Goal: Task Accomplishment & Management: Manage account settings

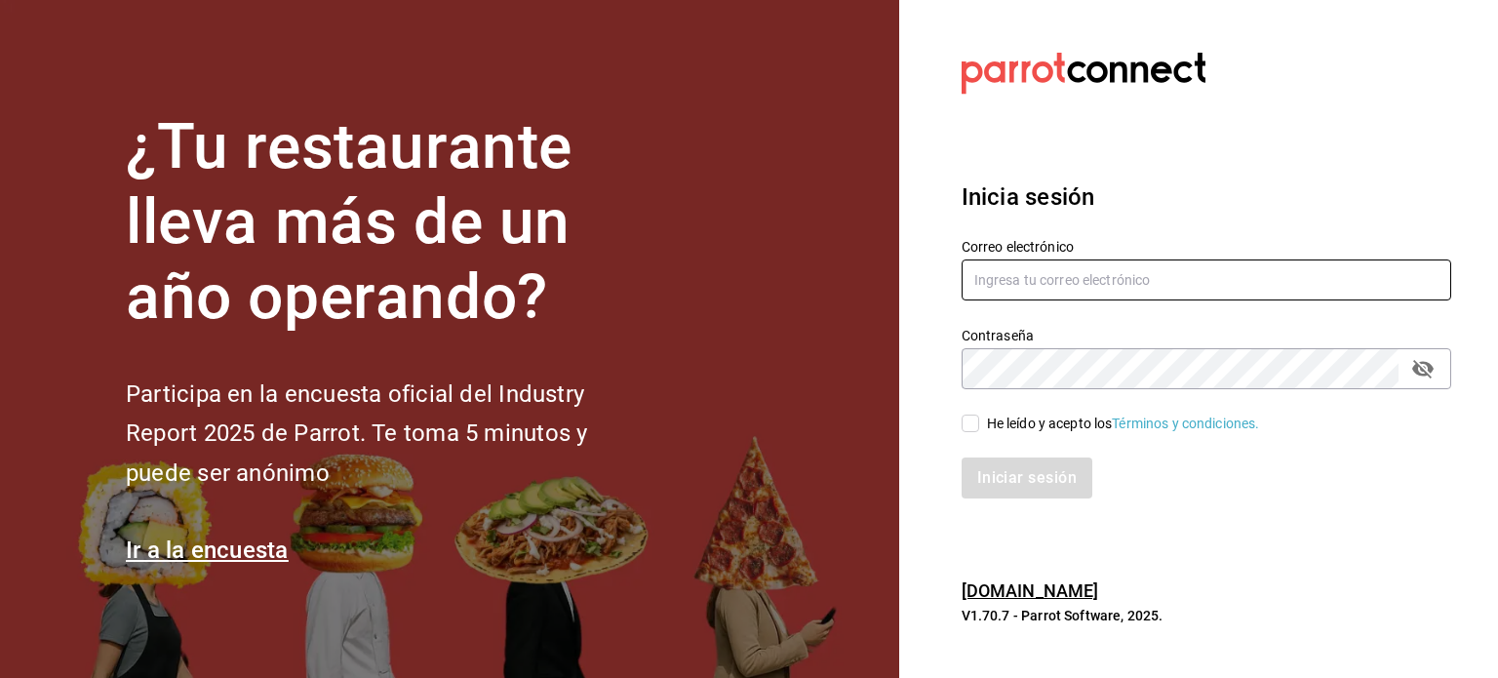
click at [1000, 277] on input "text" at bounding box center [1207, 279] width 490 height 41
type input "restaurant.dimitris@gmail.com"
click at [976, 422] on input "He leído y acepto los Términos y condiciones." at bounding box center [971, 424] width 18 height 18
checkbox input "true"
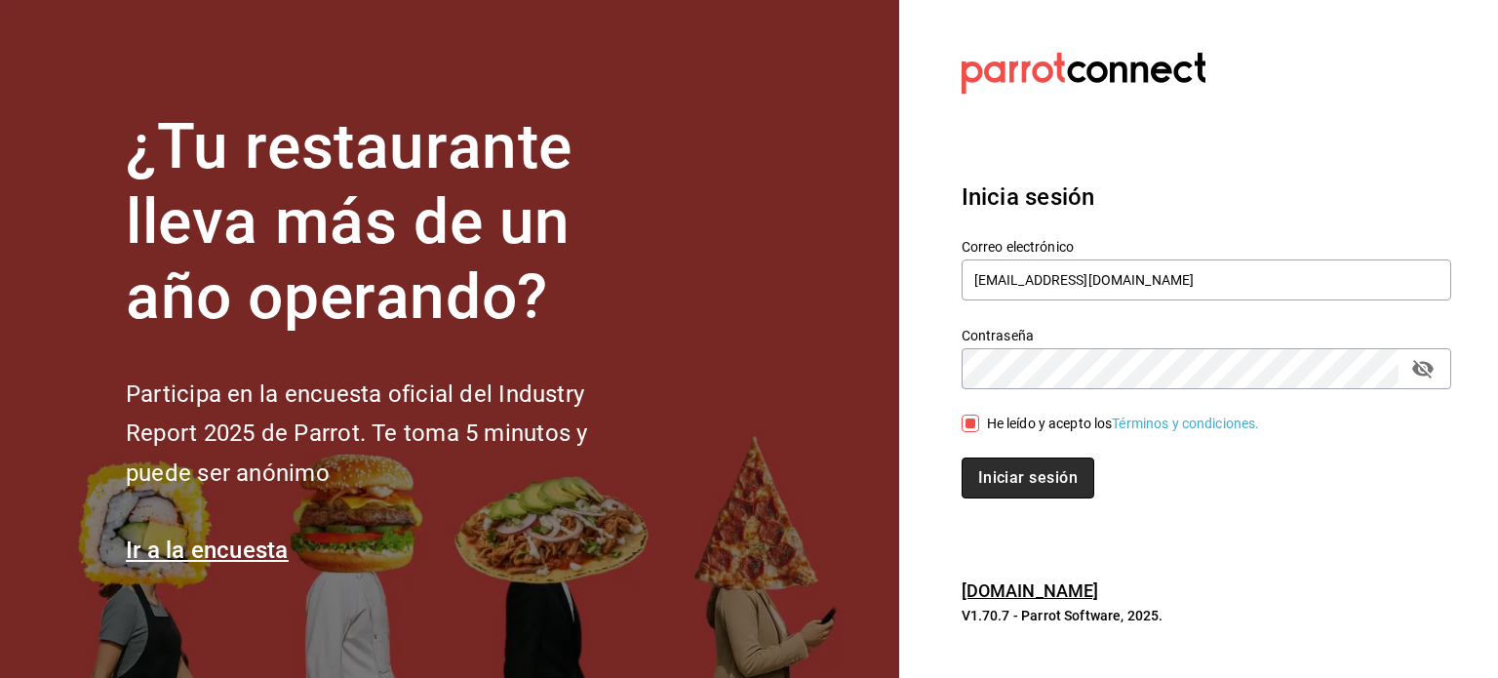
click at [1000, 491] on button "Iniciar sesión" at bounding box center [1028, 478] width 133 height 41
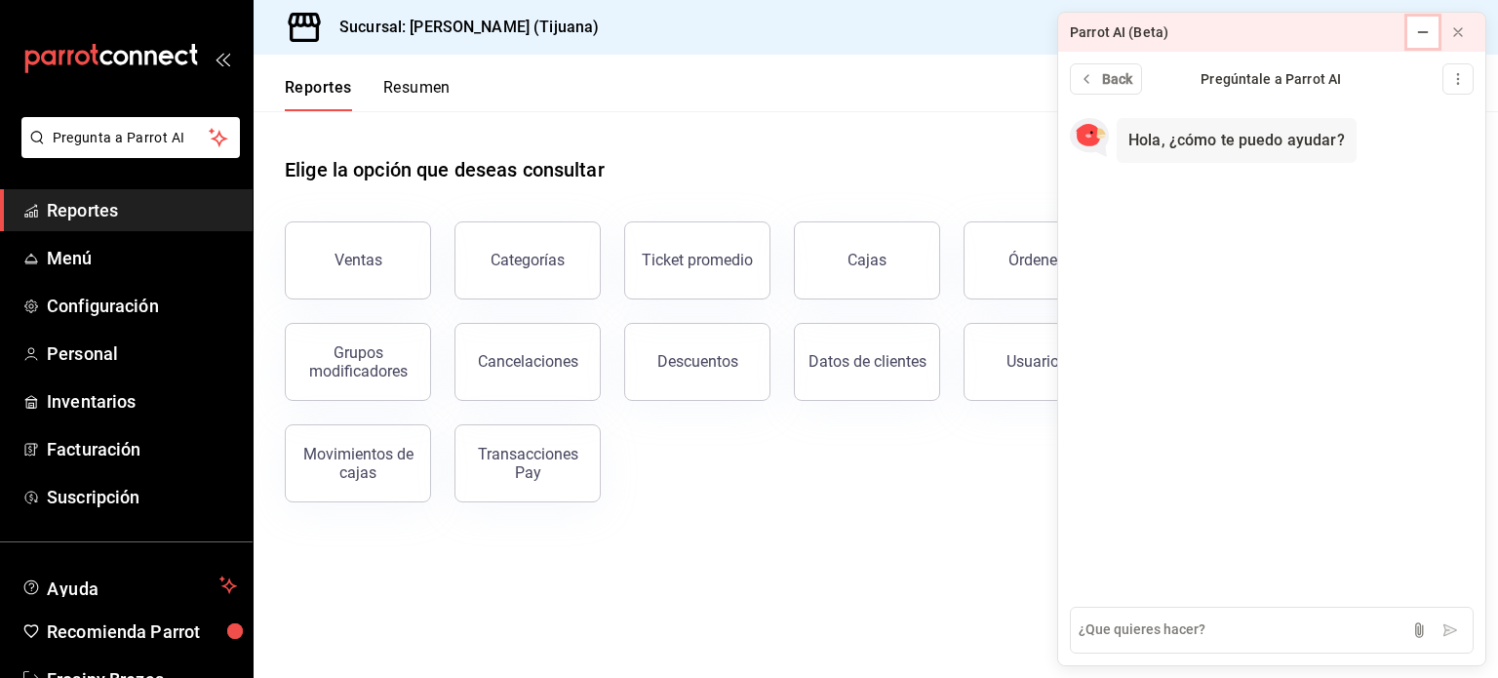
click at [1426, 34] on icon at bounding box center [1423, 32] width 16 height 16
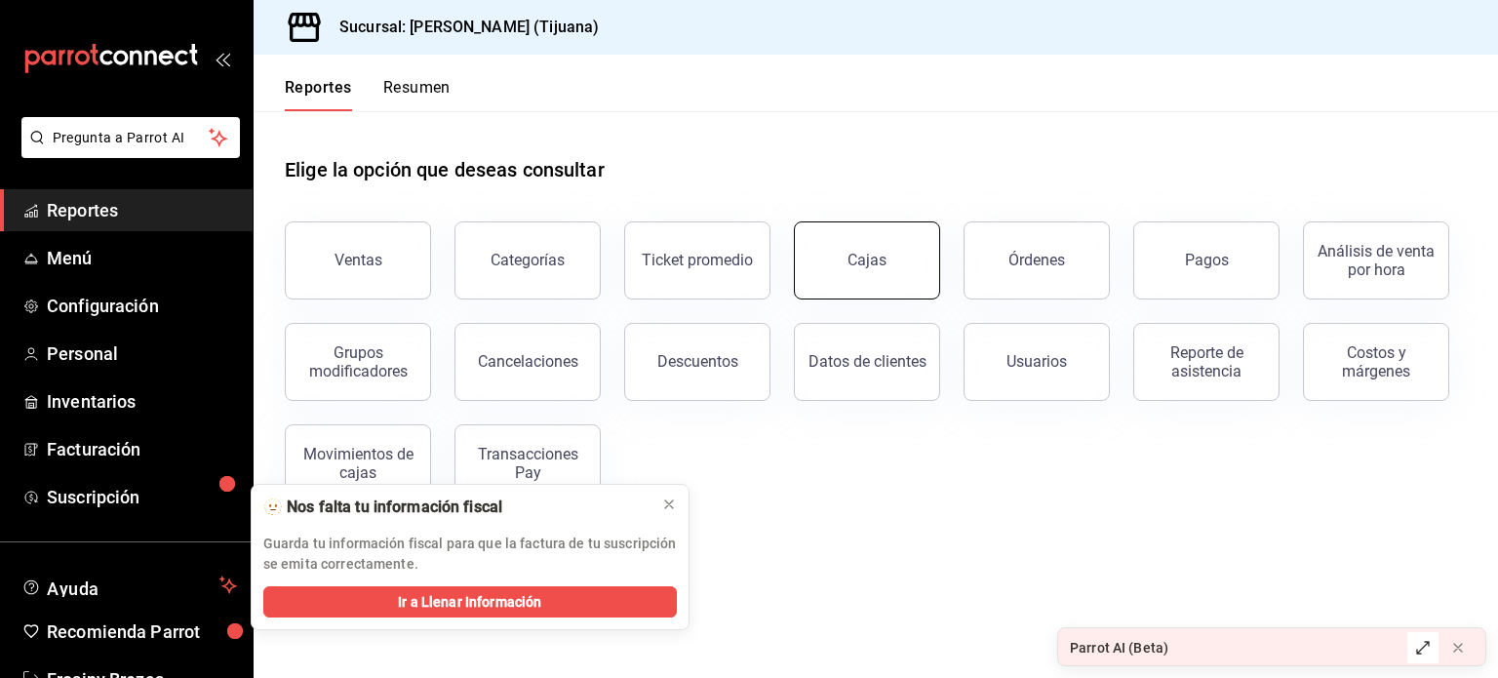
click at [874, 251] on div "Cajas" at bounding box center [868, 260] width 40 height 23
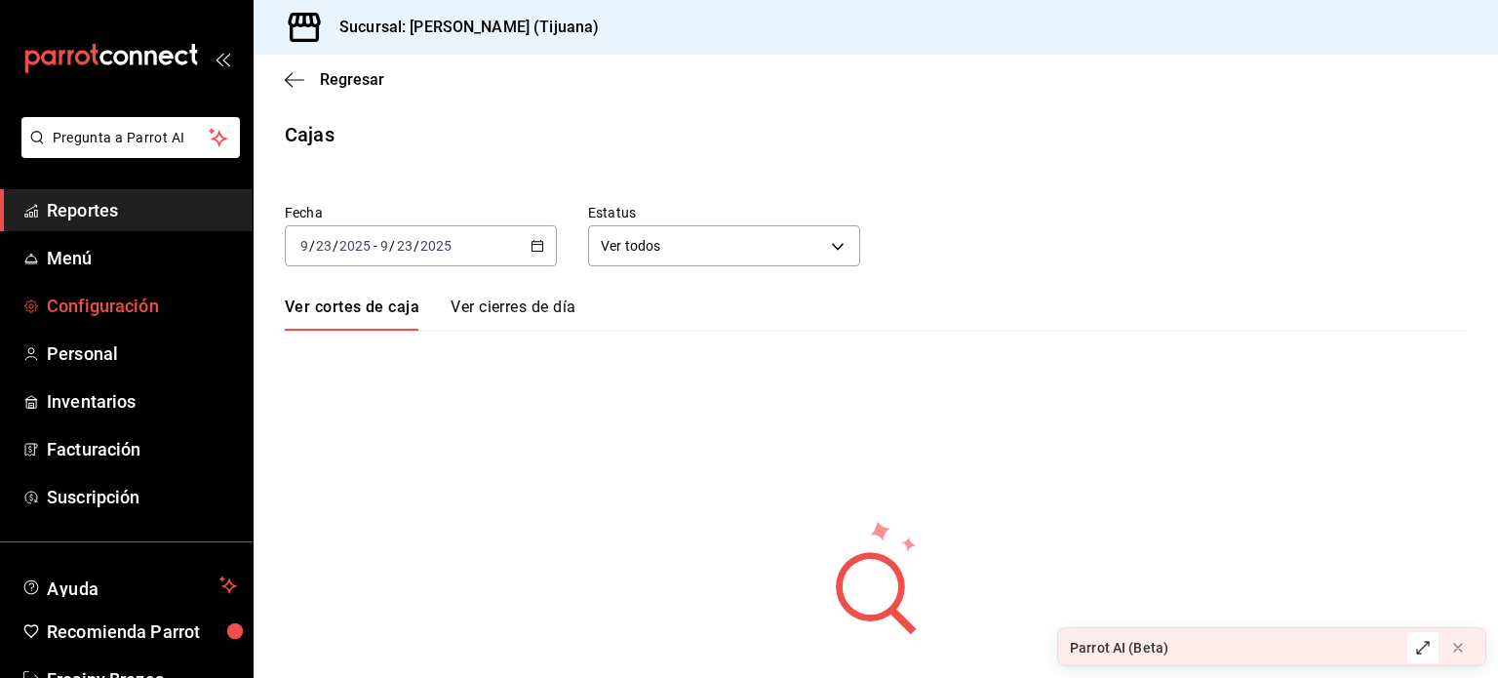
click at [134, 303] on span "Configuración" at bounding box center [142, 306] width 190 height 26
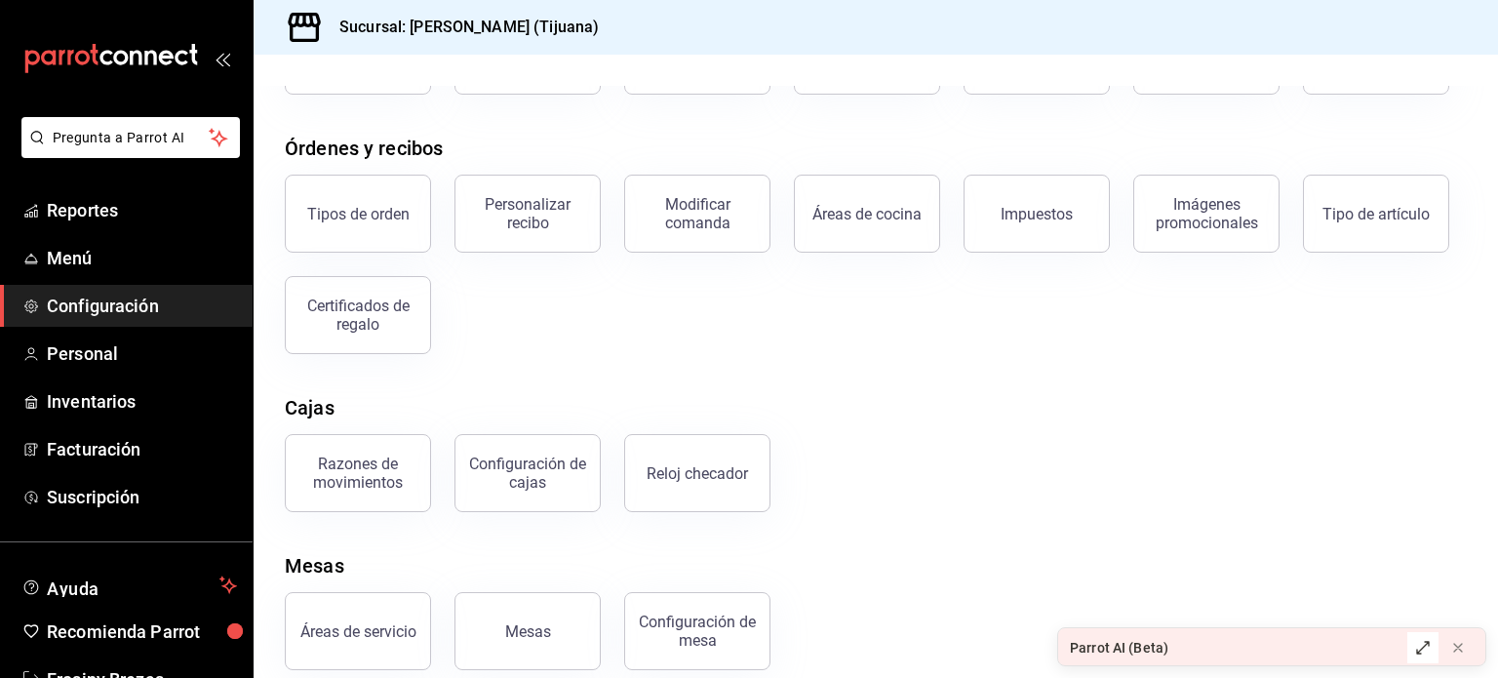
scroll to position [210, 0]
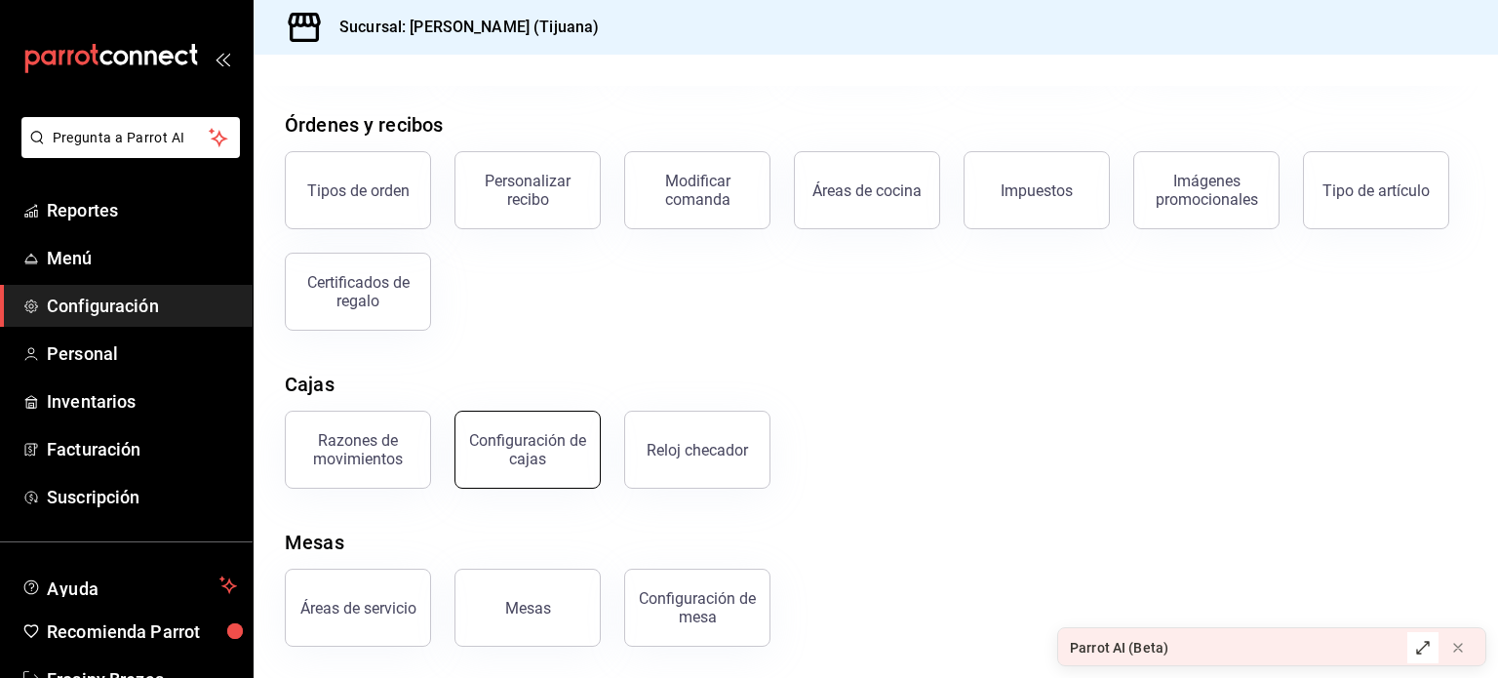
click at [532, 444] on div "Configuración de cajas" at bounding box center [527, 449] width 121 height 37
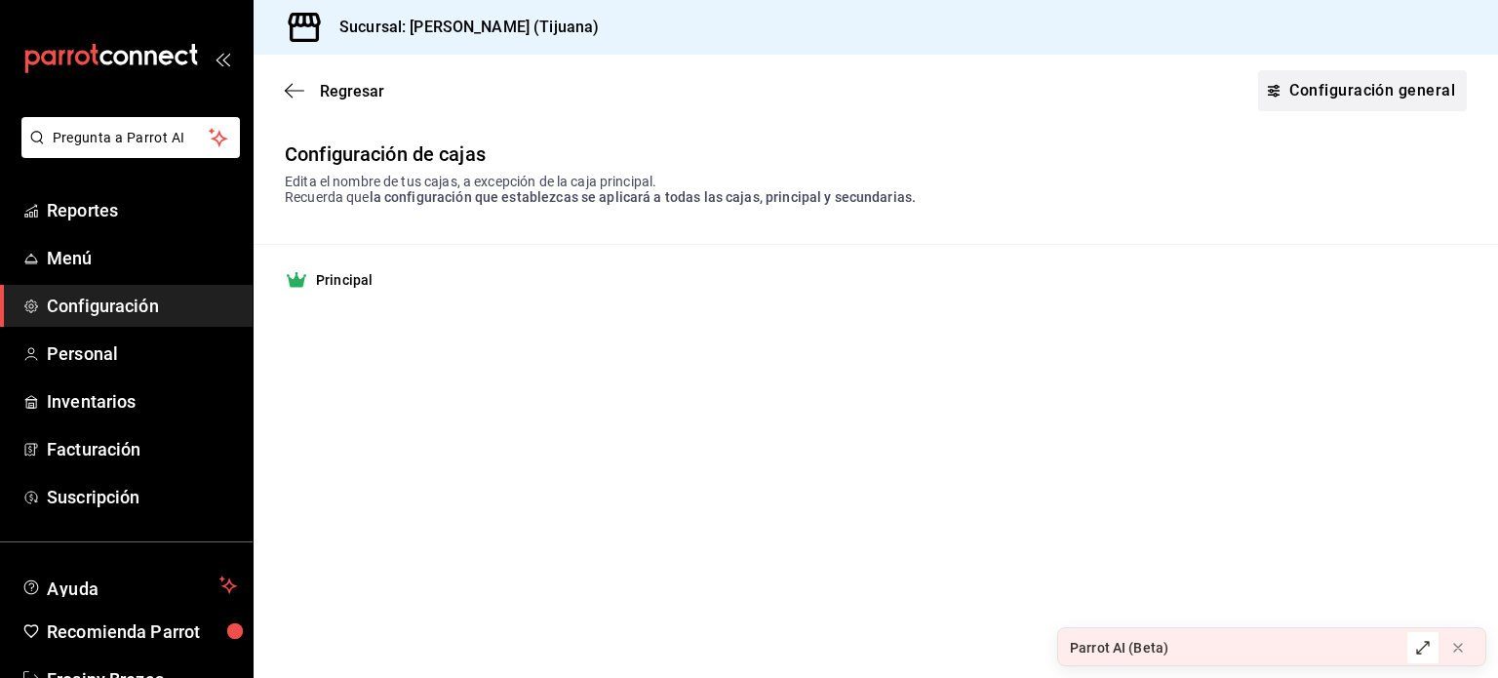
click at [1307, 89] on link "Configuración general" at bounding box center [1362, 90] width 209 height 41
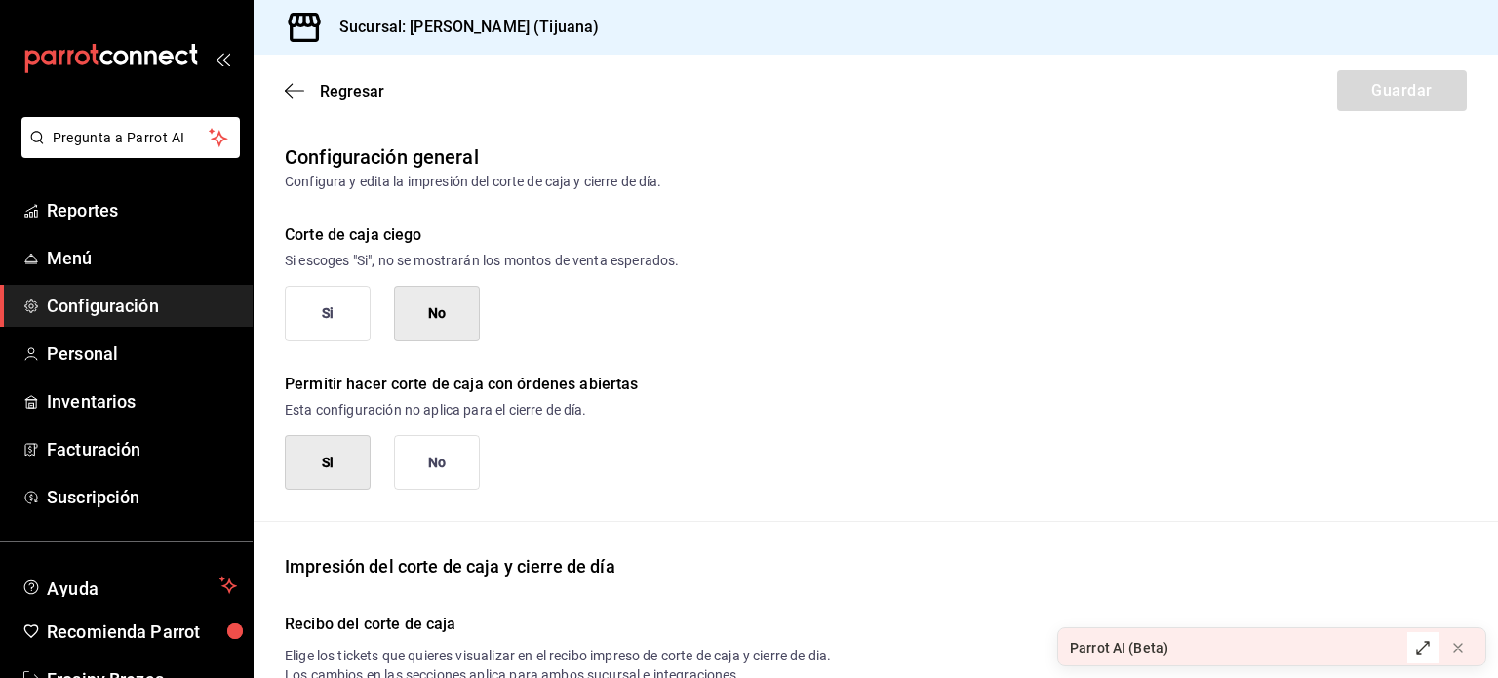
click at [323, 316] on button "Si" at bounding box center [328, 314] width 86 height 56
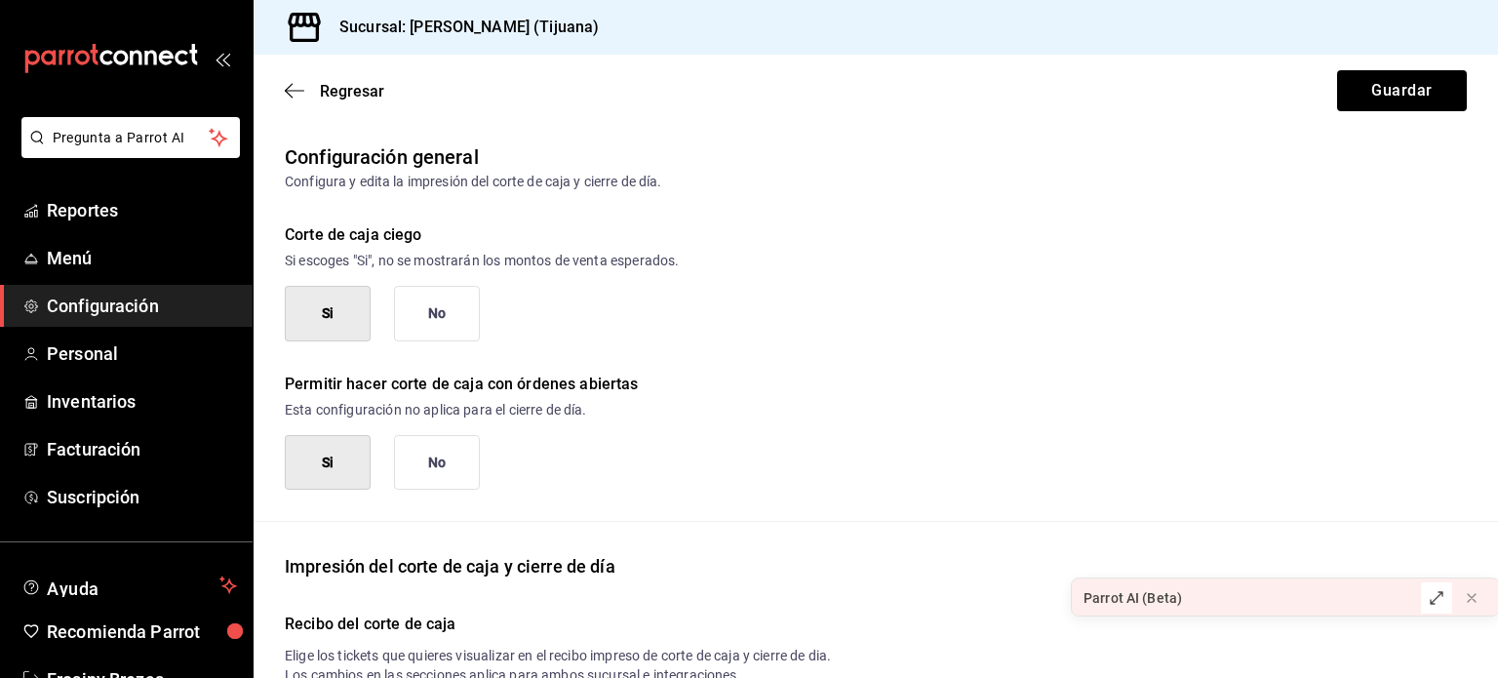
drag, startPoint x: 1138, startPoint y: 654, endPoint x: 1431, endPoint y: 607, distance: 296.4
click at [1431, 607] on div "Parrot AI (Beta)" at bounding box center [1285, 597] width 427 height 39
click at [1431, 607] on icon at bounding box center [1437, 601] width 12 height 12
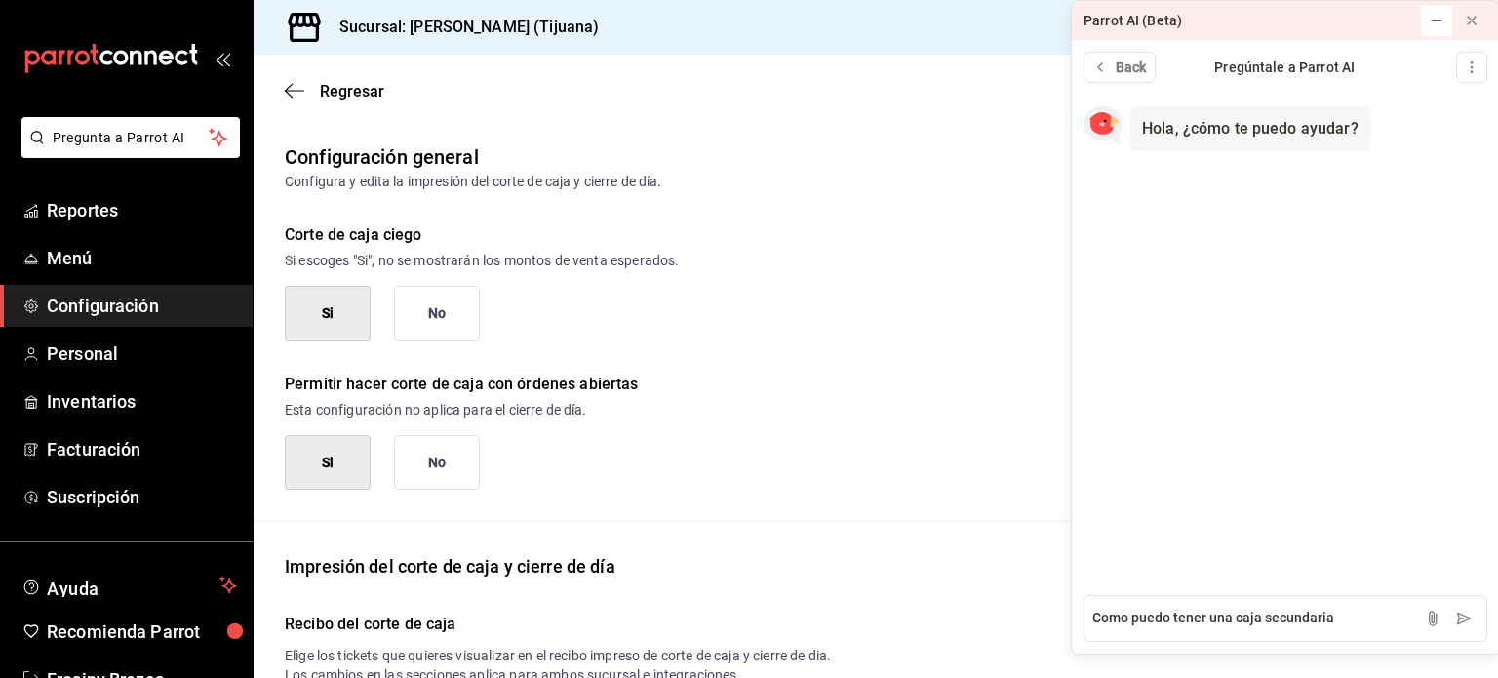
type textarea "Como puedo tener una caja secundaria?"
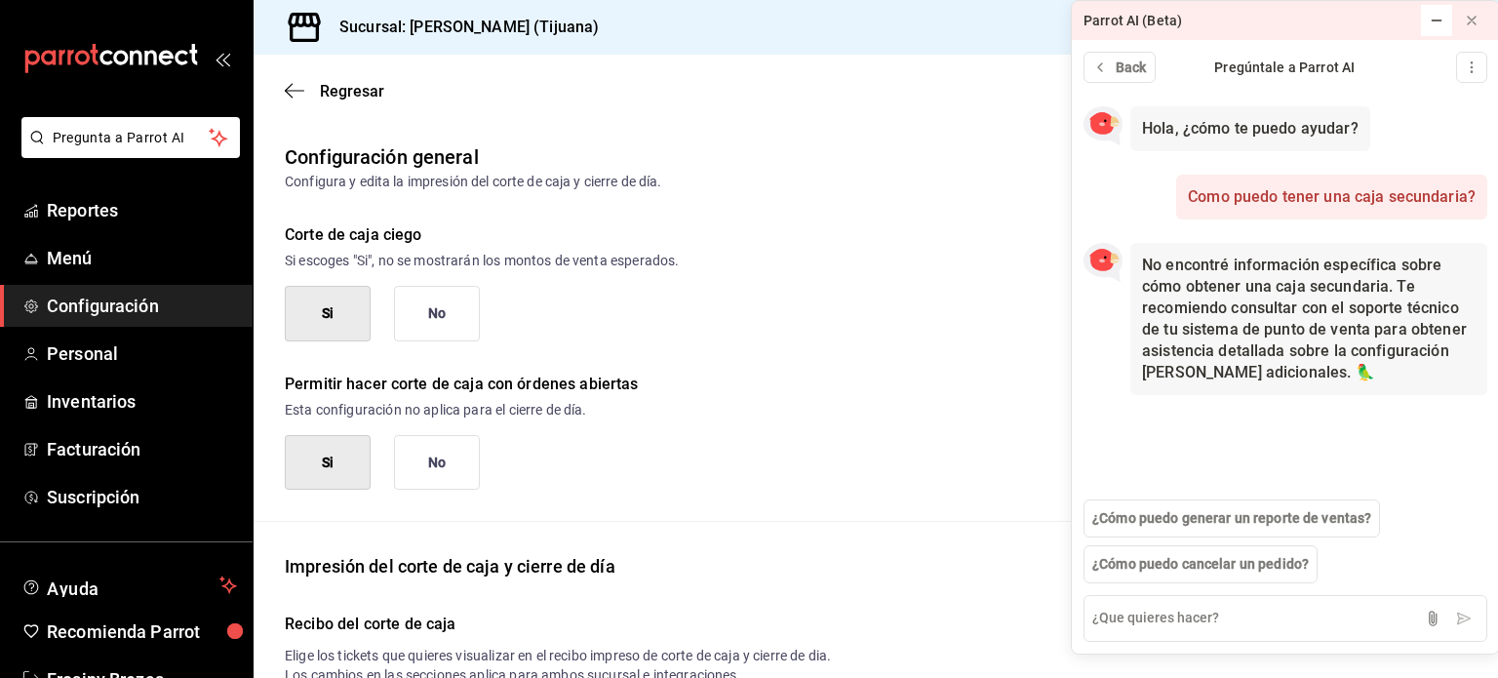
click at [968, 345] on div "Permitir hacer corte de caja con órdenes abiertas Esta configuración no aplica …" at bounding box center [861, 415] width 1214 height 149
click at [1438, 20] on icon at bounding box center [1436, 20] width 9 height 0
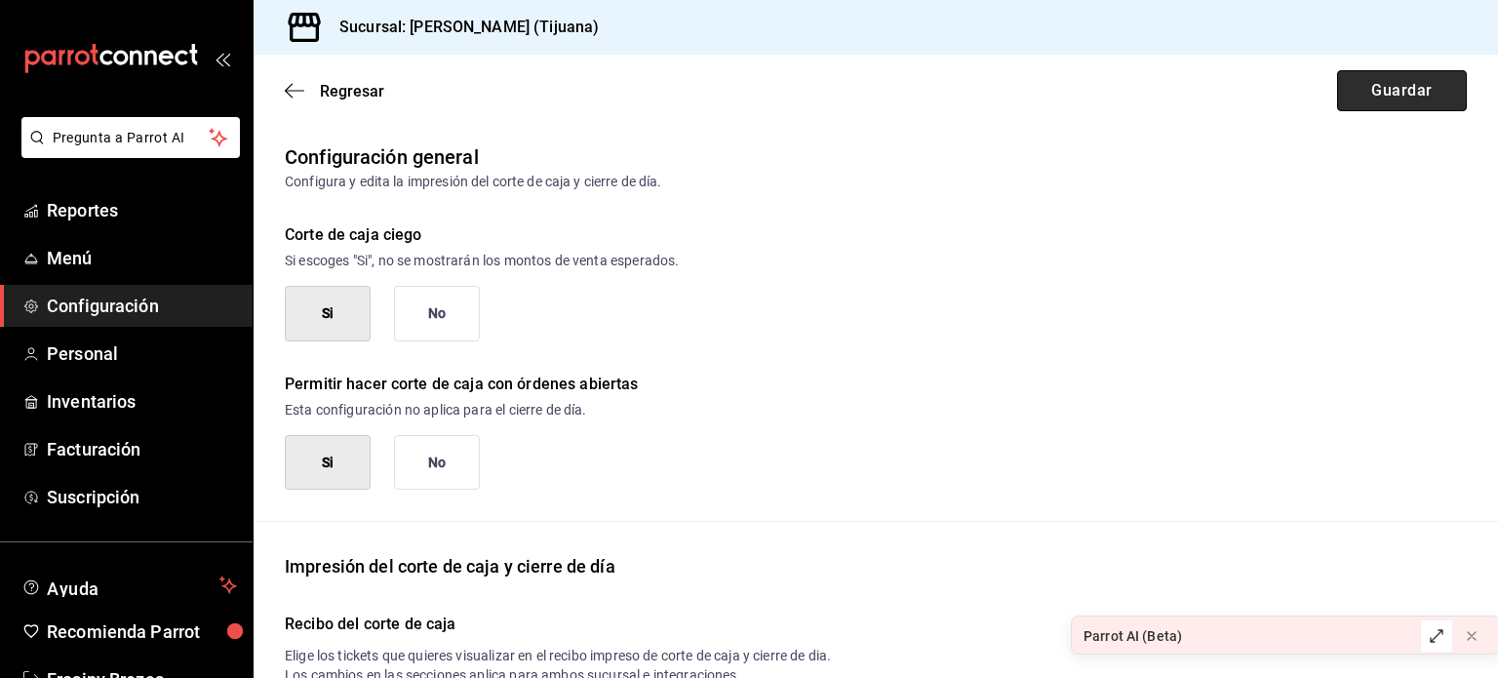
click at [1370, 85] on button "Guardar" at bounding box center [1402, 90] width 130 height 41
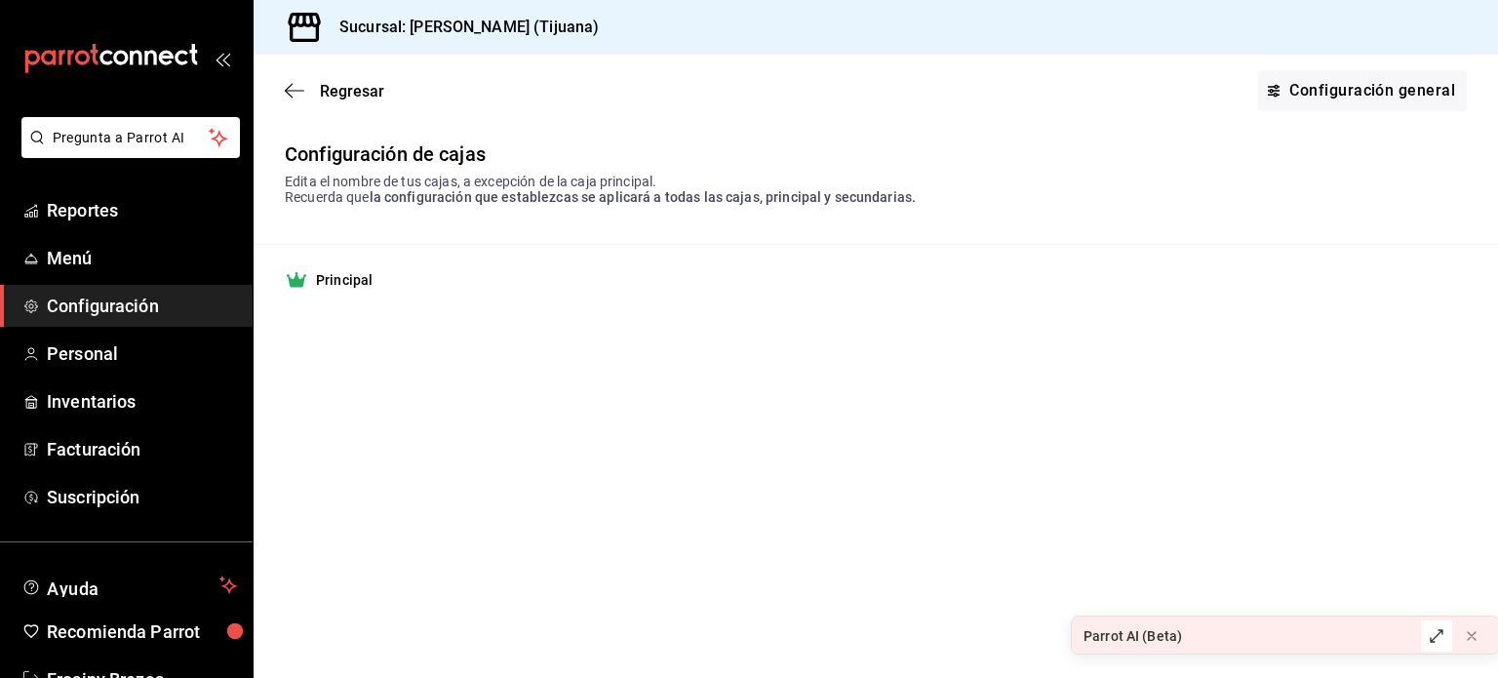
click at [144, 312] on span "Configuración" at bounding box center [142, 306] width 190 height 26
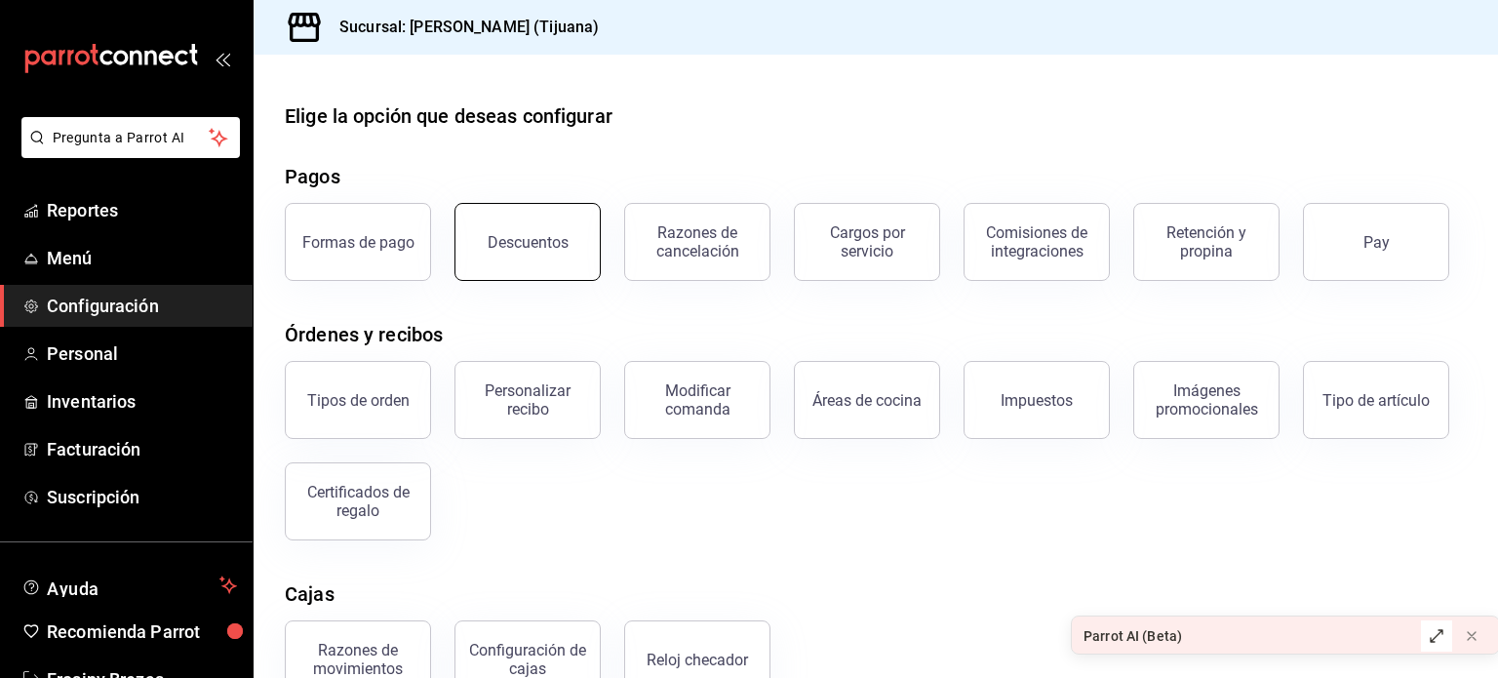
click at [545, 240] on div "Descuentos" at bounding box center [528, 242] width 81 height 19
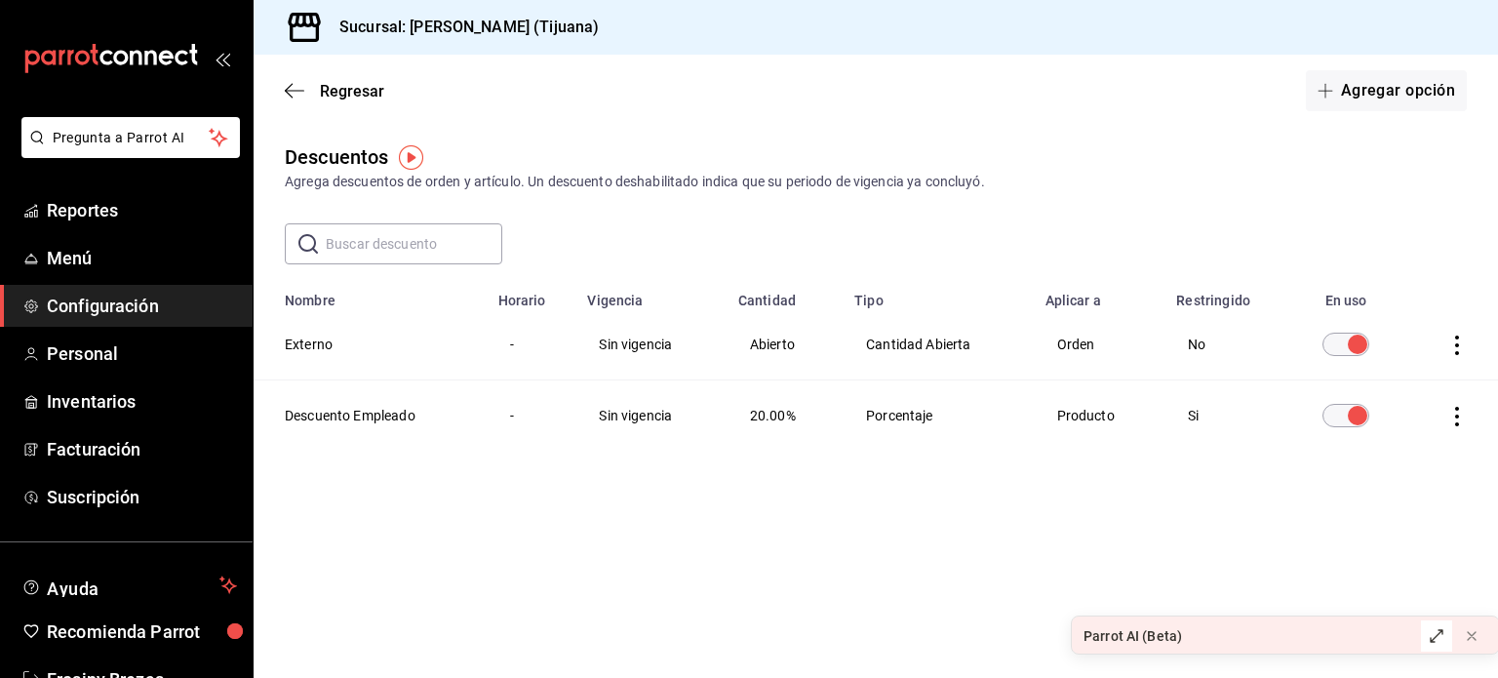
click at [109, 307] on span "Configuración" at bounding box center [142, 306] width 190 height 26
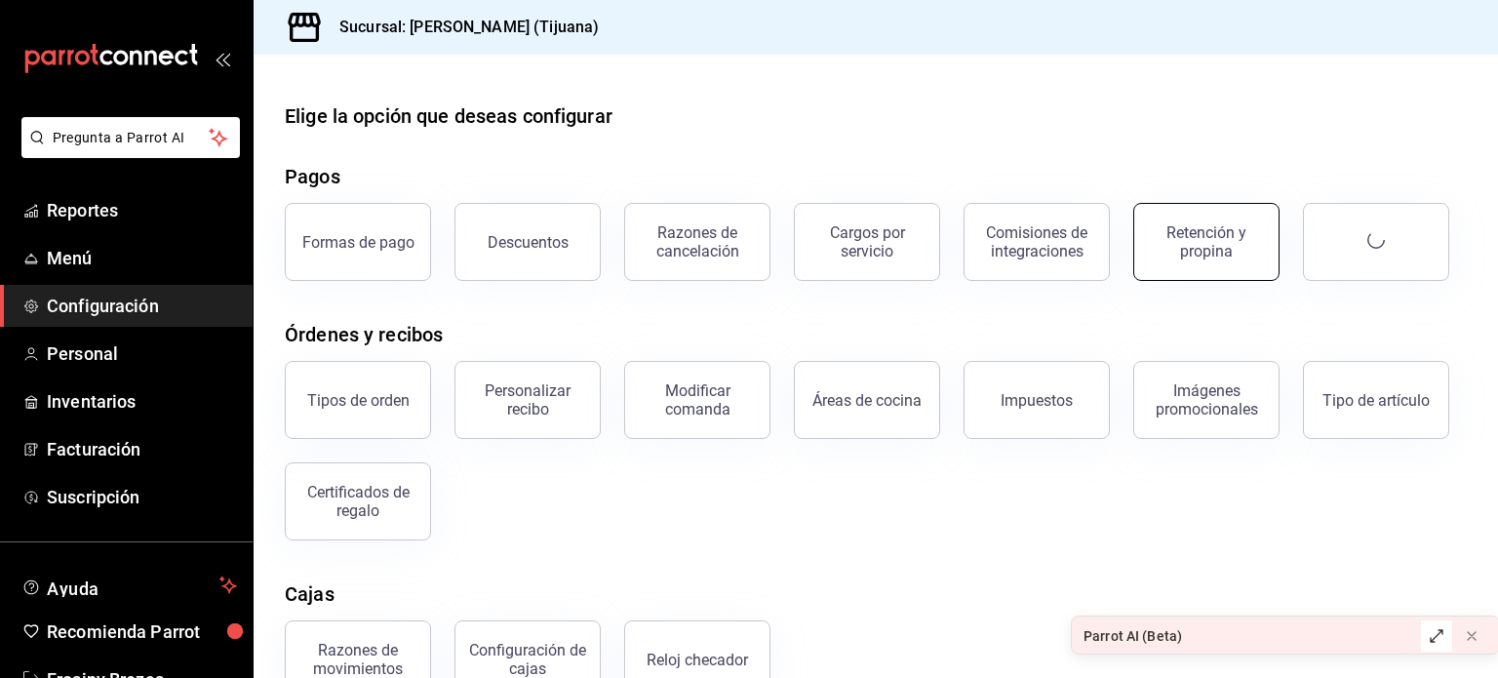
click at [1198, 257] on div "Retención y propina" at bounding box center [1206, 241] width 121 height 37
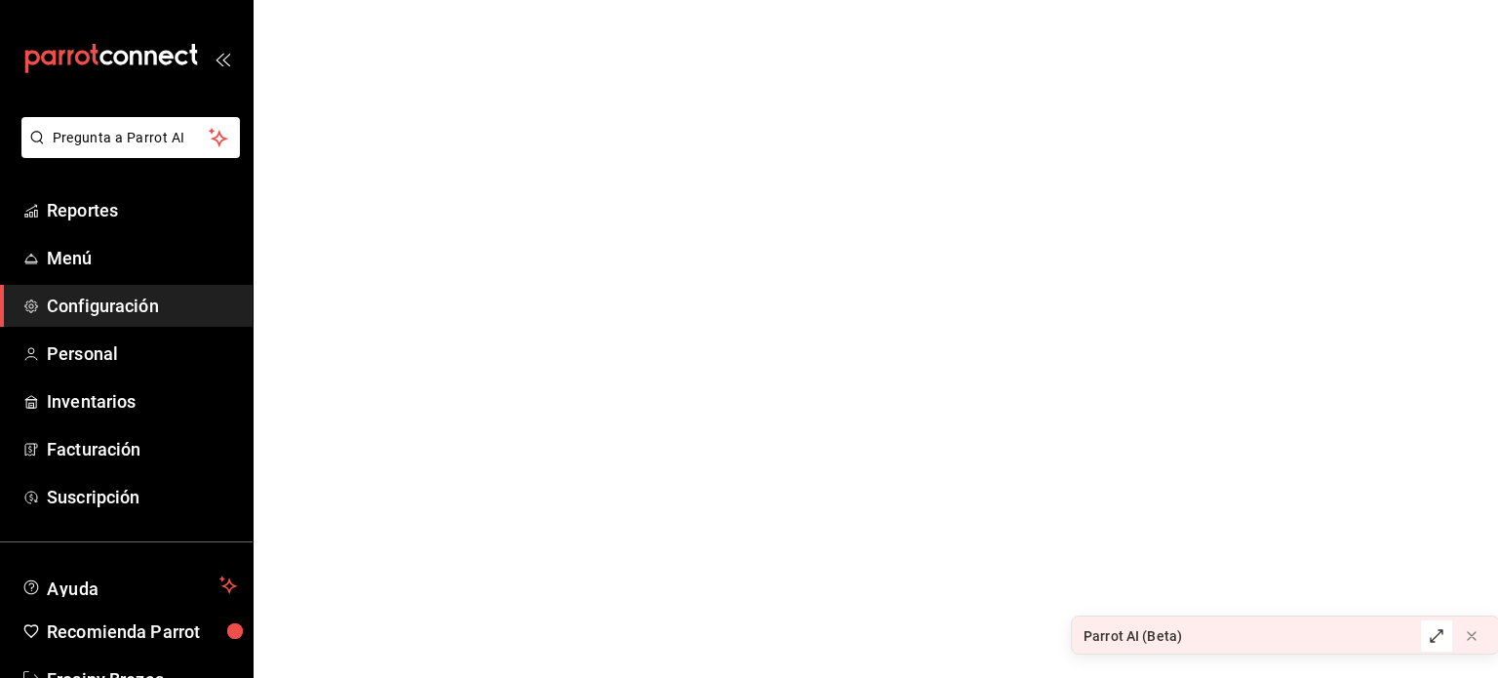
click at [105, 322] on link "Configuración" at bounding box center [126, 306] width 253 height 42
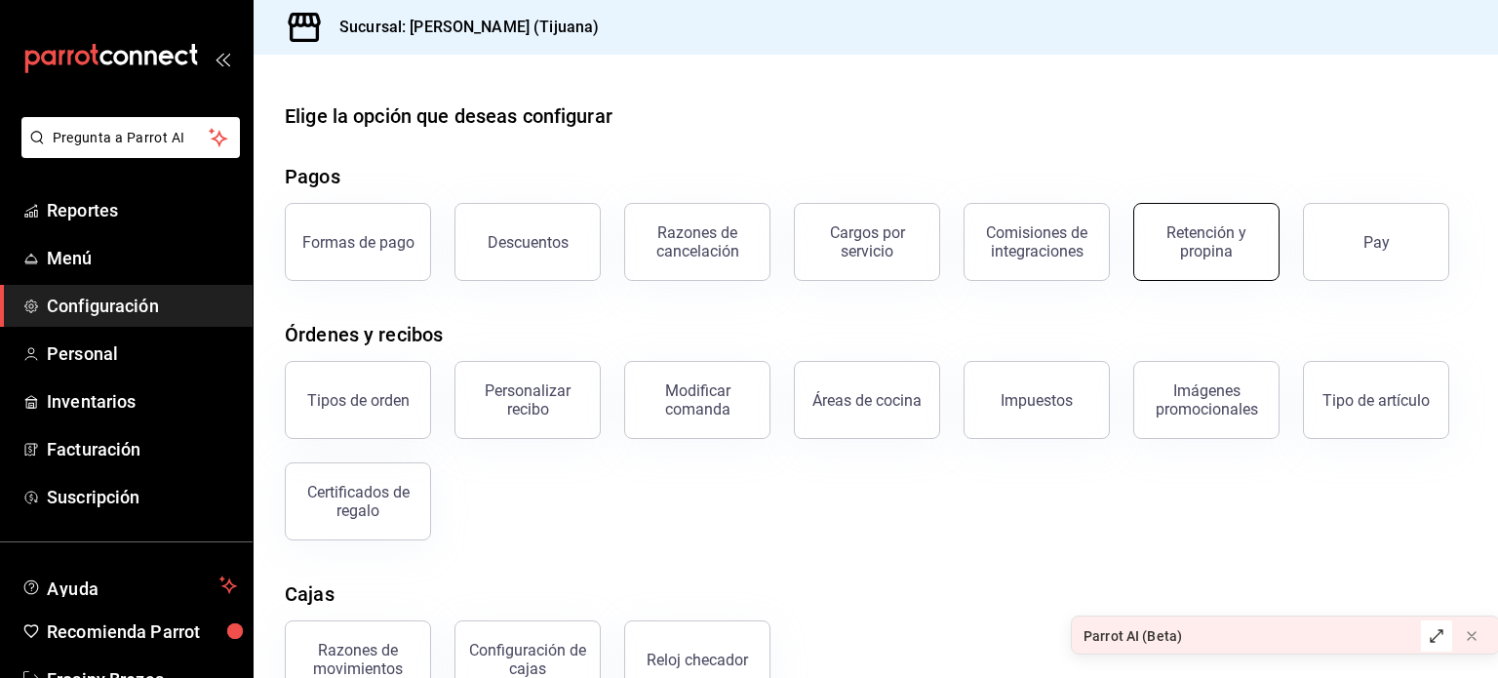
click at [1221, 239] on div "Retención y propina" at bounding box center [1206, 241] width 121 height 37
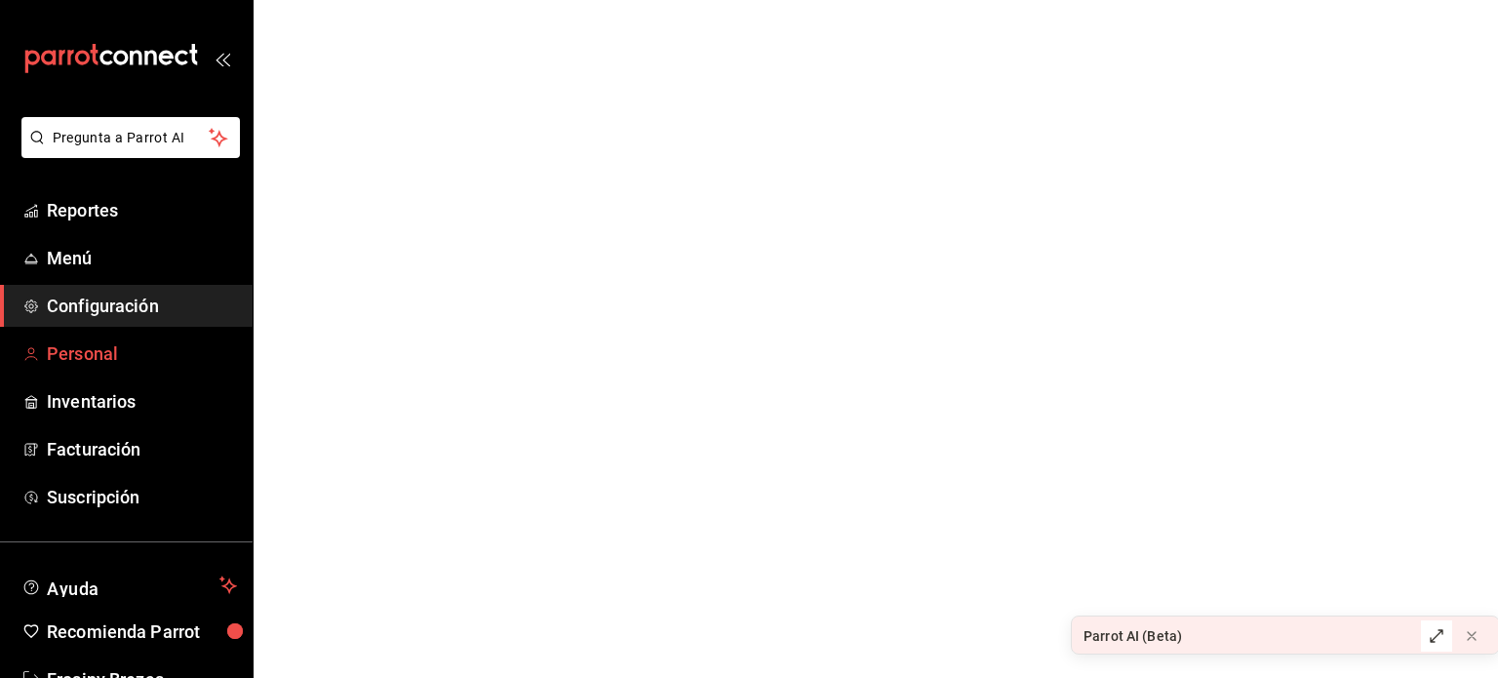
click at [112, 356] on span "Personal" at bounding box center [142, 353] width 190 height 26
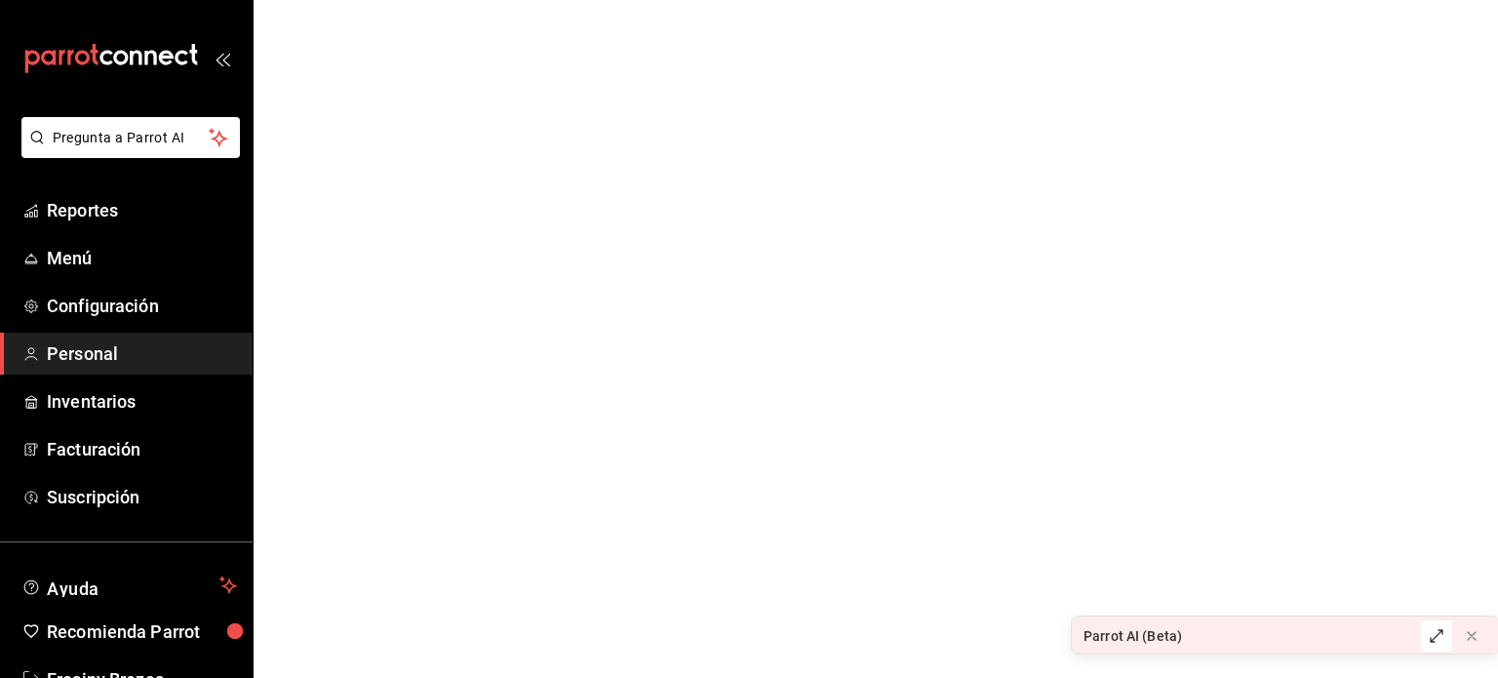
click at [646, 0] on html "Pregunta a Parrot AI Reportes Menú Configuración Personal Inventarios Facturaci…" at bounding box center [749, 0] width 1498 height 0
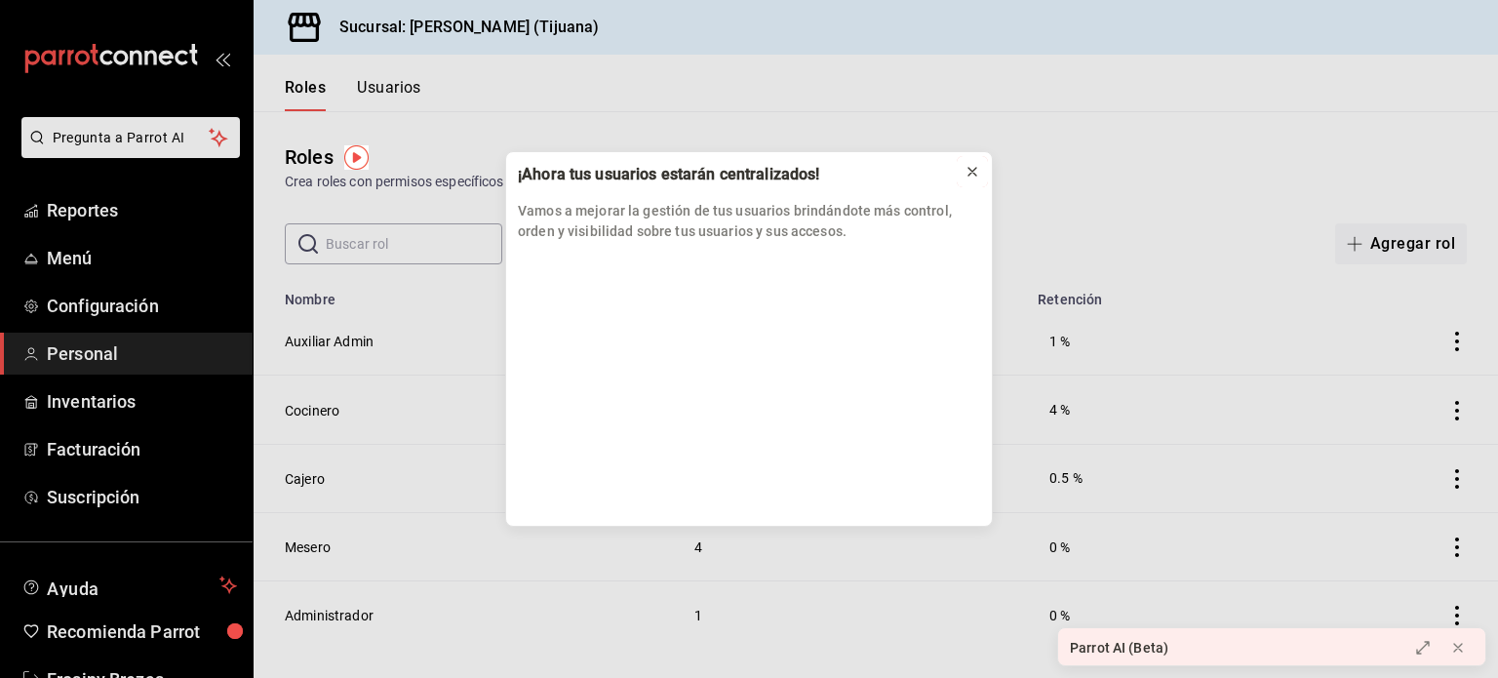
click at [976, 171] on icon at bounding box center [973, 172] width 16 height 16
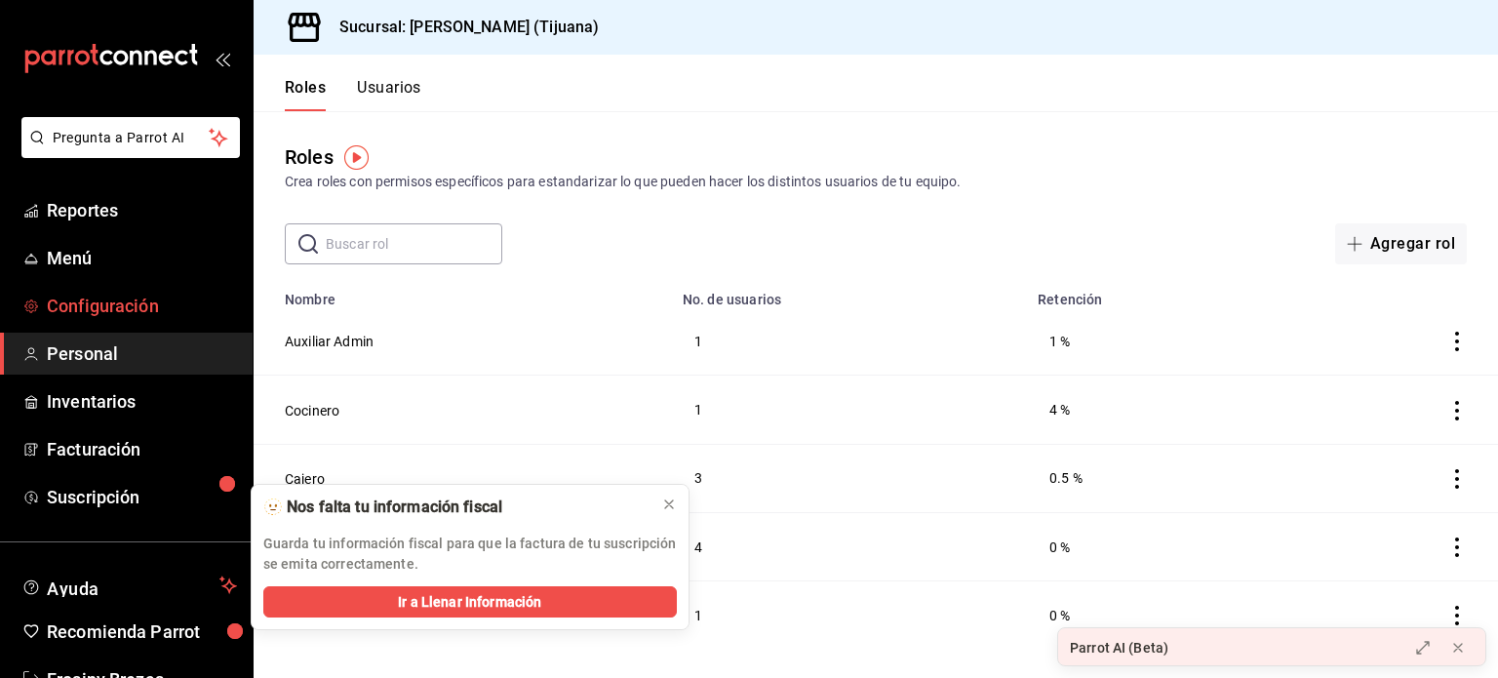
click at [135, 305] on span "Configuración" at bounding box center [142, 306] width 190 height 26
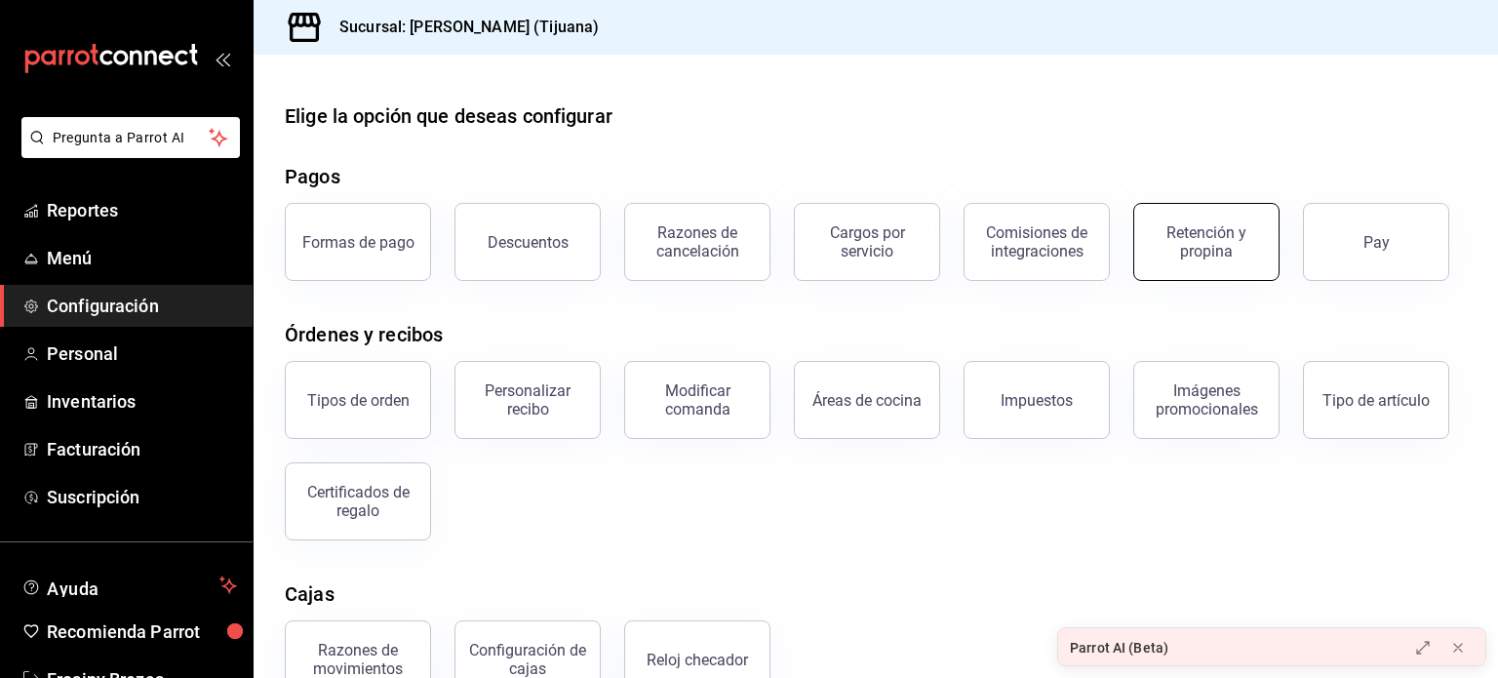
click at [1238, 242] on div "Retención y propina" at bounding box center [1206, 241] width 121 height 37
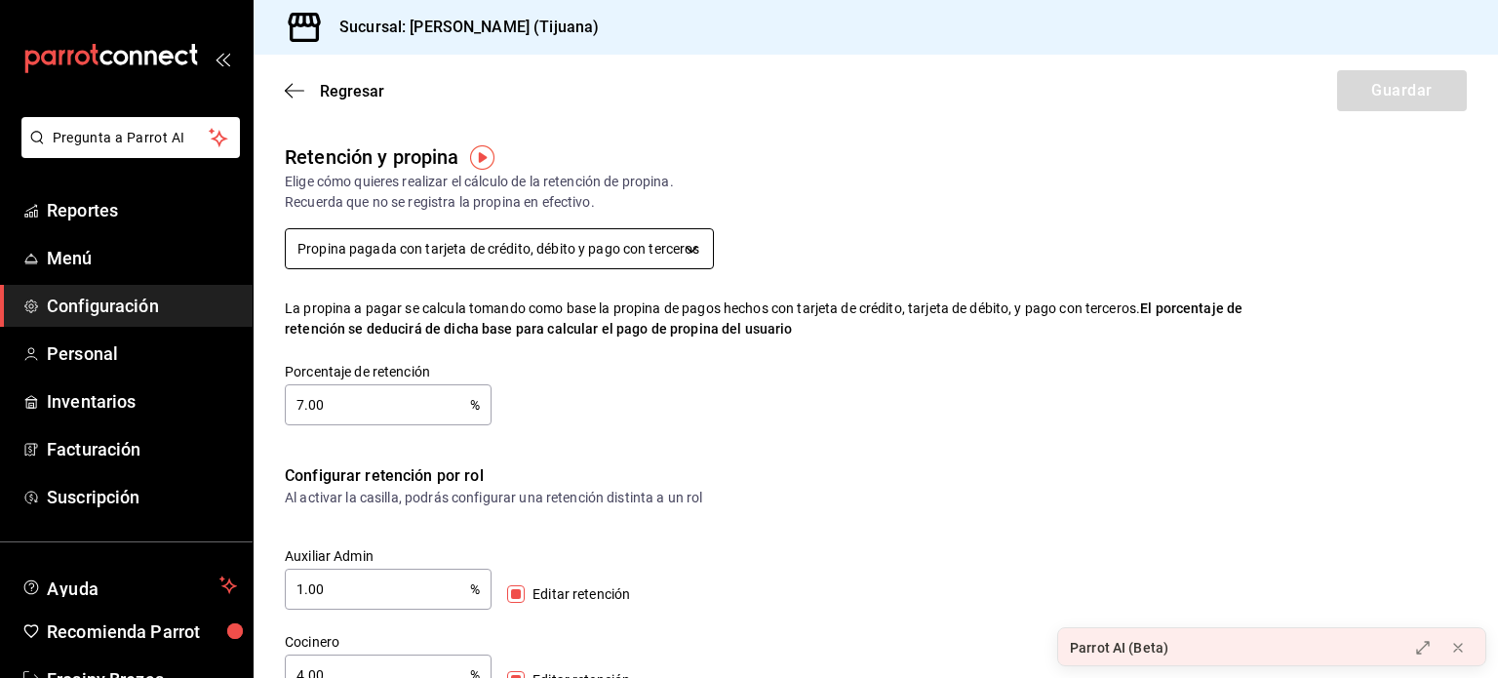
click at [667, 257] on body "Pregunta a Parrot AI Reportes Menú Configuración Personal Inventarios Facturaci…" at bounding box center [749, 339] width 1498 height 678
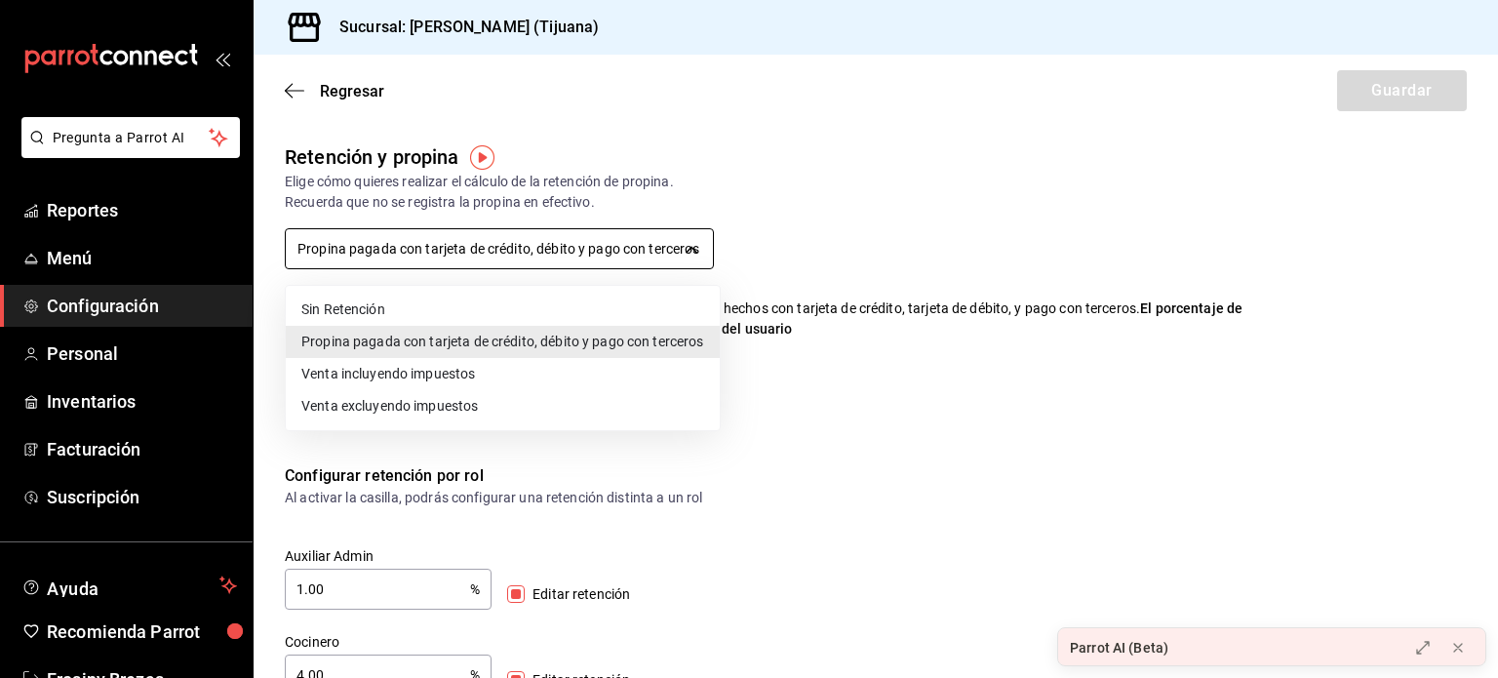
click at [667, 257] on div at bounding box center [749, 339] width 1498 height 678
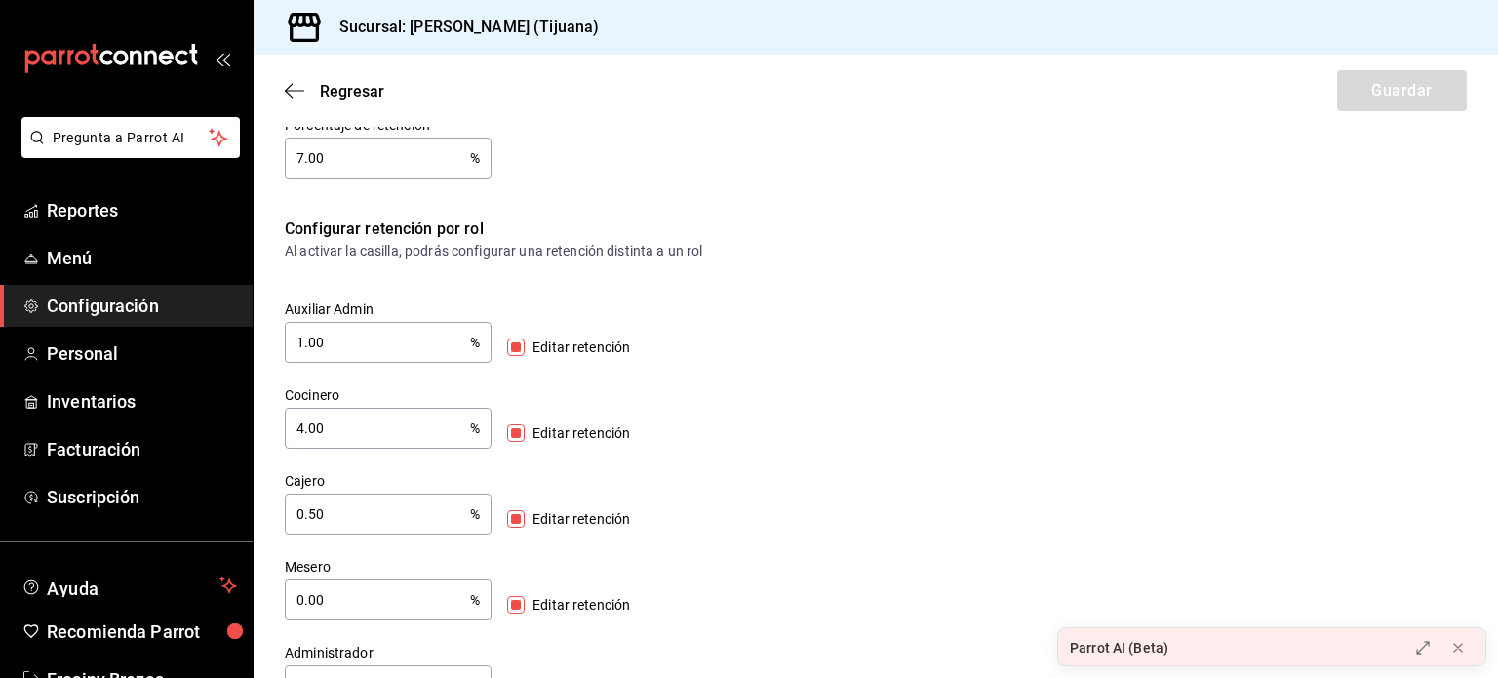
scroll to position [277, 0]
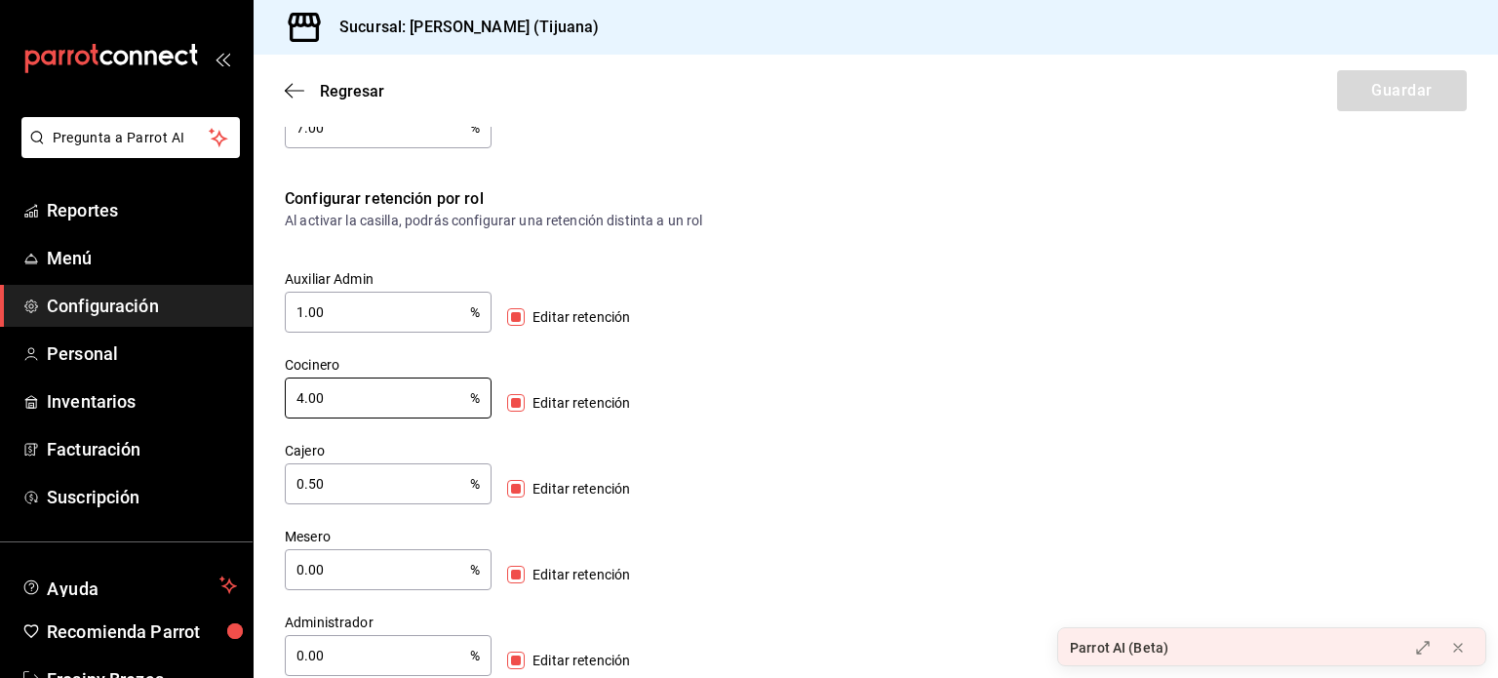
drag, startPoint x: 375, startPoint y: 395, endPoint x: 272, endPoint y: 399, distance: 102.5
click at [272, 399] on div "Retención y propina Elige cómo quieres realizar el cálculo de la retención de p…" at bounding box center [876, 270] width 1245 height 811
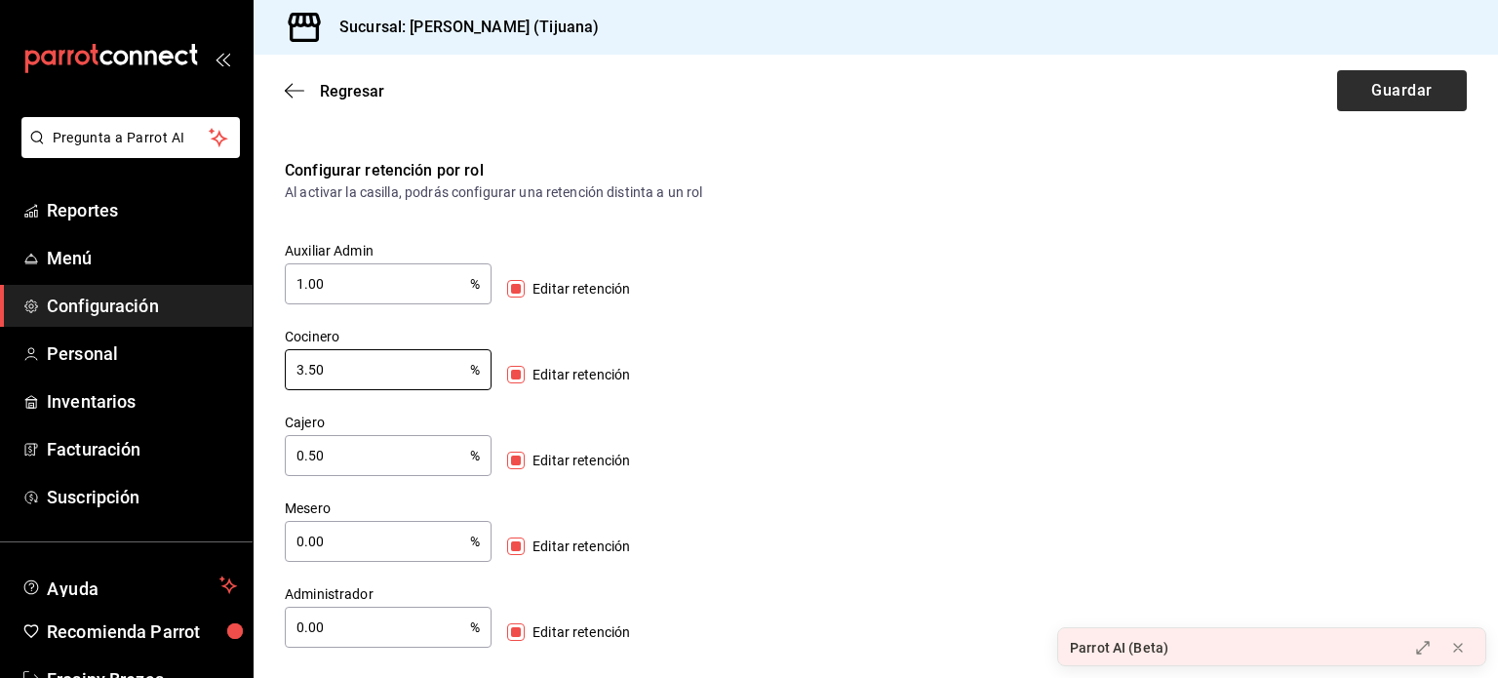
type input "3.50"
click at [1371, 101] on button "Guardar" at bounding box center [1402, 90] width 130 height 41
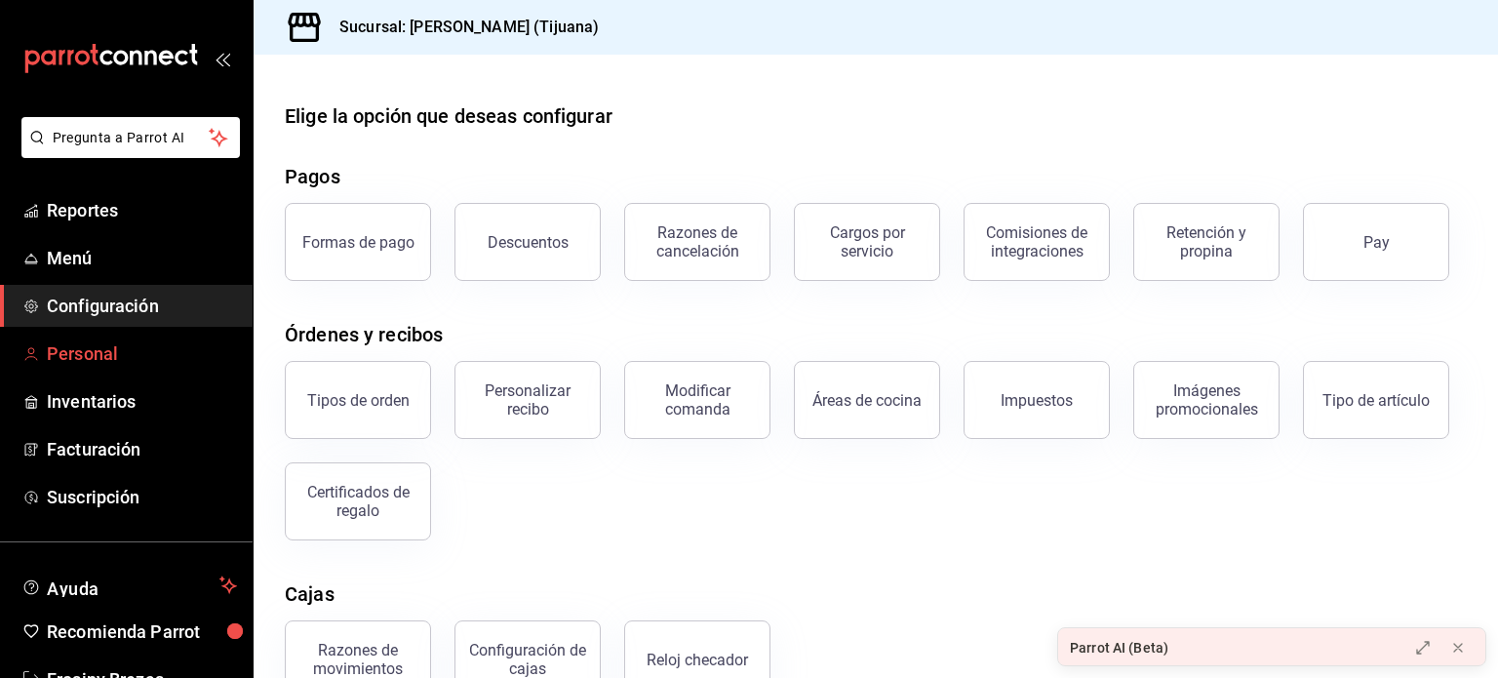
click at [133, 359] on span "Personal" at bounding box center [142, 353] width 190 height 26
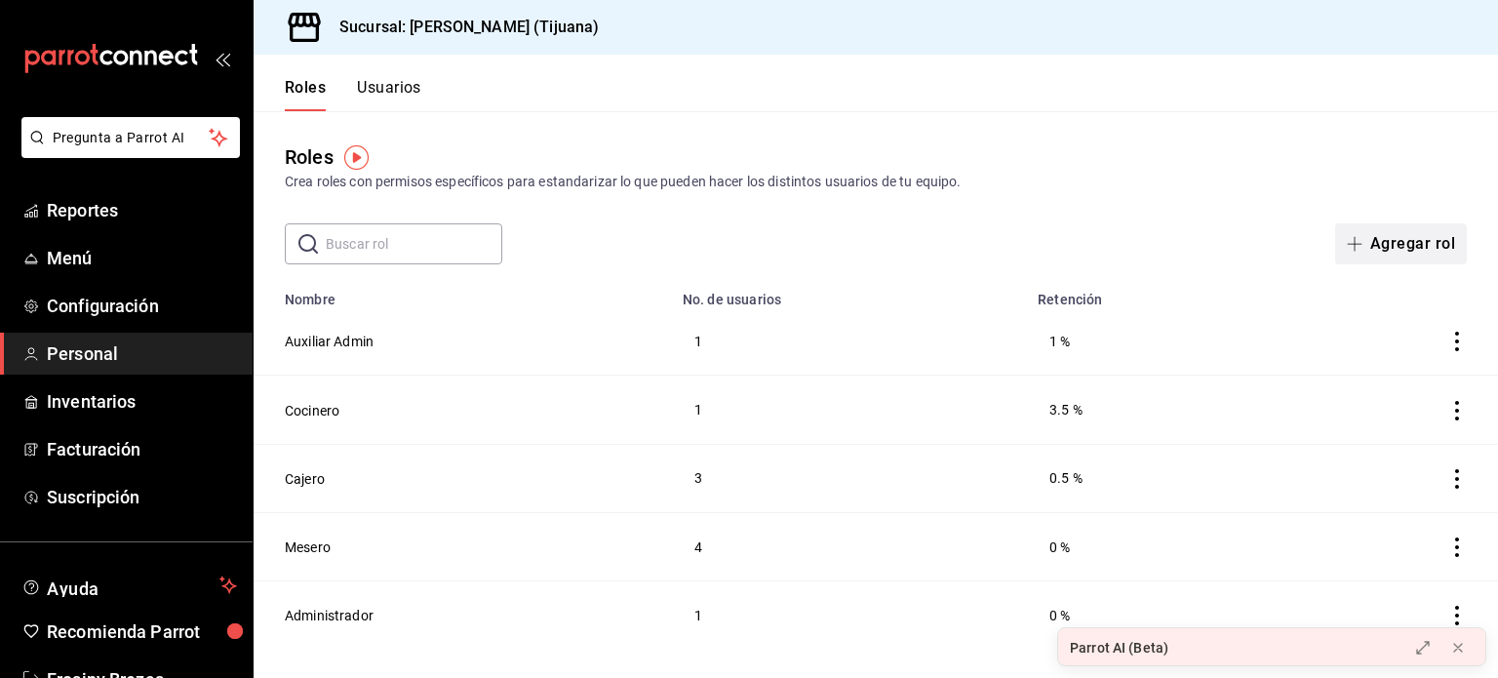
click at [1371, 241] on span "button" at bounding box center [1358, 244] width 23 height 16
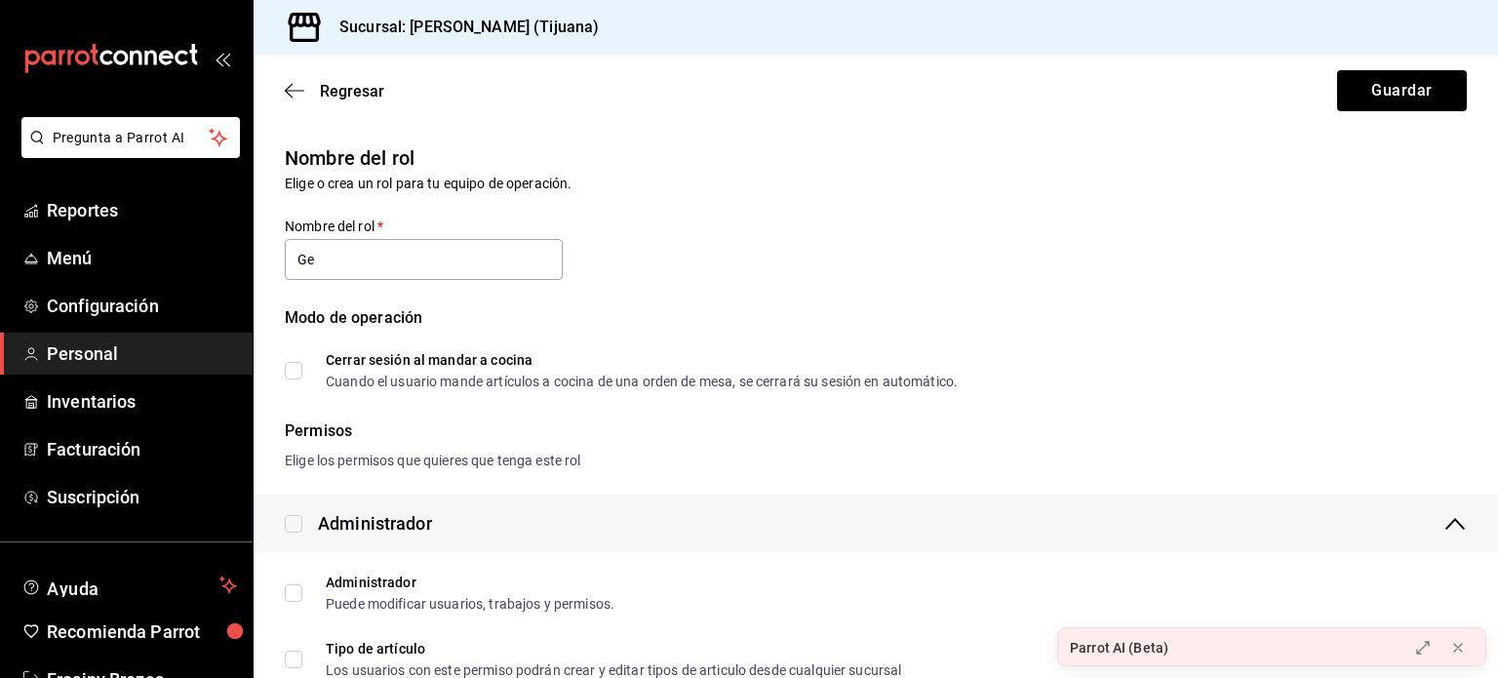
type input "Gerente"
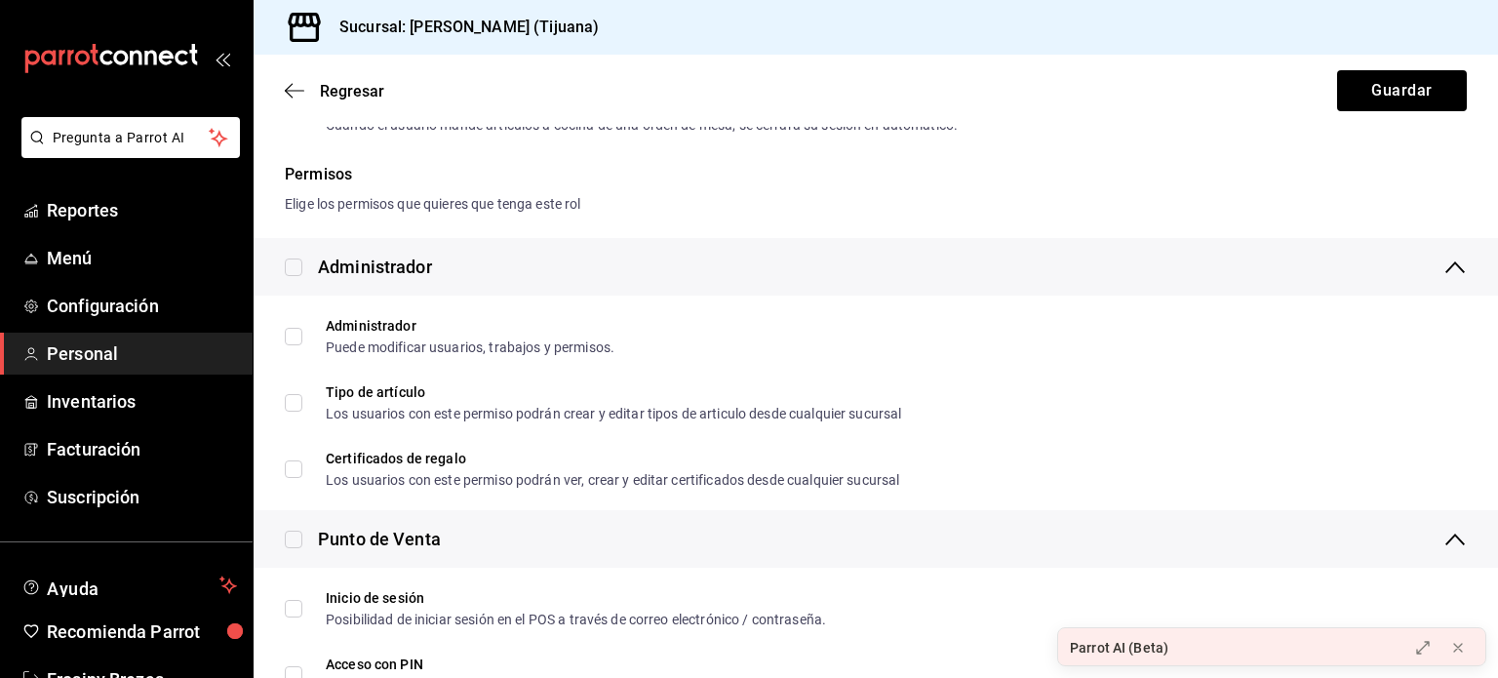
scroll to position [265, 0]
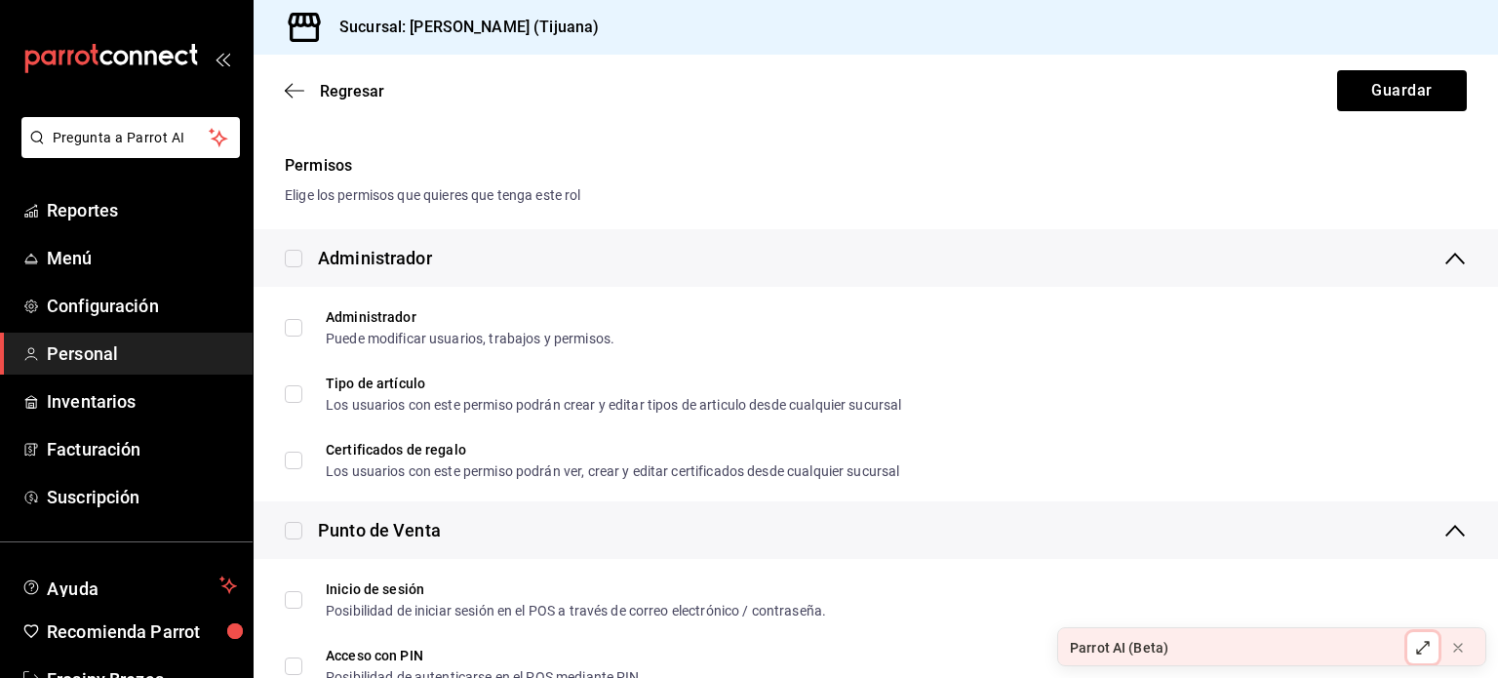
click at [1422, 651] on icon at bounding box center [1423, 648] width 16 height 16
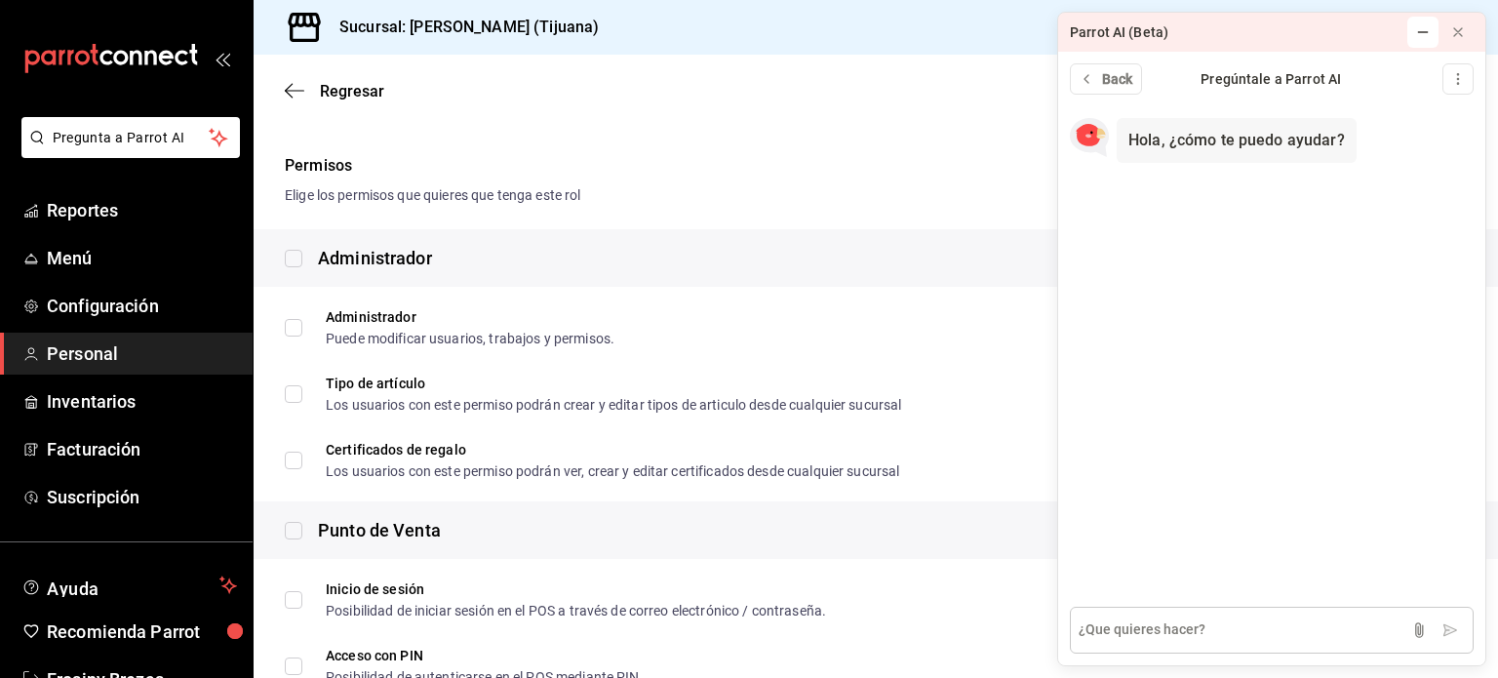
click at [1229, 608] on textarea at bounding box center [1272, 630] width 404 height 47
type textarea "Que permisos le puedo asignar a un gerente?"
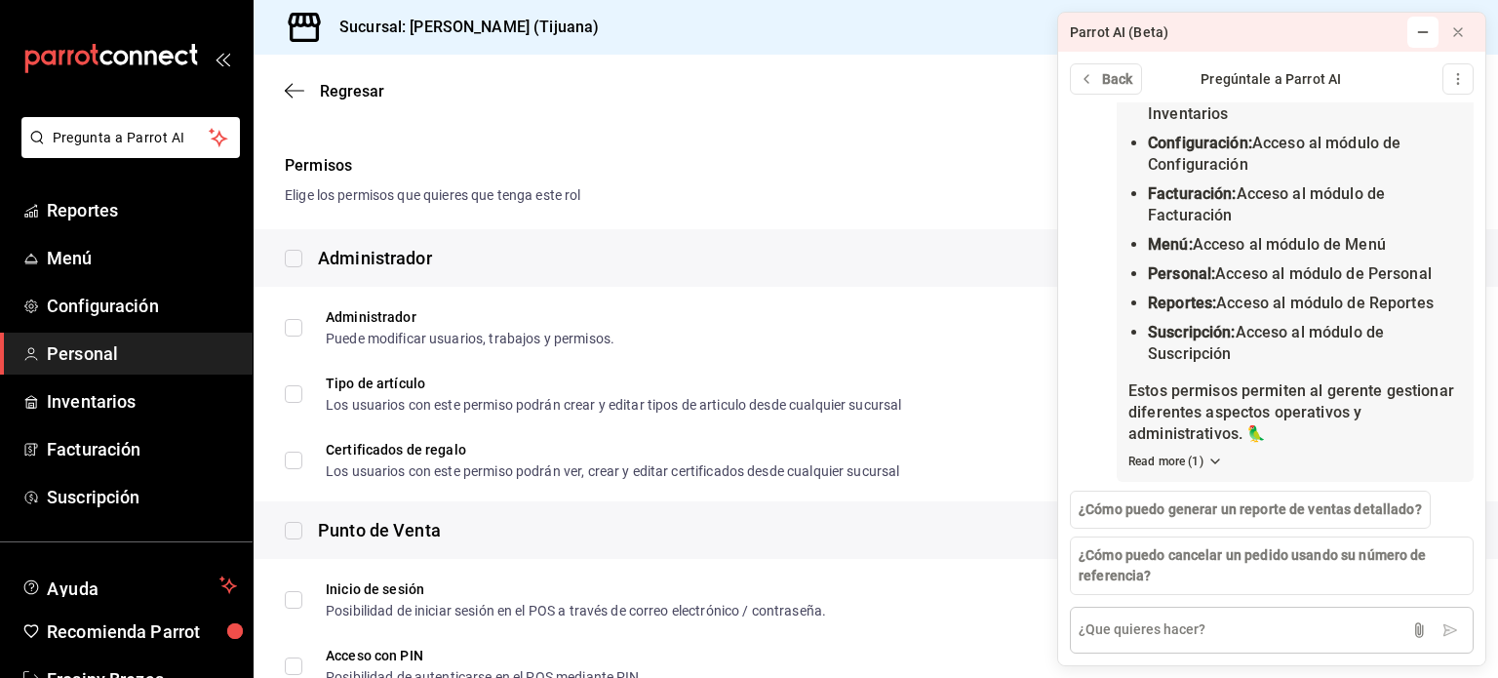
scroll to position [332, 0]
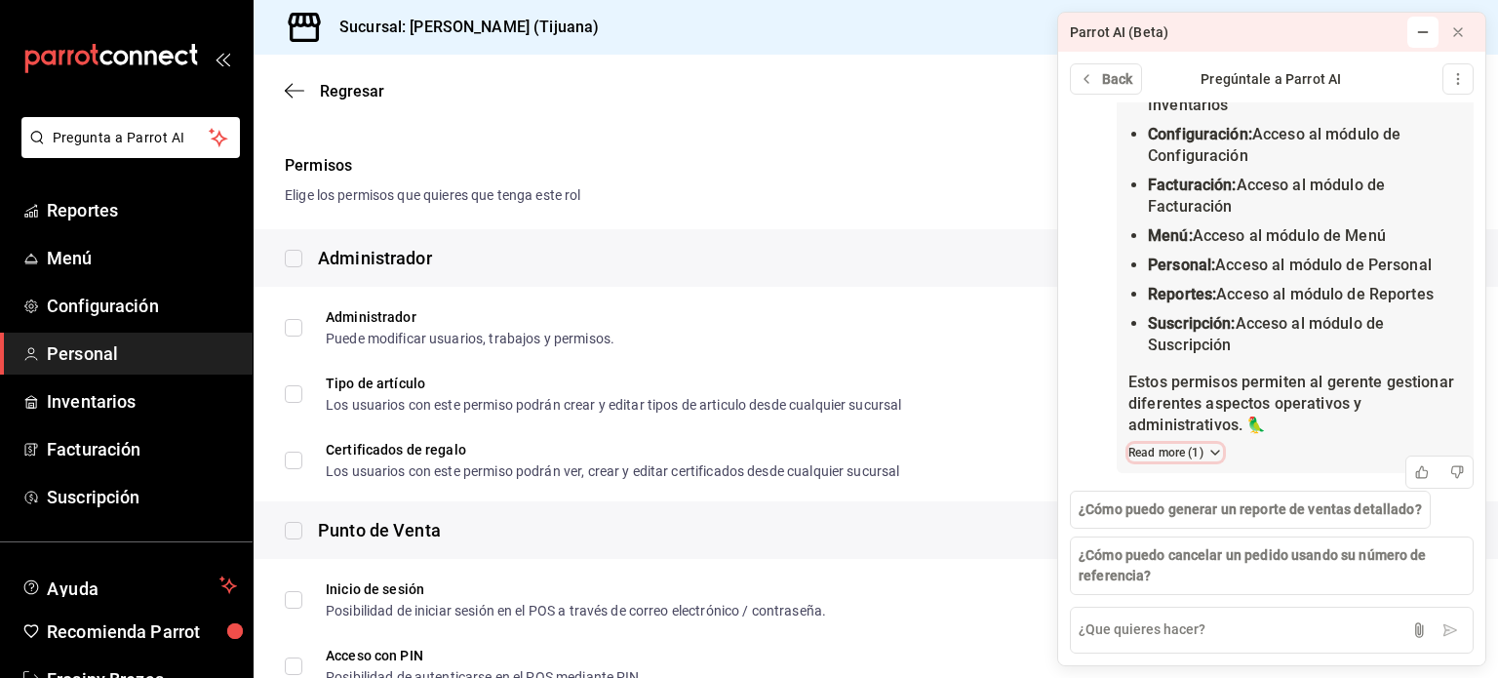
click at [1210, 454] on icon at bounding box center [1216, 453] width 16 height 16
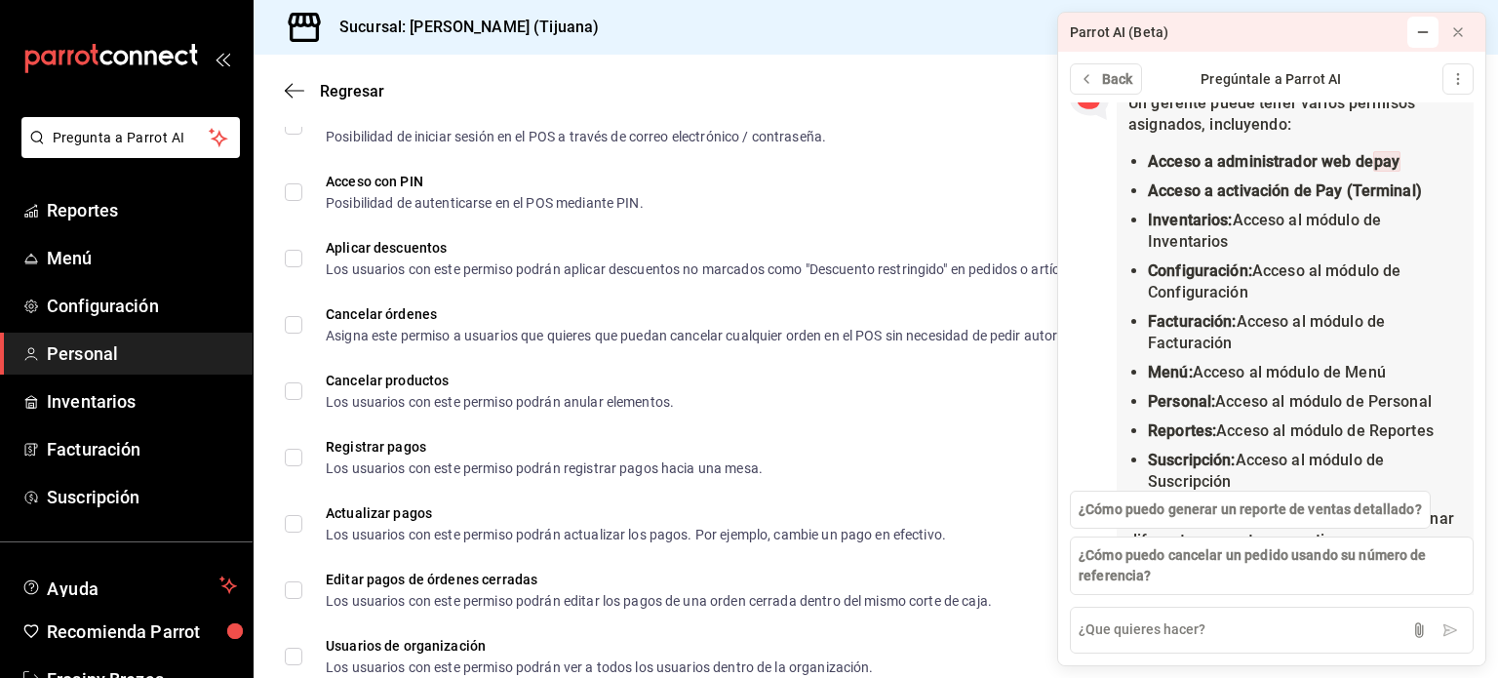
scroll to position [740, 0]
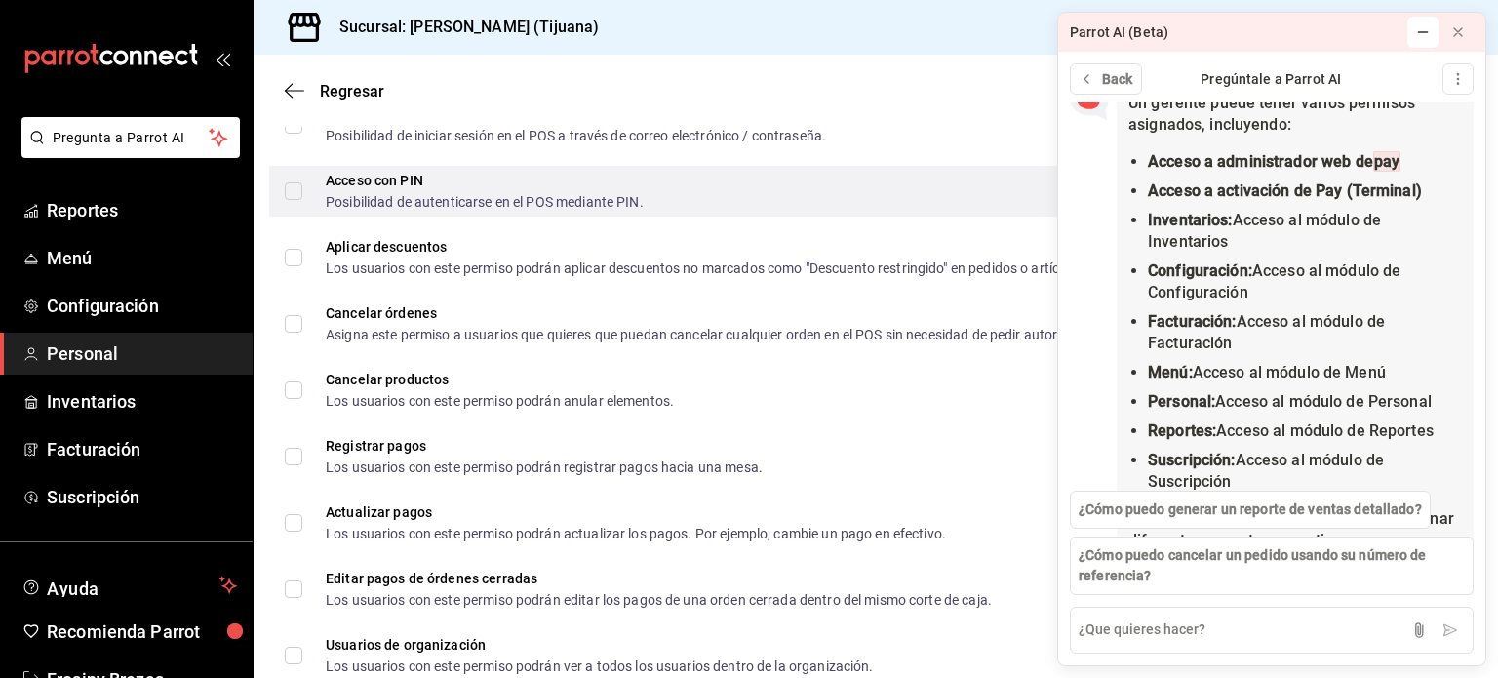
click at [293, 188] on input "Acceso con PIN Posibilidad de autenticarse en el POS mediante PIN." at bounding box center [294, 191] width 18 height 18
checkbox input "true"
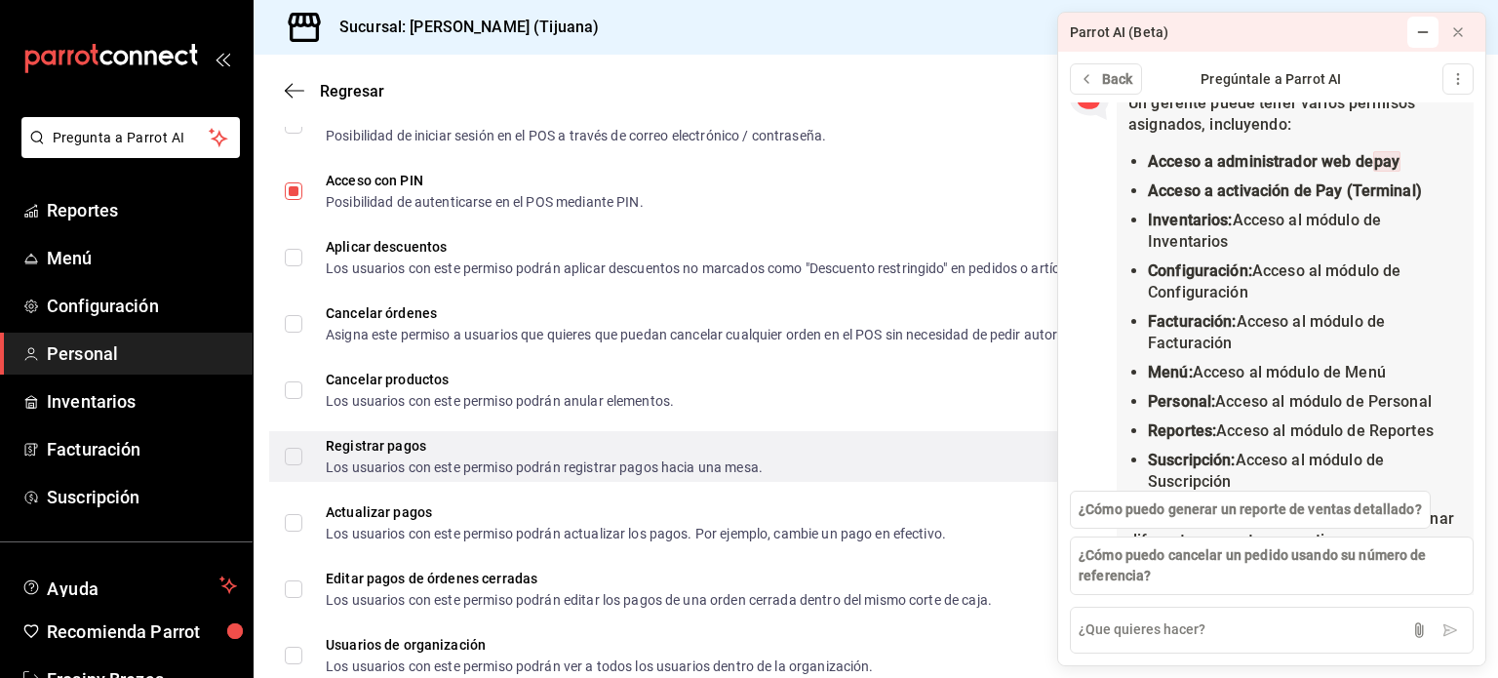
click at [294, 459] on input "Registrar pagos Los usuarios con este permiso podrán registrar pagos hacia una …" at bounding box center [294, 457] width 18 height 18
checkbox input "true"
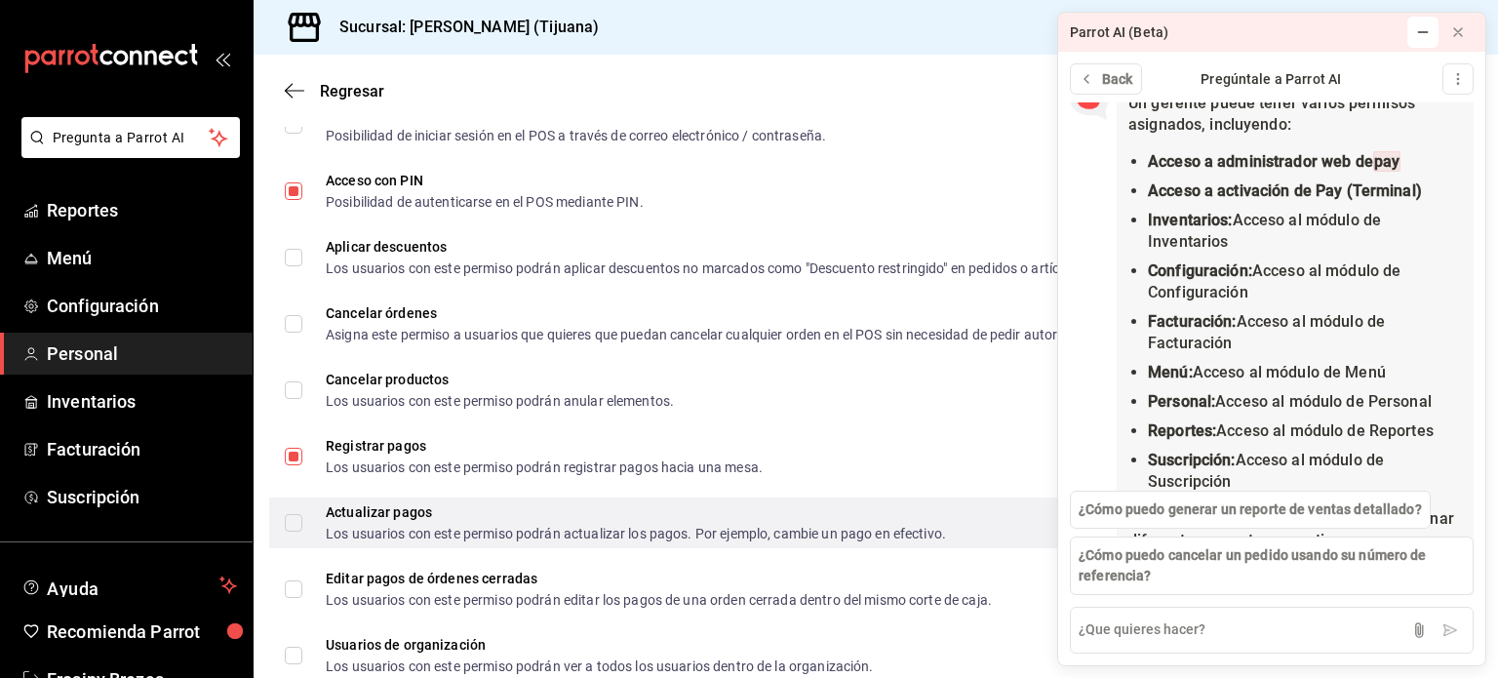
click at [292, 521] on input "Actualizar pagos Los usuarios con este permiso podrán actualizar los pagos. Por…" at bounding box center [294, 523] width 18 height 18
checkbox input "true"
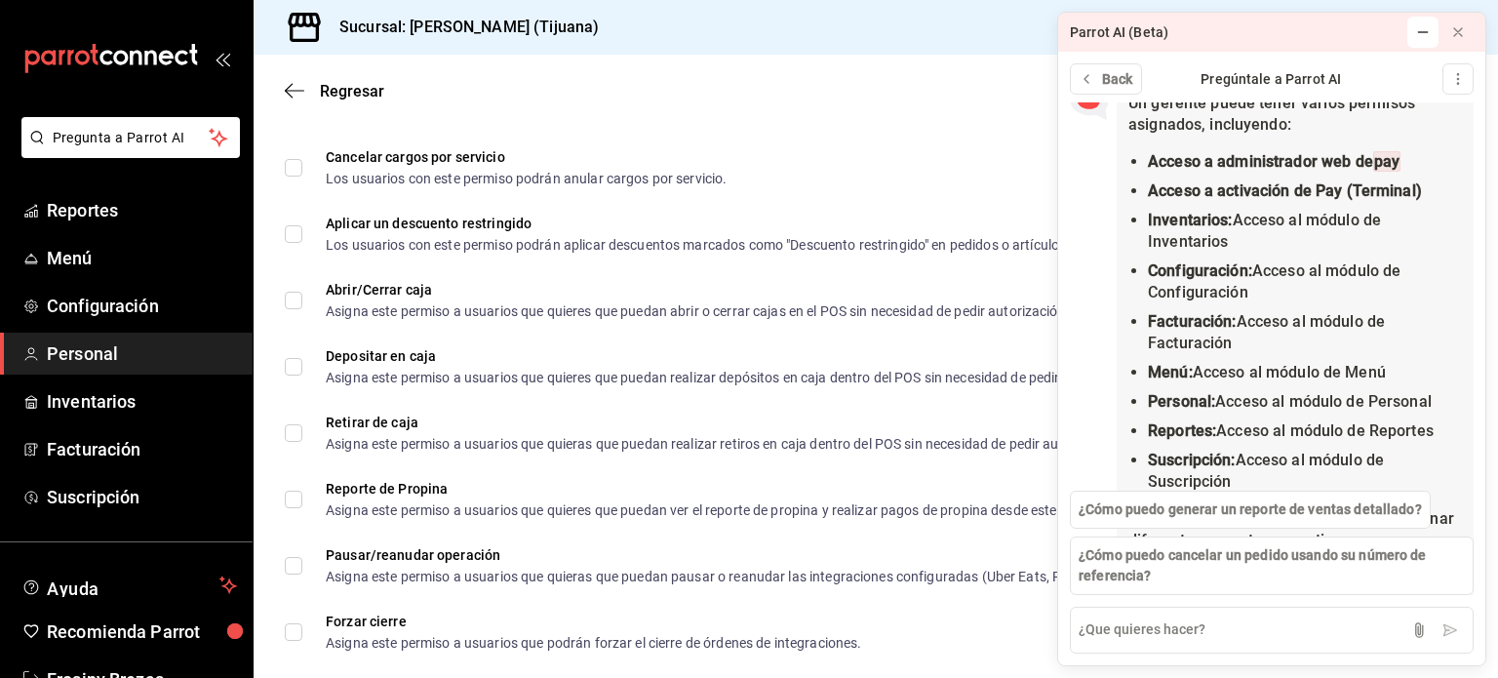
scroll to position [1579, 0]
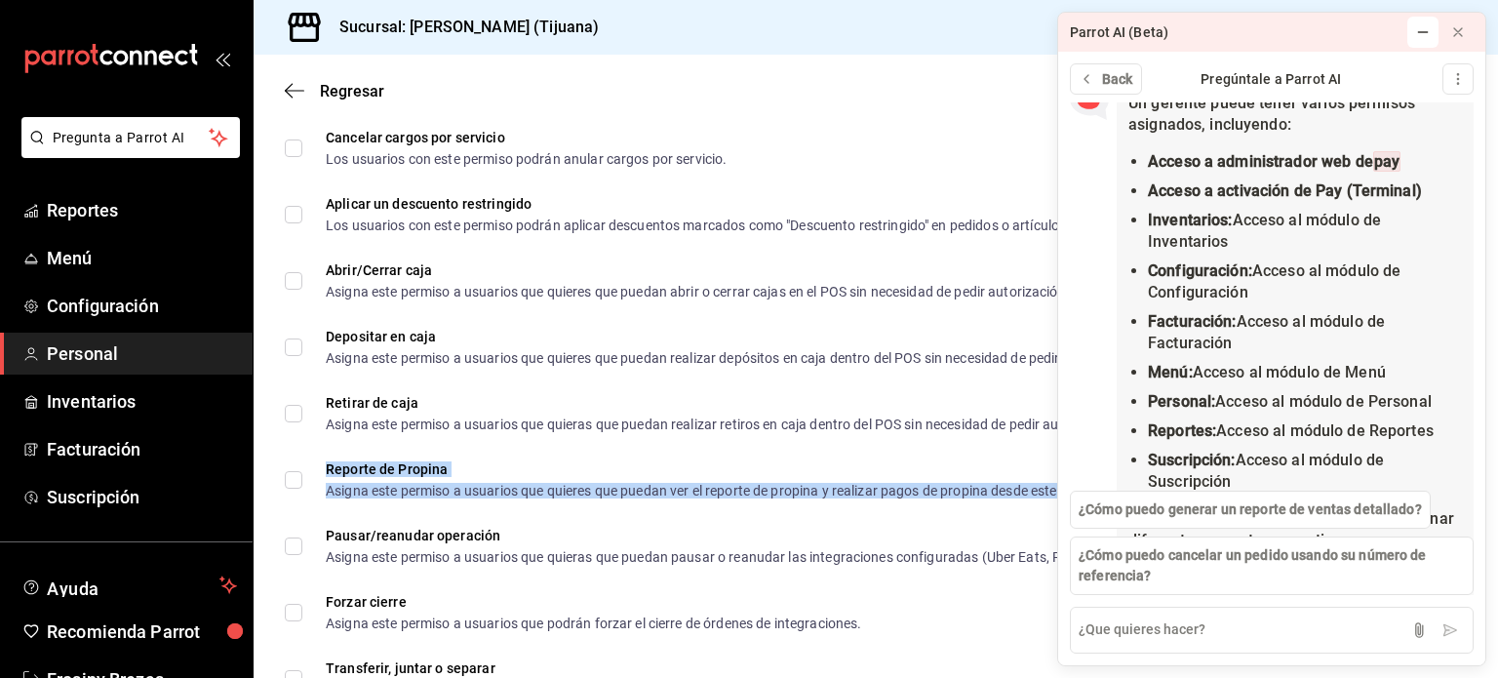
click at [431, 493] on div "Asigna este permiso a usuarios que quieres que puedan ver el reporte de propina…" at bounding box center [715, 491] width 779 height 14
checkbox input "true"
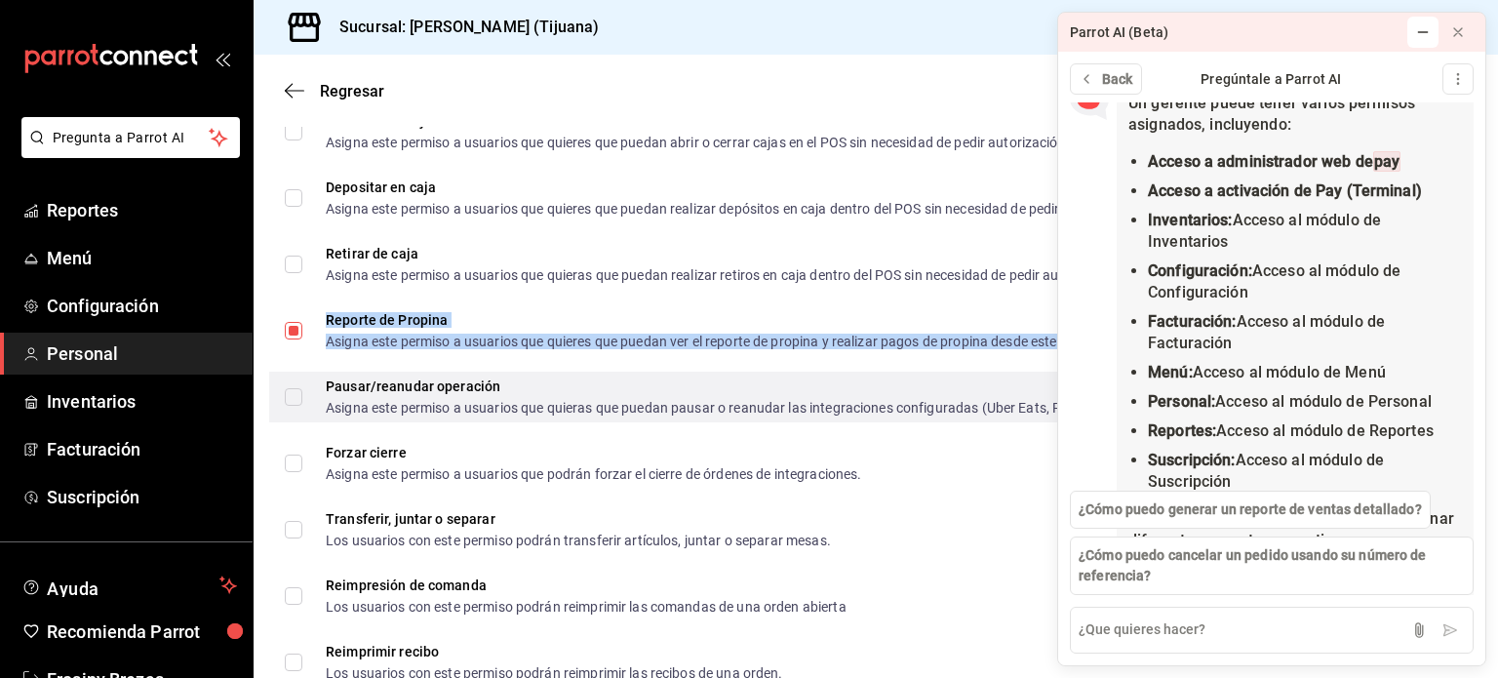
scroll to position [1762, 0]
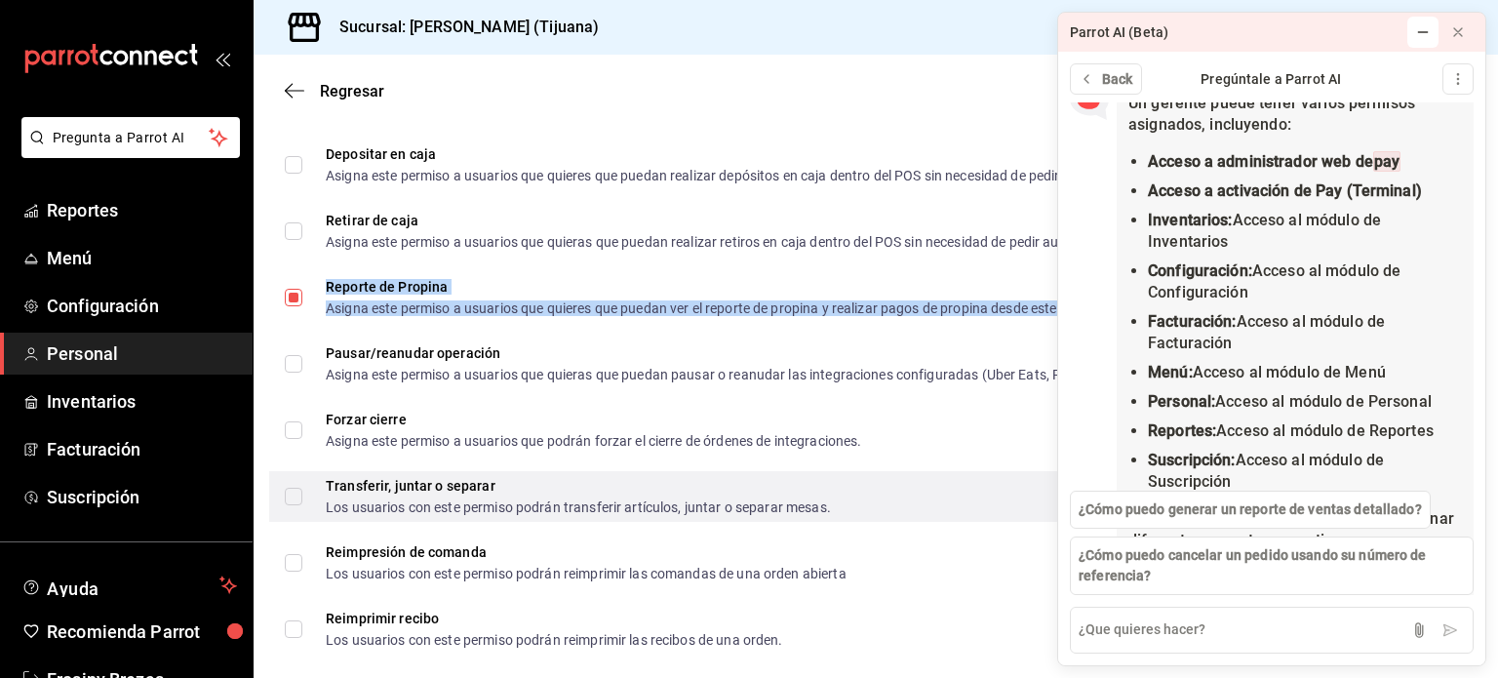
click at [297, 501] on input "Transferir, juntar o separar Los usuarios con este permiso podrán transferir ar…" at bounding box center [294, 497] width 18 height 18
checkbox input "true"
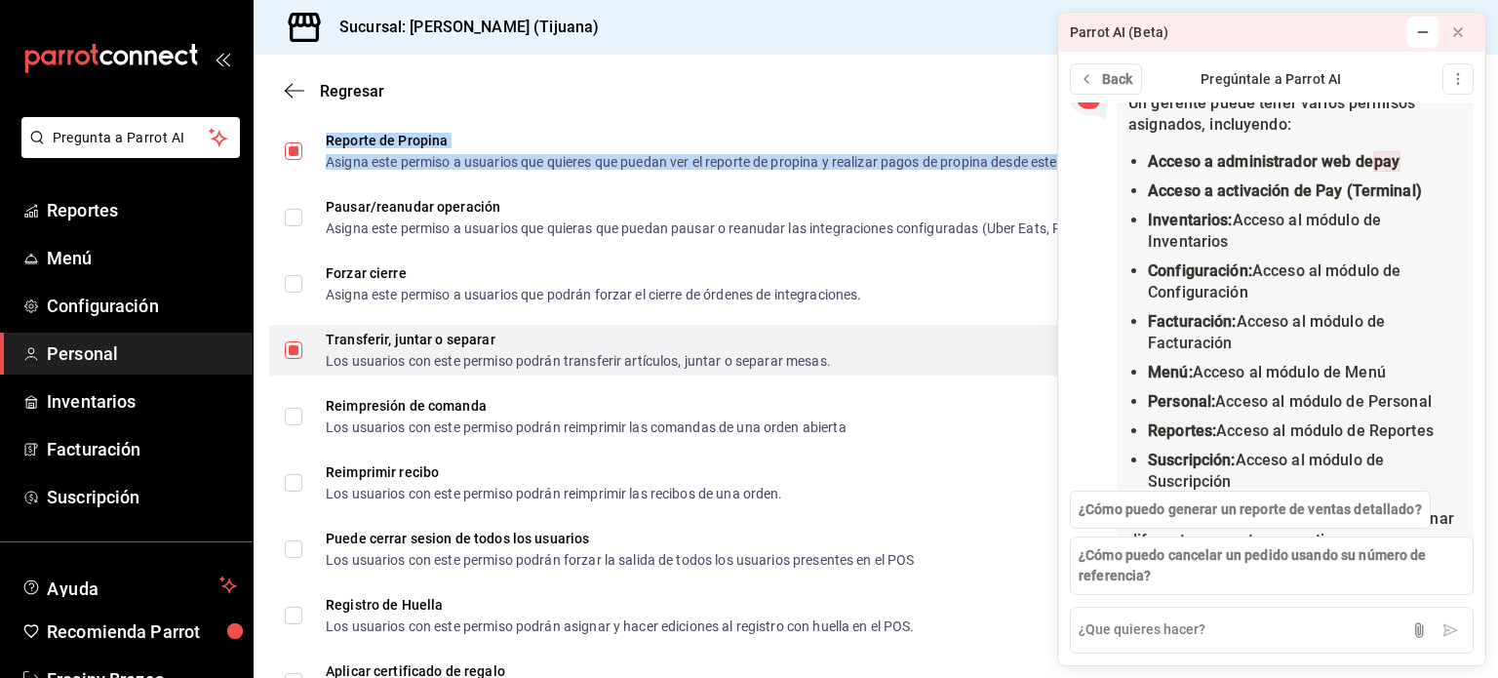
scroll to position [1924, 0]
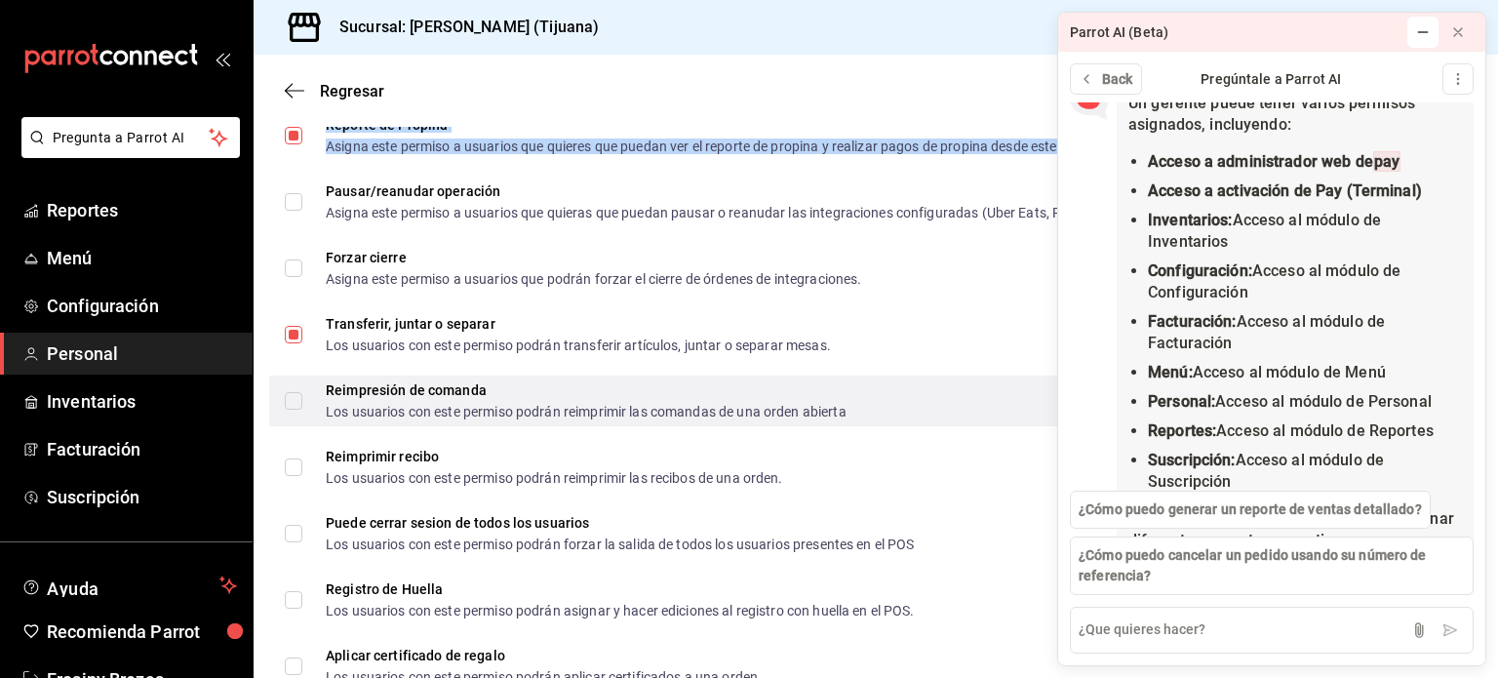
click at [299, 409] on input "Reimpresión de comanda Los usuarios con este permiso podrán reimprimir las coma…" at bounding box center [294, 401] width 18 height 18
checkbox input "true"
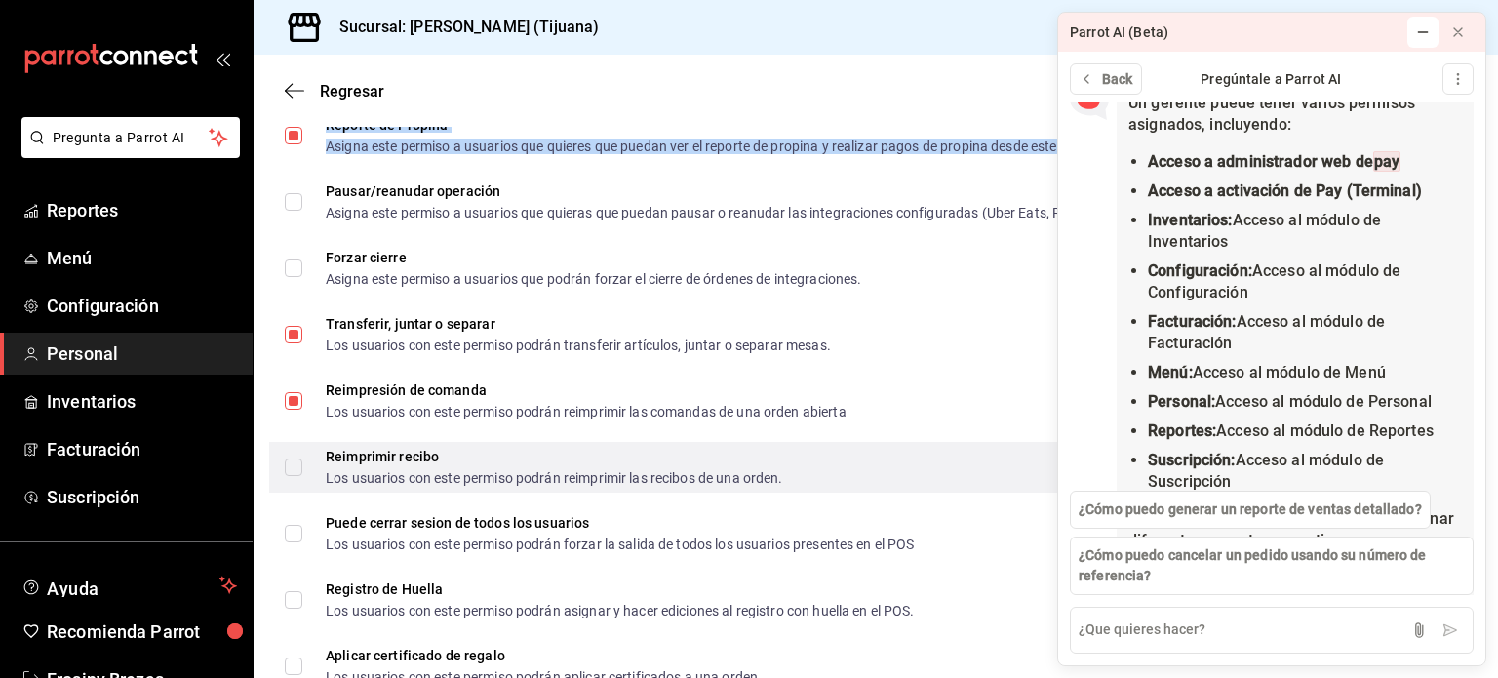
click at [285, 458] on input "Reimprimir recibo Los usuarios con este permiso podrán reimprimir las recibos d…" at bounding box center [294, 467] width 18 height 18
checkbox input "true"
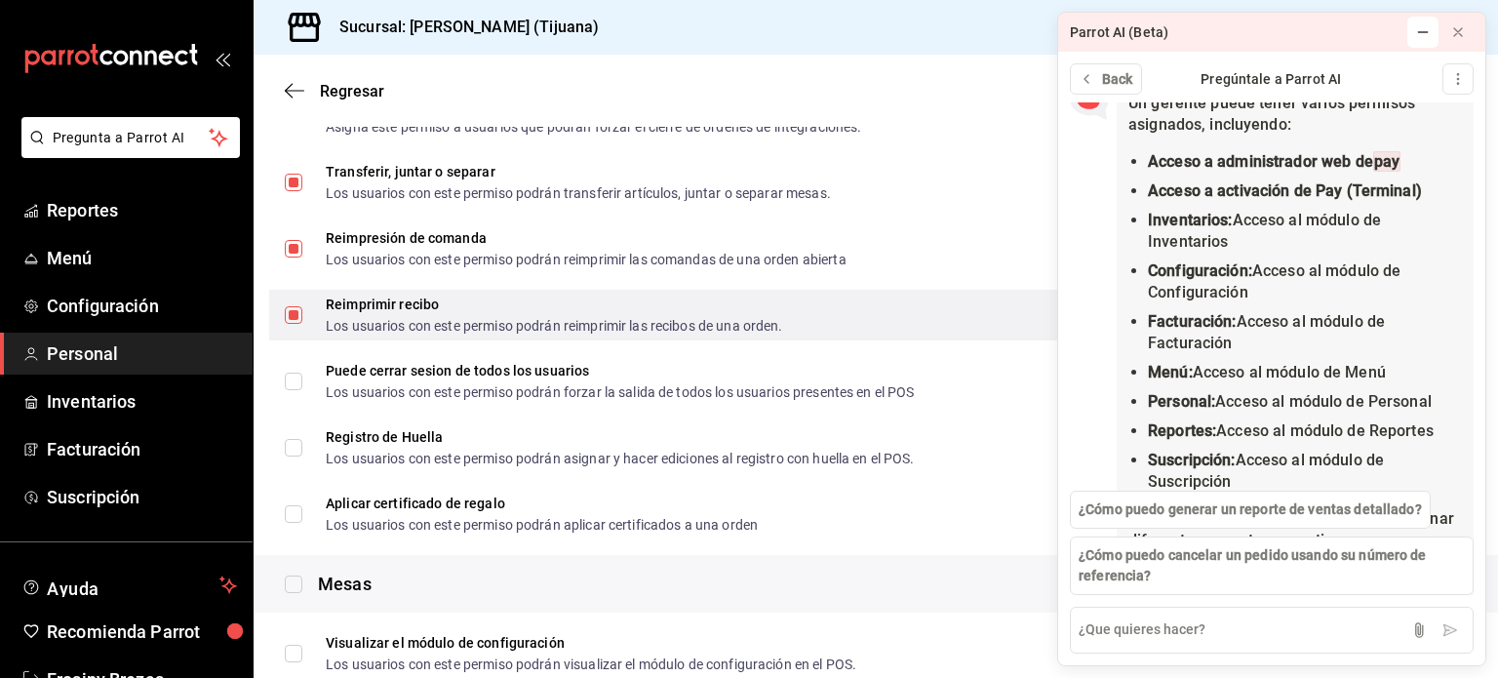
scroll to position [2095, 0]
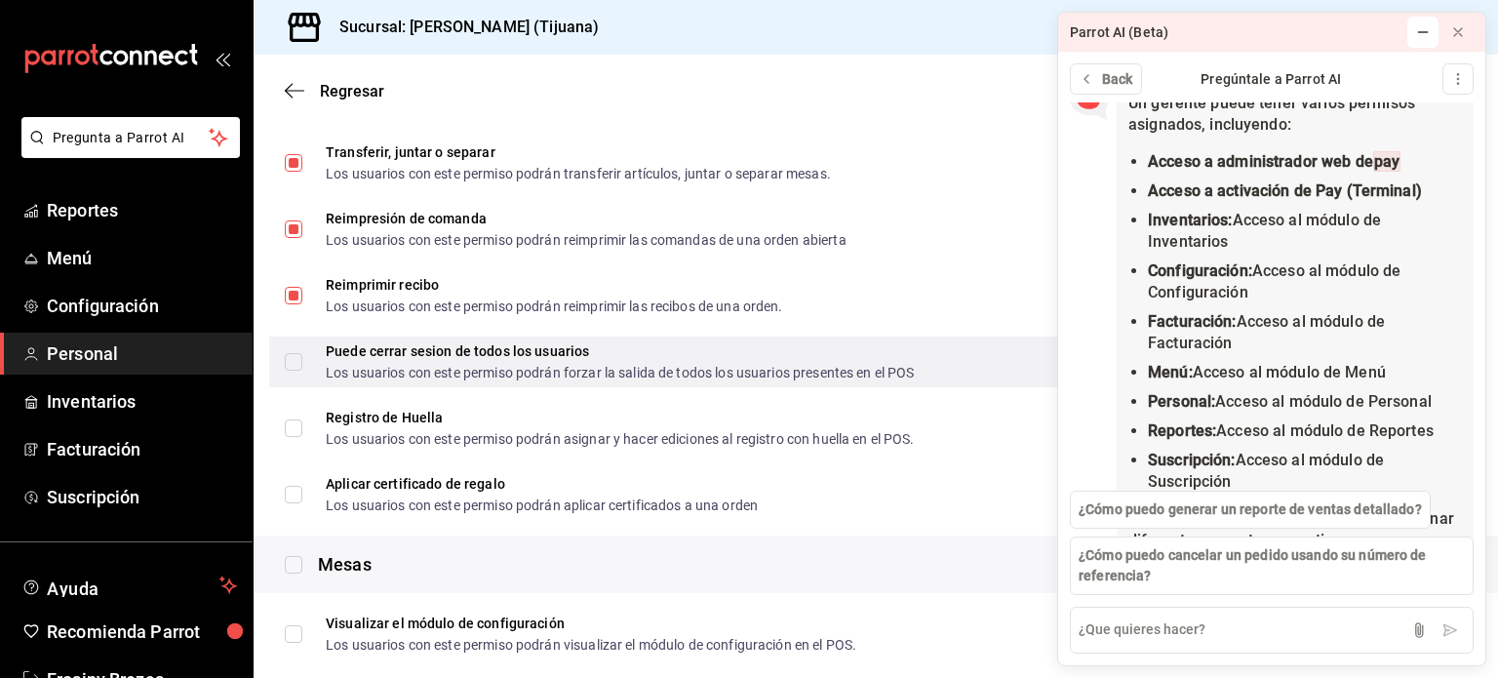
click at [291, 353] on input "Puede cerrar sesion de todos los usuarios Los usuarios con este permiso podrán …" at bounding box center [294, 362] width 18 height 18
checkbox input "true"
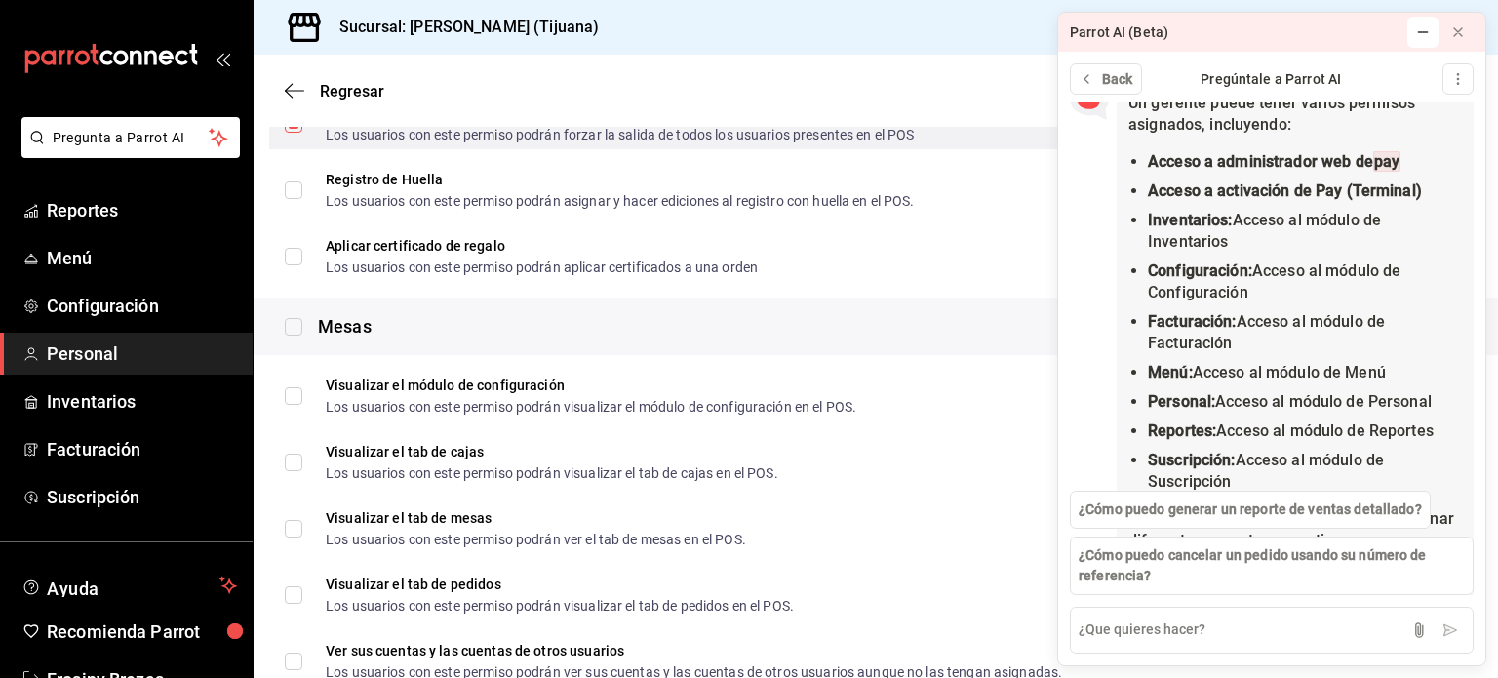
scroll to position [2349, 0]
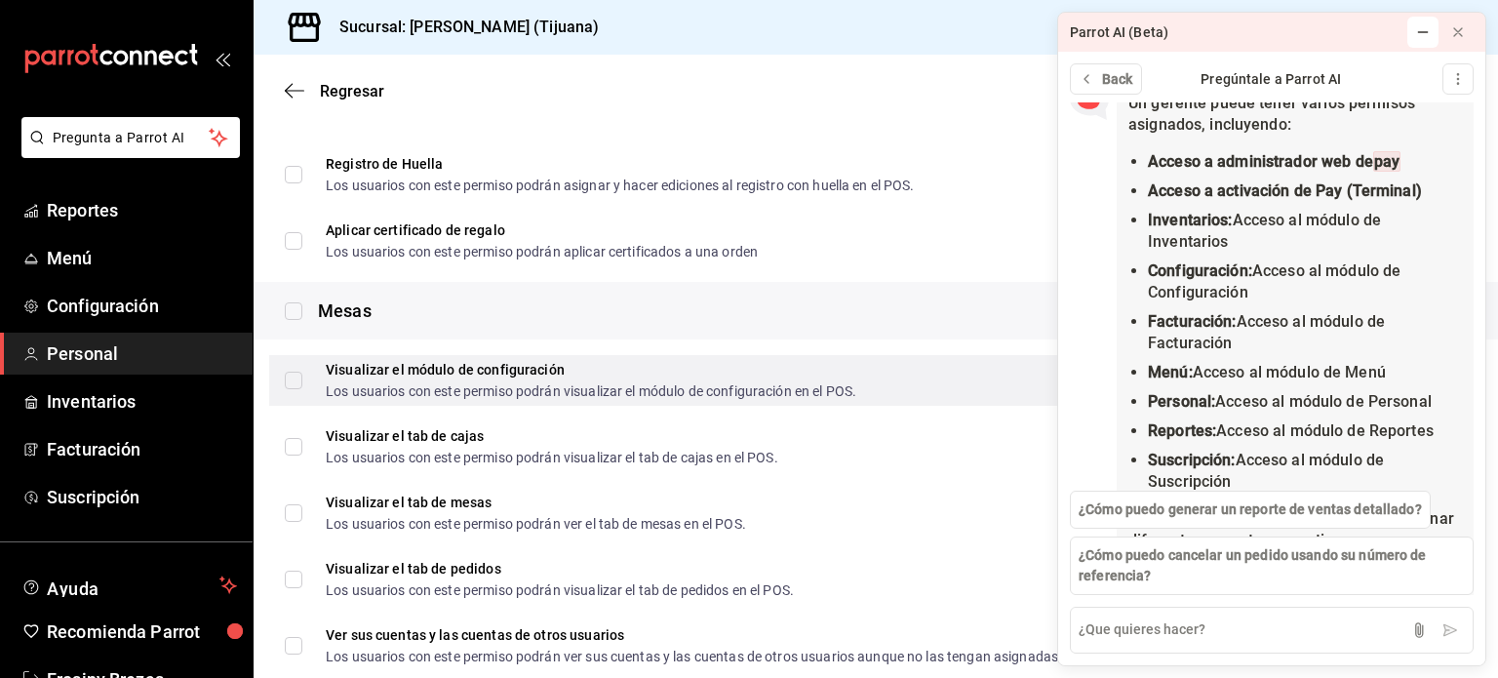
click at [291, 386] on input "Visualizar el módulo de configuración Los usuarios con este permiso podrán visu…" at bounding box center [294, 381] width 18 height 18
checkbox input "true"
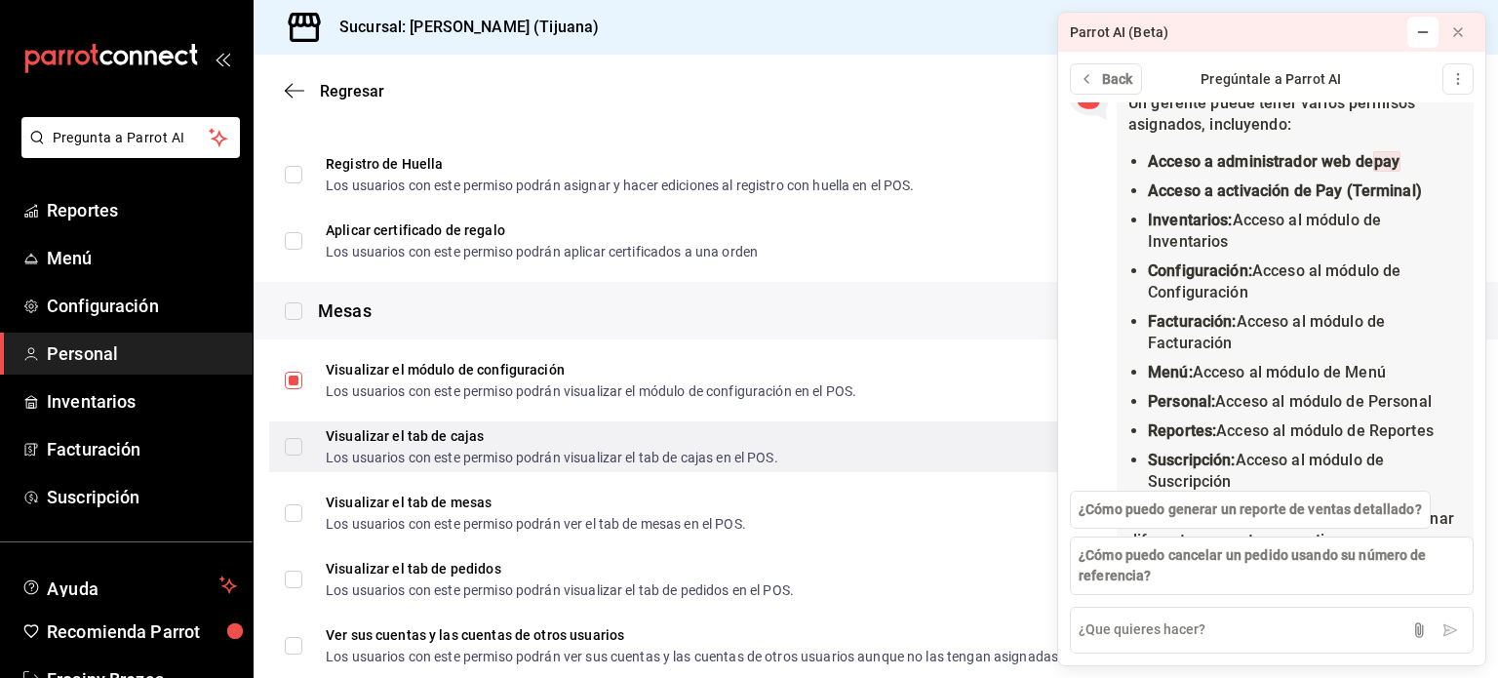
click at [291, 445] on input "Visualizar el tab de cajas Los usuarios con este permiso podrán visualizar el t…" at bounding box center [294, 447] width 18 height 18
checkbox input "true"
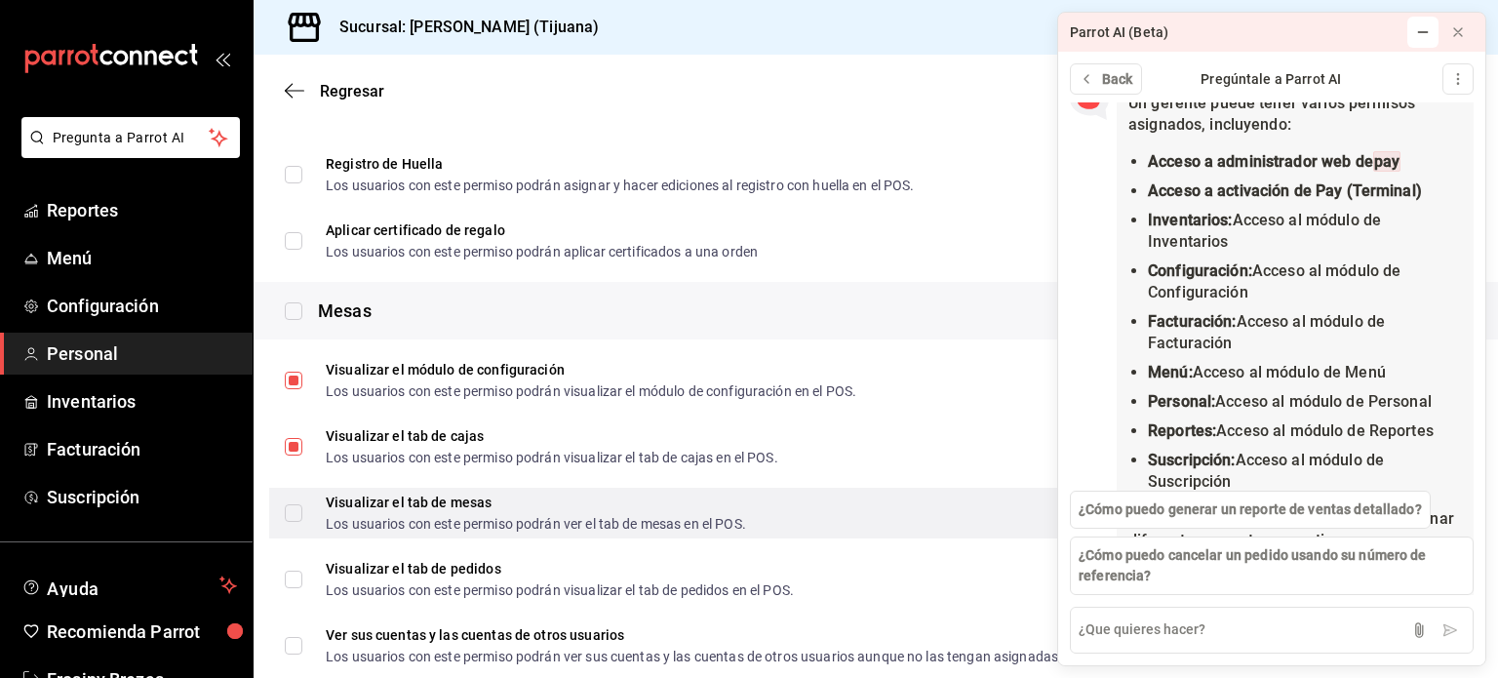
click at [293, 506] on input "Visualizar el tab de mesas Los usuarios con este permiso podrán ver el tab de m…" at bounding box center [294, 513] width 18 height 18
checkbox input "true"
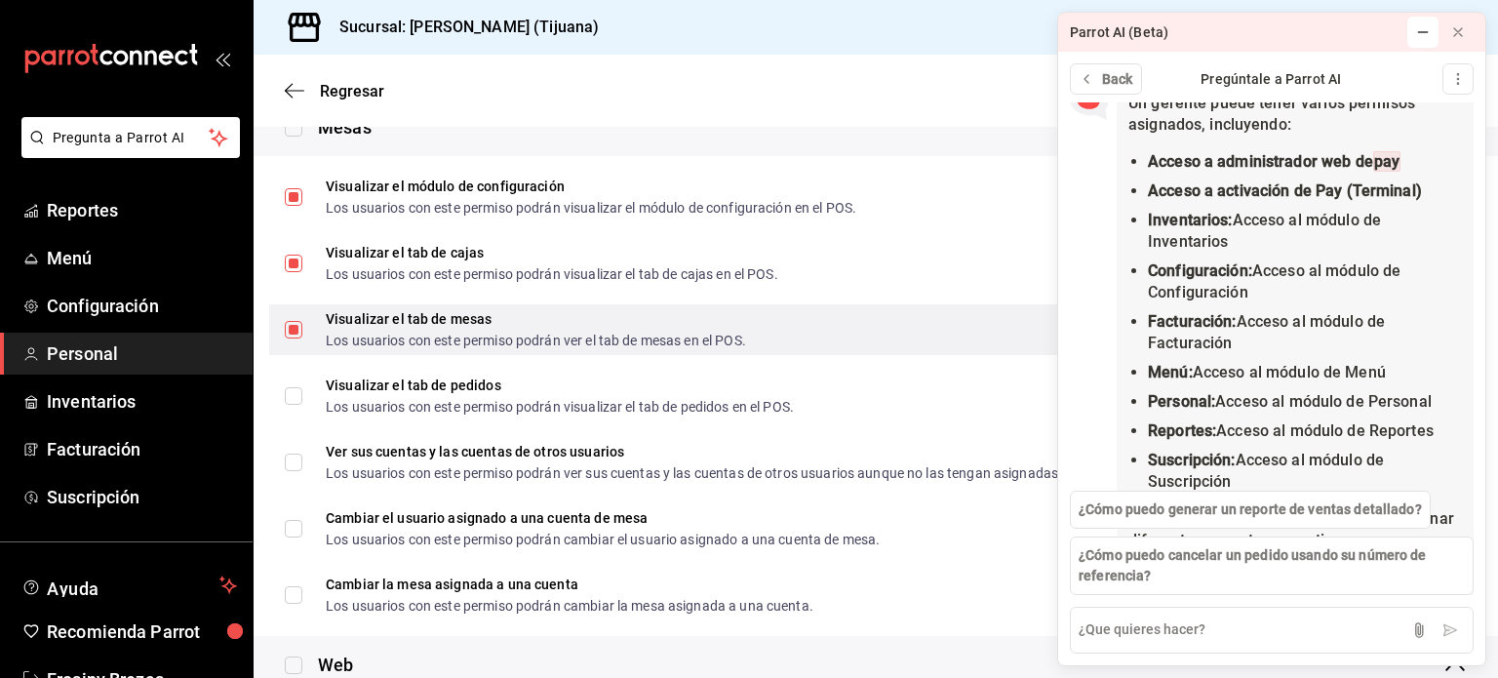
scroll to position [2532, 0]
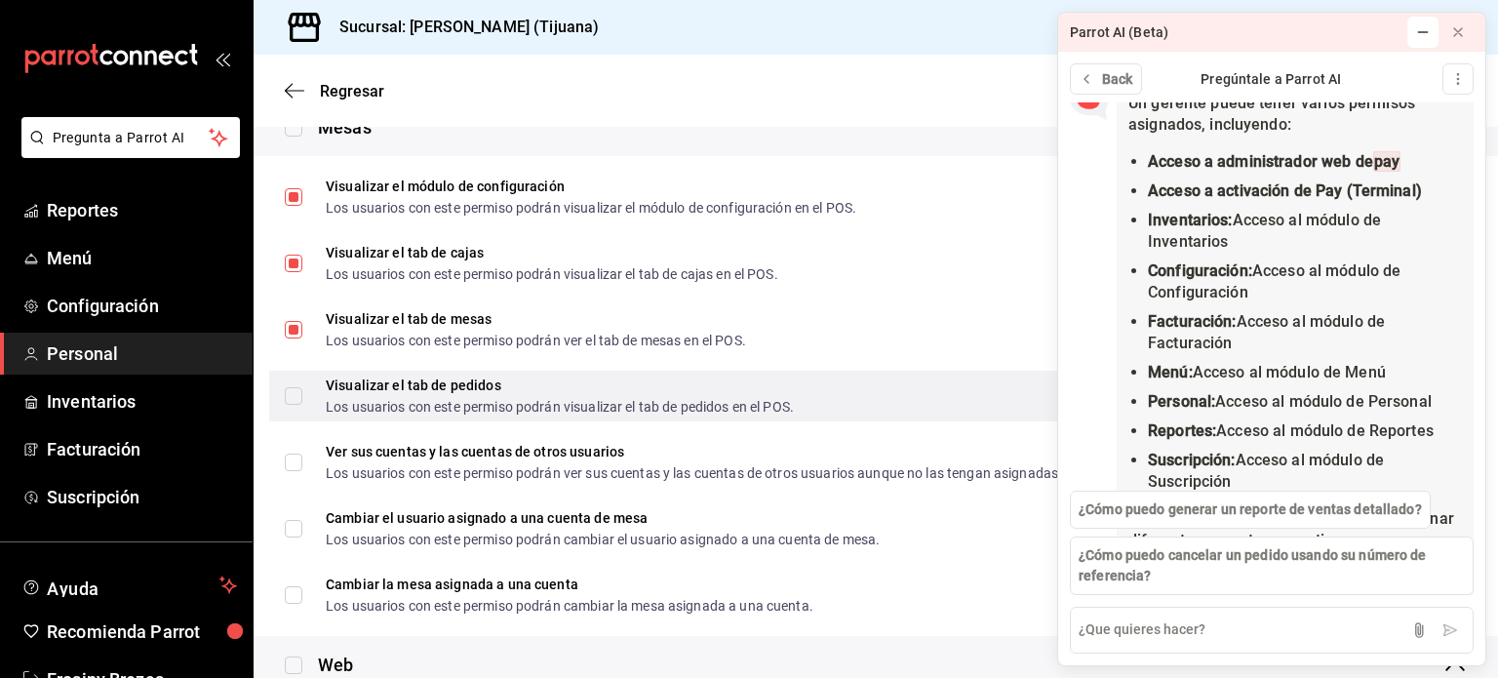
click at [299, 387] on input "Visualizar el tab de pedidos Los usuarios con este permiso podrán visualizar el…" at bounding box center [294, 396] width 18 height 18
checkbox input "true"
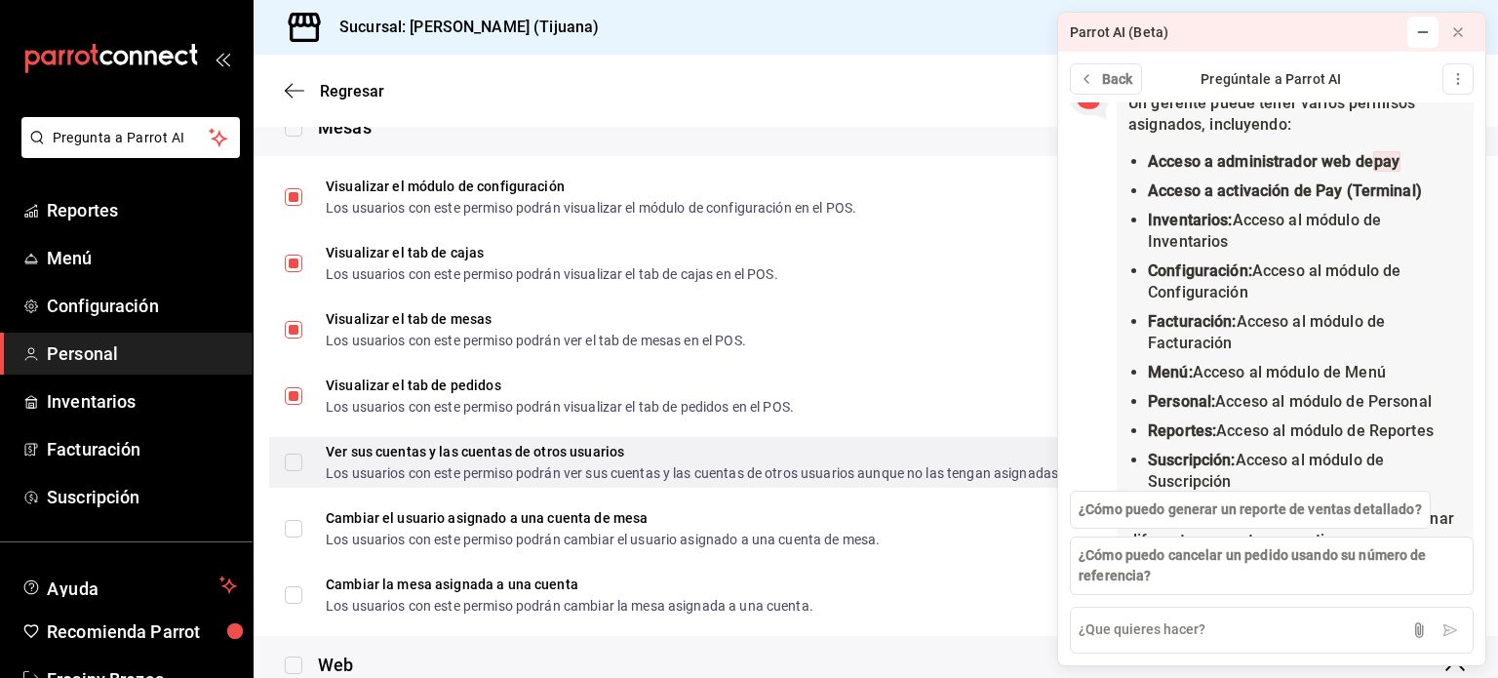
click at [286, 463] on input "Ver sus cuentas y las cuentas de otros usuarios Los usuarios con este permiso p…" at bounding box center [294, 463] width 18 height 18
checkbox input "true"
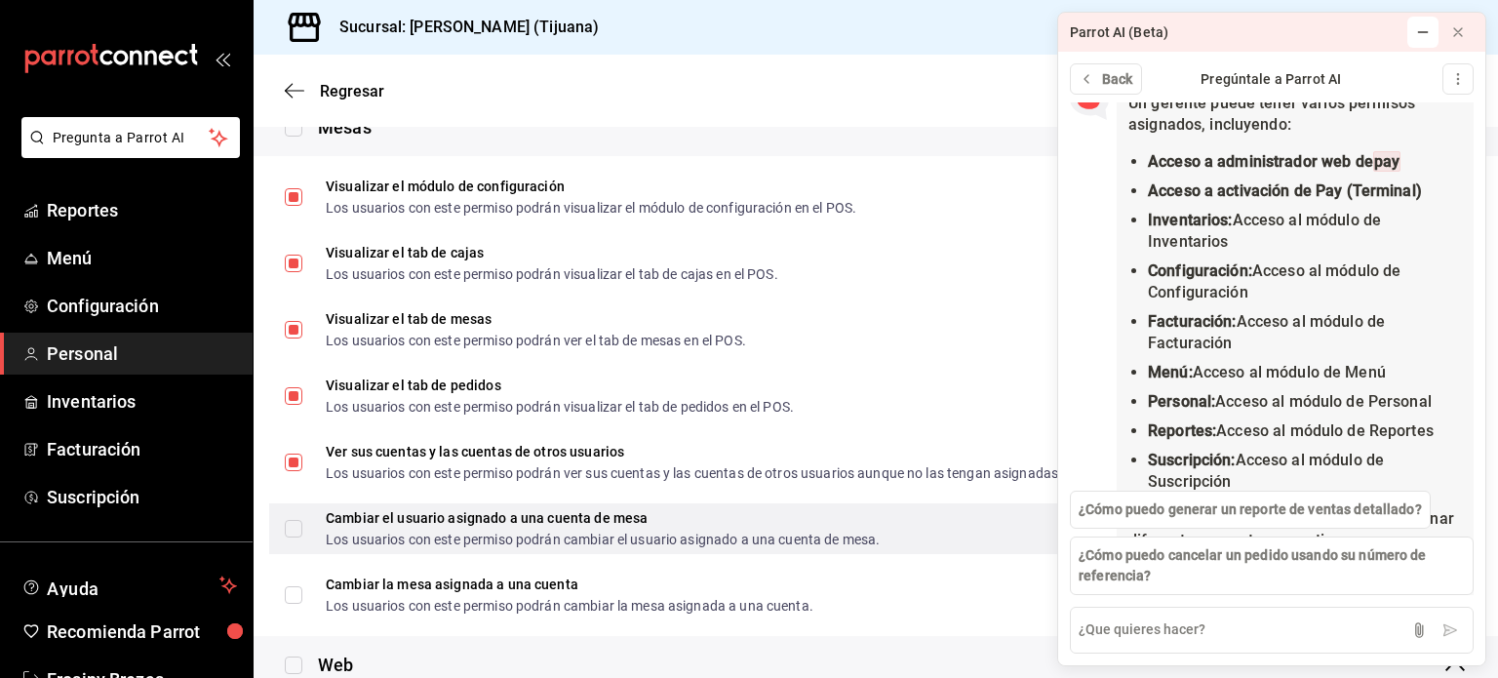
click at [290, 522] on input "Cambiar el usuario asignado a una cuenta de mesa Los usuarios con este permiso …" at bounding box center [294, 529] width 18 height 18
checkbox input "false"
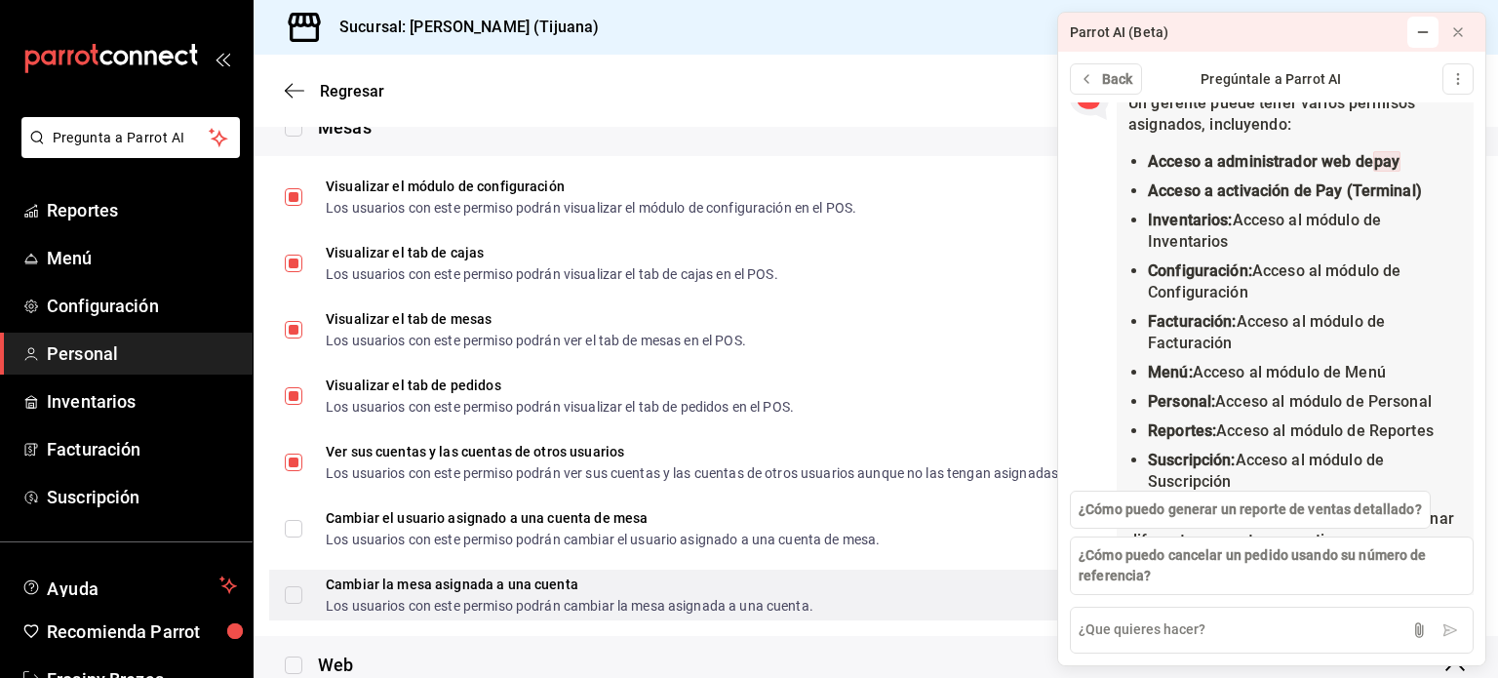
click at [292, 596] on input "Cambiar la mesa asignada a una cuenta Los usuarios con este permiso podrán camb…" at bounding box center [294, 595] width 18 height 18
checkbox input "true"
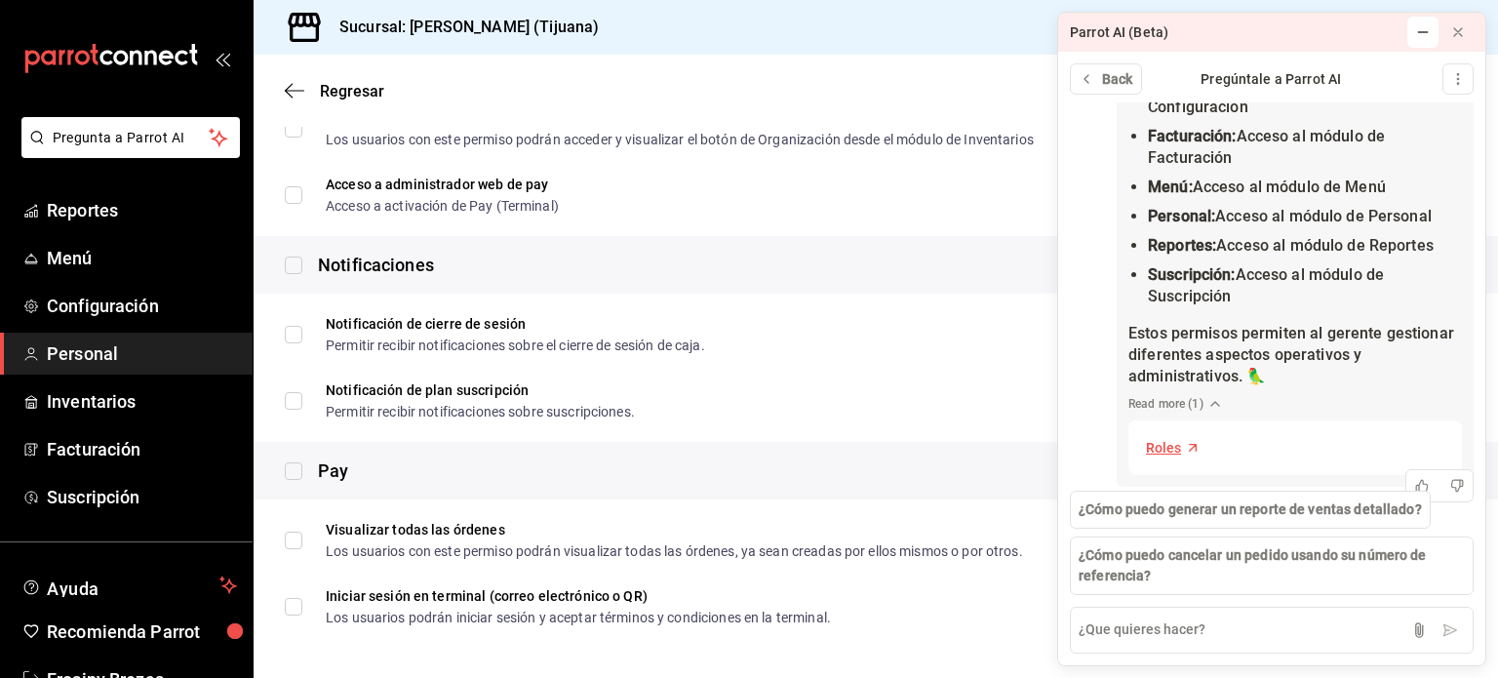
scroll to position [382, 0]
click at [1166, 445] on span "Roles" at bounding box center [1163, 446] width 35 height 20
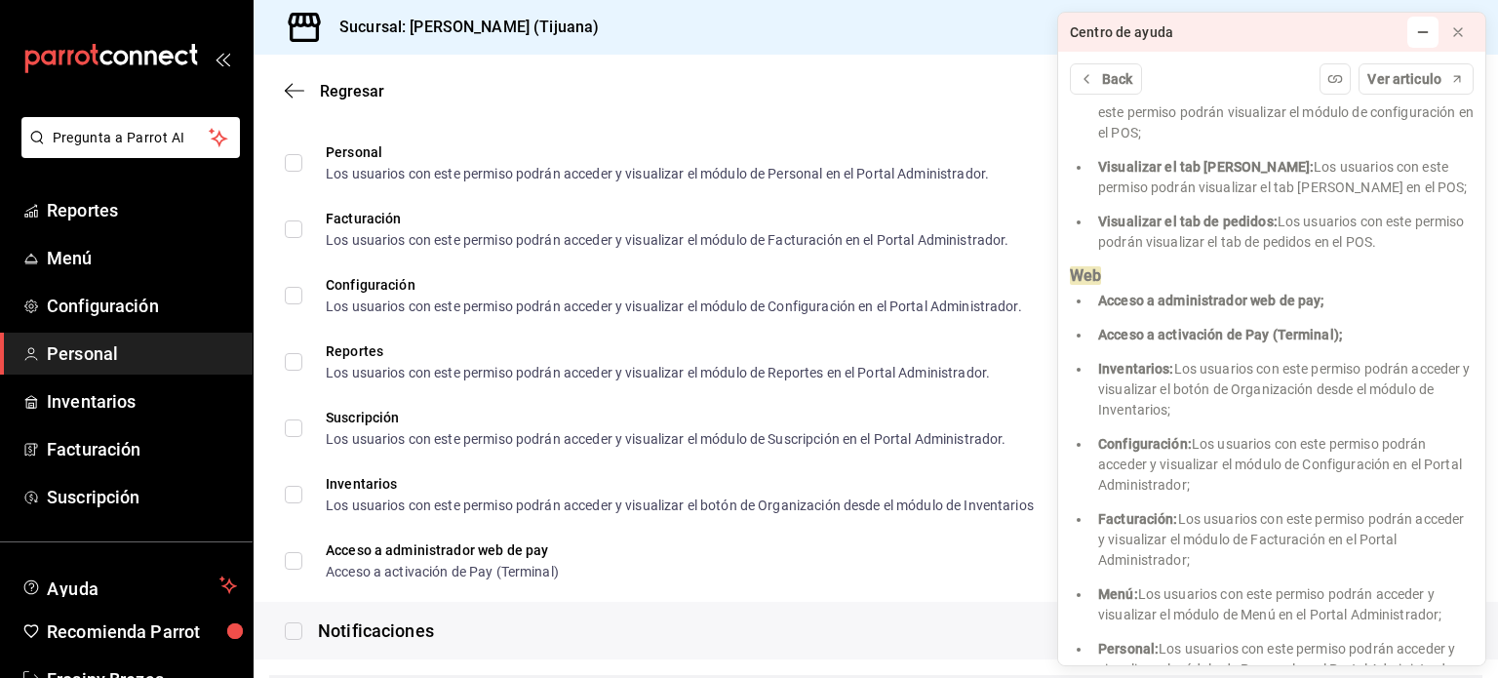
scroll to position [3172, 0]
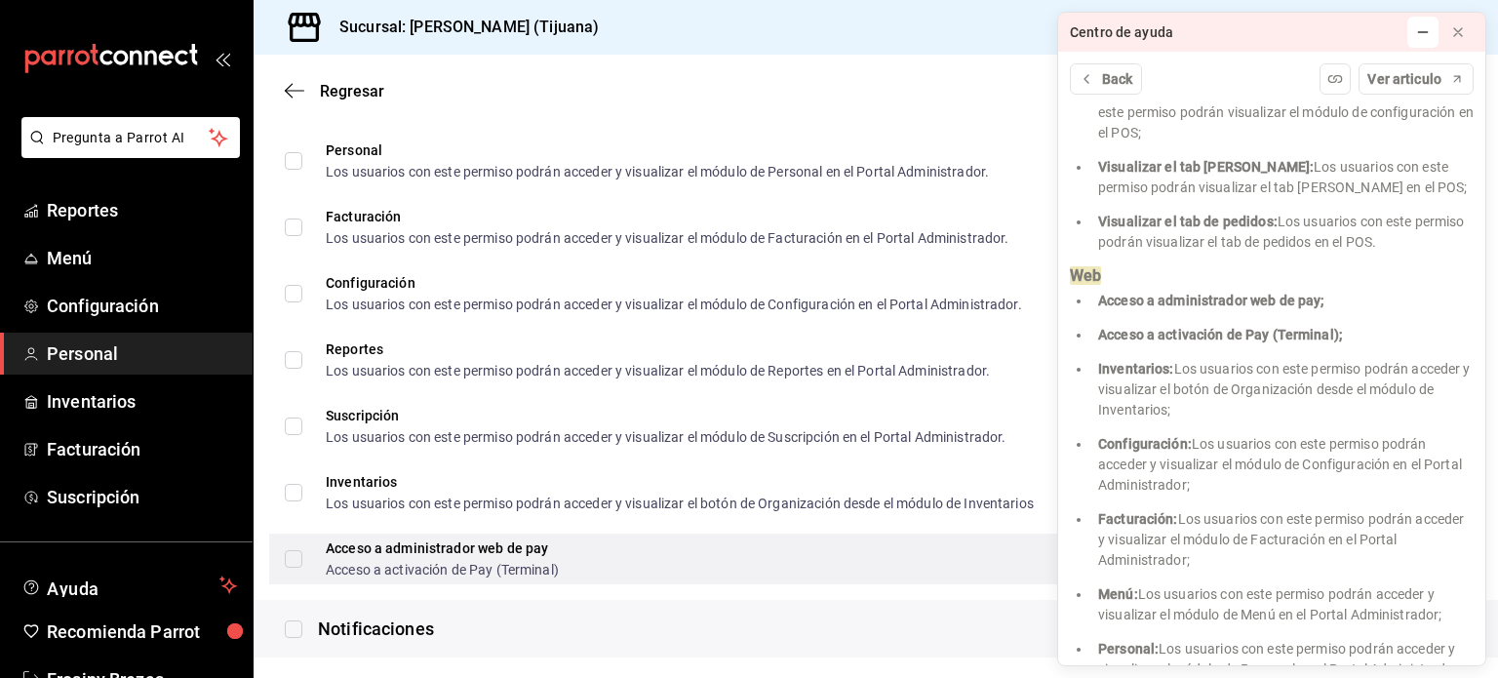
click at [293, 557] on input "Acceso a administrador web de pay Acceso a activación de Pay (Terminal)" at bounding box center [294, 559] width 18 height 18
checkbox input "true"
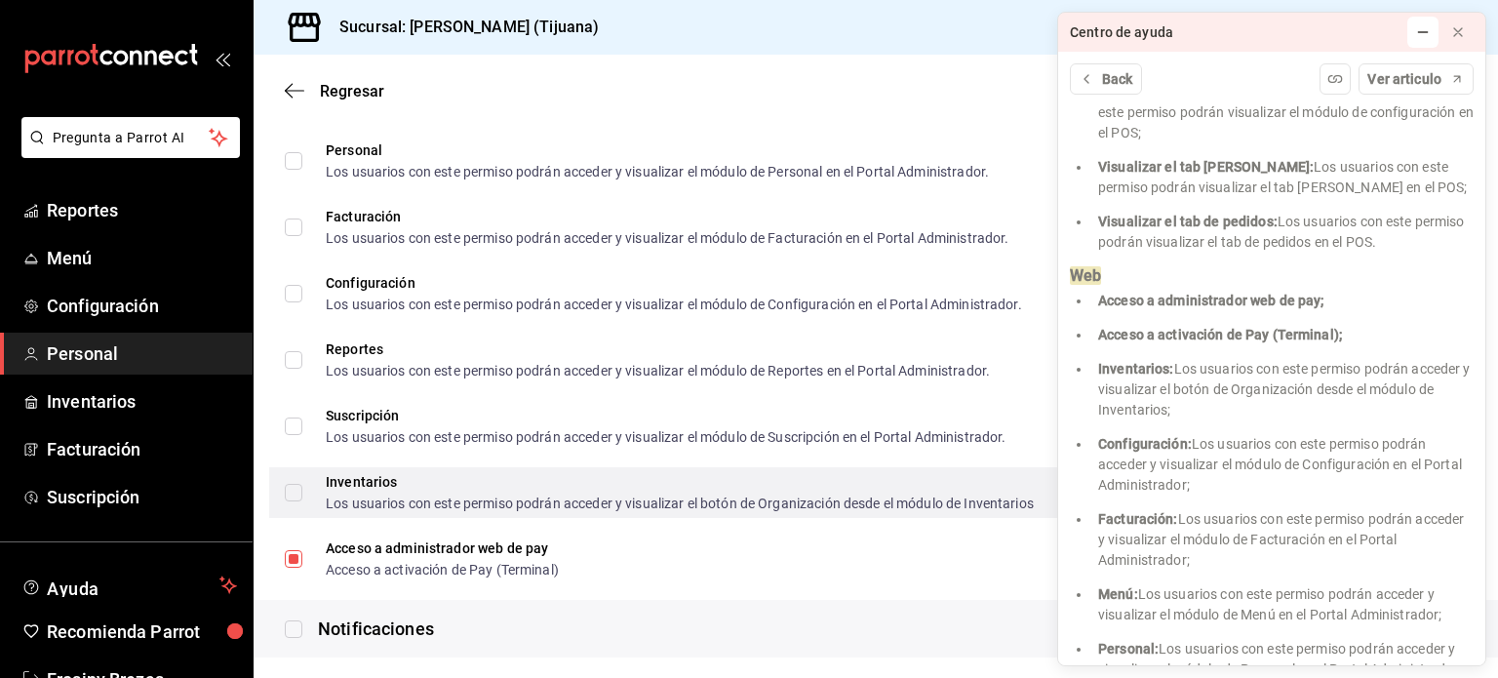
click at [297, 489] on input "Inventarios Los usuarios con este permiso podrán acceder y visualizar el botón …" at bounding box center [294, 493] width 18 height 18
checkbox input "true"
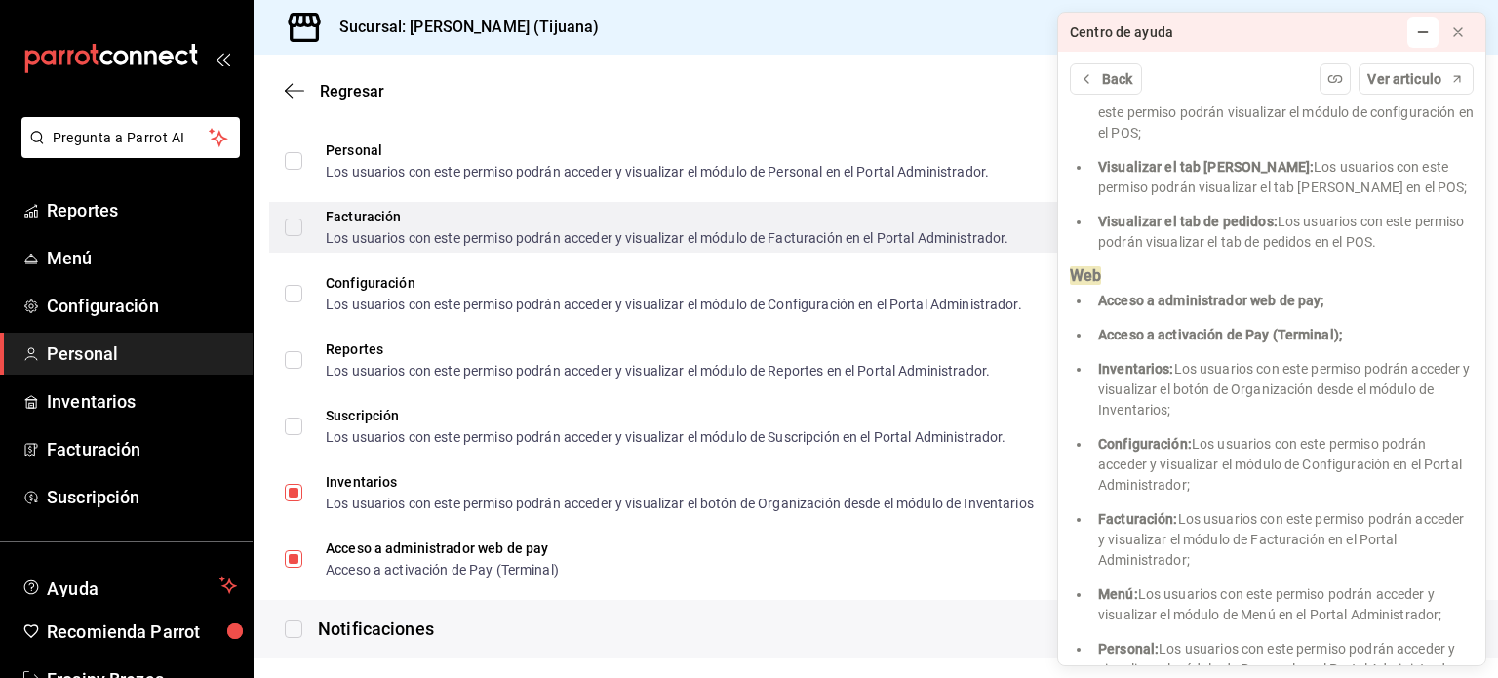
drag, startPoint x: 297, startPoint y: 489, endPoint x: 296, endPoint y: 232, distance: 256.6
click at [296, 232] on ul "Menú Los usuarios con este permiso podrán acceder y visualizar el módulo de Men…" at bounding box center [876, 327] width 1245 height 546
click at [296, 232] on input "Facturación Los usuarios con este permiso podrán acceder y visualizar el módulo…" at bounding box center [294, 228] width 18 height 18
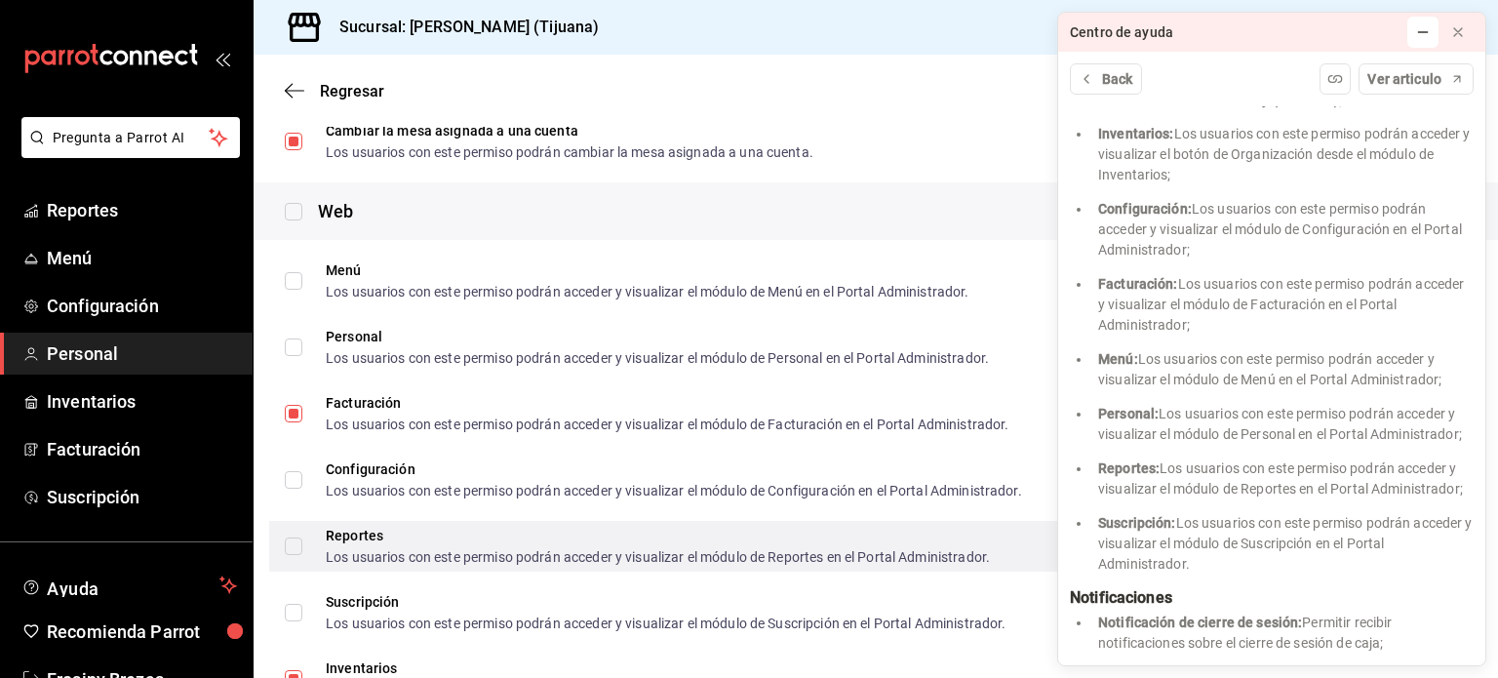
scroll to position [2985, 0]
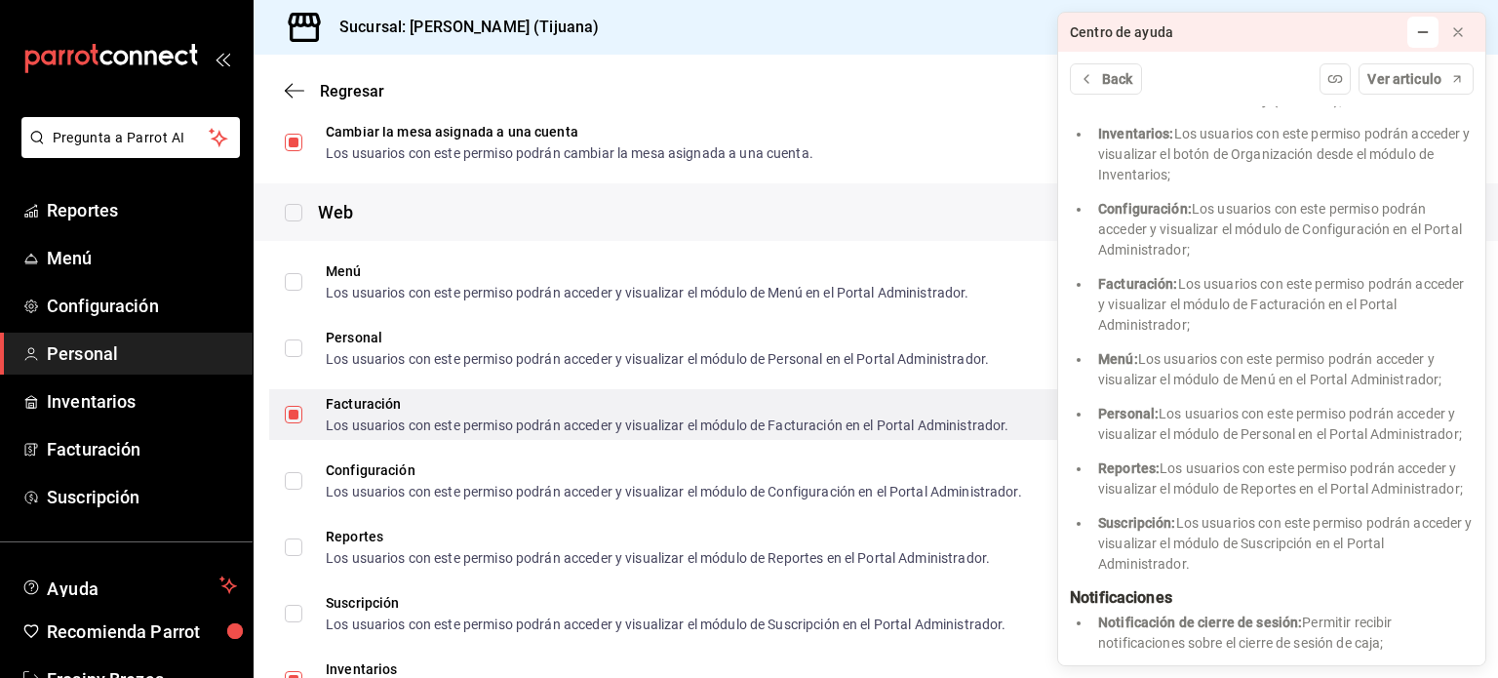
click at [282, 420] on div "Facturación Los usuarios con este permiso podrán acceder y visualizar el módulo…" at bounding box center [876, 414] width 1214 height 51
checkbox input "false"
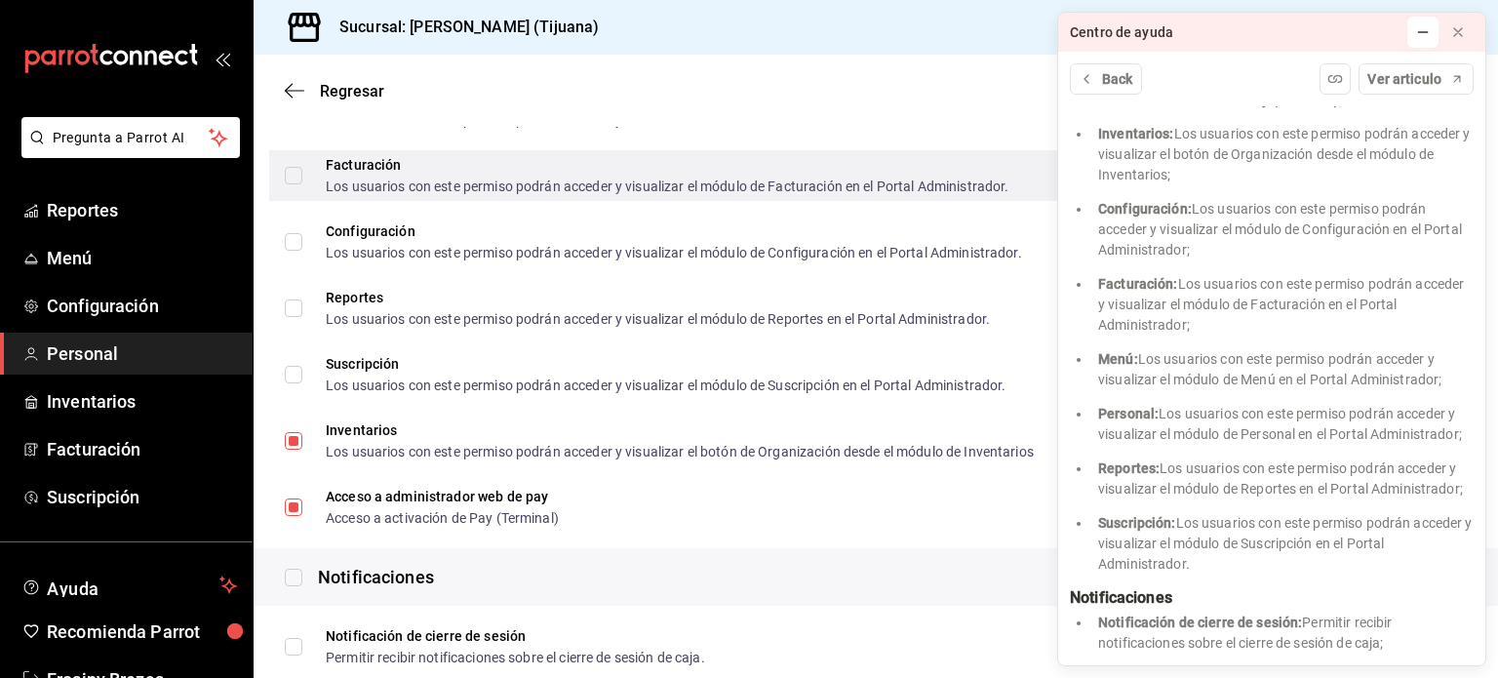
scroll to position [3235, 0]
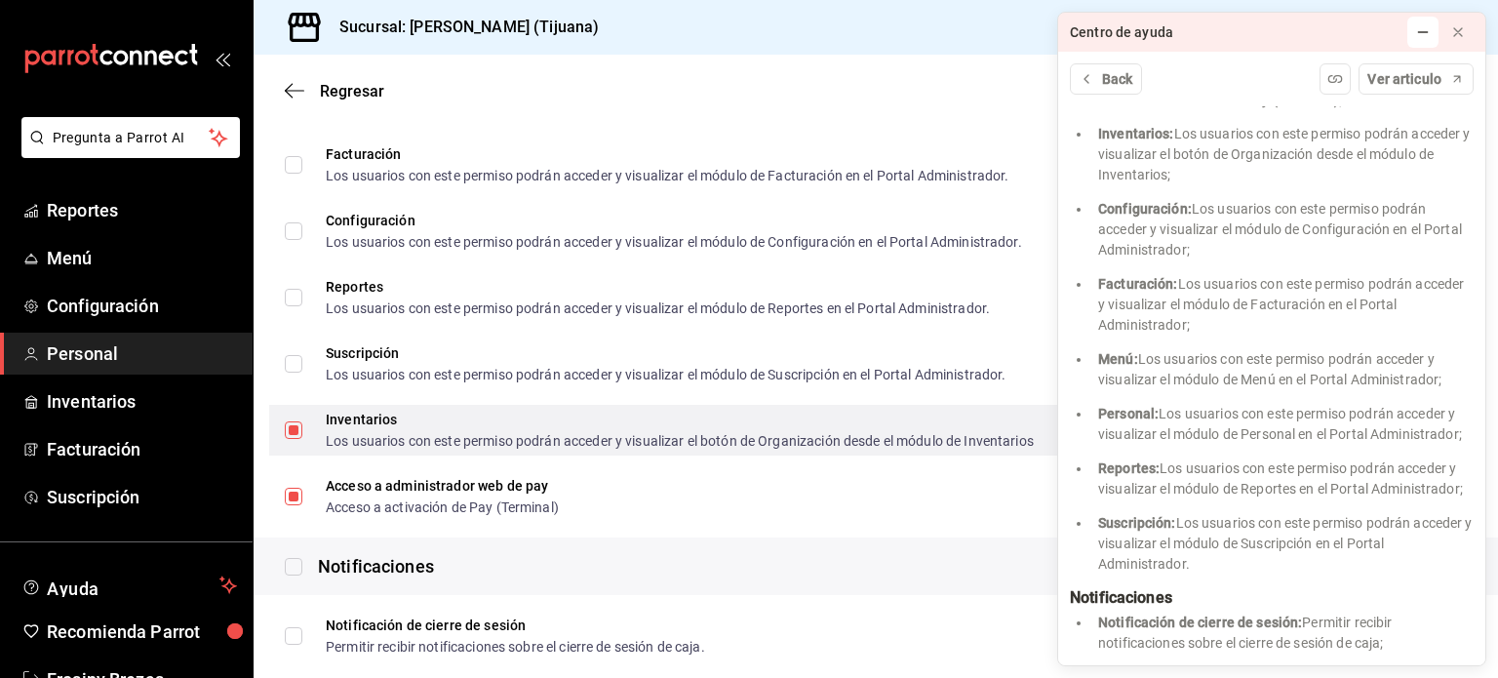
click at [295, 428] on input "Inventarios Los usuarios con este permiso podrán acceder y visualizar el botón …" at bounding box center [294, 430] width 18 height 18
checkbox input "false"
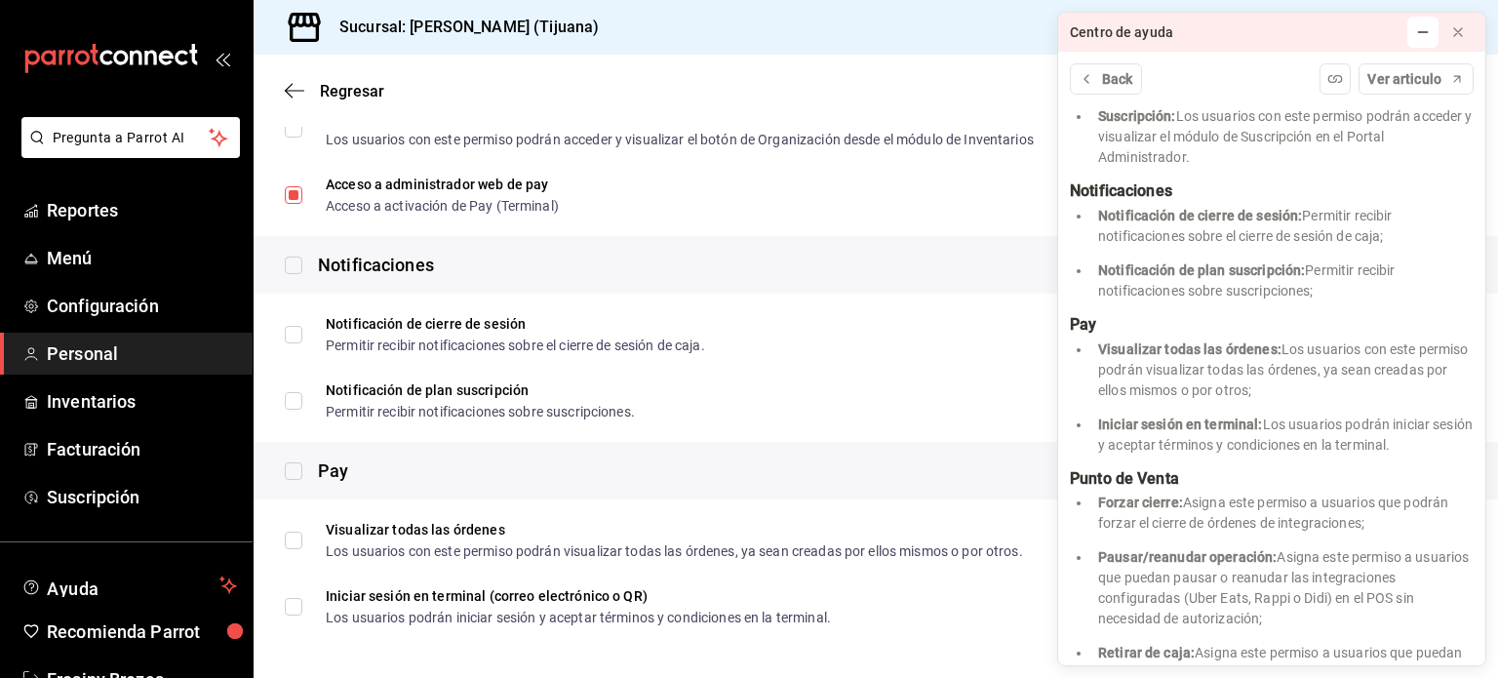
scroll to position [2441, 0]
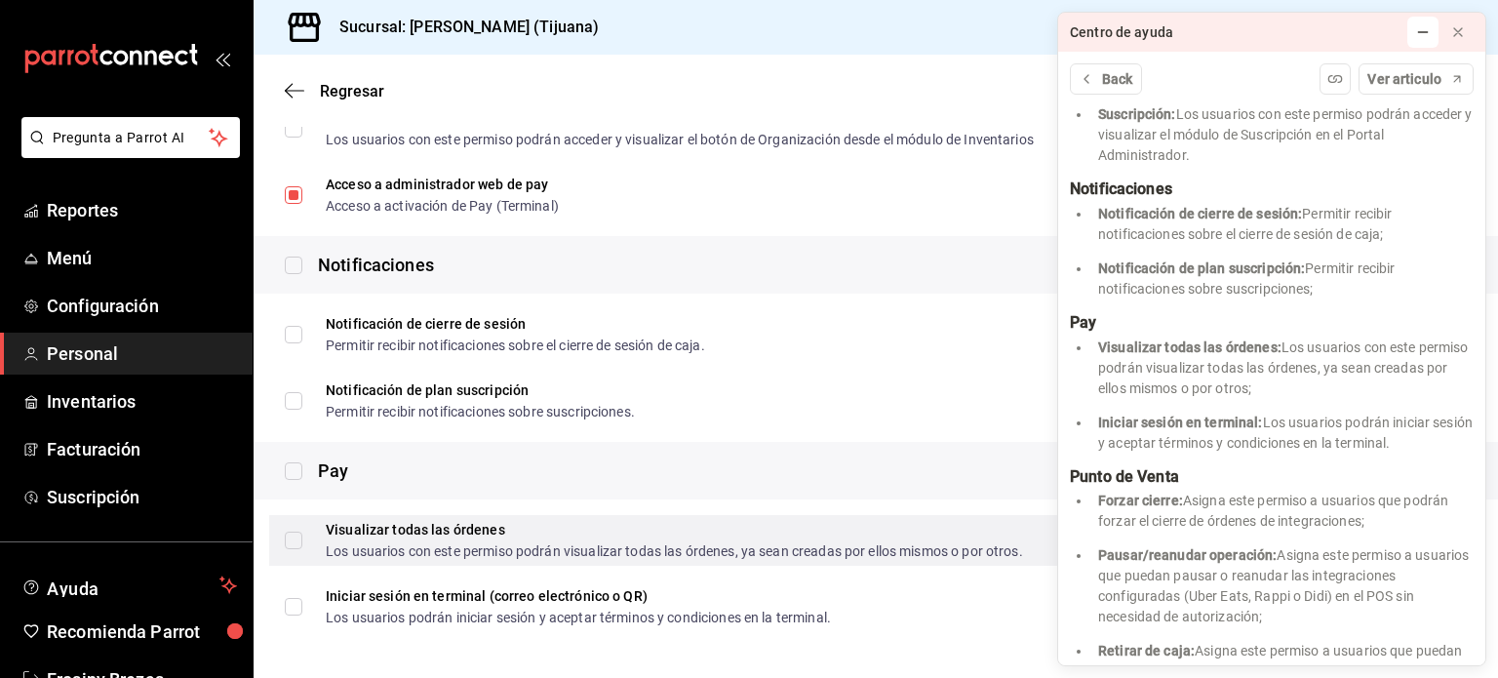
click at [296, 535] on input "Visualizar todas las órdenes Los usuarios con este permiso podrán visualizar to…" at bounding box center [294, 541] width 18 height 18
checkbox input "true"
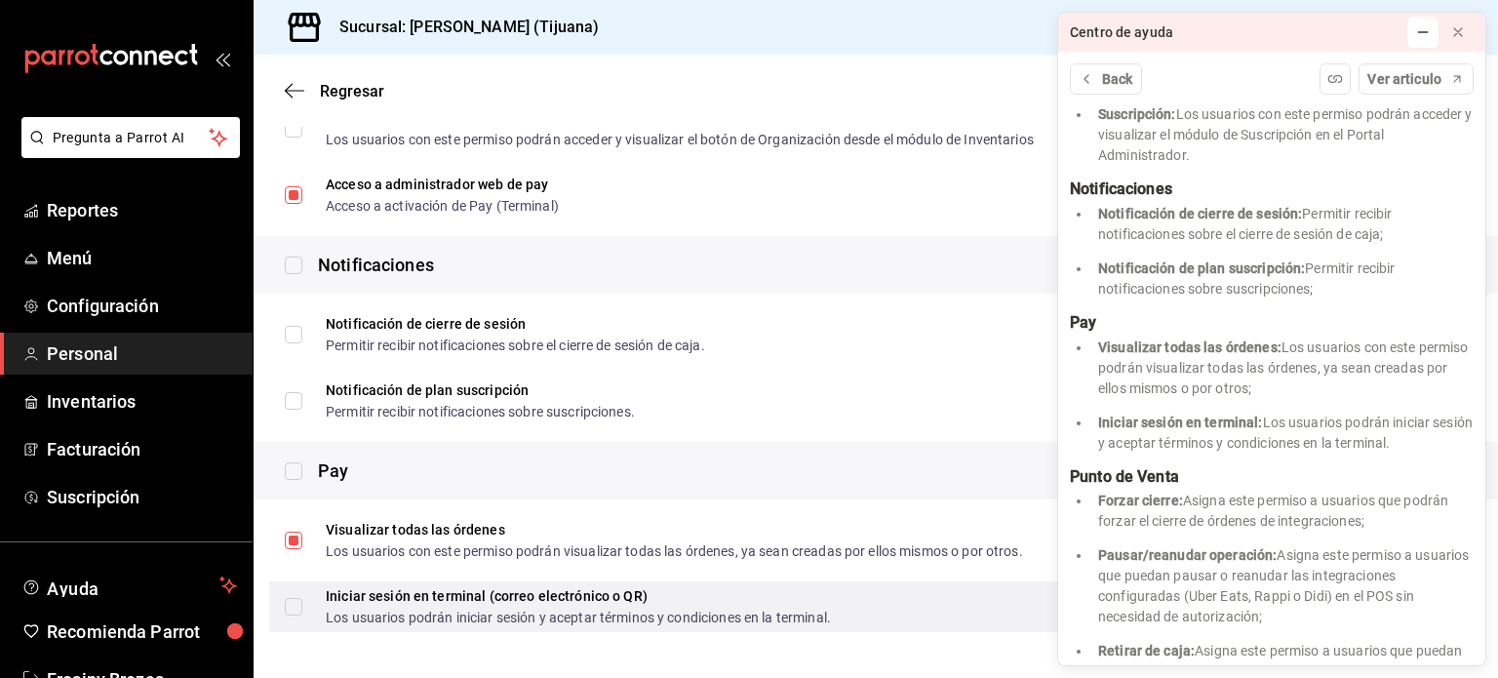
click at [294, 608] on input "Iniciar sesión en terminal (correo electrónico o QR) Los usuarios podrán inicia…" at bounding box center [294, 607] width 18 height 18
checkbox input "true"
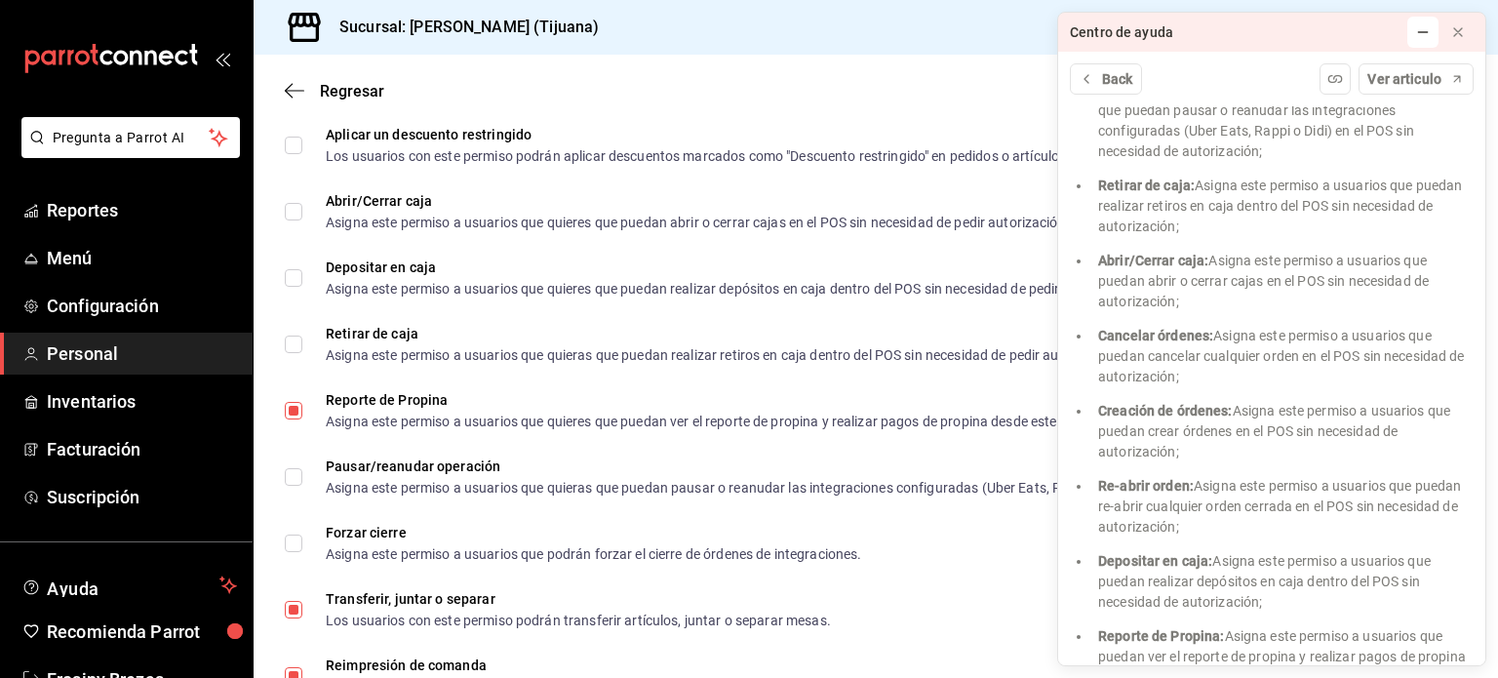
scroll to position [1744, 0]
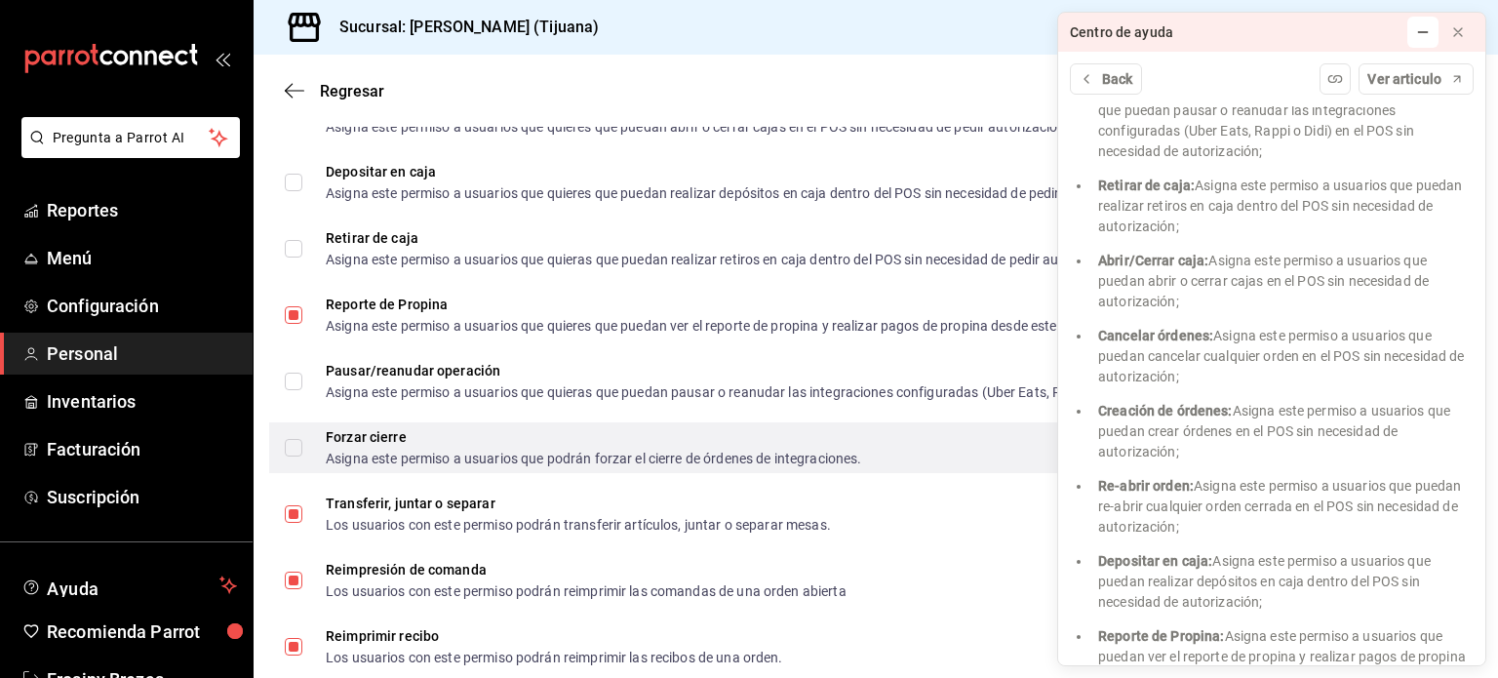
click at [296, 454] on input "Forzar cierre Asigna este permiso a usuarios que podrán forzar el cierre de órd…" at bounding box center [294, 448] width 18 height 18
checkbox input "true"
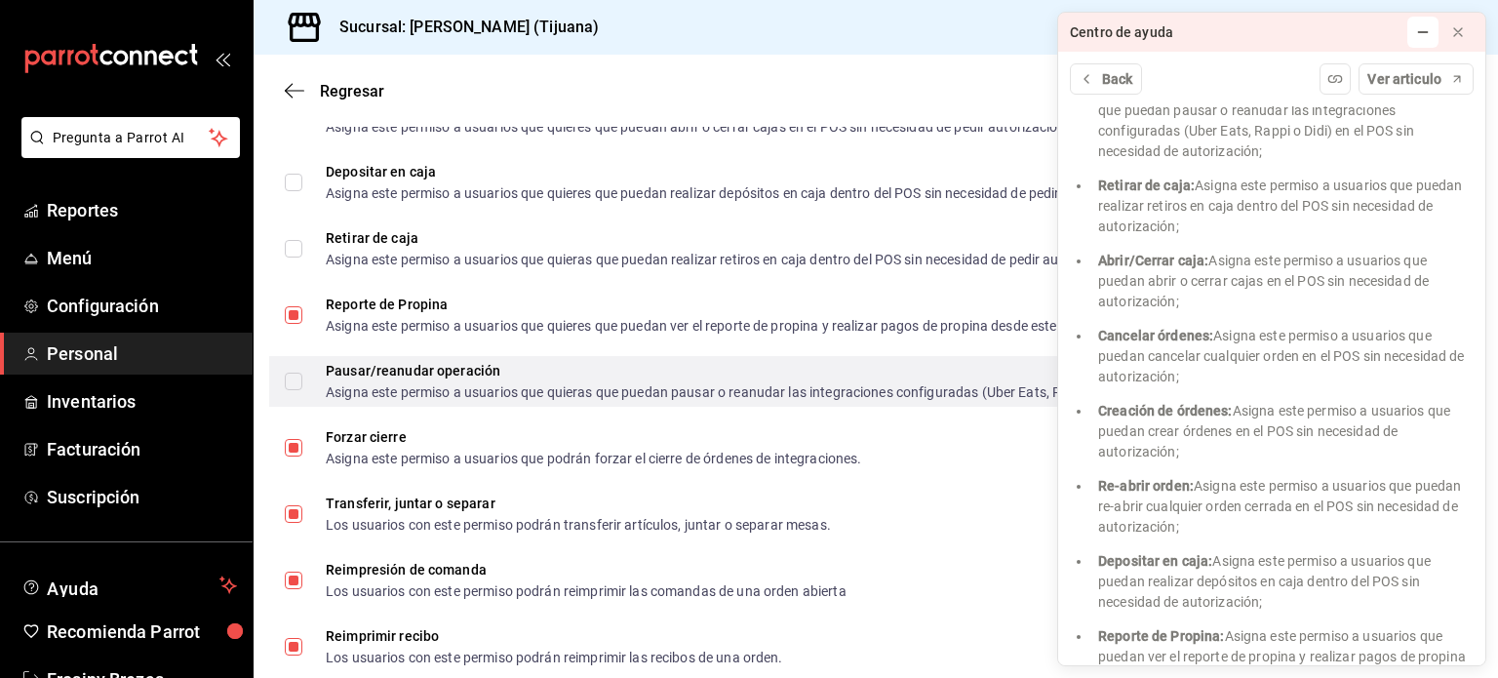
click at [295, 381] on input "Pausar/reanudar operación Asigna este permiso a usuarios que quieras que puedan…" at bounding box center [294, 382] width 18 height 18
checkbox input "true"
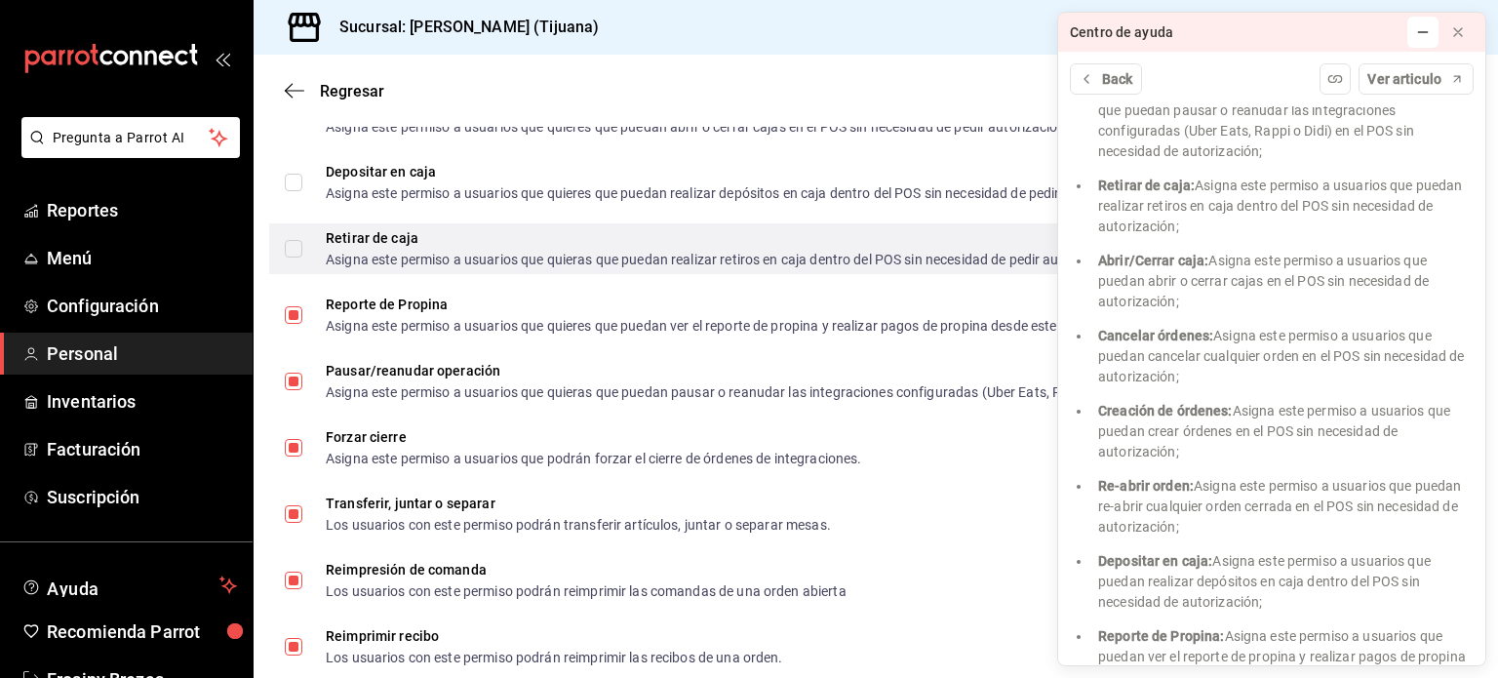
click at [296, 261] on label "Retirar de caja Asigna este permiso a usuarios que quieras que puedan realizar …" at bounding box center [705, 248] width 840 height 35
click at [296, 258] on input "Retirar de caja Asigna este permiso a usuarios que quieras que puedan realizar …" at bounding box center [294, 249] width 18 height 18
click at [293, 249] on input "Retirar de caja Asigna este permiso a usuarios que quieras que puedan realizar …" at bounding box center [294, 249] width 18 height 18
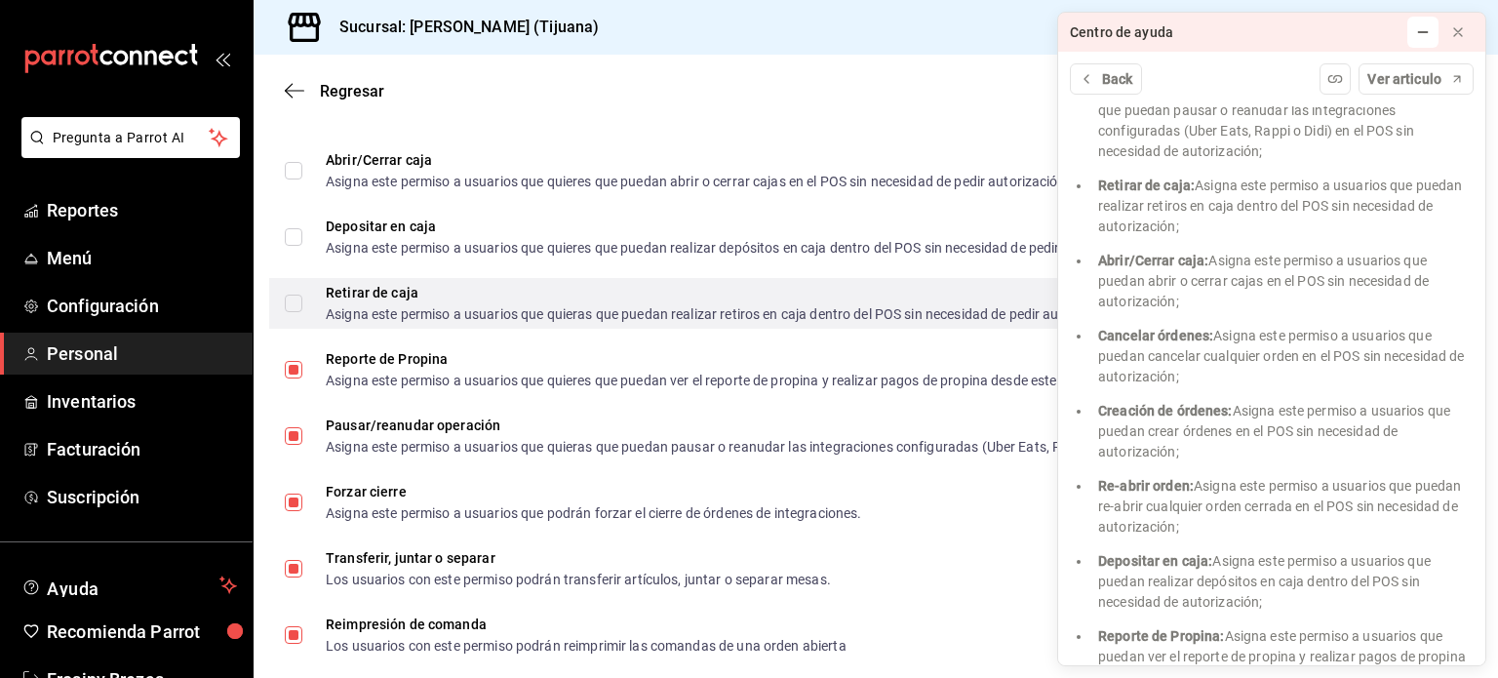
scroll to position [1690, 0]
click at [300, 307] on input "Retirar de caja Asigna este permiso a usuarios que quieras que puedan realizar …" at bounding box center [294, 304] width 18 height 18
checkbox input "true"
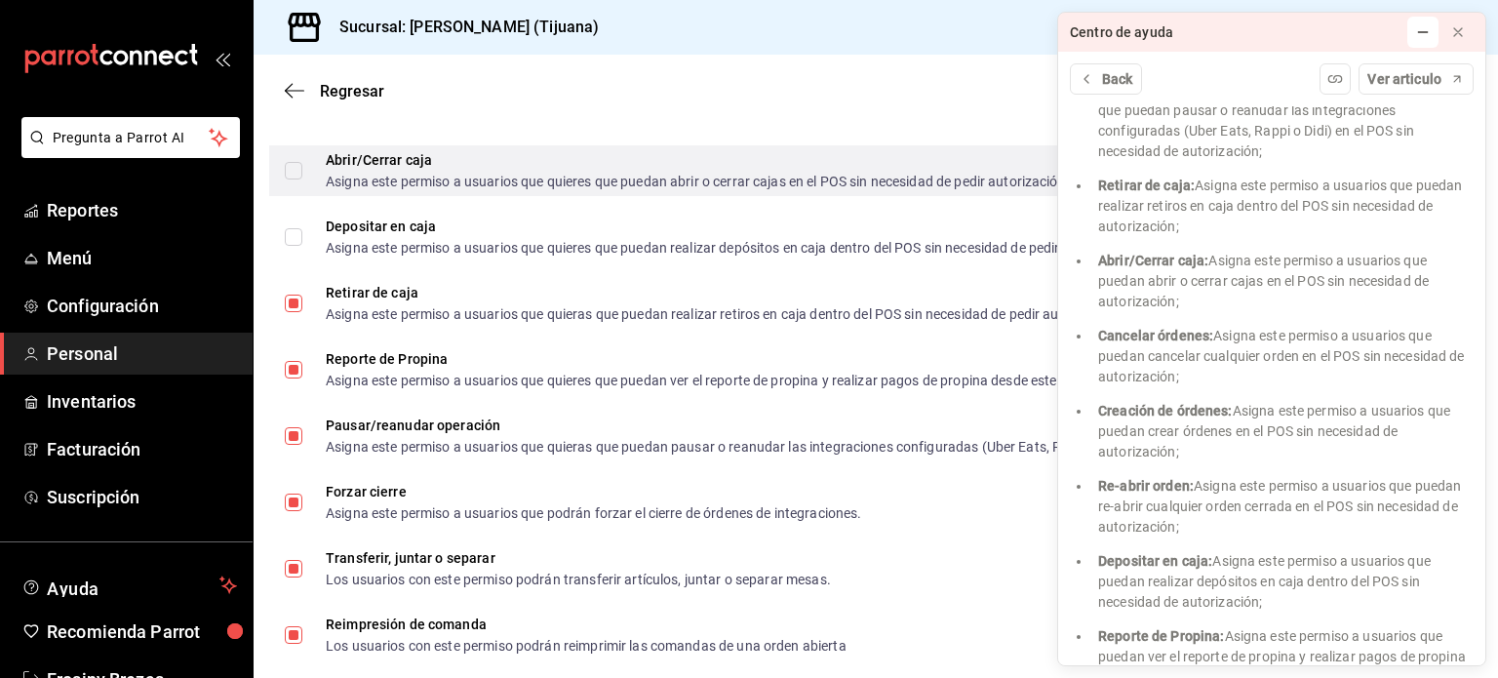
click at [293, 180] on label "Abrir/Cerrar caja Asigna este permiso a usuarios que quieres que puedan abrir o…" at bounding box center [677, 170] width 785 height 35
click at [293, 179] on input "Abrir/Cerrar caja Asigna este permiso a usuarios que quieres que puedan abrir o…" at bounding box center [294, 171] width 18 height 18
click at [291, 164] on input "Abrir/Cerrar caja Asigna este permiso a usuarios que quieres que puedan abrir o…" at bounding box center [294, 171] width 18 height 18
checkbox input "true"
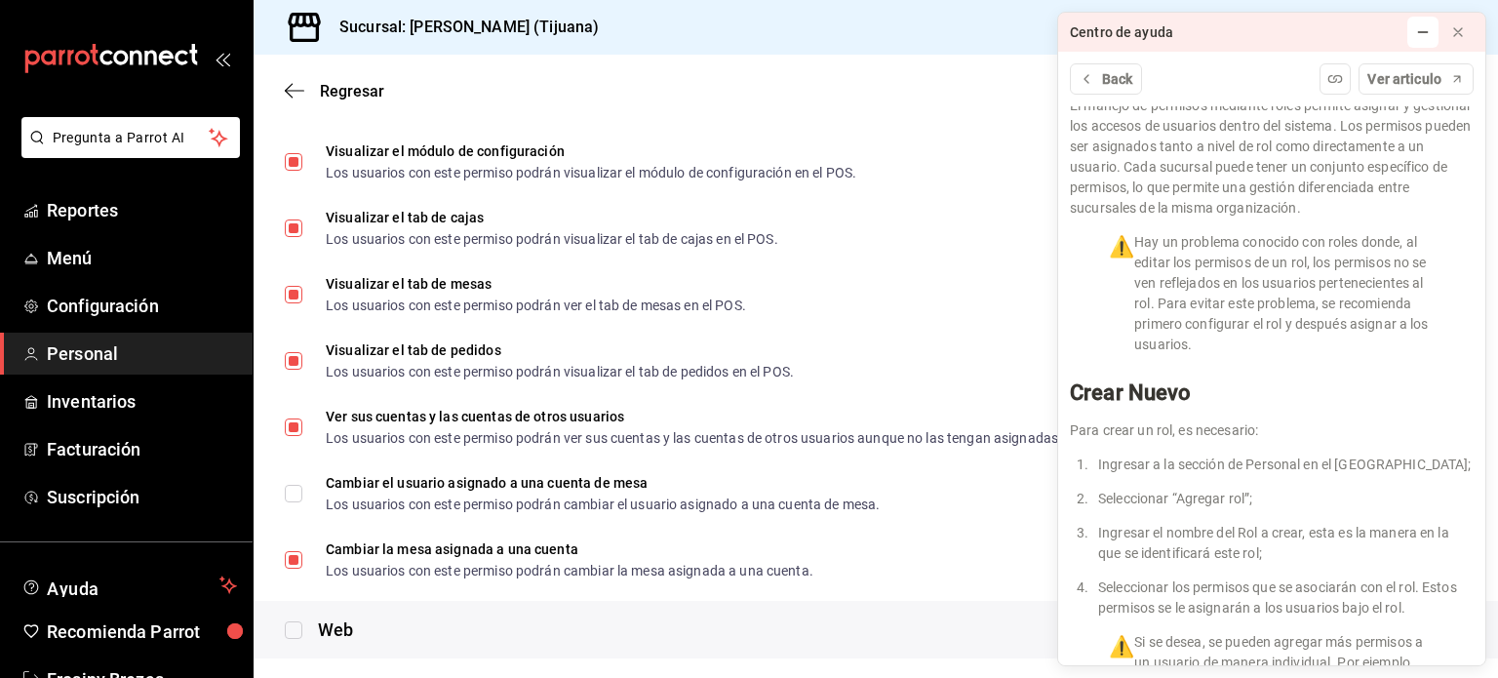
scroll to position [2581, 0]
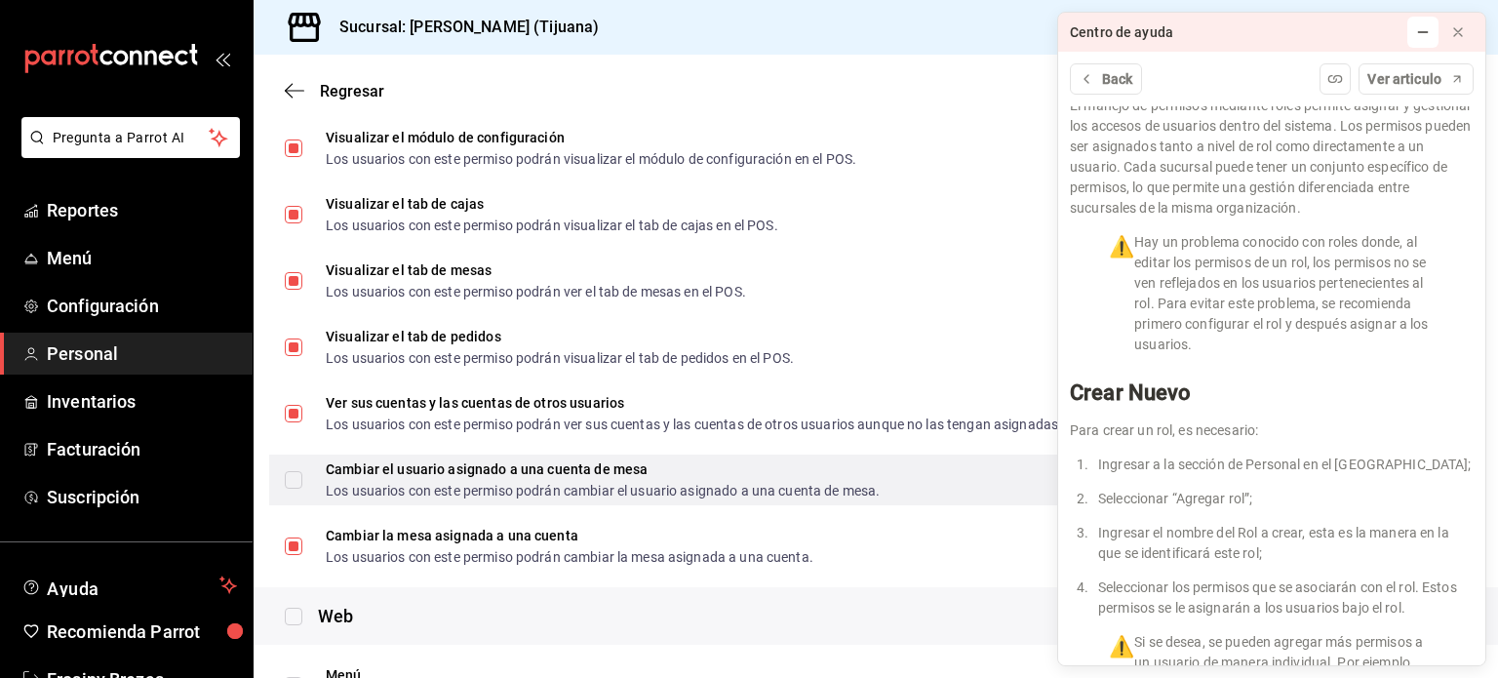
click at [297, 476] on input "Cambiar el usuario asignado a una cuenta de mesa Los usuarios con este permiso …" at bounding box center [294, 480] width 18 height 18
checkbox input "true"
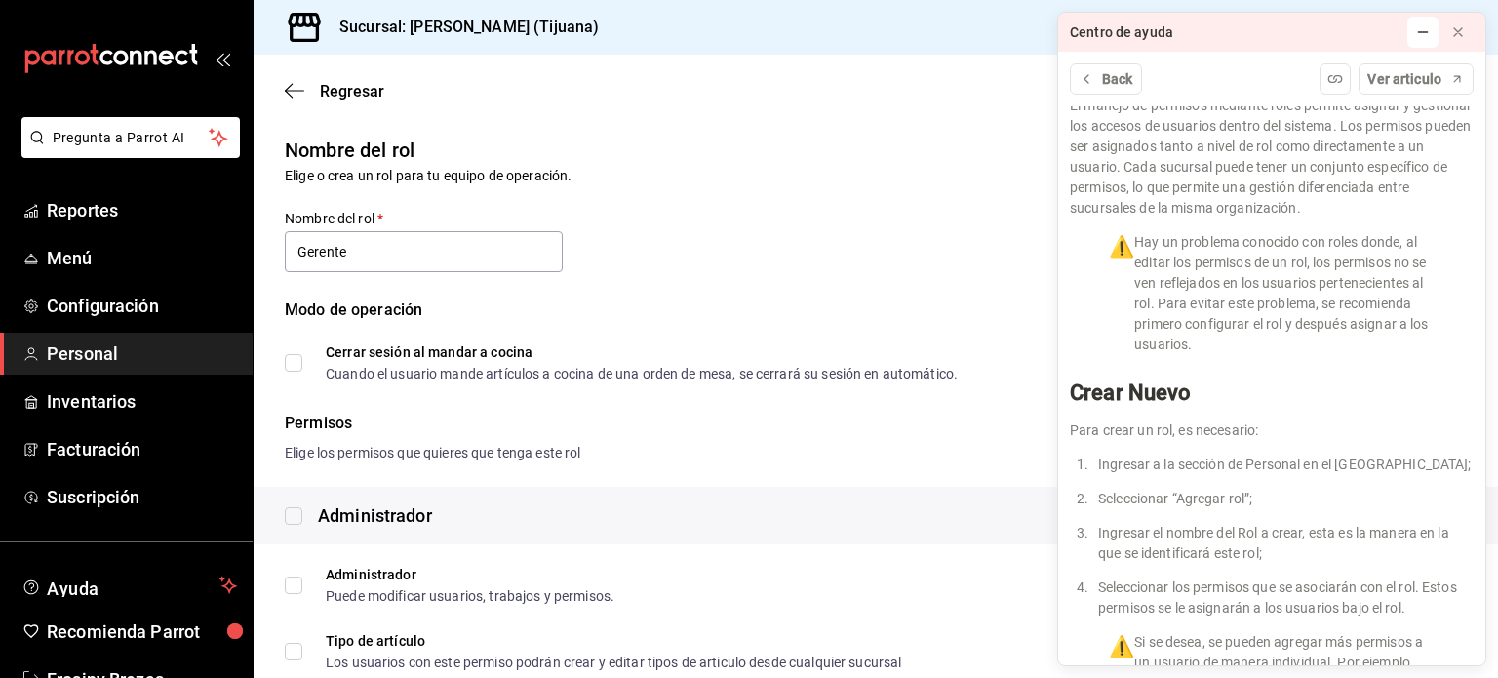
scroll to position [6, 0]
click at [281, 357] on div "Modo de operación Cerrar sesión al mandar a cocina Cuando el usuario mande artí…" at bounding box center [864, 329] width 1206 height 105
click at [286, 358] on input "Cerrar sesión al mandar a cocina Cuando el usuario mande artículos a cocina de …" at bounding box center [294, 365] width 18 height 18
checkbox input "true"
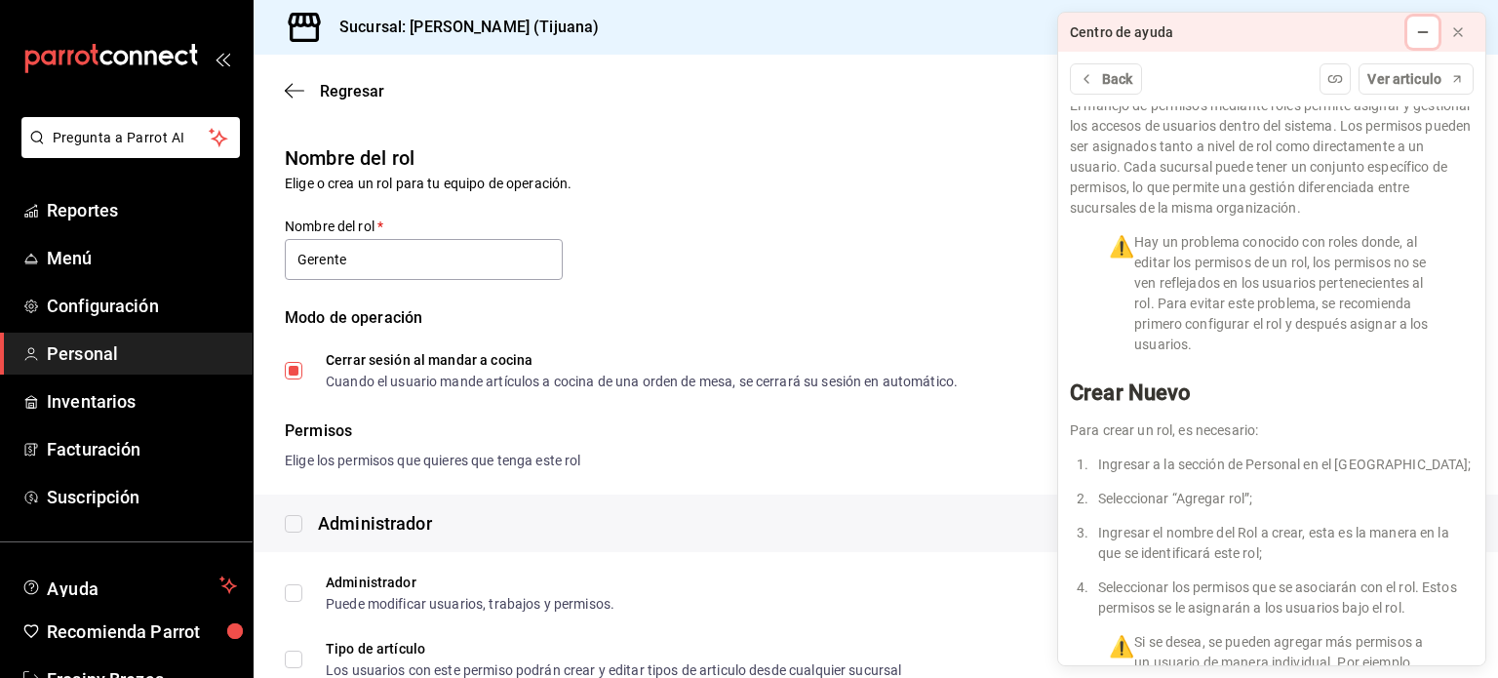
click at [1416, 26] on icon at bounding box center [1423, 32] width 16 height 16
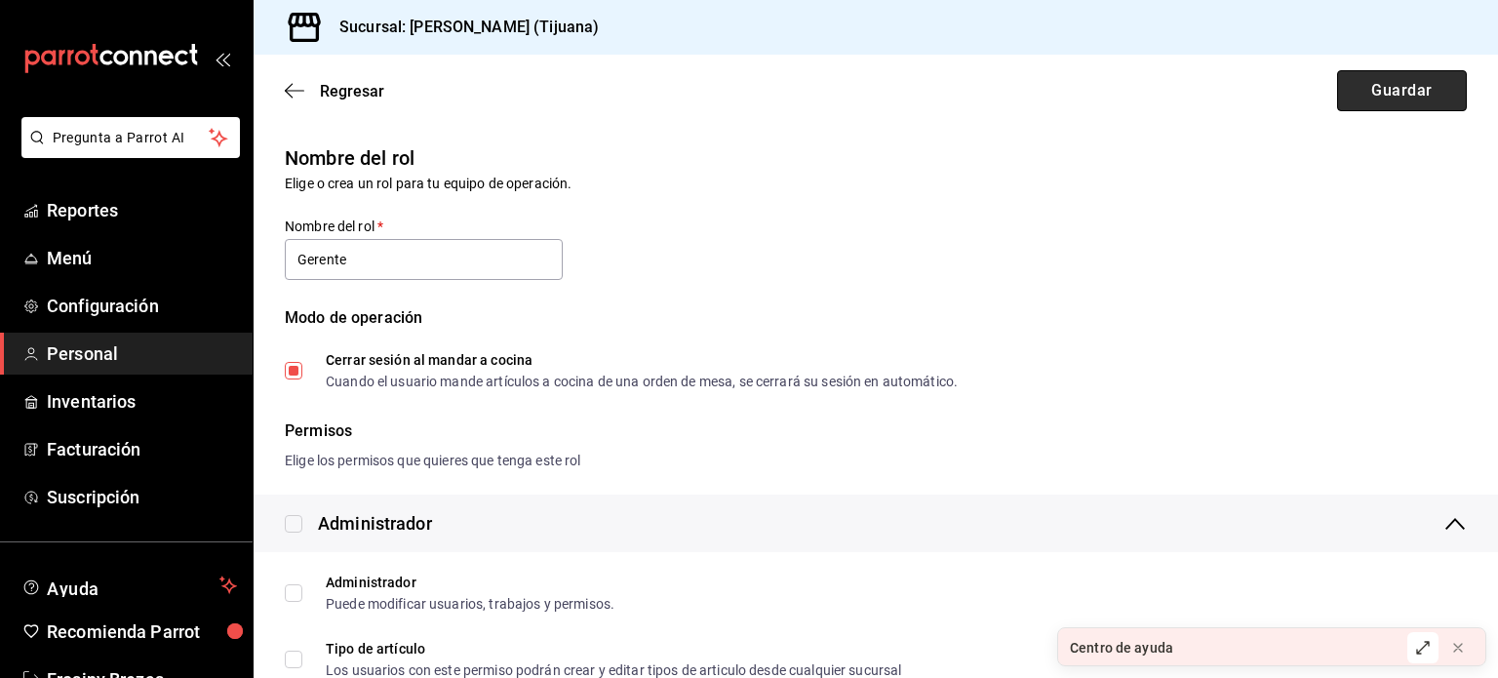
click at [1369, 90] on button "Guardar" at bounding box center [1402, 90] width 130 height 41
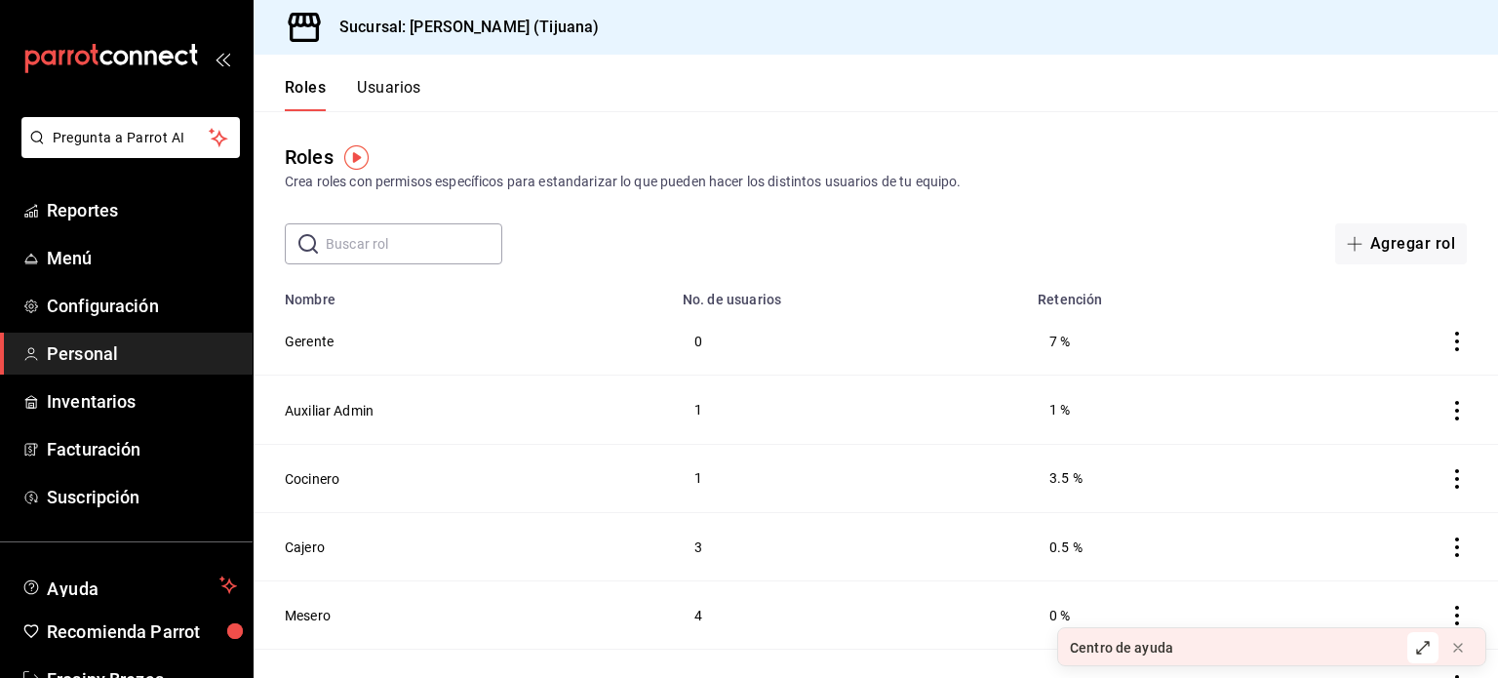
click at [386, 101] on button "Usuarios" at bounding box center [389, 94] width 64 height 33
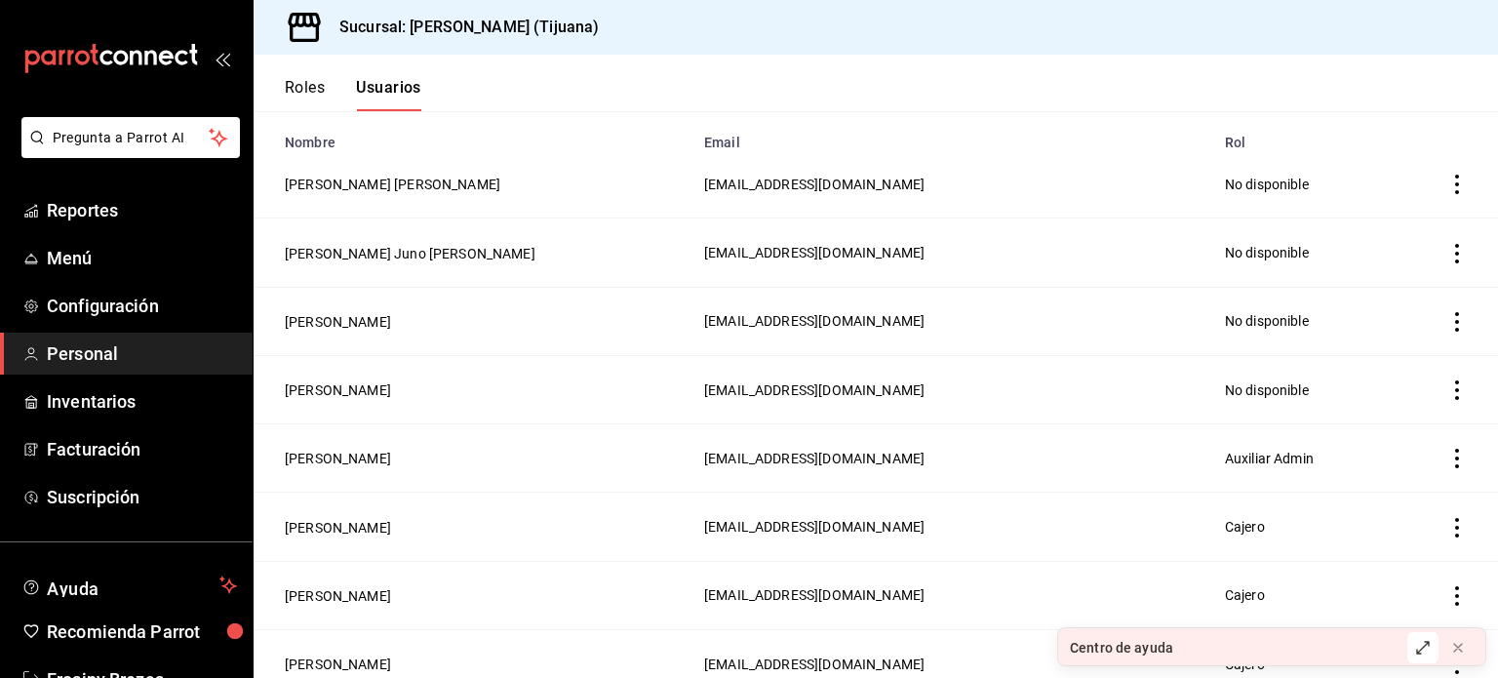
scroll to position [163, 0]
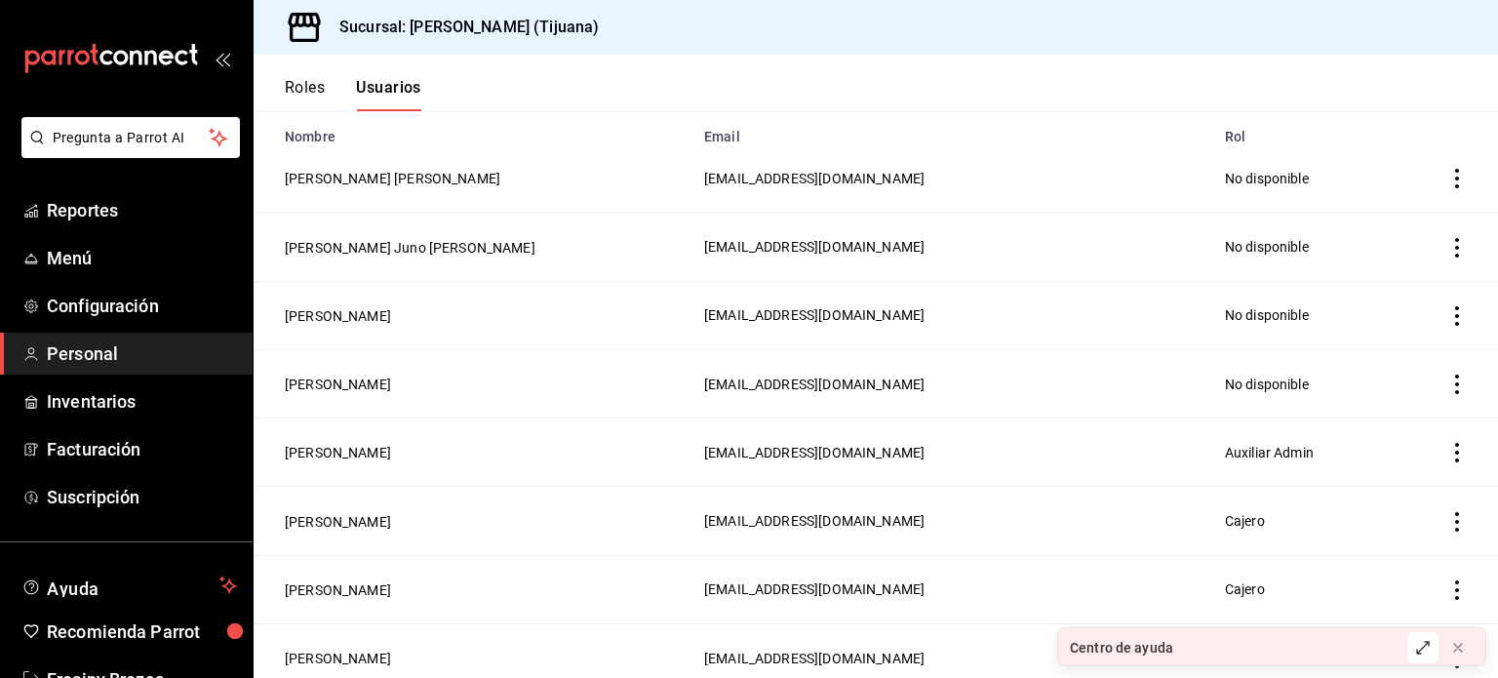
click at [363, 189] on td "Paez Castro Israel Daniel" at bounding box center [473, 178] width 439 height 68
click at [364, 179] on button "Paez Castro Israel Daniel" at bounding box center [393, 179] width 216 height 20
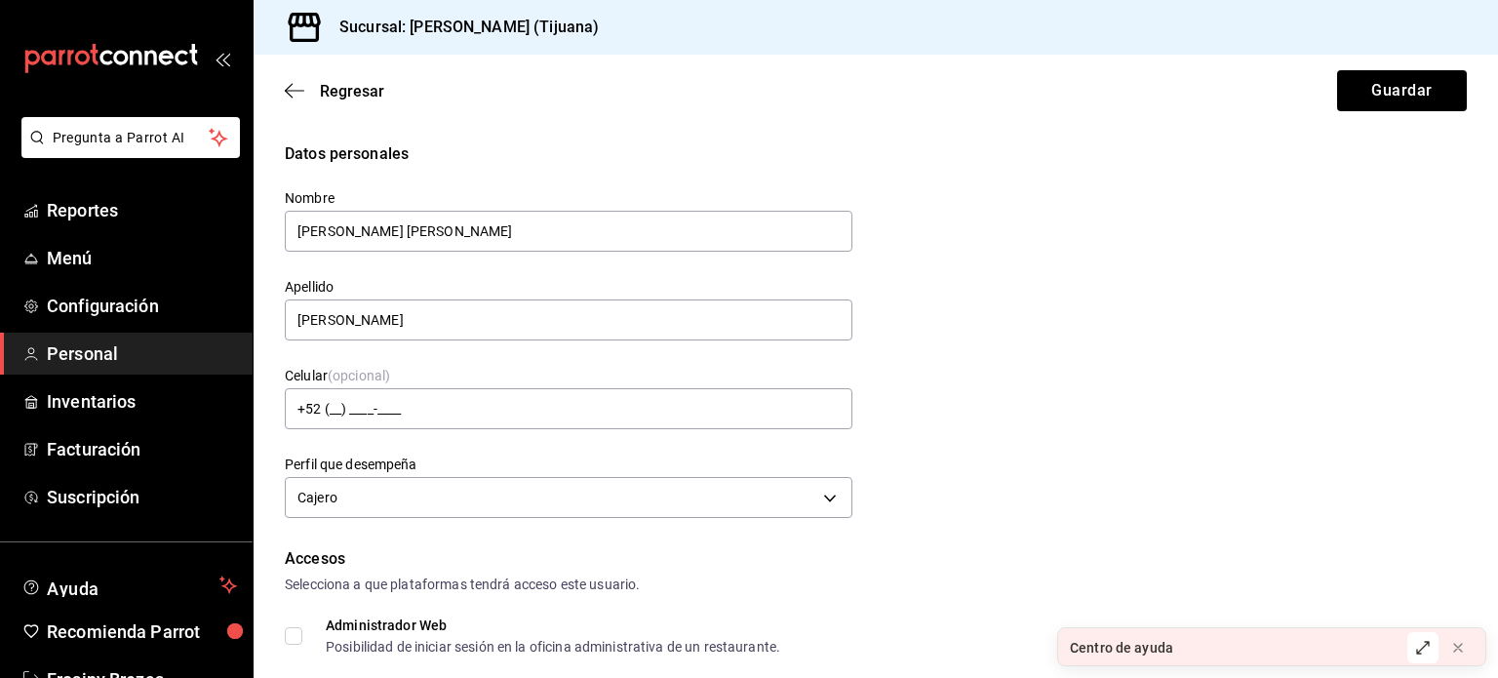
drag, startPoint x: 381, startPoint y: 229, endPoint x: 278, endPoint y: 226, distance: 103.4
click at [278, 226] on div "Nombre Paez Castro" at bounding box center [556, 210] width 591 height 89
drag, startPoint x: 376, startPoint y: 234, endPoint x: 289, endPoint y: 233, distance: 86.8
click at [289, 233] on input "Paez Castro" at bounding box center [569, 231] width 568 height 41
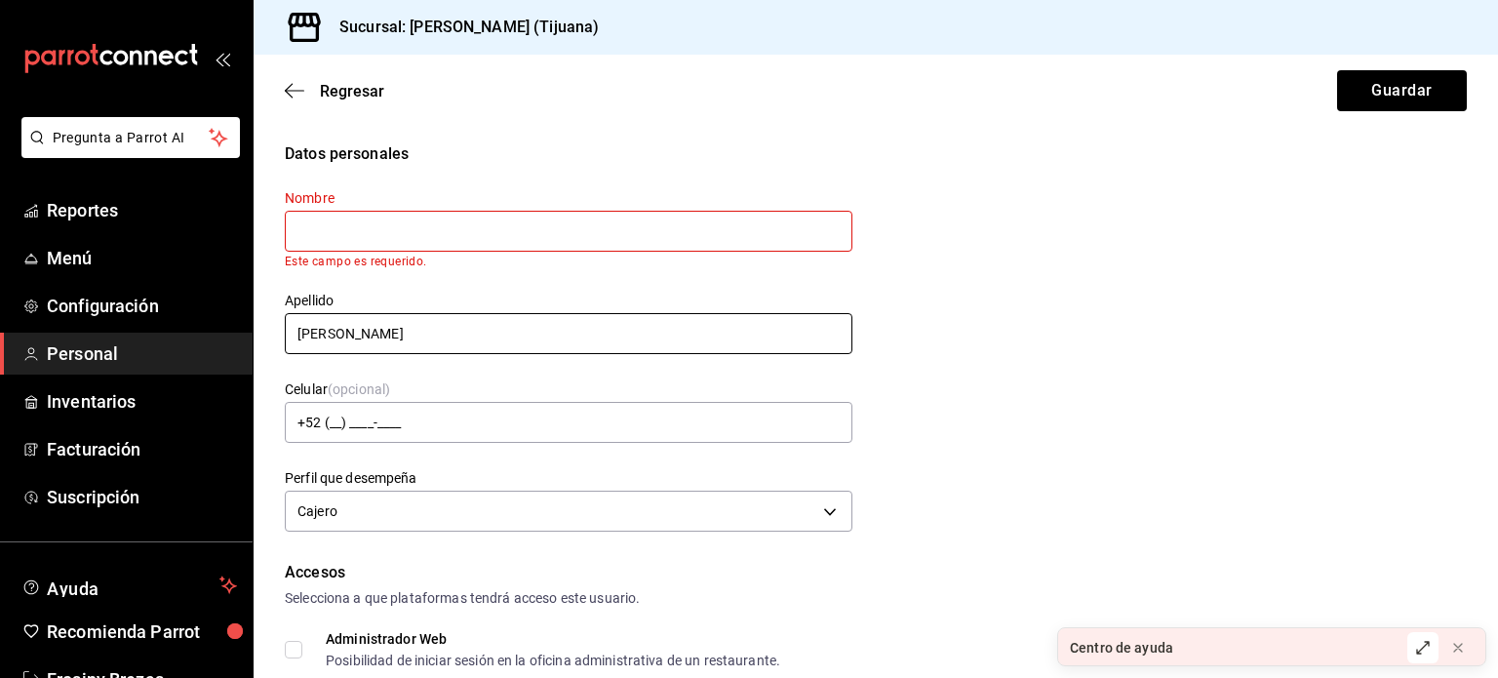
click at [404, 330] on input "Israel Daniel" at bounding box center [569, 333] width 568 height 41
paste input "Paez Castro"
drag, startPoint x: 375, startPoint y: 335, endPoint x: 194, endPoint y: 335, distance: 180.5
click at [194, 335] on div "Pregunta a Parrot AI Reportes Menú Configuración Personal Inventarios Facturaci…" at bounding box center [749, 339] width 1498 height 678
type input "Paez Castro"
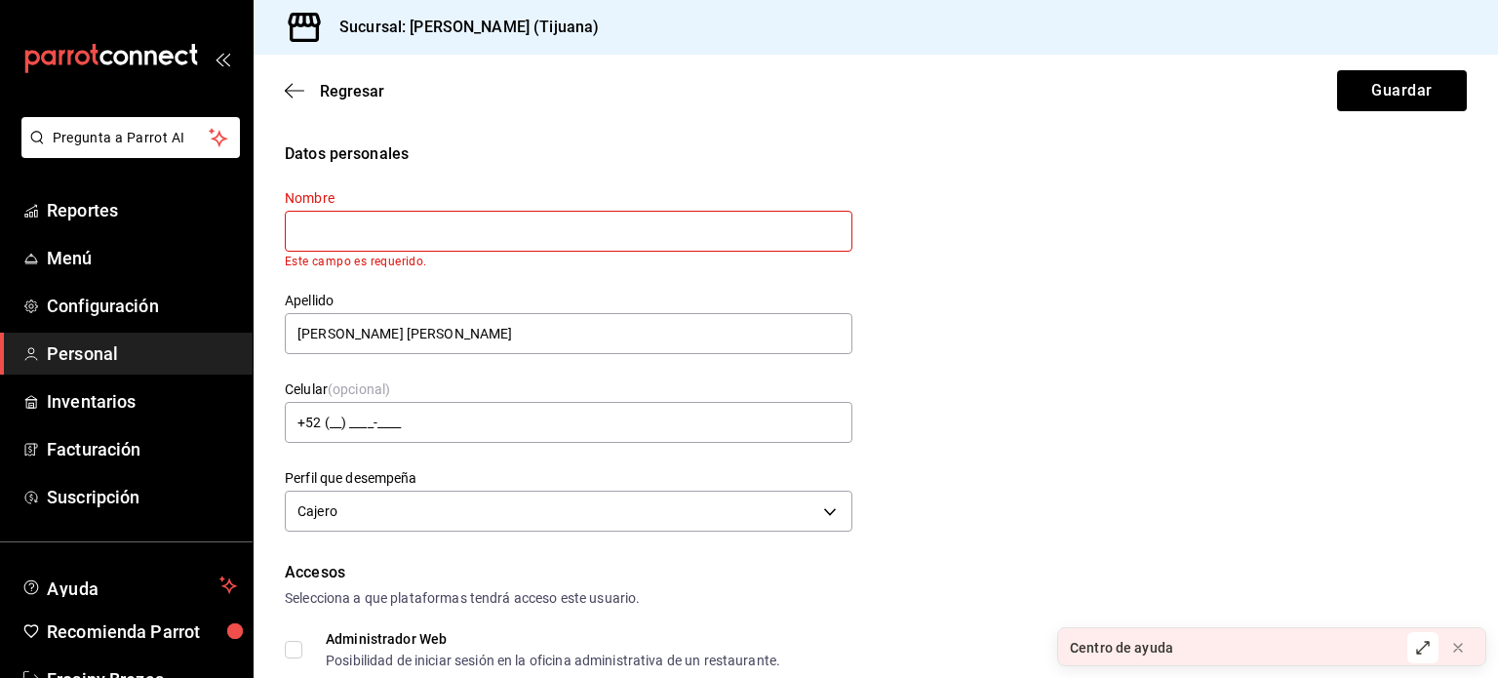
click at [320, 235] on input "text" at bounding box center [569, 231] width 568 height 41
paste input "Israel Daniel"
type input "Israel Daniel"
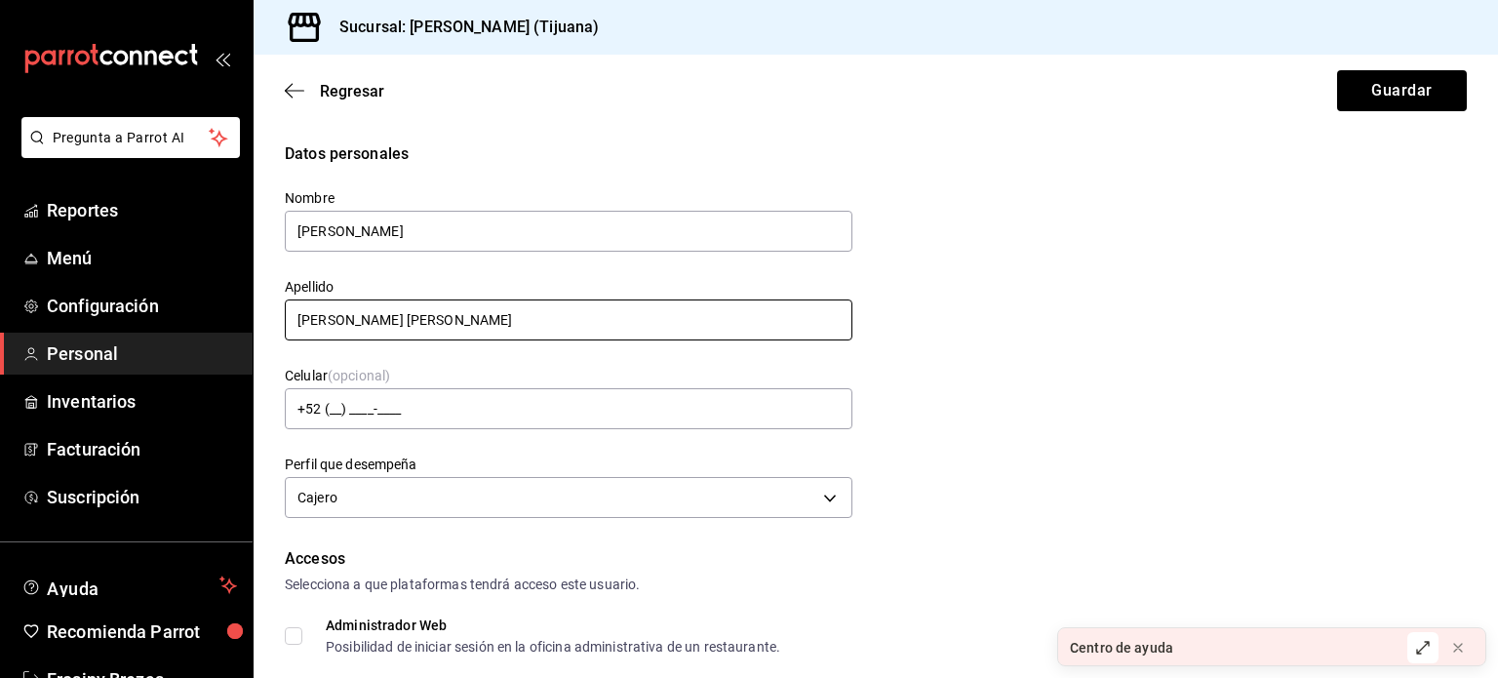
click at [306, 333] on input "Paez Castro" at bounding box center [569, 319] width 568 height 41
type input "Paez Castro"
click at [1085, 309] on div "Datos personales Nombre Israel Daniel Apellido Paez Castro Celular (opcional) +…" at bounding box center [876, 332] width 1182 height 381
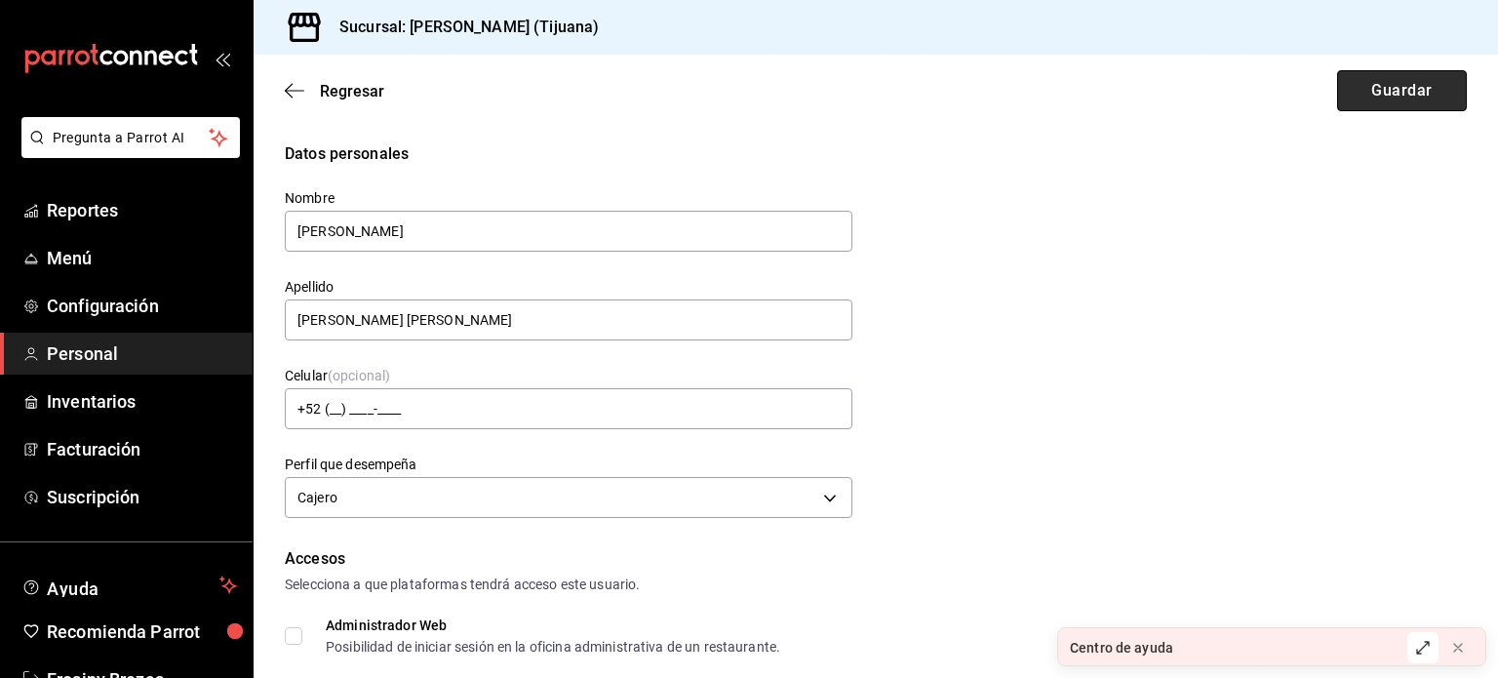
click at [1369, 106] on button "Guardar" at bounding box center [1402, 90] width 130 height 41
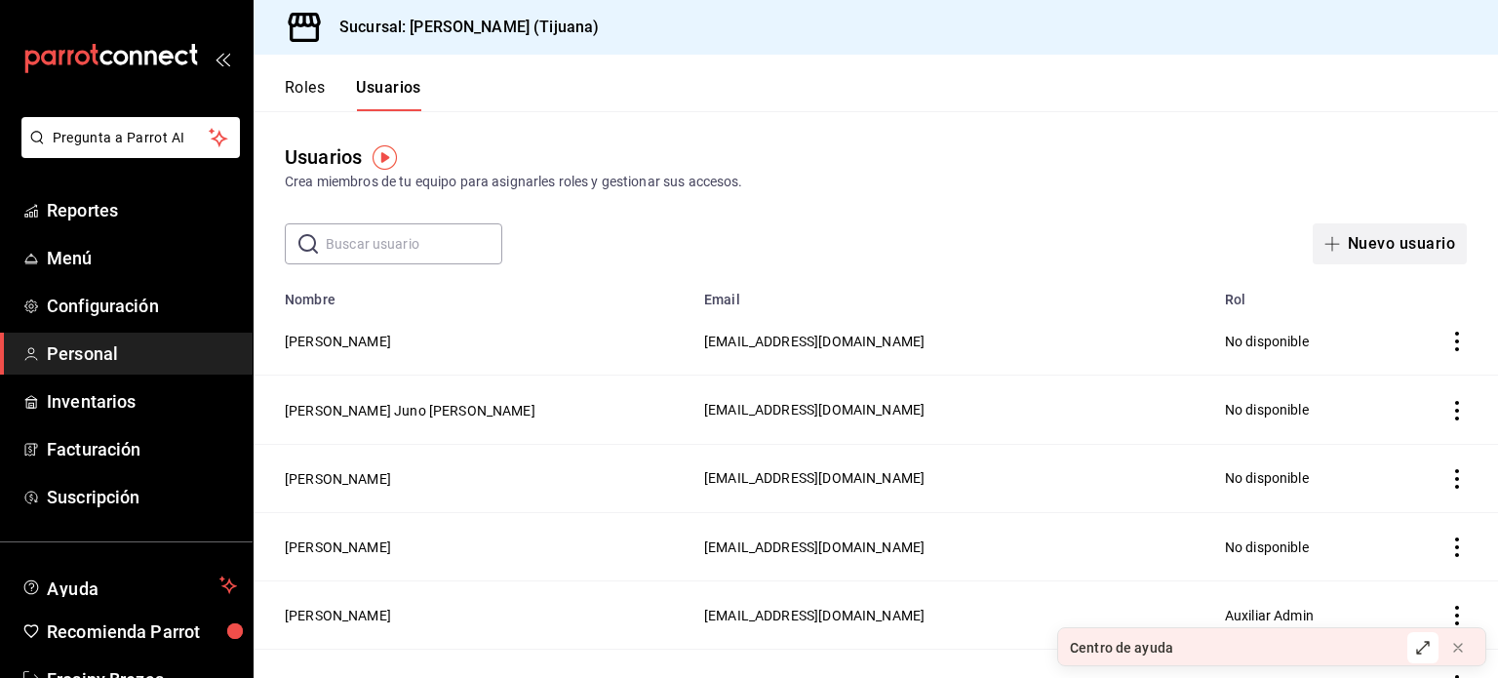
click at [1325, 247] on icon "button" at bounding box center [1333, 244] width 16 height 16
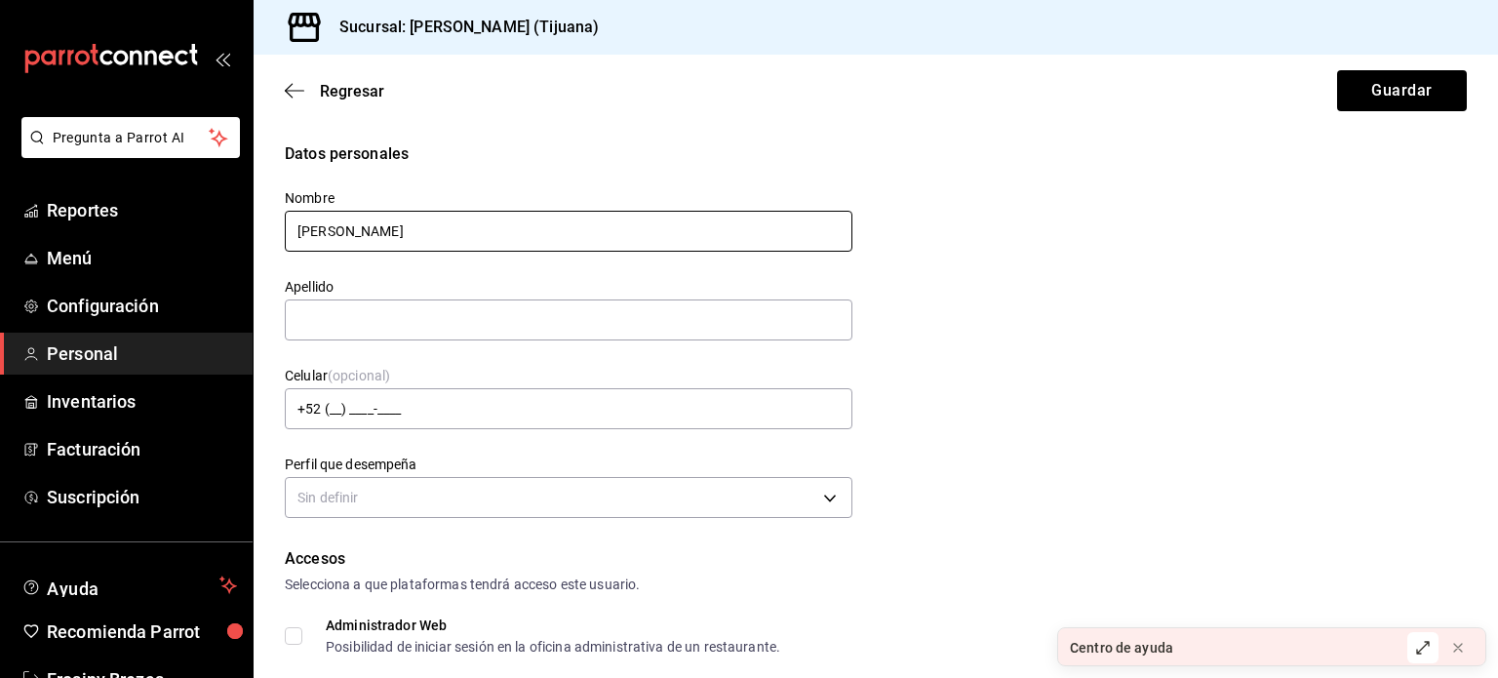
type input "Pierre Jonathan"
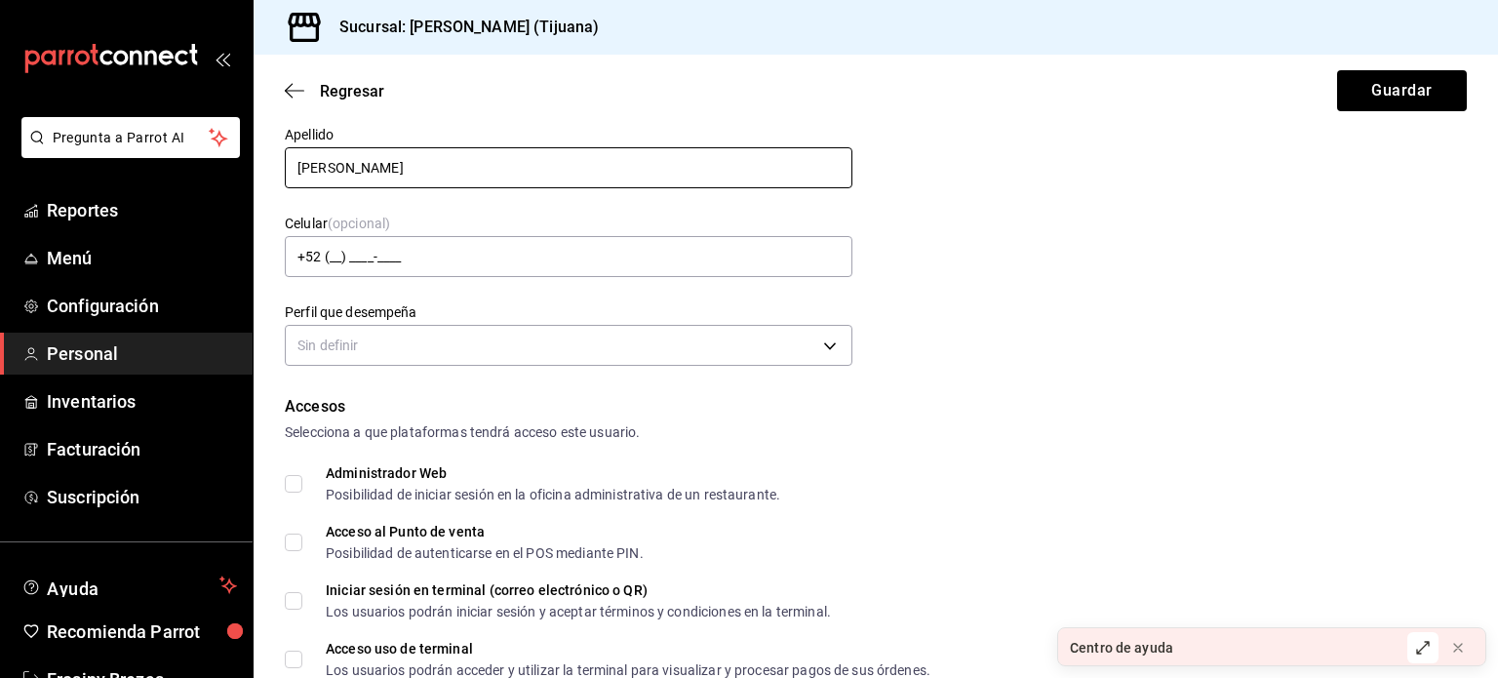
scroll to position [152, 0]
type input "Fregoso"
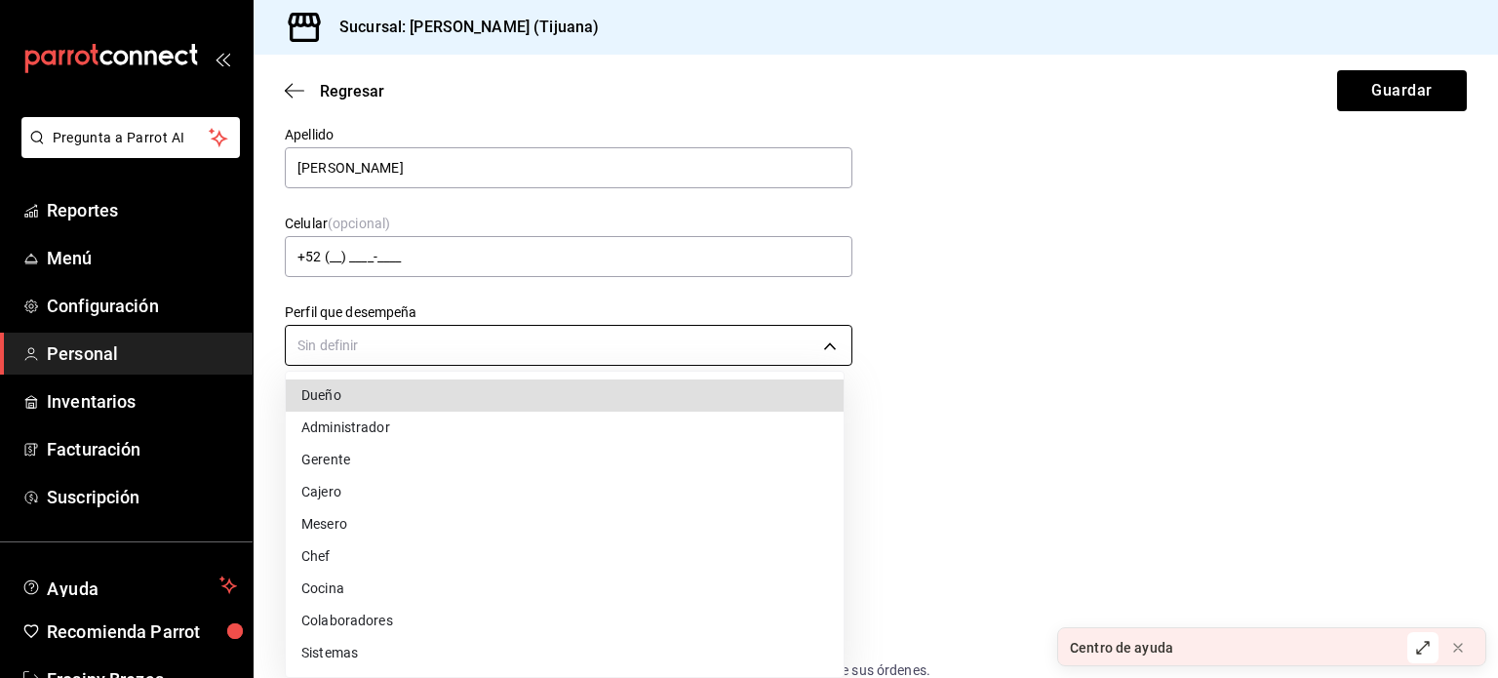
click at [519, 335] on body "Pregunta a Parrot AI Reportes Menú Configuración Personal Inventarios Facturaci…" at bounding box center [749, 339] width 1498 height 678
click at [403, 449] on li "Gerente" at bounding box center [565, 460] width 558 height 32
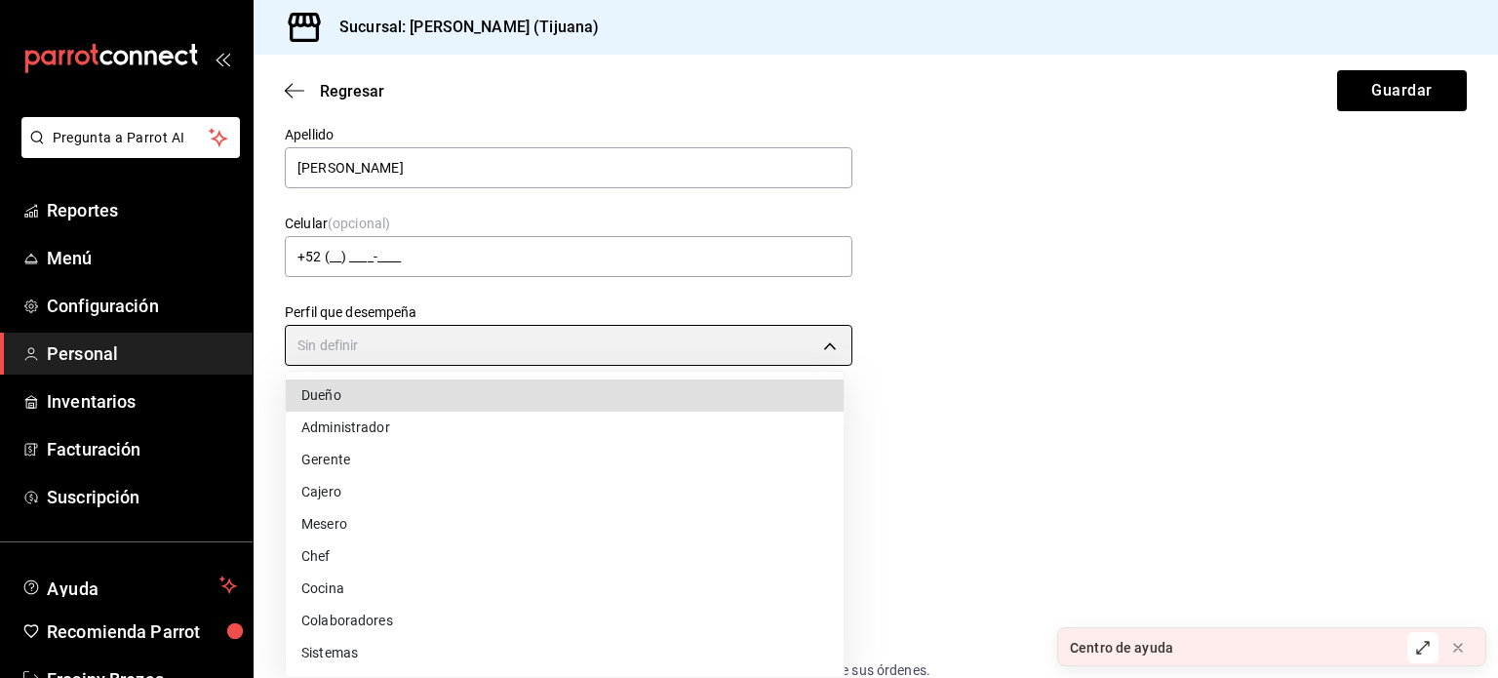
type input "MANAGER"
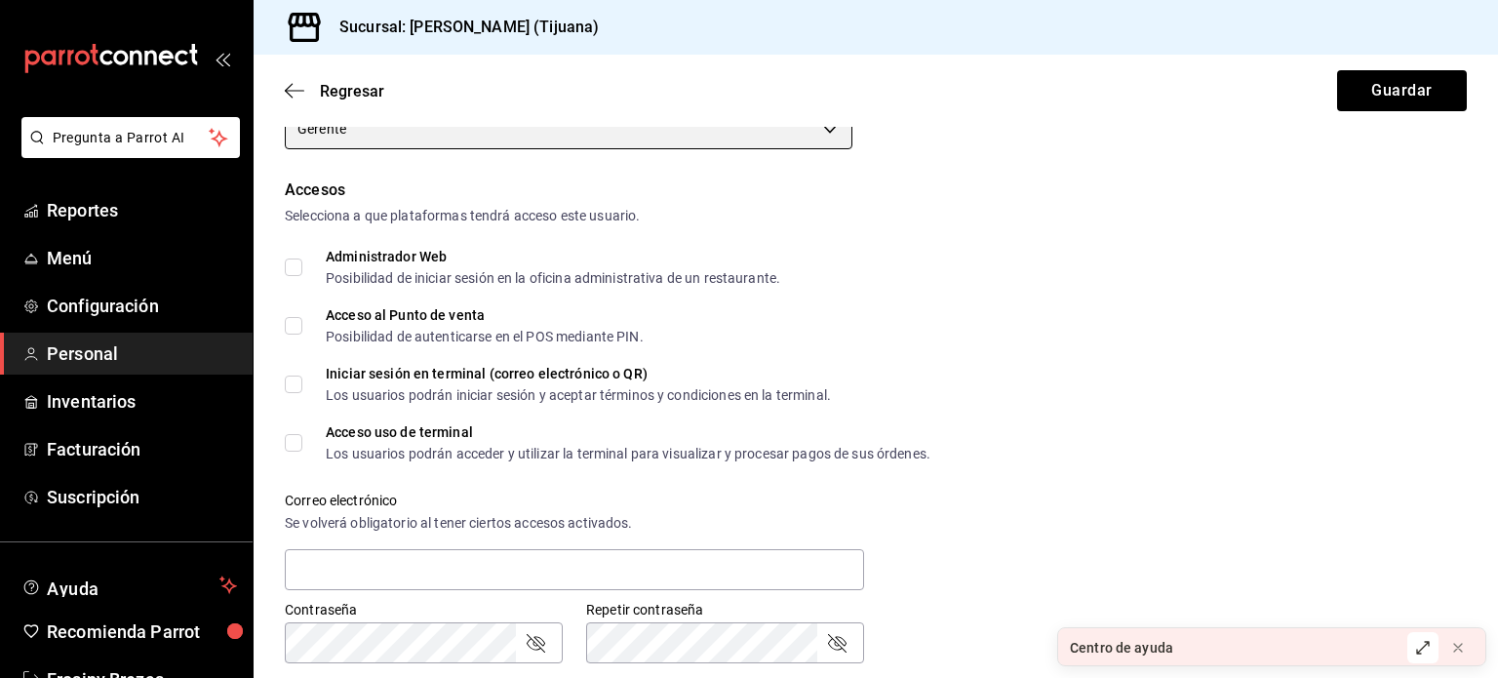
scroll to position [367, 0]
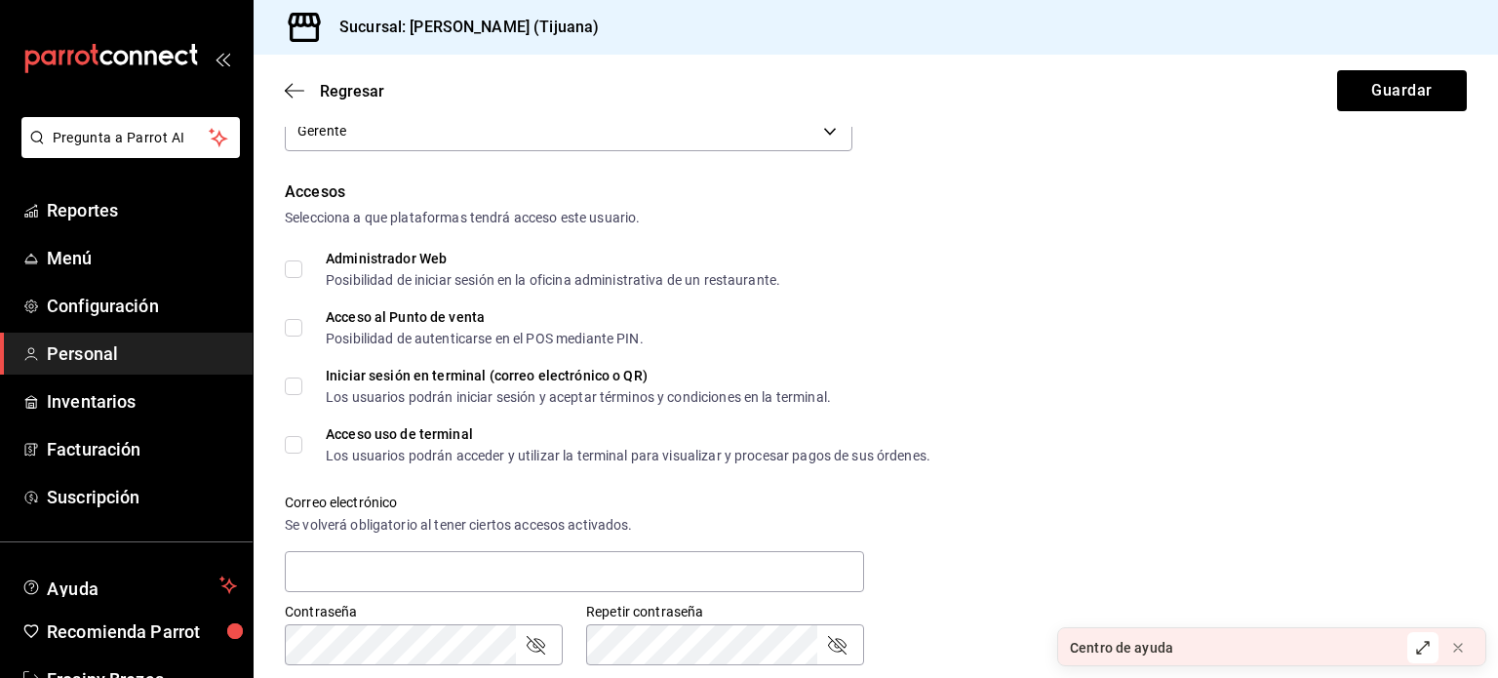
click at [292, 328] on input "Acceso al Punto de venta Posibilidad de autenticarse en el POS mediante PIN." at bounding box center [294, 328] width 18 height 18
checkbox input "true"
click at [292, 444] on input "Acceso uso de terminal Los usuarios podrán acceder y utilizar la terminal para …" at bounding box center [294, 445] width 18 height 18
checkbox input "true"
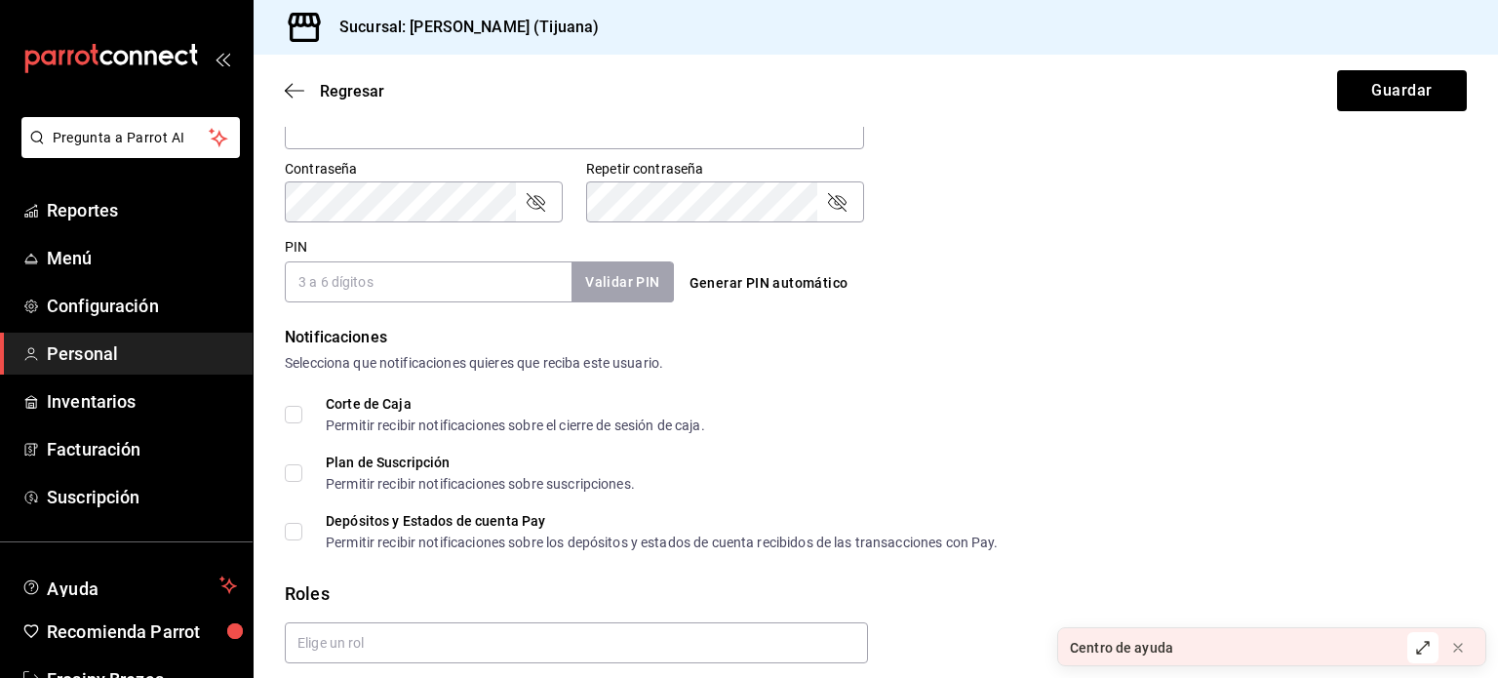
scroll to position [812, 0]
click at [711, 284] on button "Generar PIN automático" at bounding box center [769, 281] width 175 height 36
type input "4482"
click at [452, 247] on div "PIN 4482 Validar PIN ​" at bounding box center [479, 268] width 389 height 64
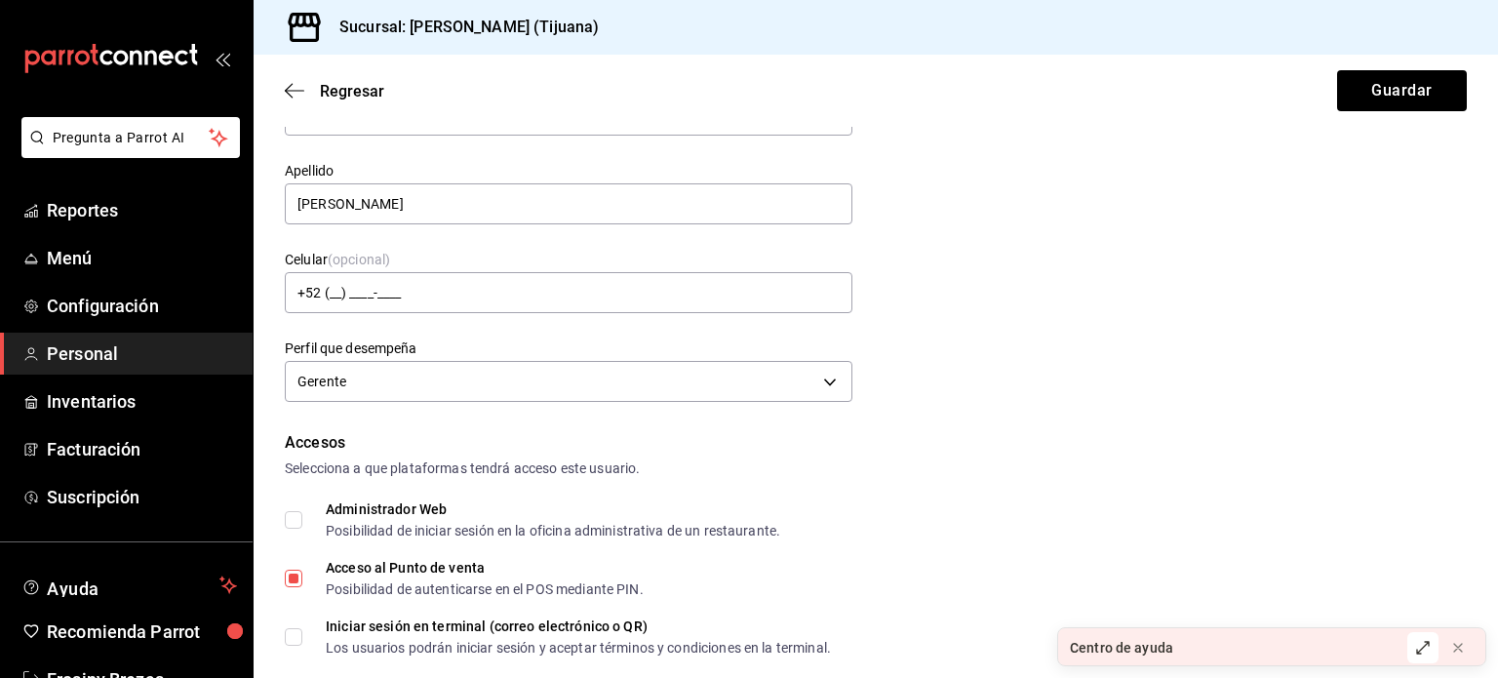
scroll to position [0, 0]
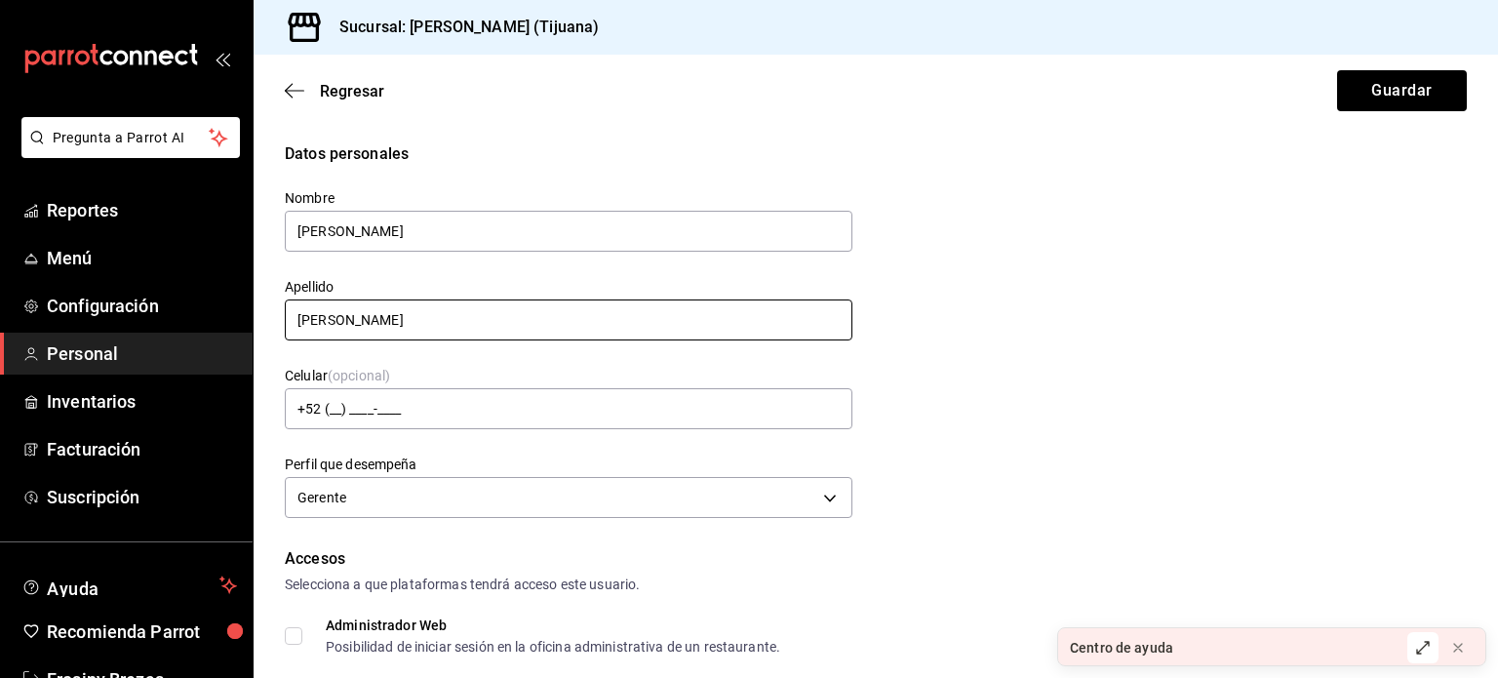
click at [412, 314] on input "Fregoso" at bounding box center [569, 319] width 568 height 41
type input "Fregoso Cordero"
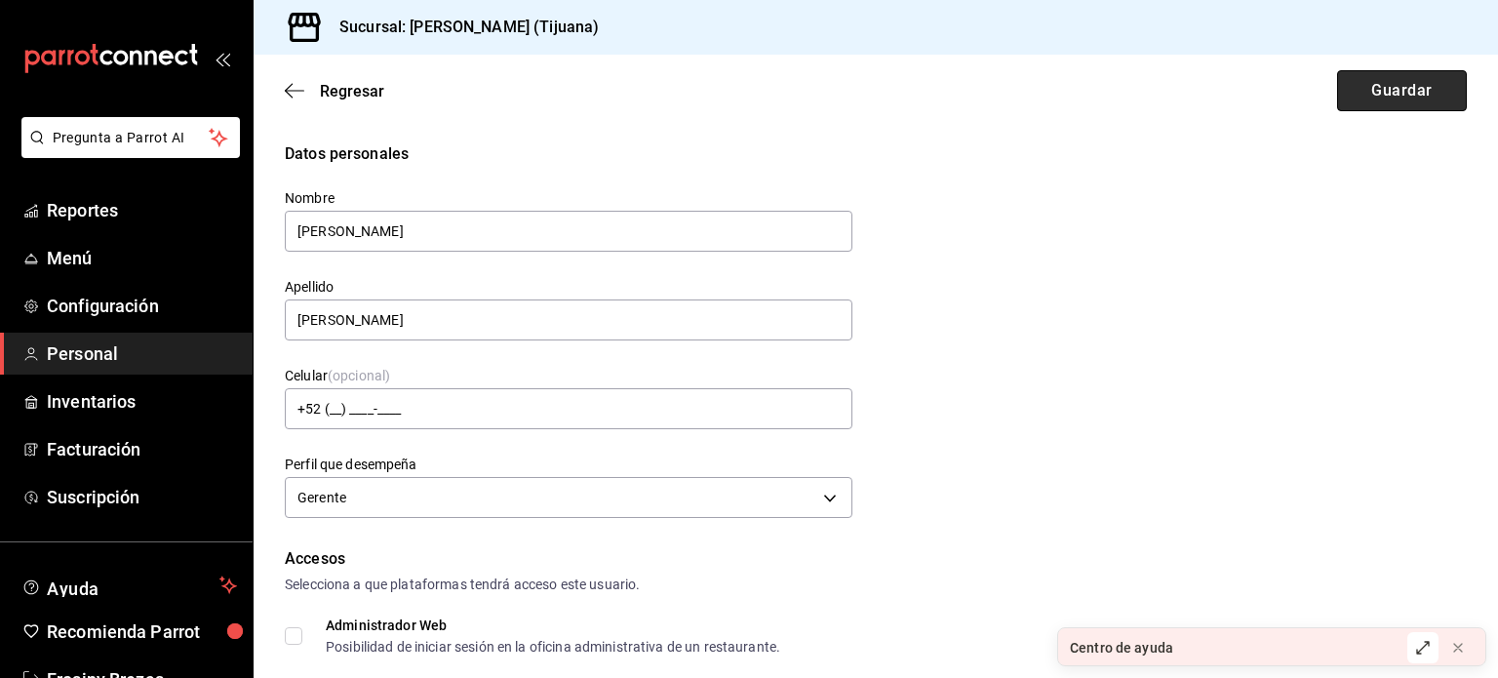
click at [1378, 97] on button "Guardar" at bounding box center [1402, 90] width 130 height 41
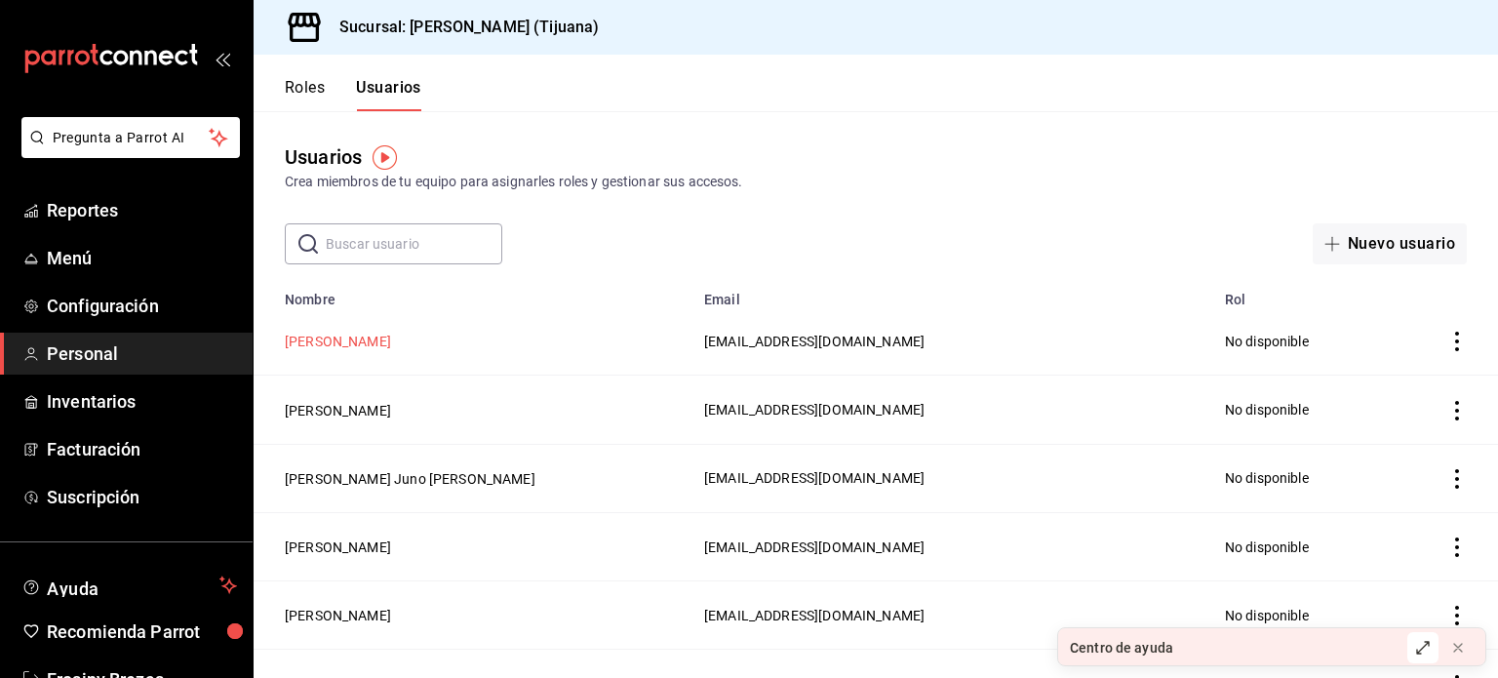
click at [387, 340] on button "Pierre Jonathan Fregoso Cordero" at bounding box center [338, 342] width 106 height 20
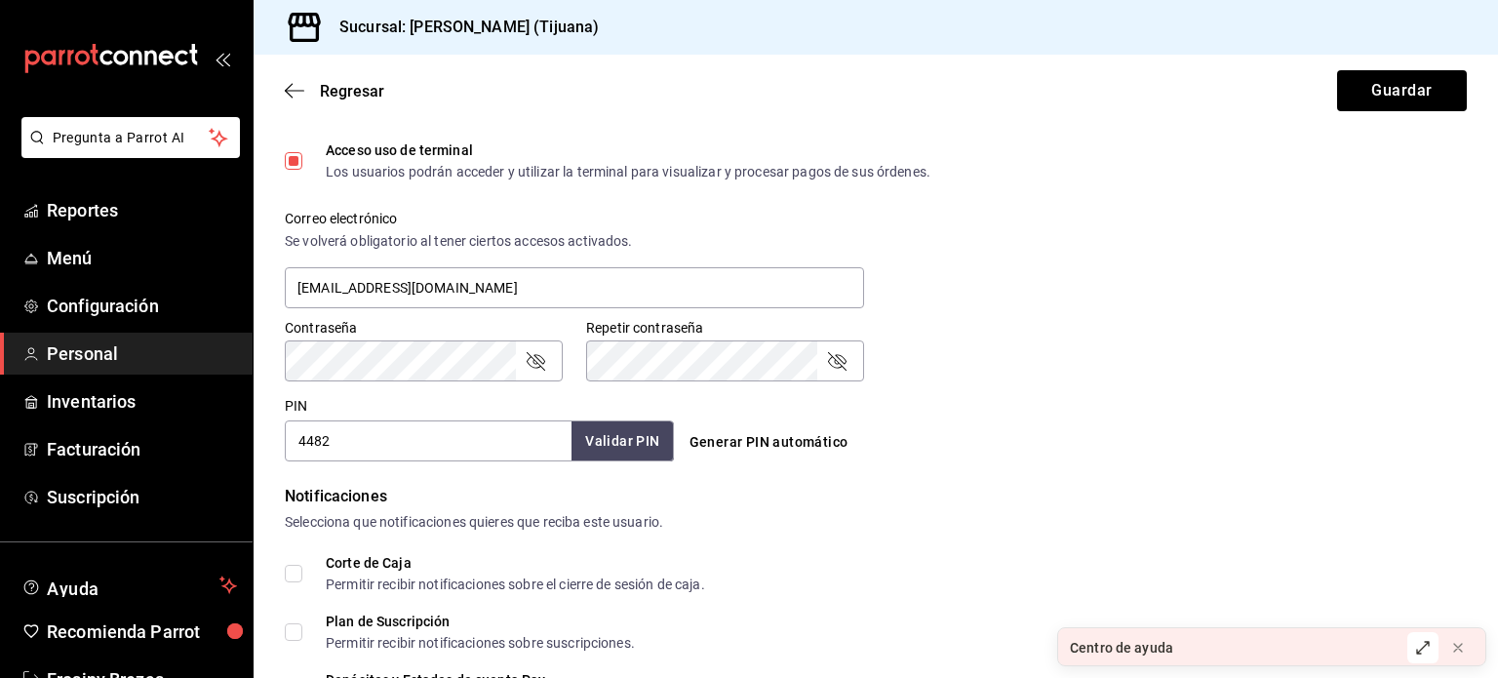
scroll to position [881, 0]
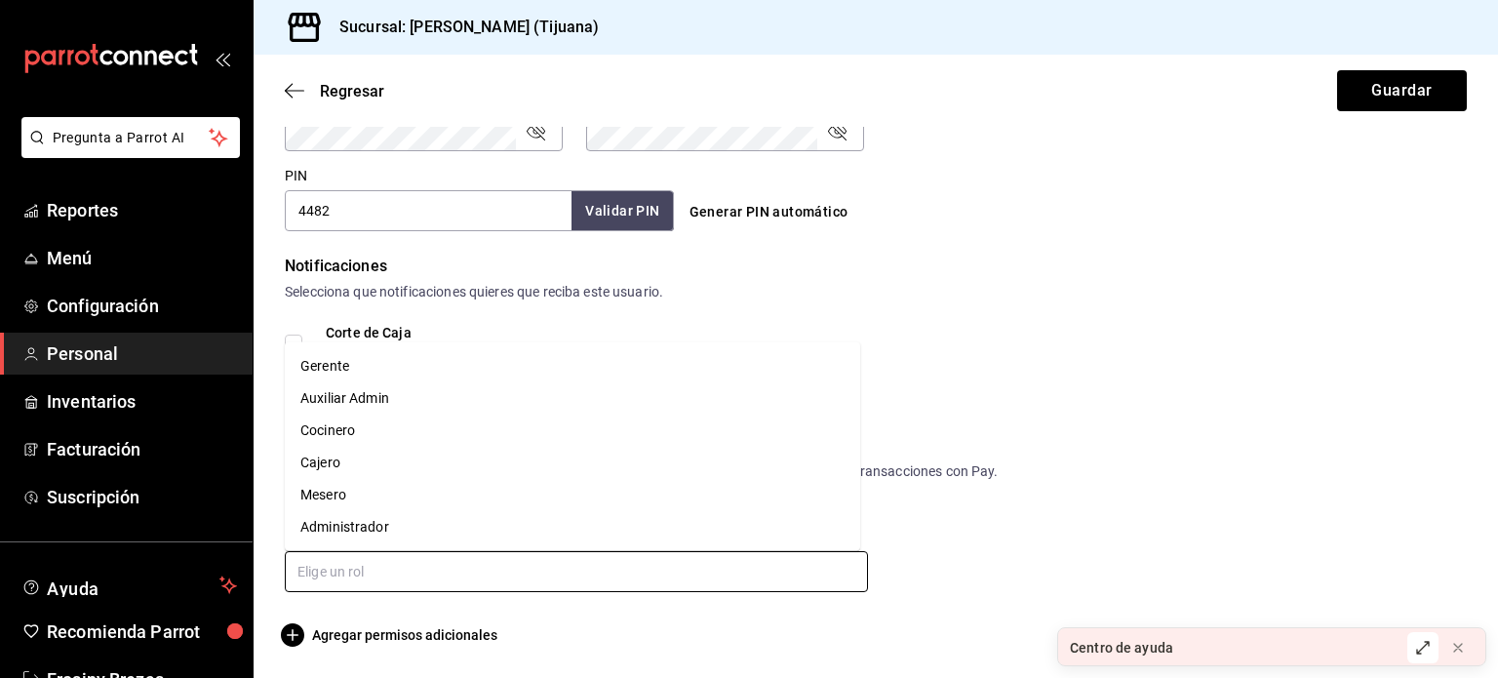
click at [413, 576] on input "text" at bounding box center [576, 571] width 583 height 41
click at [364, 364] on li "Gerente" at bounding box center [573, 366] width 576 height 32
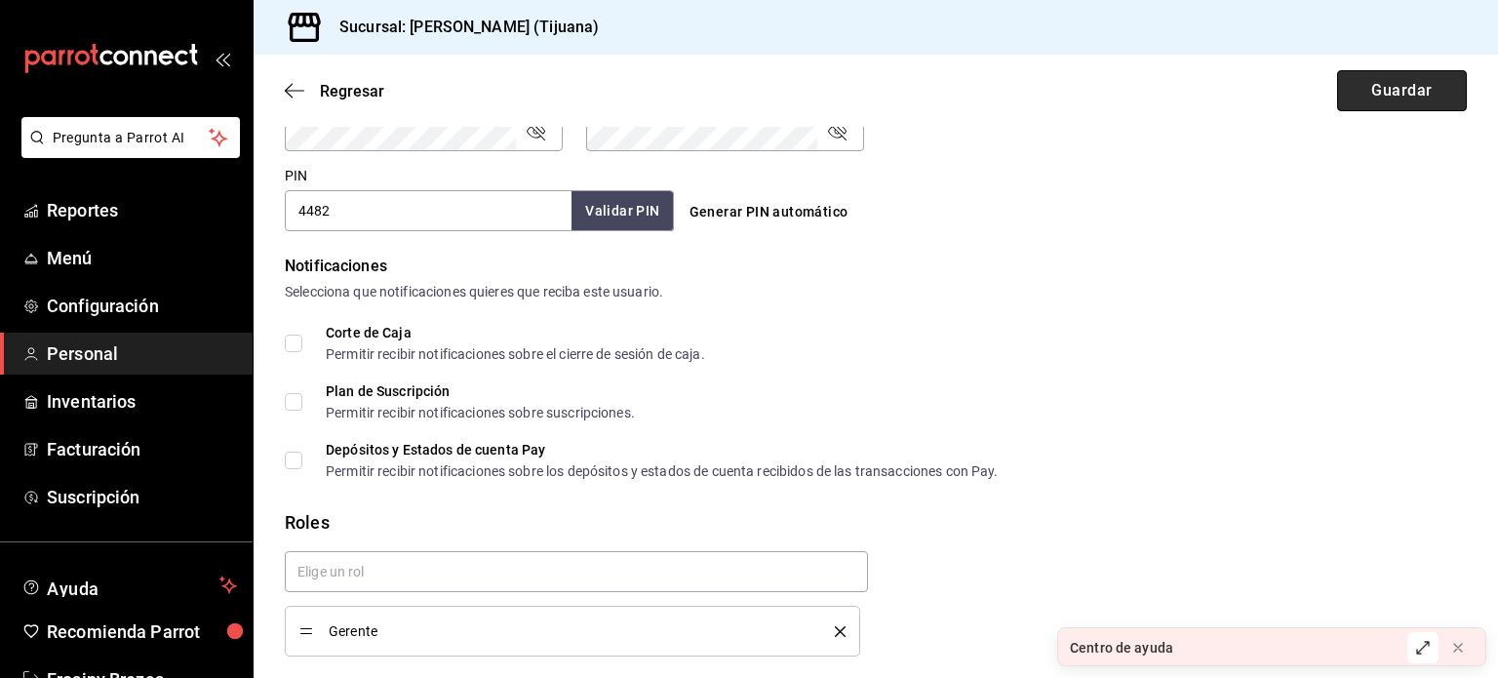
checkbox input "true"
click at [1419, 93] on button "Guardar" at bounding box center [1402, 90] width 130 height 41
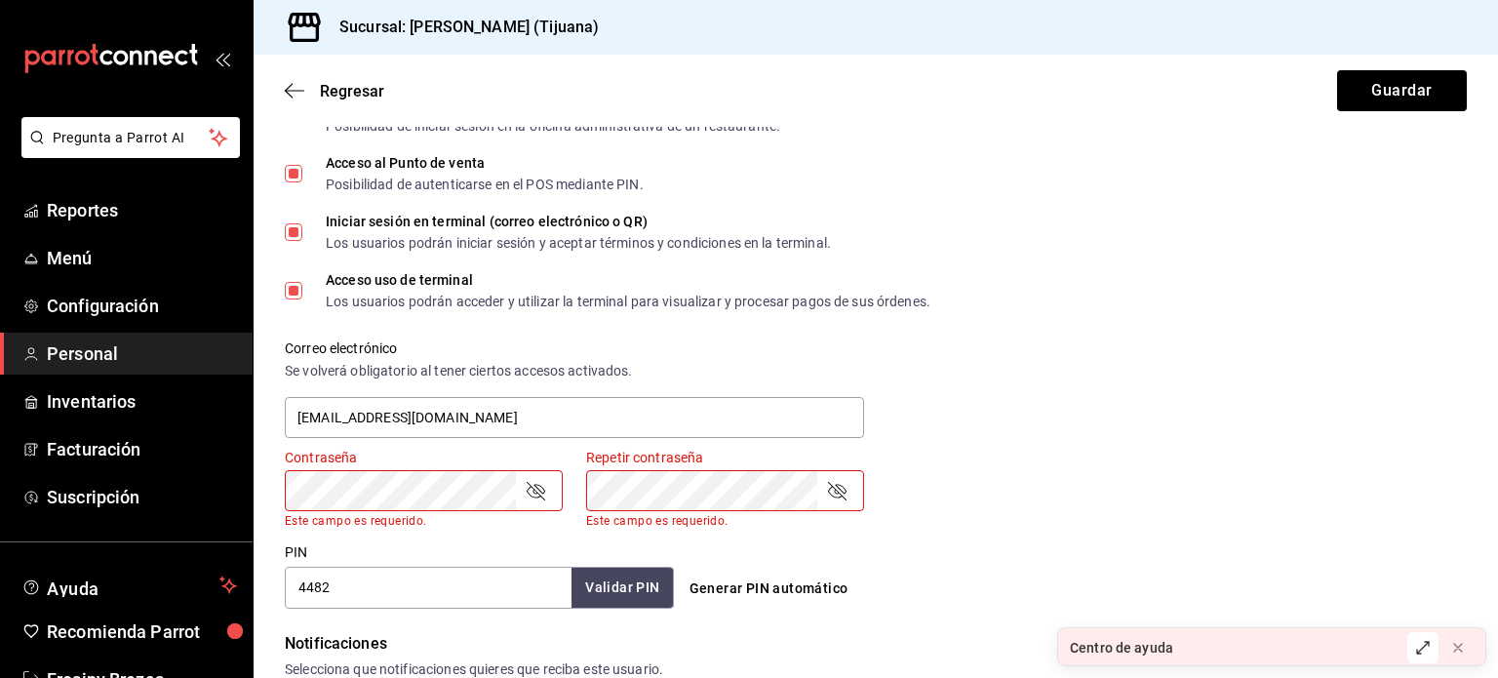
scroll to position [520, 0]
click at [538, 491] on icon "passwordField" at bounding box center [535, 491] width 23 height 23
click at [827, 491] on icon "passwordField" at bounding box center [836, 491] width 23 height 23
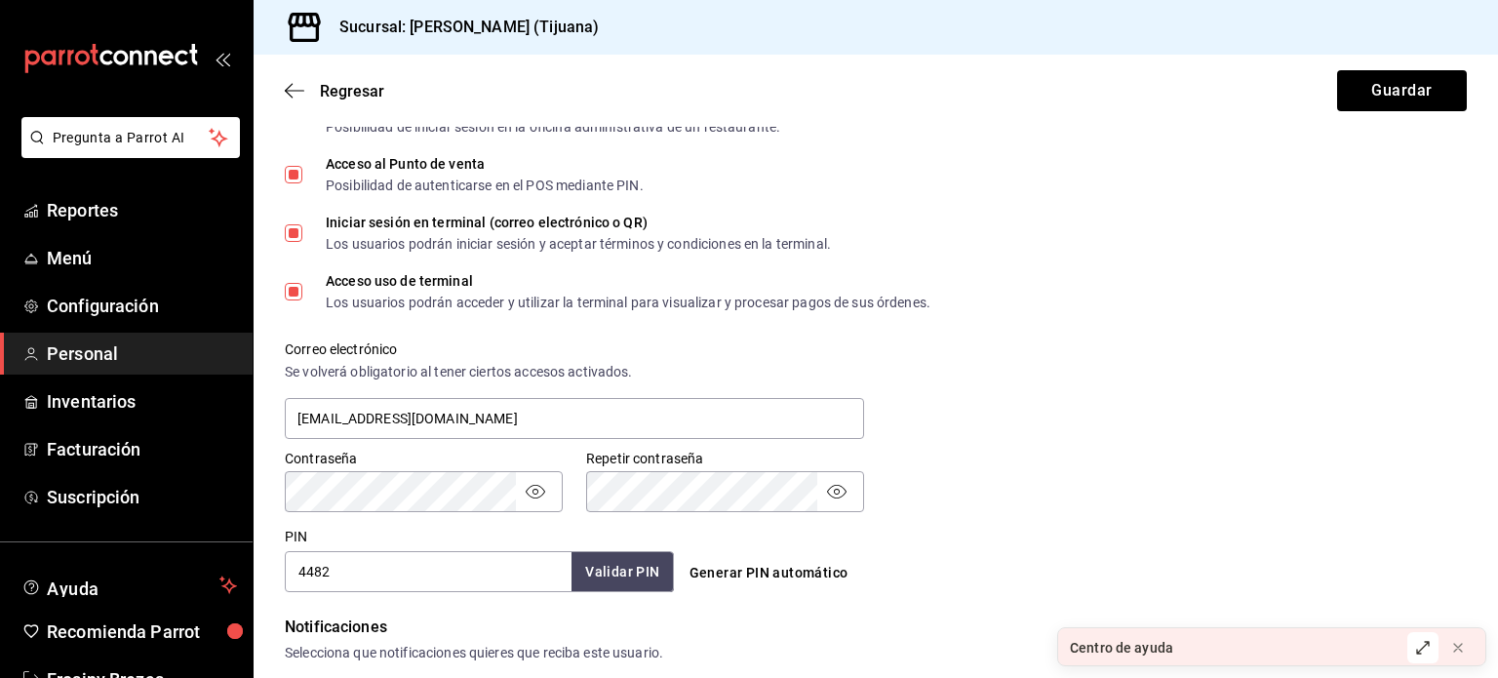
click at [1001, 479] on div "Contraseña Contraseña Repetir contraseña Repetir contraseña" at bounding box center [864, 469] width 1206 height 86
click at [1364, 89] on button "Guardar" at bounding box center [1402, 90] width 130 height 41
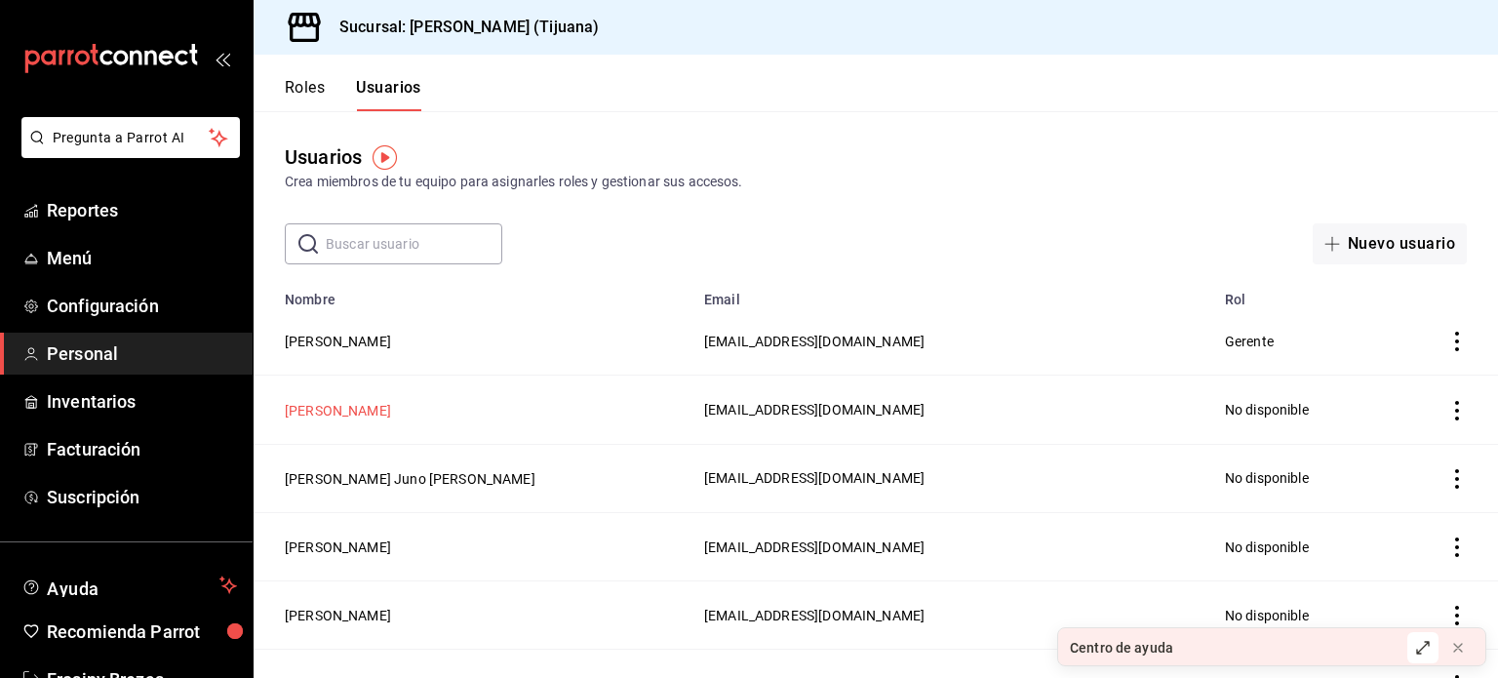
click at [391, 417] on button "Israel Daniel Paez Castro" at bounding box center [338, 411] width 106 height 20
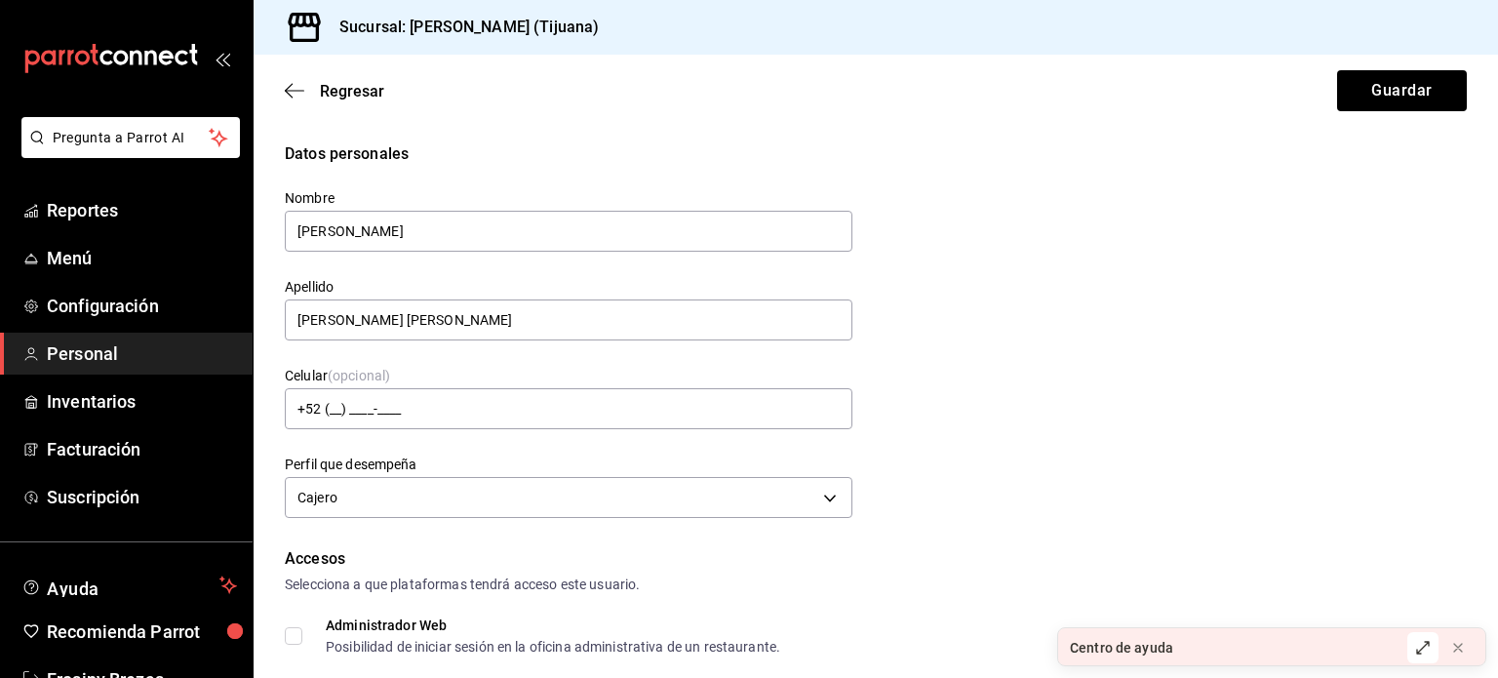
scroll to position [881, 0]
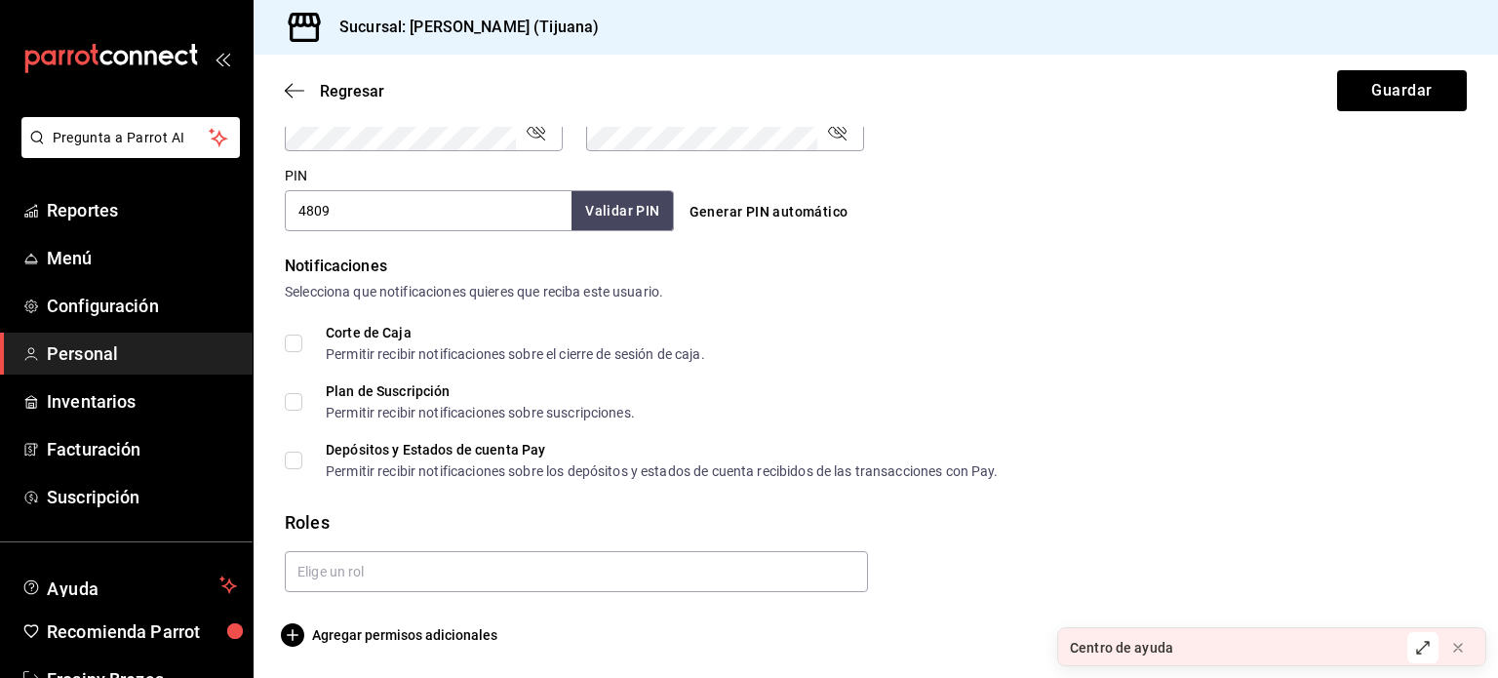
click at [394, 549] on div at bounding box center [568, 564] width 599 height 57
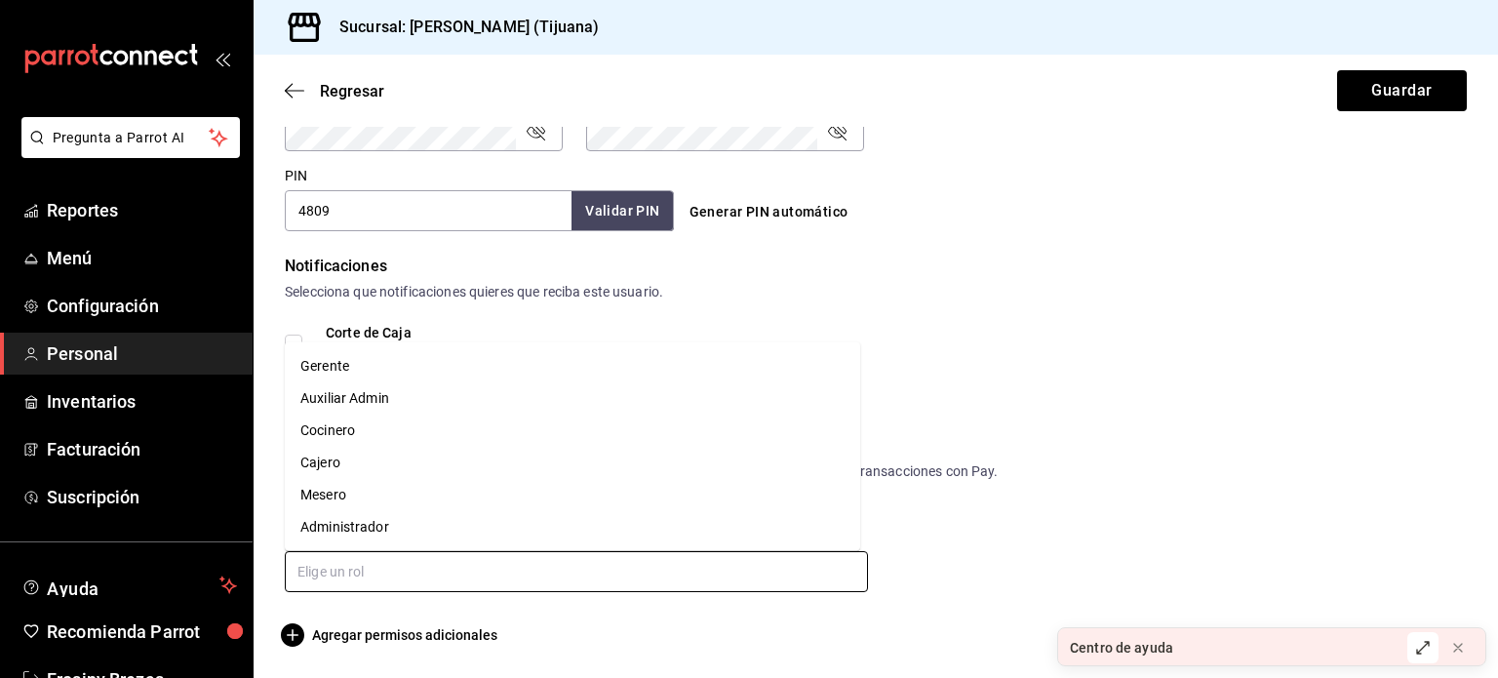
click at [394, 561] on input "text" at bounding box center [576, 571] width 583 height 41
click at [381, 462] on li "Cajero" at bounding box center [573, 463] width 576 height 32
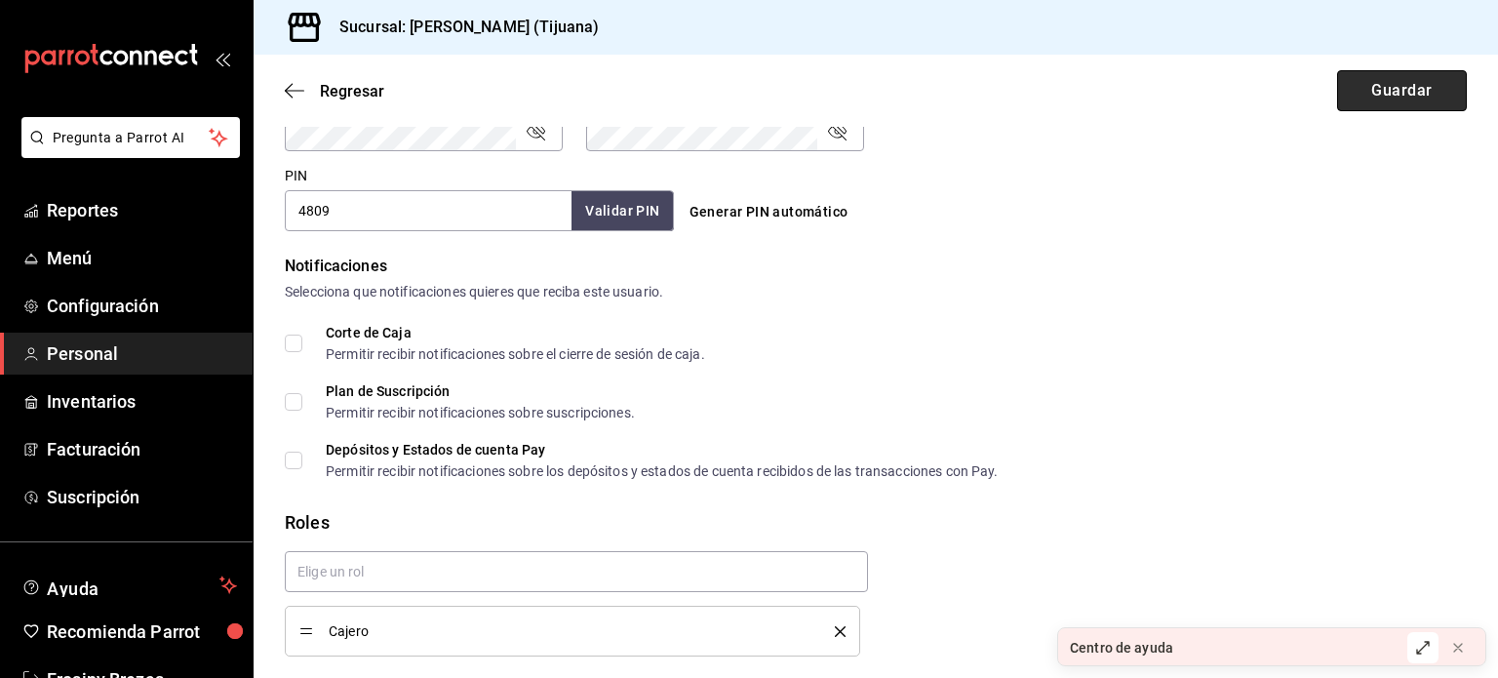
click at [1389, 72] on button "Guardar" at bounding box center [1402, 90] width 130 height 41
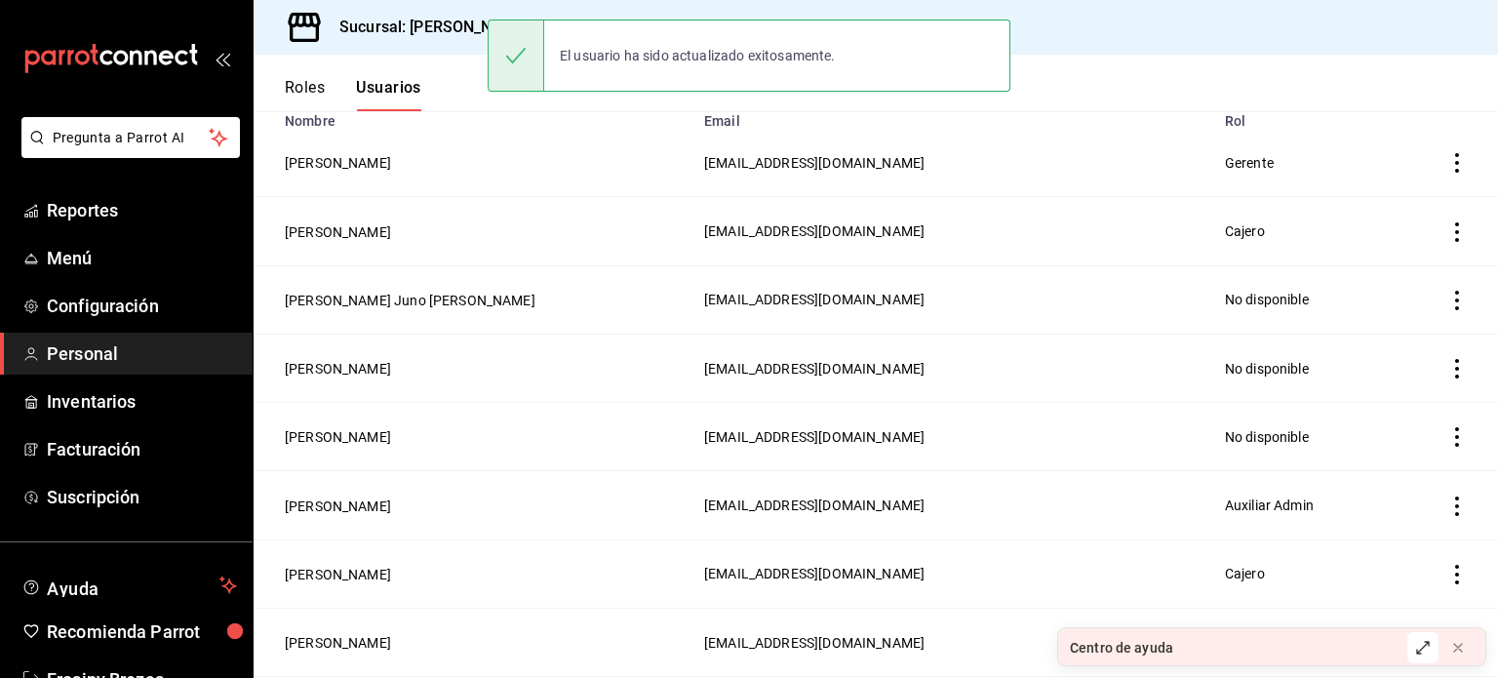
scroll to position [176, 0]
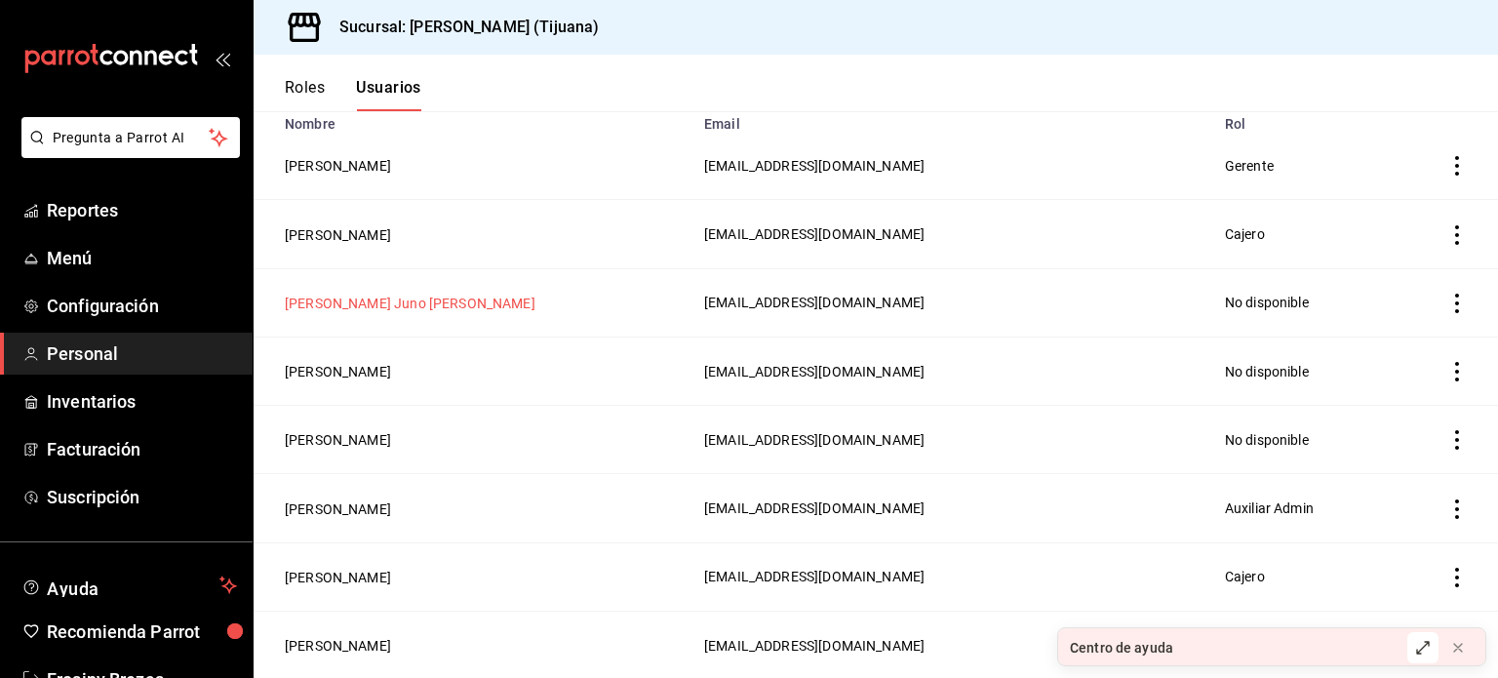
click at [398, 307] on button "Eva Juno Lopez Batalla" at bounding box center [410, 304] width 251 height 20
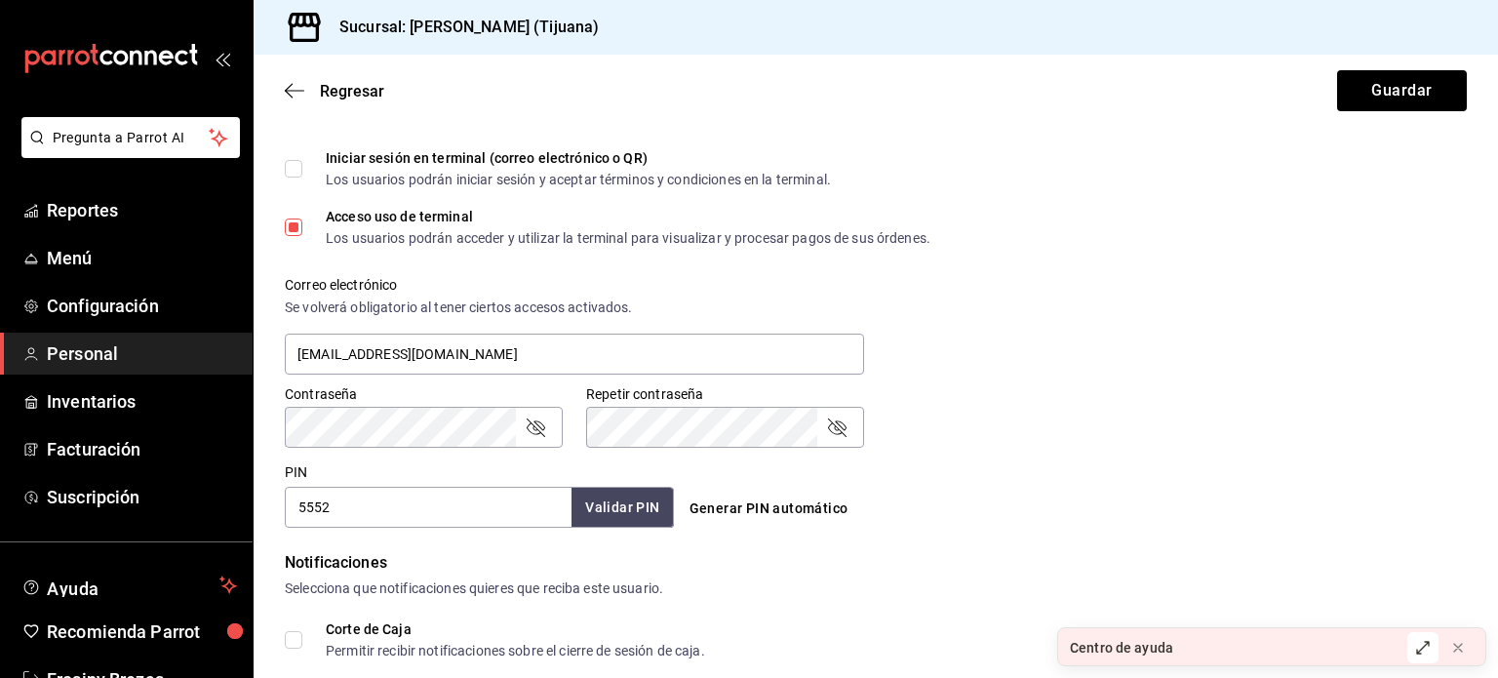
scroll to position [881, 0]
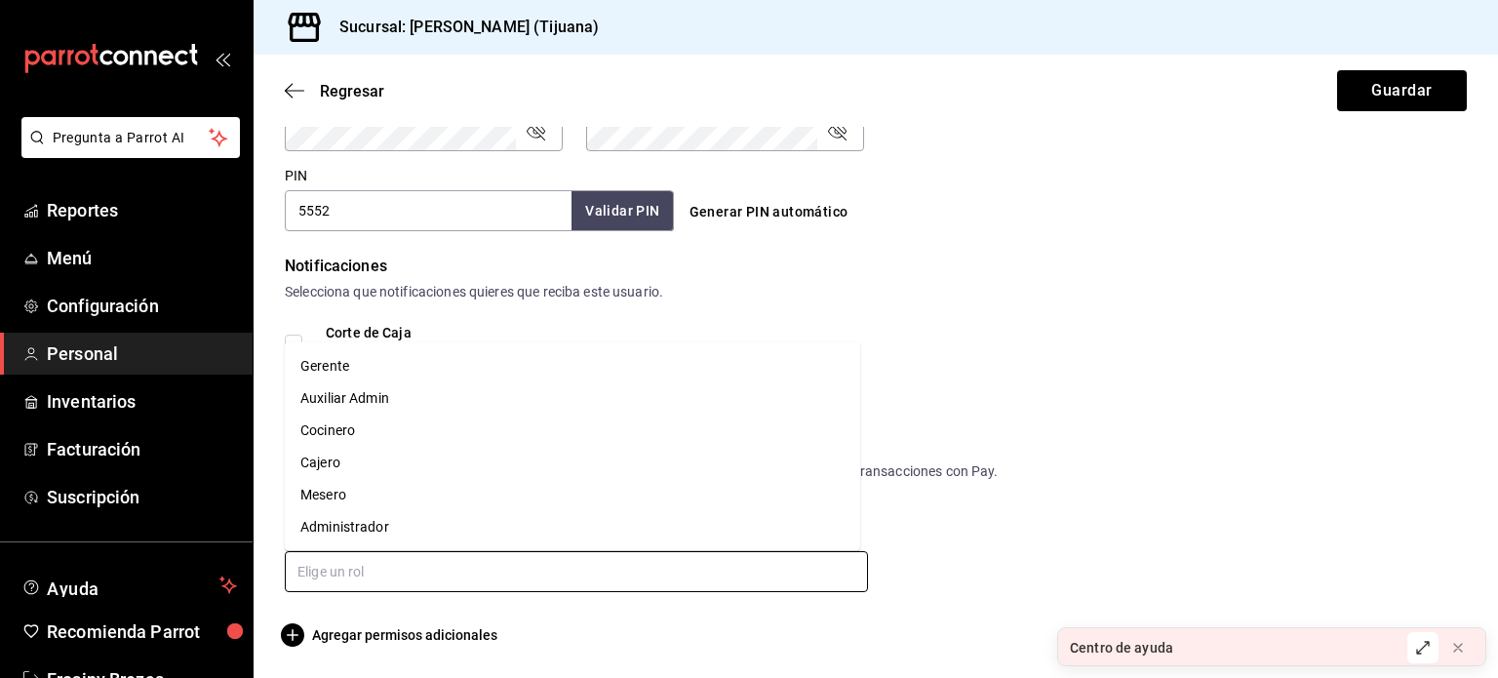
click at [396, 573] on input "text" at bounding box center [576, 571] width 583 height 41
click at [369, 459] on li "Cajero" at bounding box center [573, 463] width 576 height 32
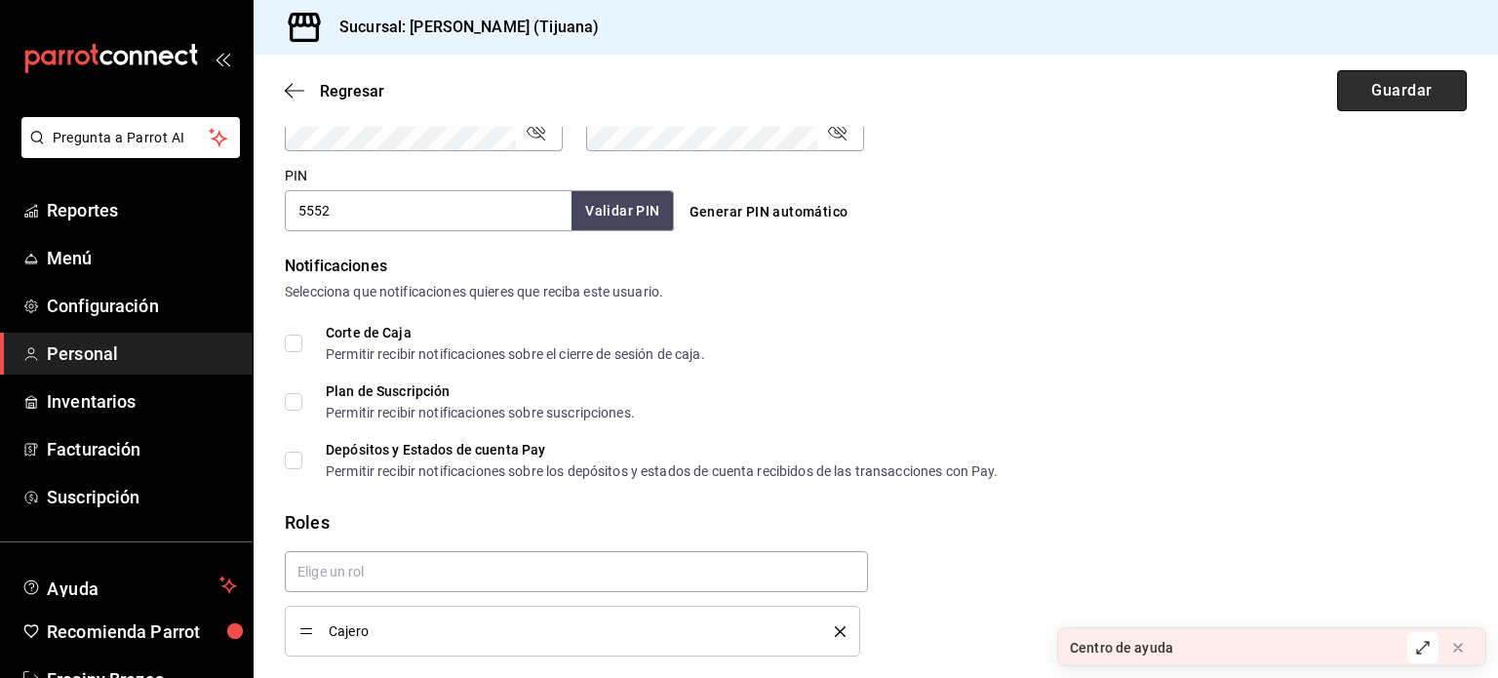
click at [1389, 82] on button "Guardar" at bounding box center [1402, 90] width 130 height 41
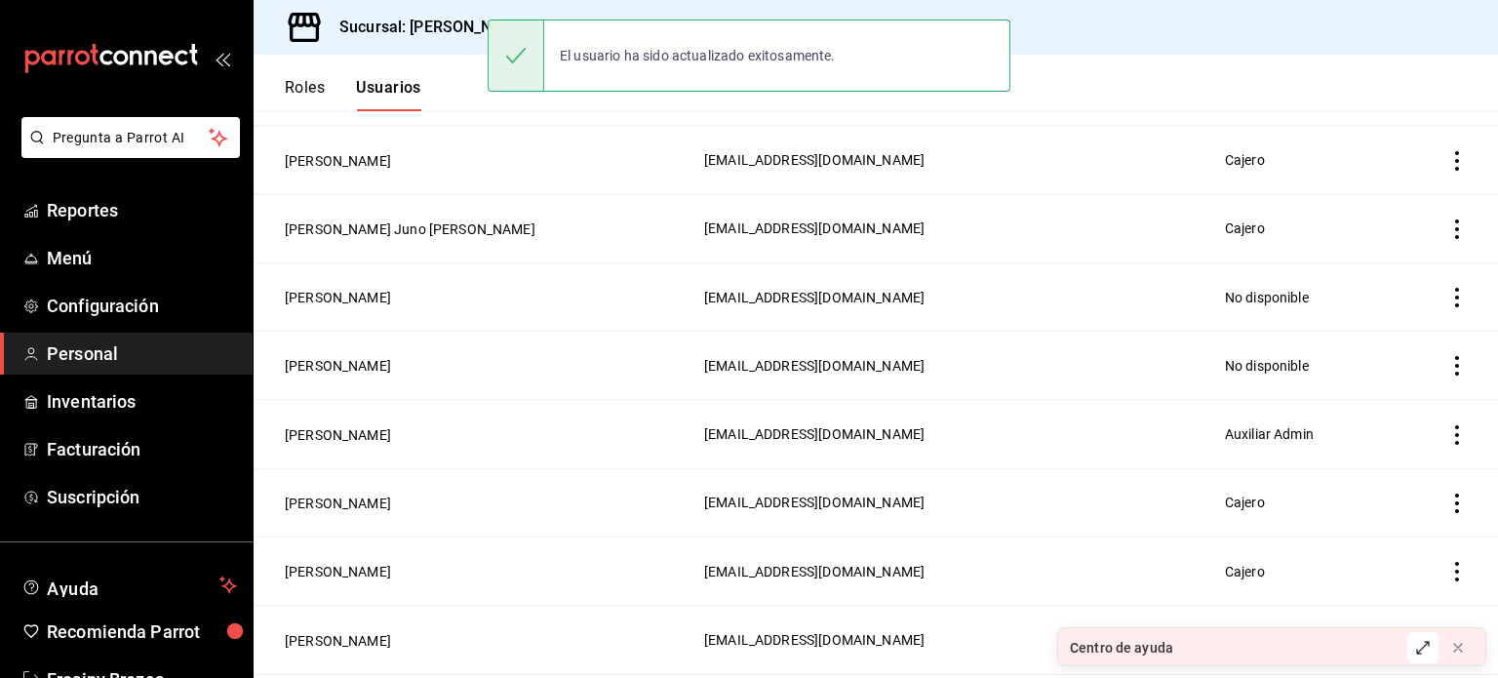
scroll to position [252, 0]
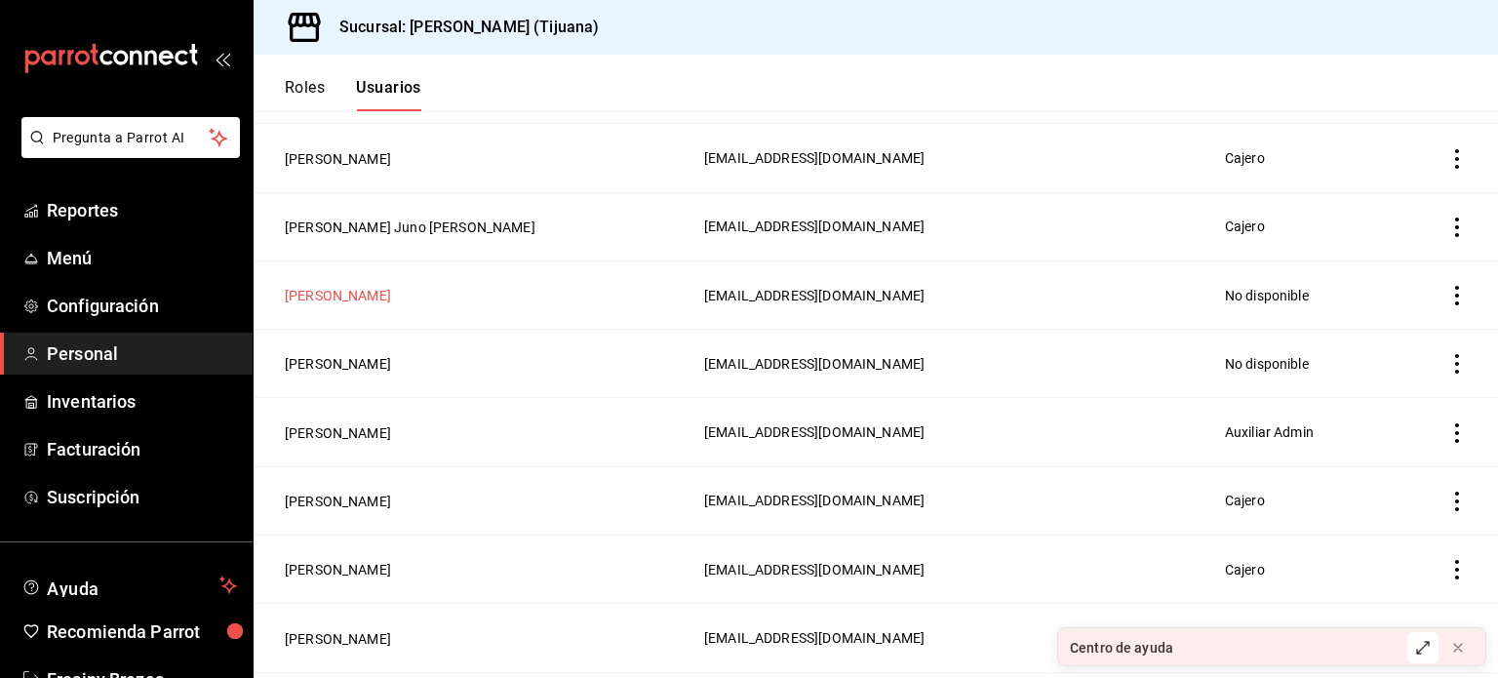
click at [391, 287] on button "Paulina Elizabeth Ribera Uribe" at bounding box center [338, 296] width 106 height 20
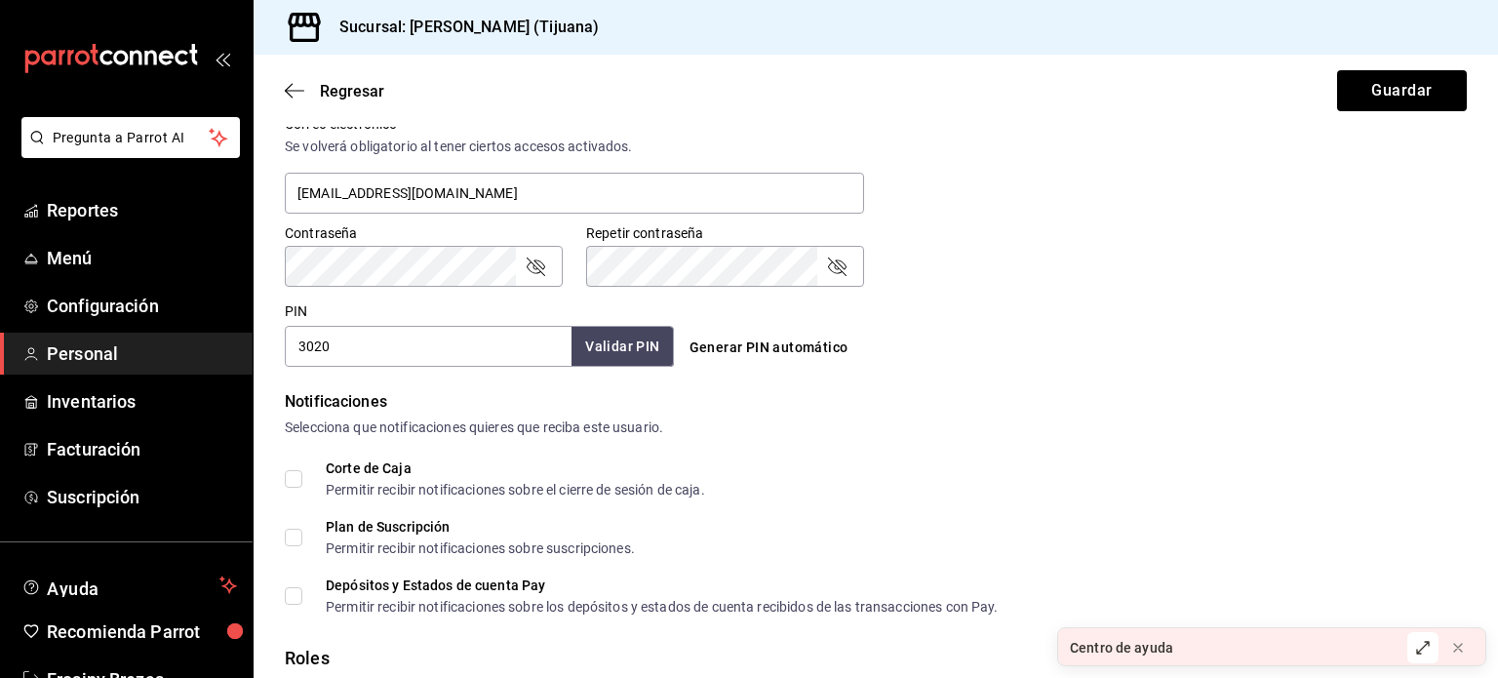
scroll to position [881, 0]
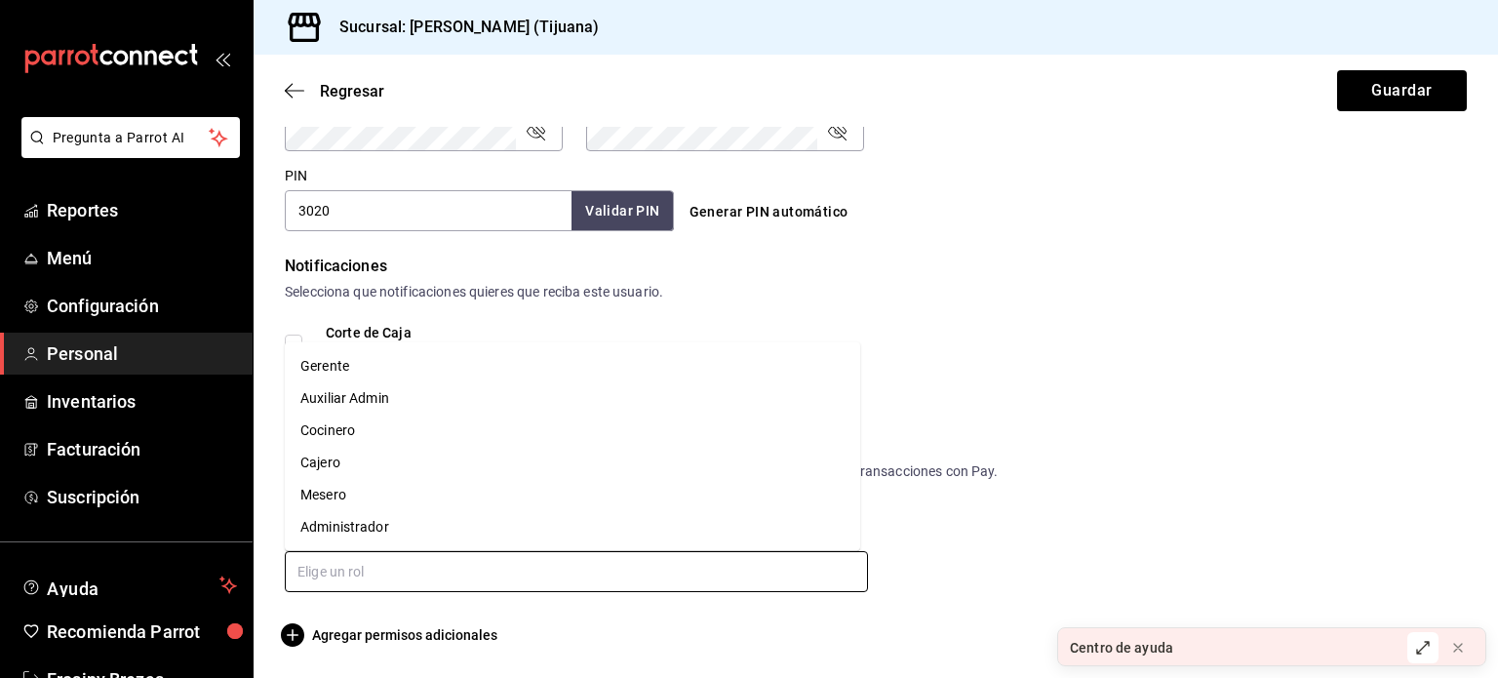
click at [369, 577] on input "text" at bounding box center [576, 571] width 583 height 41
click at [360, 458] on li "Cajero" at bounding box center [573, 463] width 576 height 32
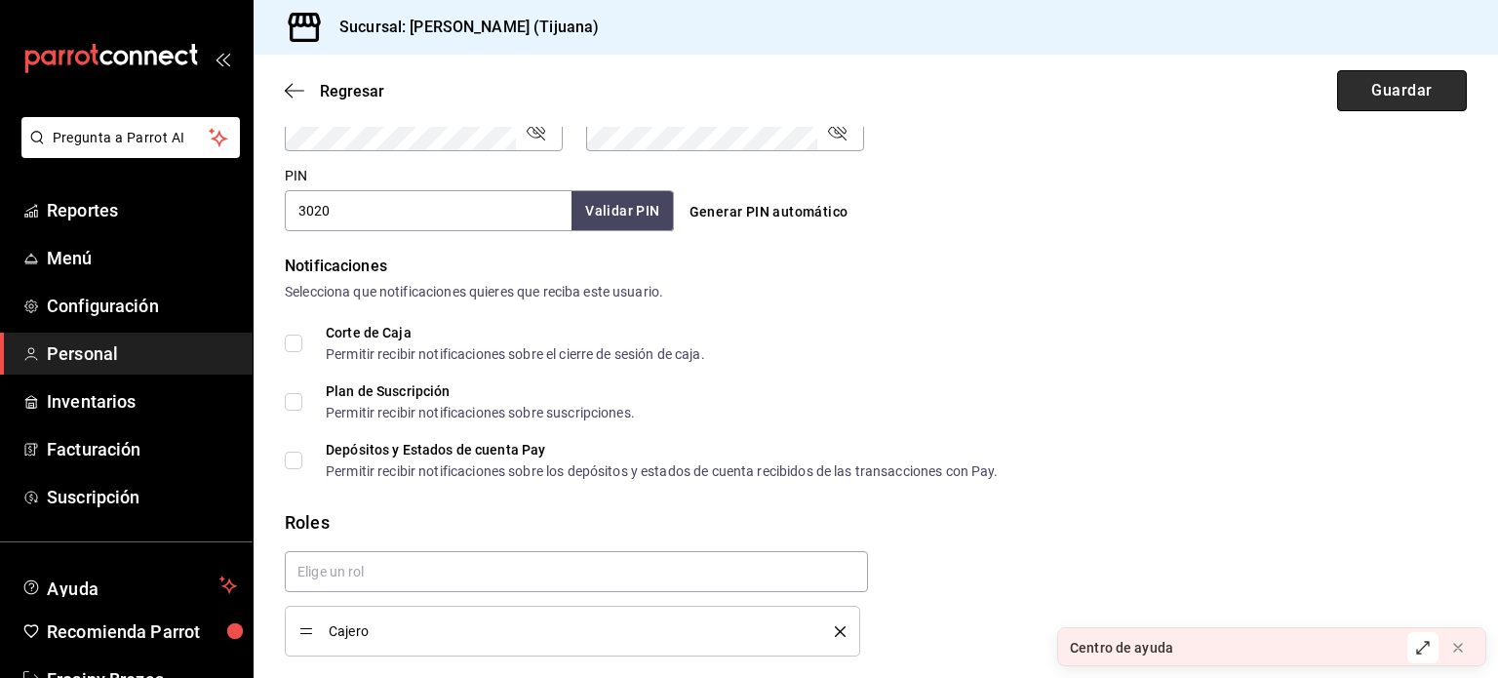
click at [1370, 105] on button "Guardar" at bounding box center [1402, 90] width 130 height 41
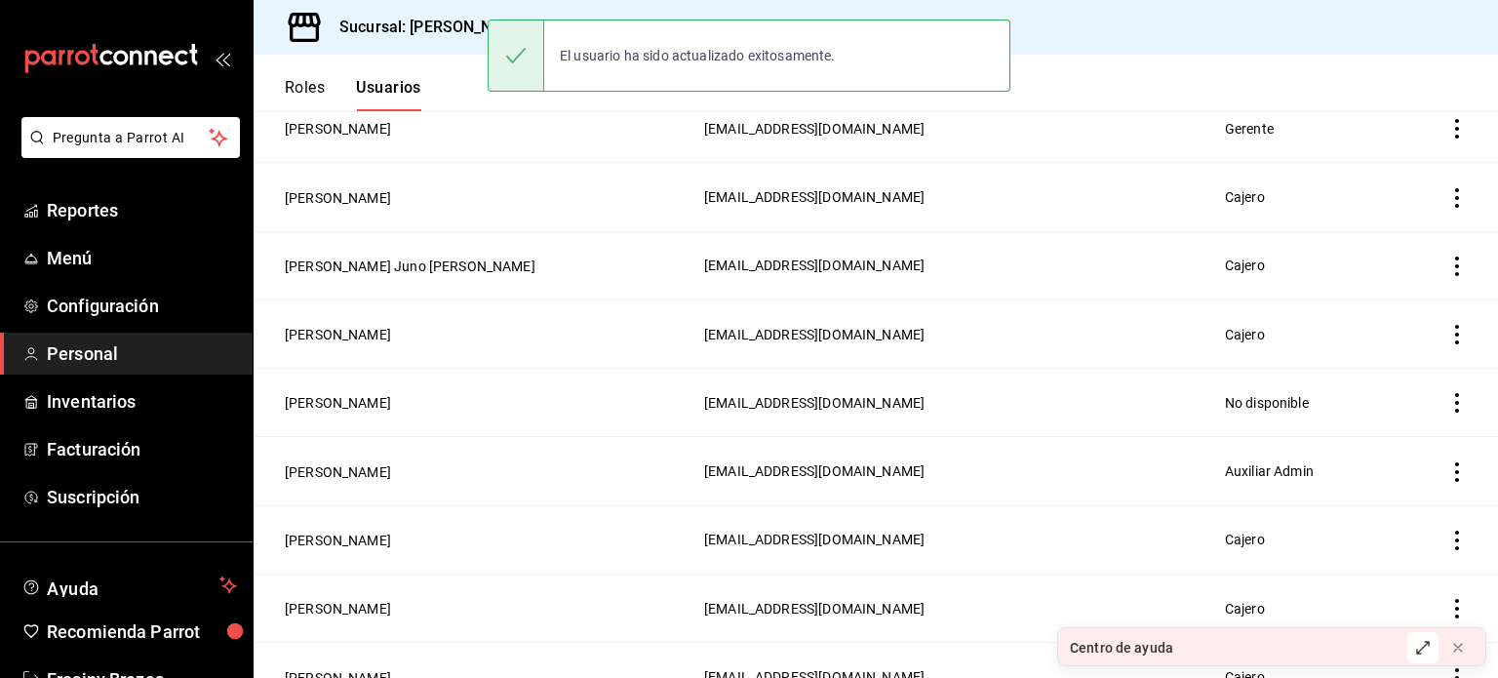
scroll to position [250, 0]
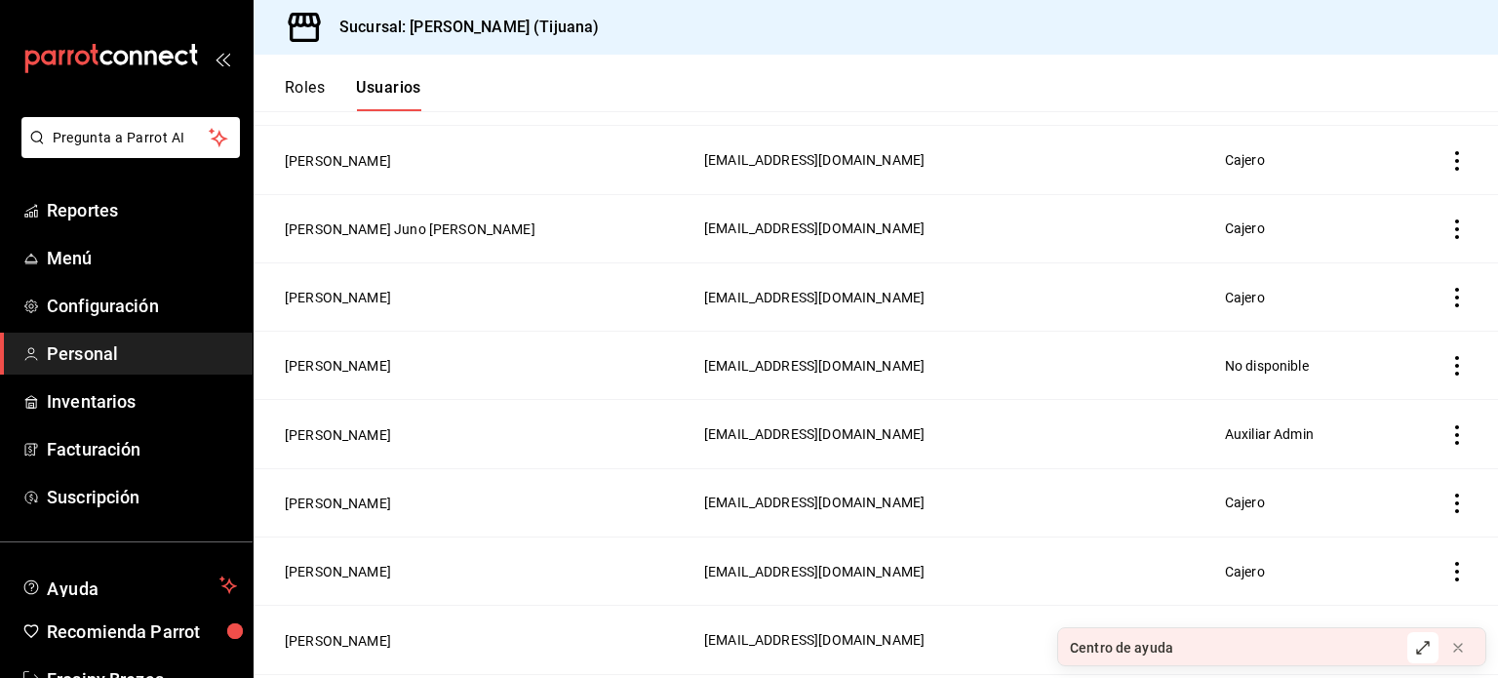
click at [418, 355] on td "Eduardo Jose Camarillo Torres" at bounding box center [473, 366] width 439 height 68
click at [391, 370] on button "Eduardo Jose Camarillo Torres" at bounding box center [338, 366] width 106 height 20
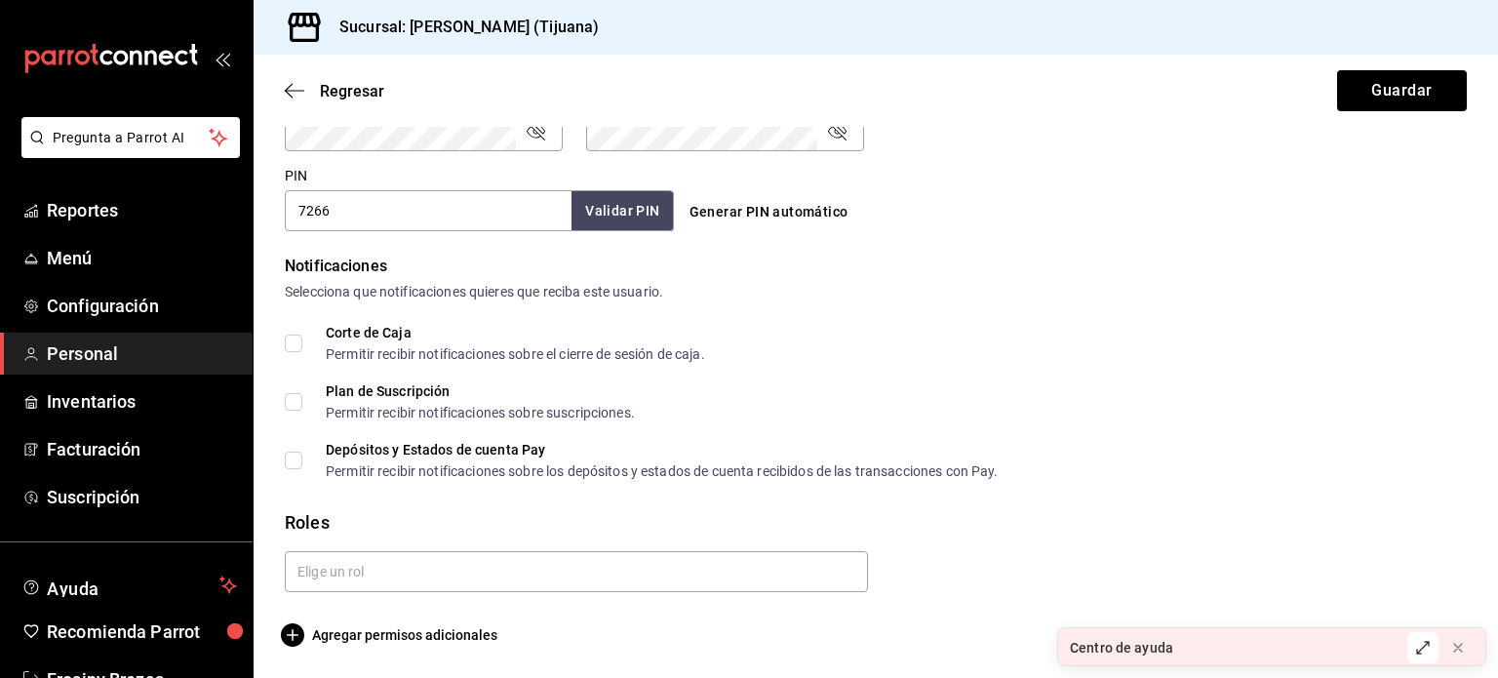
scroll to position [881, 0]
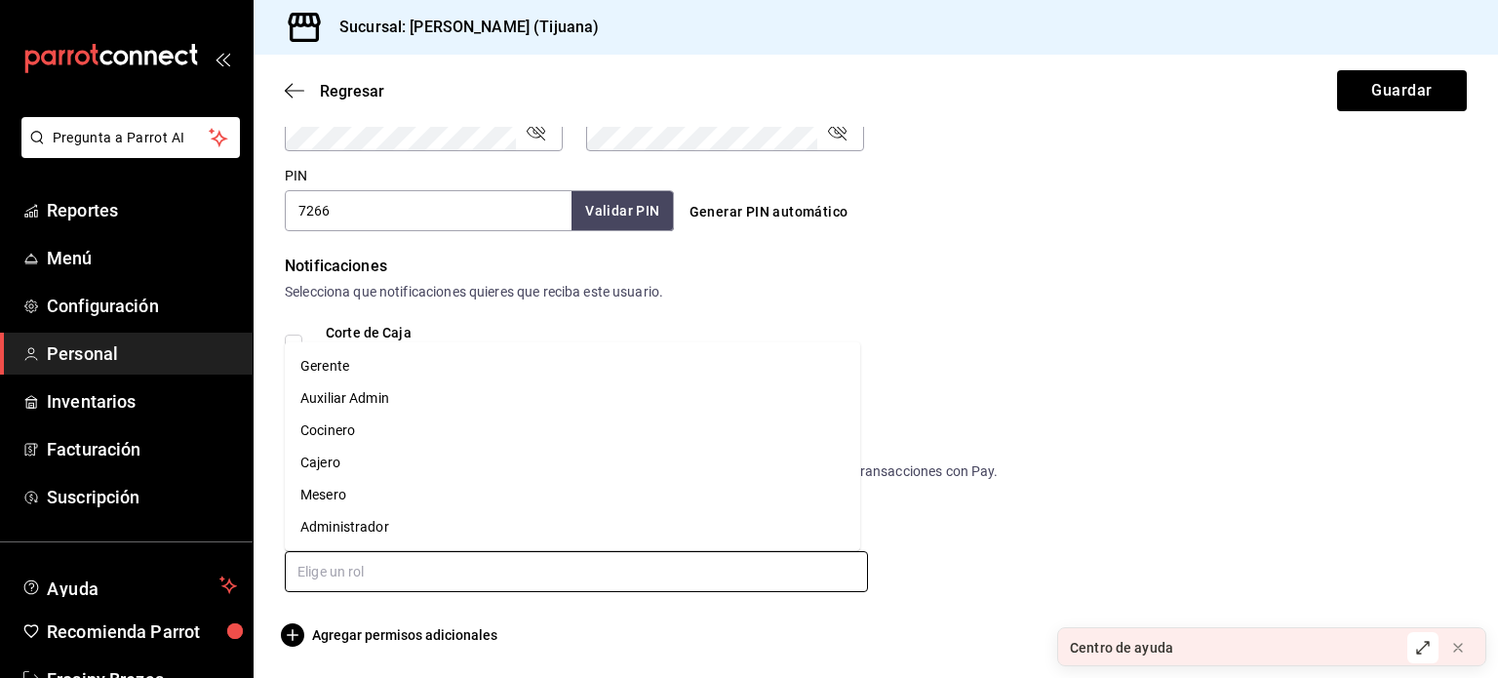
click at [366, 577] on input "text" at bounding box center [576, 571] width 583 height 41
click at [359, 460] on li "Cajero" at bounding box center [573, 463] width 576 height 32
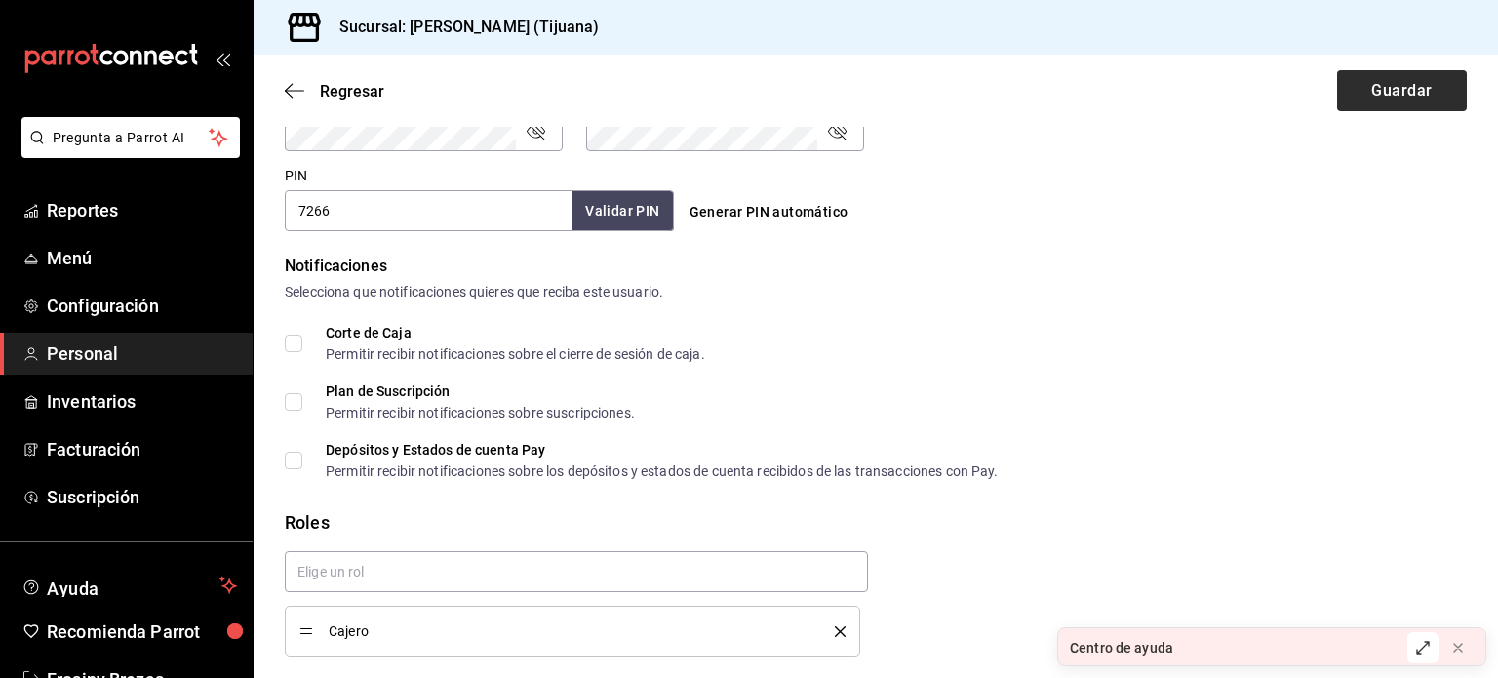
click at [1377, 69] on div "Regresar Guardar" at bounding box center [876, 91] width 1245 height 72
click at [1377, 81] on button "Guardar" at bounding box center [1402, 90] width 130 height 41
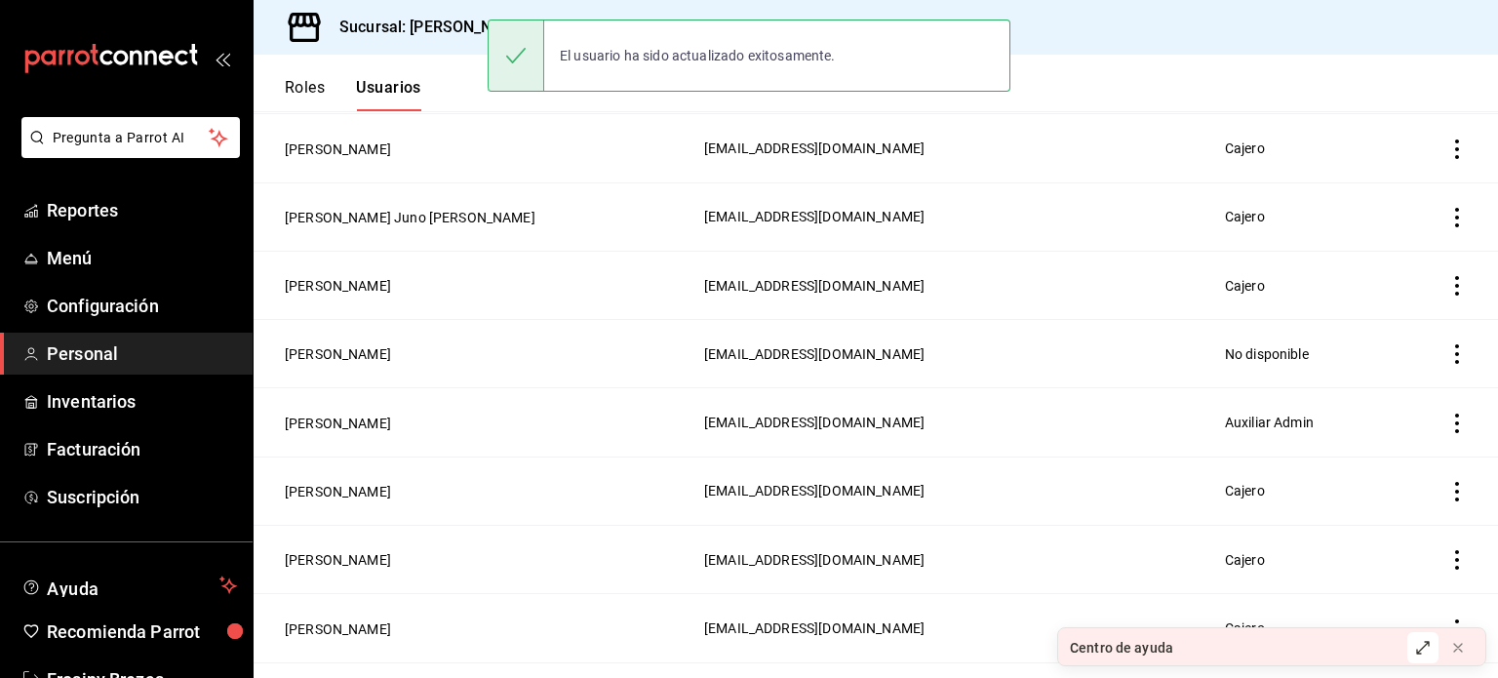
scroll to position [265, 0]
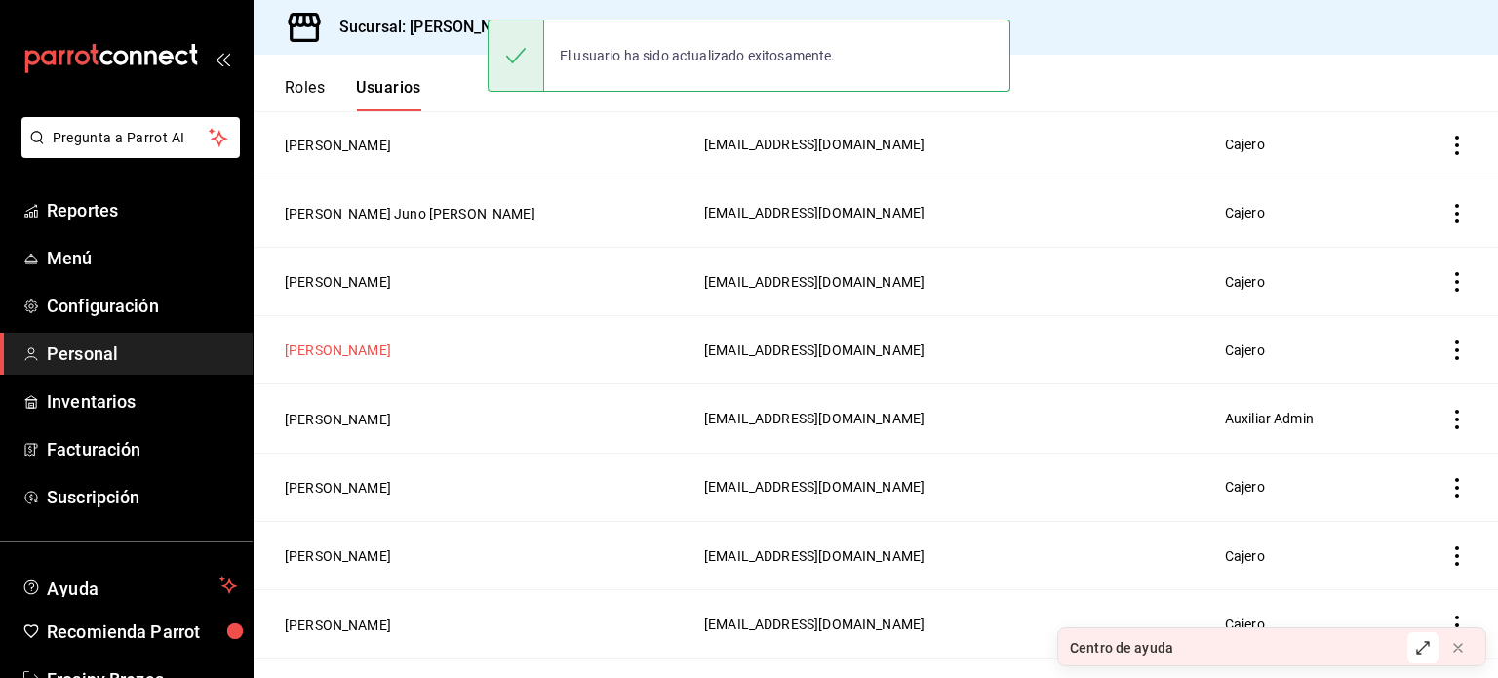
click at [380, 358] on button "Eduardo Jose Camarillo Torres" at bounding box center [338, 350] width 106 height 20
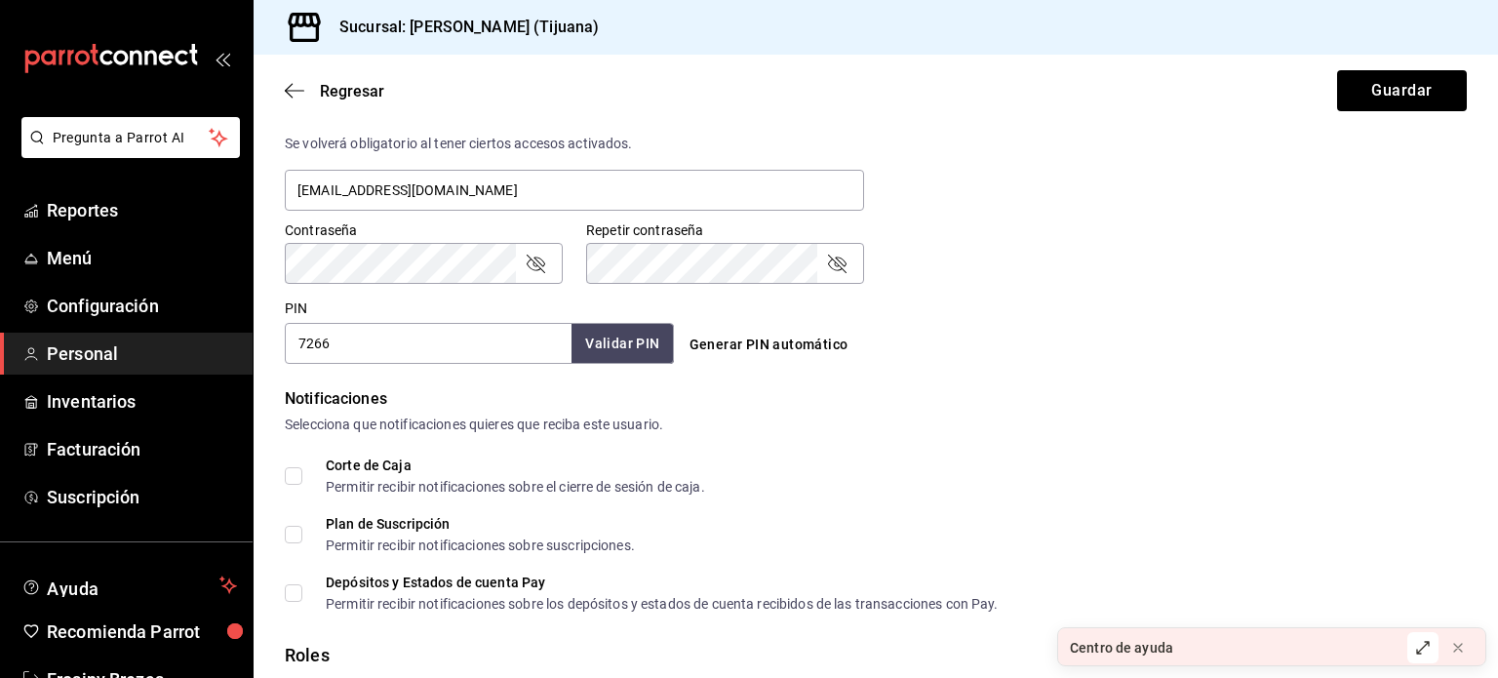
scroll to position [944, 0]
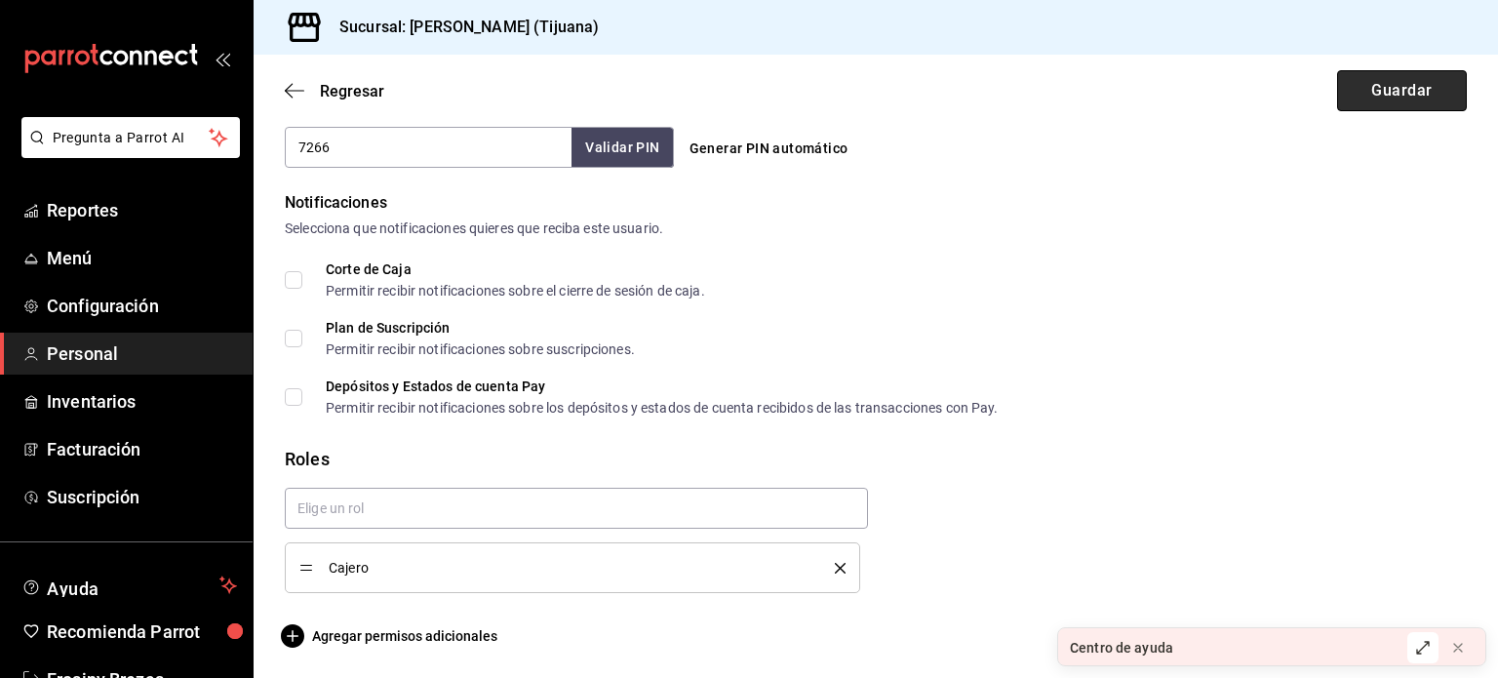
click at [1369, 89] on button "Guardar" at bounding box center [1402, 90] width 130 height 41
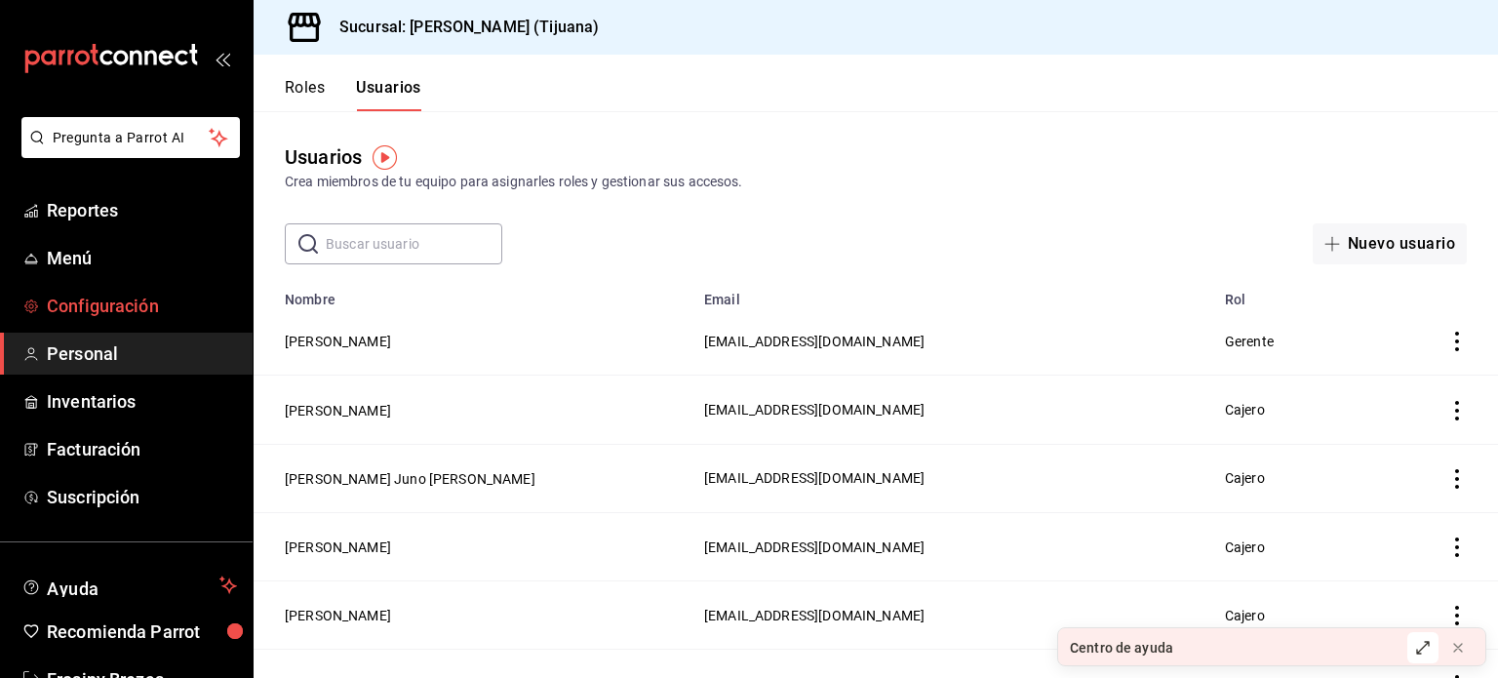
click at [156, 303] on span "Configuración" at bounding box center [142, 306] width 190 height 26
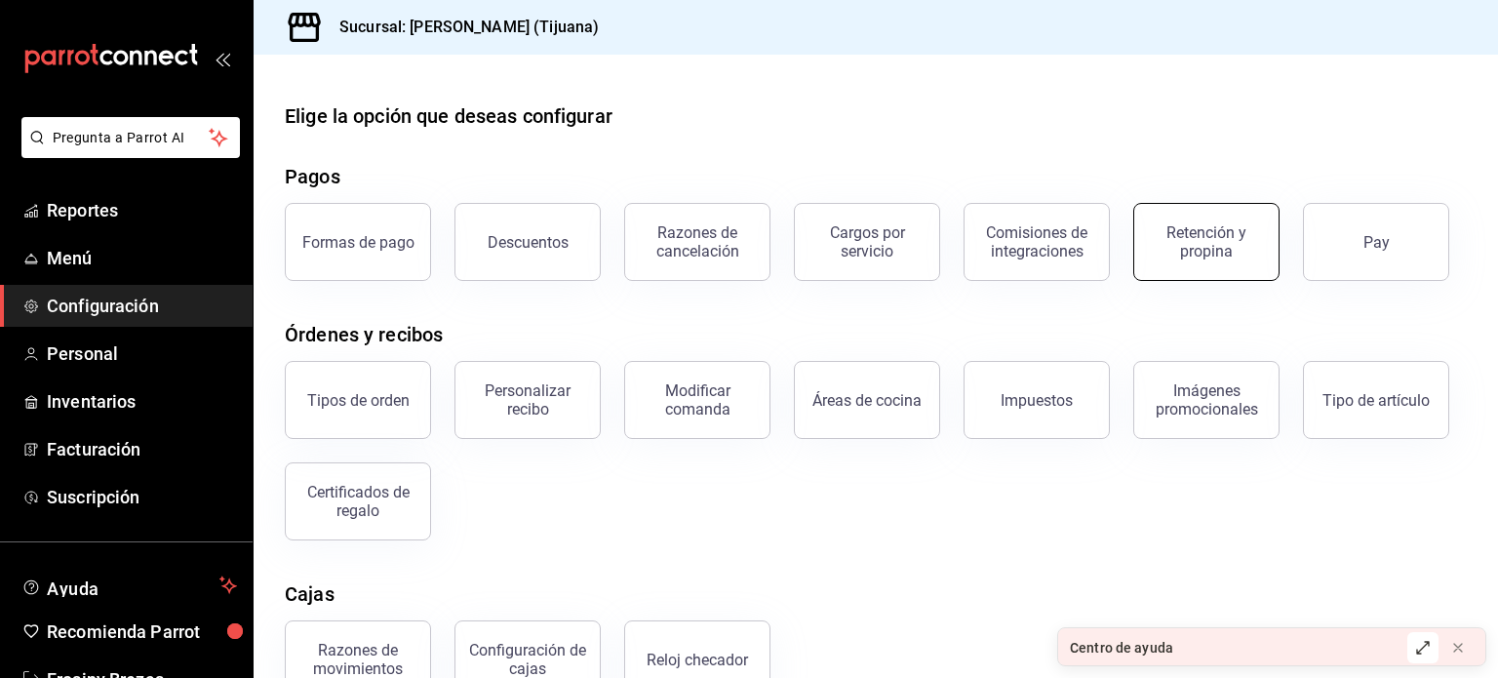
click at [1191, 257] on div "Retención y propina" at bounding box center [1206, 241] width 121 height 37
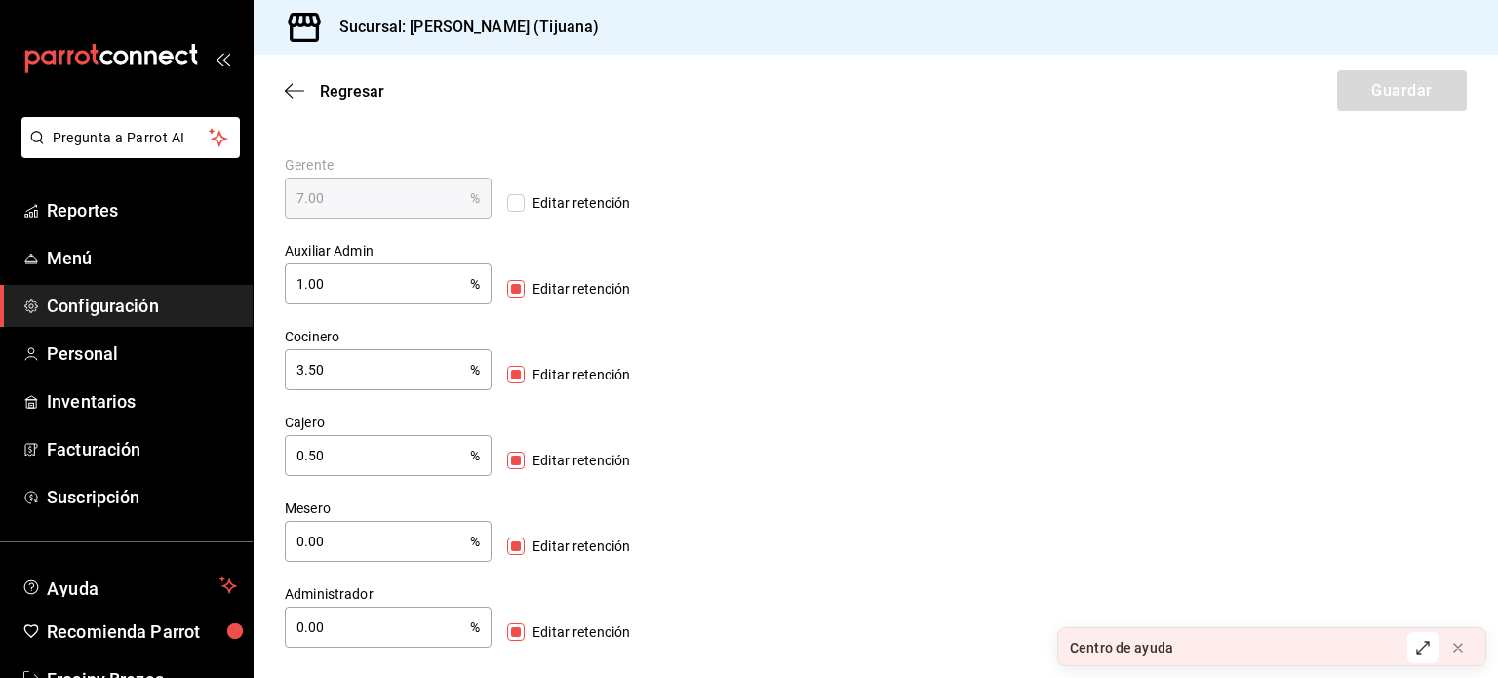
scroll to position [390, 0]
click at [508, 290] on input "Editar retención" at bounding box center [516, 290] width 18 height 18
checkbox input "false"
type input "7.00"
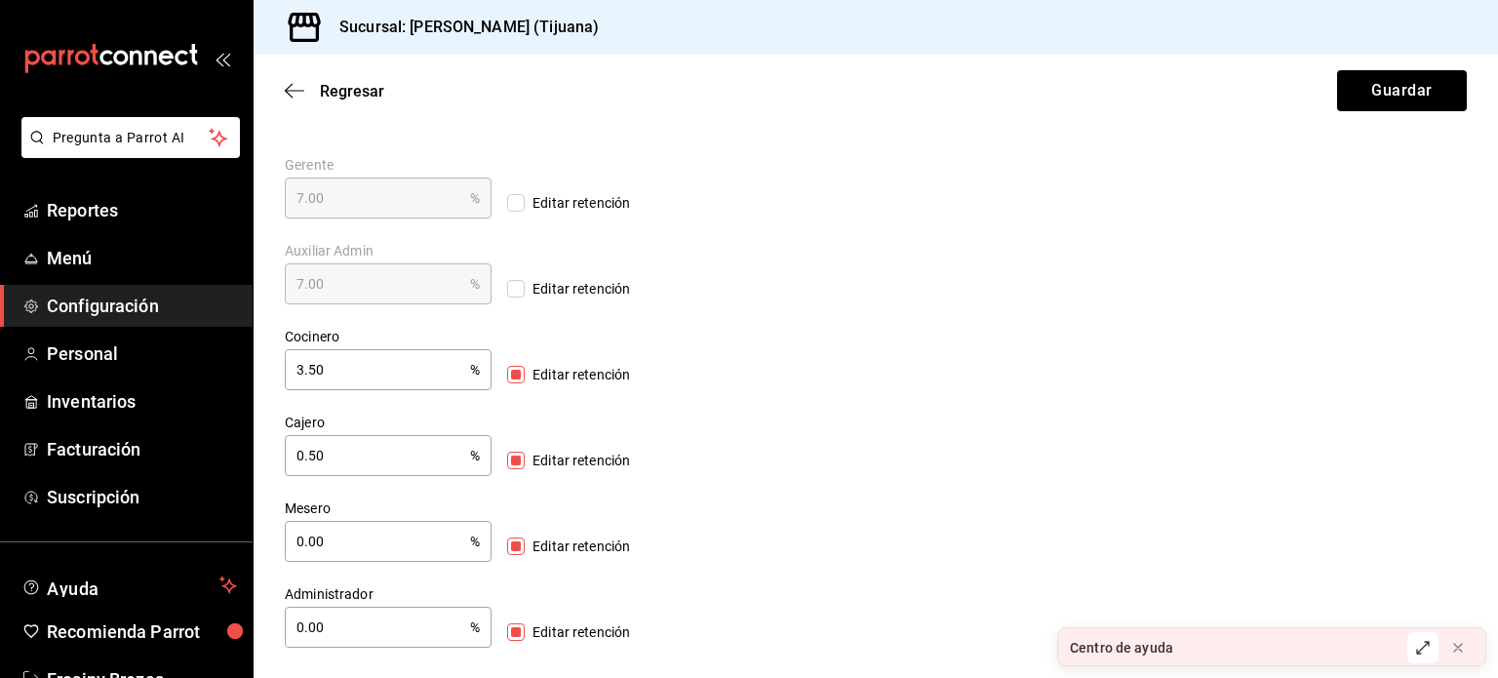
click at [525, 209] on span "Editar retención" at bounding box center [577, 203] width 105 height 20
click at [511, 209] on input "Editar retención" at bounding box center [516, 203] width 18 height 18
checkbox input "true"
click at [383, 197] on input "7.00" at bounding box center [377, 198] width 185 height 39
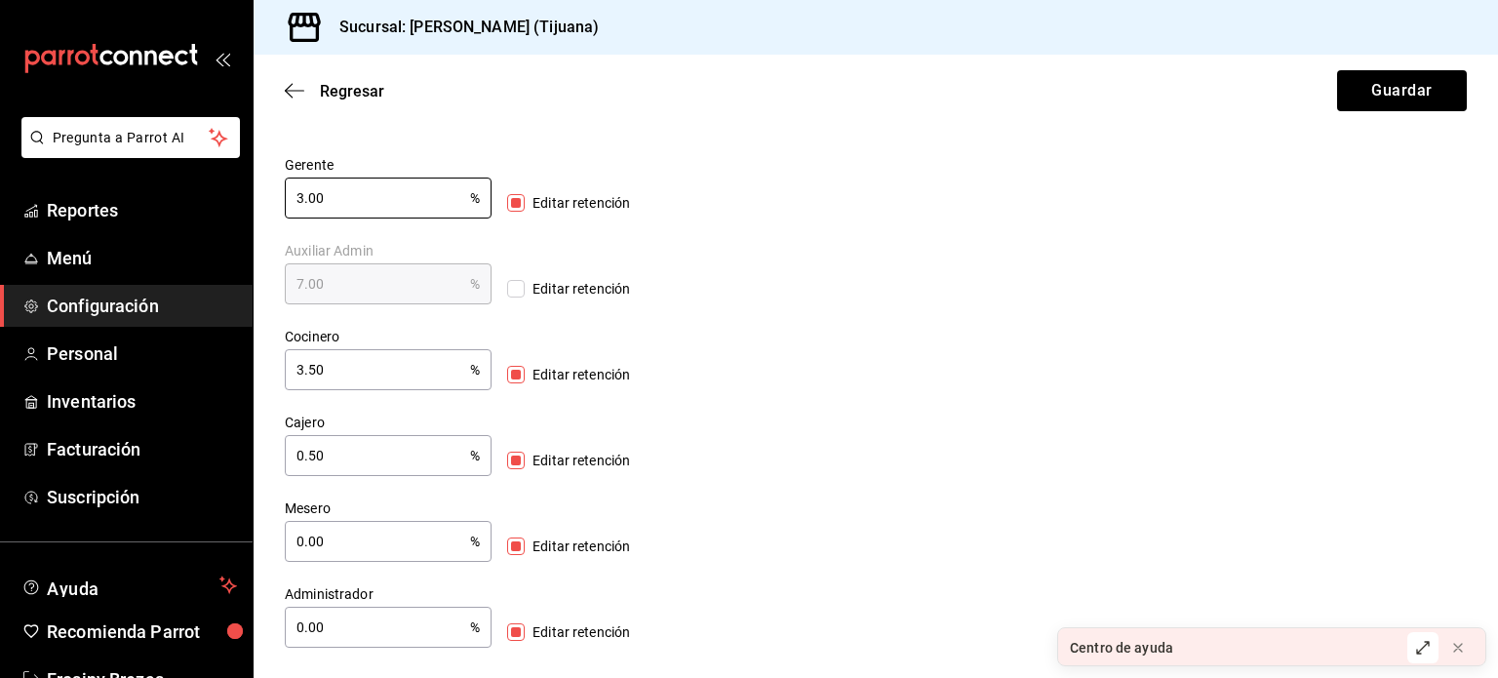
type input "3.00"
click at [790, 223] on div "Gerente 3.00 % Gerente Editar retención Auxiliar Admin 7.00 % Auxiliar Admin Ed…" at bounding box center [659, 390] width 749 height 515
click at [1354, 100] on button "Guardar" at bounding box center [1402, 90] width 130 height 41
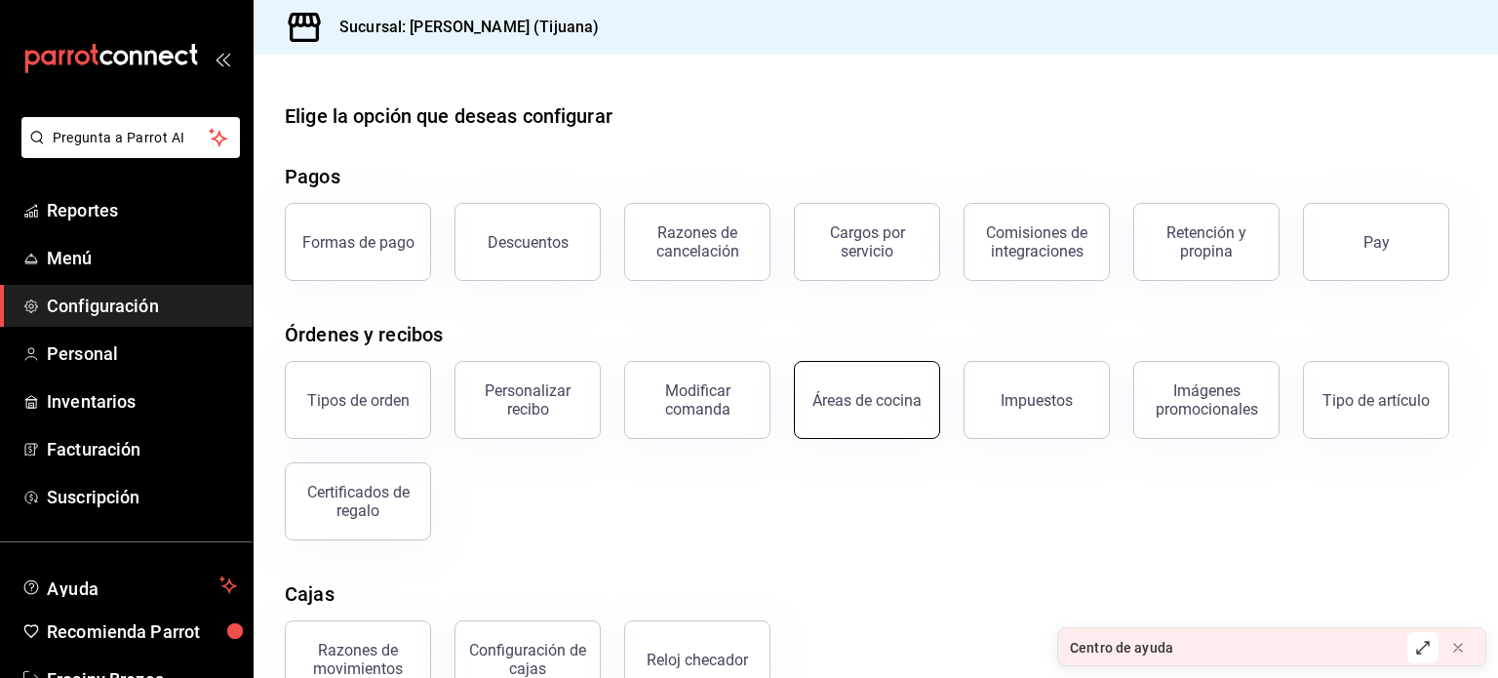
click at [880, 397] on div "Áreas de cocina" at bounding box center [867, 400] width 109 height 19
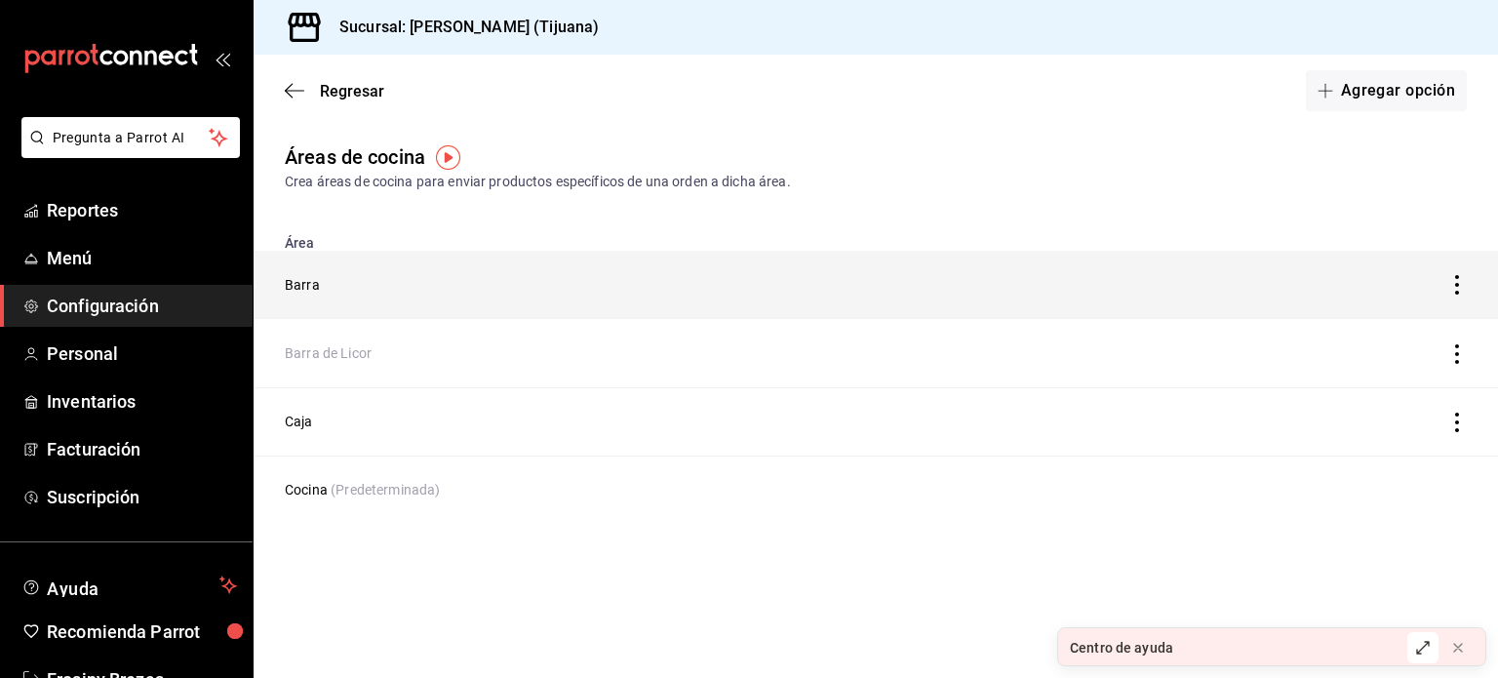
click at [1460, 276] on icon "discountsTable" at bounding box center [1458, 285] width 20 height 20
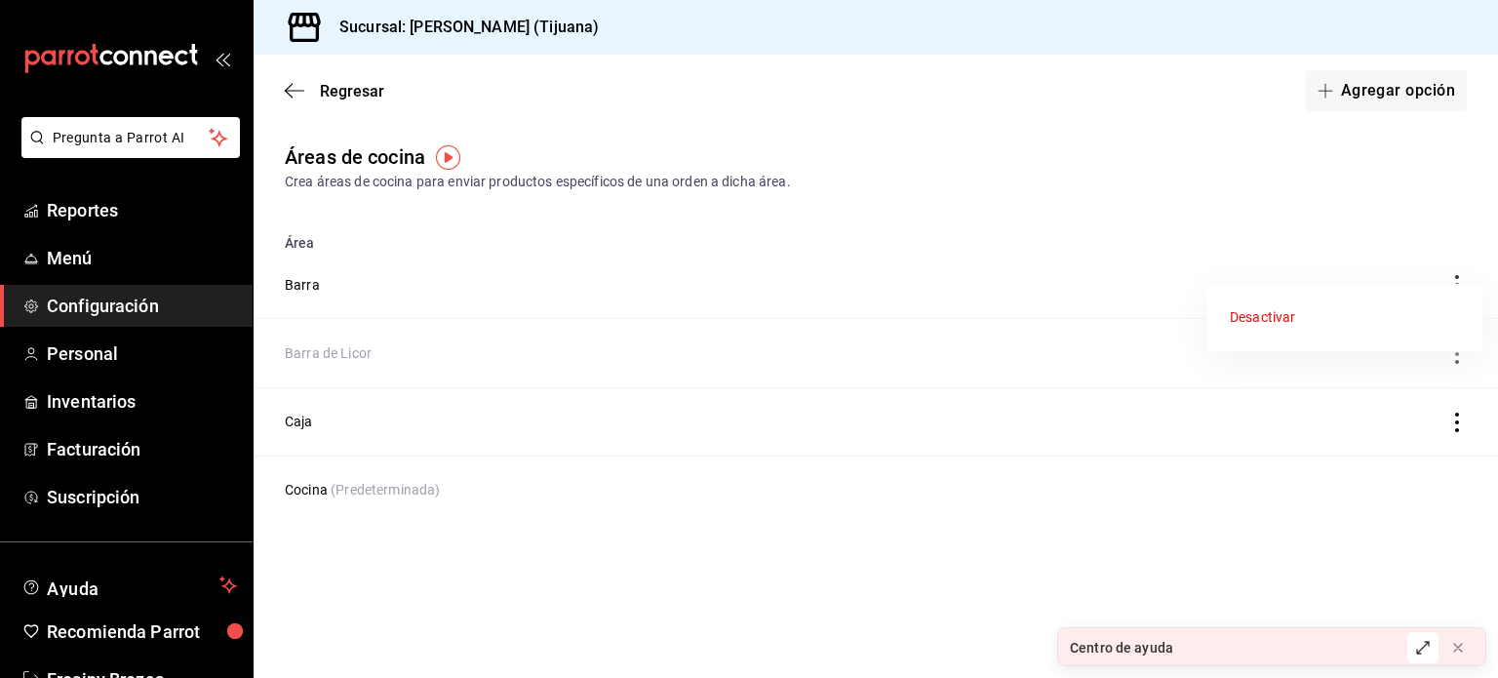
click at [298, 284] on div at bounding box center [749, 339] width 1498 height 678
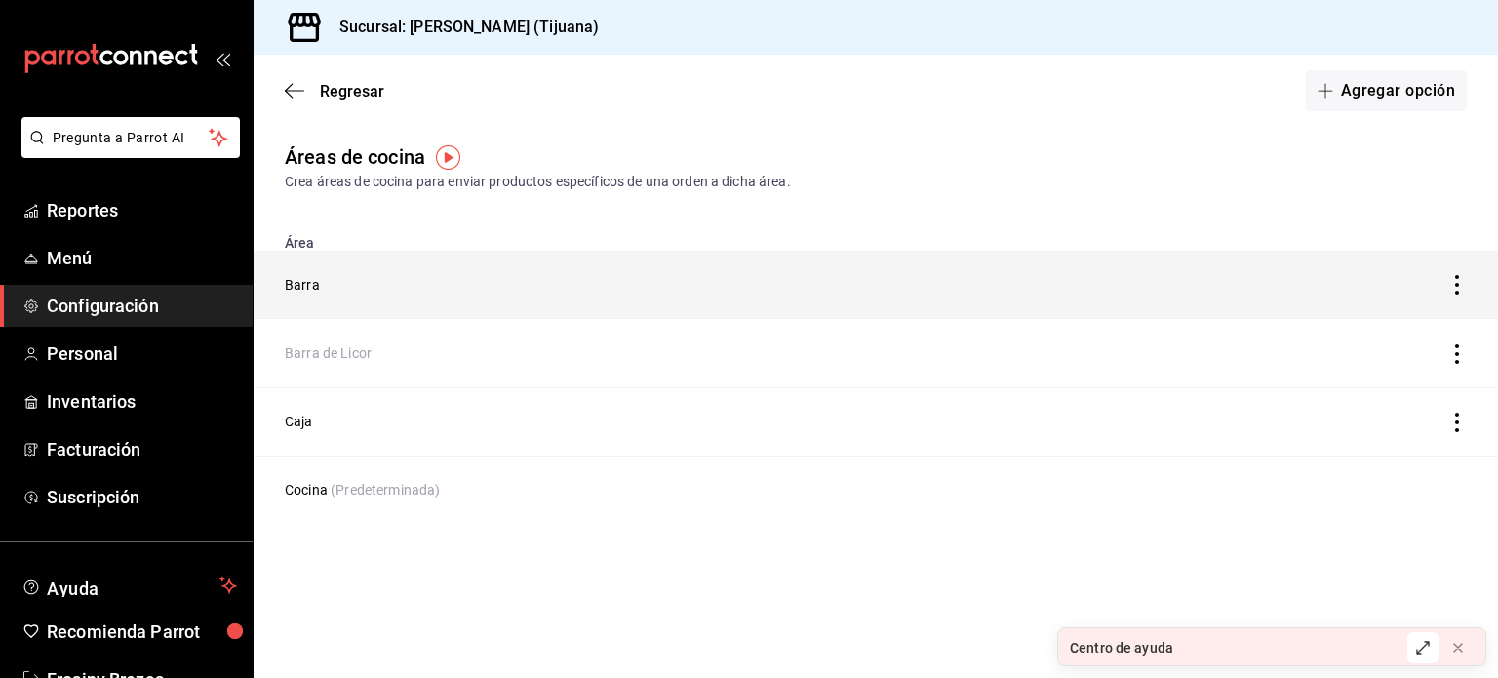
click at [355, 293] on td "Barra" at bounding box center [714, 285] width 920 height 68
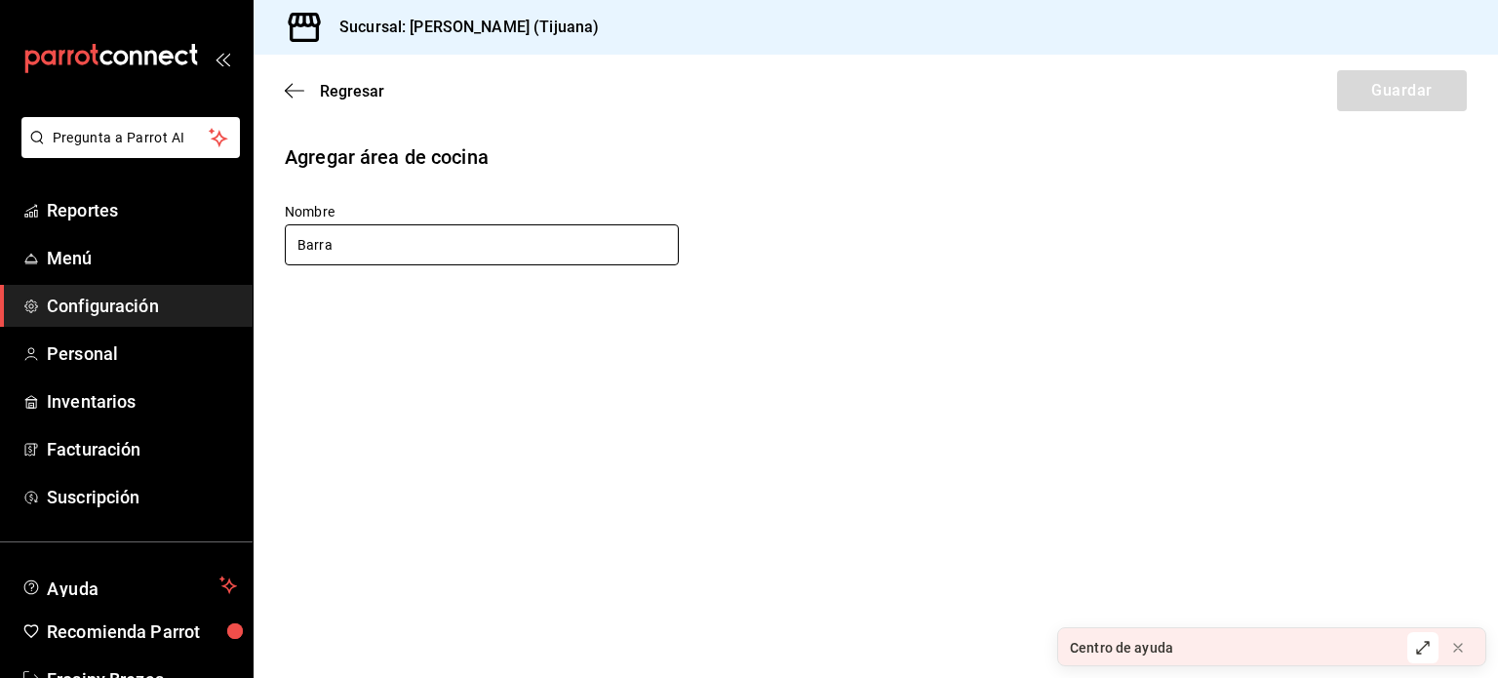
drag, startPoint x: 345, startPoint y: 242, endPoint x: 299, endPoint y: 245, distance: 46.9
click at [299, 245] on input "Barra" at bounding box center [482, 244] width 394 height 41
type input "C"
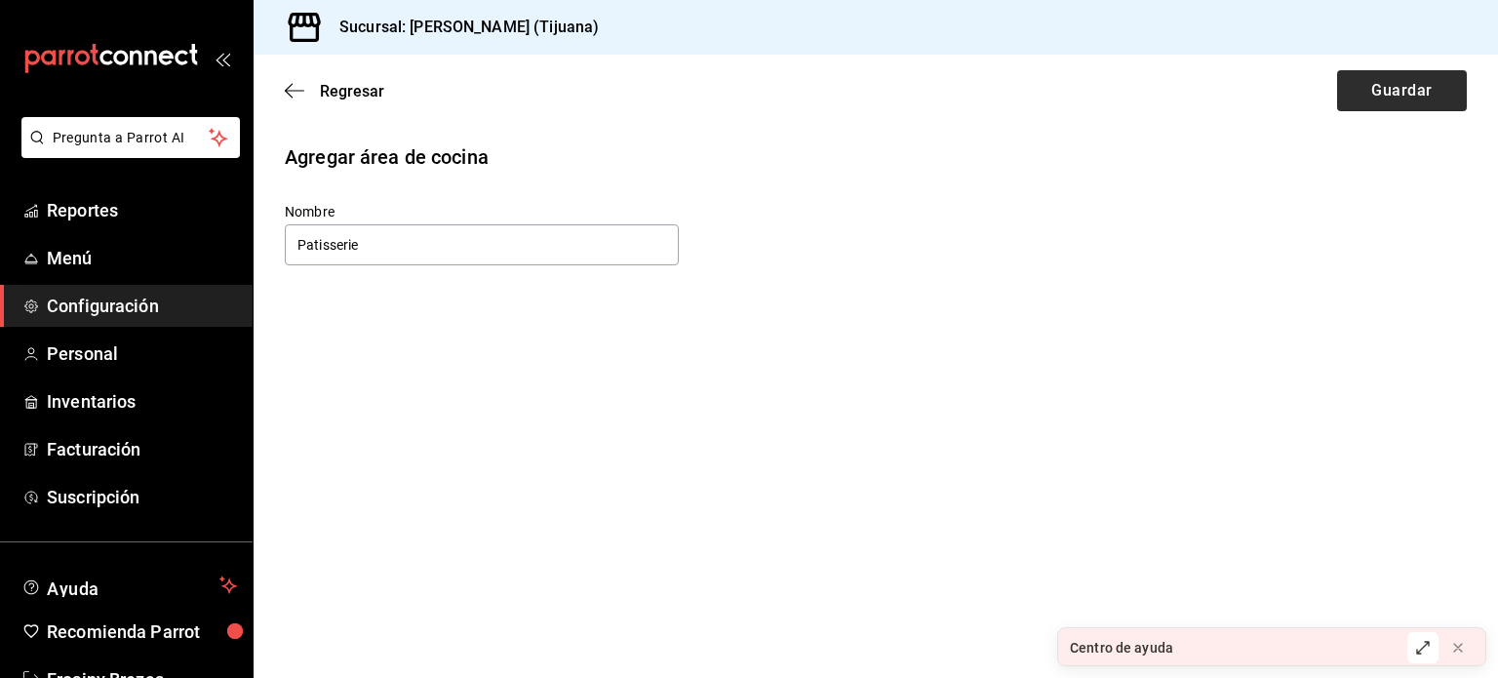
type input "Patisserie"
click at [1408, 83] on button "Guardar" at bounding box center [1402, 90] width 130 height 41
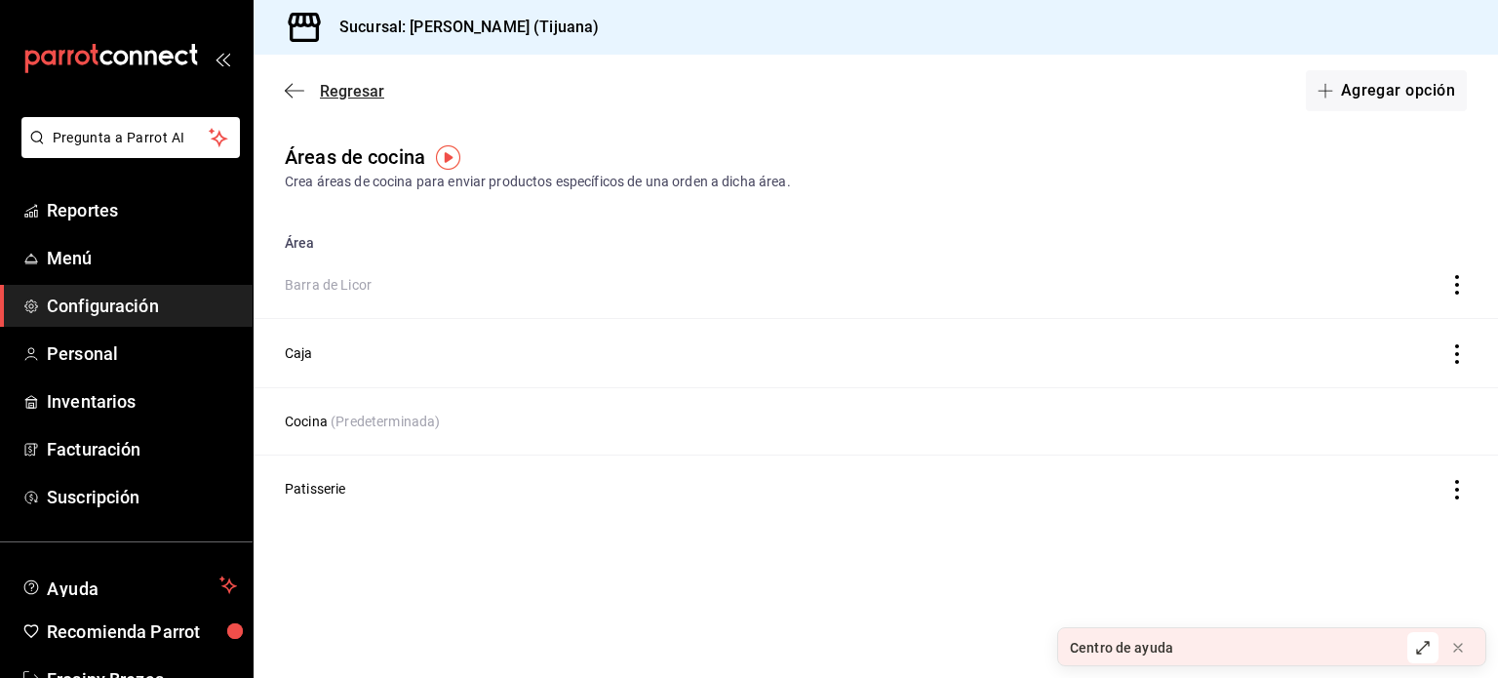
click at [294, 93] on icon "button" at bounding box center [295, 91] width 20 height 18
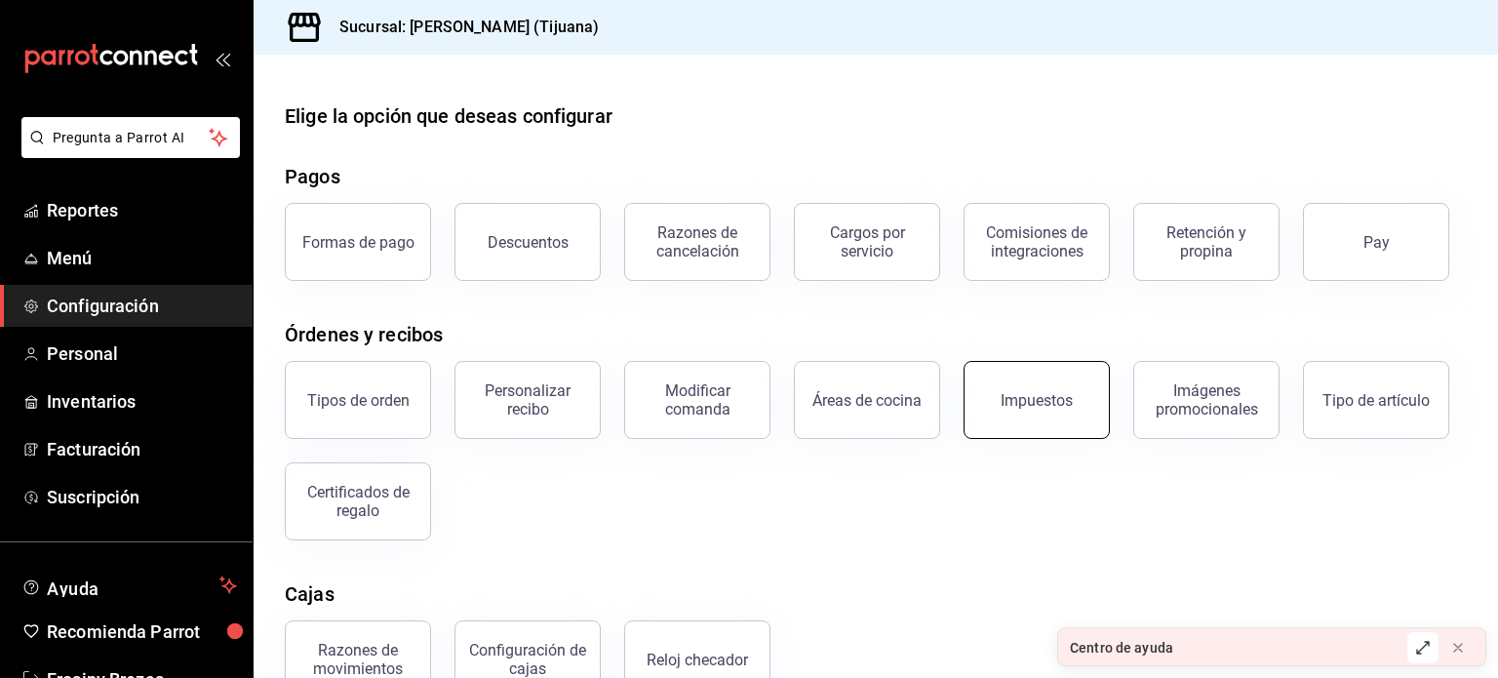
click at [1039, 416] on button "Impuestos" at bounding box center [1037, 400] width 146 height 78
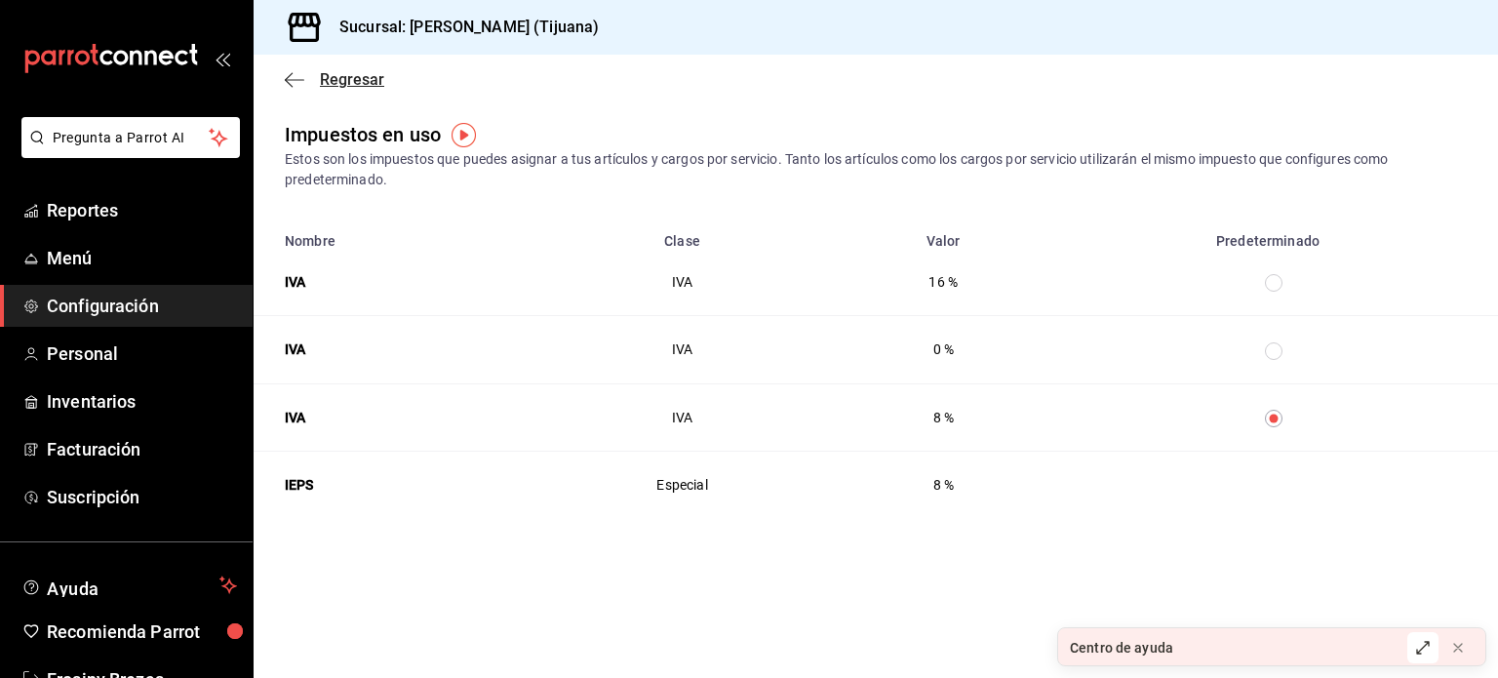
click at [301, 81] on icon "button" at bounding box center [295, 80] width 20 height 18
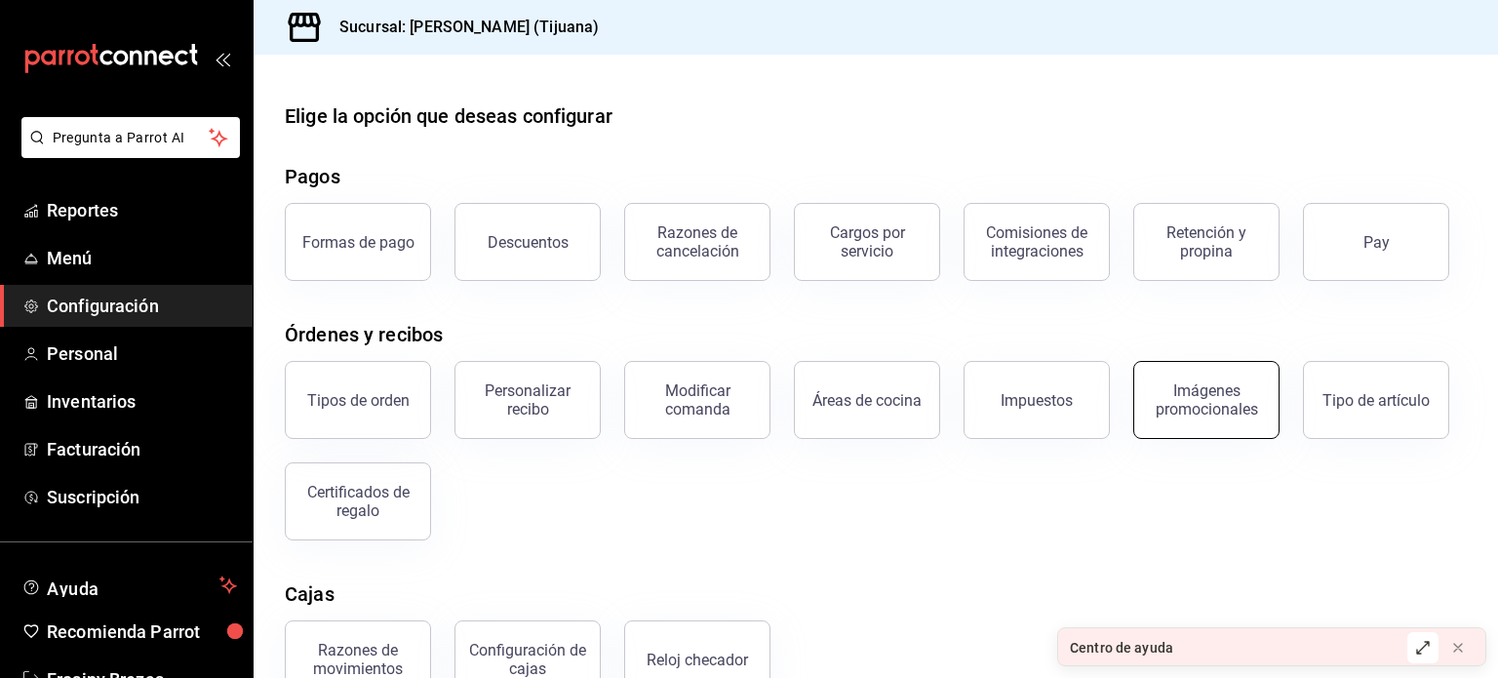
click at [1183, 420] on button "Imágenes promocionales" at bounding box center [1207, 400] width 146 height 78
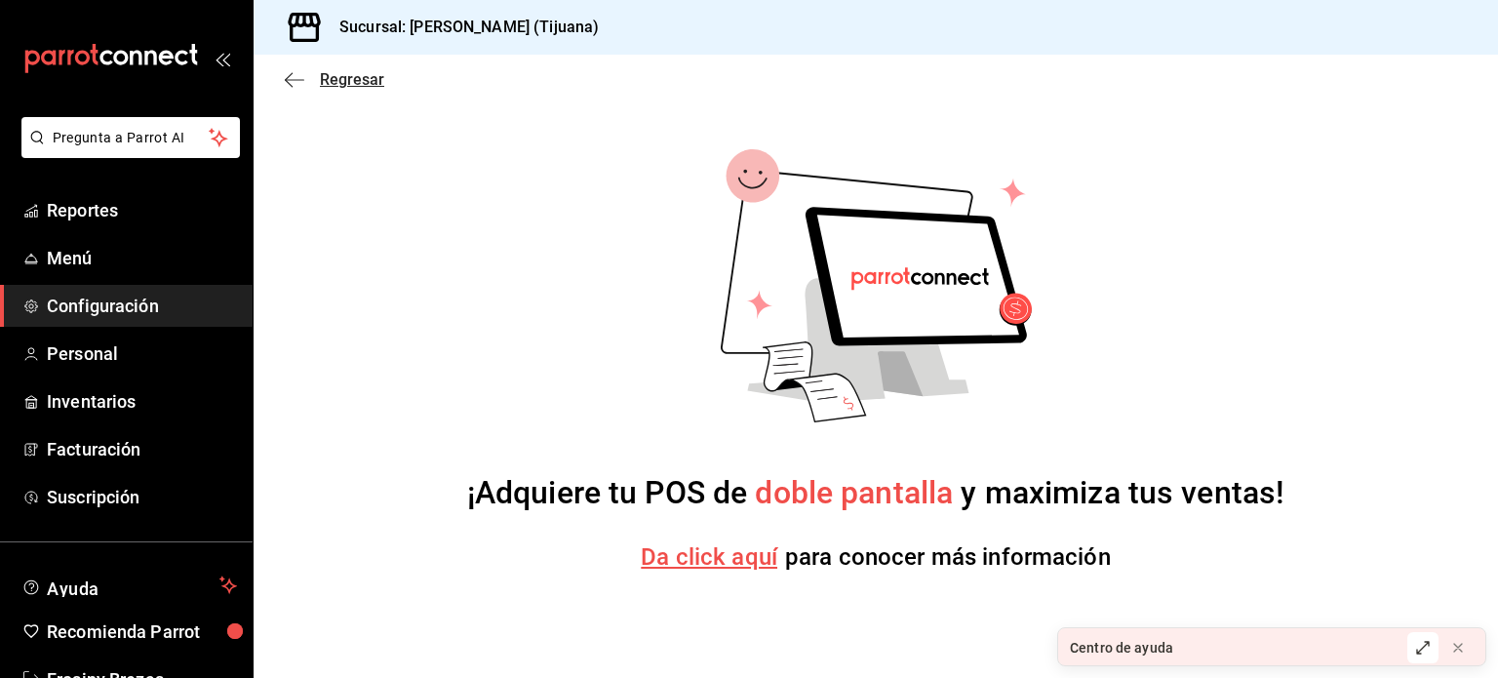
click at [299, 81] on icon "button" at bounding box center [295, 80] width 20 height 18
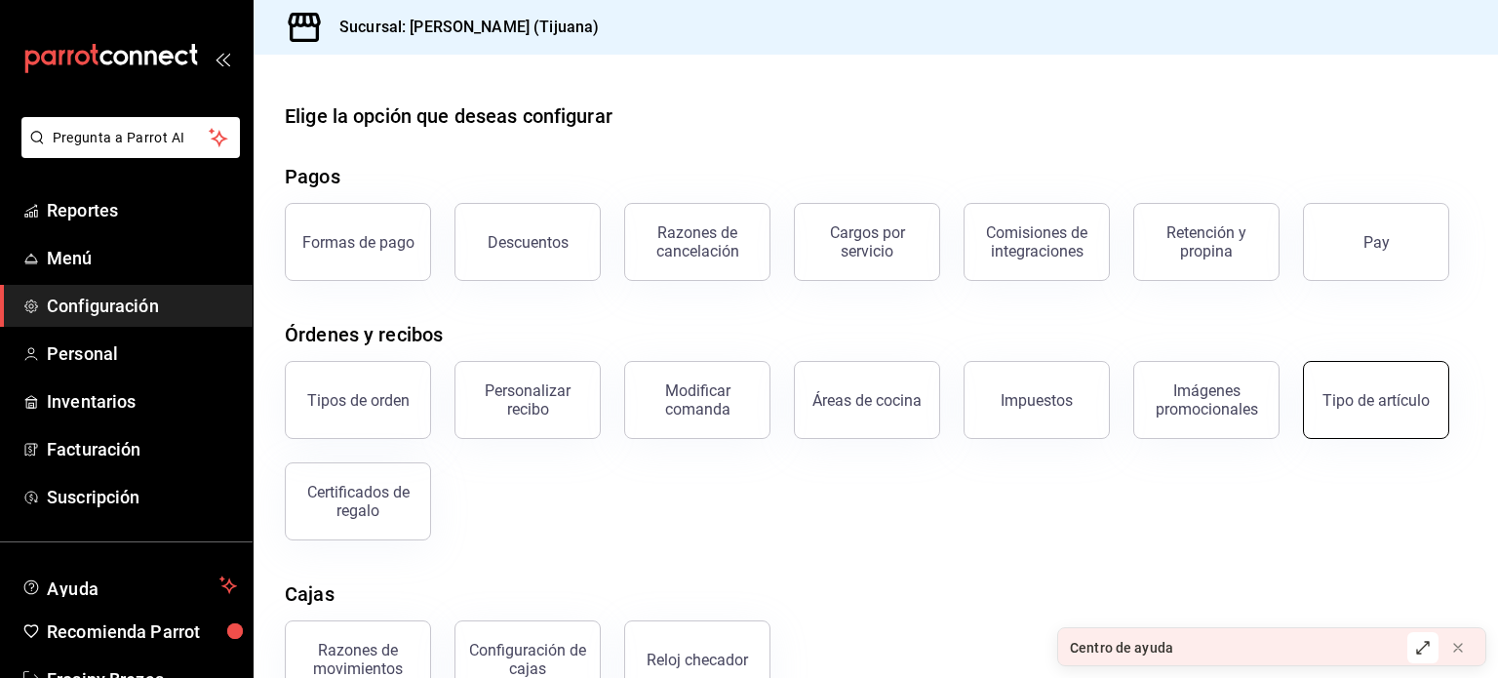
click at [1389, 396] on div "Tipo de artículo" at bounding box center [1376, 400] width 107 height 19
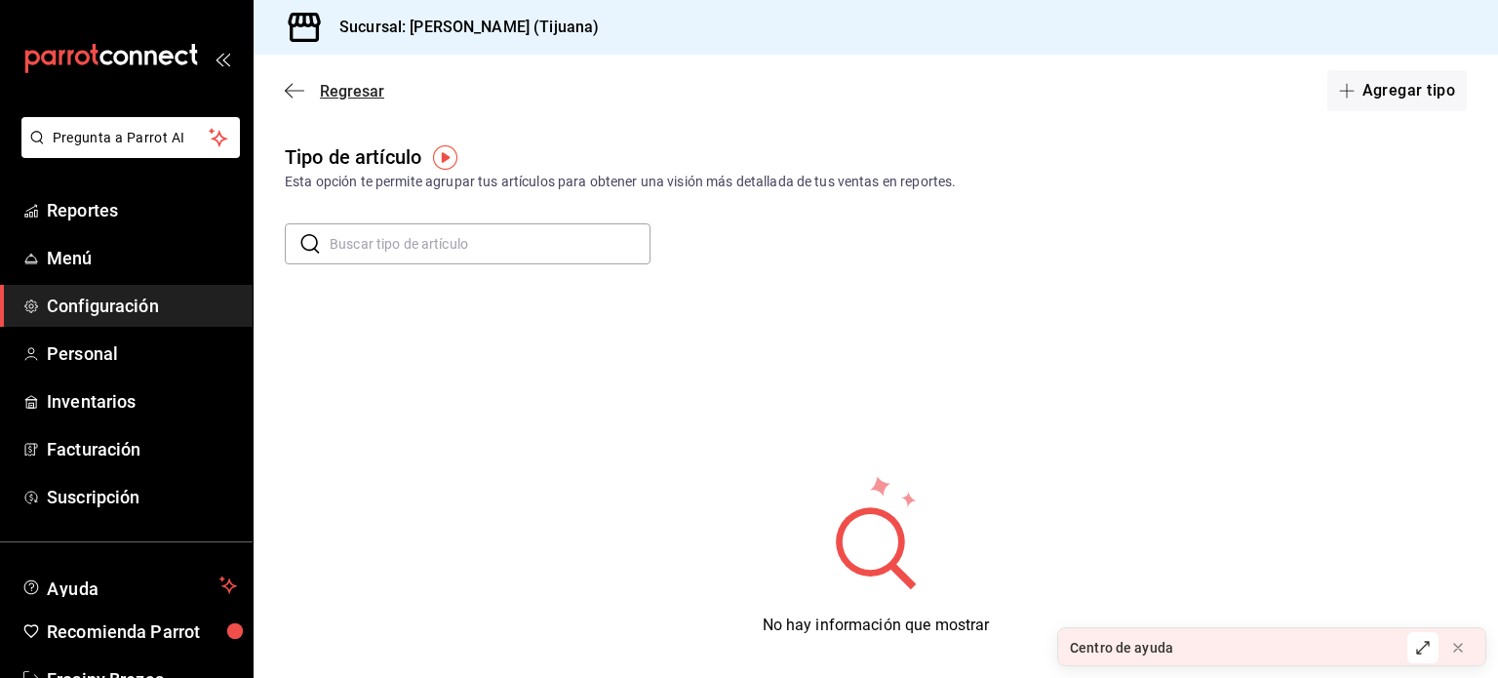
click at [301, 91] on icon "button" at bounding box center [295, 90] width 20 height 1
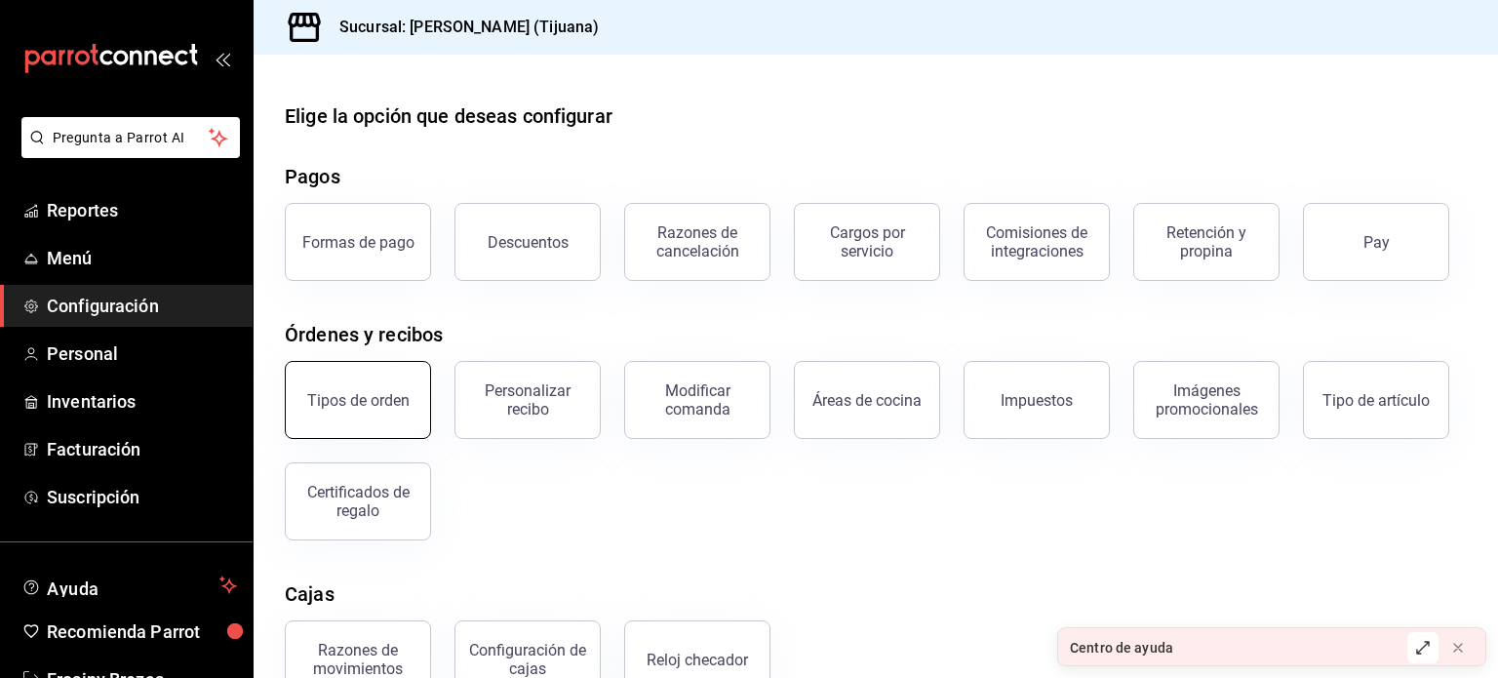
click at [367, 401] on div "Tipos de orden" at bounding box center [358, 400] width 102 height 19
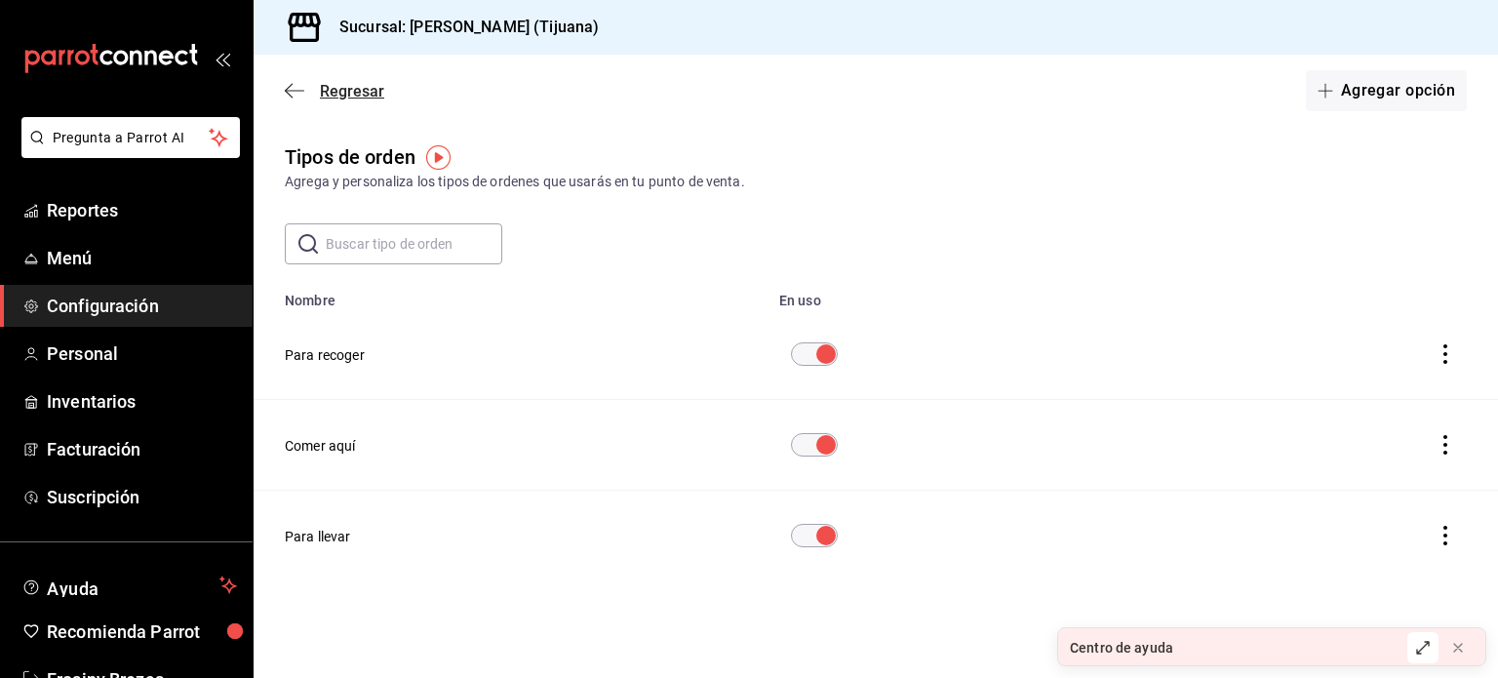
click at [300, 93] on icon "button" at bounding box center [295, 91] width 20 height 18
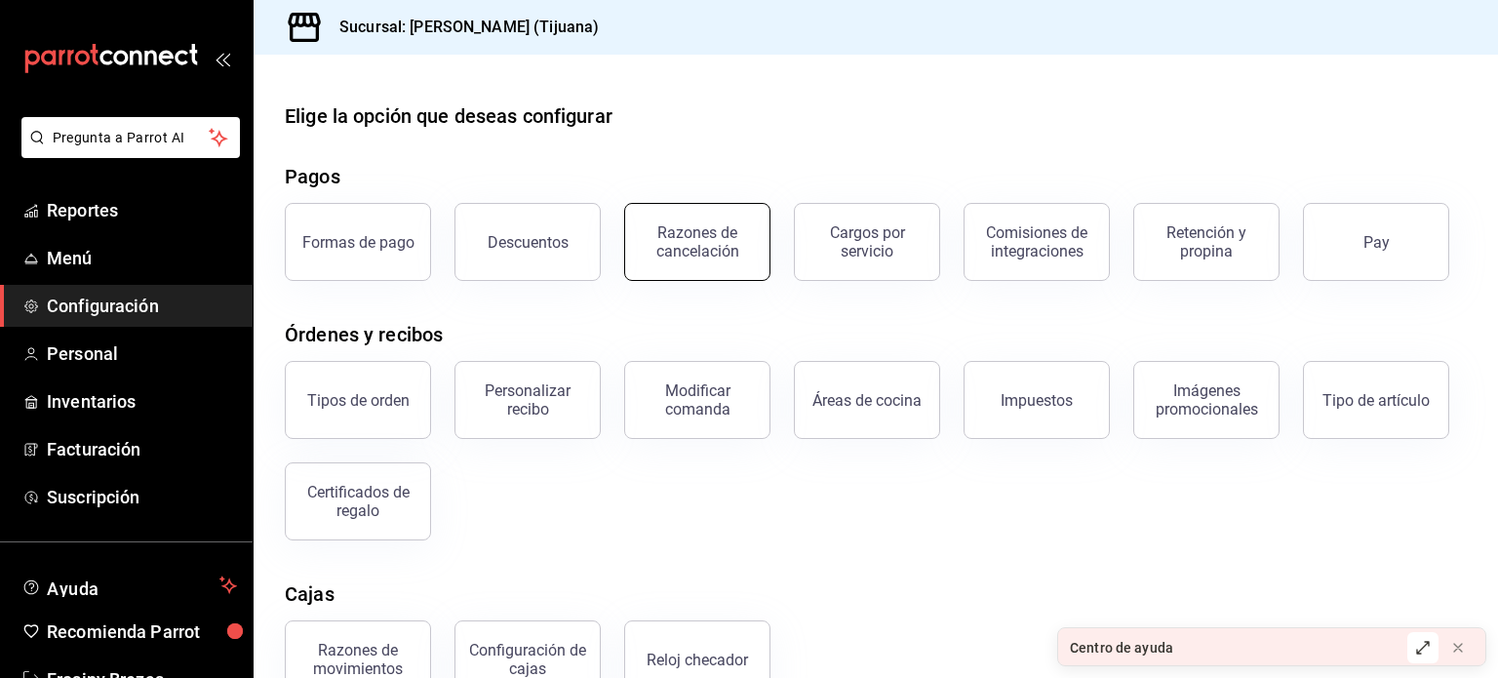
click at [713, 236] on div "Razones de cancelación" at bounding box center [697, 241] width 121 height 37
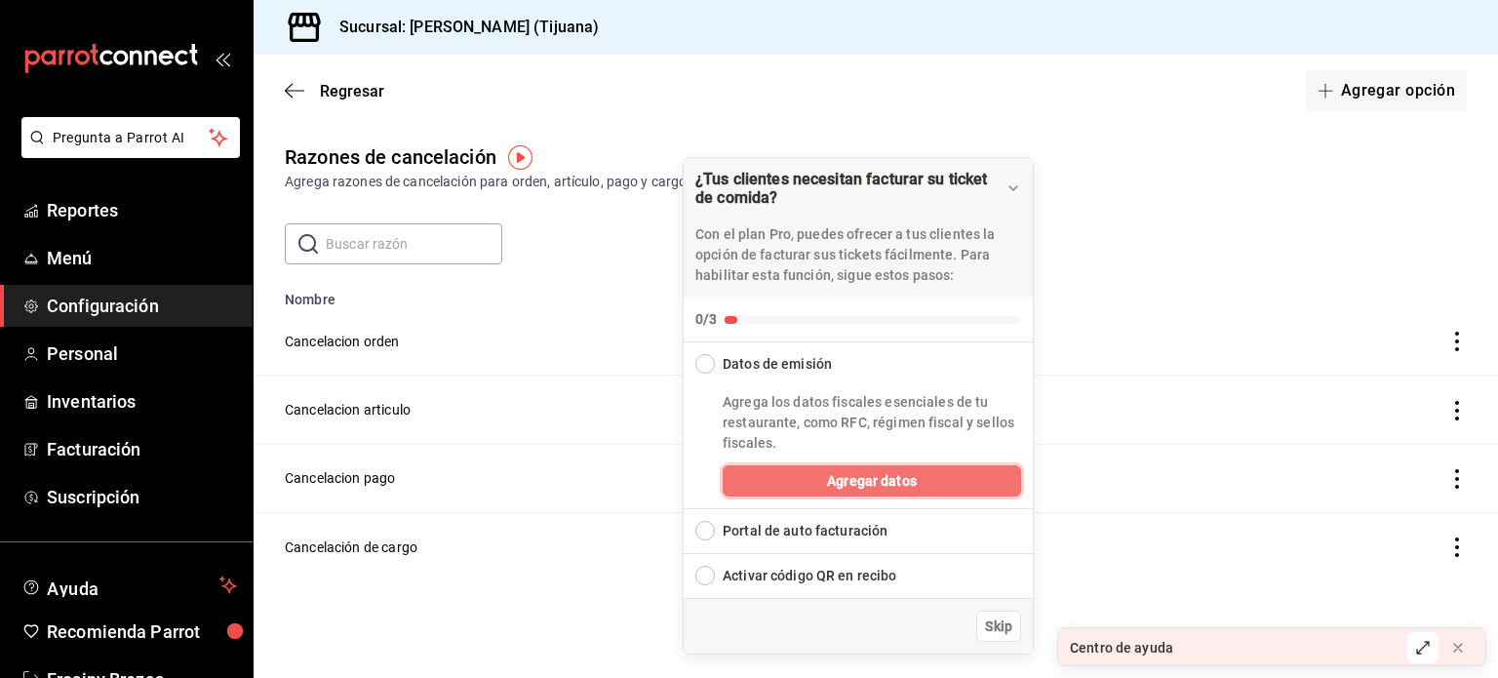
click at [880, 479] on span "Agregar datos" at bounding box center [872, 481] width 90 height 20
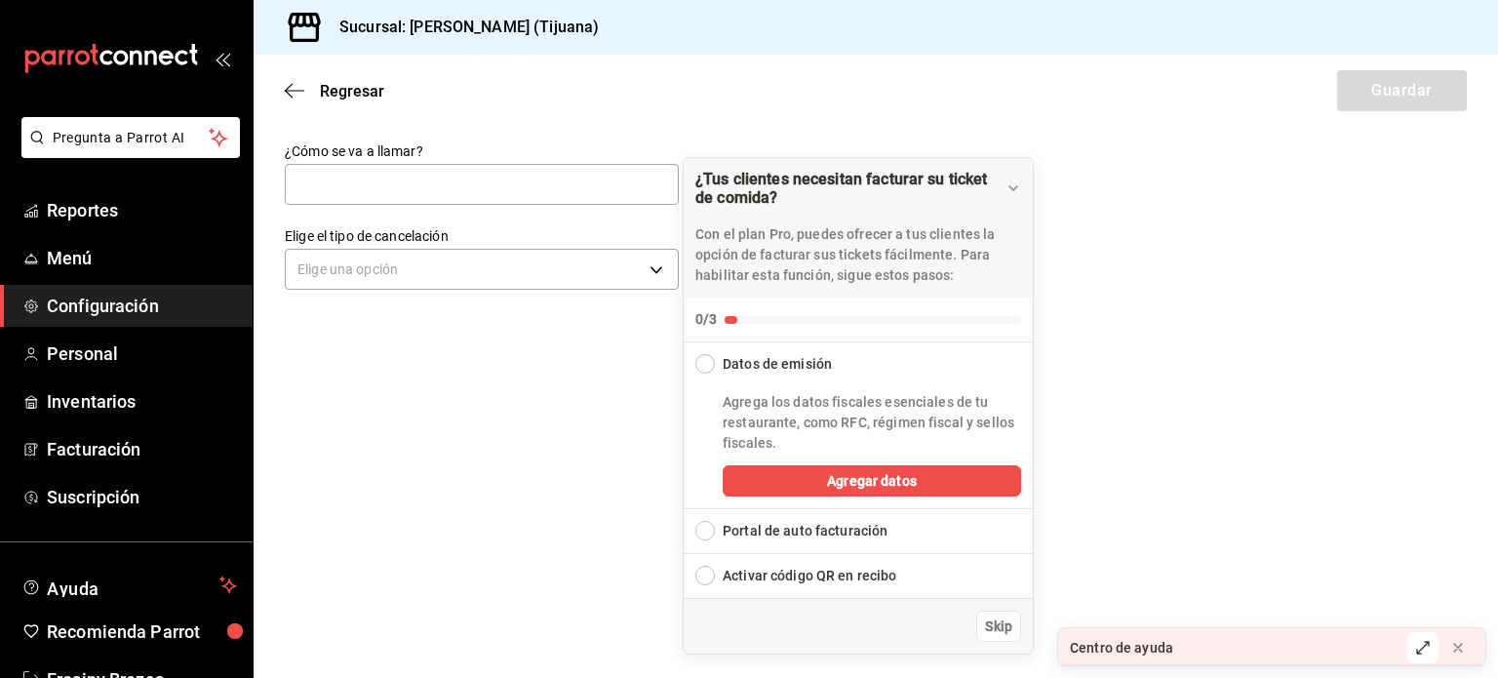
click at [708, 361] on div "Collapse Checklist" at bounding box center [706, 364] width 20 height 20
click at [846, 485] on span "Agregar datos" at bounding box center [872, 481] width 90 height 20
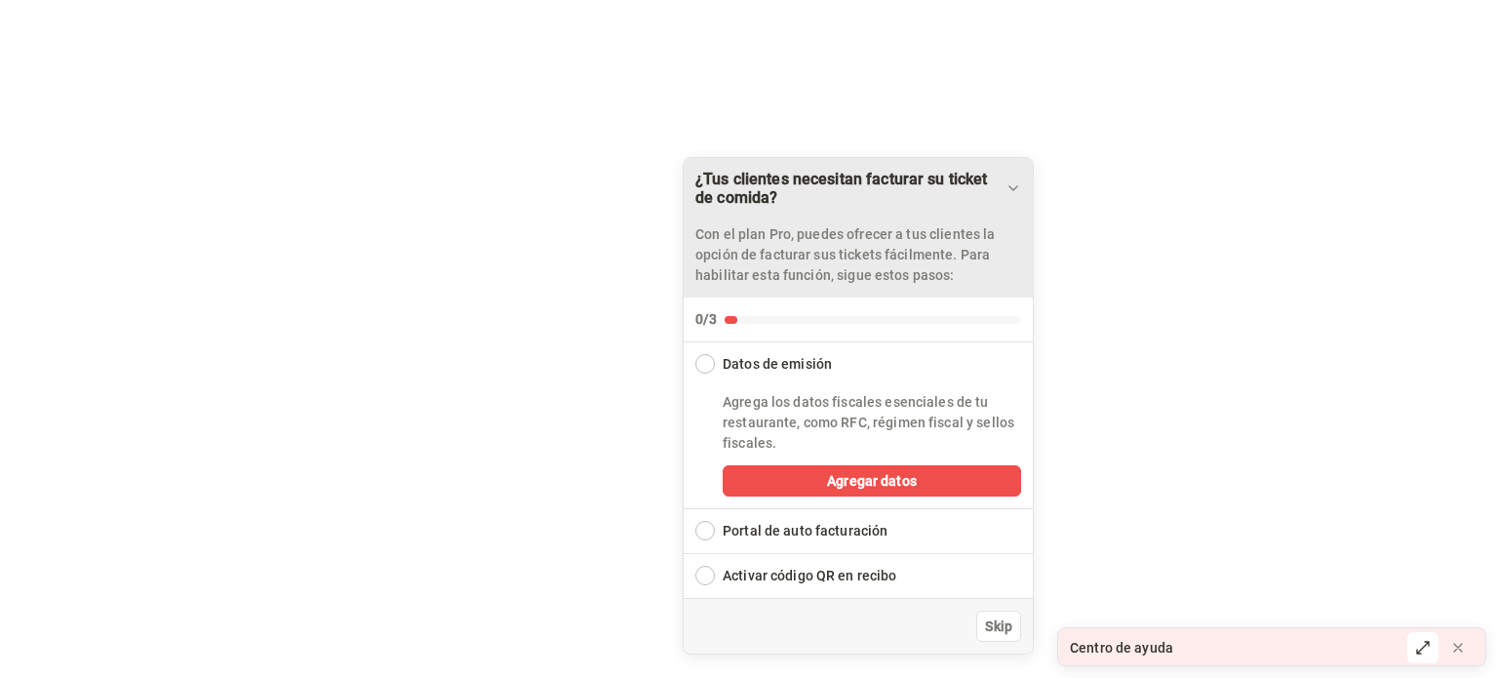
click at [1015, 177] on div "¿Tus clientes necesitan facturar su ticket de comida?" at bounding box center [859, 188] width 326 height 37
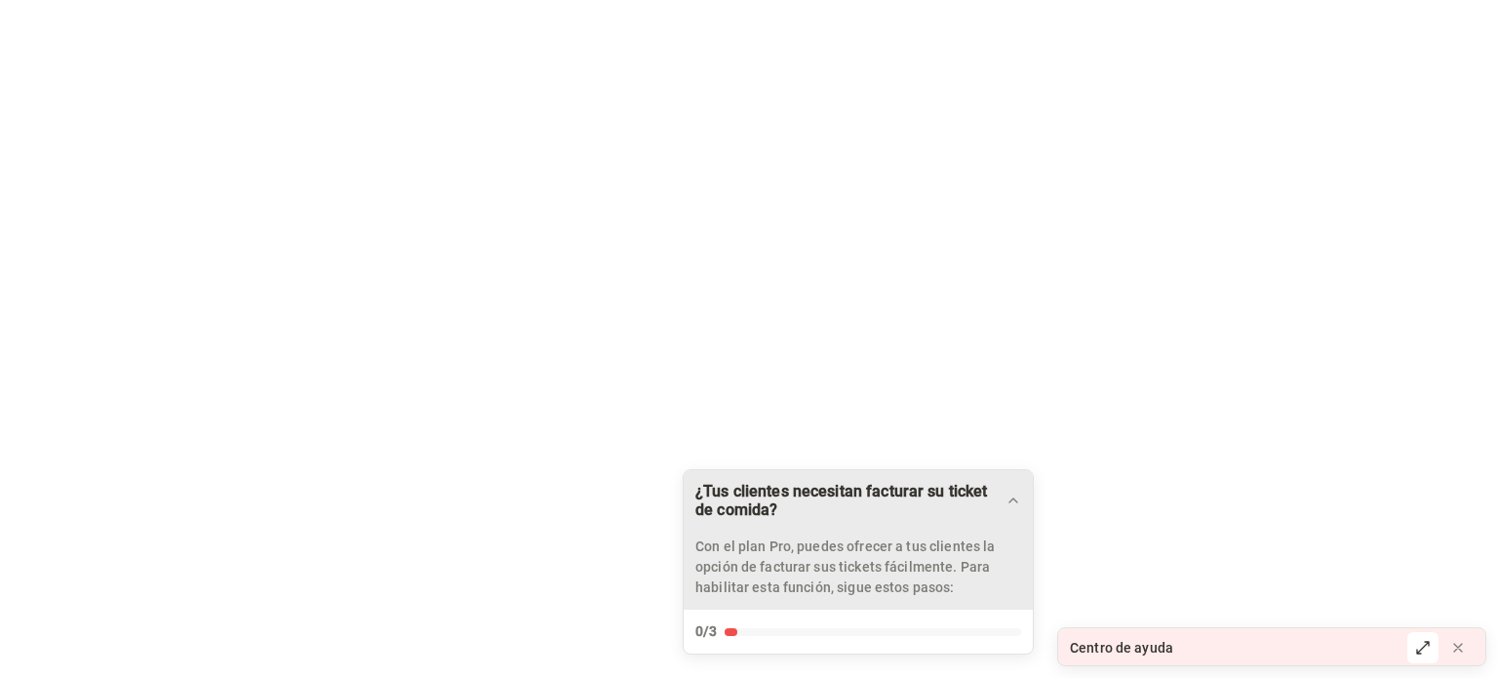
click at [1014, 506] on icon "Drag to move checklist" at bounding box center [1014, 501] width 16 height 16
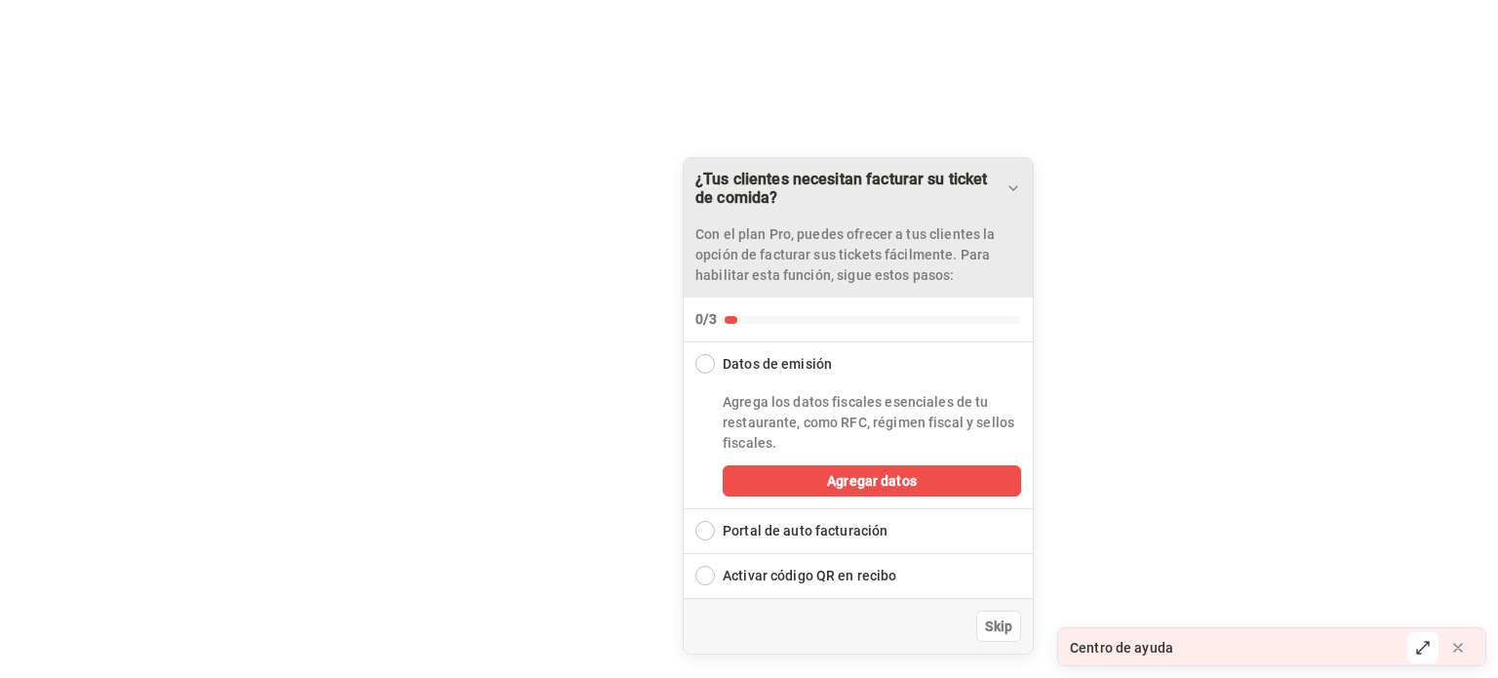
click at [705, 362] on div "Collapse Checklist" at bounding box center [706, 364] width 20 height 20
click at [825, 478] on button "Agregar datos" at bounding box center [872, 480] width 299 height 31
click at [497, 0] on html "¿Tus clientes necesitan facturar su ticket de comida? Con el plan Pro, puedes o…" at bounding box center [749, 0] width 1498 height 0
click at [987, 623] on span "Skip" at bounding box center [998, 627] width 27 height 20
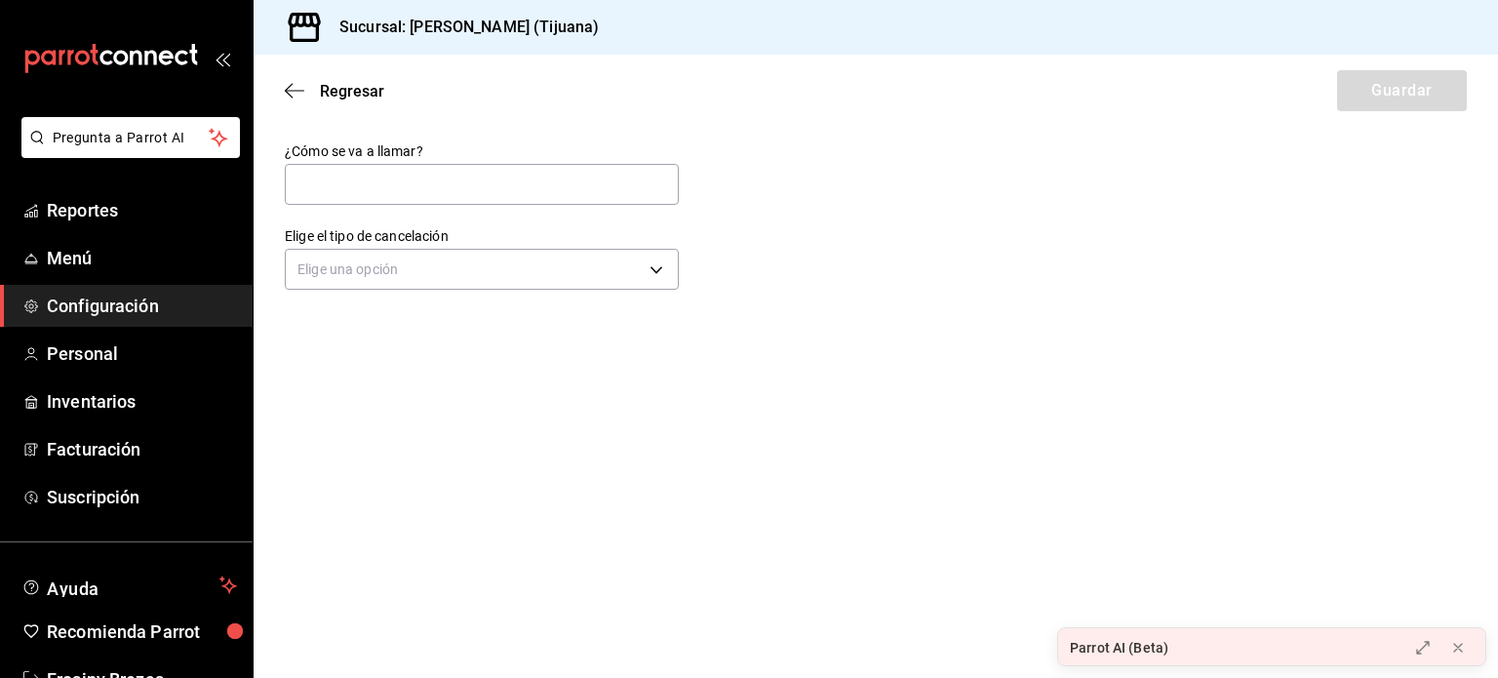
click at [128, 315] on span "Configuración" at bounding box center [142, 306] width 190 height 26
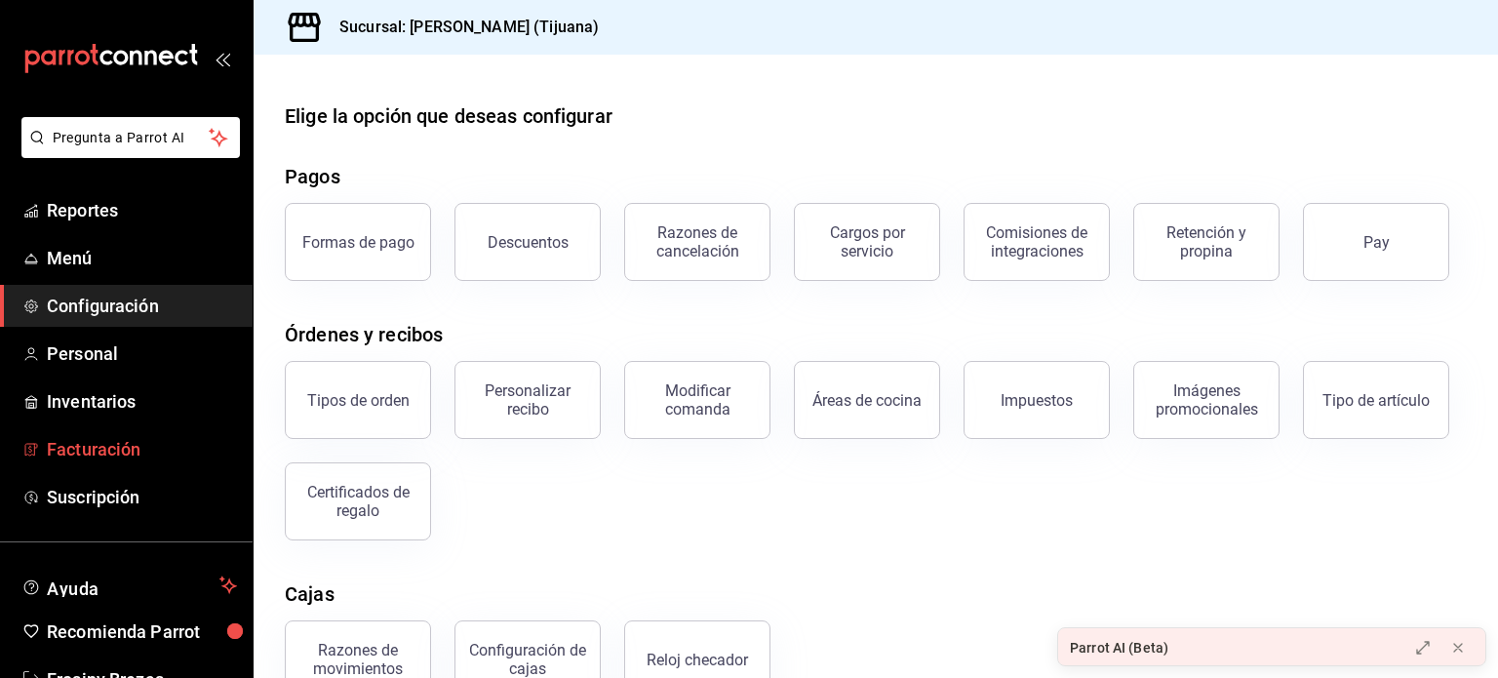
click at [111, 452] on span "Facturación" at bounding box center [142, 449] width 190 height 26
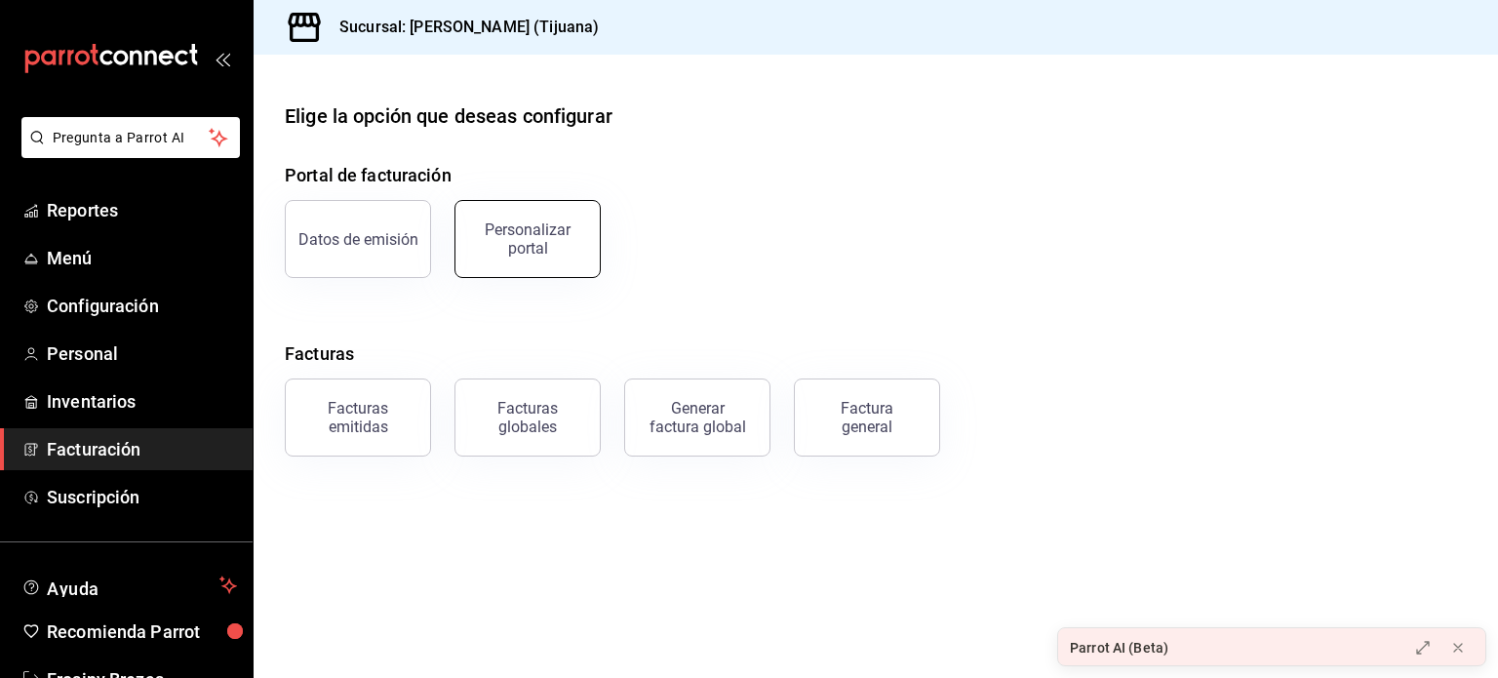
click at [562, 248] on div "Personalizar portal" at bounding box center [527, 238] width 121 height 37
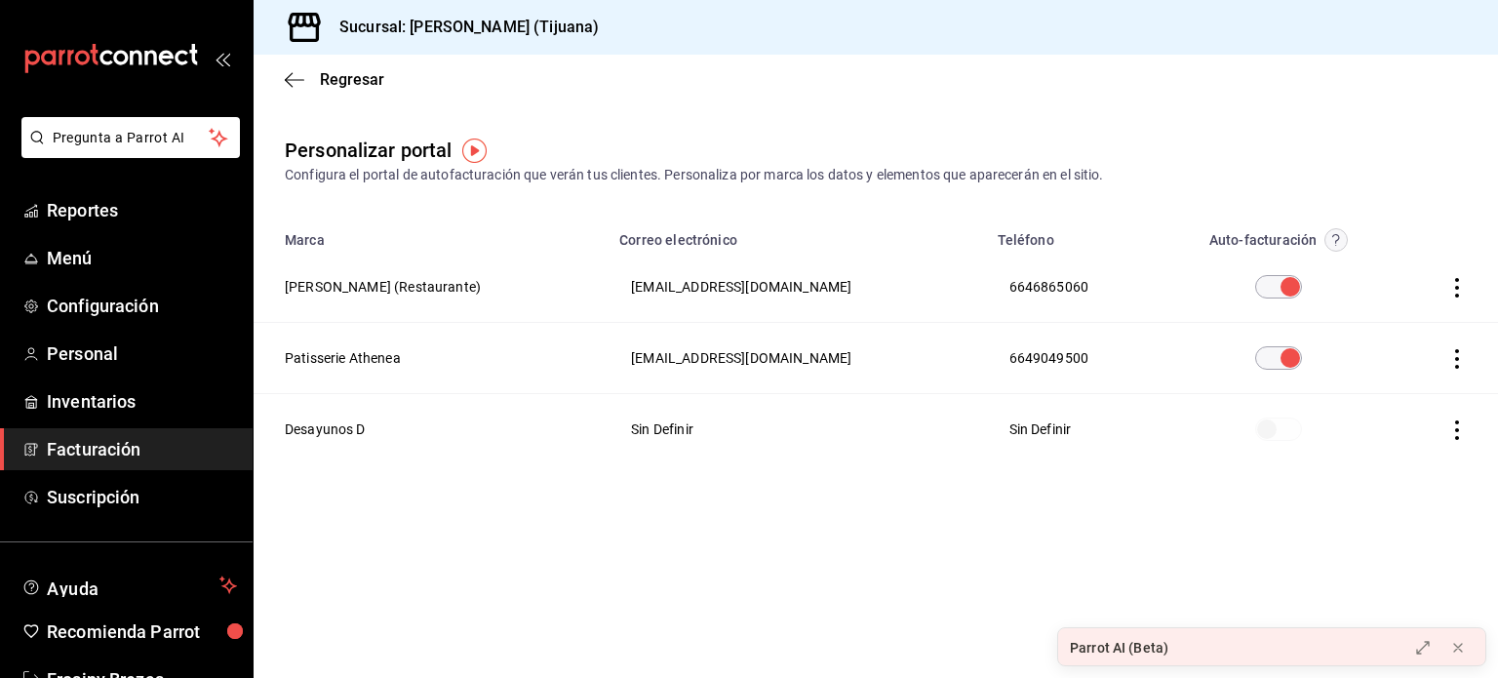
click at [1455, 288] on icon "button" at bounding box center [1458, 288] width 20 height 20
click at [1344, 311] on span "Visitar sitio" at bounding box center [1342, 312] width 95 height 18
click at [1454, 291] on icon "button" at bounding box center [1458, 288] width 20 height 20
click at [1338, 262] on span "Editar" at bounding box center [1328, 263] width 66 height 19
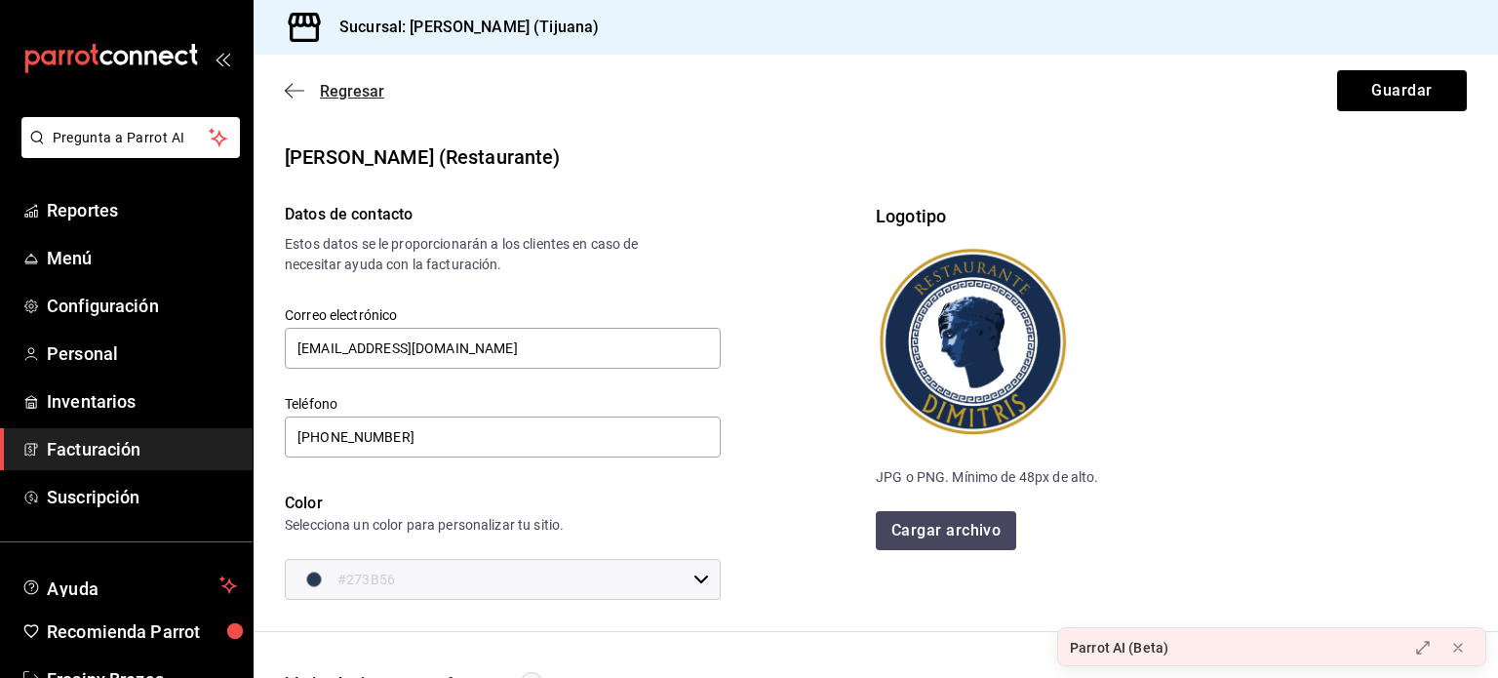
click at [289, 93] on icon "button" at bounding box center [289, 91] width 8 height 15
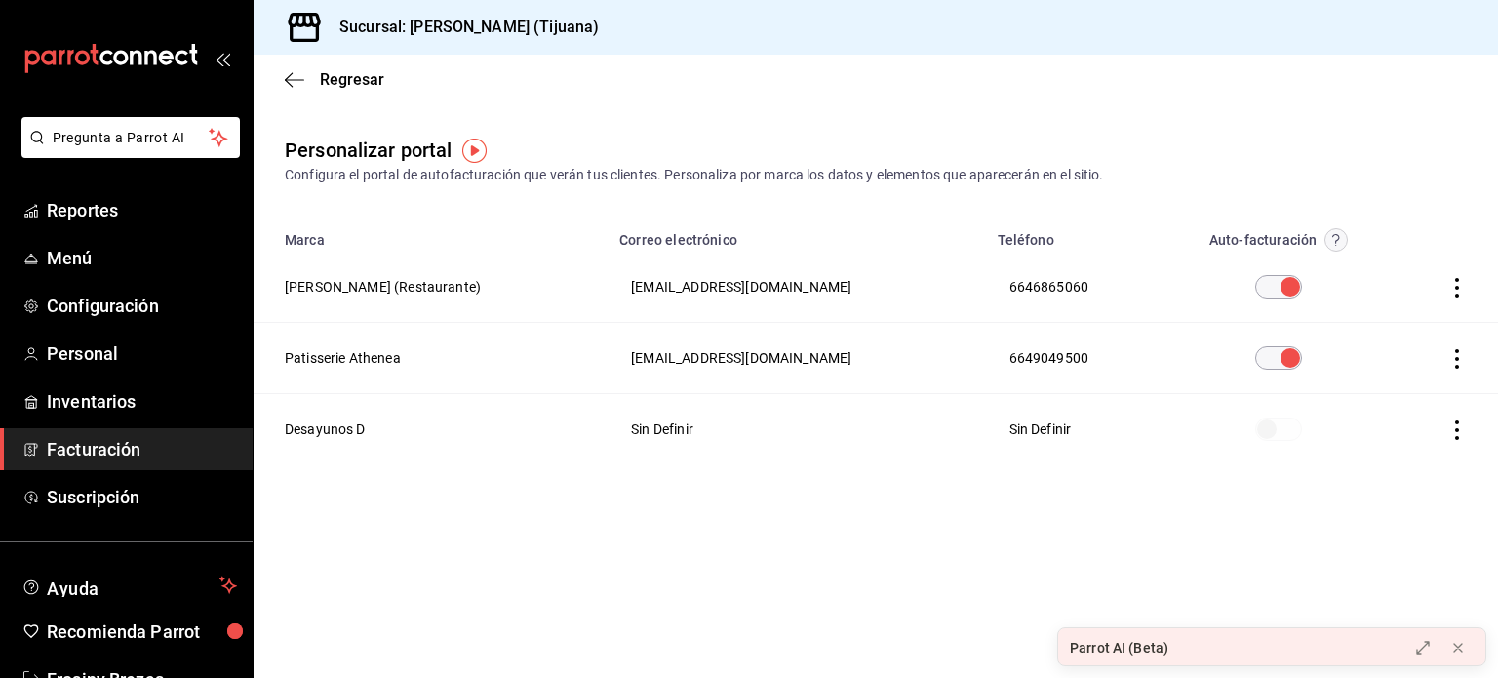
click at [1460, 358] on icon "button" at bounding box center [1458, 359] width 20 height 20
click at [1360, 339] on span "Editar" at bounding box center [1328, 334] width 66 height 19
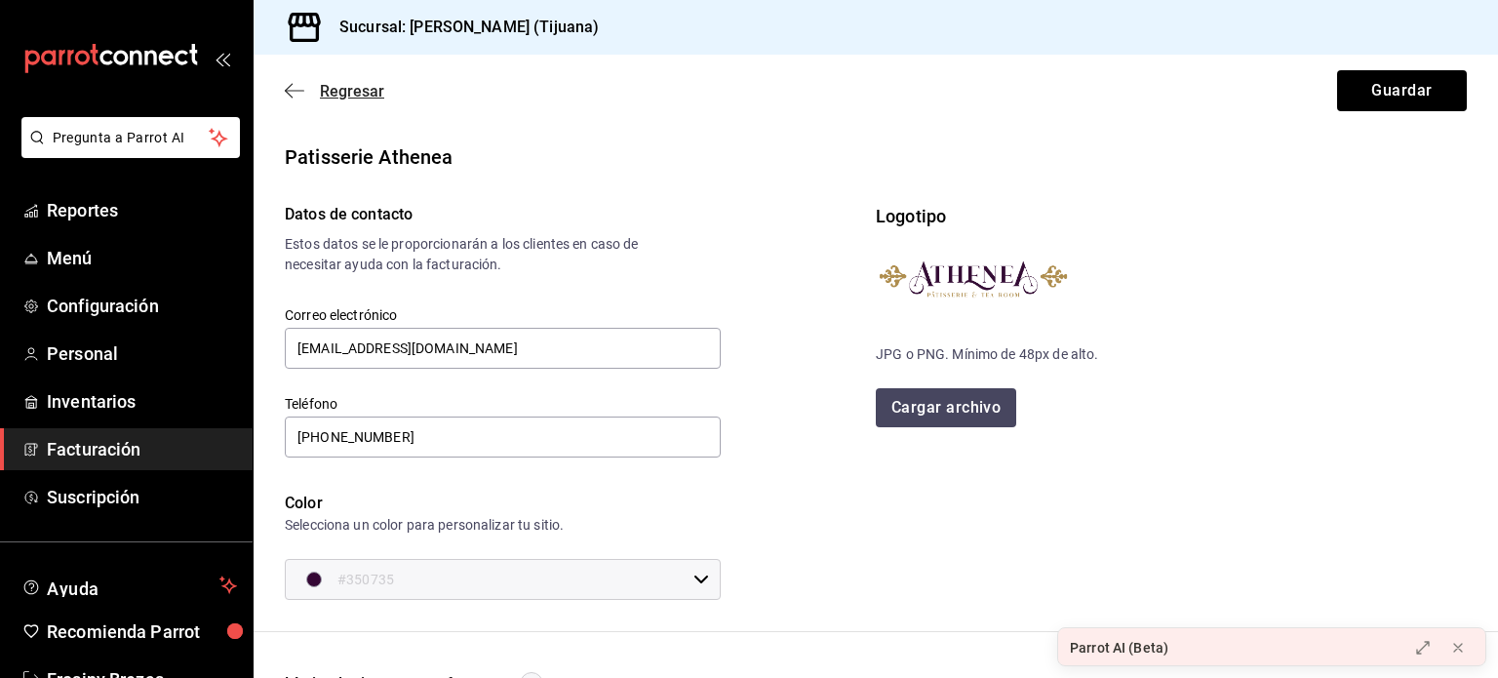
click at [325, 83] on span "Regresar" at bounding box center [352, 91] width 64 height 19
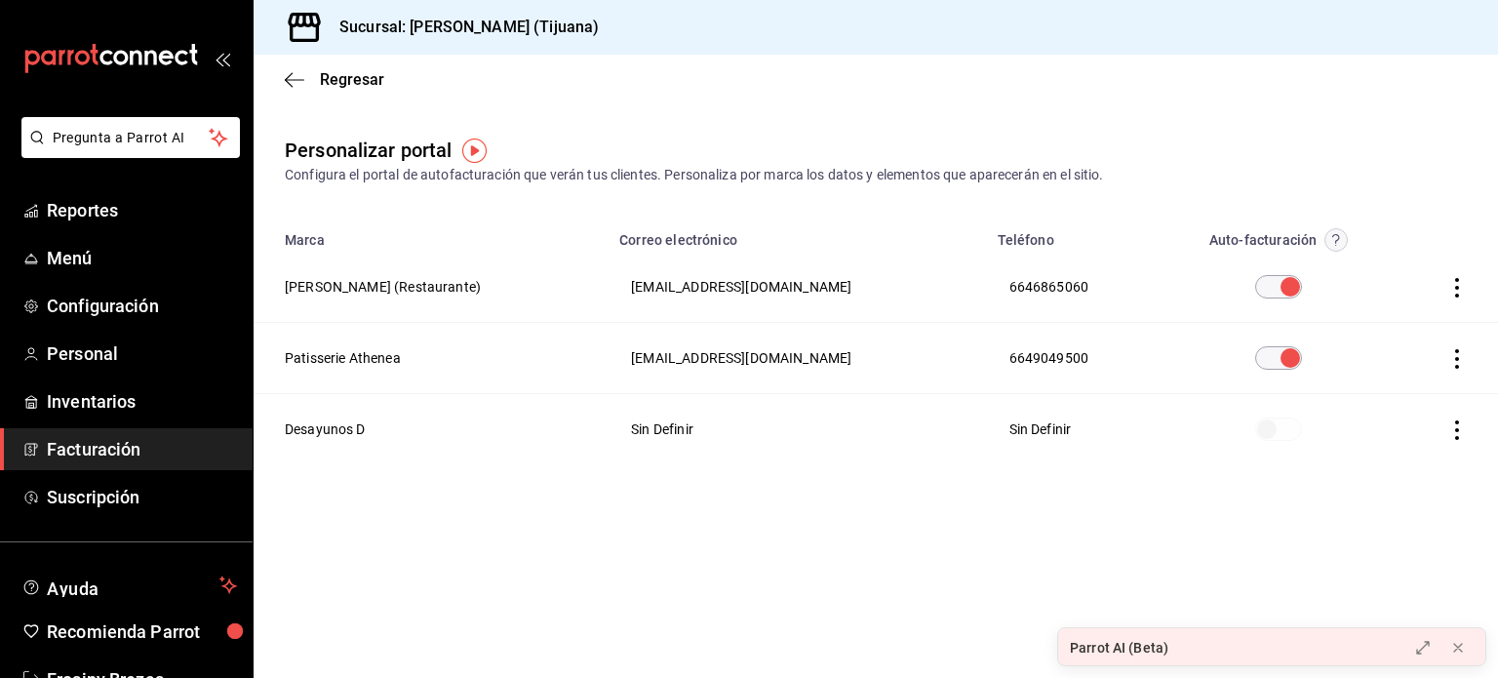
click at [1459, 284] on icon "button" at bounding box center [1458, 288] width 20 height 20
click at [1373, 320] on span "Visitar sitio" at bounding box center [1342, 312] width 95 height 18
click at [1458, 355] on icon "button" at bounding box center [1458, 359] width 20 height 20
click at [1332, 392] on li "Visitar sitio" at bounding box center [1369, 383] width 195 height 49
click at [160, 294] on span "Configuración" at bounding box center [142, 306] width 190 height 26
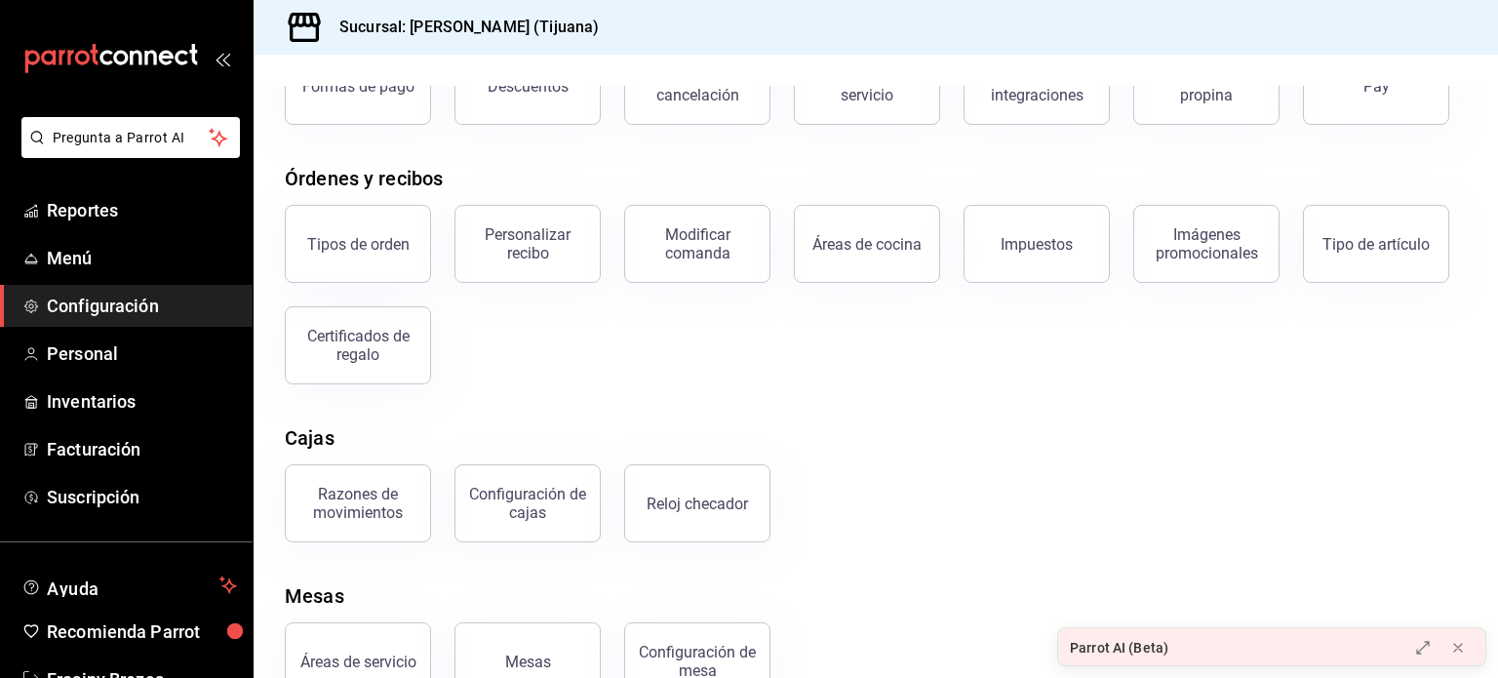
scroll to position [210, 0]
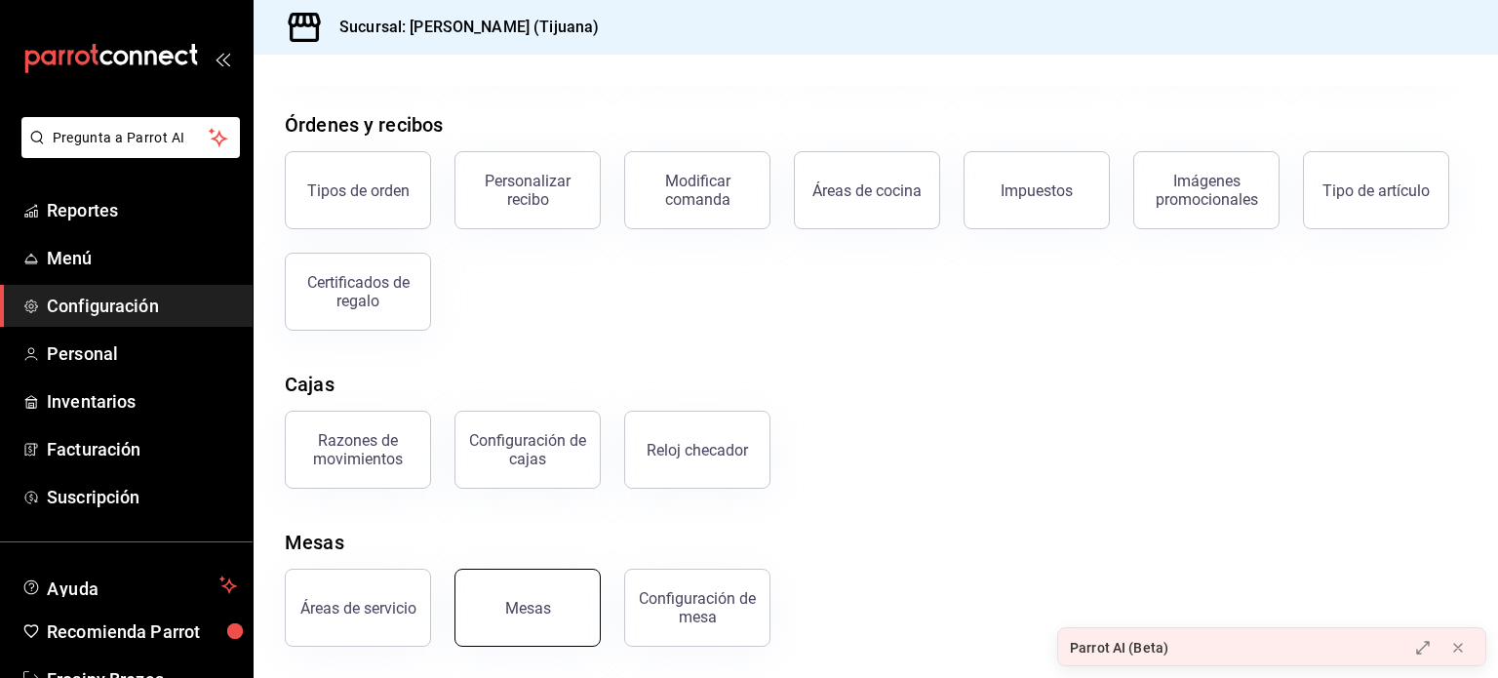
click at [537, 608] on div "Mesas" at bounding box center [528, 608] width 46 height 19
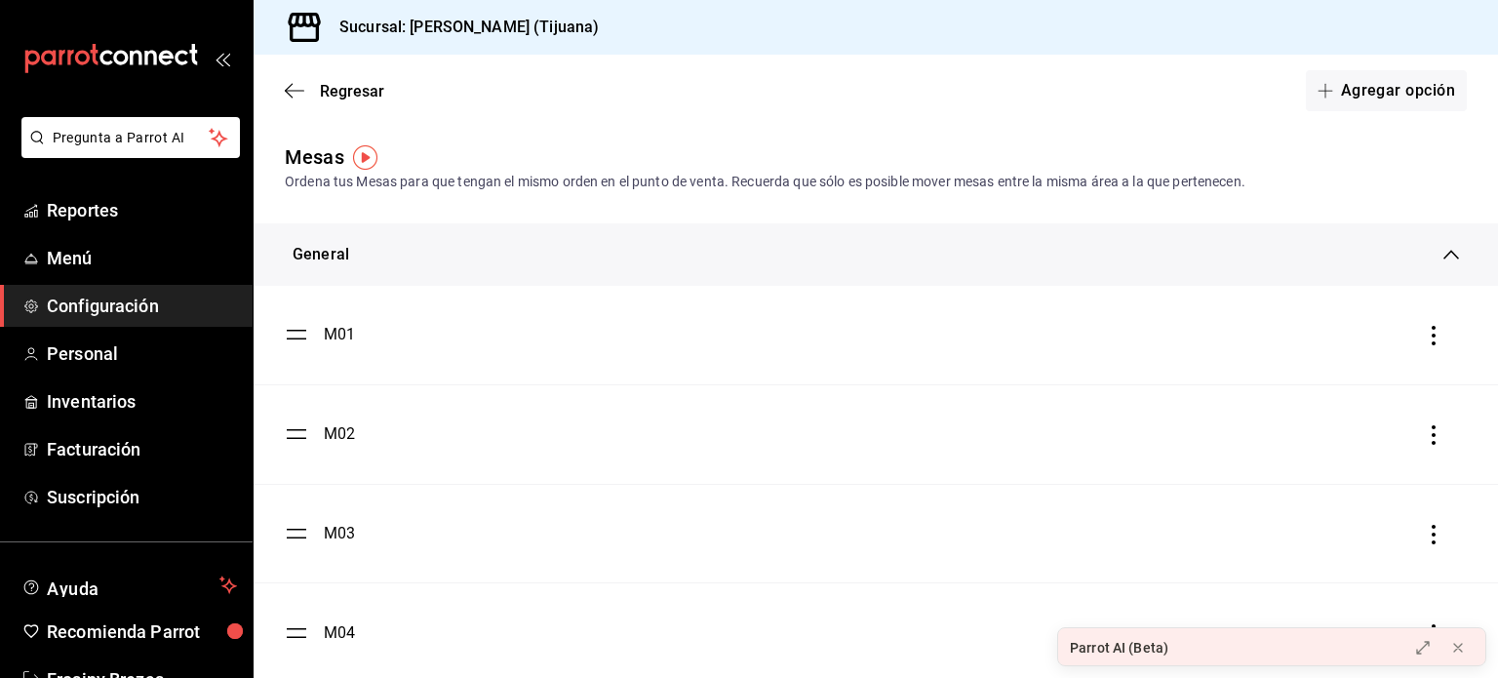
click at [1424, 331] on icon "button" at bounding box center [1434, 336] width 20 height 20
click at [1349, 330] on li "Eliminar" at bounding box center [1331, 336] width 195 height 55
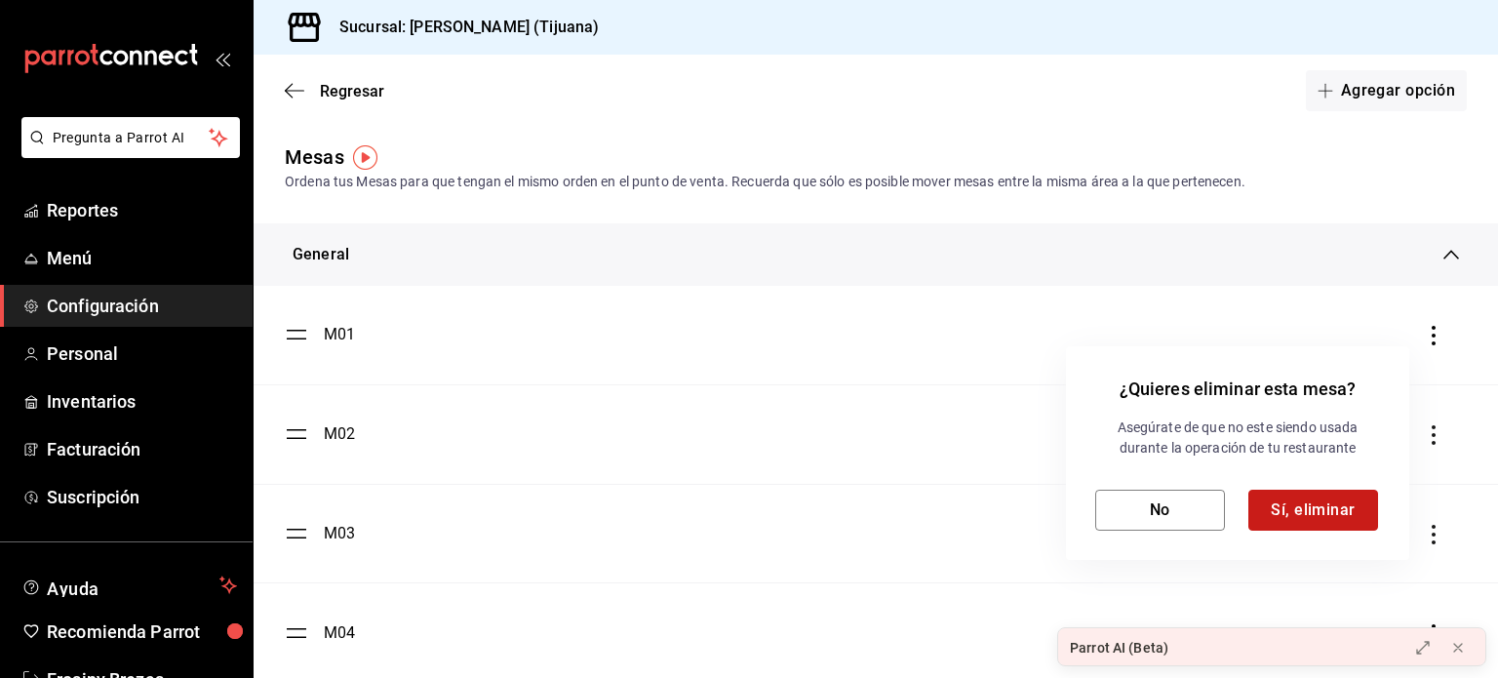
click at [1314, 502] on button "Sí, eliminar" at bounding box center [1314, 510] width 130 height 41
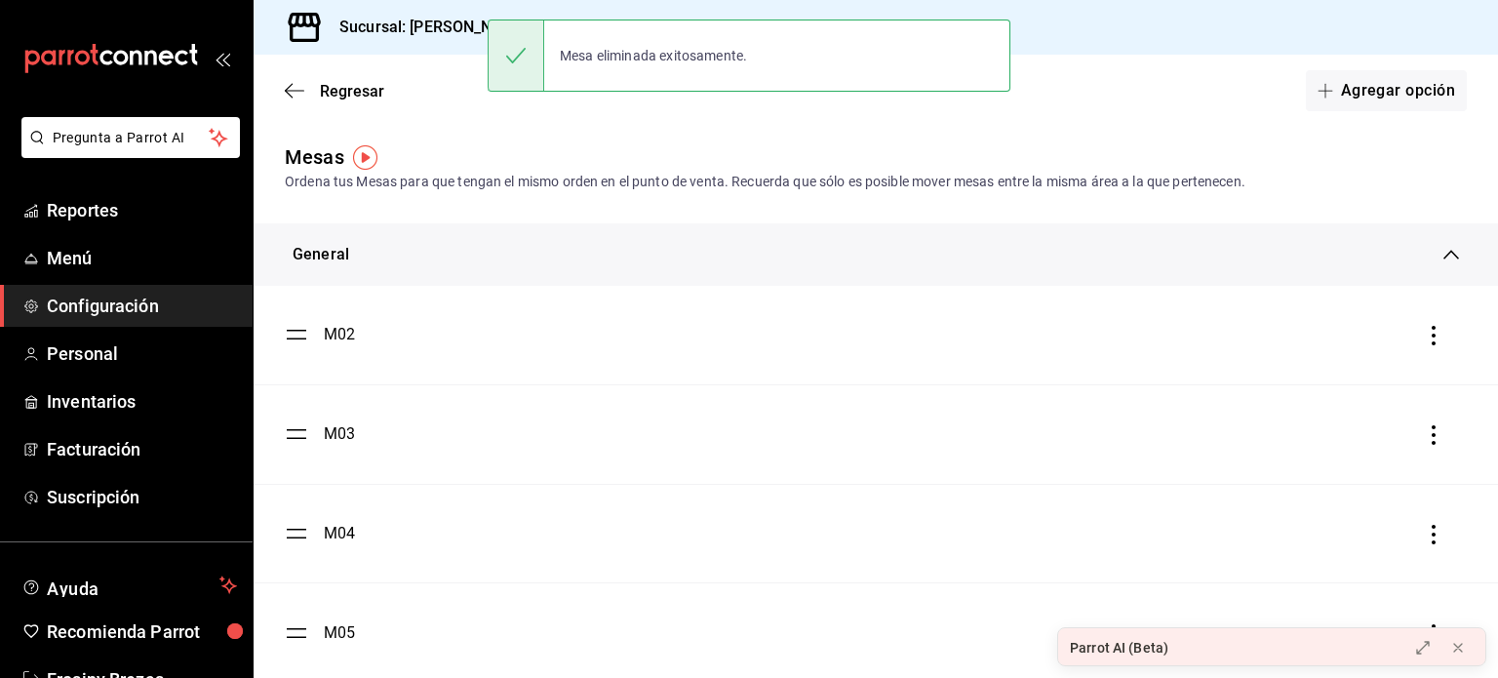
click at [1424, 333] on icon "button" at bounding box center [1434, 336] width 20 height 20
click at [1323, 346] on span "Eliminar" at bounding box center [1299, 336] width 85 height 23
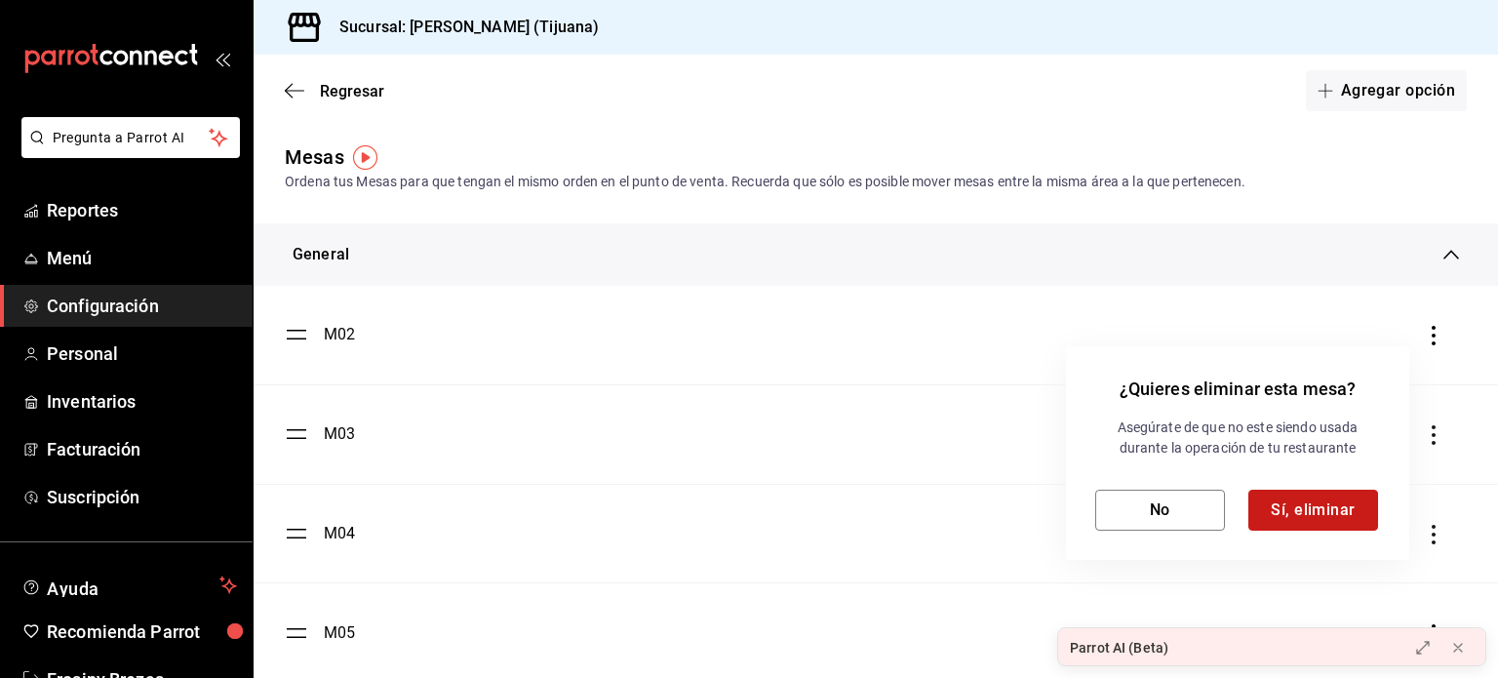
click at [1310, 513] on button "Sí, eliminar" at bounding box center [1314, 510] width 130 height 41
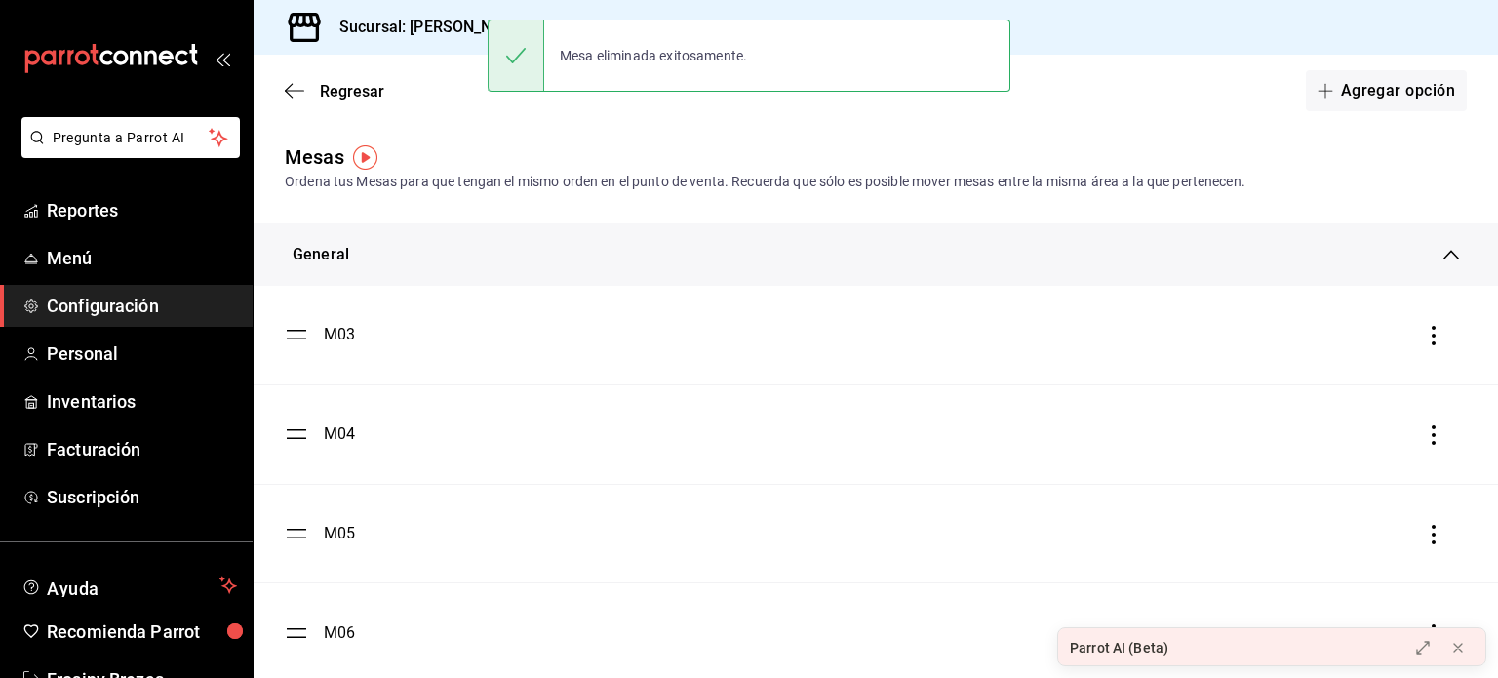
click at [1424, 339] on icon "button" at bounding box center [1434, 336] width 20 height 20
click at [1312, 342] on div "Eliminar" at bounding box center [1318, 337] width 50 height 16
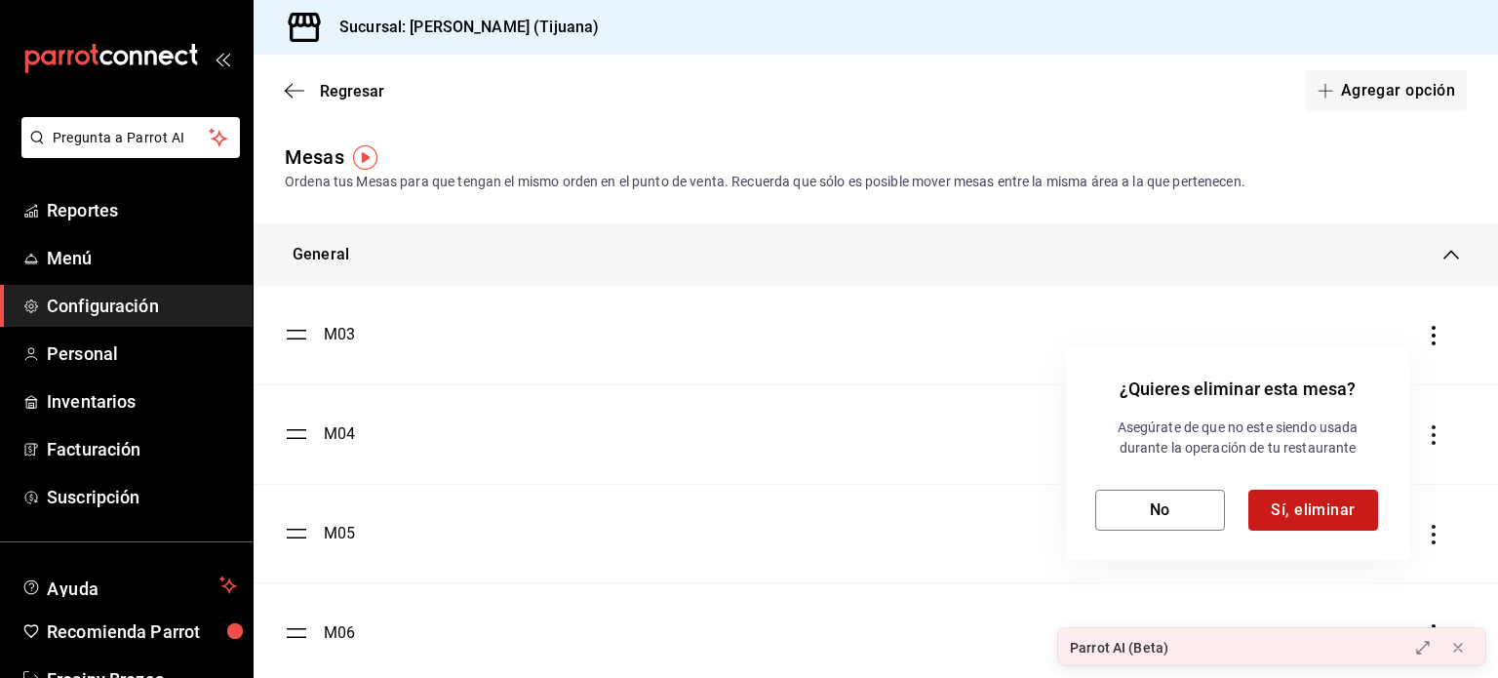
click at [1307, 514] on button "Sí, eliminar" at bounding box center [1314, 510] width 130 height 41
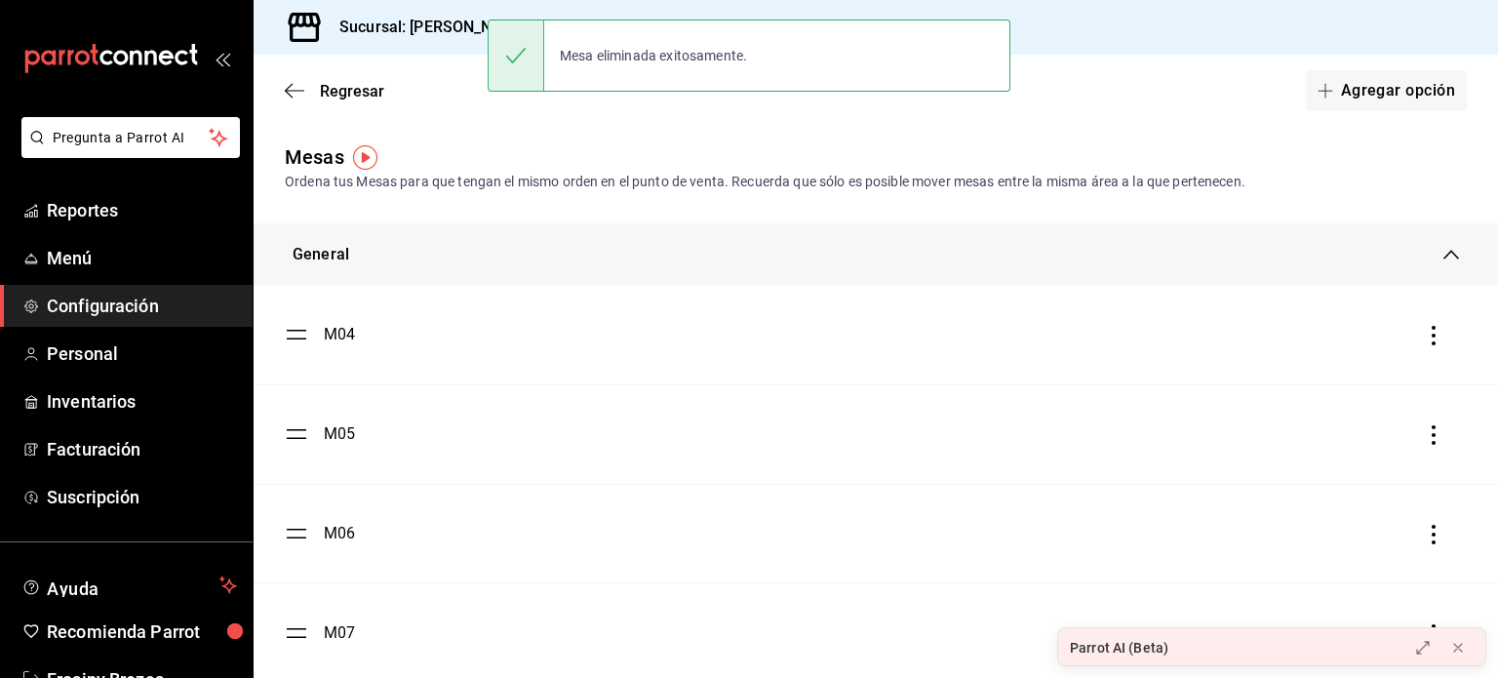
click at [1424, 325] on div at bounding box center [1434, 334] width 20 height 23
click at [1424, 333] on icon "button" at bounding box center [1434, 336] width 20 height 20
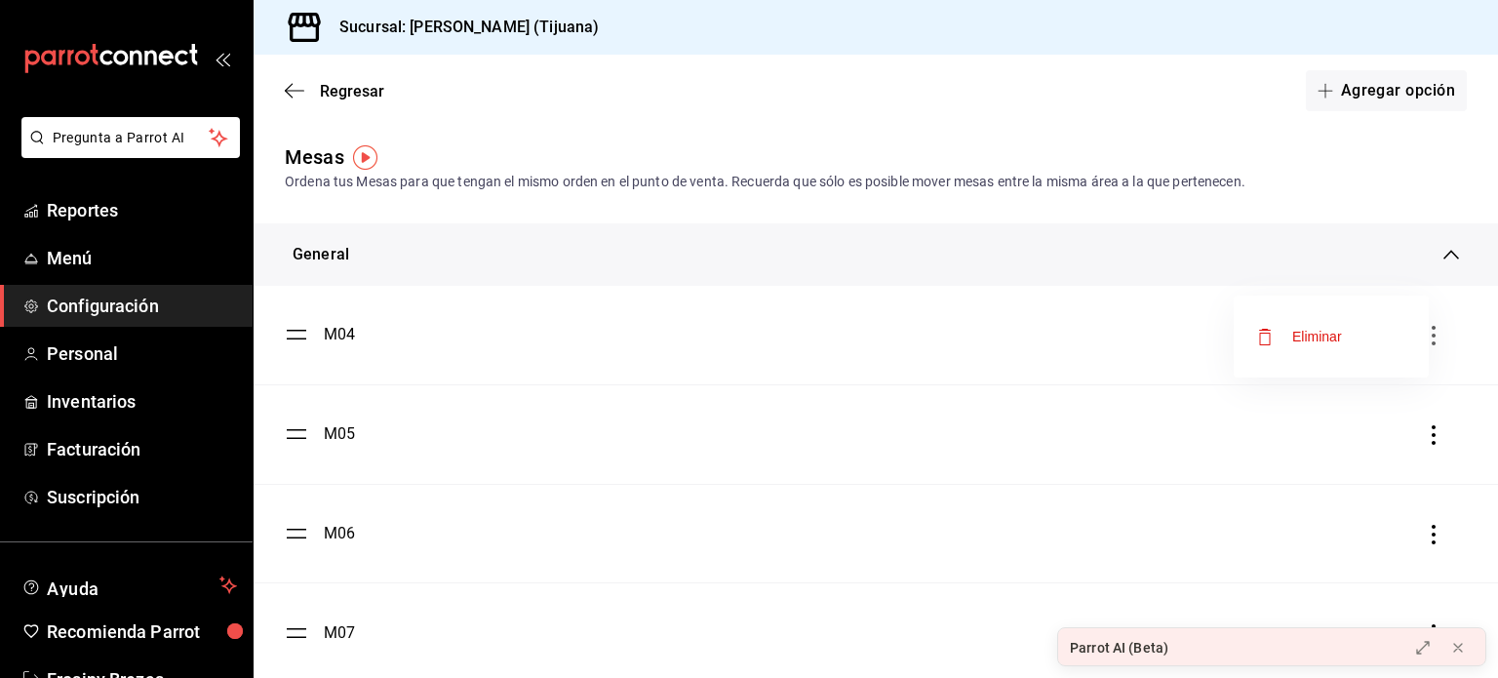
click at [1326, 336] on div "Eliminar" at bounding box center [1318, 337] width 50 height 16
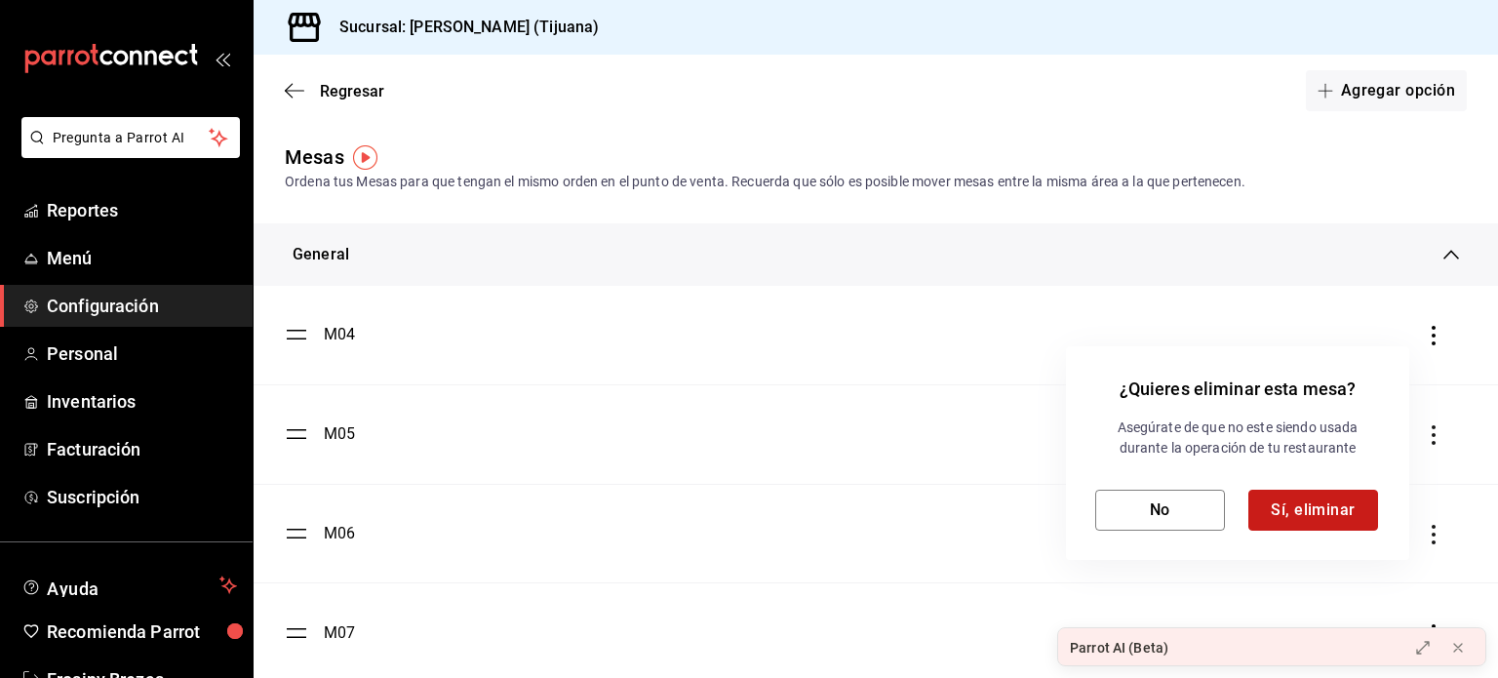
click at [1311, 504] on button "Sí, eliminar" at bounding box center [1314, 510] width 130 height 41
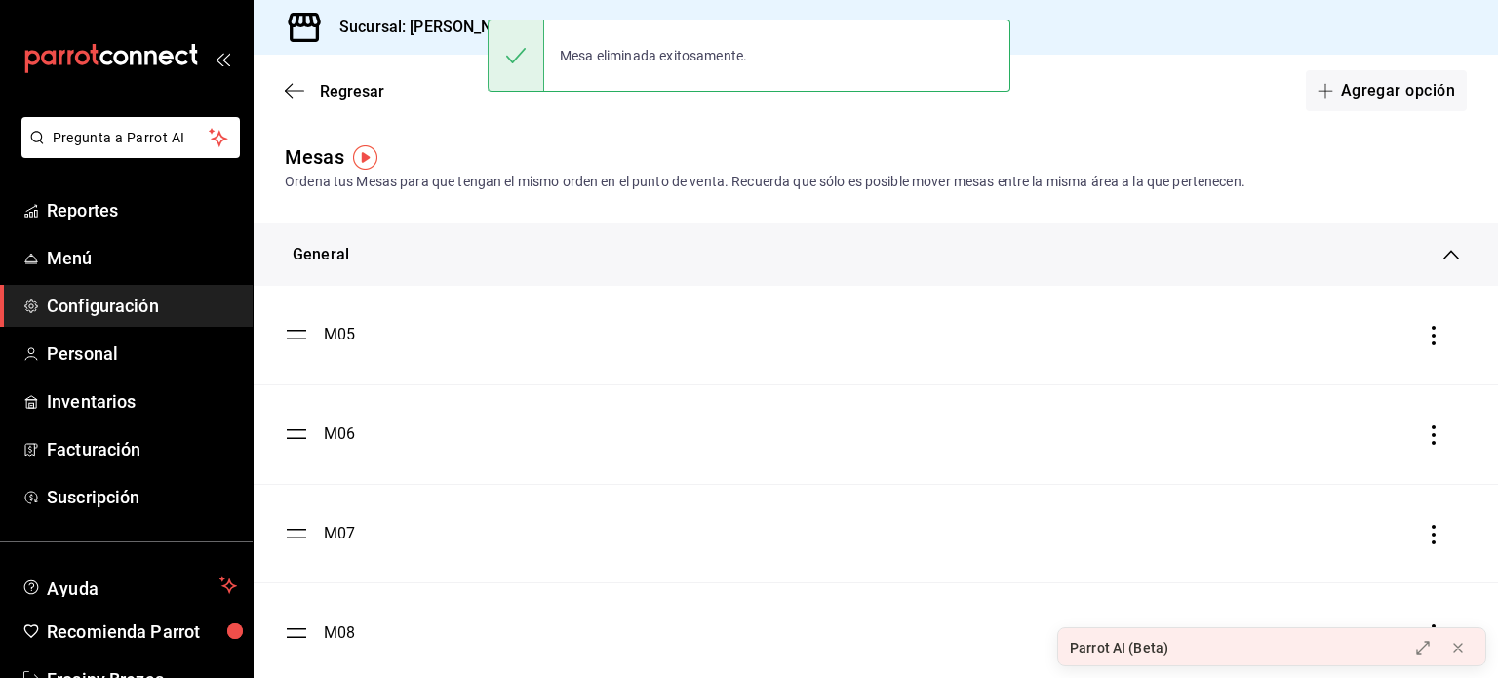
click at [1424, 329] on icon "button" at bounding box center [1434, 336] width 20 height 20
click at [1334, 339] on div "Eliminar" at bounding box center [1318, 337] width 50 height 16
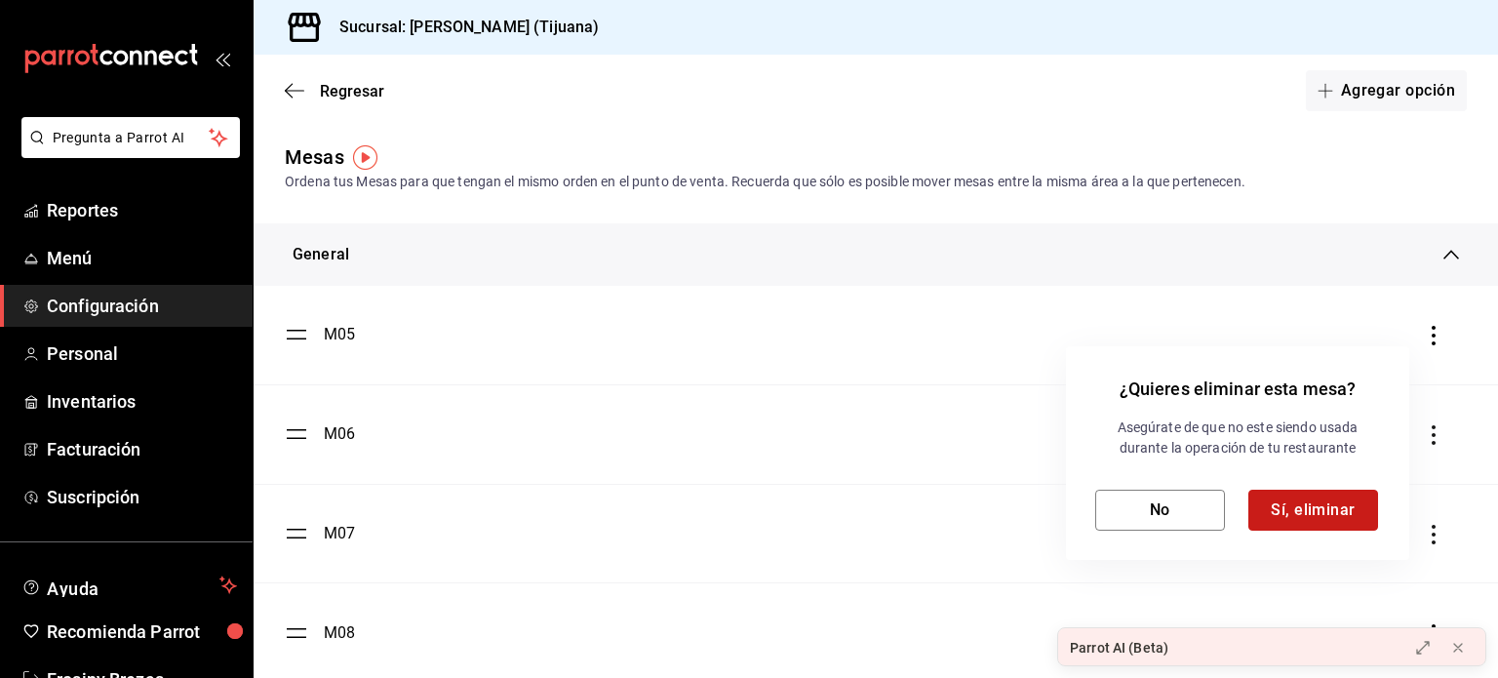
click at [1319, 497] on button "Sí, eliminar" at bounding box center [1314, 510] width 130 height 41
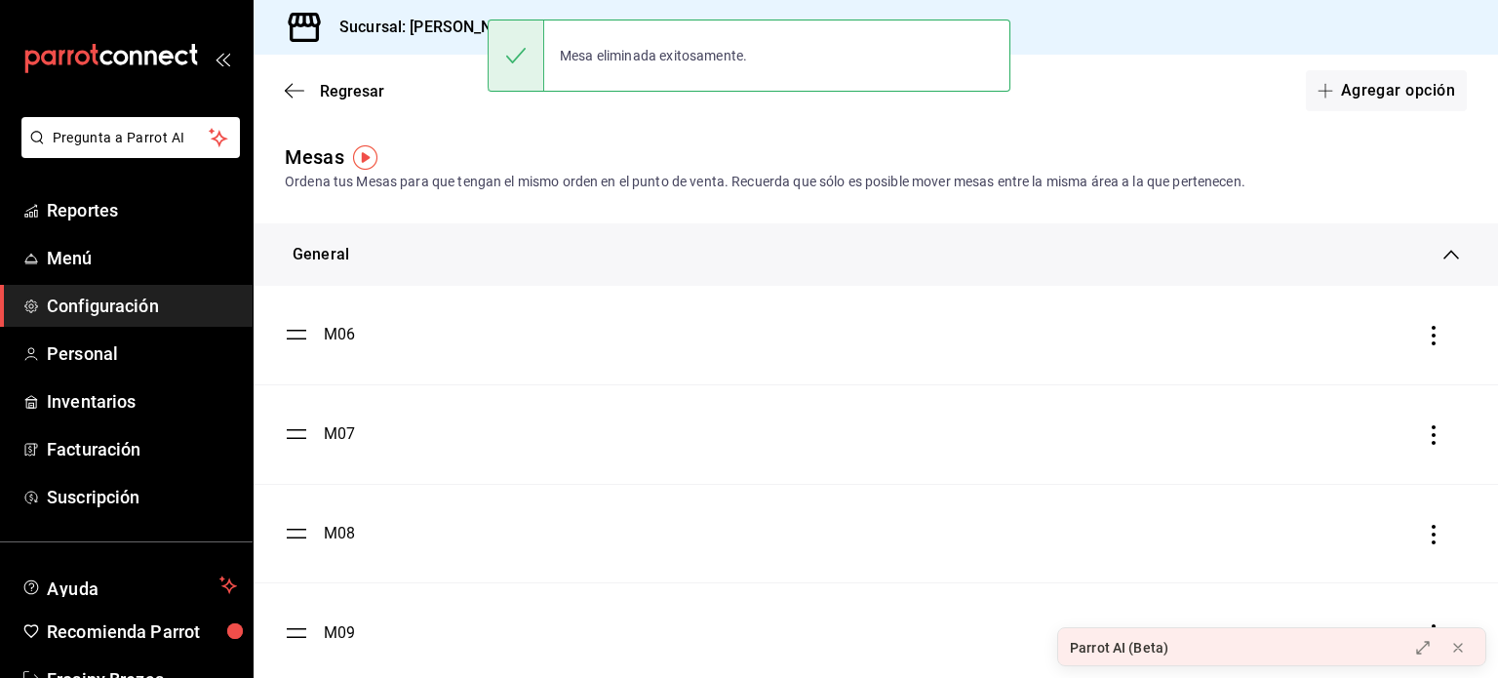
click at [1424, 331] on icon "button" at bounding box center [1434, 336] width 20 height 20
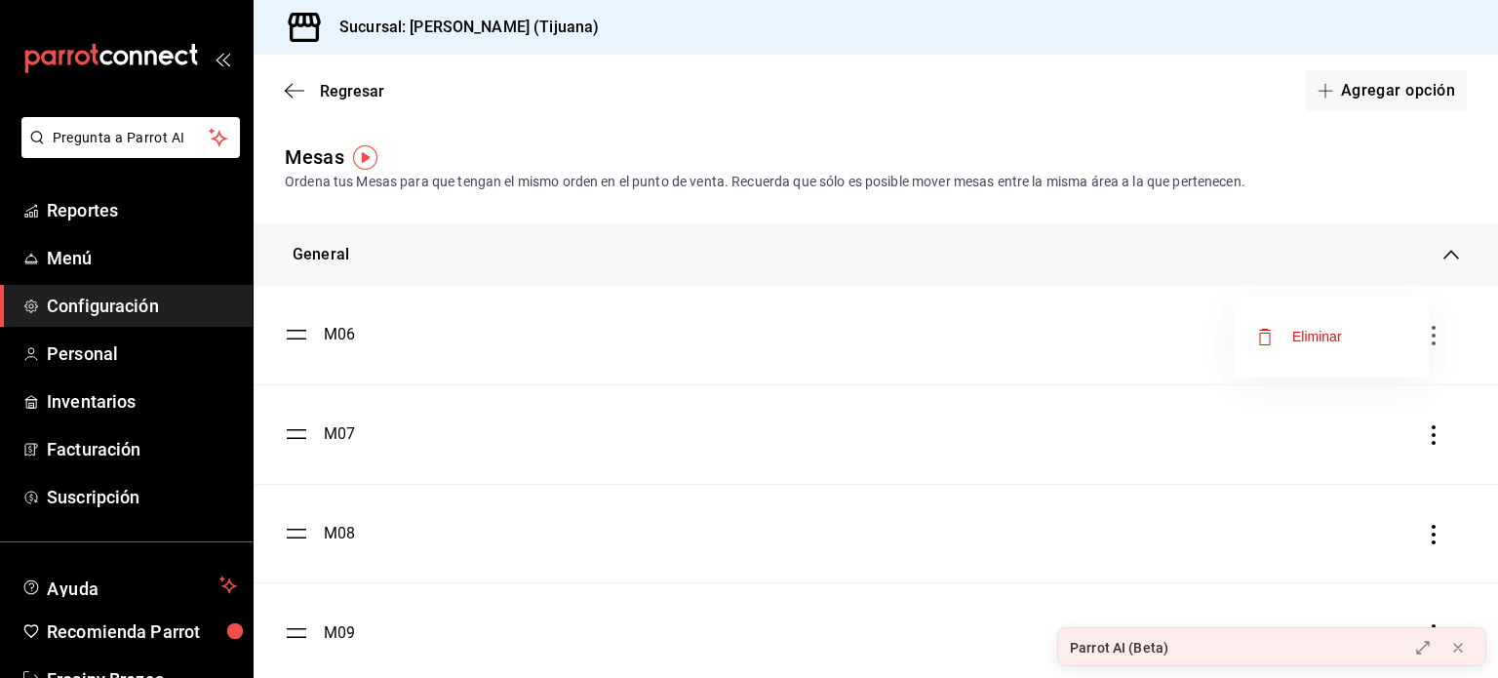
click at [1308, 339] on div "Eliminar" at bounding box center [1318, 337] width 50 height 16
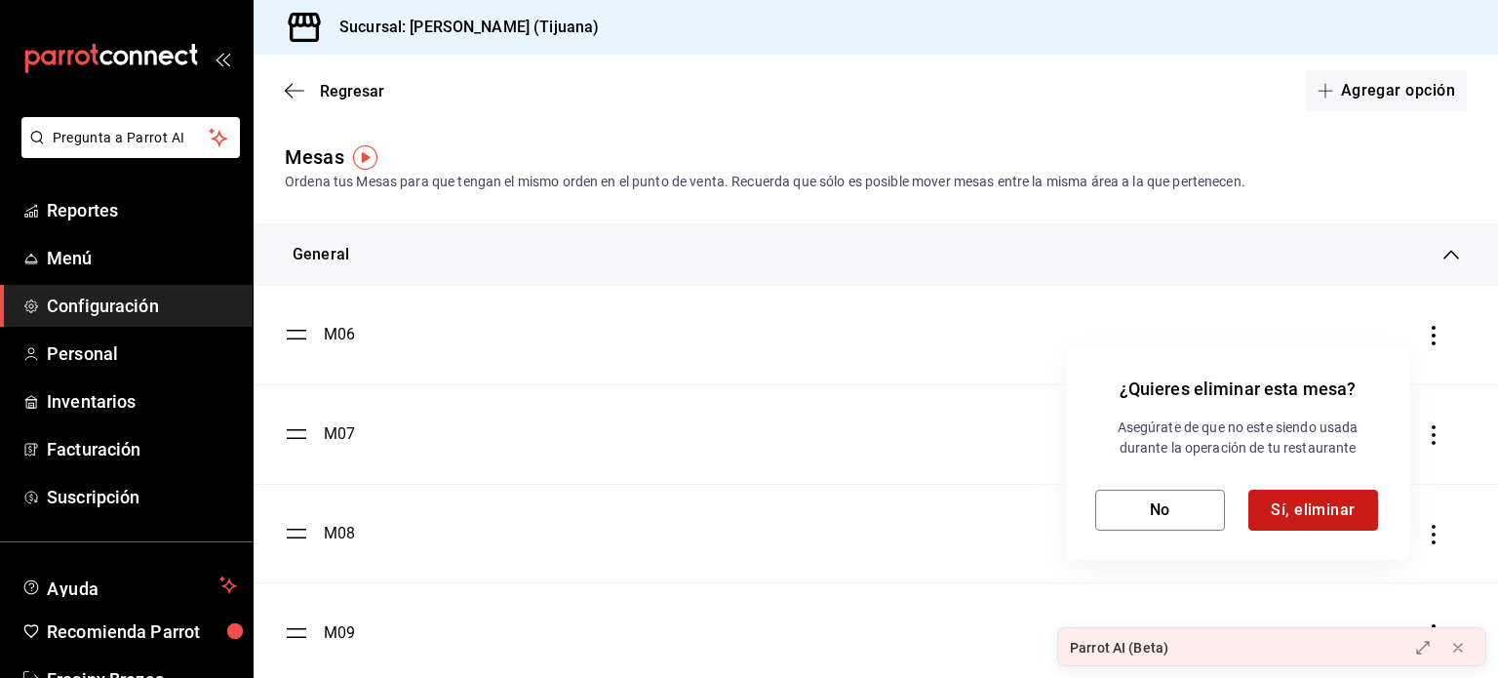
click at [1331, 518] on button "Sí, eliminar" at bounding box center [1314, 510] width 130 height 41
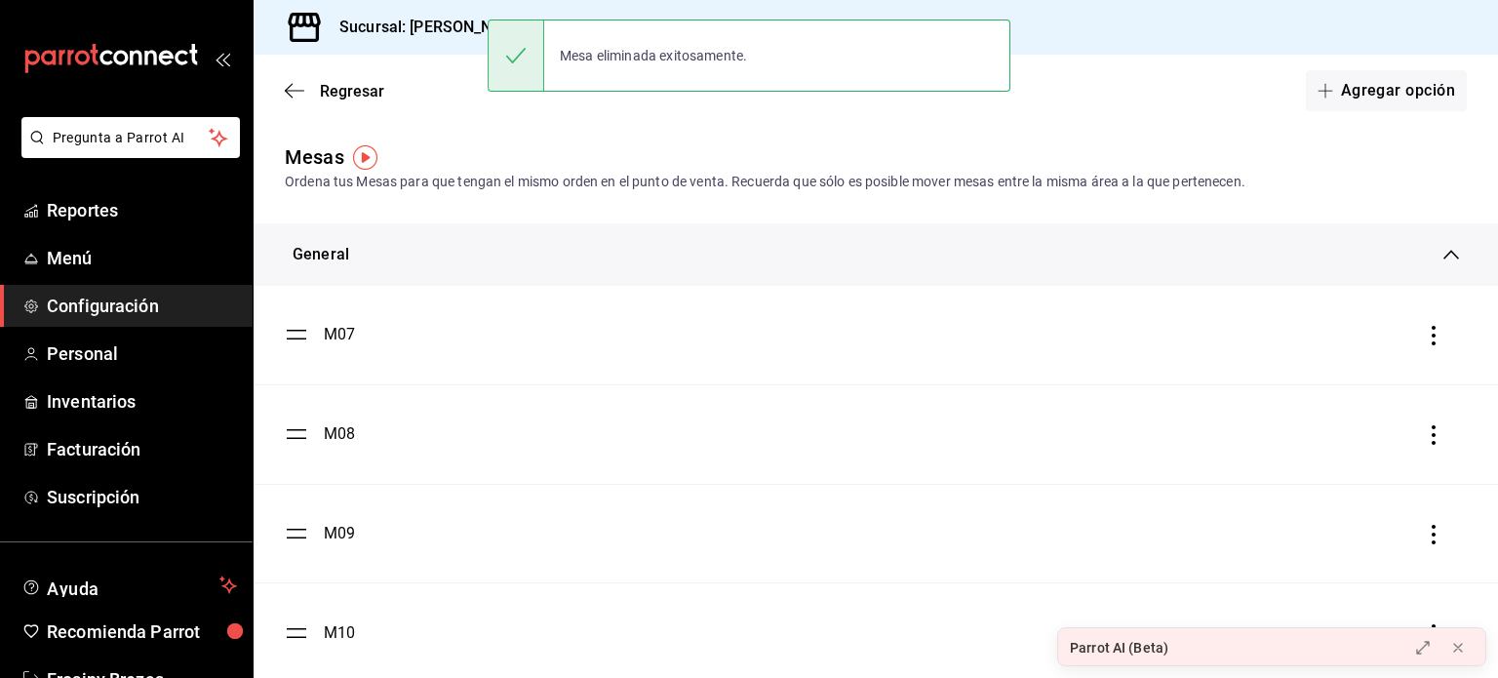
click at [1424, 342] on icon "button" at bounding box center [1434, 336] width 20 height 20
click at [1357, 339] on li "Eliminar" at bounding box center [1331, 336] width 195 height 55
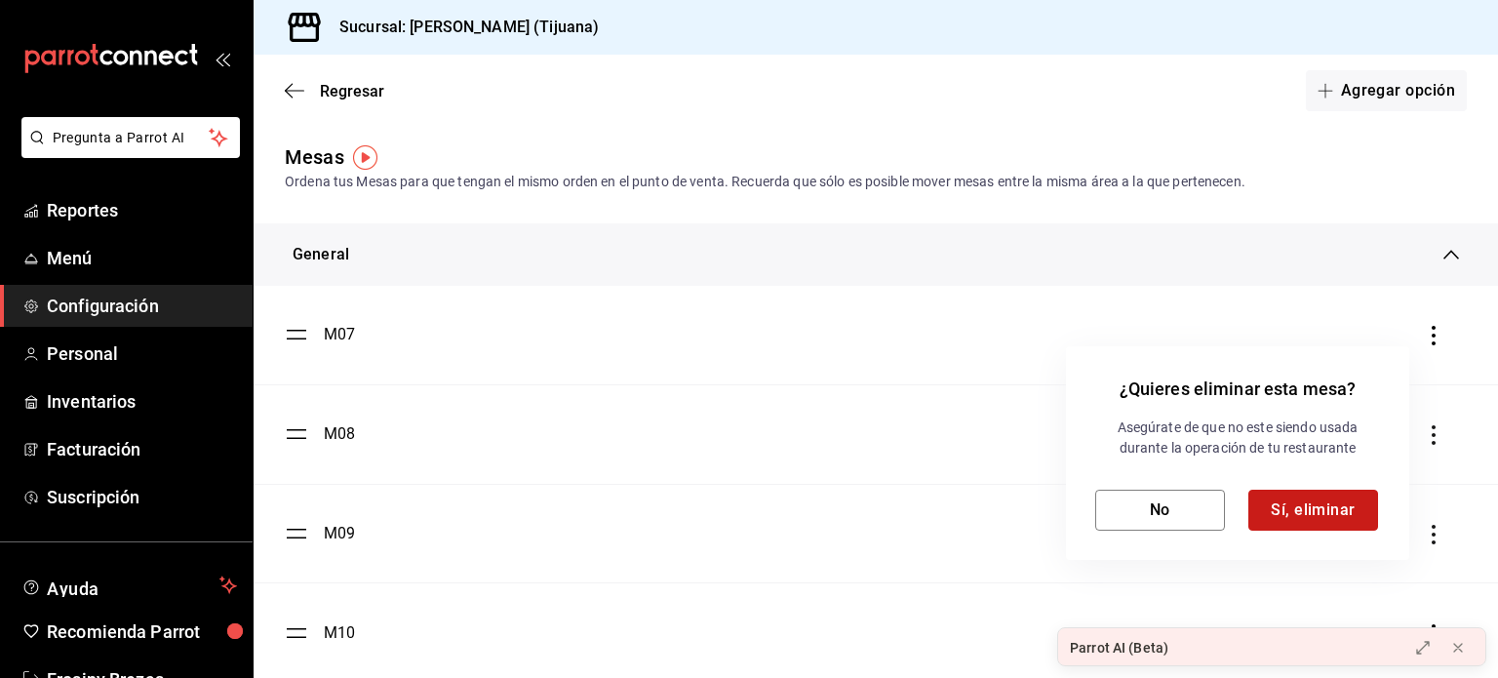
click at [1299, 522] on button "Sí, eliminar" at bounding box center [1314, 510] width 130 height 41
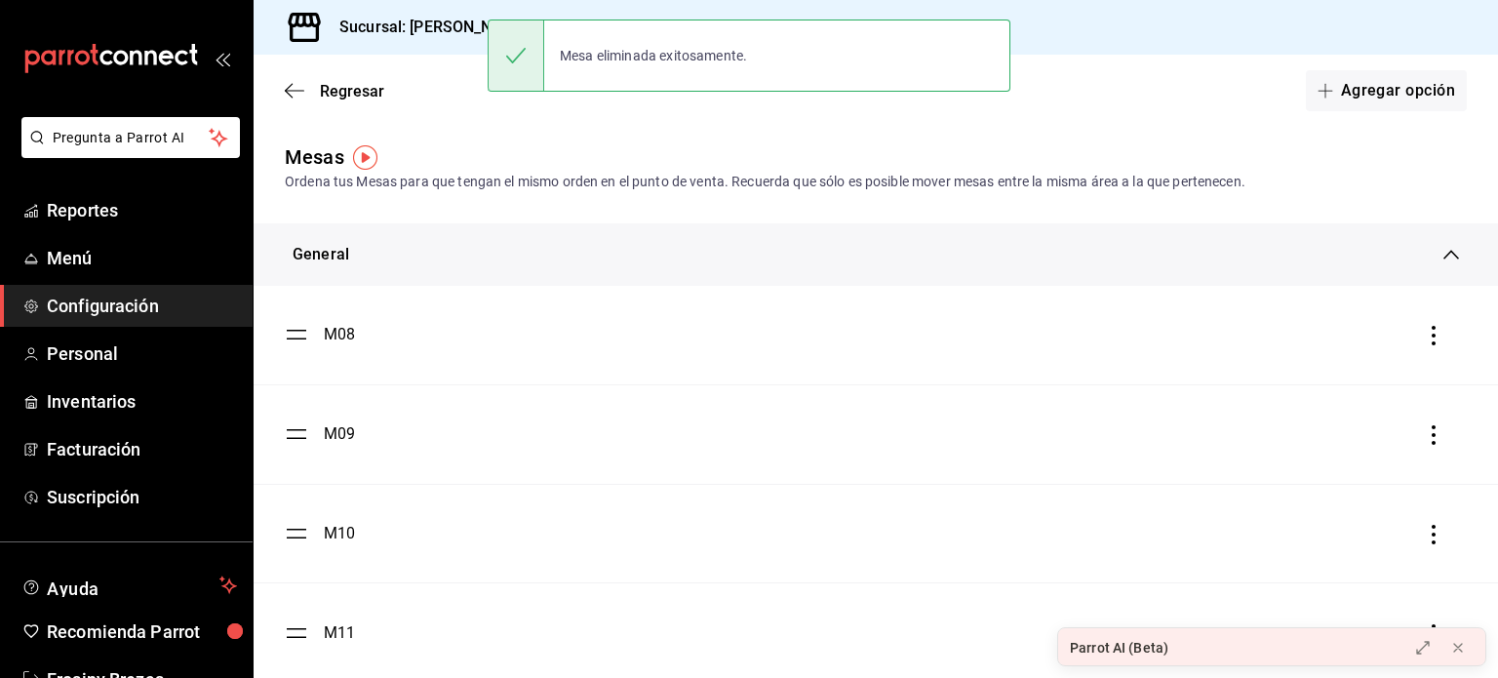
click at [1424, 337] on icon "button" at bounding box center [1434, 336] width 20 height 20
click at [1294, 323] on li "Eliminar" at bounding box center [1331, 336] width 195 height 55
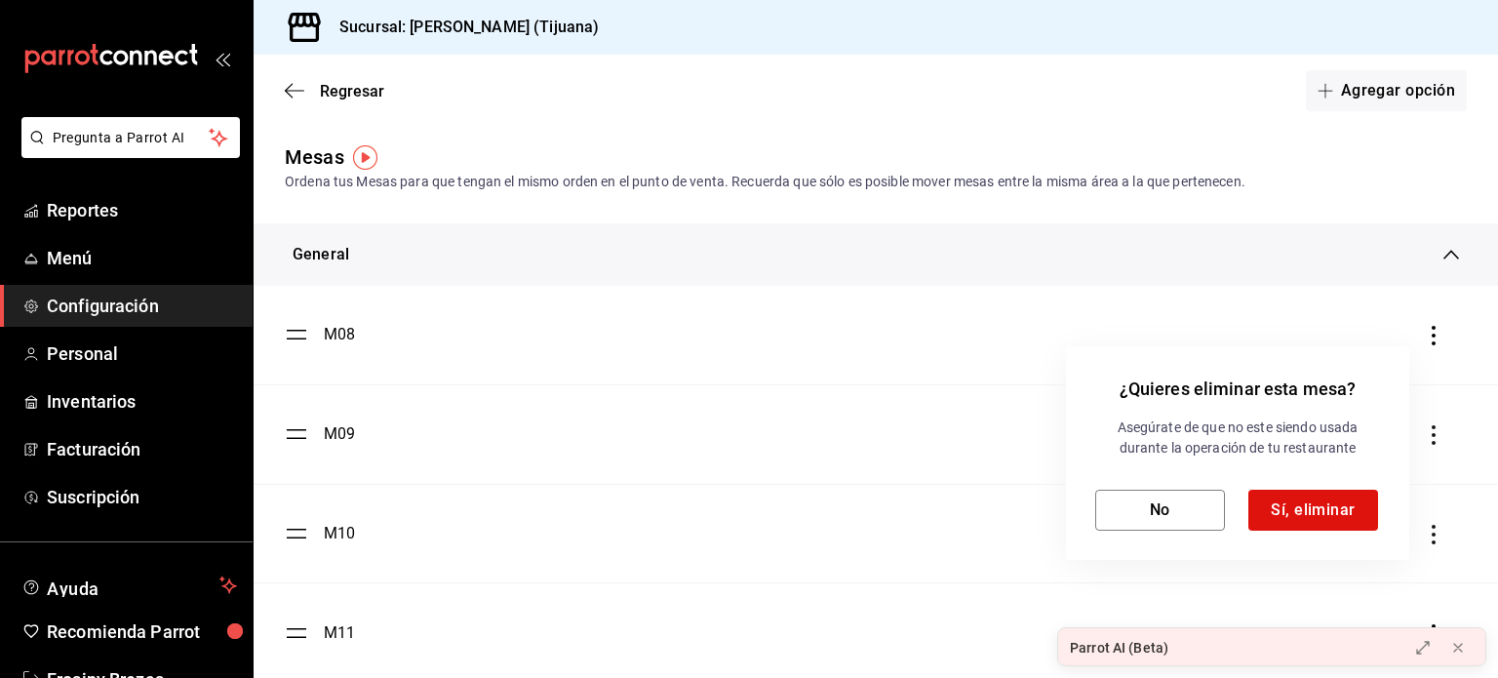
click at [1308, 488] on div "Asegúrate de que no este siendo usada durante la operación de tu restaurante No…" at bounding box center [1238, 474] width 285 height 113
click at [1311, 499] on button "Sí, eliminar" at bounding box center [1314, 510] width 130 height 41
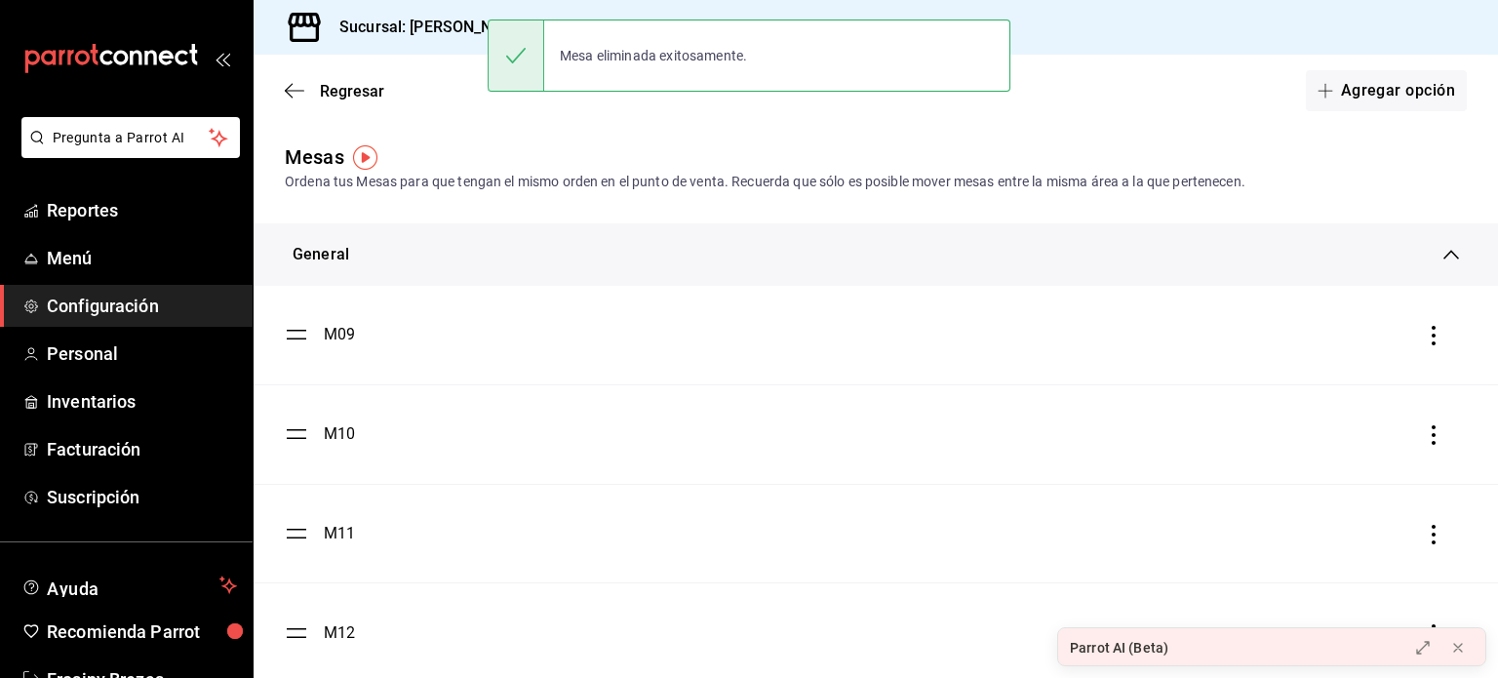
click at [1432, 337] on icon "button" at bounding box center [1434, 336] width 4 height 20
click at [1311, 329] on div "Eliminar" at bounding box center [1318, 337] width 50 height 16
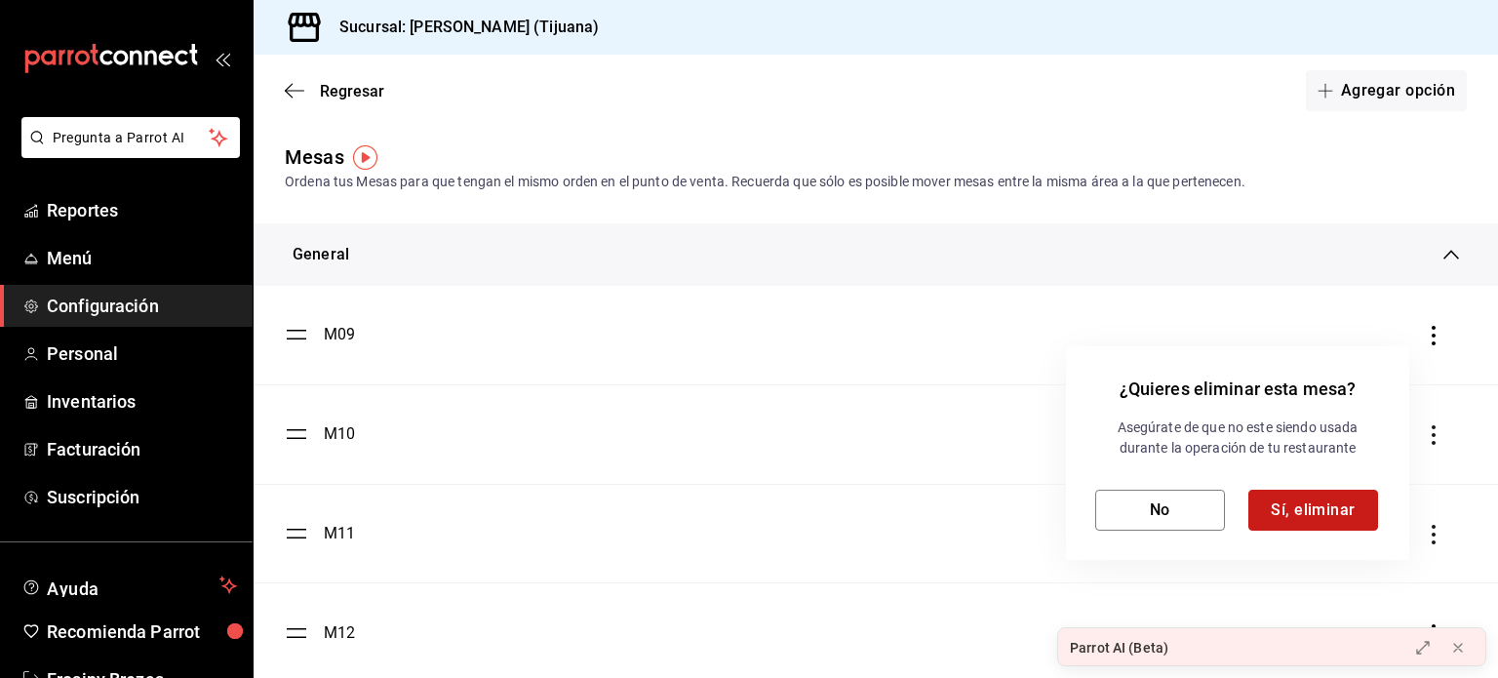
click at [1319, 506] on button "Sí, eliminar" at bounding box center [1314, 510] width 130 height 41
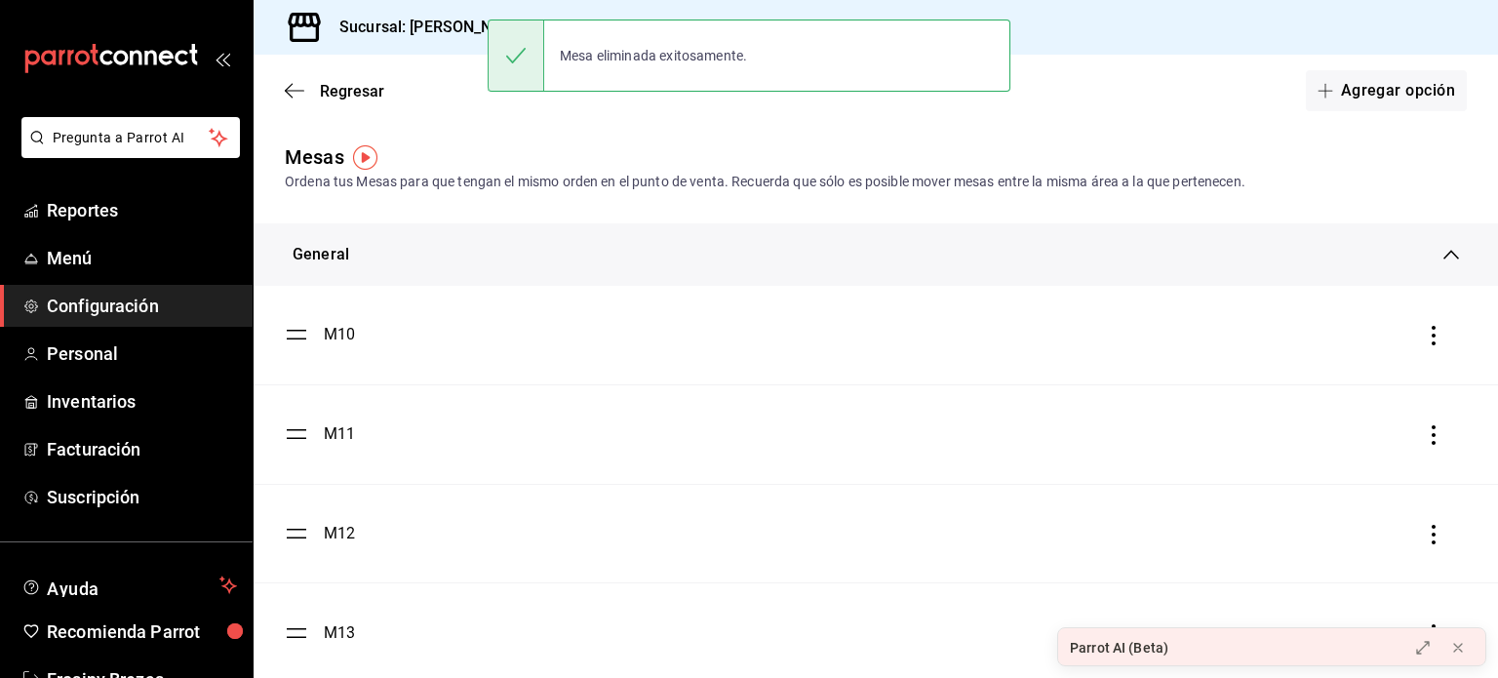
click at [1424, 333] on icon "button" at bounding box center [1434, 336] width 20 height 20
click at [1314, 338] on div "Eliminar" at bounding box center [1318, 337] width 50 height 16
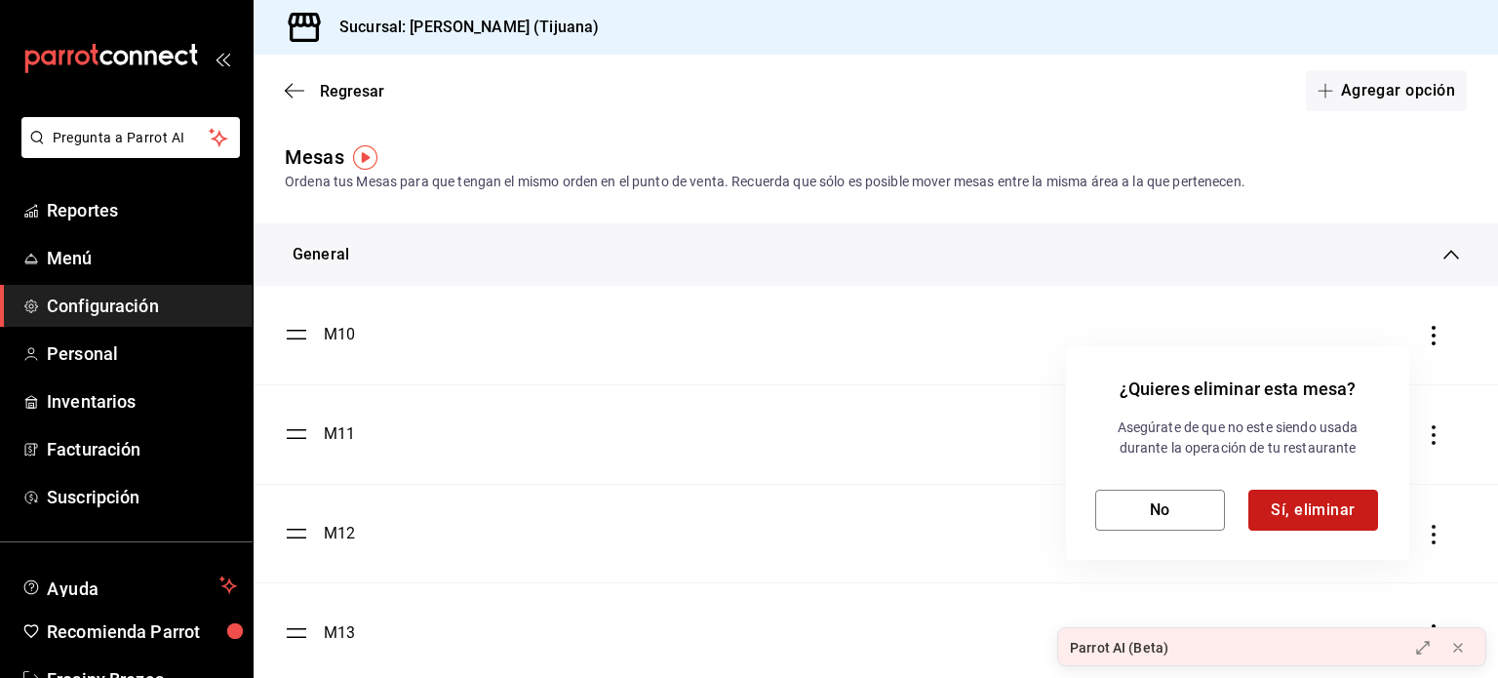
click at [1278, 509] on button "Sí, eliminar" at bounding box center [1314, 510] width 130 height 41
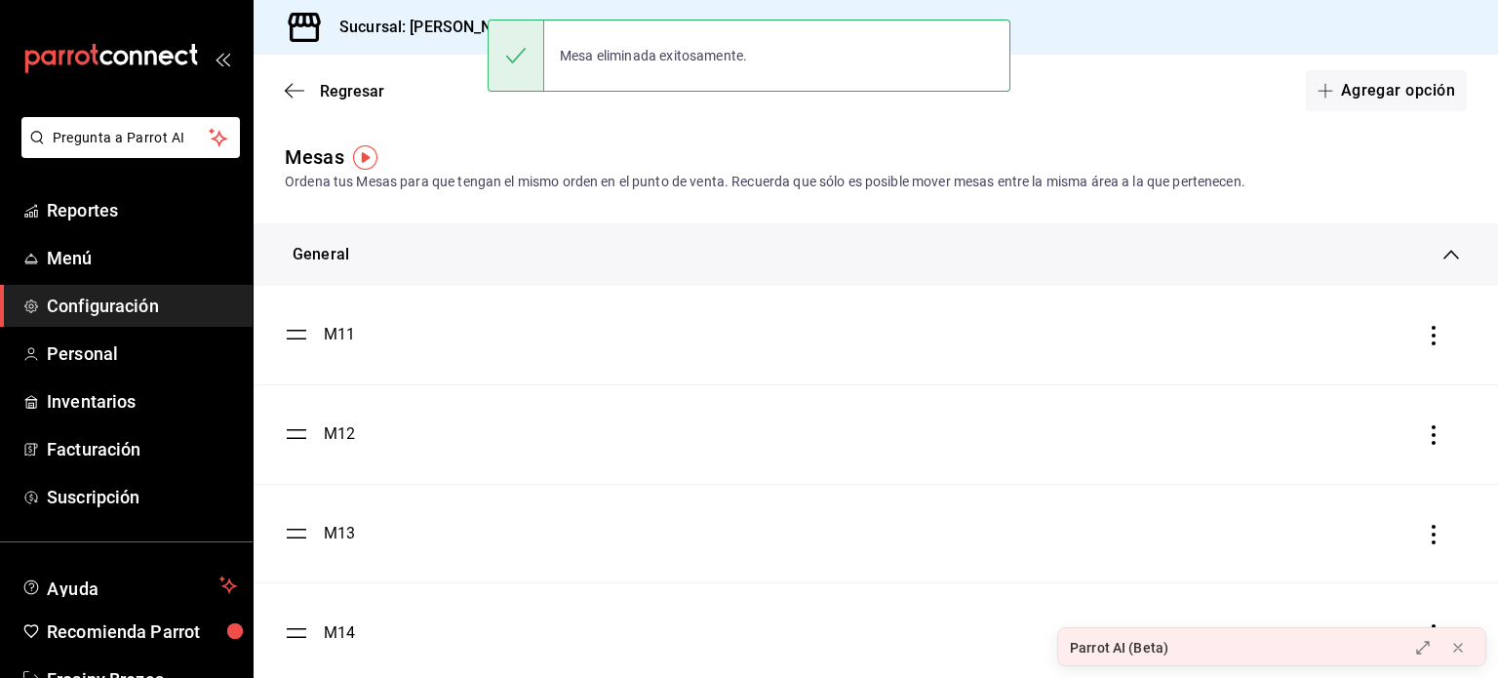
click at [1424, 332] on icon "button" at bounding box center [1434, 336] width 20 height 20
click at [1330, 345] on span "Eliminar" at bounding box center [1299, 336] width 85 height 23
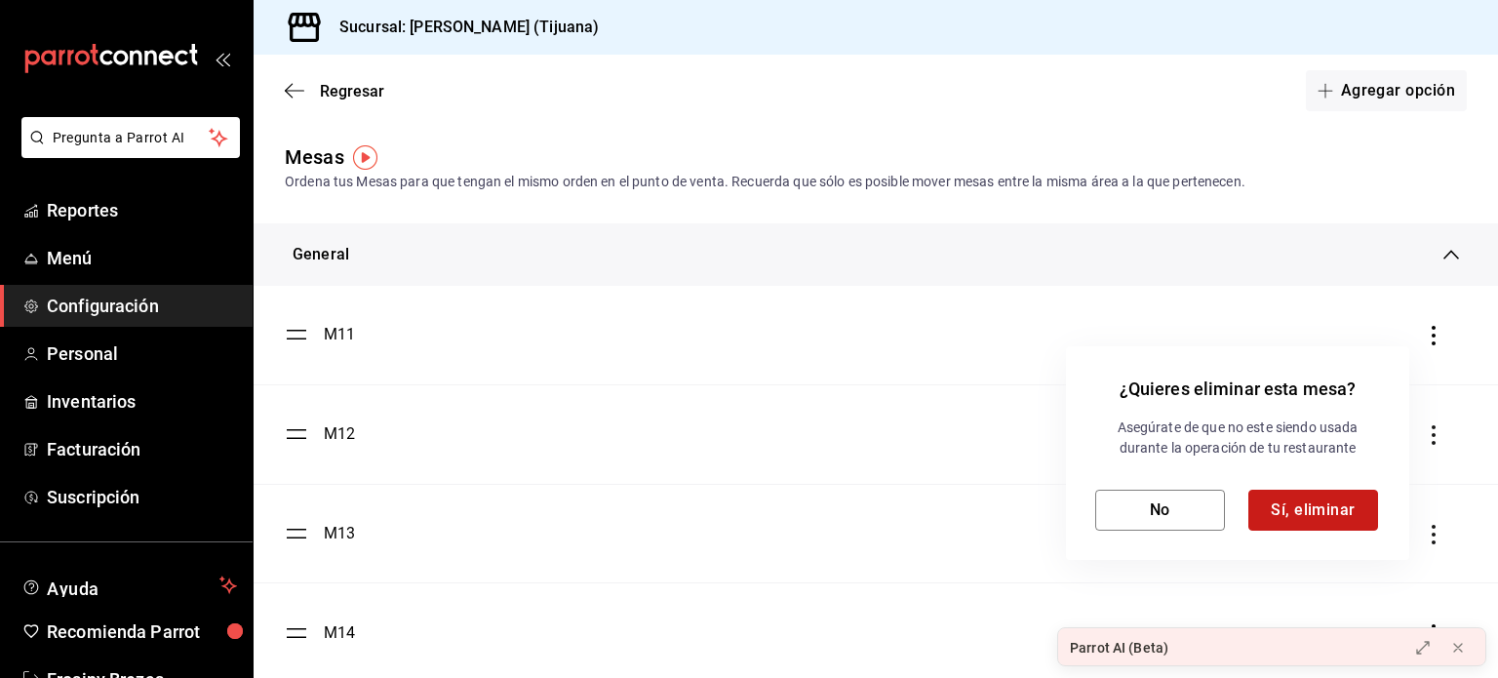
click at [1357, 518] on button "Sí, eliminar" at bounding box center [1314, 510] width 130 height 41
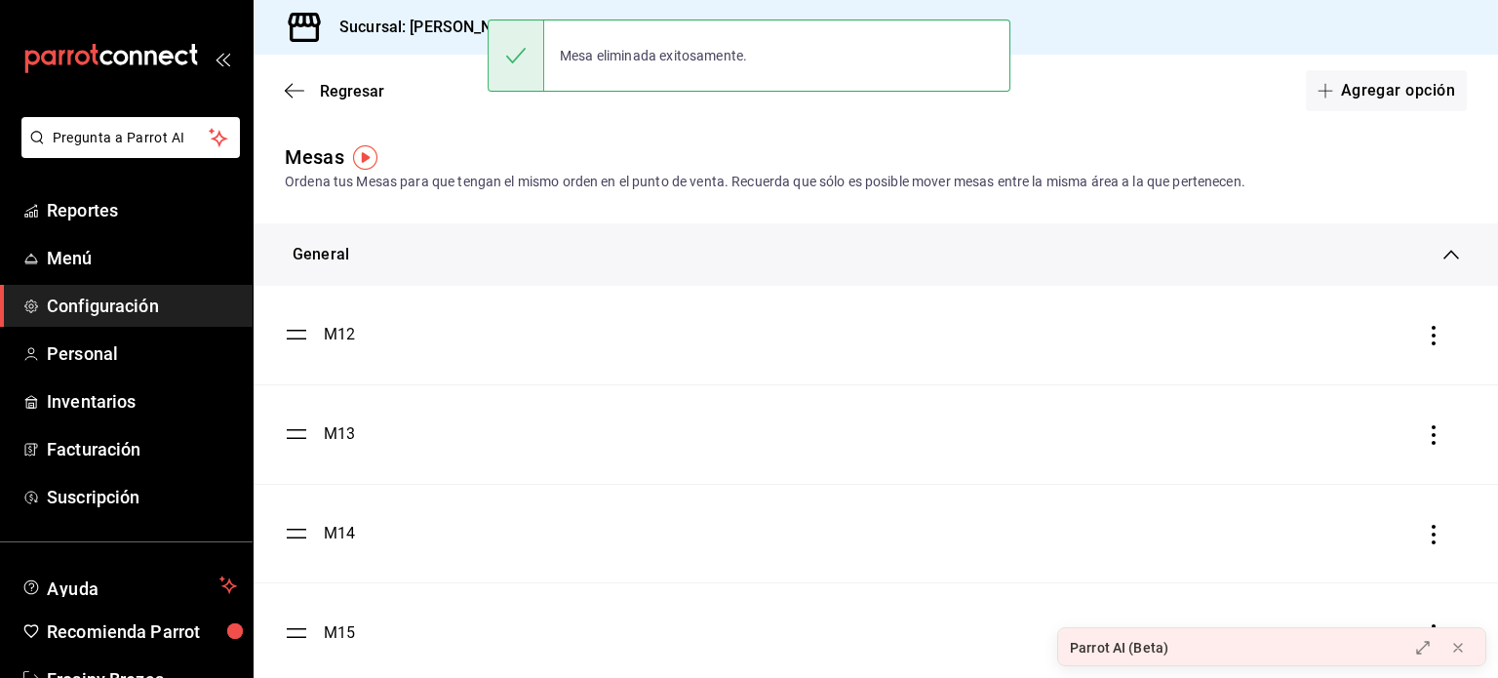
click at [1424, 335] on icon "button" at bounding box center [1434, 336] width 20 height 20
click at [1347, 331] on li "Eliminar" at bounding box center [1331, 336] width 195 height 55
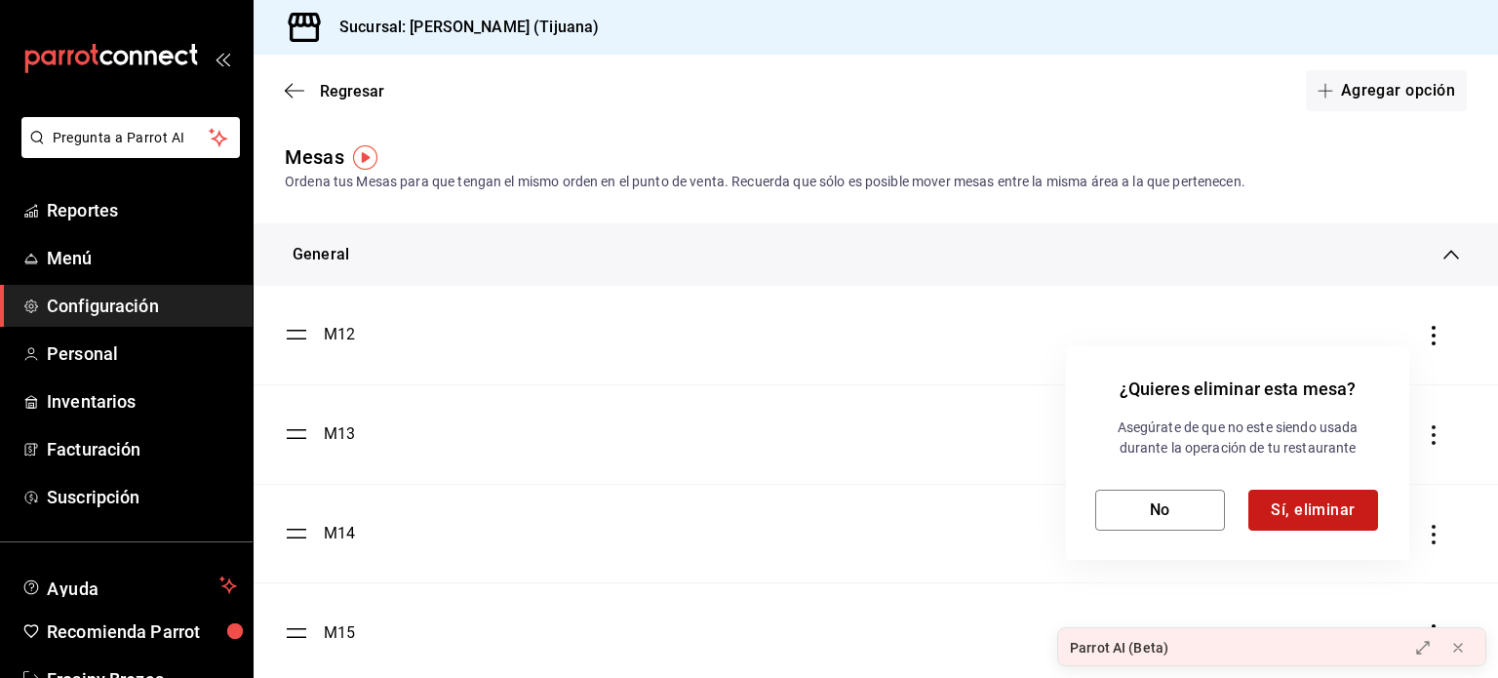
click at [1330, 500] on button "Sí, eliminar" at bounding box center [1314, 510] width 130 height 41
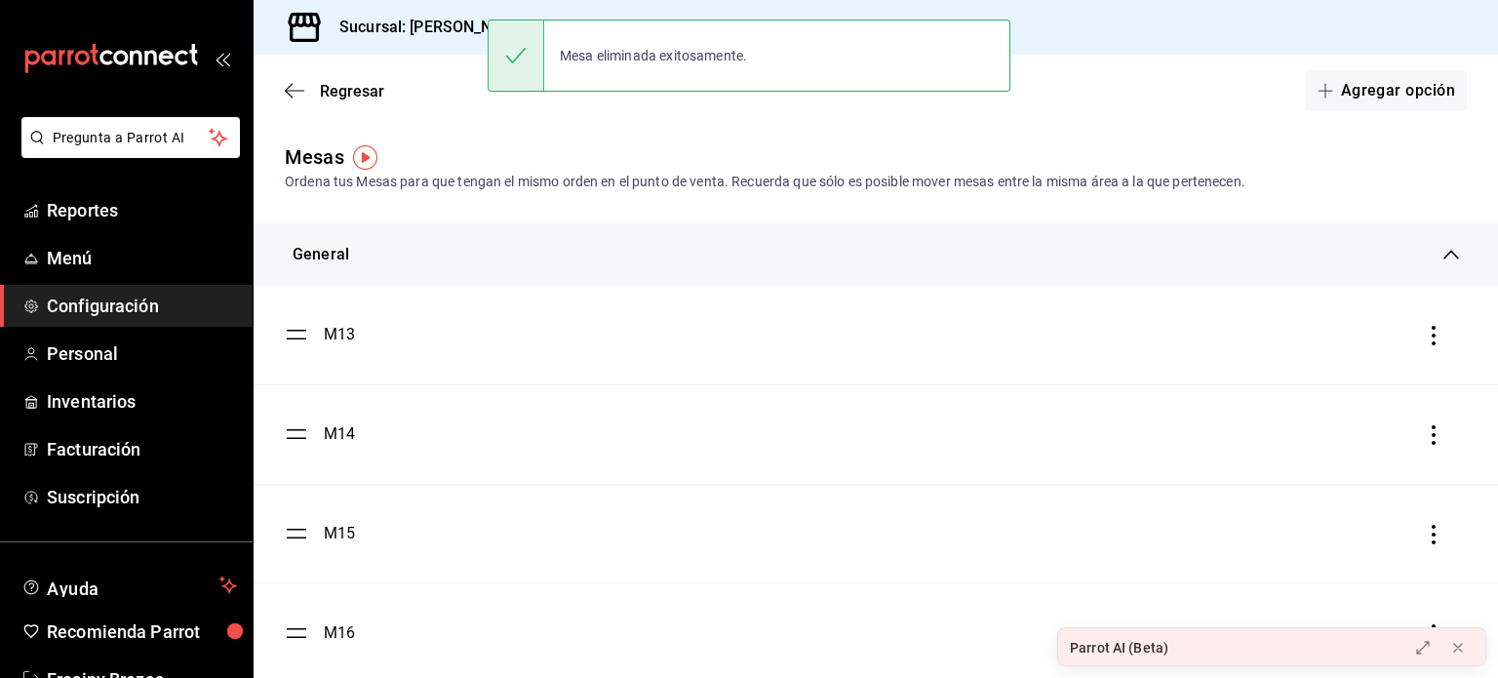
click at [1432, 337] on icon "button" at bounding box center [1434, 336] width 4 height 20
click at [1335, 348] on li "Eliminar" at bounding box center [1331, 336] width 195 height 55
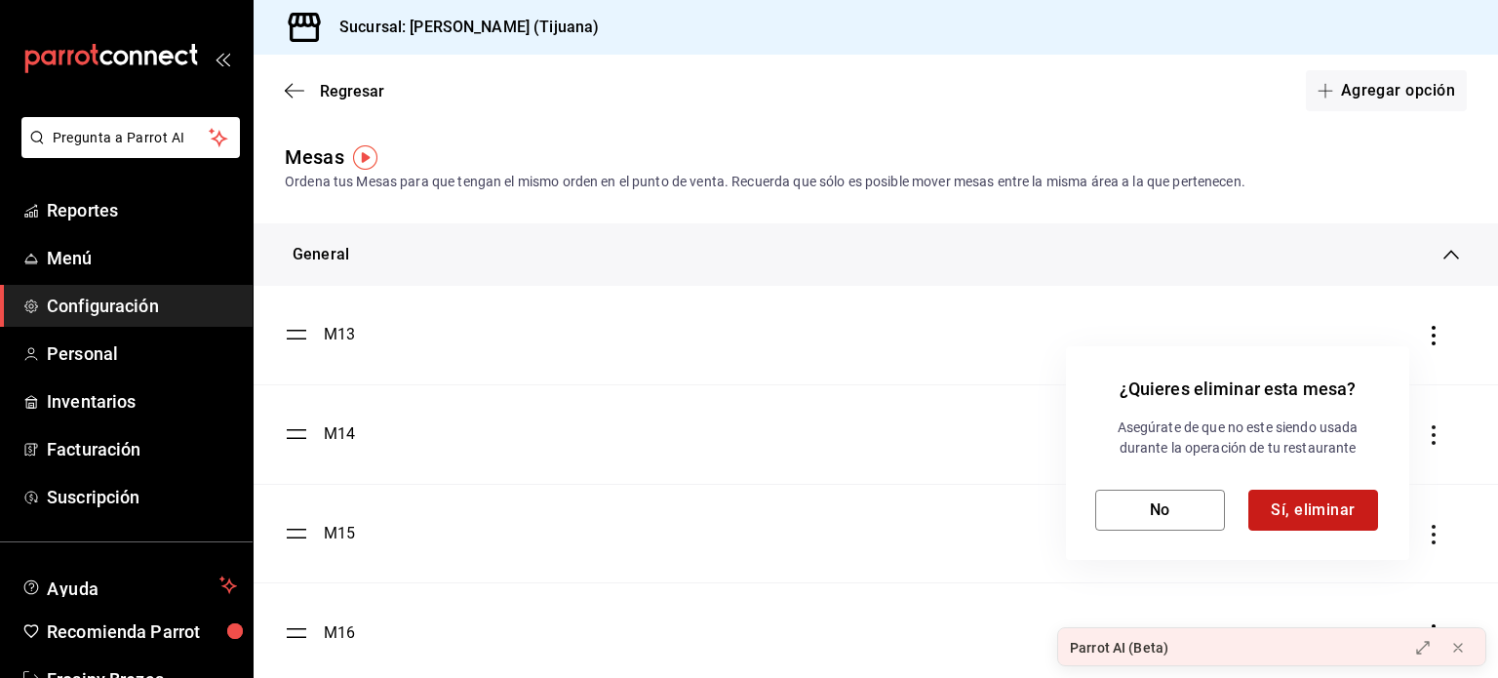
click at [1323, 498] on button "Sí, eliminar" at bounding box center [1314, 510] width 130 height 41
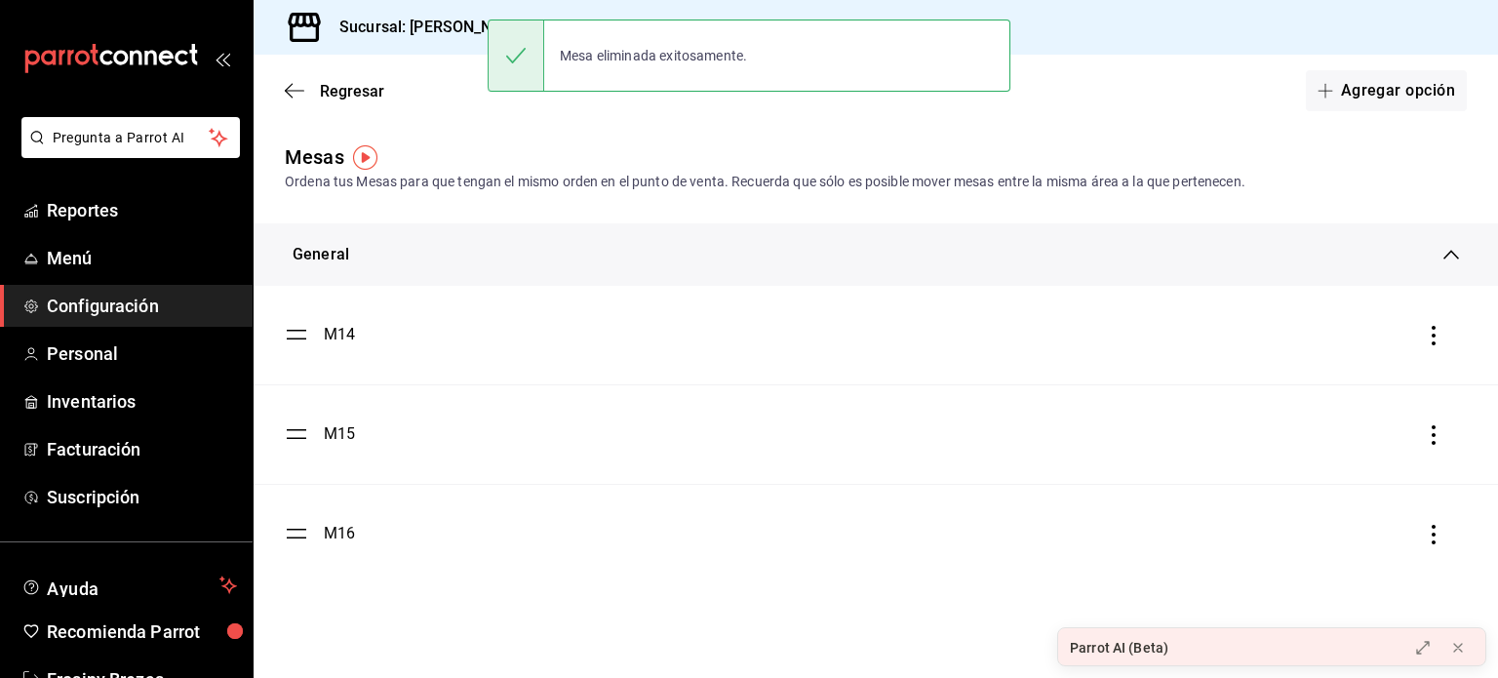
click at [1430, 338] on icon "button" at bounding box center [1434, 336] width 20 height 20
click at [1338, 350] on li "Eliminar" at bounding box center [1346, 336] width 195 height 55
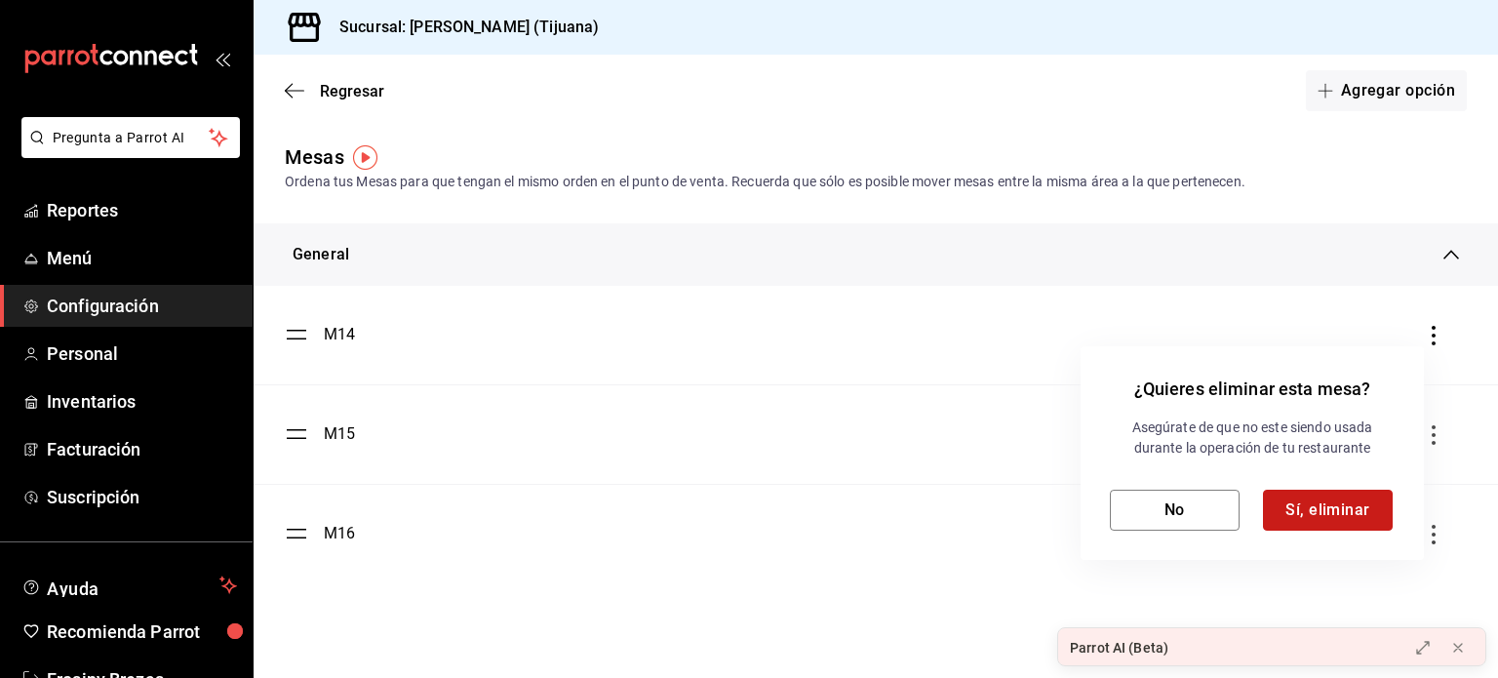
click at [1299, 506] on button "Sí, eliminar" at bounding box center [1328, 510] width 130 height 41
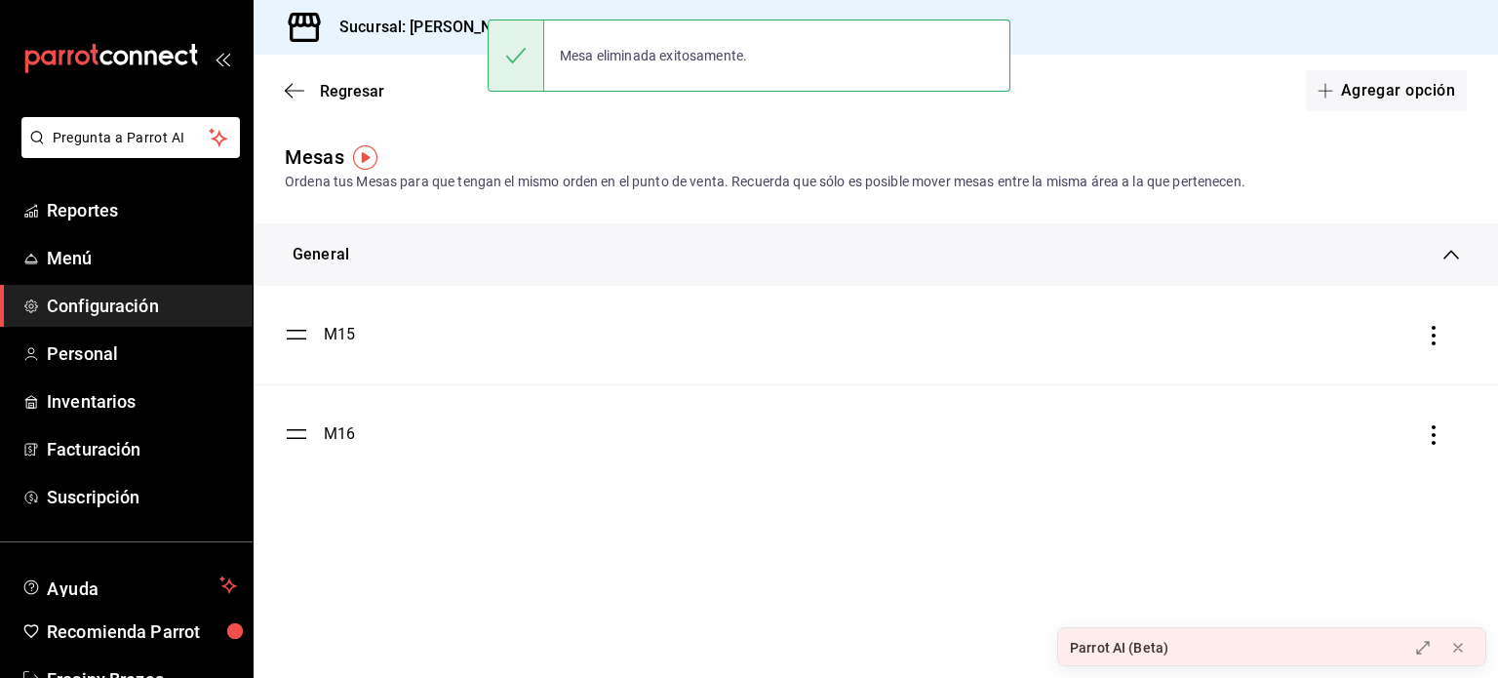
click at [1438, 332] on icon "button" at bounding box center [1434, 336] width 20 height 20
click at [1341, 327] on span "Eliminar" at bounding box center [1314, 336] width 85 height 23
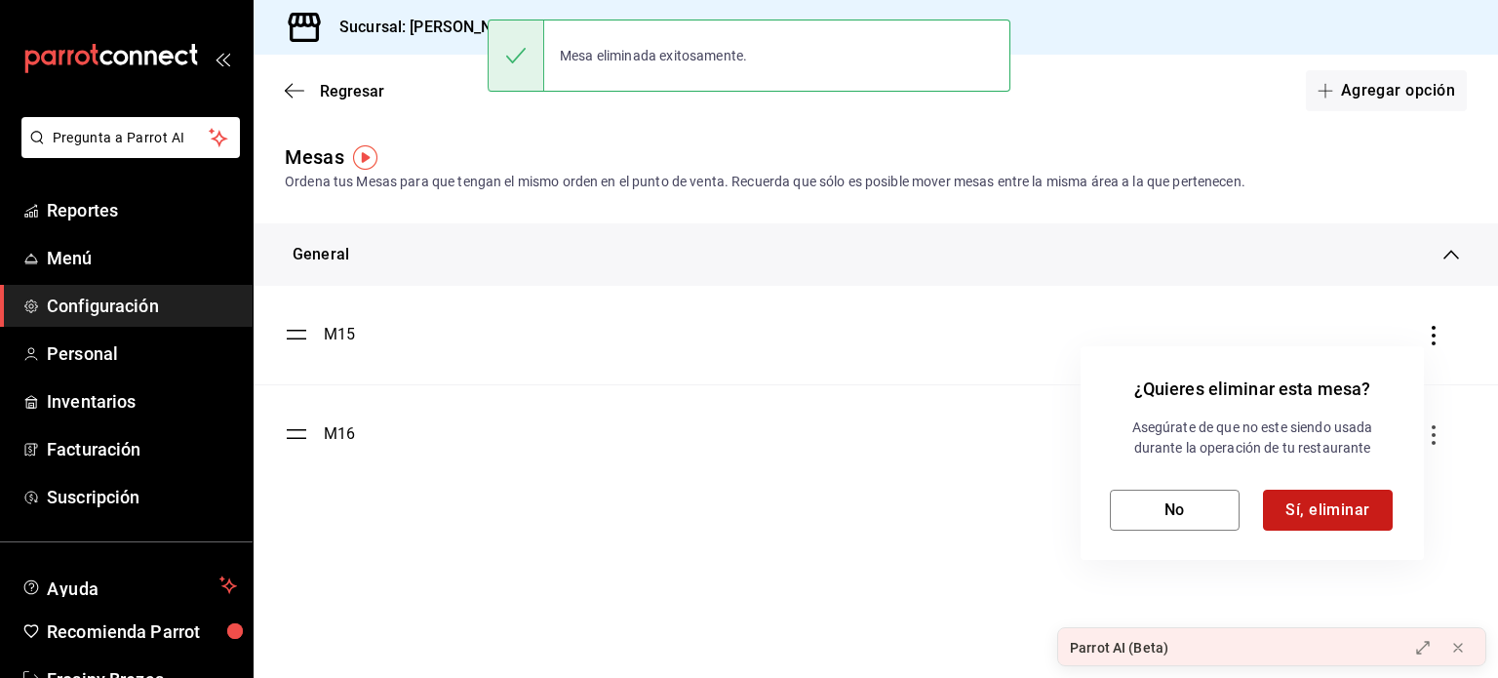
click at [1307, 509] on button "Sí, eliminar" at bounding box center [1328, 510] width 130 height 41
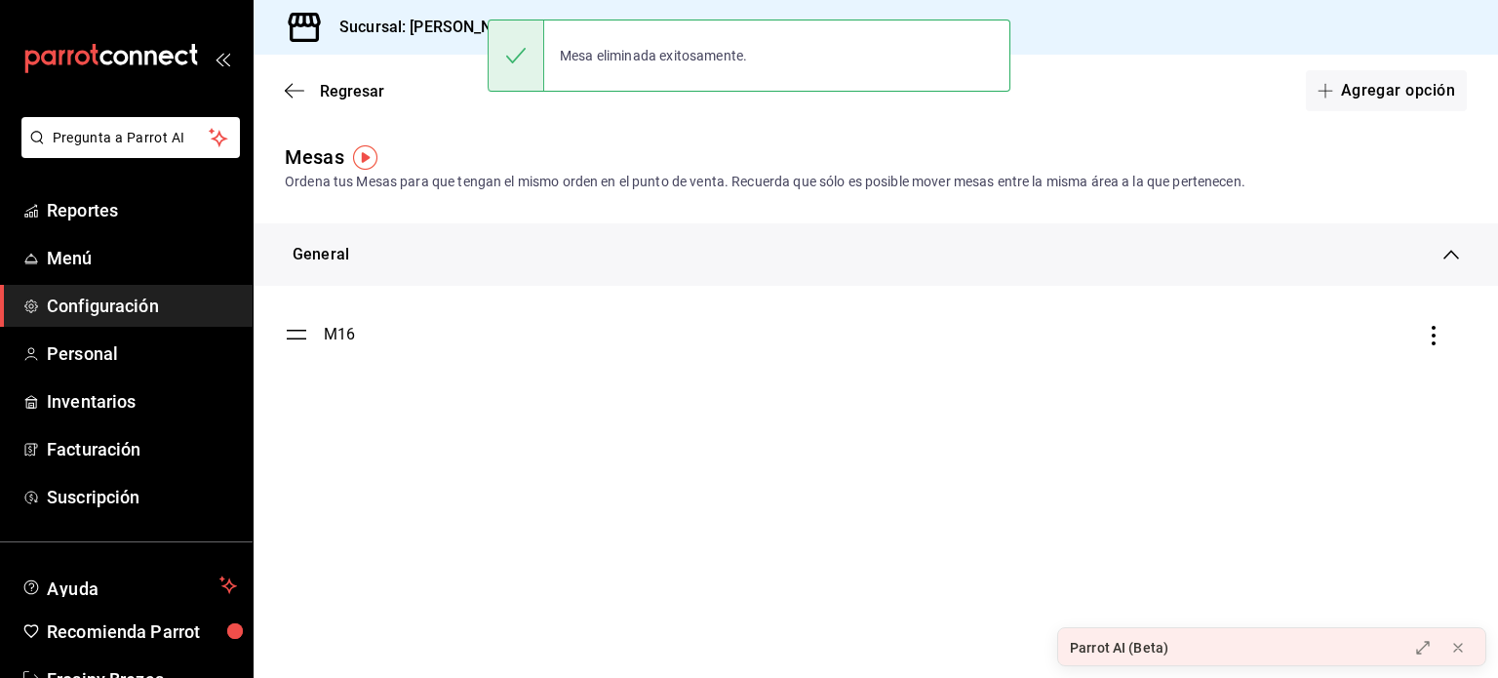
click at [1434, 340] on icon "button" at bounding box center [1434, 336] width 20 height 20
click at [1336, 349] on li "Eliminar" at bounding box center [1346, 336] width 195 height 55
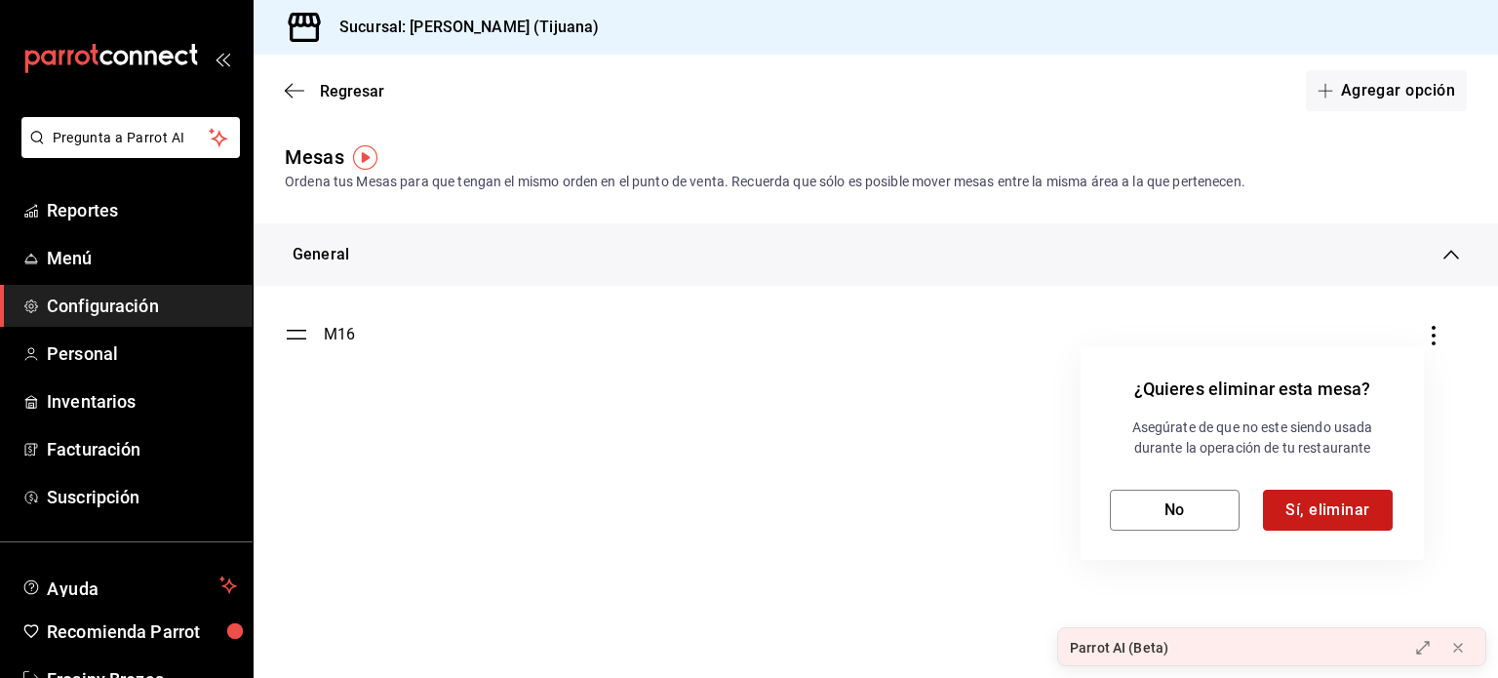
click at [1322, 512] on button "Sí, eliminar" at bounding box center [1328, 510] width 130 height 41
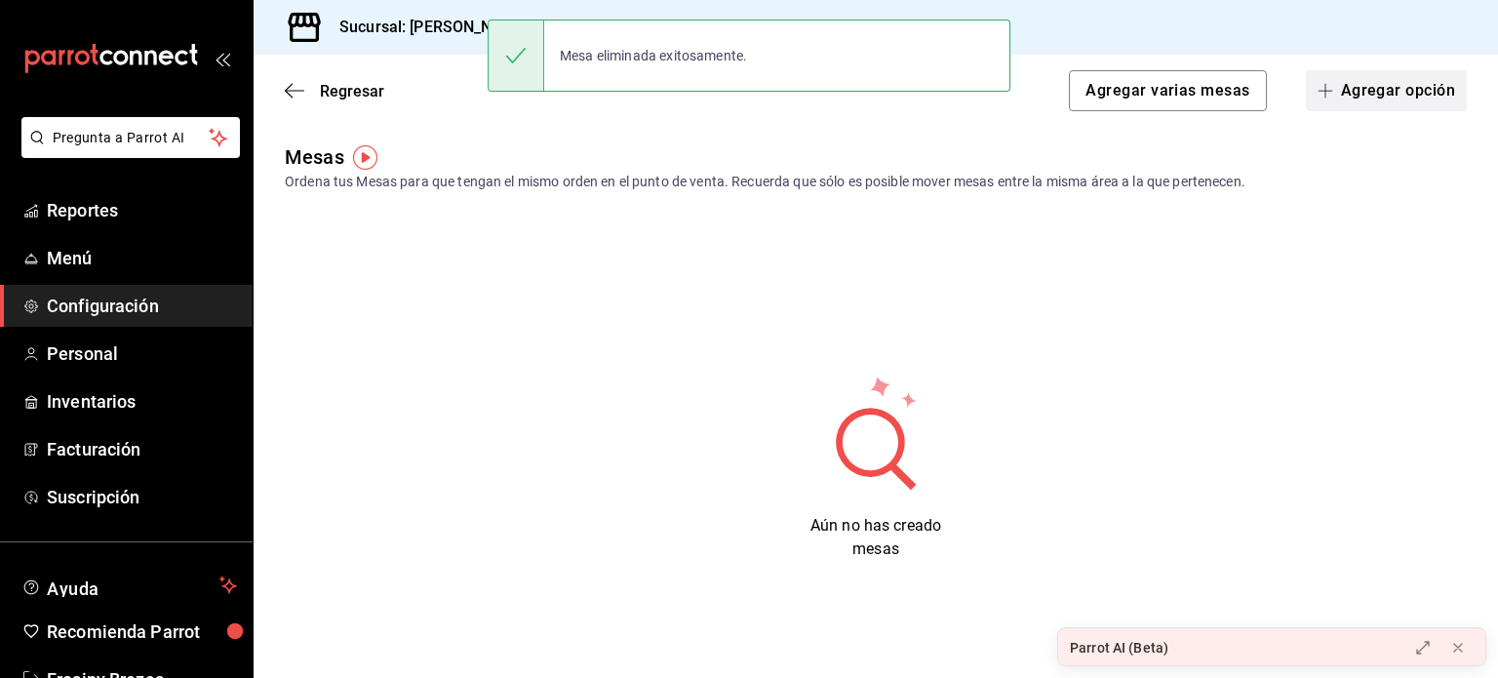
click at [1318, 95] on icon "button" at bounding box center [1326, 91] width 16 height 16
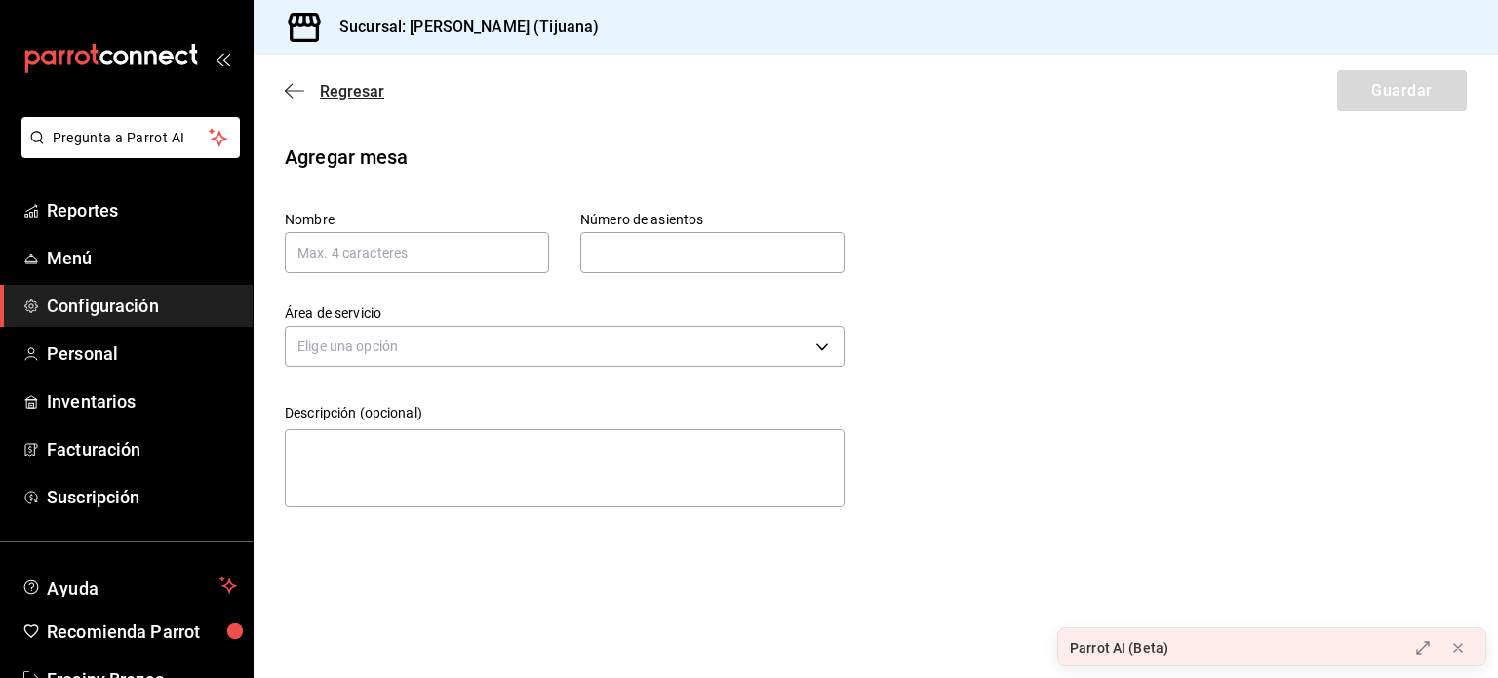
click at [345, 87] on span "Regresar" at bounding box center [352, 91] width 64 height 19
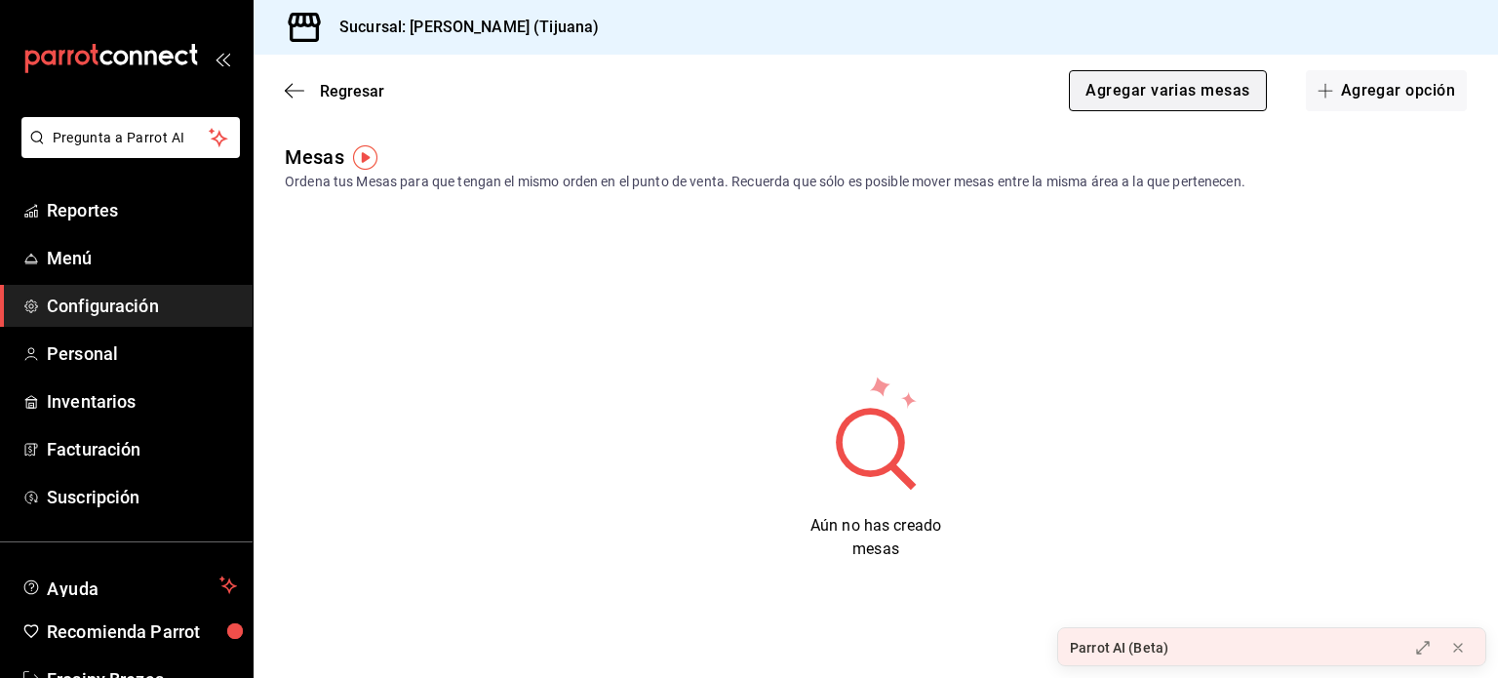
click at [1099, 85] on button "Agregar varias mesas" at bounding box center [1167, 90] width 197 height 41
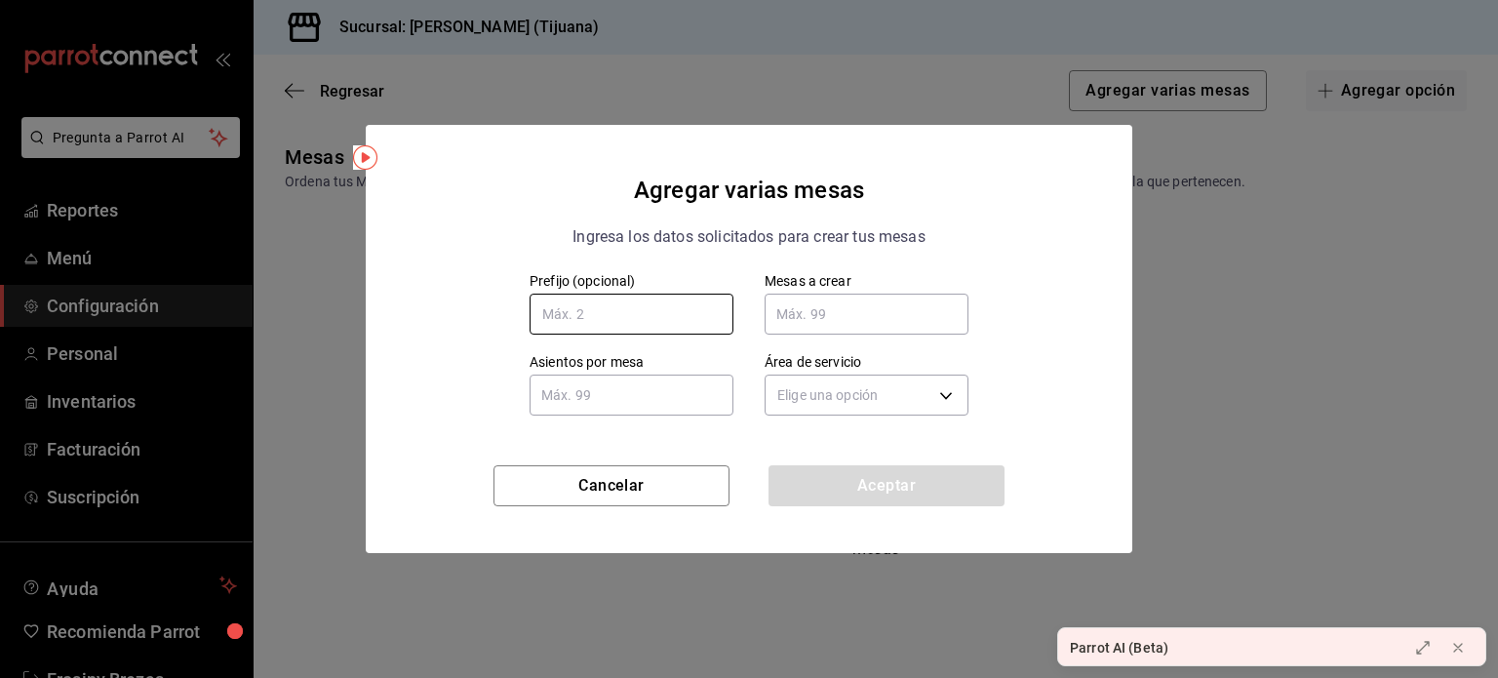
click at [612, 319] on input "text" at bounding box center [632, 314] width 204 height 41
click at [823, 305] on input "text" at bounding box center [867, 314] width 204 height 39
type input "4"
click at [578, 390] on input "text" at bounding box center [632, 395] width 204 height 39
type input "4"
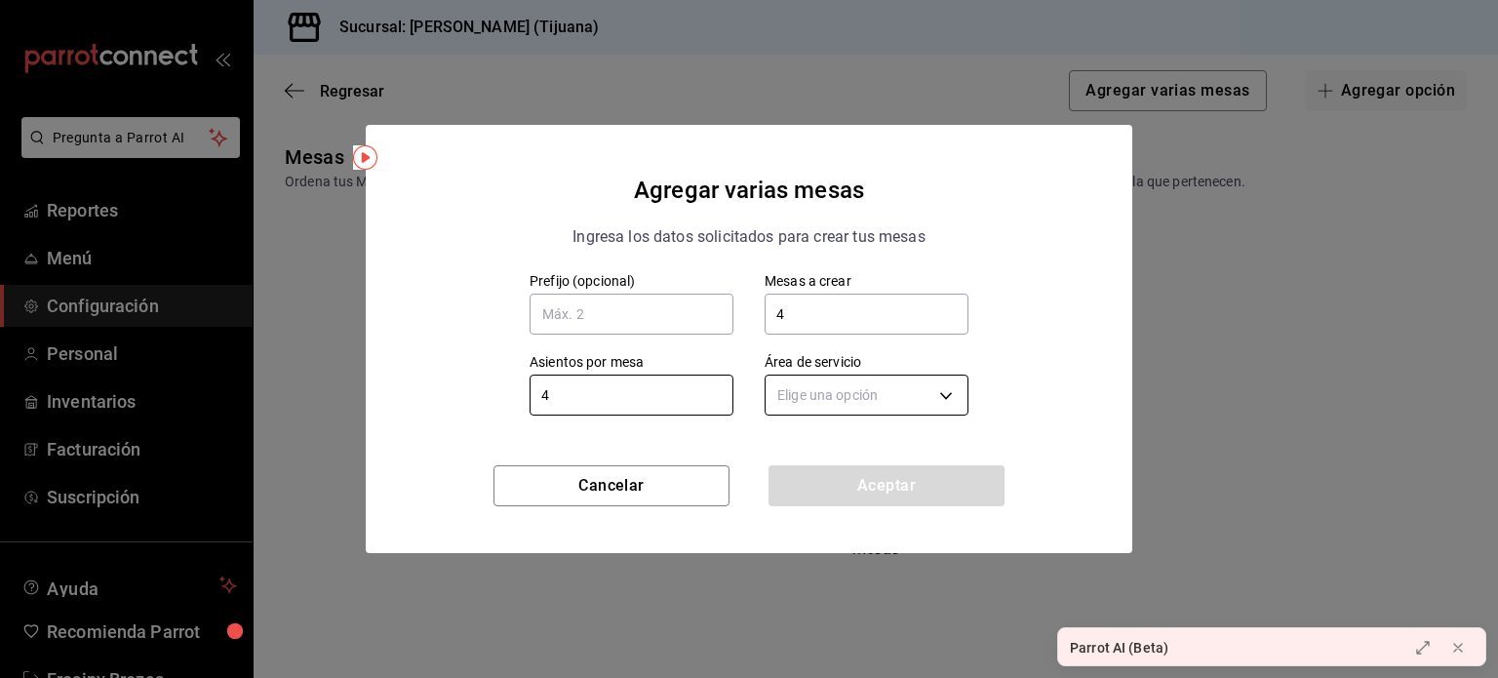
click at [819, 396] on body "Pregunta a Parrot AI Reportes Menú Configuración Personal Inventarios Facturaci…" at bounding box center [749, 339] width 1498 height 678
click at [841, 459] on span "General" at bounding box center [868, 463] width 182 height 20
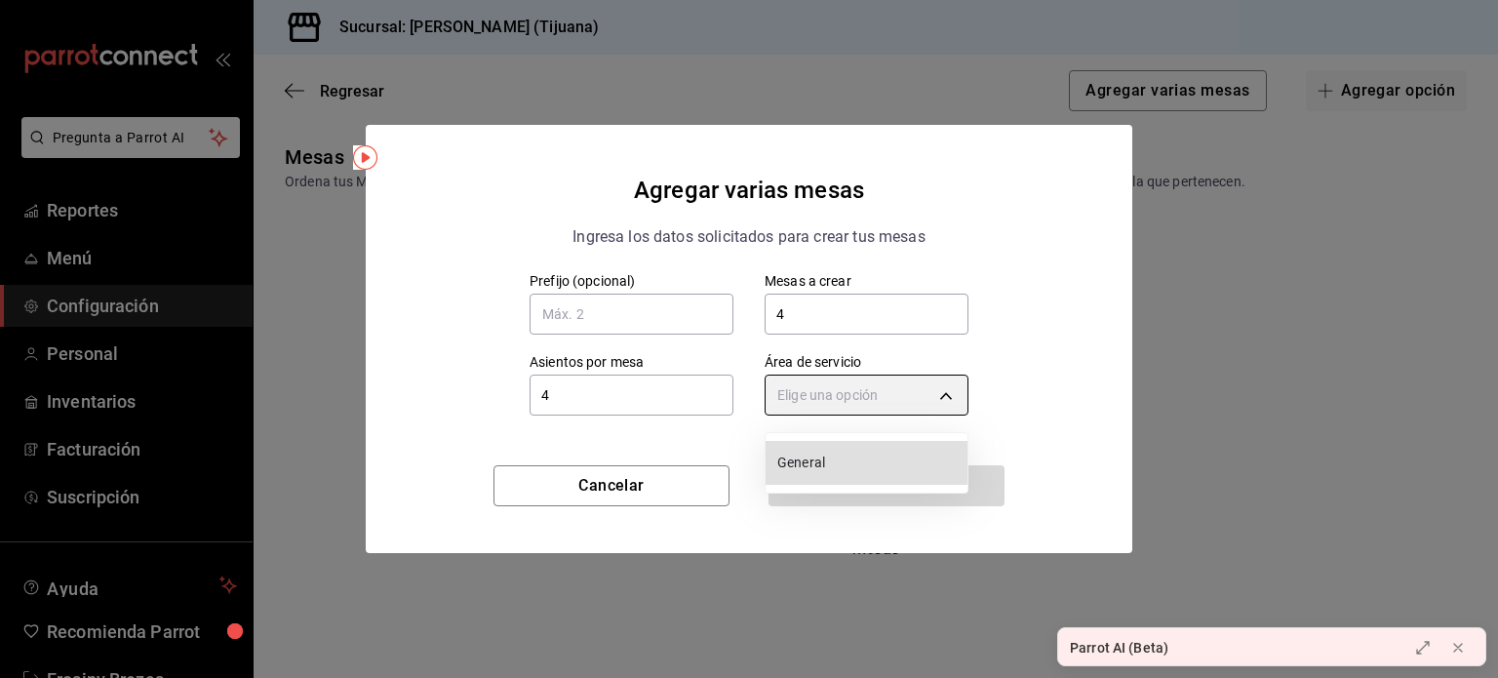
type input "3f5d78d3-0624-425d-8157-83bb7f9297bc"
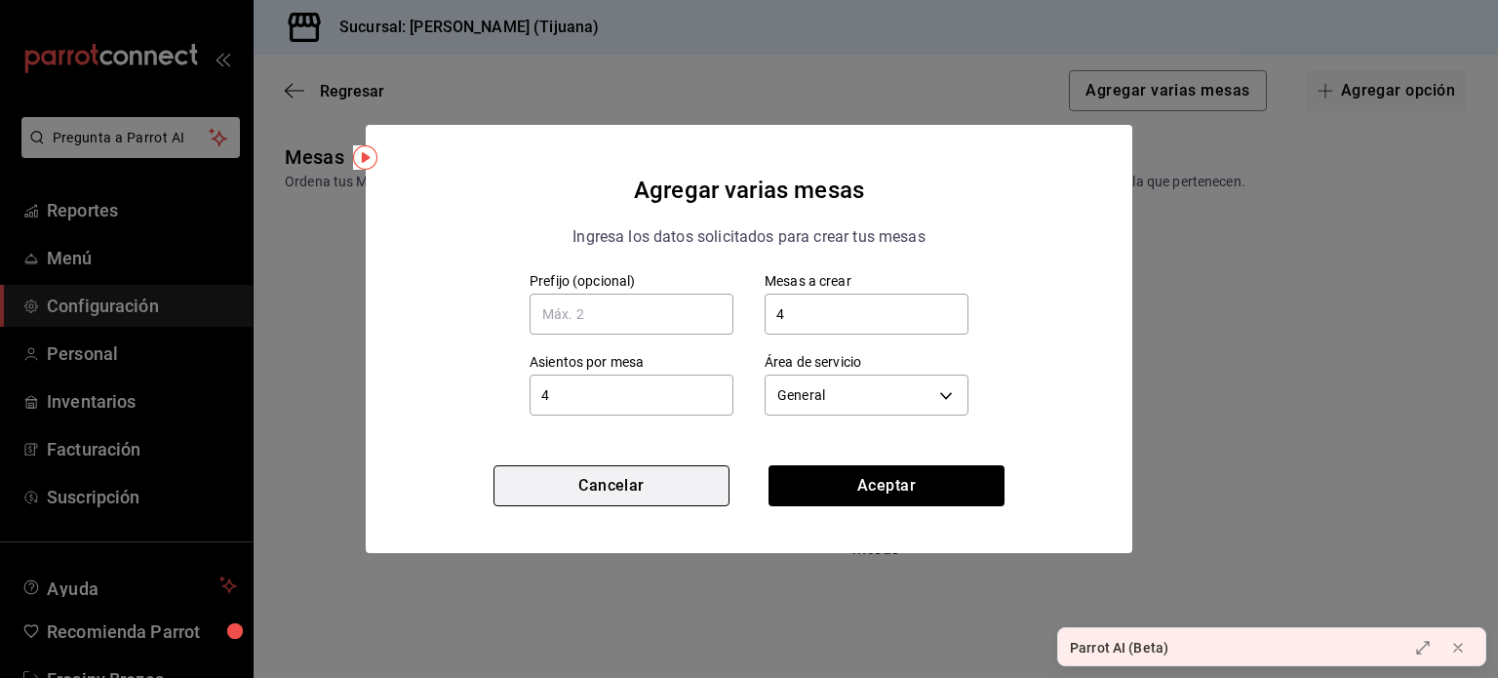
click at [691, 467] on button "Cancelar" at bounding box center [612, 485] width 236 height 41
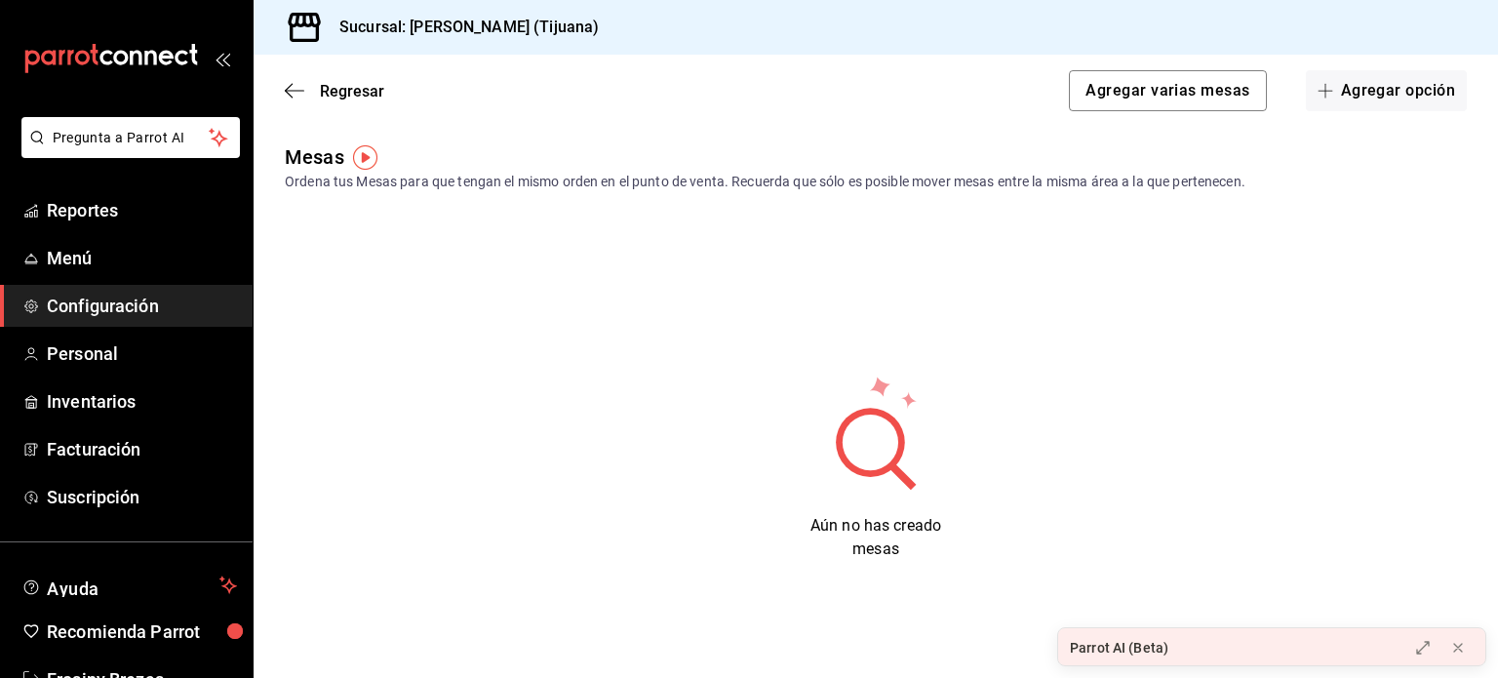
click at [121, 296] on span "Configuración" at bounding box center [142, 306] width 190 height 26
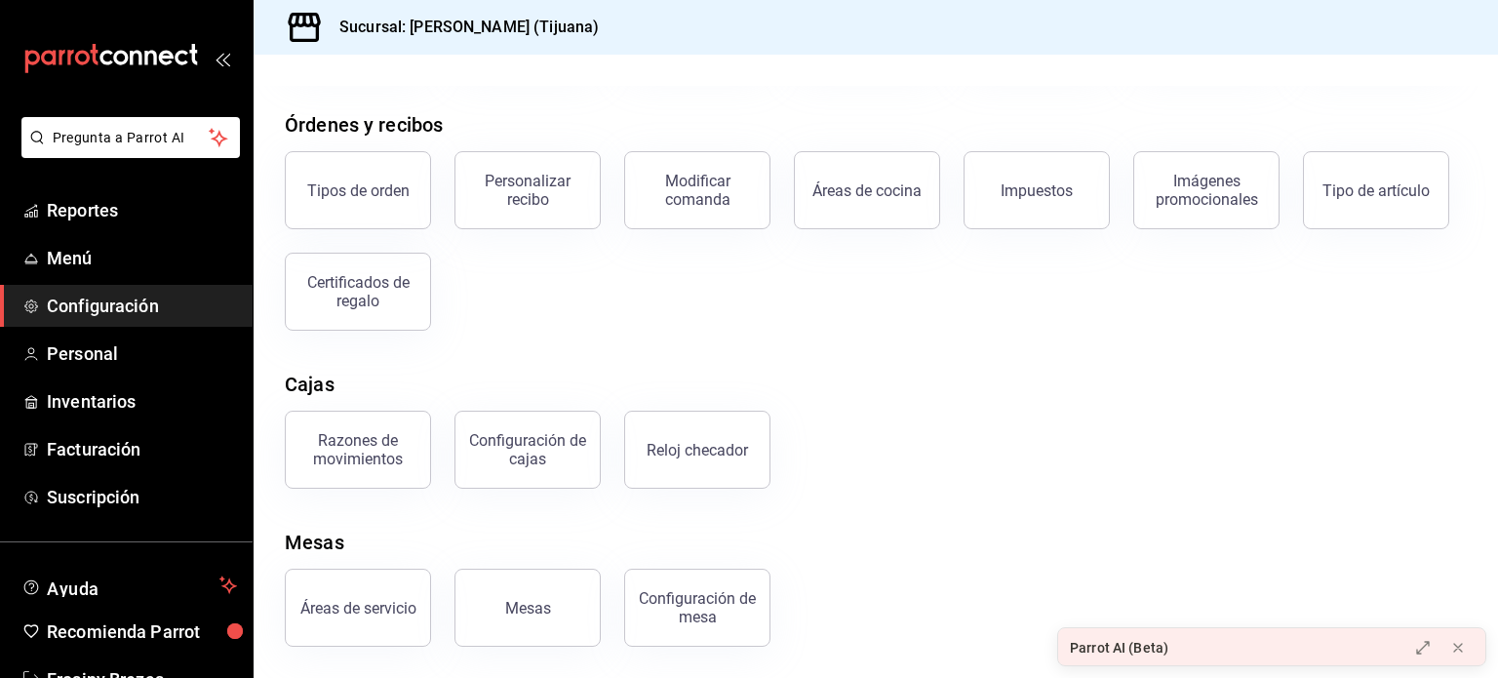
scroll to position [209, 0]
click at [390, 605] on div "Áreas de servicio" at bounding box center [358, 609] width 116 height 19
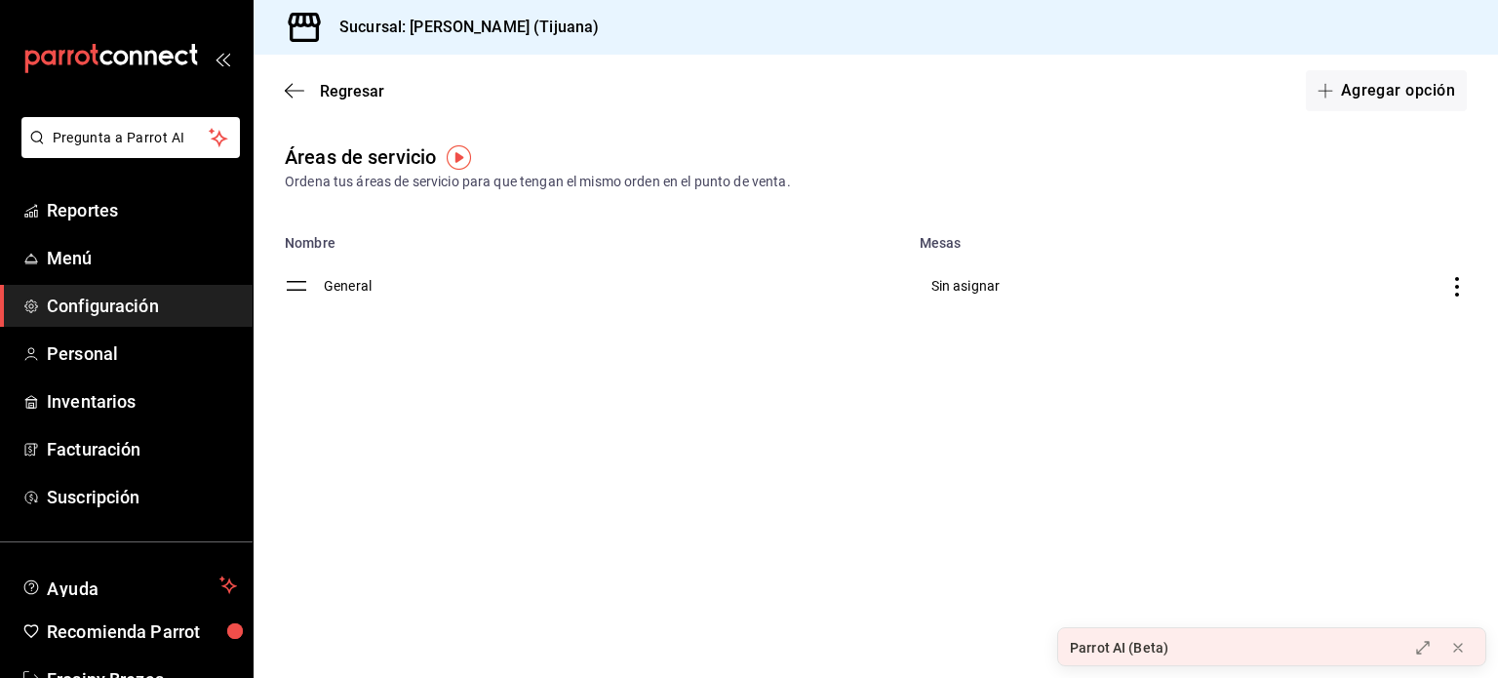
click at [1458, 288] on icon "discountsTable" at bounding box center [1457, 287] width 4 height 20
click at [334, 285] on div at bounding box center [749, 339] width 1498 height 678
click at [353, 287] on td "General" at bounding box center [616, 286] width 584 height 70
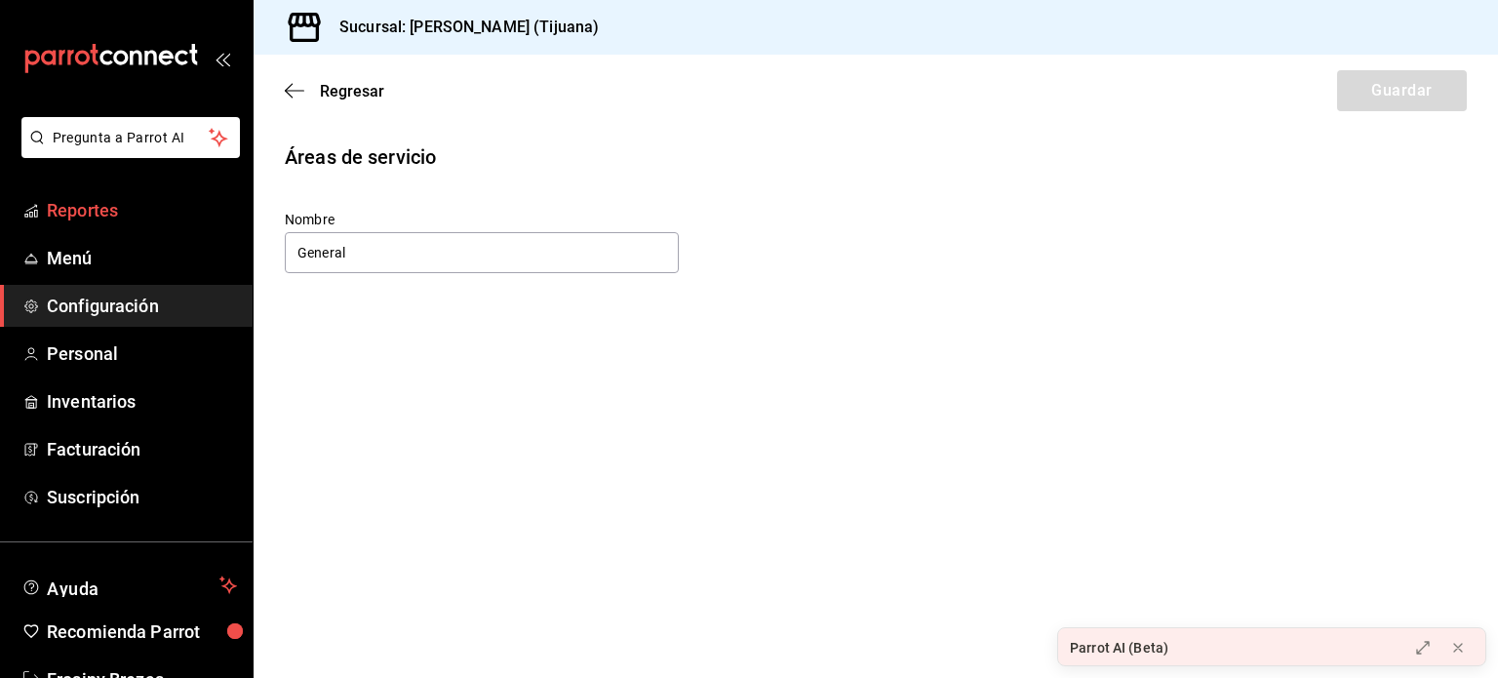
drag, startPoint x: 379, startPoint y: 243, endPoint x: 211, endPoint y: 230, distance: 168.3
click at [211, 230] on div "Pregunta a Parrot AI Reportes Menú Configuración Personal Inventarios Facturaci…" at bounding box center [749, 339] width 1498 height 678
type input "Comedor"
click at [1358, 98] on button "Guardar" at bounding box center [1402, 90] width 130 height 41
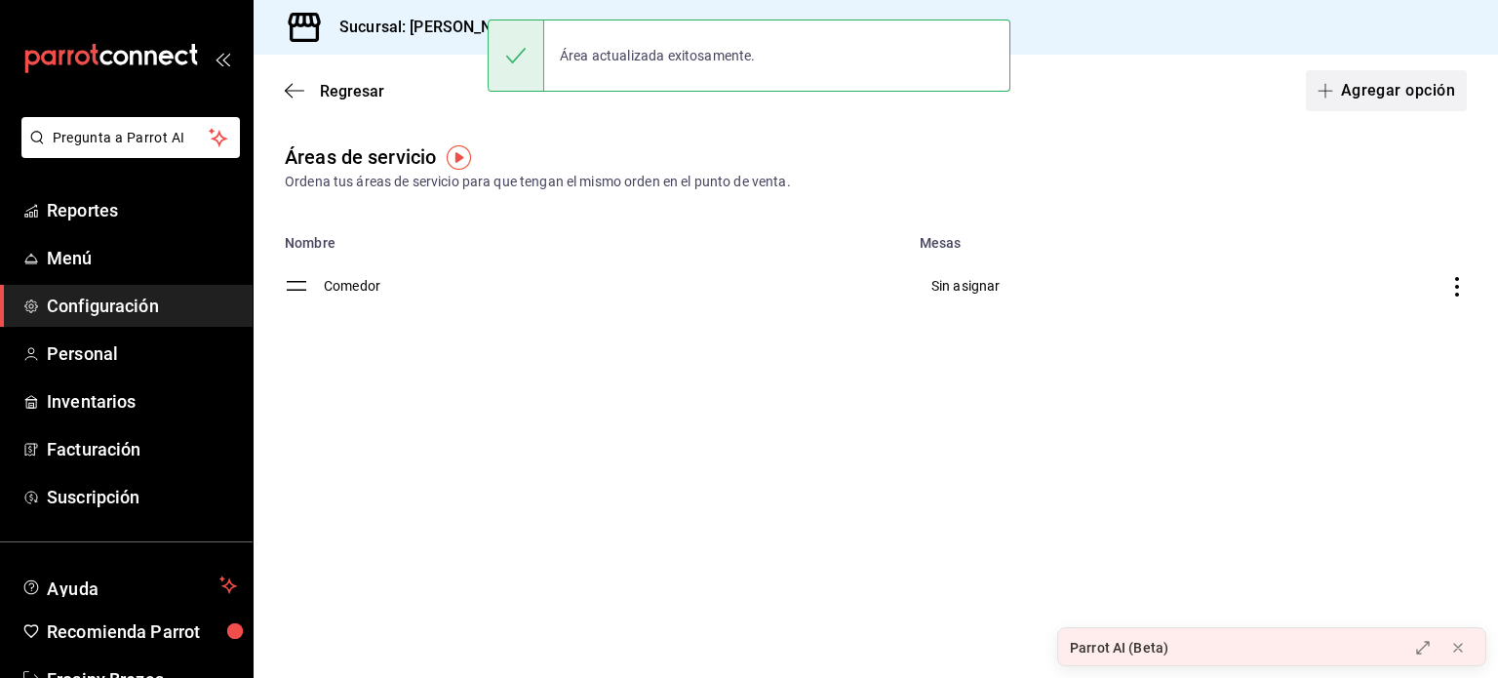
click at [1357, 101] on button "Agregar opción" at bounding box center [1386, 90] width 161 height 41
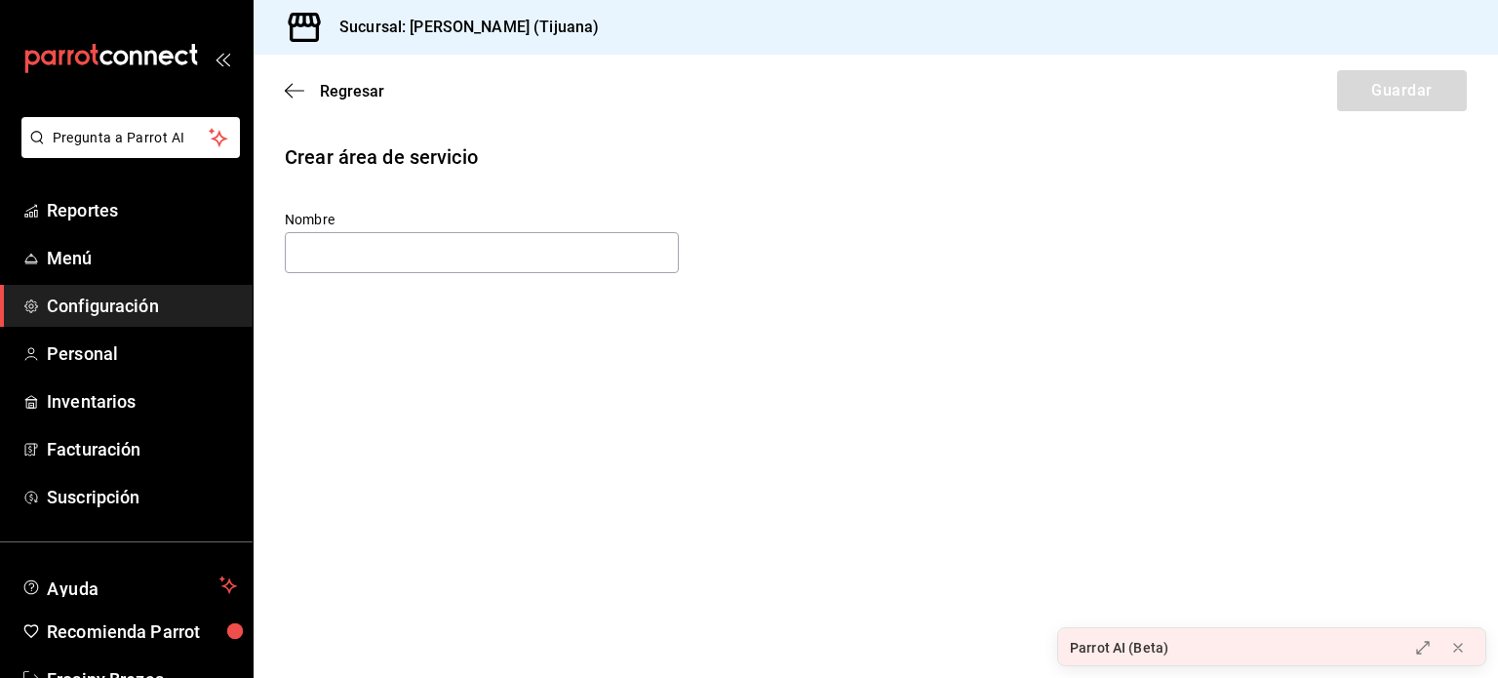
type input "s"
type input "Salon [PERSON_NAME]"
click at [1390, 74] on button "Guardar" at bounding box center [1402, 90] width 130 height 41
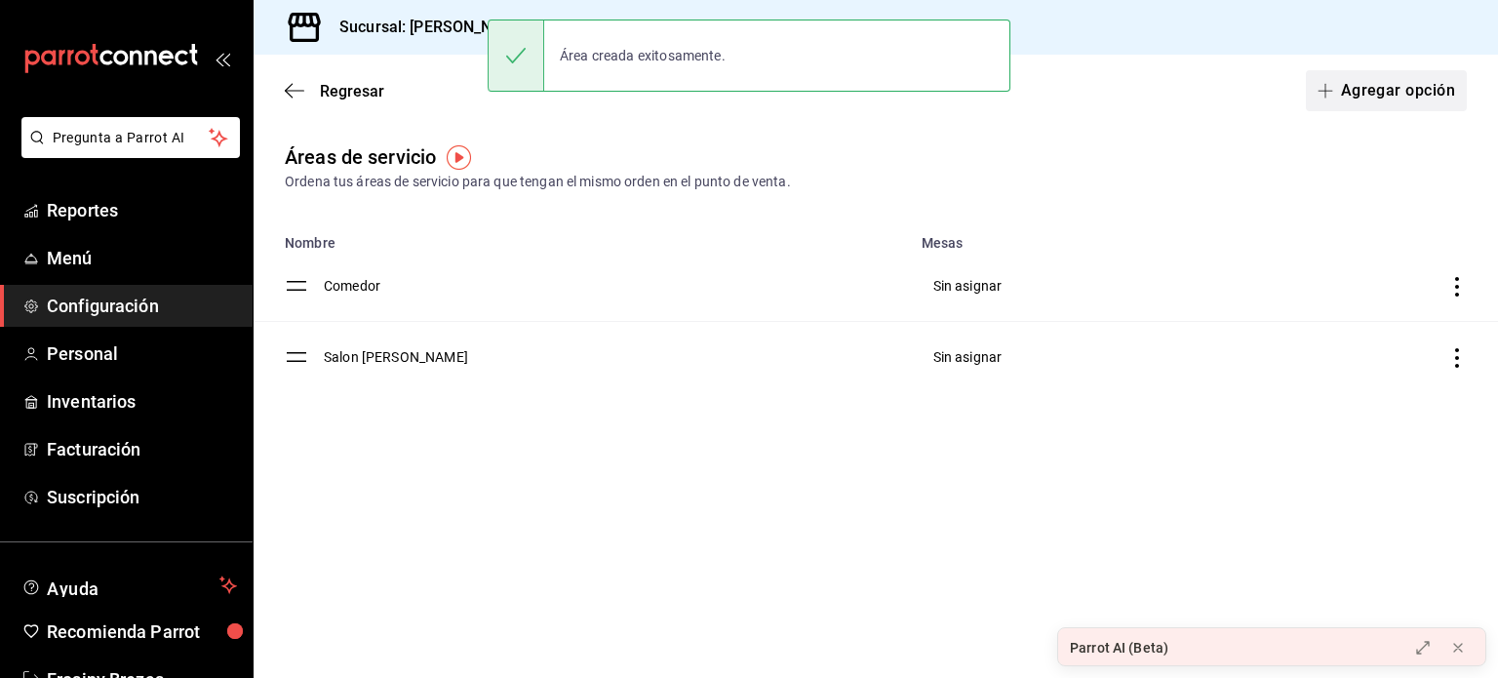
click at [1368, 91] on button "Agregar opción" at bounding box center [1386, 90] width 161 height 41
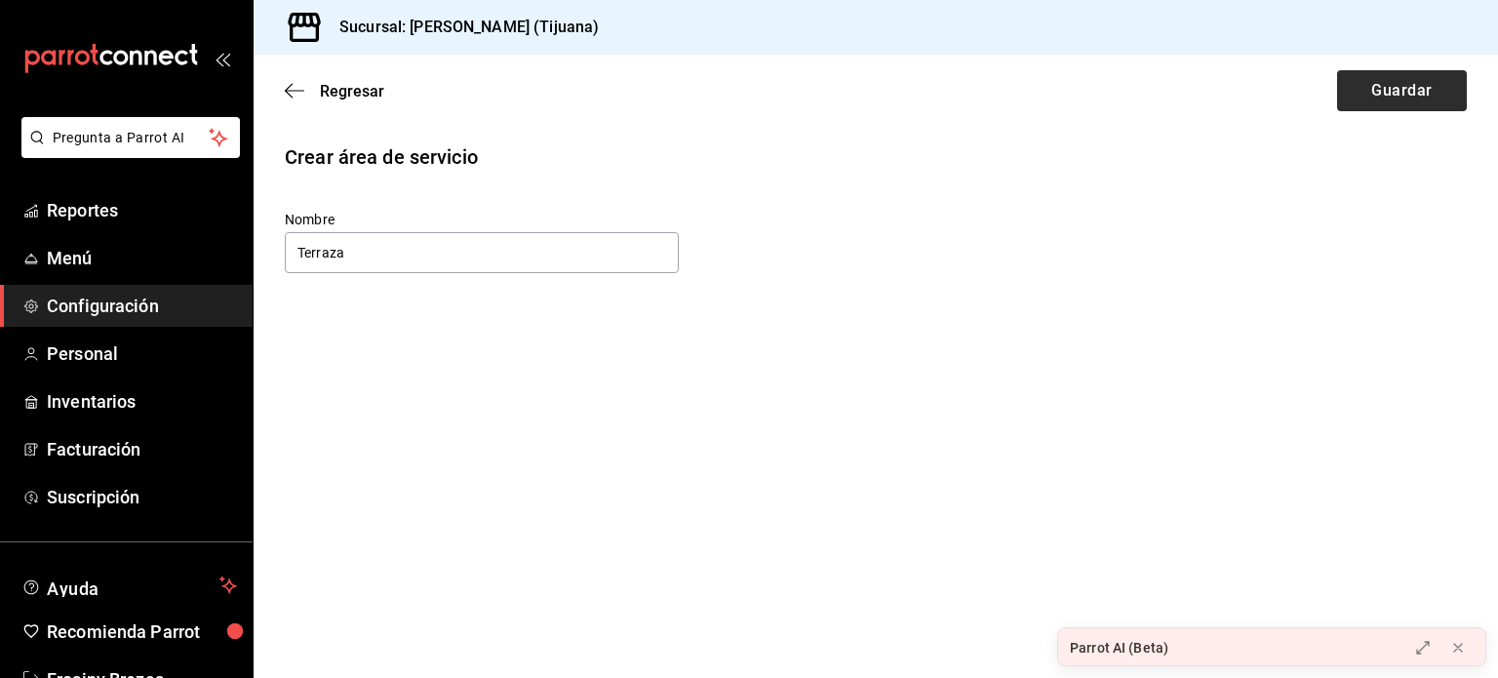
type input "Terraza"
click at [1375, 90] on button "Guardar" at bounding box center [1402, 90] width 130 height 41
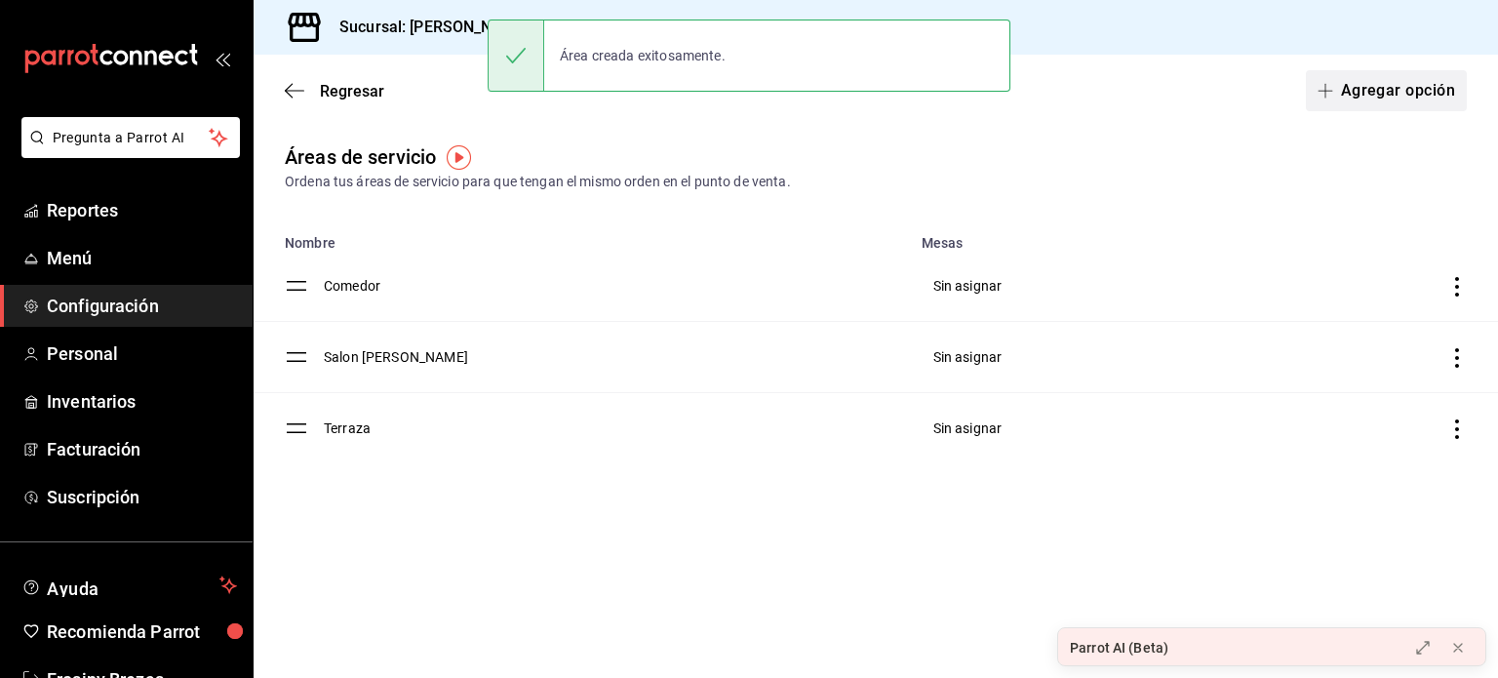
click at [1348, 91] on button "Agregar opción" at bounding box center [1386, 90] width 161 height 41
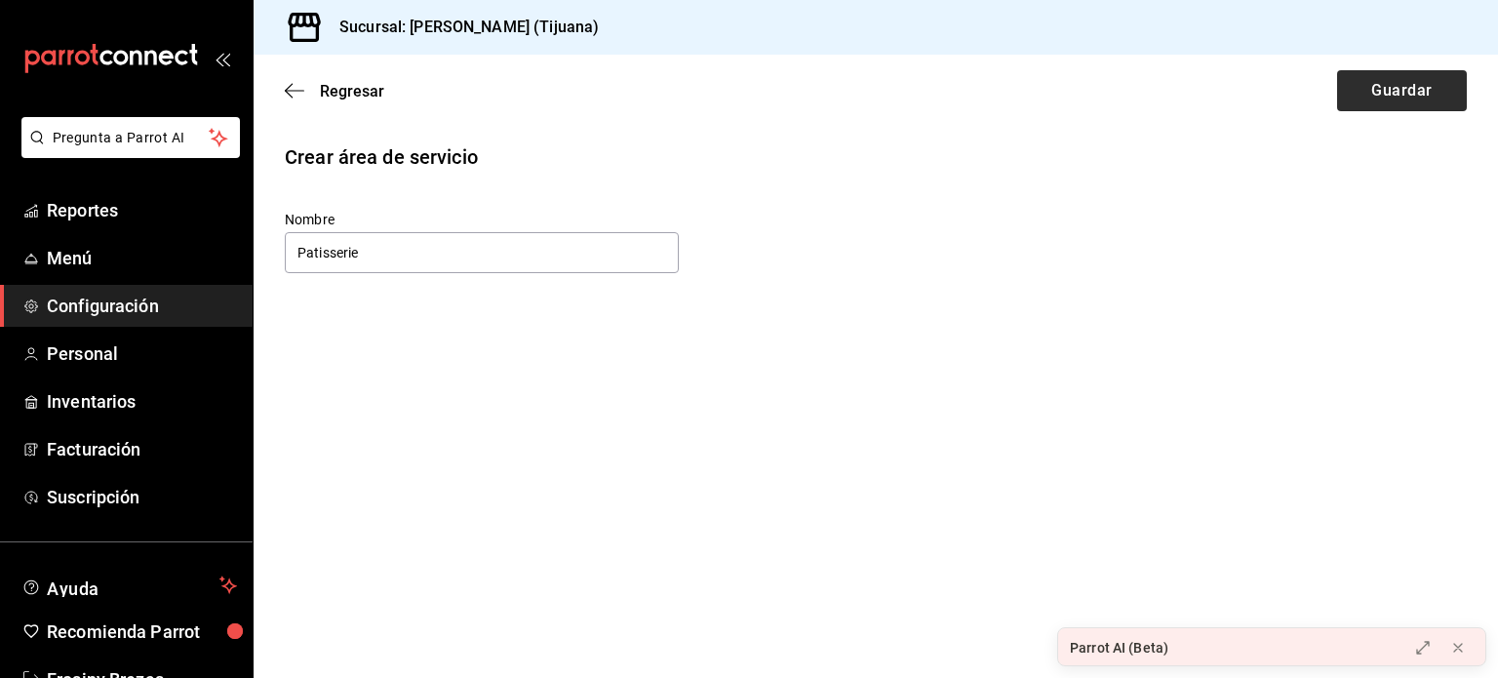
type input "Patisserie"
click at [1397, 93] on button "Guardar" at bounding box center [1402, 90] width 130 height 41
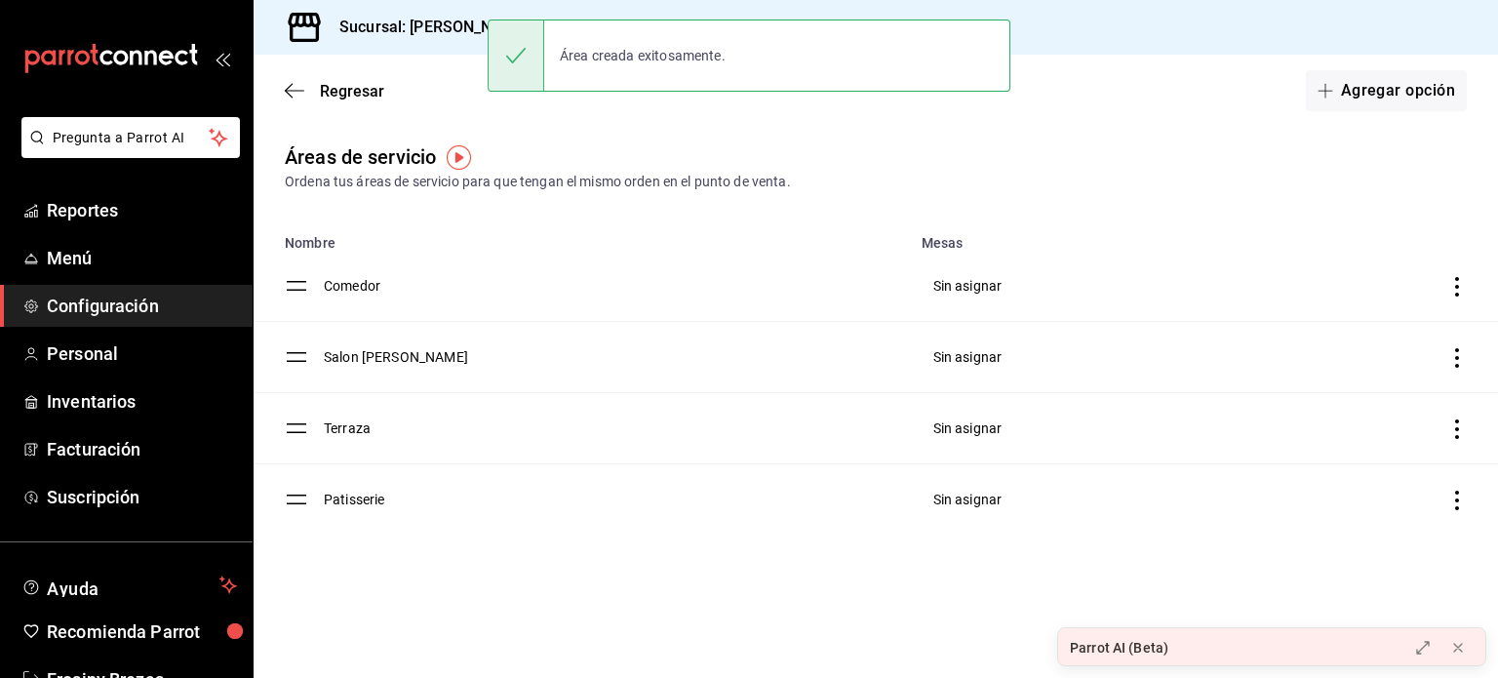
click at [173, 313] on span "Configuración" at bounding box center [142, 306] width 190 height 26
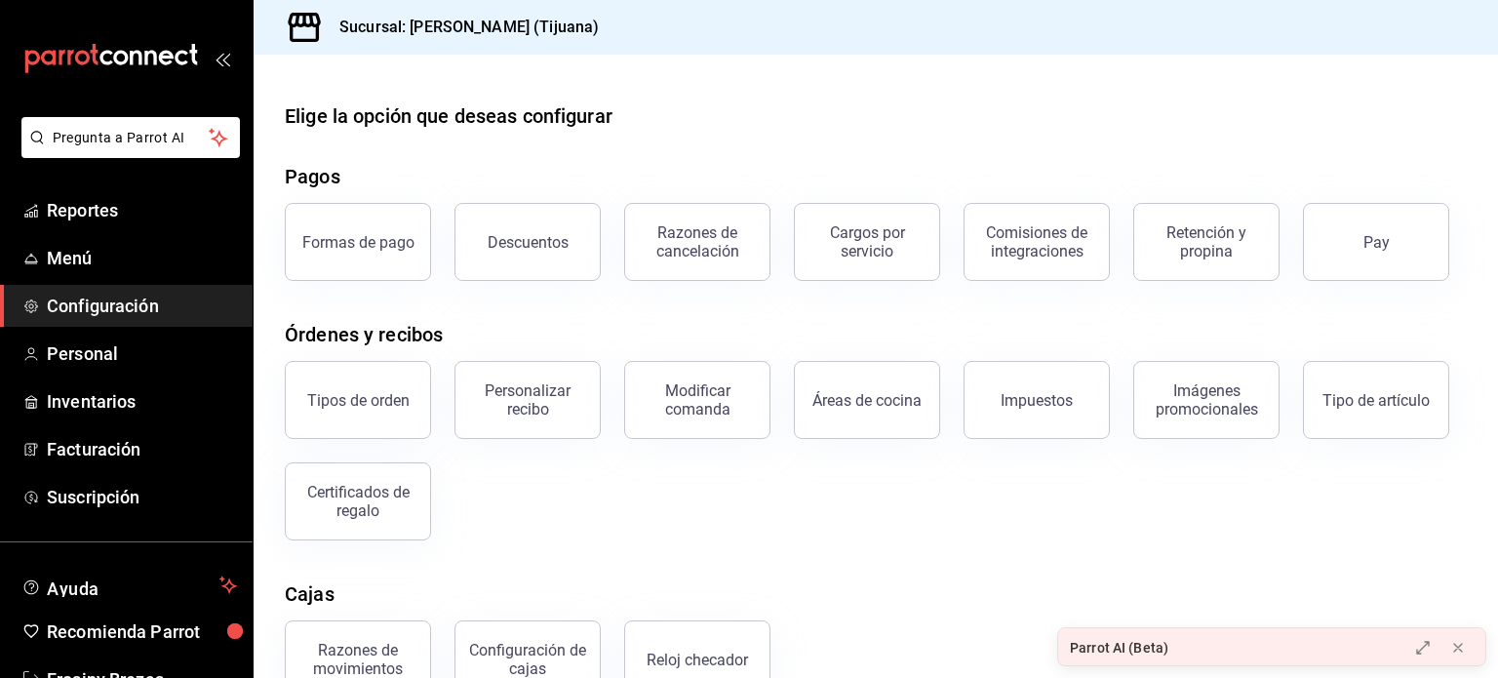
scroll to position [210, 0]
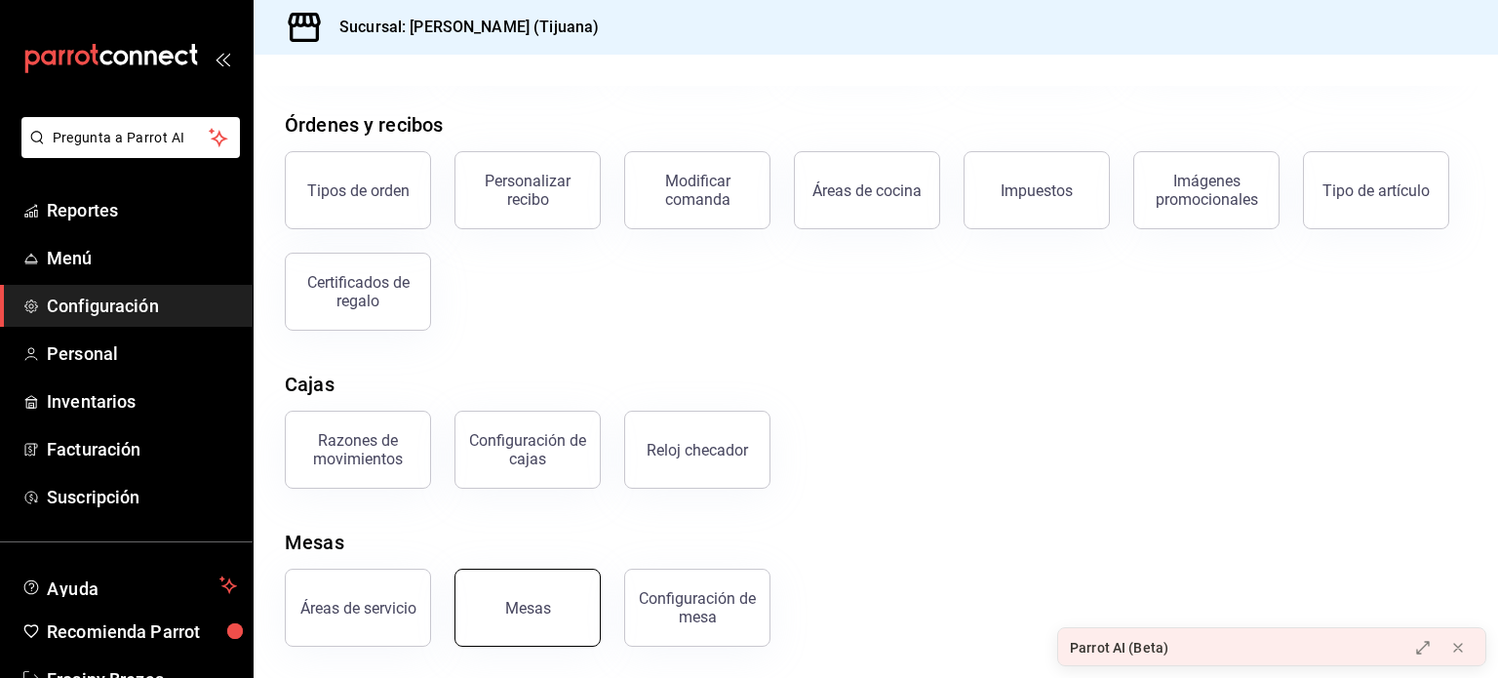
click at [524, 588] on button "Mesas" at bounding box center [528, 608] width 146 height 78
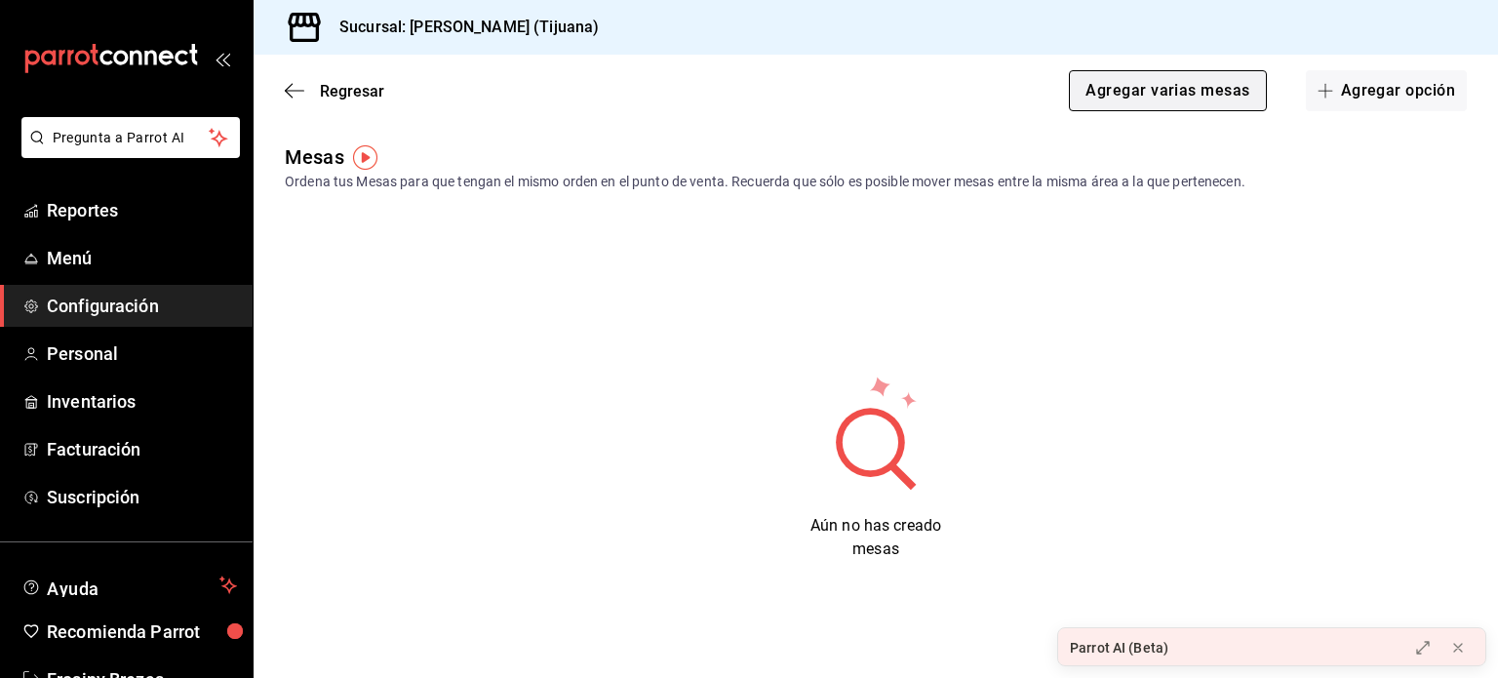
click at [1182, 100] on button "Agregar varias mesas" at bounding box center [1167, 90] width 197 height 41
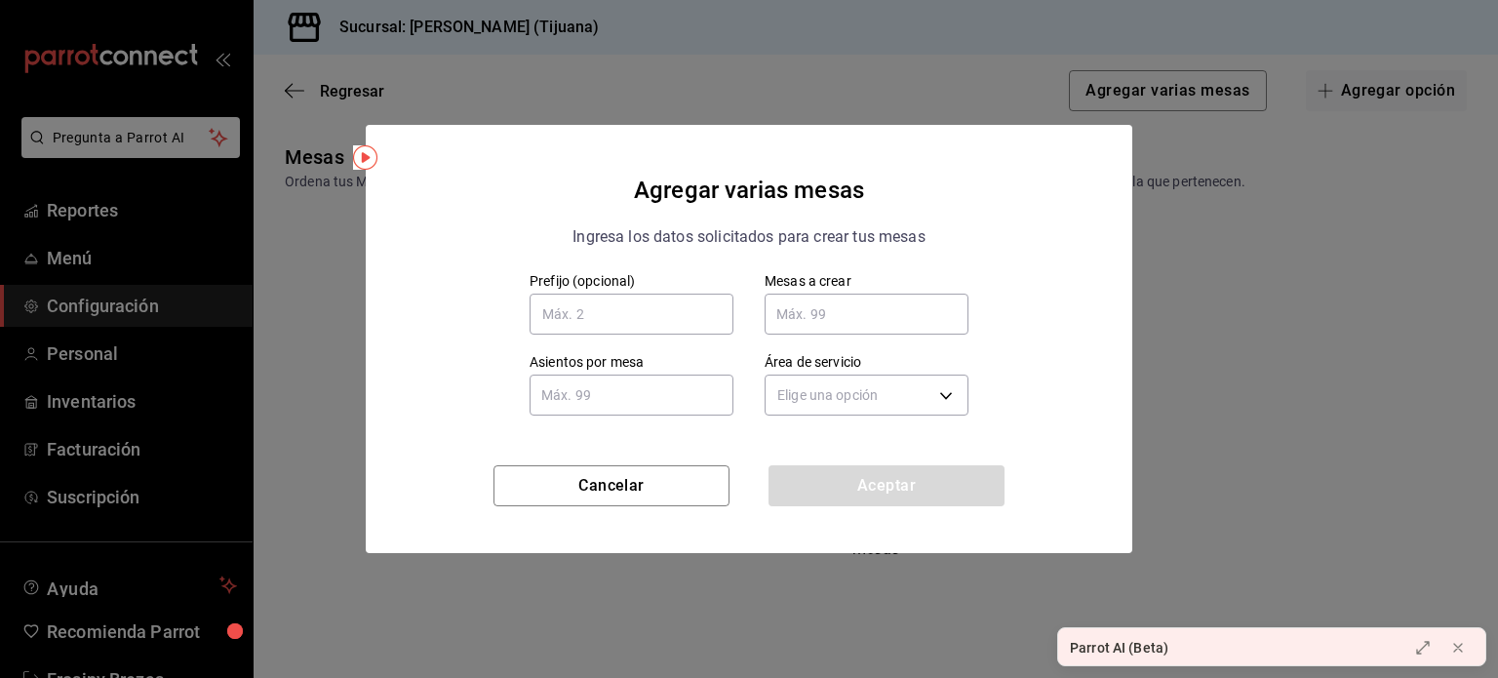
click at [804, 317] on input "text" at bounding box center [867, 314] width 204 height 39
type input "4"
click at [644, 390] on input "text" at bounding box center [632, 395] width 204 height 39
type input "4"
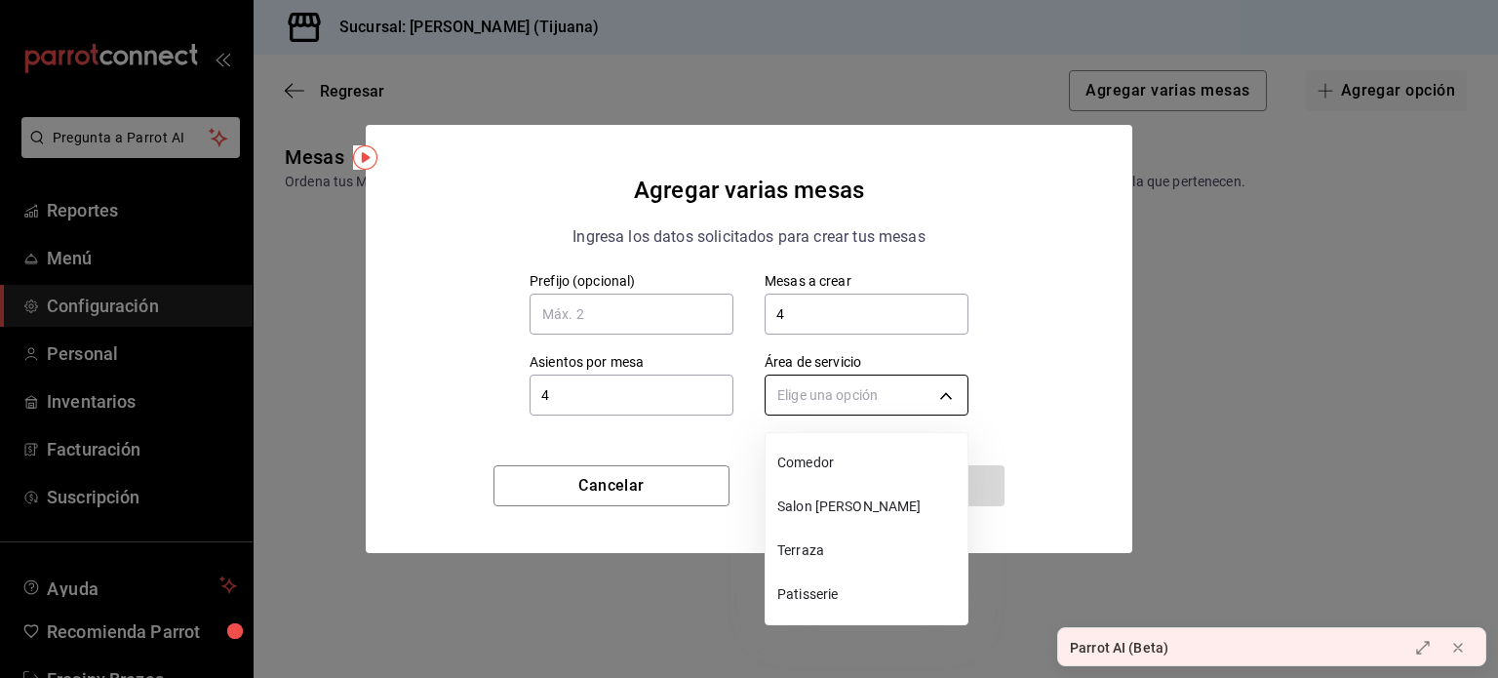
click at [793, 403] on body "Pregunta a Parrot AI Reportes Menú Configuración Personal Inventarios Facturaci…" at bounding box center [749, 339] width 1498 height 678
click at [819, 458] on span "Comedor" at bounding box center [868, 463] width 182 height 20
type input "3f5d78d3-0624-425d-8157-83bb7f9297bc"
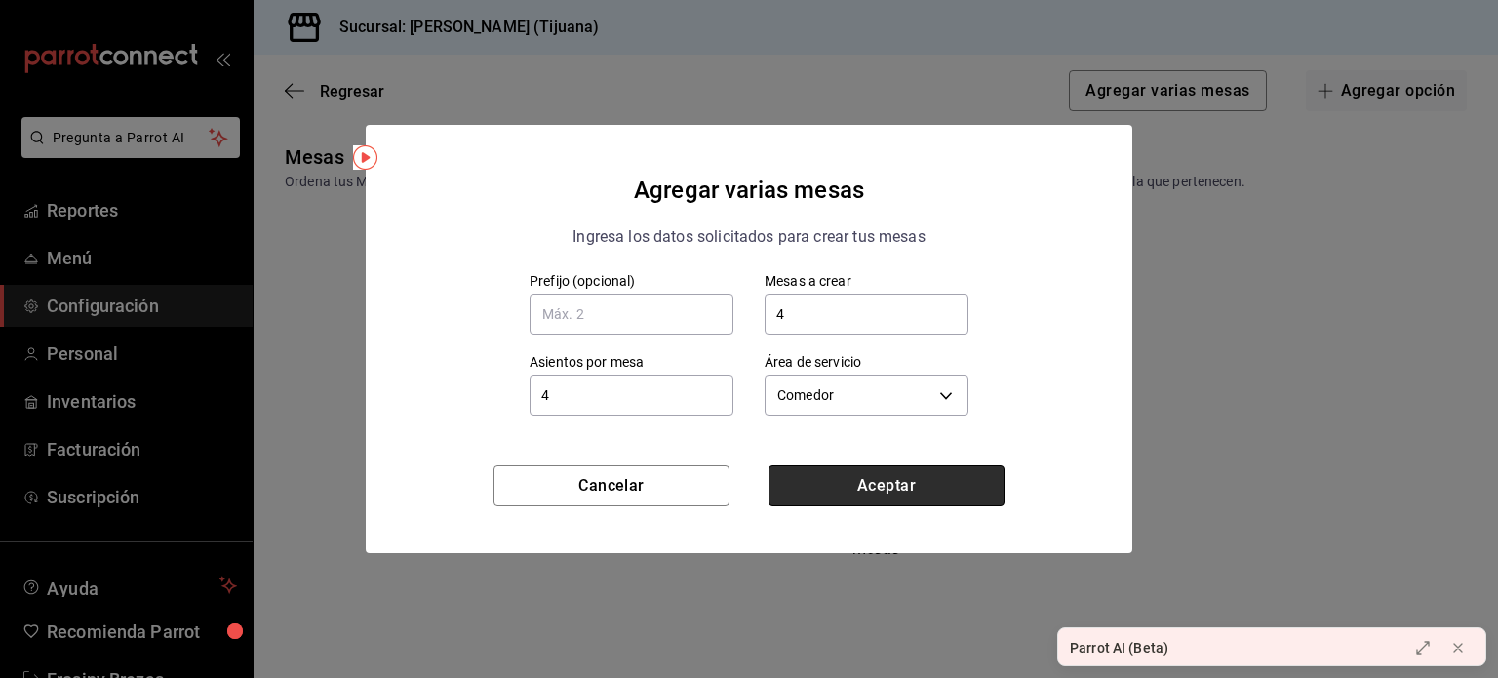
click at [828, 475] on button "Aceptar" at bounding box center [887, 485] width 236 height 41
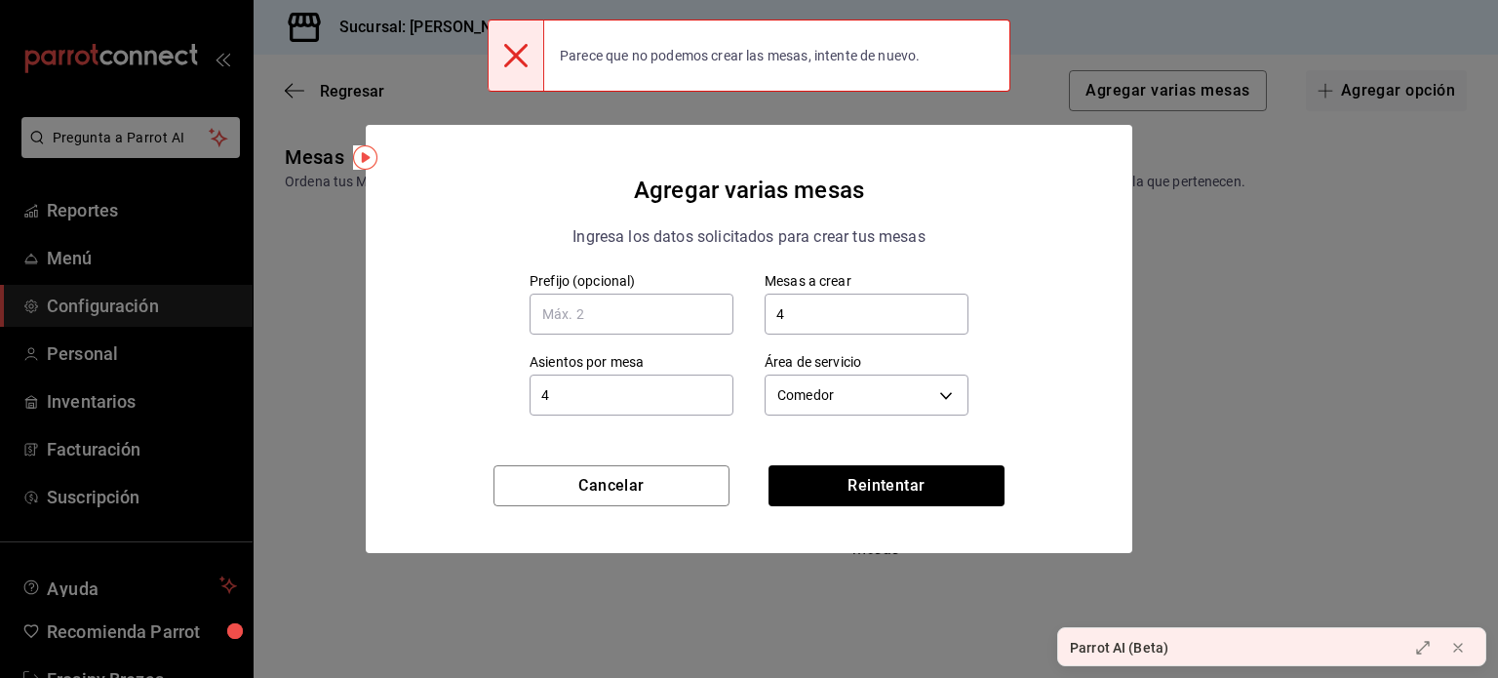
click at [669, 288] on label "Prefijo (opcional)" at bounding box center [632, 281] width 204 height 14
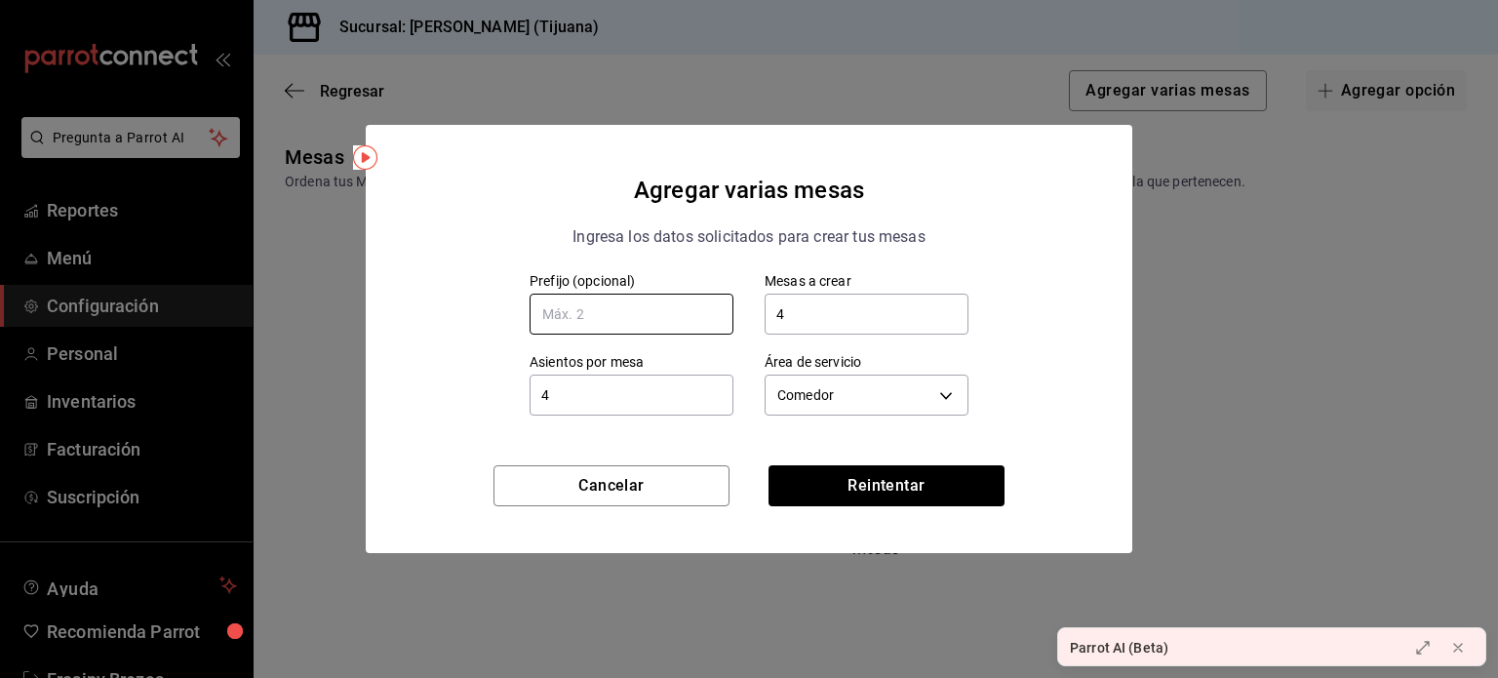
click at [598, 311] on input "text" at bounding box center [632, 314] width 204 height 41
click at [837, 484] on button "Reintentar" at bounding box center [887, 485] width 236 height 41
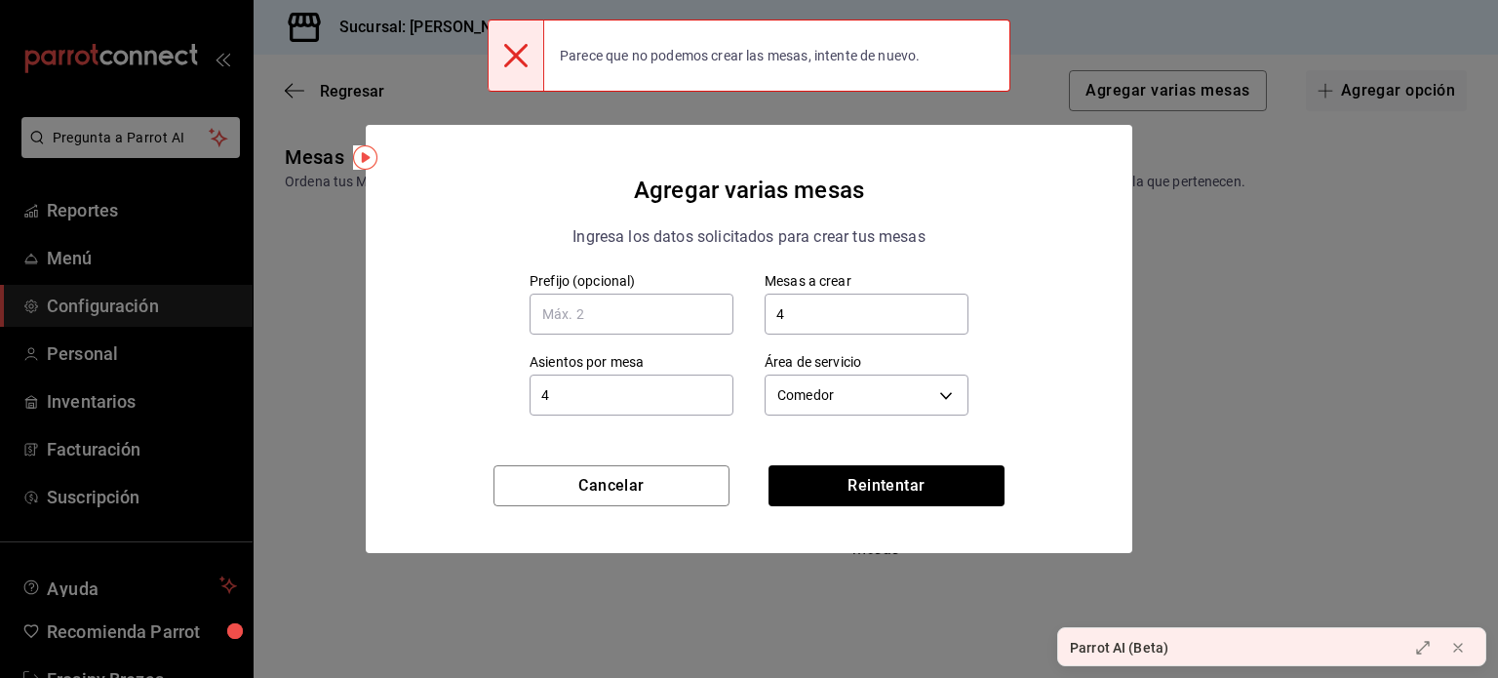
click at [783, 172] on h4 "Agregar varias mesas" at bounding box center [749, 190] width 230 height 37
click at [515, 68] on div at bounding box center [516, 55] width 57 height 70
click at [636, 307] on input "text" at bounding box center [632, 314] width 204 height 41
click at [639, 485] on button "Cancelar" at bounding box center [612, 485] width 236 height 41
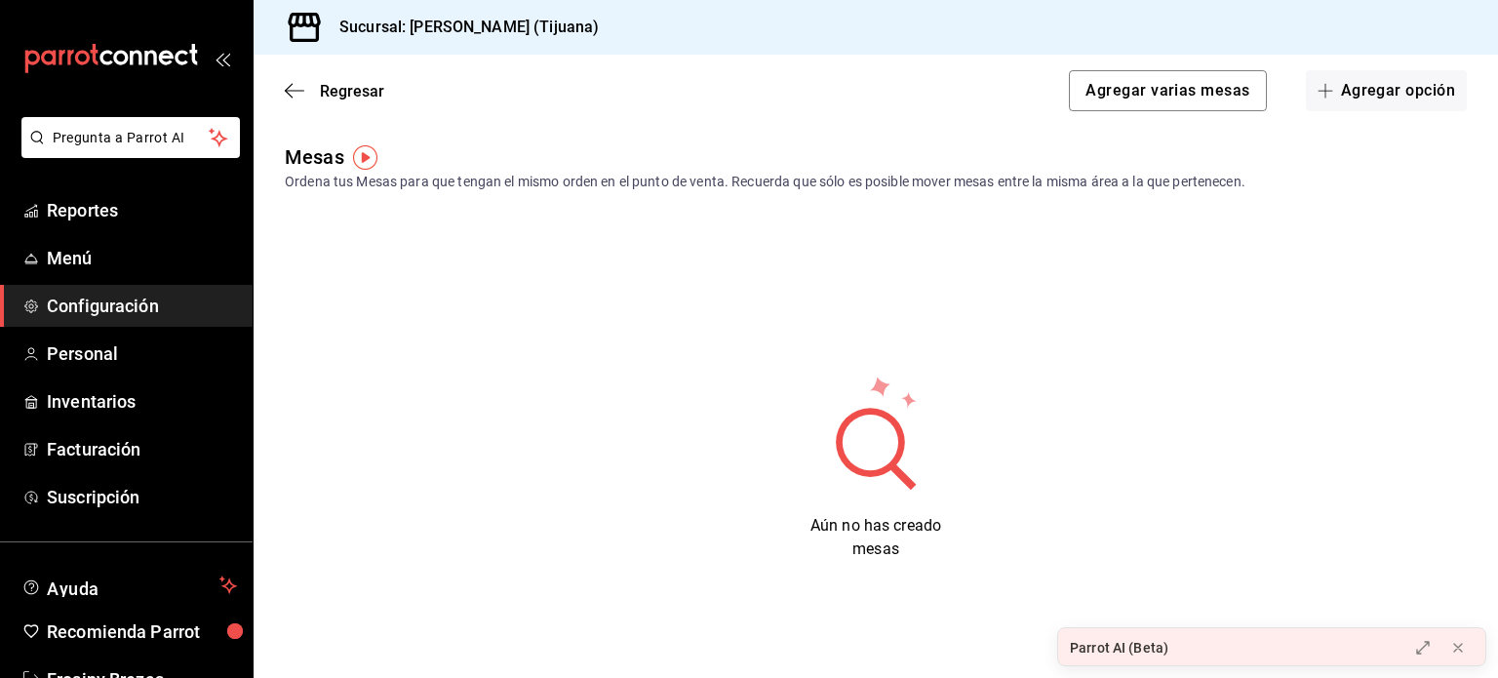
click at [1348, 111] on div "Regresar Agregar varias mesas Agregar opción" at bounding box center [876, 91] width 1245 height 72
click at [1331, 100] on button "Agregar opción" at bounding box center [1386, 90] width 161 height 41
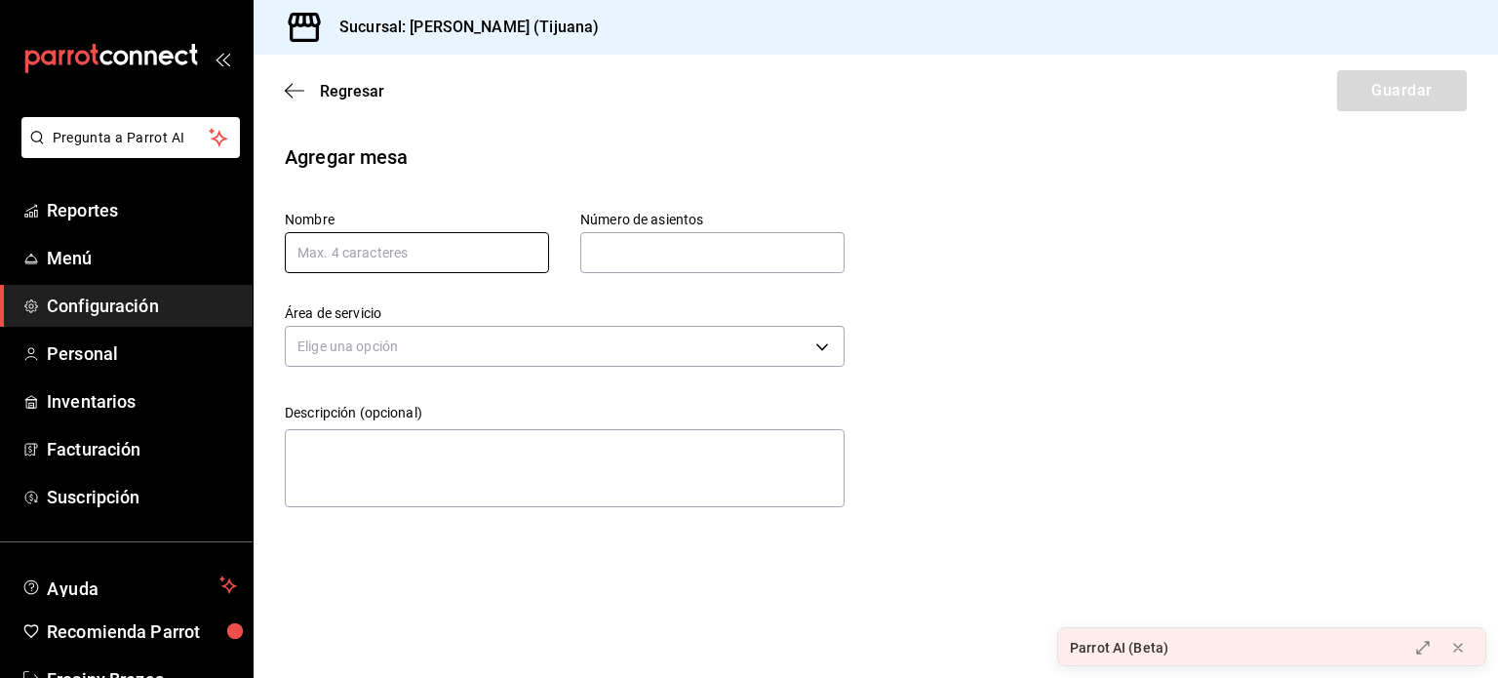
click at [418, 257] on input "text" at bounding box center [417, 252] width 264 height 41
click at [645, 241] on input "text" at bounding box center [712, 252] width 264 height 39
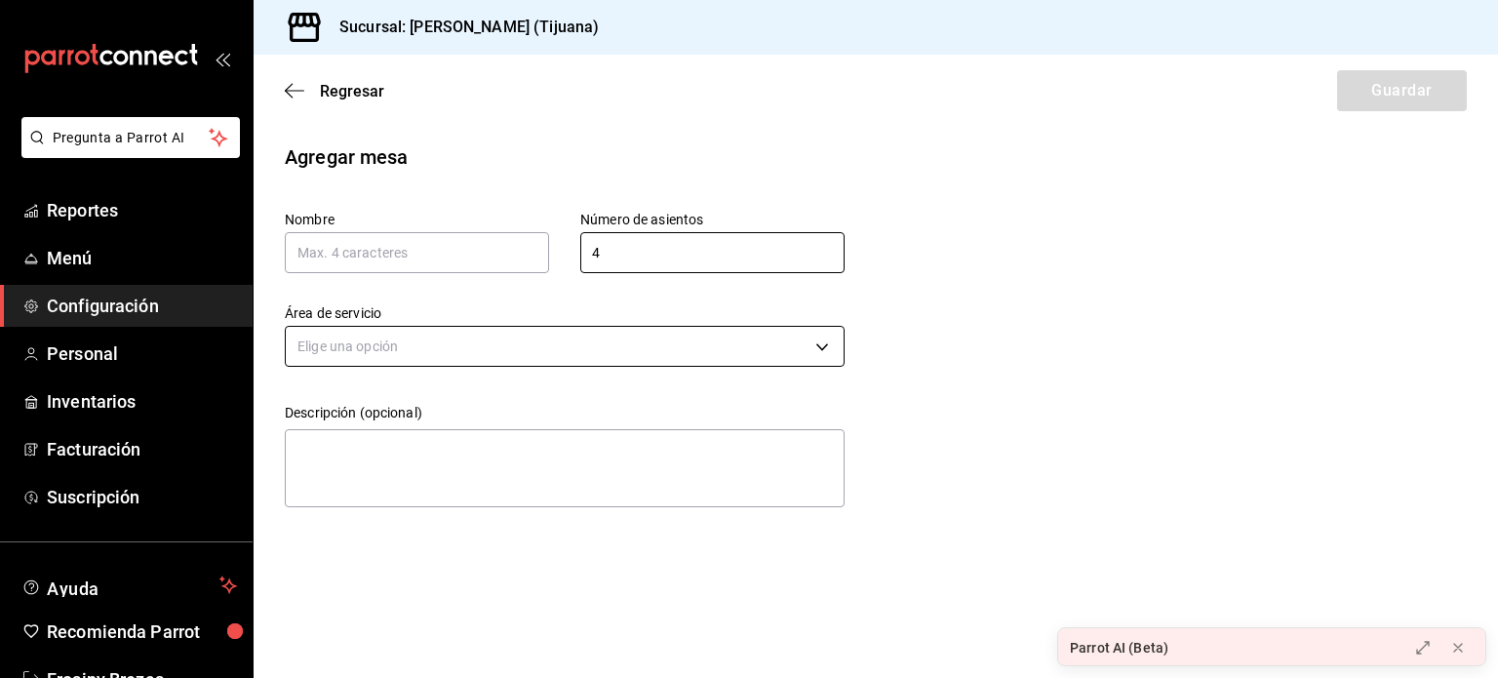
type input "4"
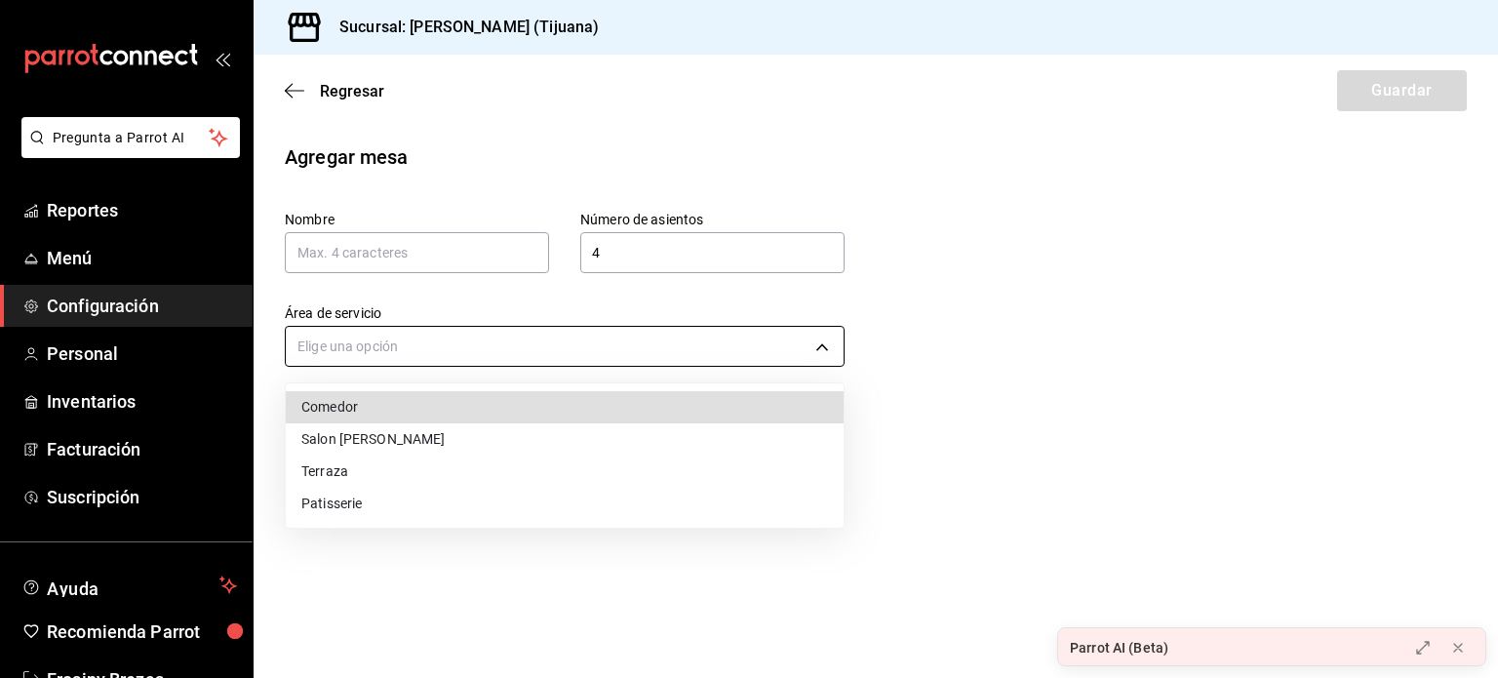
click at [527, 353] on body "Pregunta a Parrot AI Reportes Menú Configuración Personal Inventarios Facturaci…" at bounding box center [749, 339] width 1498 height 678
click at [449, 408] on li "Comedor" at bounding box center [565, 407] width 558 height 32
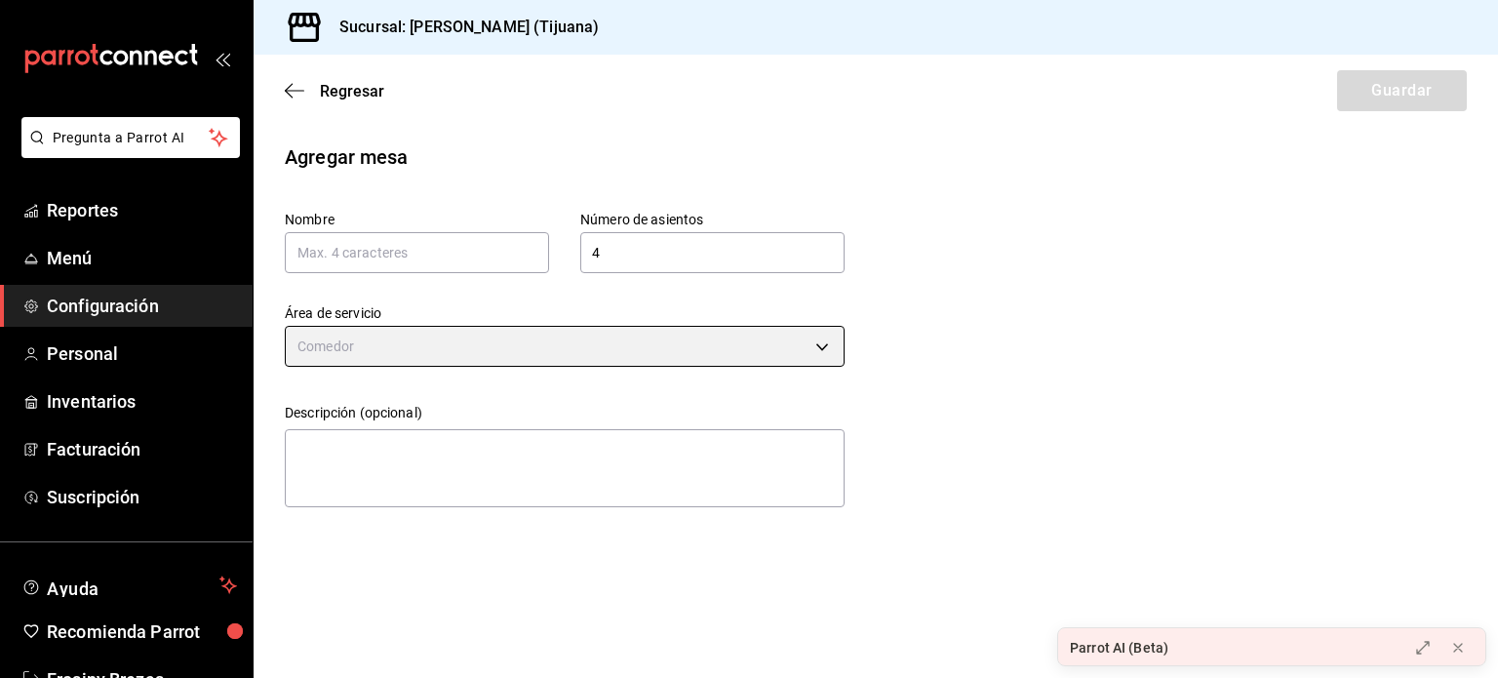
type input "3f5d78d3-0624-425d-8157-83bb7f9297bc"
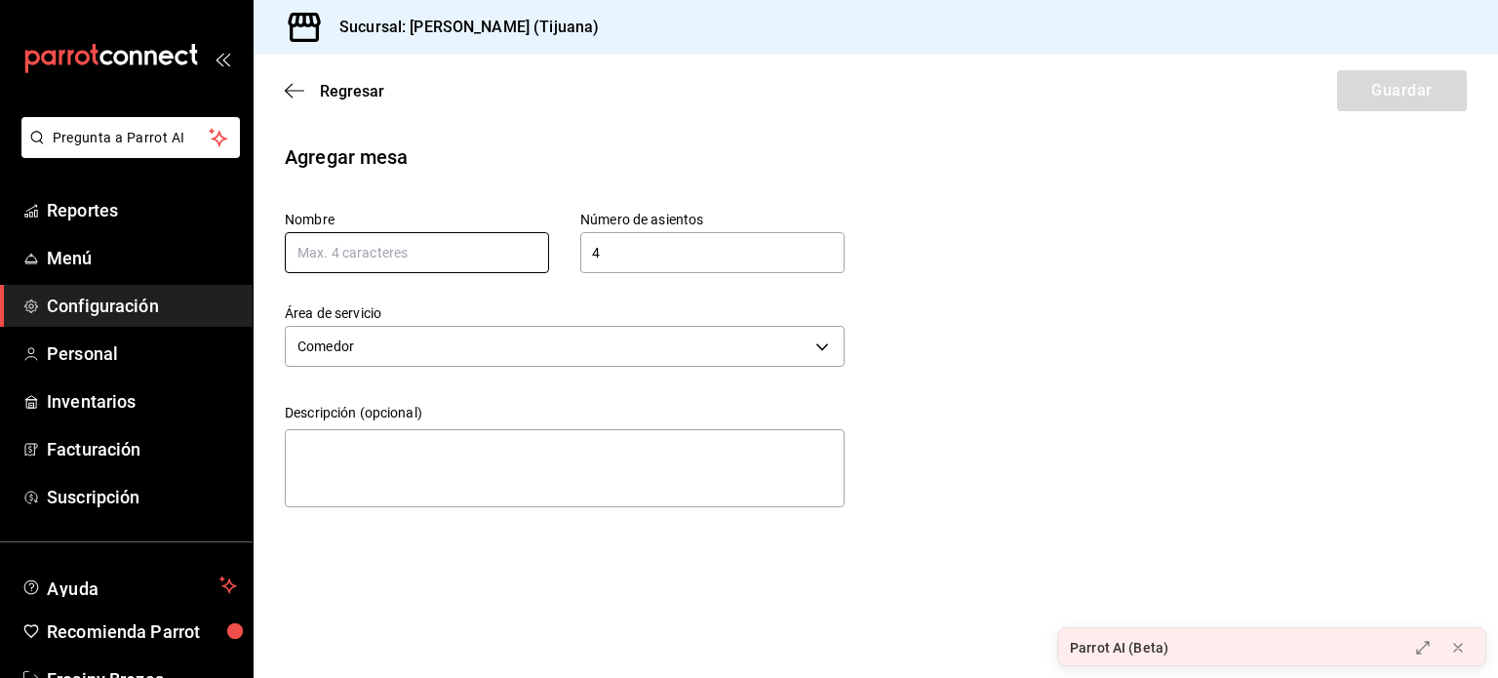
click at [423, 264] on input "text" at bounding box center [417, 252] width 264 height 41
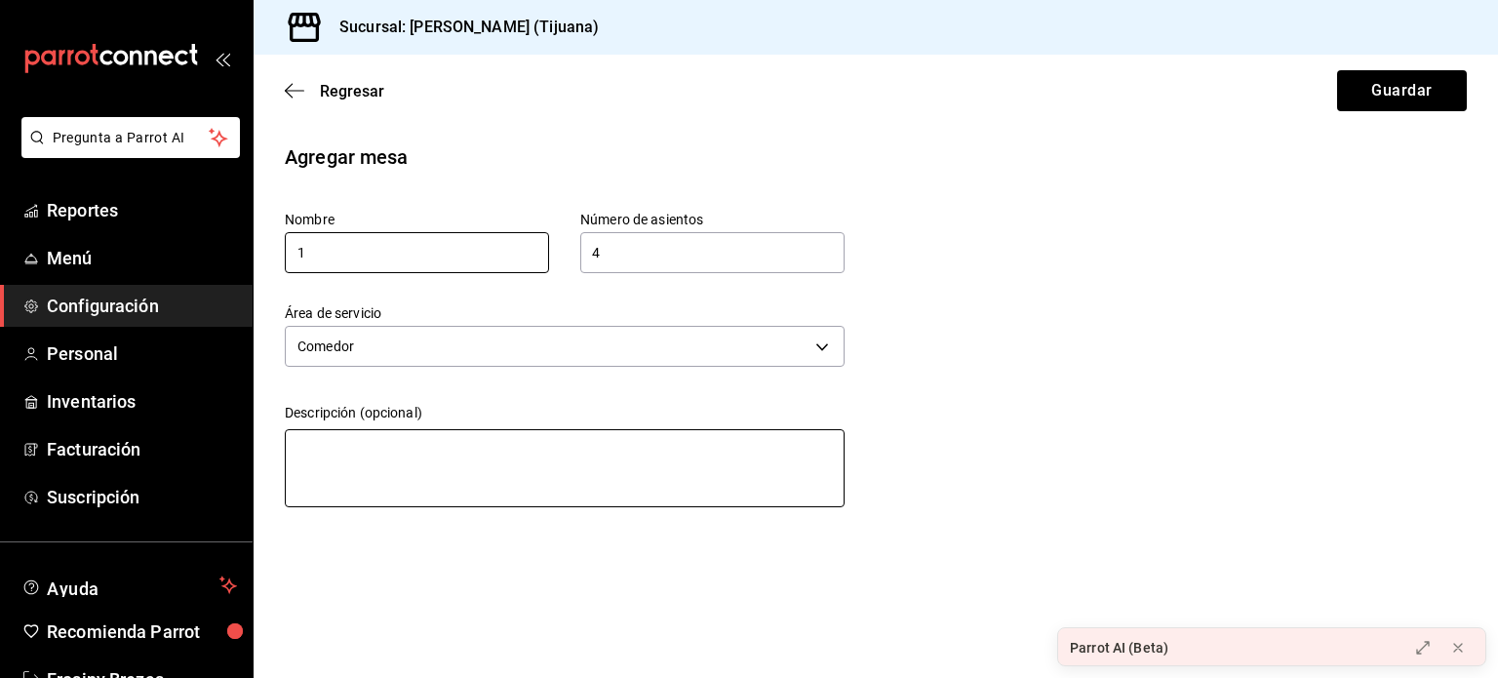
type input "1"
click at [528, 437] on textarea at bounding box center [565, 468] width 560 height 78
type textarea "B"
type textarea "x"
type textarea "Bo"
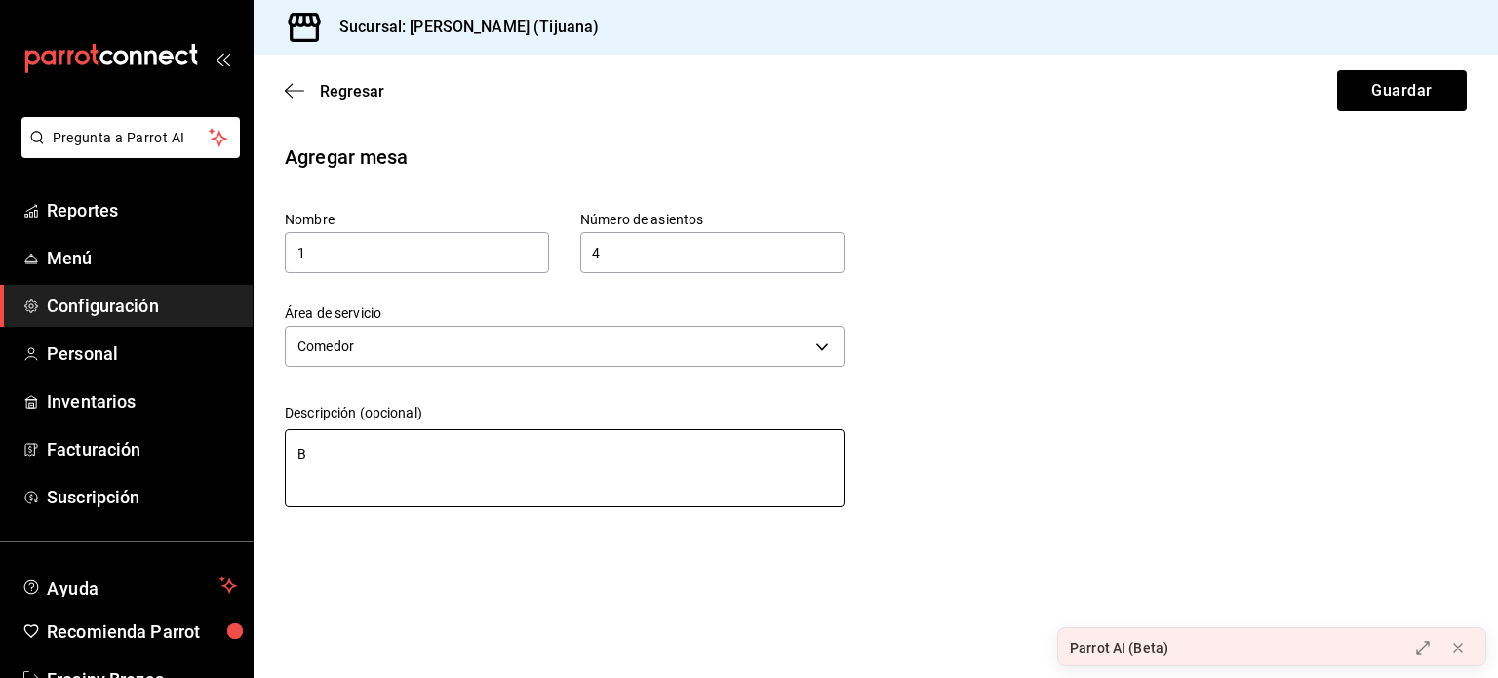
type textarea "x"
type textarea "Boo"
type textarea "x"
type textarea "Boot"
type textarea "x"
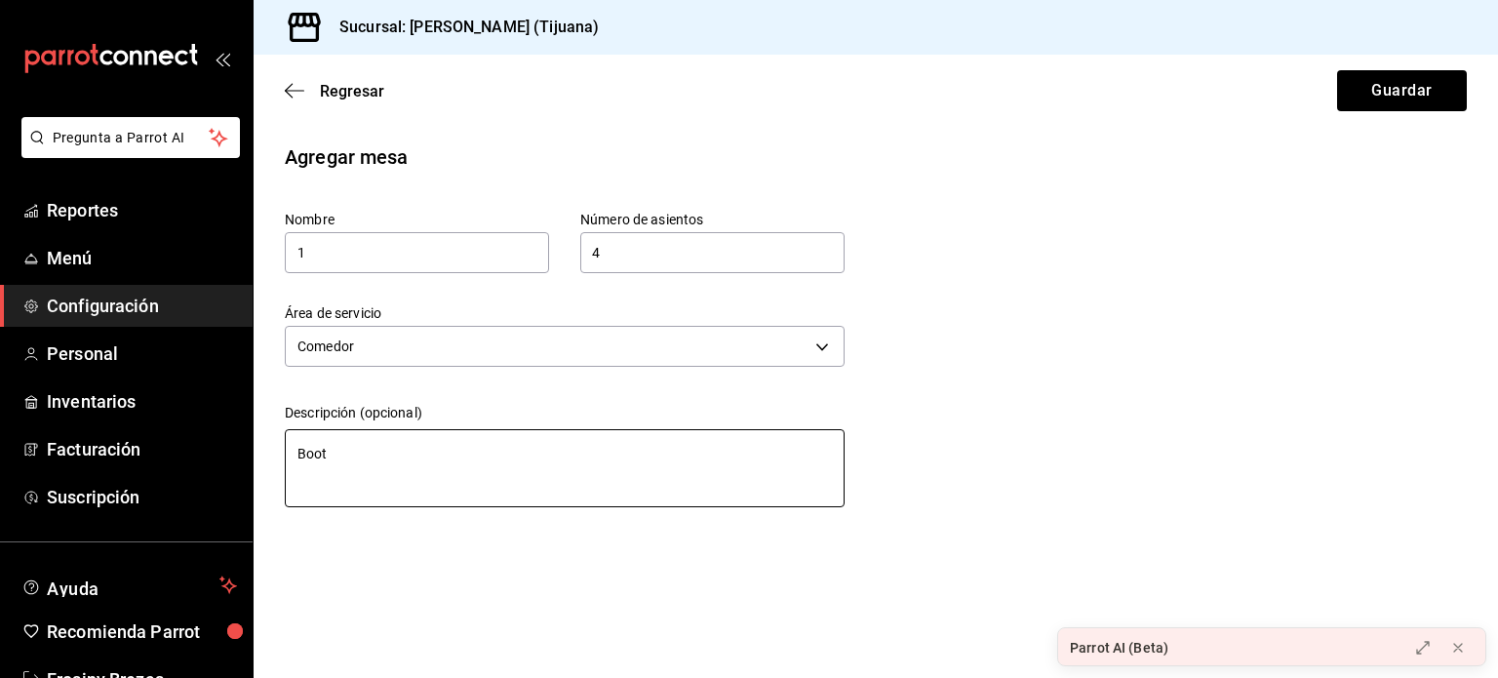
type textarea "[PERSON_NAME]"
type textarea "x"
type textarea "[PERSON_NAME]"
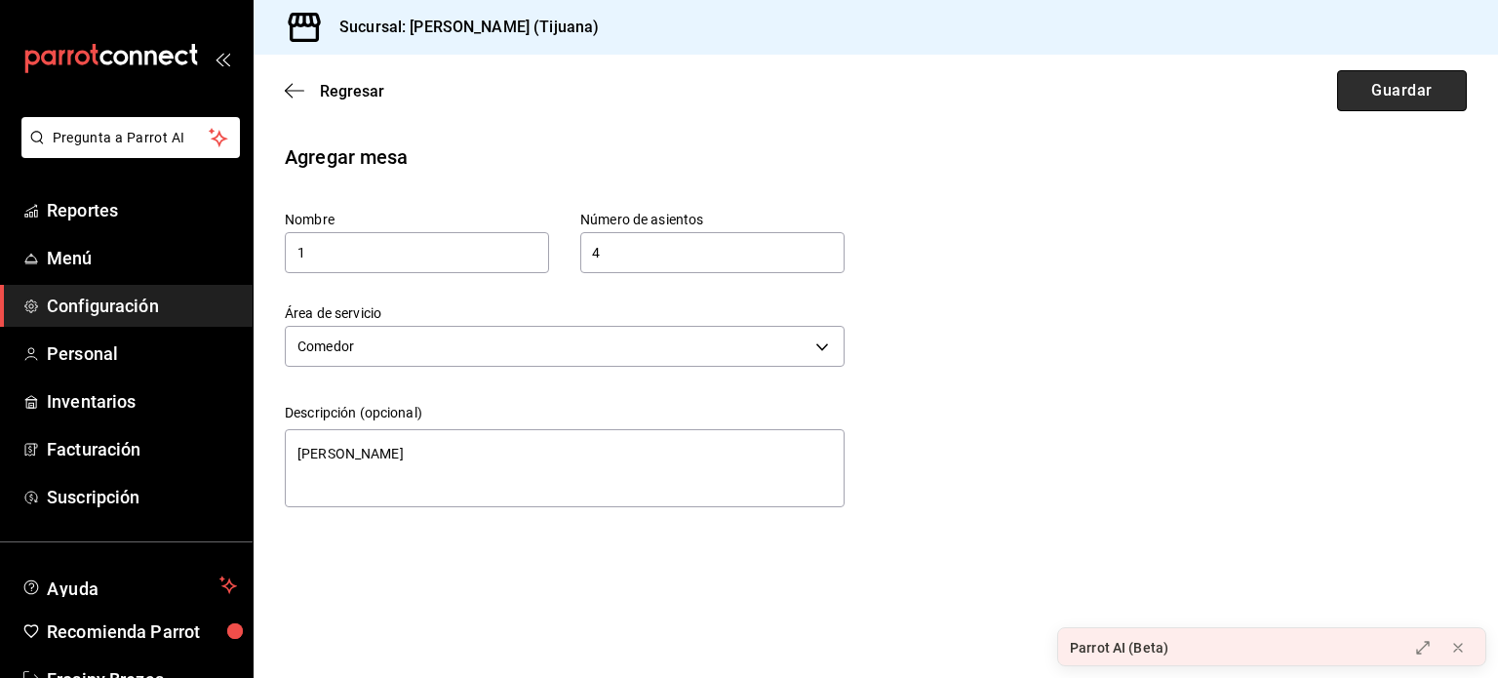
click at [1389, 90] on button "Guardar" at bounding box center [1402, 90] width 130 height 41
type textarea "x"
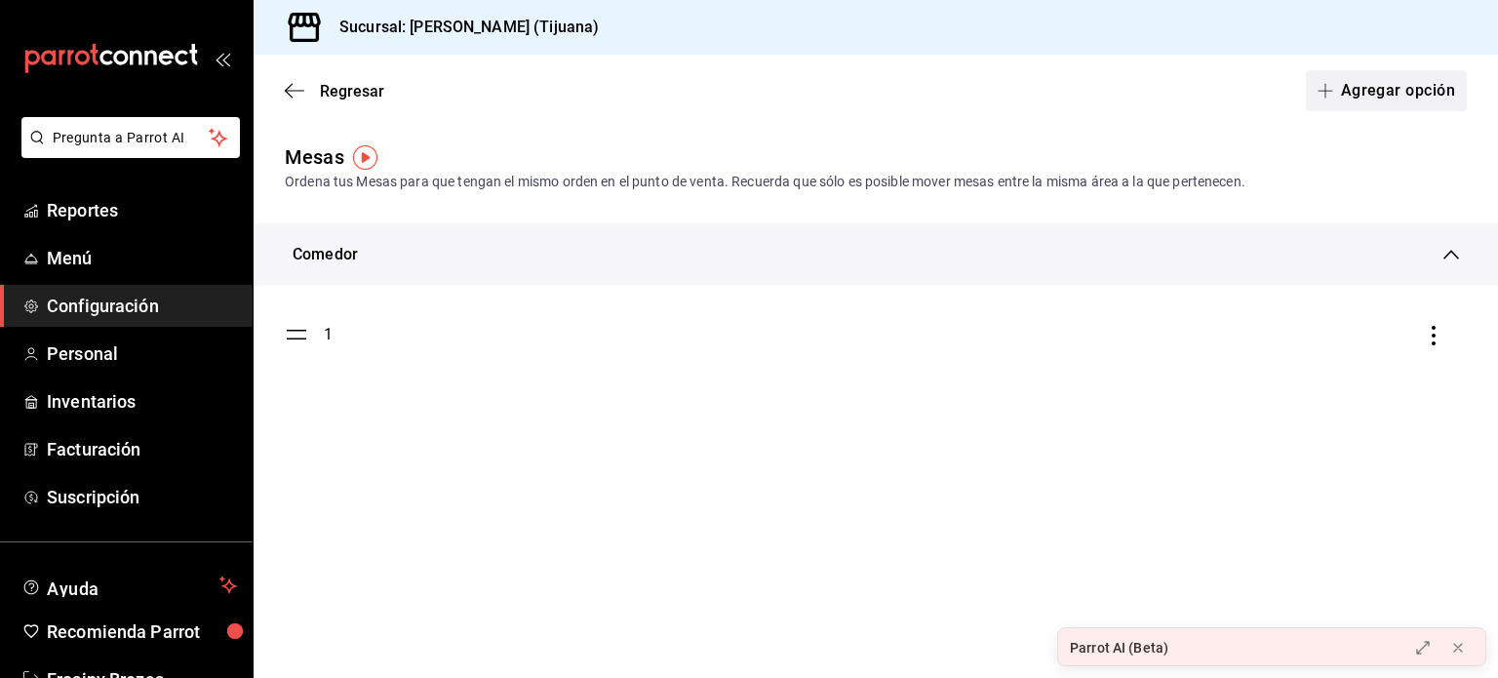
click at [1362, 100] on button "Agregar opción" at bounding box center [1386, 90] width 161 height 41
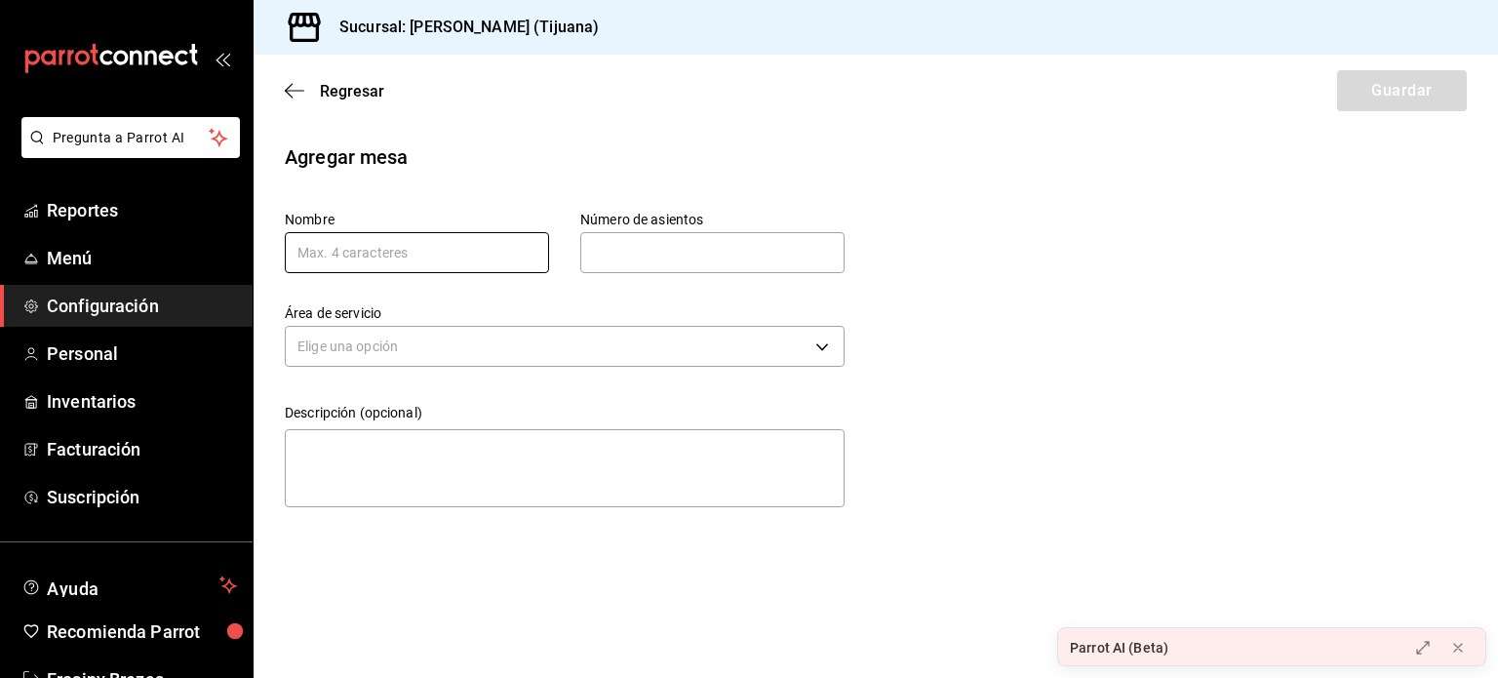
click at [443, 260] on input "text" at bounding box center [417, 252] width 264 height 41
type input "2"
click at [697, 247] on input "text" at bounding box center [712, 252] width 264 height 39
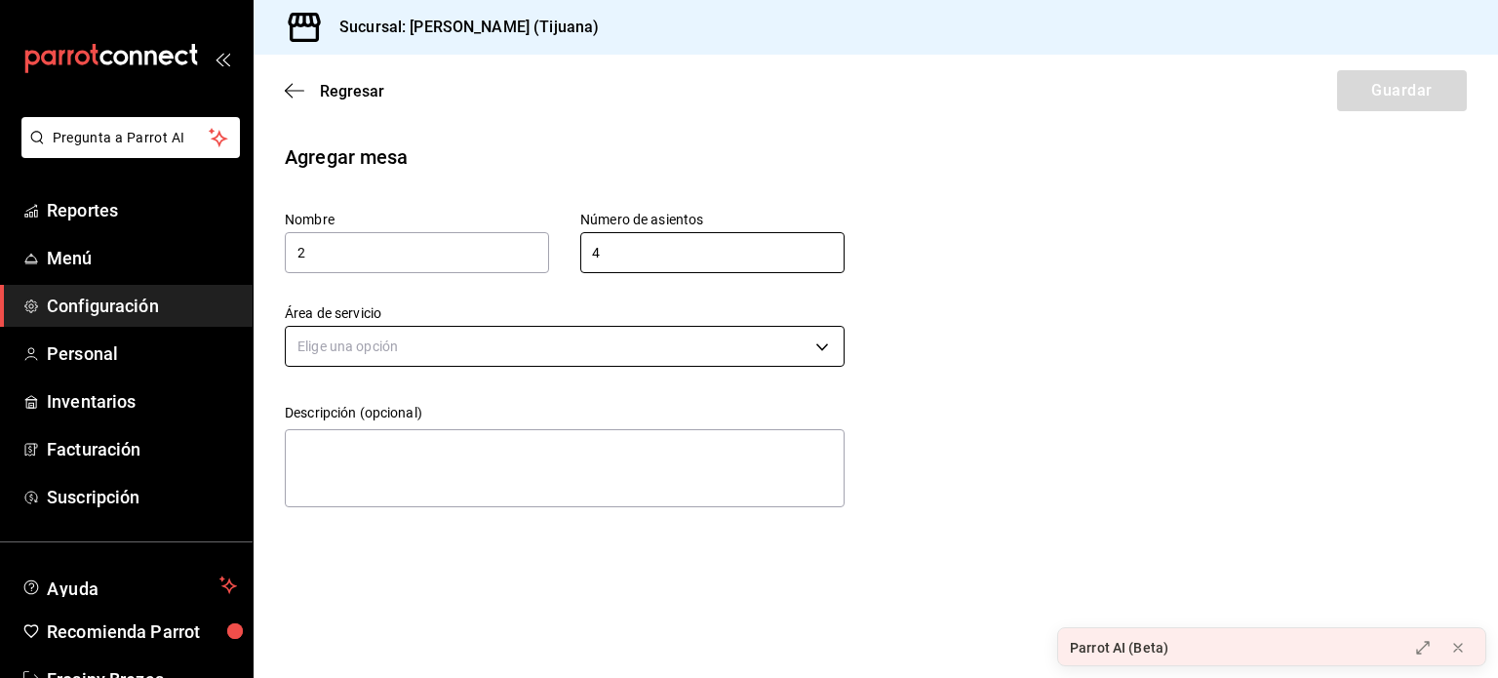
type input "4"
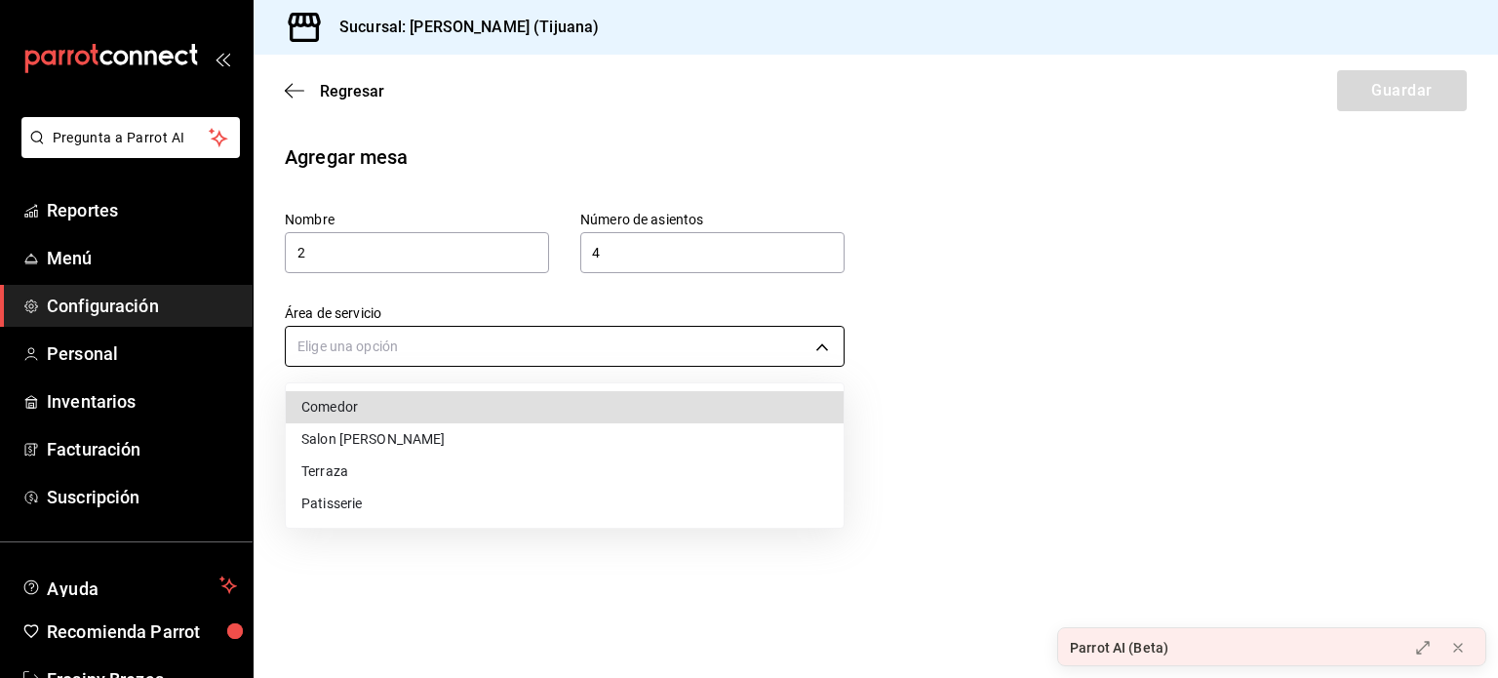
click at [485, 344] on body "Pregunta a Parrot AI Reportes Menú Configuración Personal Inventarios Facturaci…" at bounding box center [749, 339] width 1498 height 678
click at [449, 400] on li "Comedor" at bounding box center [565, 407] width 558 height 32
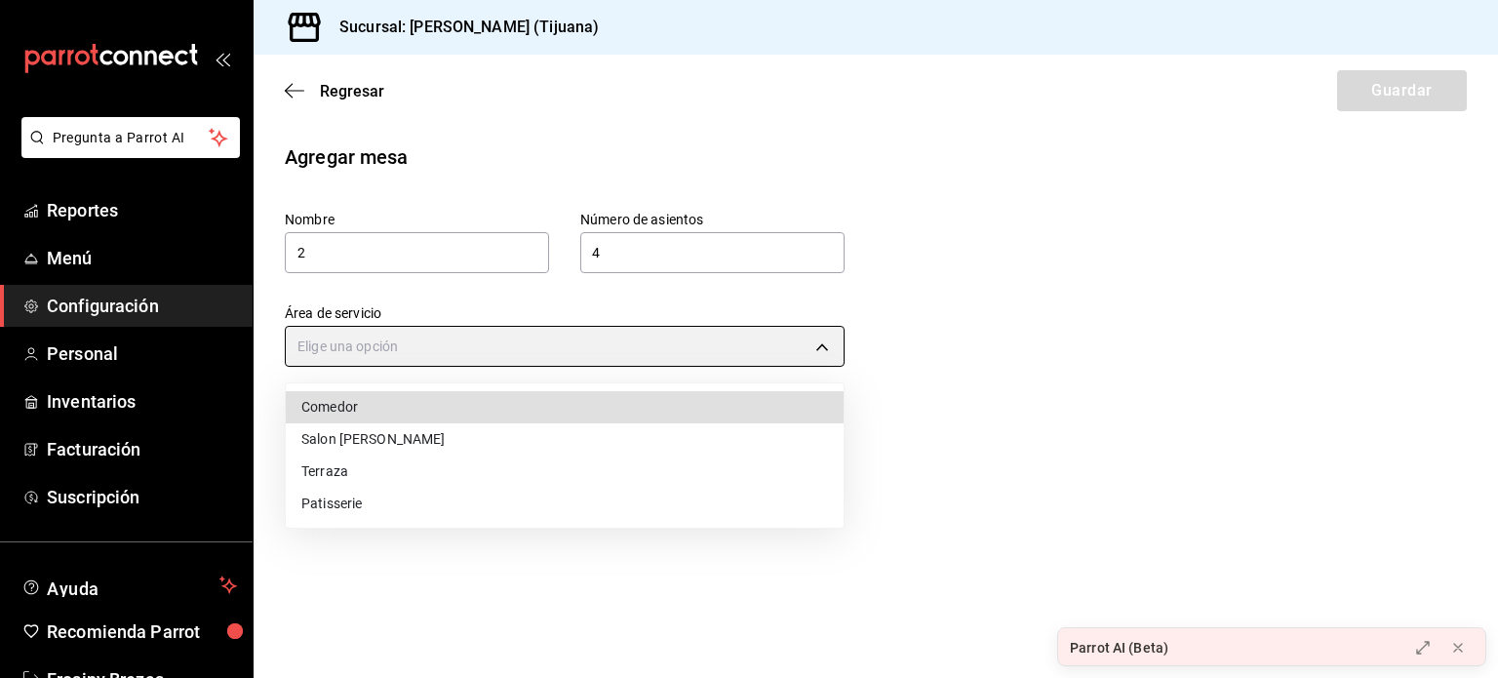
type input "3f5d78d3-0624-425d-8157-83bb7f9297bc"
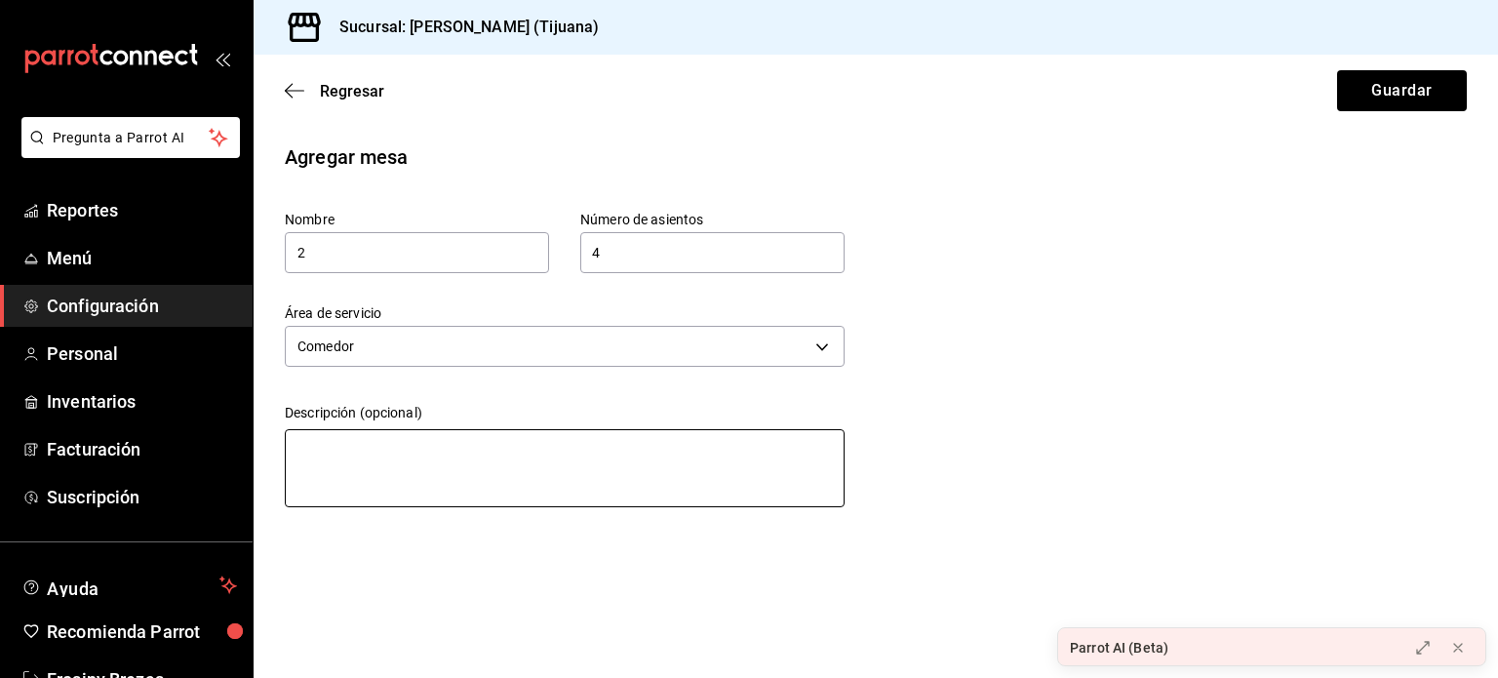
click at [435, 429] on textarea at bounding box center [565, 468] width 560 height 78
type textarea "B"
type textarea "x"
type textarea "Bo"
type textarea "x"
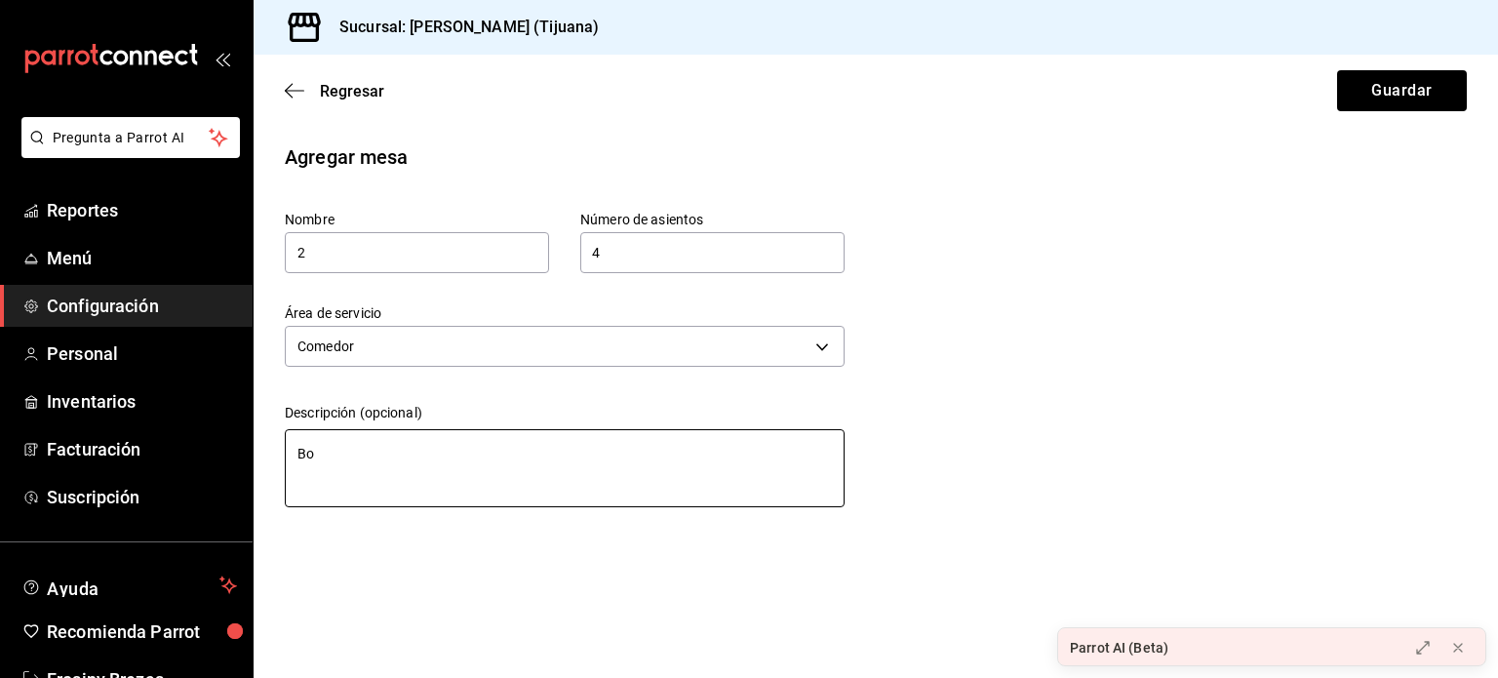
type textarea "Boo"
type textarea "x"
type textarea "Boot"
type textarea "x"
type textarea "[PERSON_NAME]"
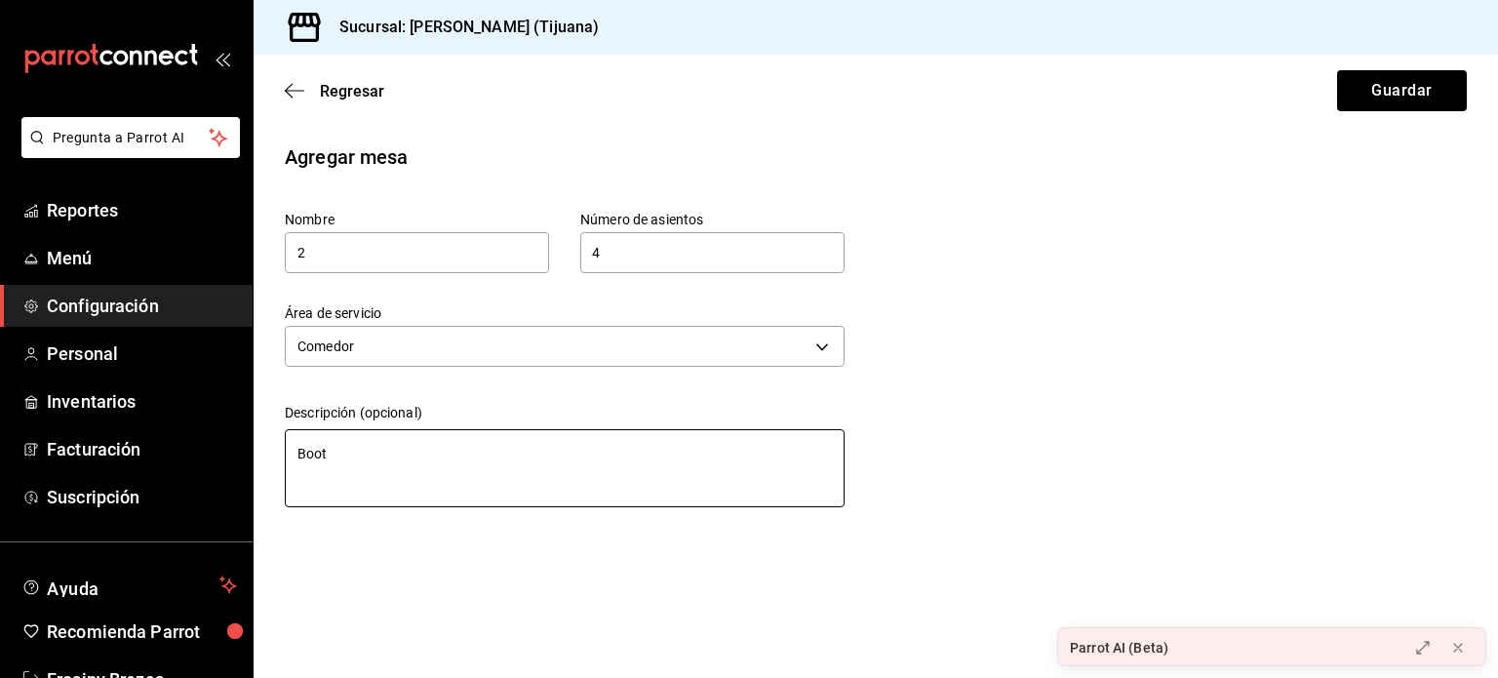
type textarea "x"
type textarea "[PERSON_NAME]"
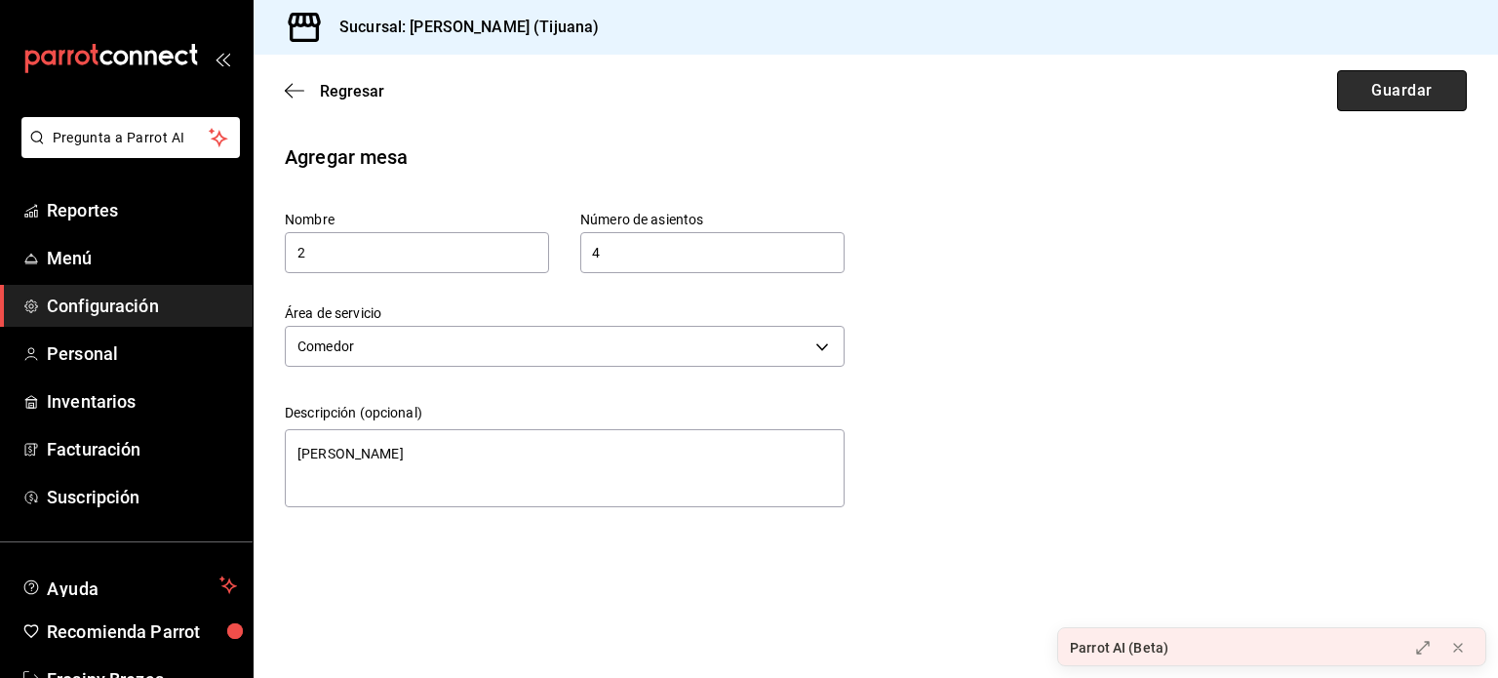
click at [1369, 95] on button "Guardar" at bounding box center [1402, 90] width 130 height 41
type textarea "x"
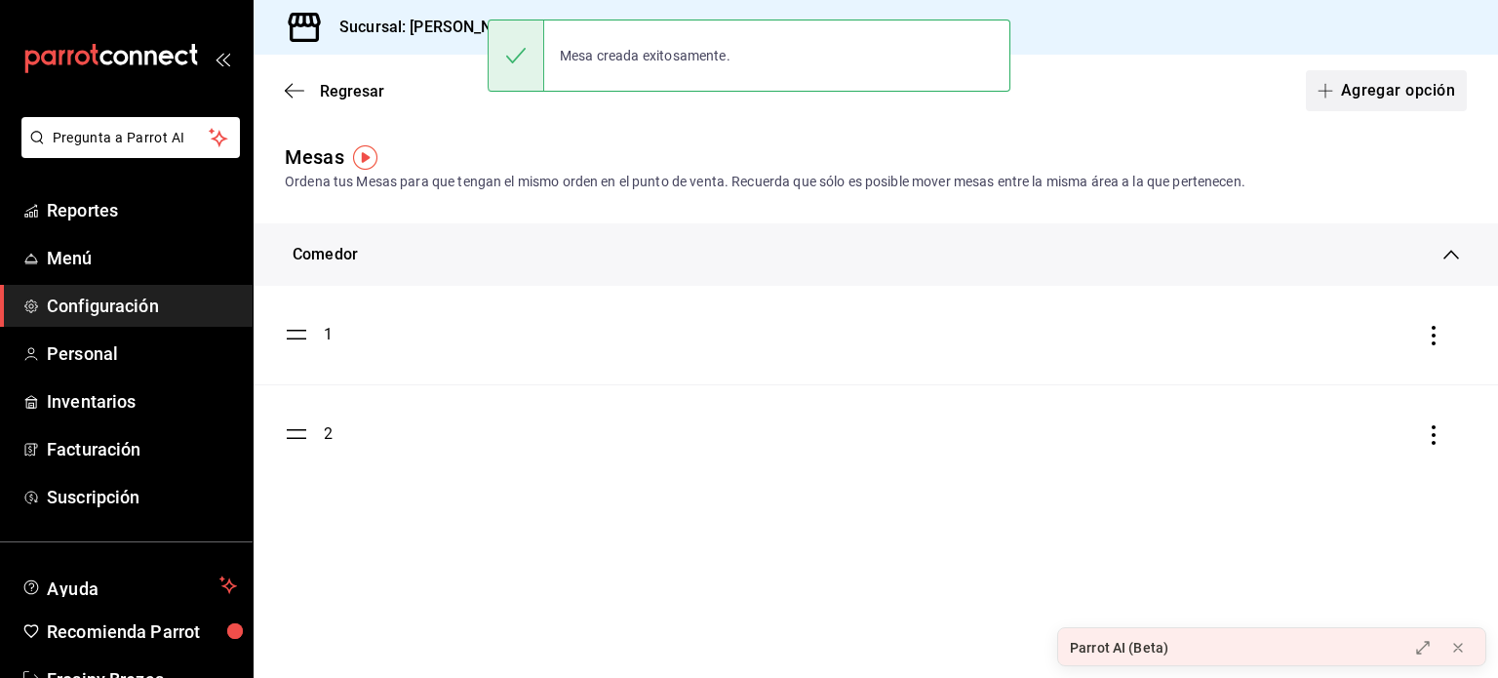
click at [1376, 106] on button "Agregar opción" at bounding box center [1386, 90] width 161 height 41
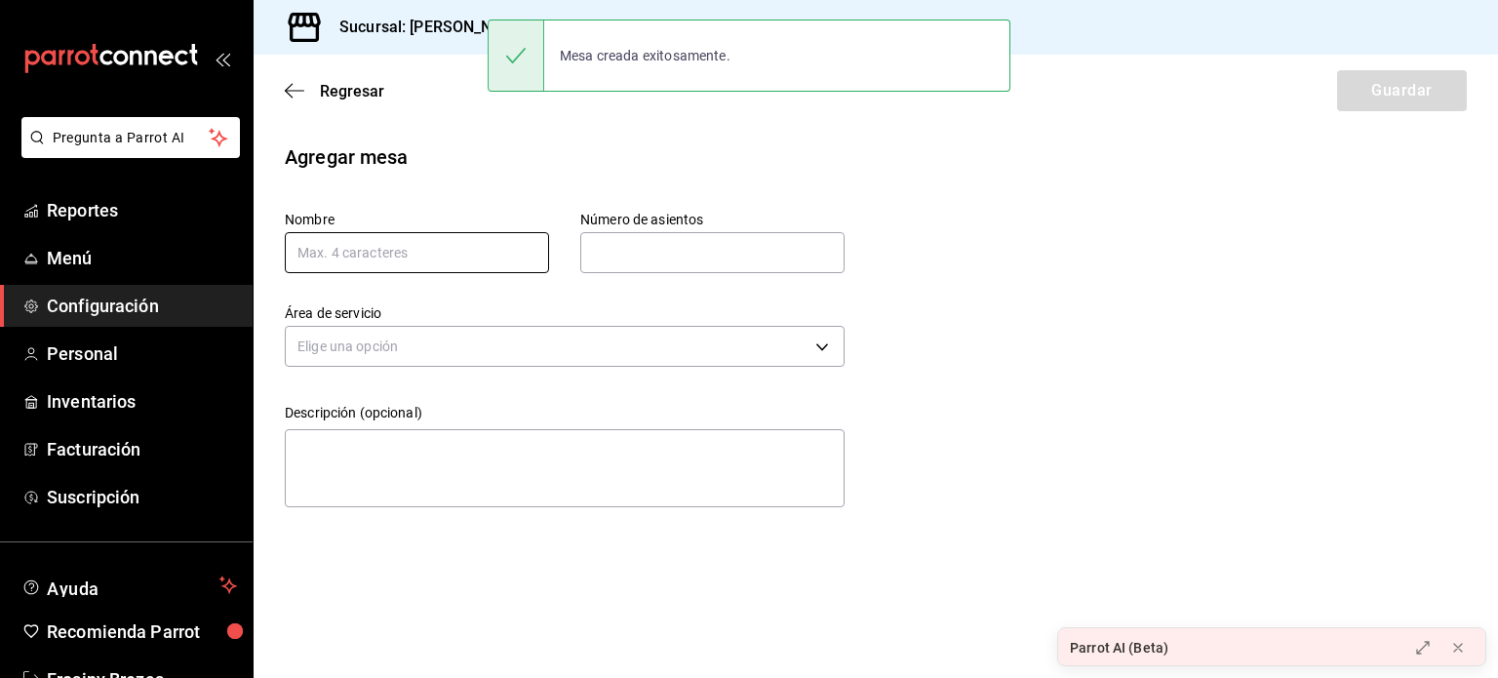
click at [437, 249] on input "text" at bounding box center [417, 252] width 264 height 41
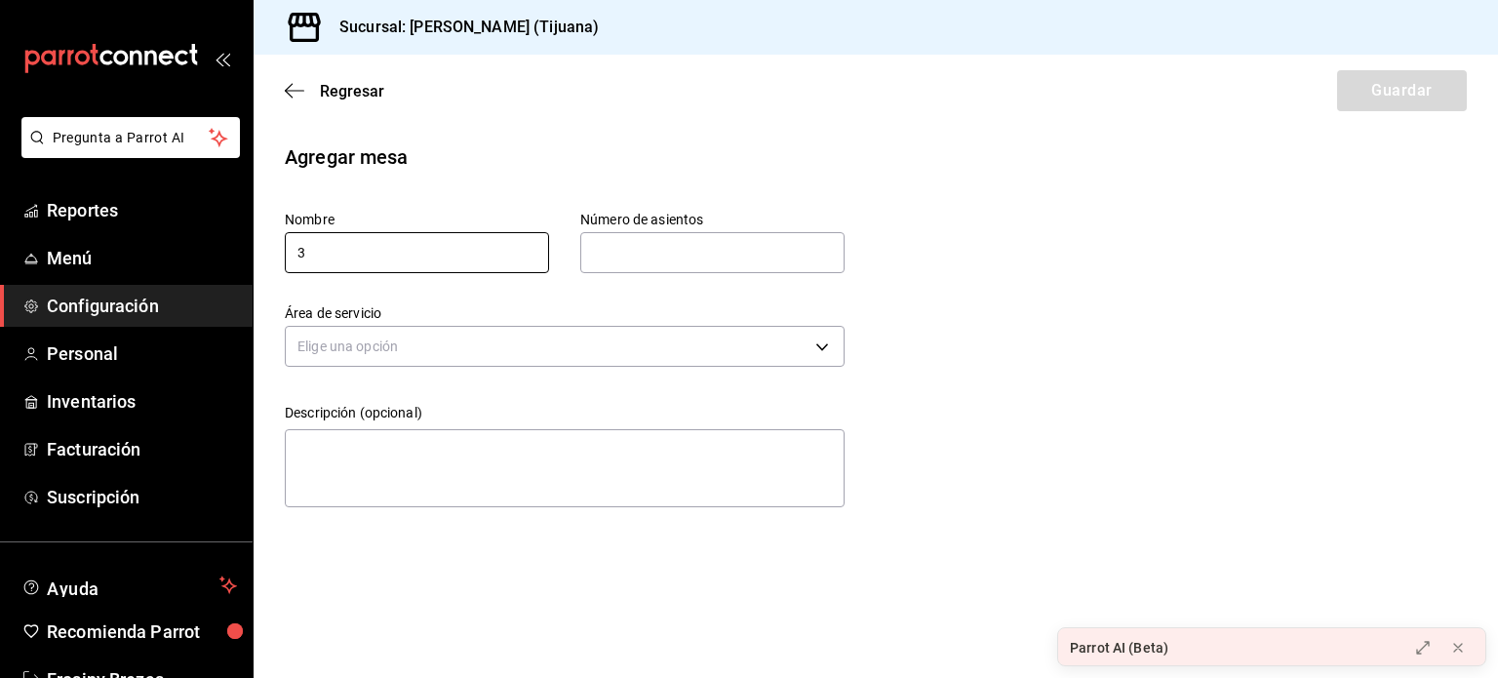
type input "3"
click at [644, 245] on input "text" at bounding box center [712, 252] width 264 height 39
type input "4"
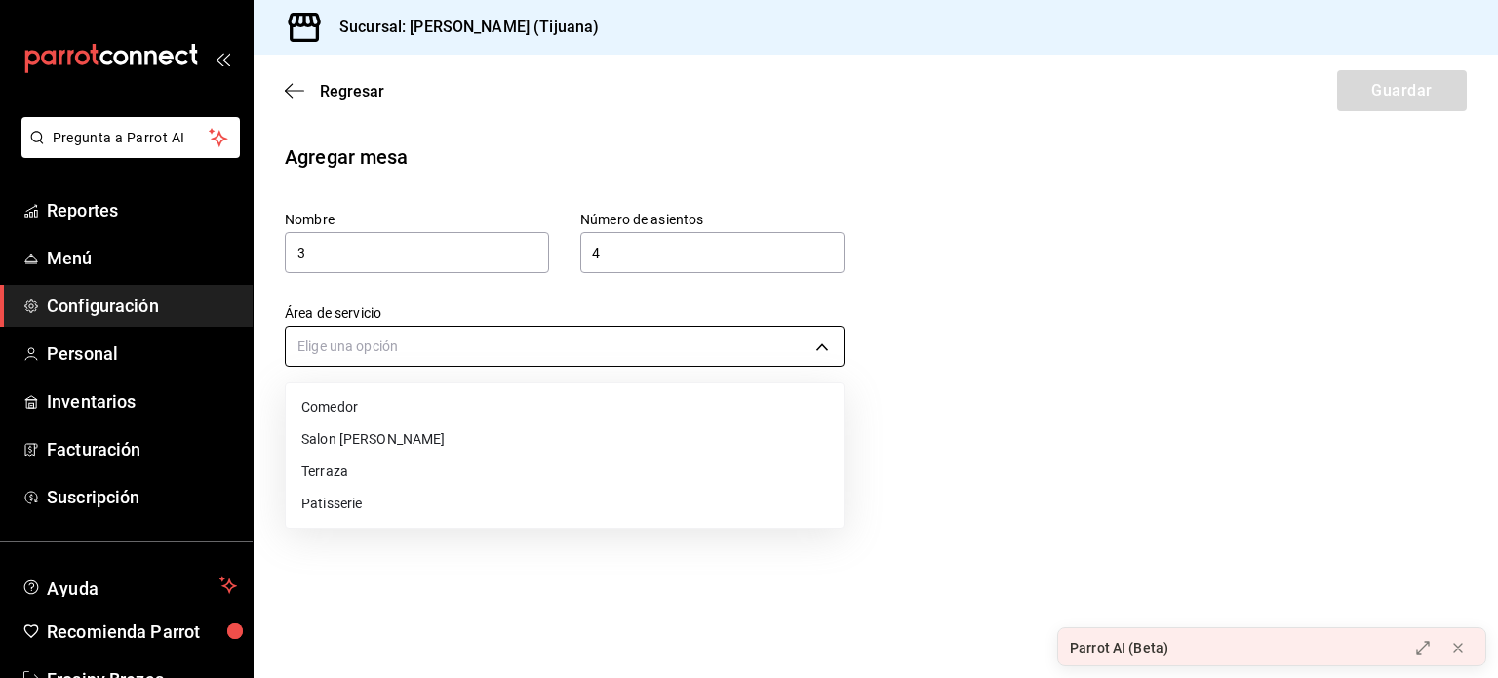
click at [579, 342] on body "Pregunta a Parrot AI Reportes Menú Configuración Personal Inventarios Facturaci…" at bounding box center [749, 339] width 1498 height 678
click at [466, 398] on li "Comedor" at bounding box center [565, 407] width 558 height 32
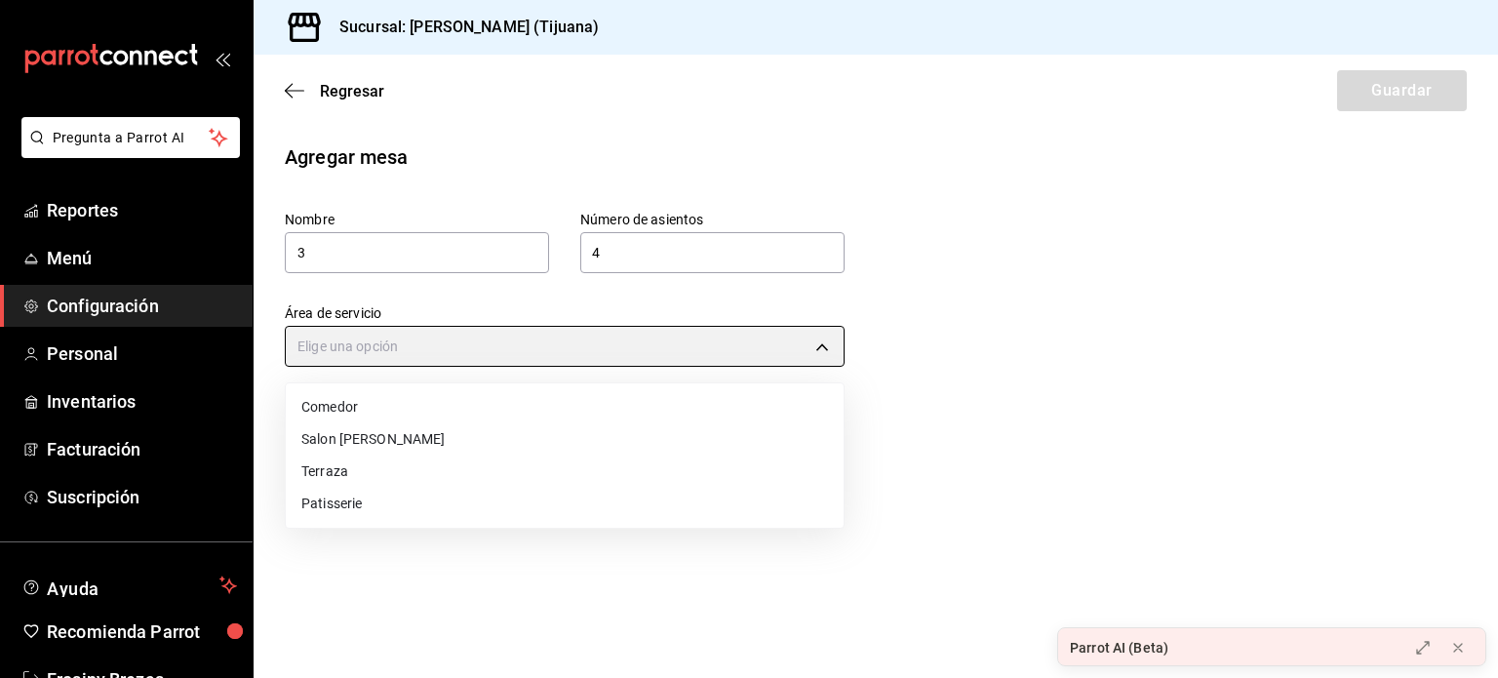
type input "3f5d78d3-0624-425d-8157-83bb7f9297bc"
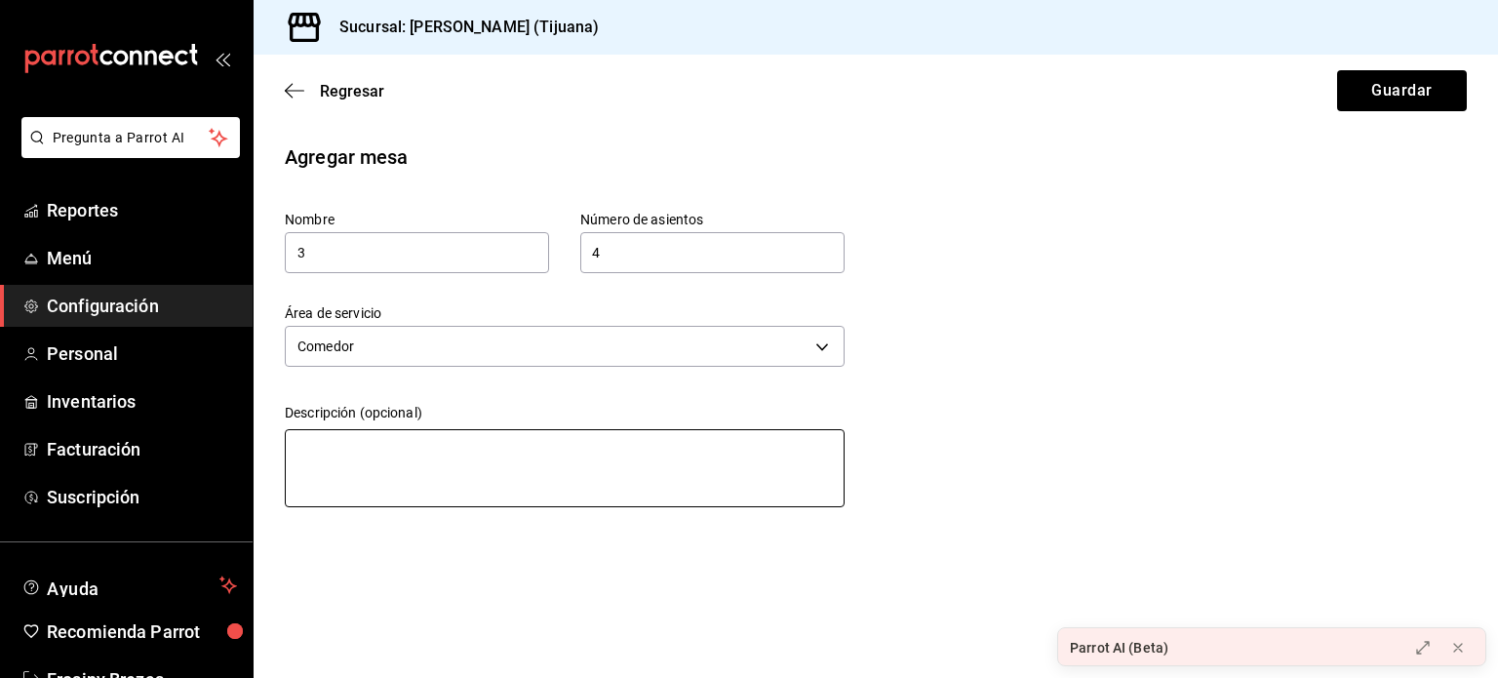
click at [423, 453] on textarea at bounding box center [565, 468] width 560 height 78
paste textarea "[PERSON_NAME]"
type textarea "[PERSON_NAME]"
type textarea "x"
type textarea "[PERSON_NAME]"
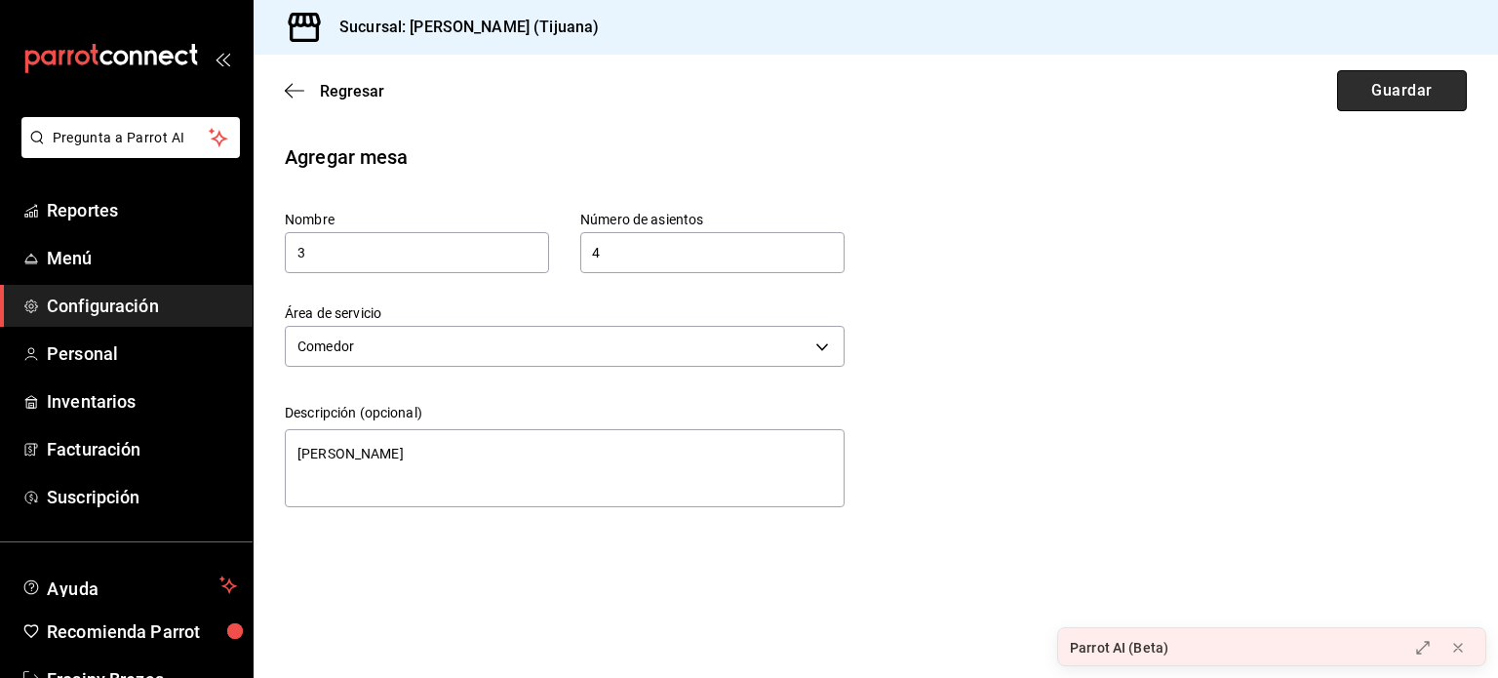
click at [1395, 85] on button "Guardar" at bounding box center [1402, 90] width 130 height 41
type textarea "x"
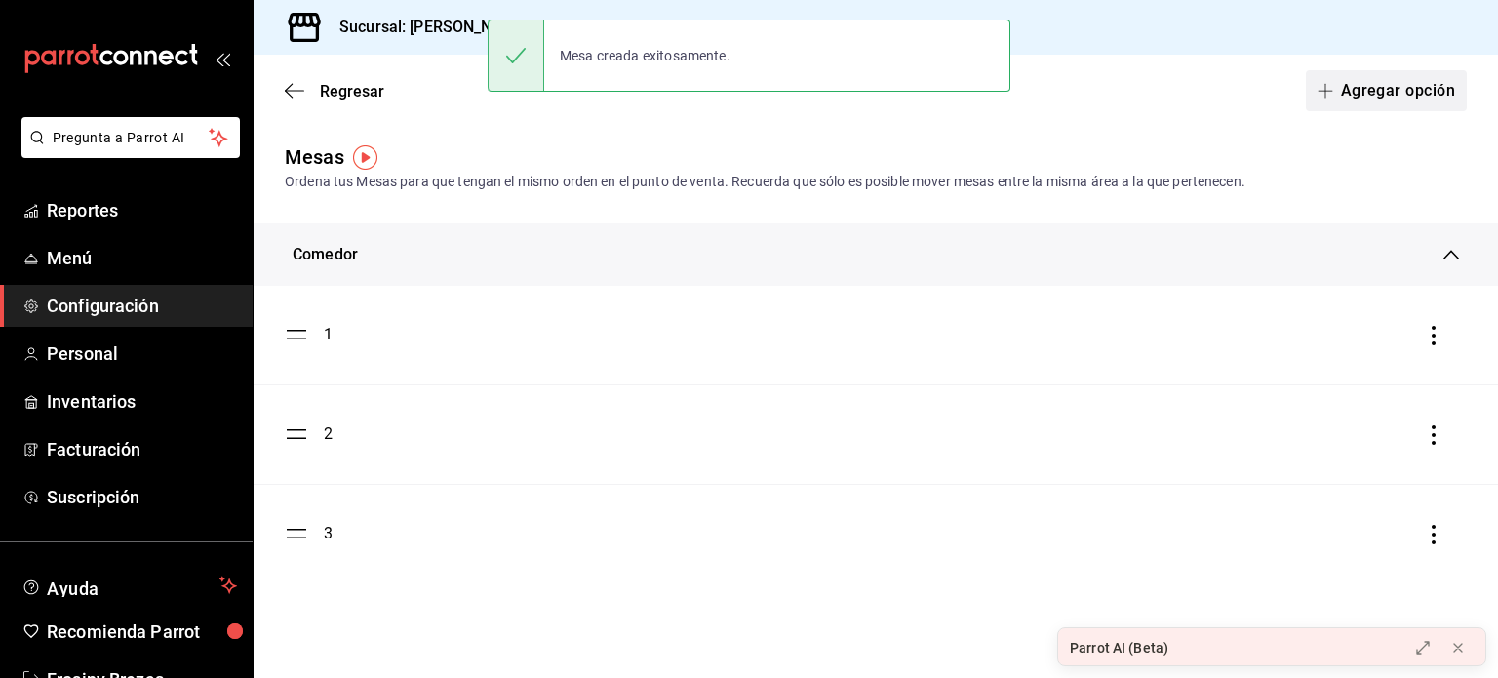
click at [1326, 78] on button "Agregar opción" at bounding box center [1386, 90] width 161 height 41
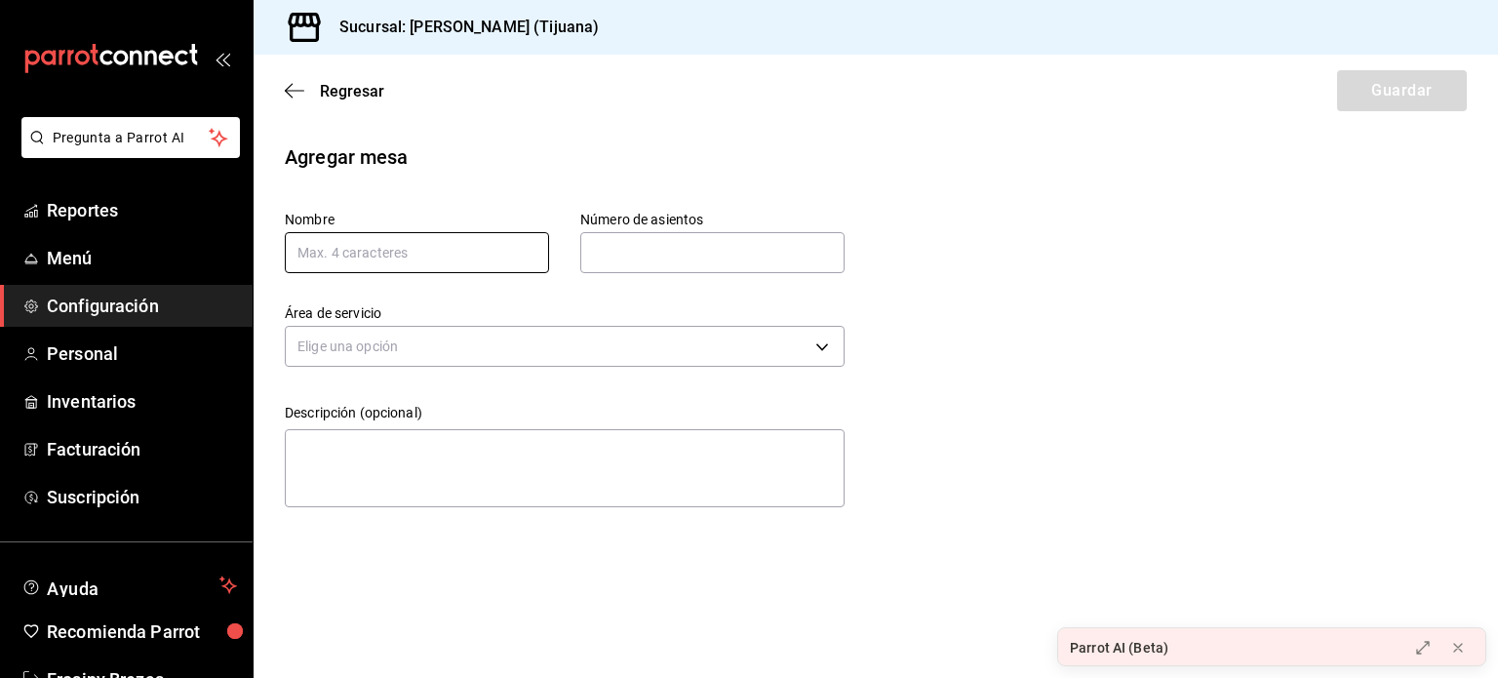
click at [418, 261] on input "text" at bounding box center [417, 252] width 264 height 41
type input "4"
click at [667, 260] on input "text" at bounding box center [712, 252] width 264 height 39
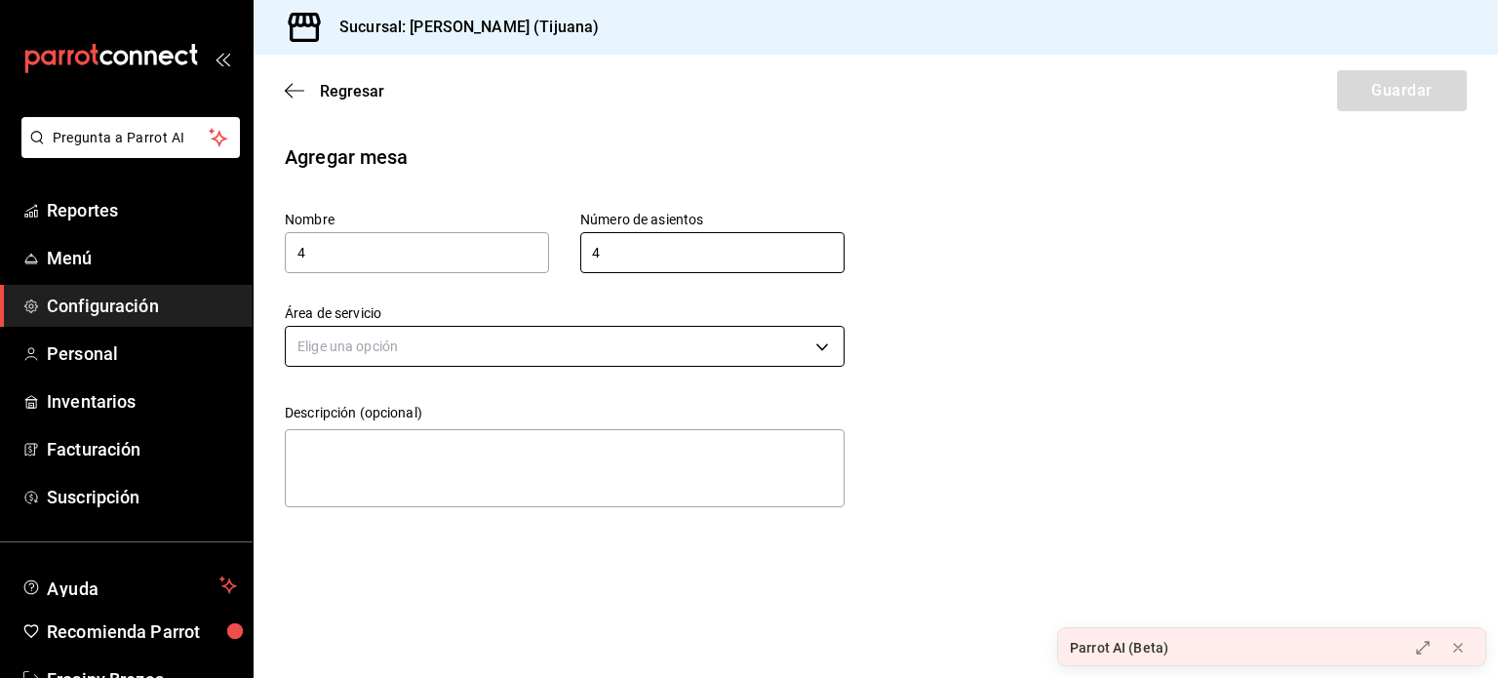
type input "4"
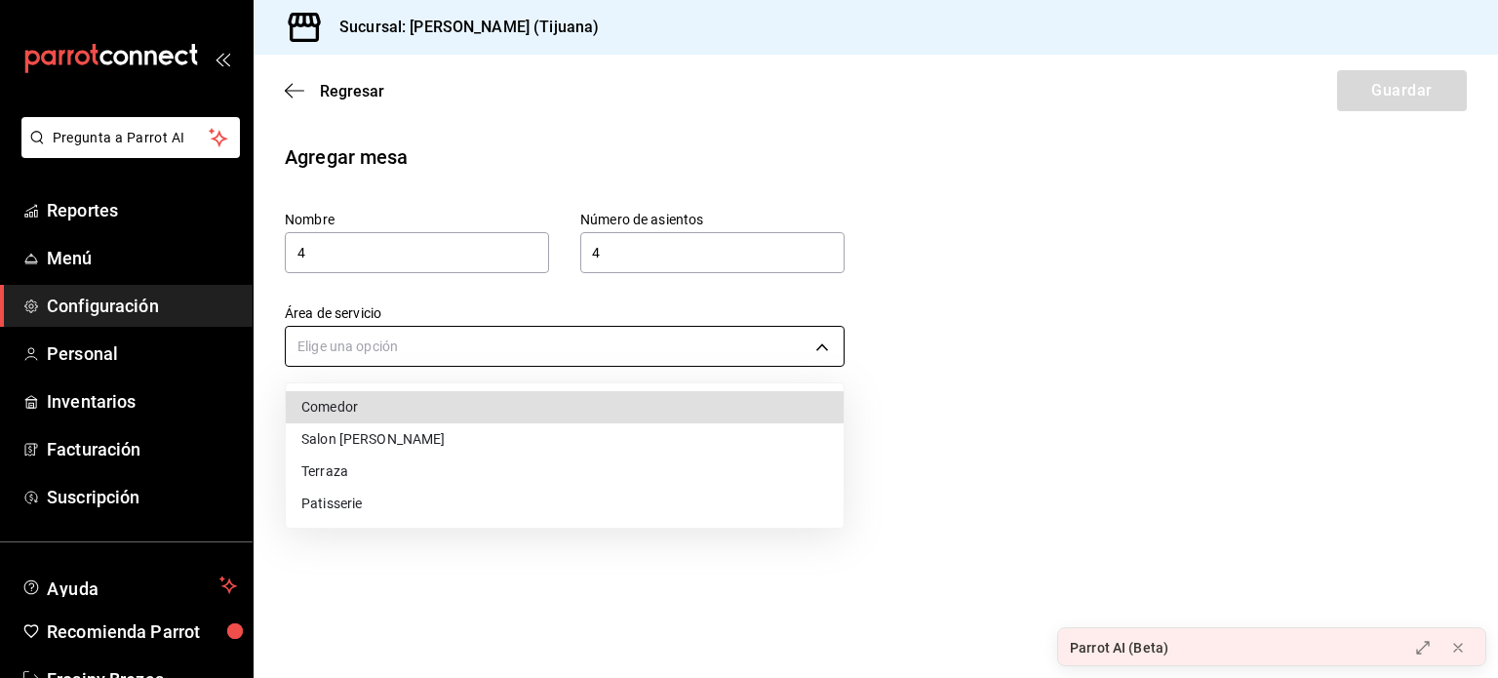
click at [542, 356] on body "Pregunta a Parrot AI Reportes Menú Configuración Personal Inventarios Facturaci…" at bounding box center [749, 339] width 1498 height 678
click at [468, 402] on li "Comedor" at bounding box center [565, 407] width 558 height 32
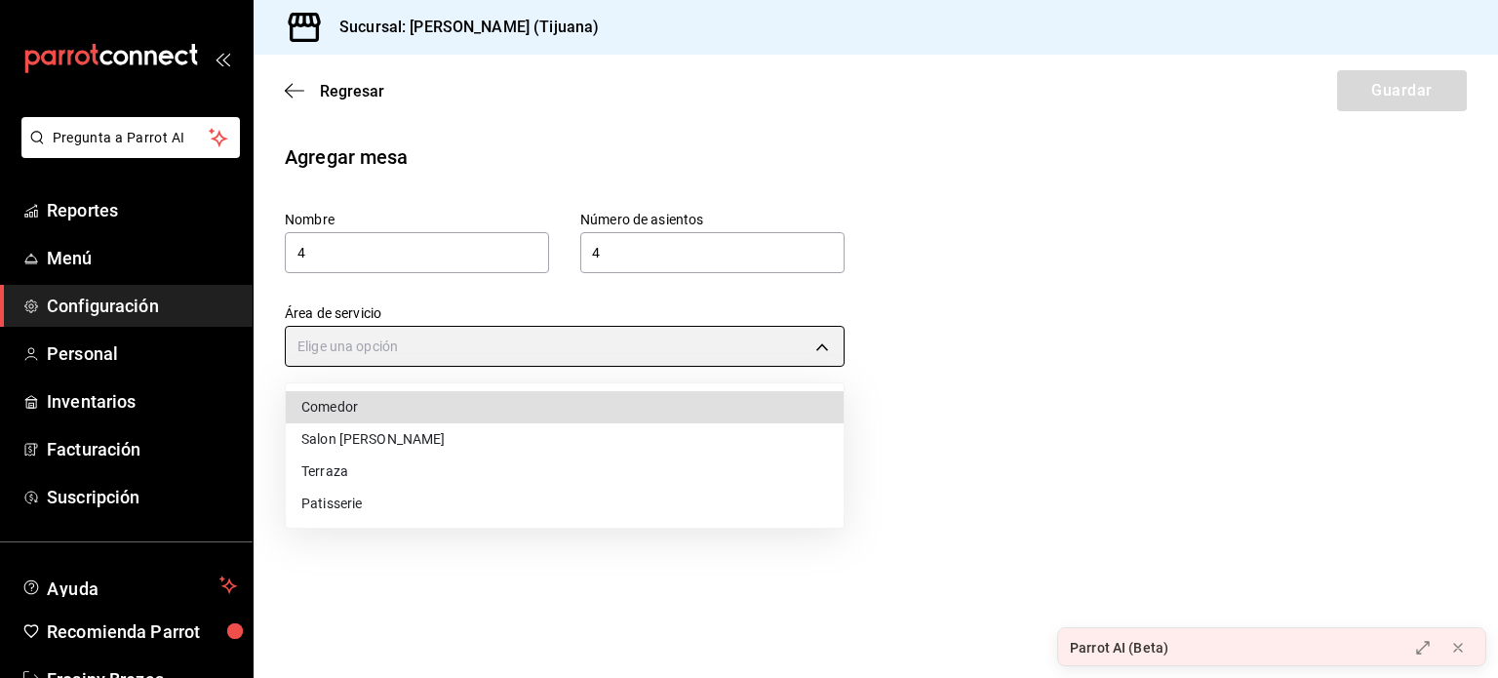
type input "3f5d78d3-0624-425d-8157-83bb7f9297bc"
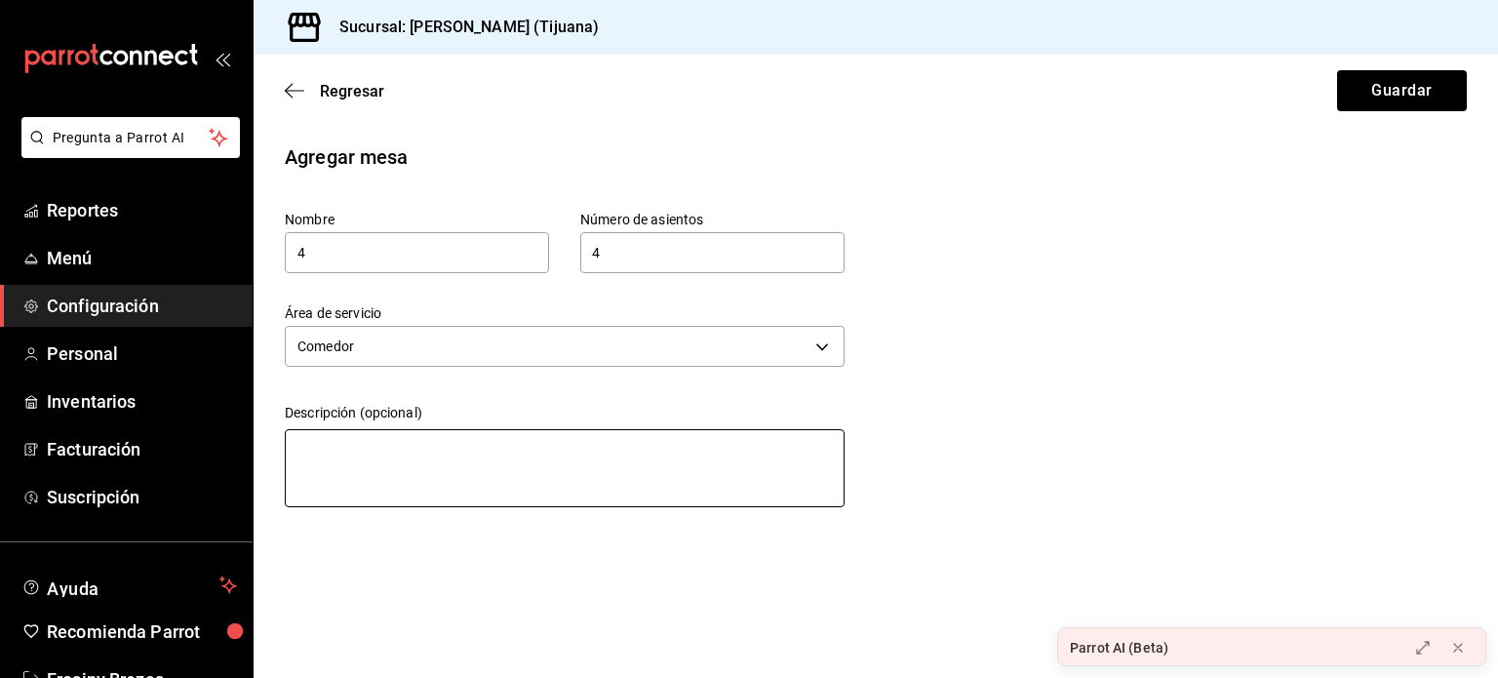
click at [421, 452] on textarea at bounding box center [565, 468] width 560 height 78
paste textarea "[PERSON_NAME]"
type textarea "[PERSON_NAME]"
type textarea "x"
type textarea "[PERSON_NAME]"
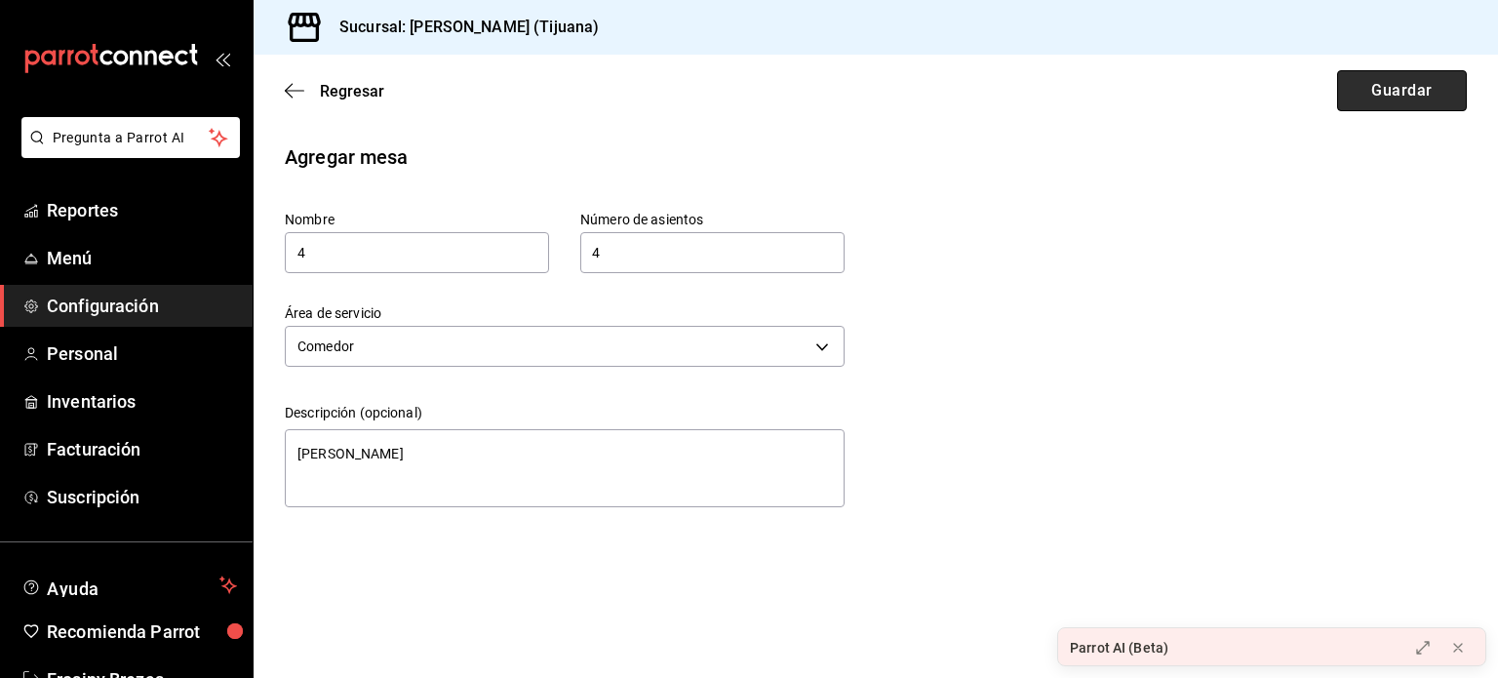
click at [1392, 85] on button "Guardar" at bounding box center [1402, 90] width 130 height 41
type textarea "x"
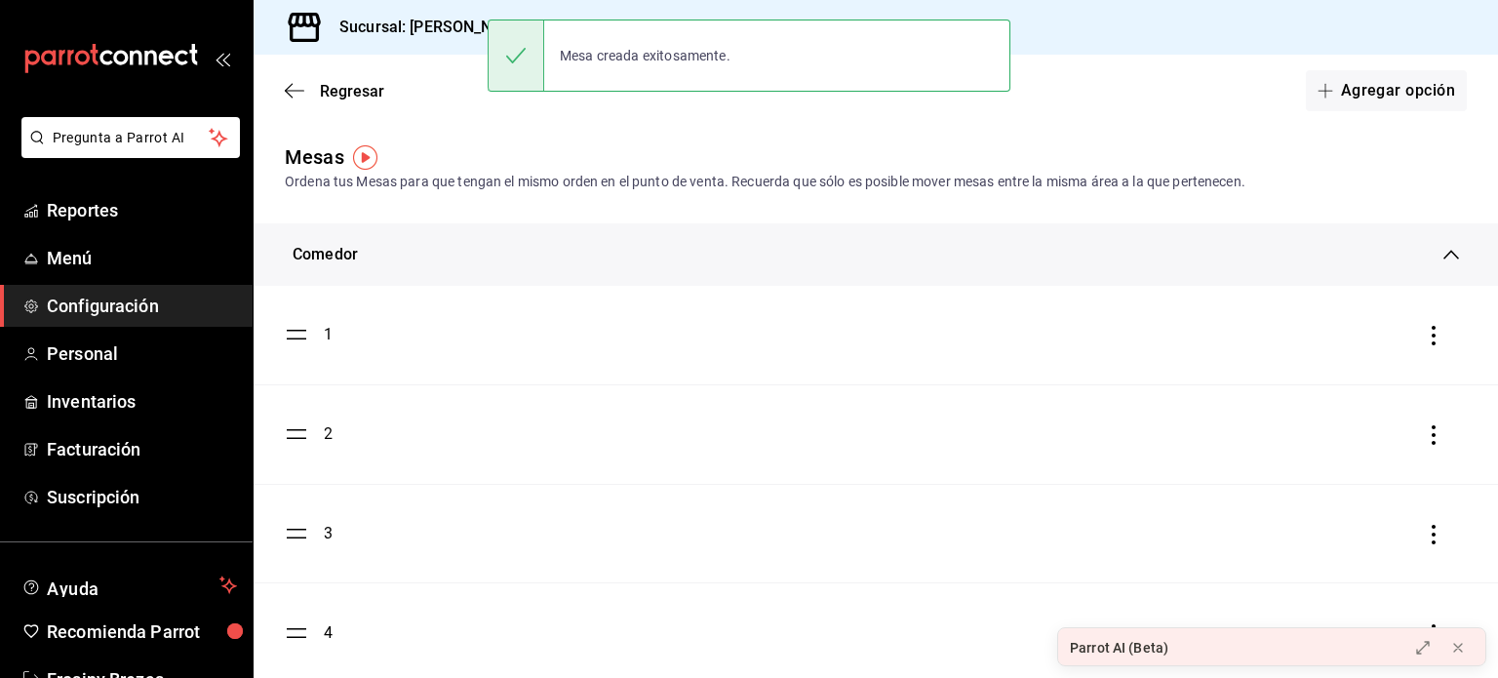
scroll to position [35, 0]
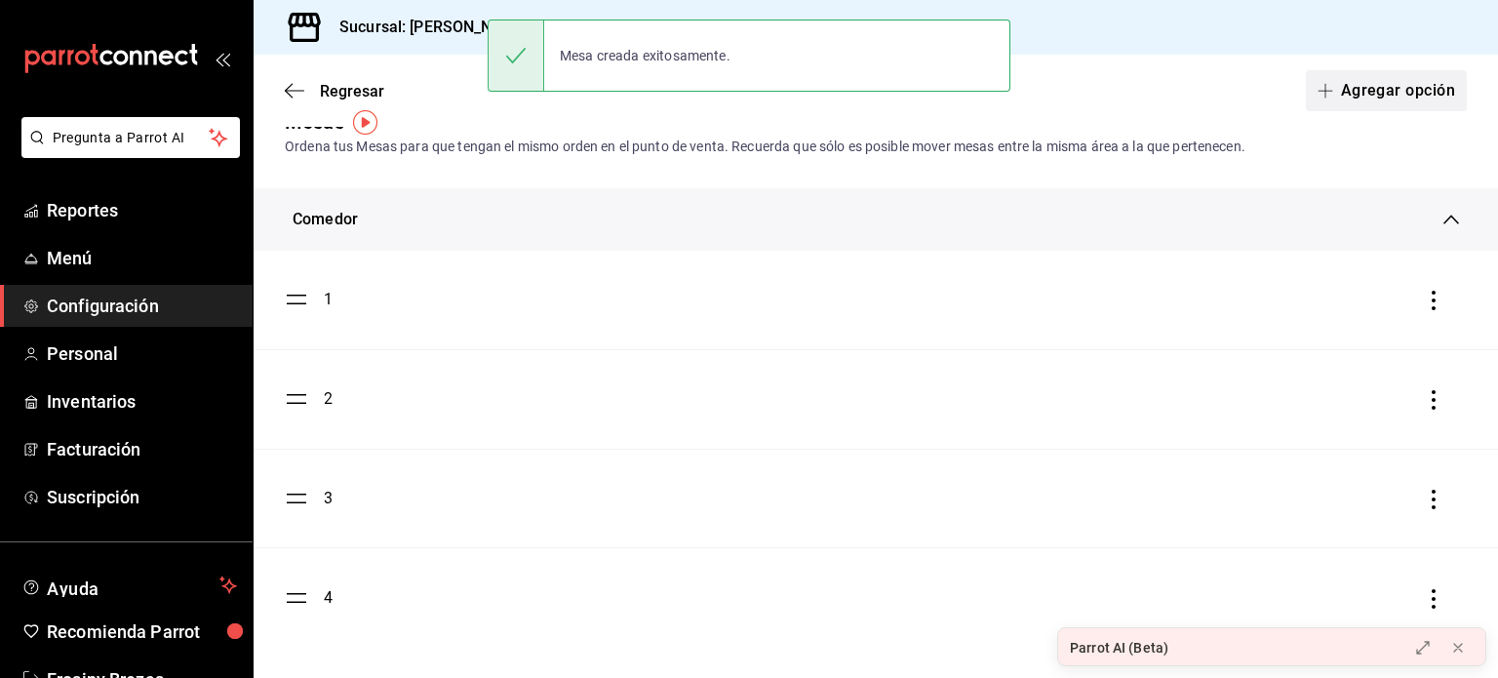
click at [1343, 74] on button "Agregar opción" at bounding box center [1386, 90] width 161 height 41
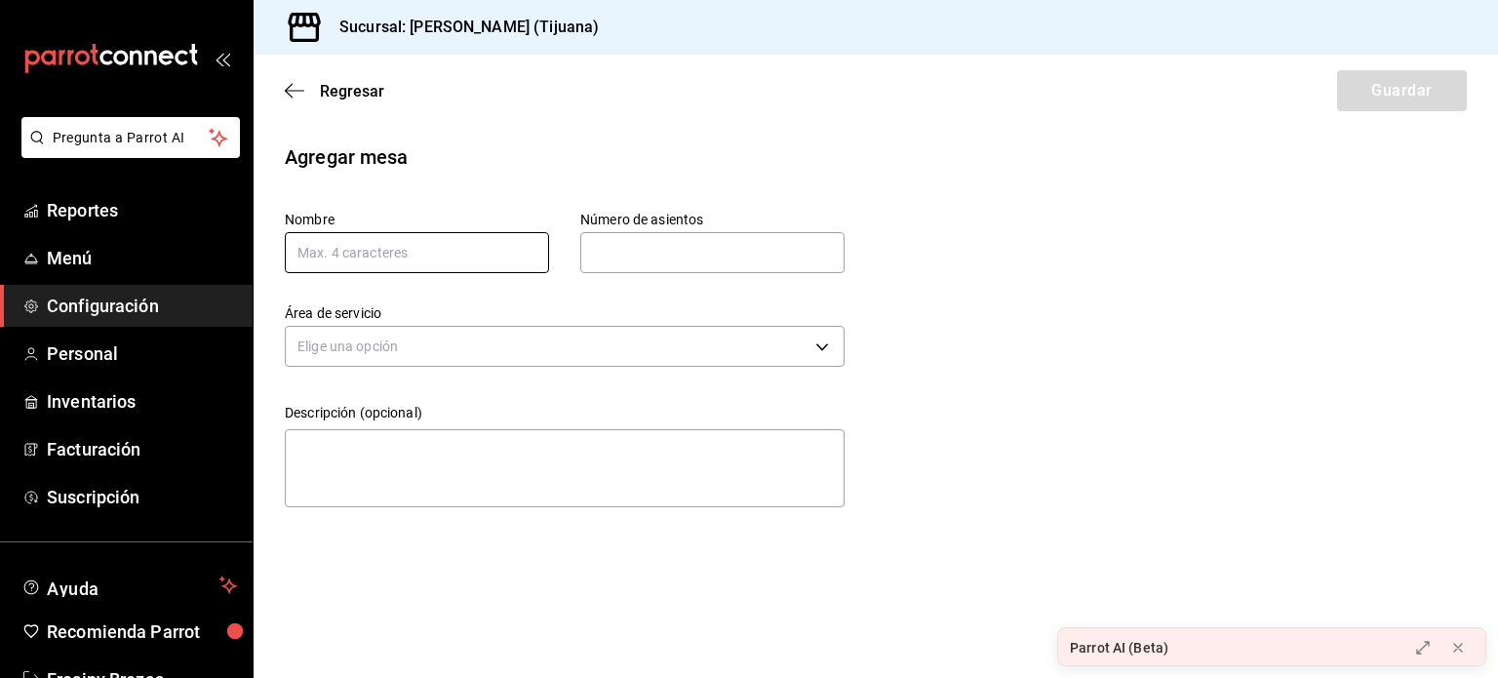
click at [440, 256] on input "text" at bounding box center [417, 252] width 264 height 41
type input "100"
click at [653, 266] on input "text" at bounding box center [712, 252] width 264 height 39
type input "4"
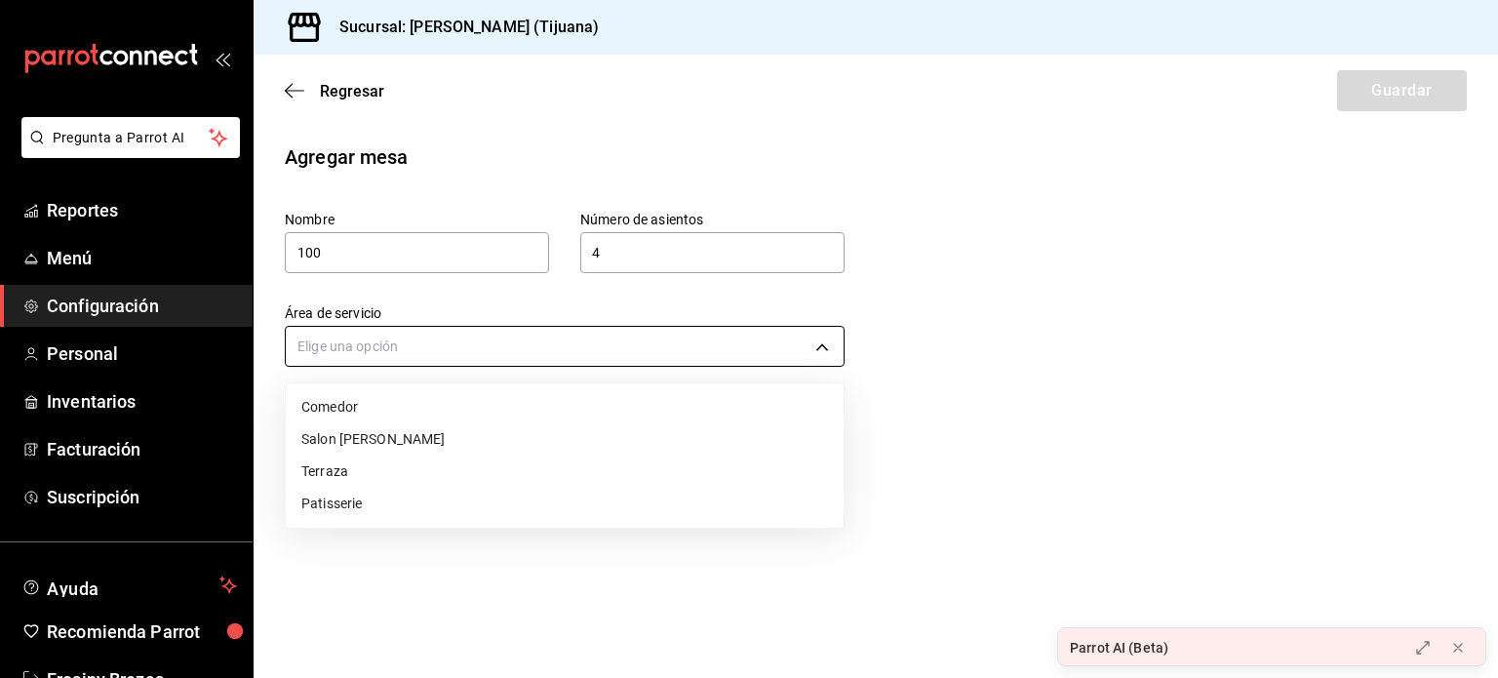
click at [504, 336] on body "Pregunta a Parrot AI Reportes Menú Configuración Personal Inventarios Facturaci…" at bounding box center [749, 339] width 1498 height 678
click at [445, 406] on li "Comedor" at bounding box center [565, 407] width 558 height 32
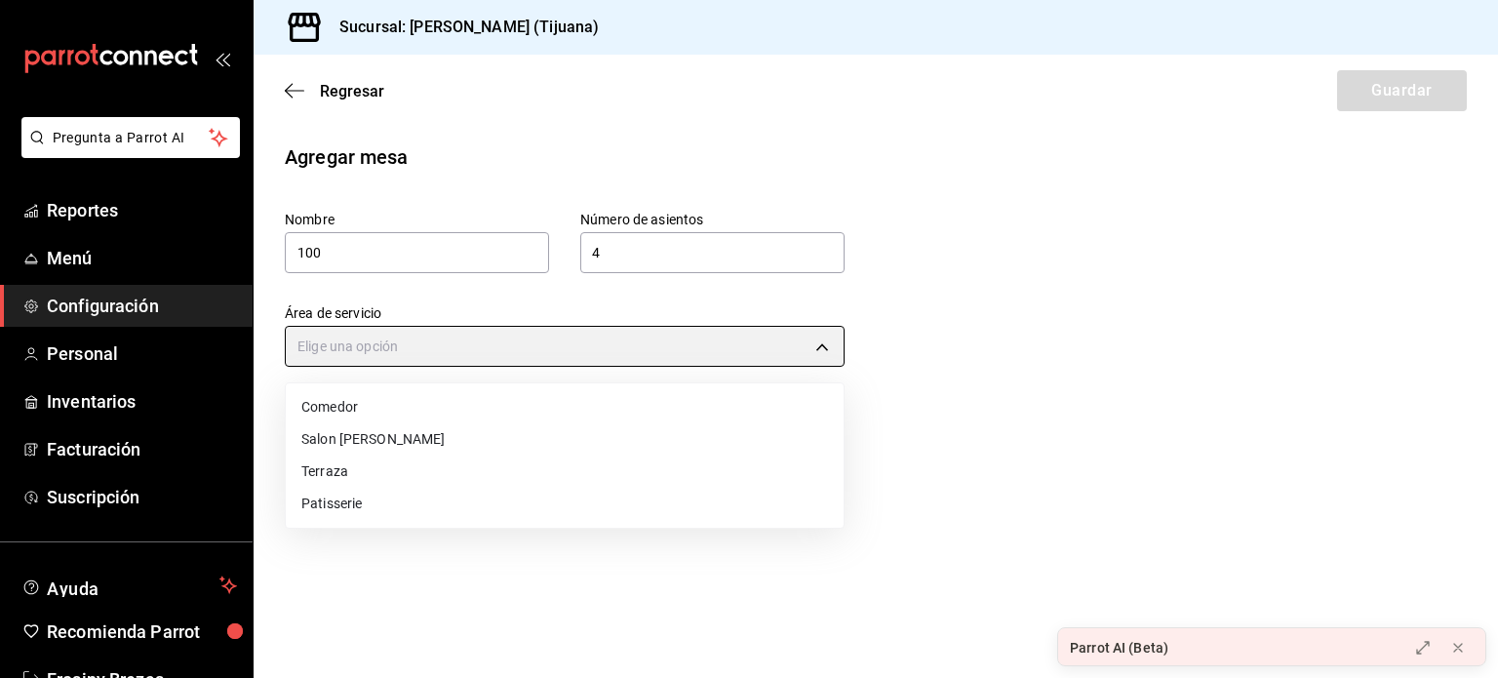
type input "3f5d78d3-0624-425d-8157-83bb7f9297bc"
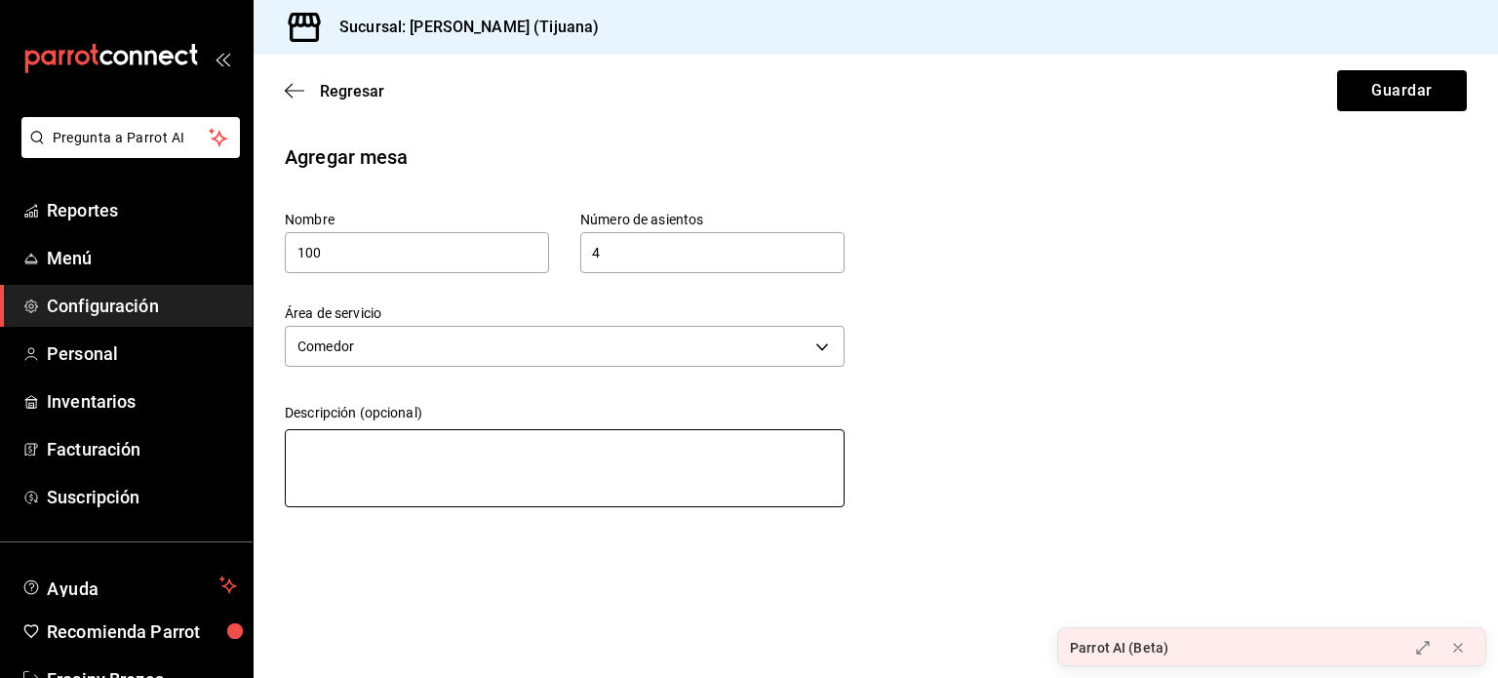
click at [426, 458] on textarea at bounding box center [565, 468] width 560 height 78
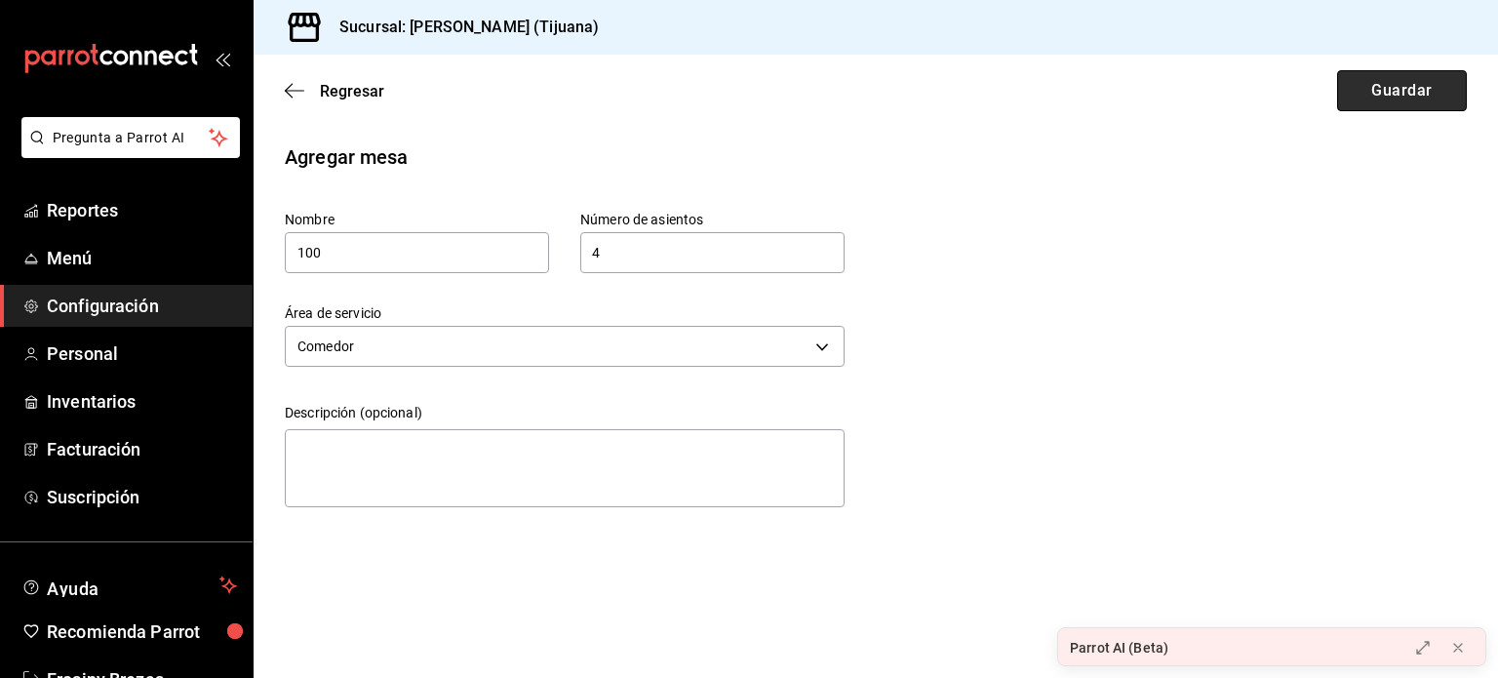
click at [1377, 95] on button "Guardar" at bounding box center [1402, 90] width 130 height 41
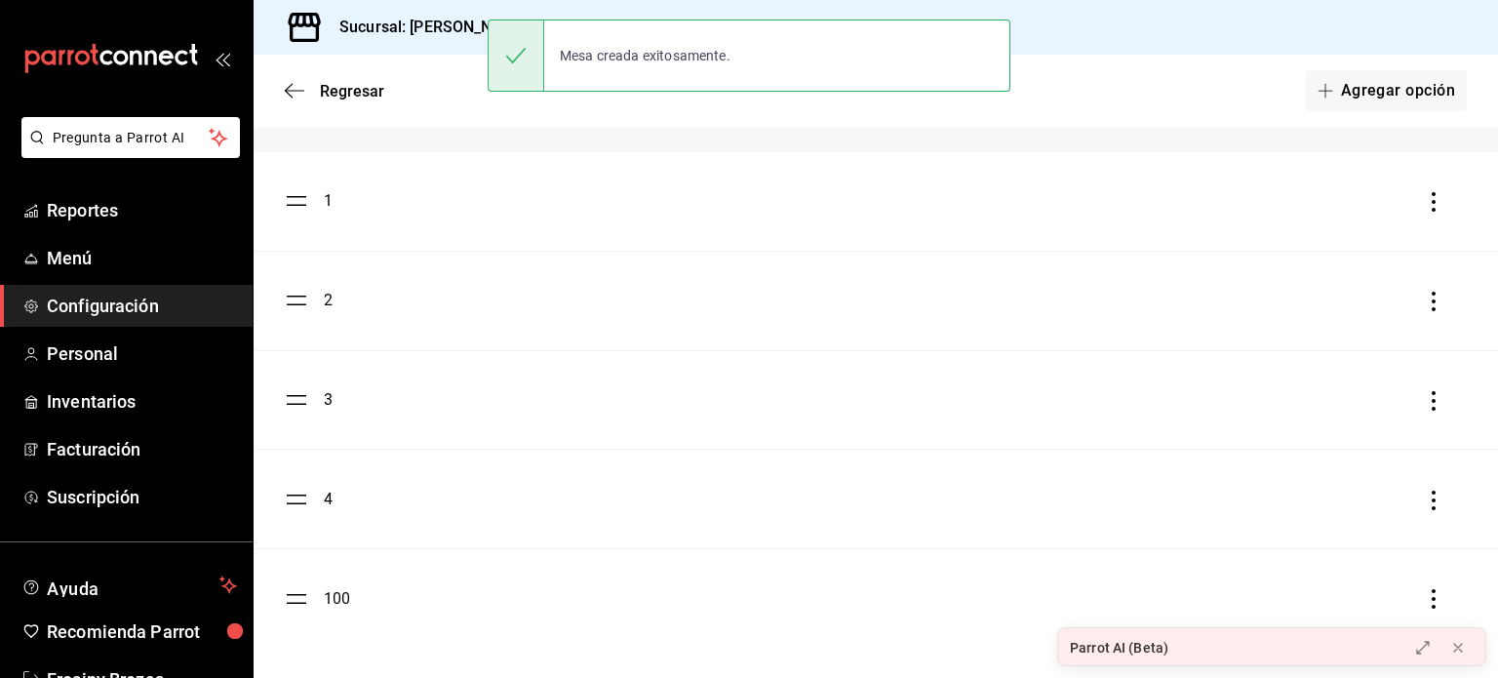
scroll to position [134, 0]
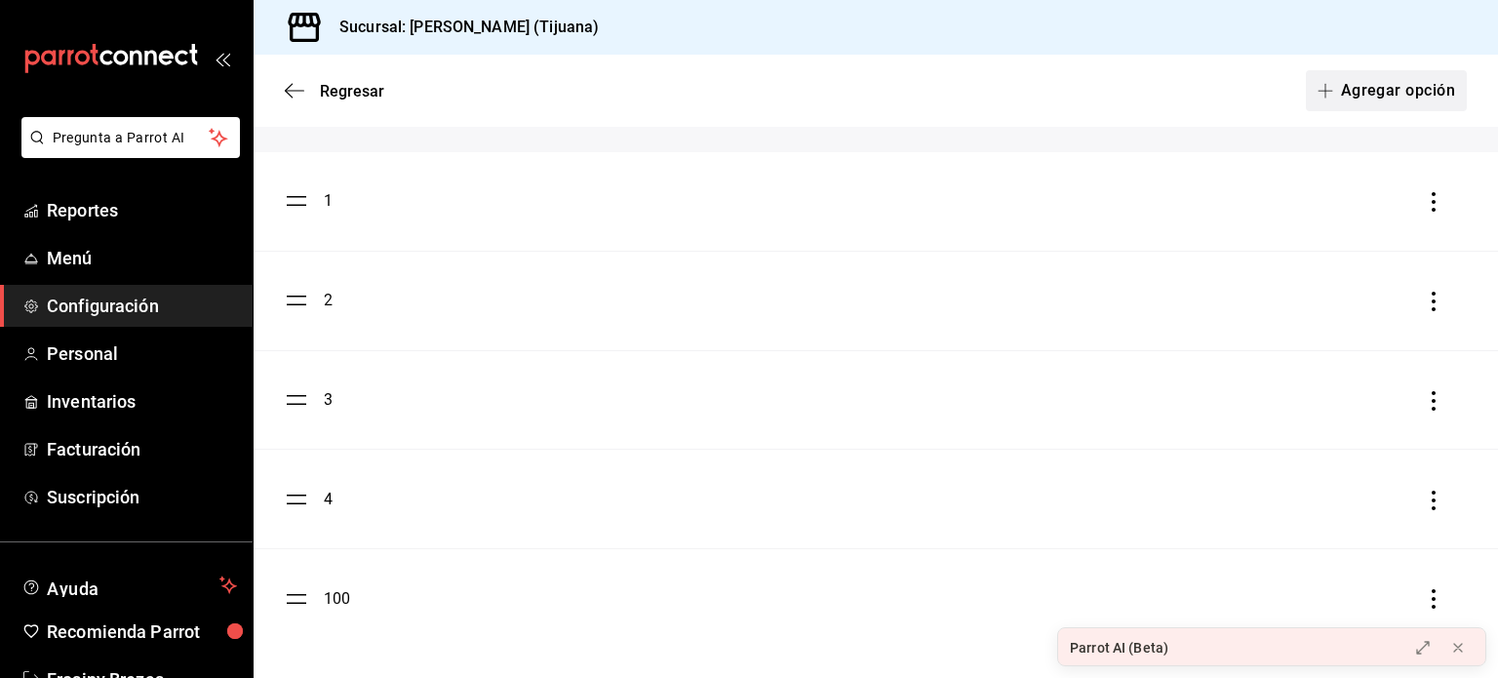
click at [1314, 79] on button "Agregar opción" at bounding box center [1386, 90] width 161 height 41
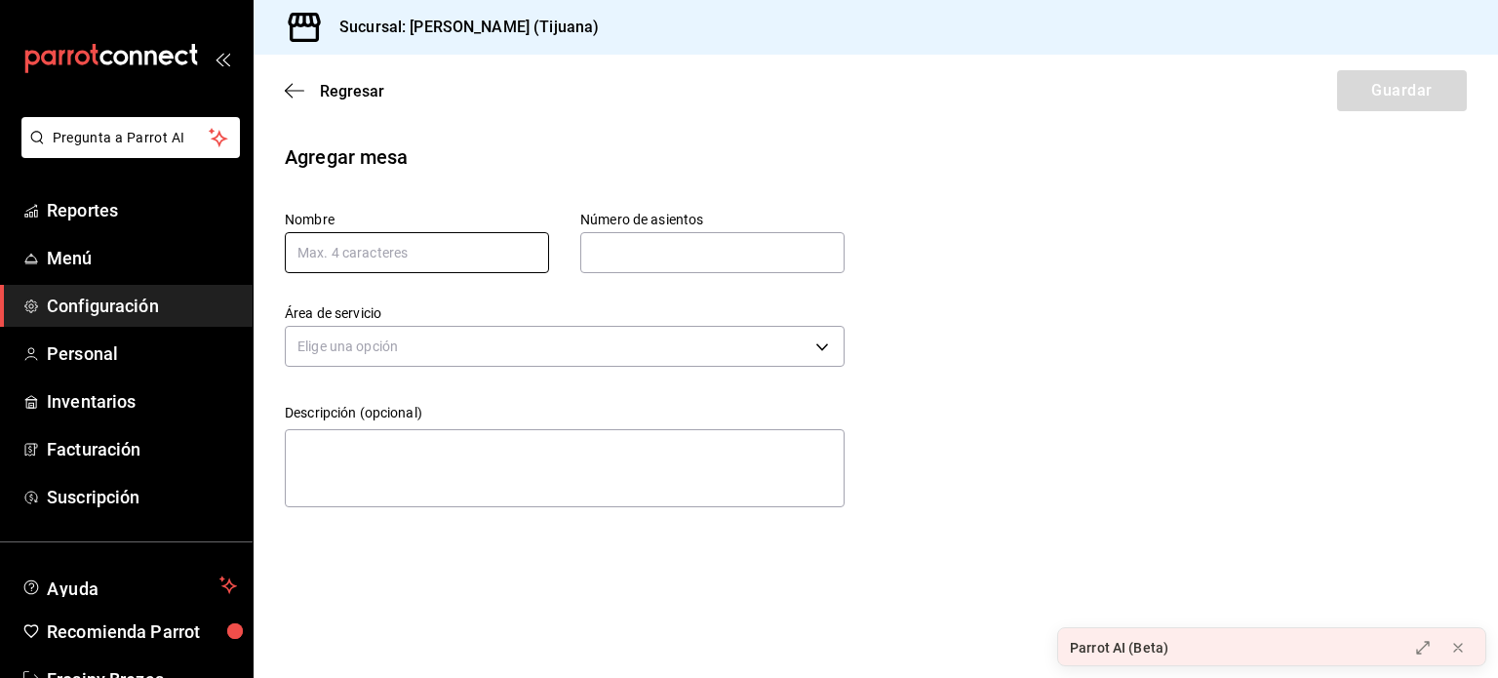
click at [447, 253] on input "text" at bounding box center [417, 252] width 264 height 41
type input "102"
click at [659, 229] on div "Número de asientos Número de asientos" at bounding box center [712, 242] width 264 height 62
click at [663, 246] on input "text" at bounding box center [712, 252] width 264 height 39
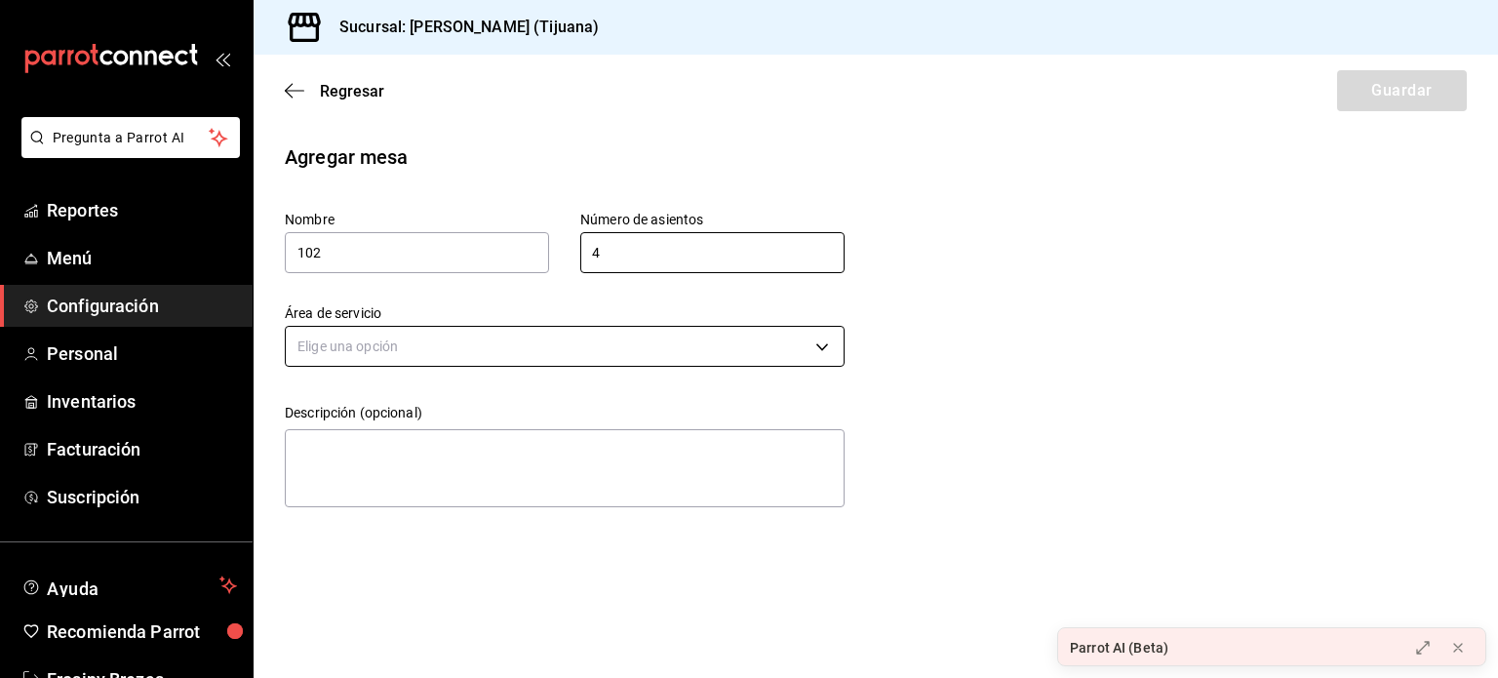
type input "4"
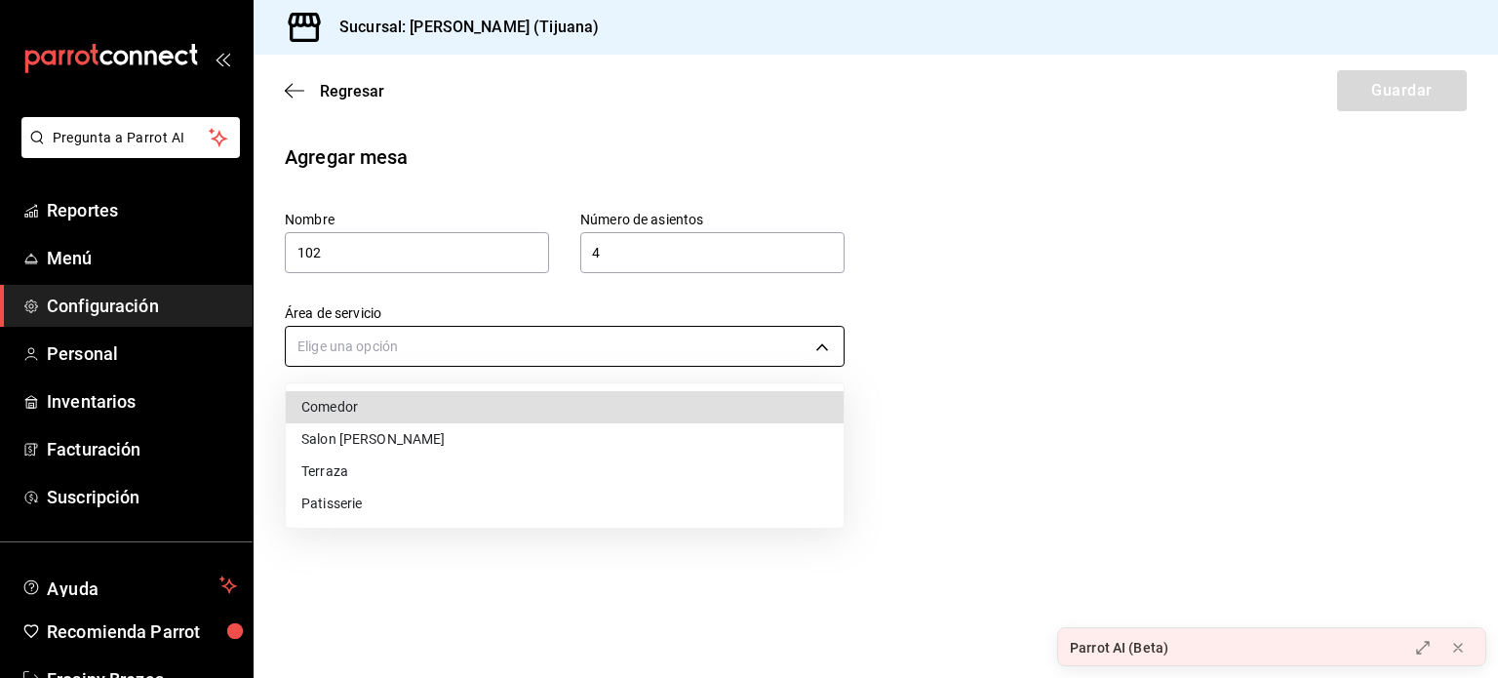
click at [581, 355] on body "Pregunta a Parrot AI Reportes Menú Configuración Personal Inventarios Facturaci…" at bounding box center [749, 339] width 1498 height 678
click at [423, 415] on li "Comedor" at bounding box center [565, 407] width 558 height 32
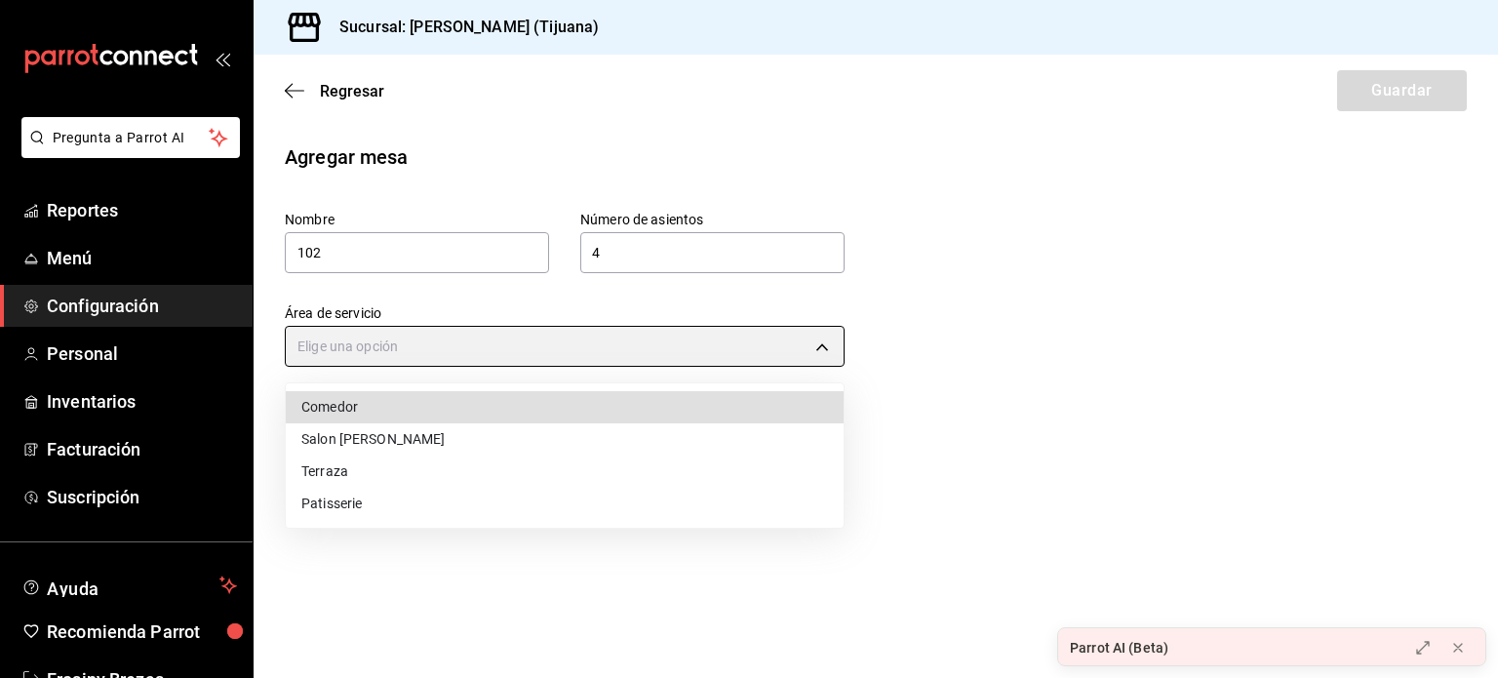
type input "3f5d78d3-0624-425d-8157-83bb7f9297bc"
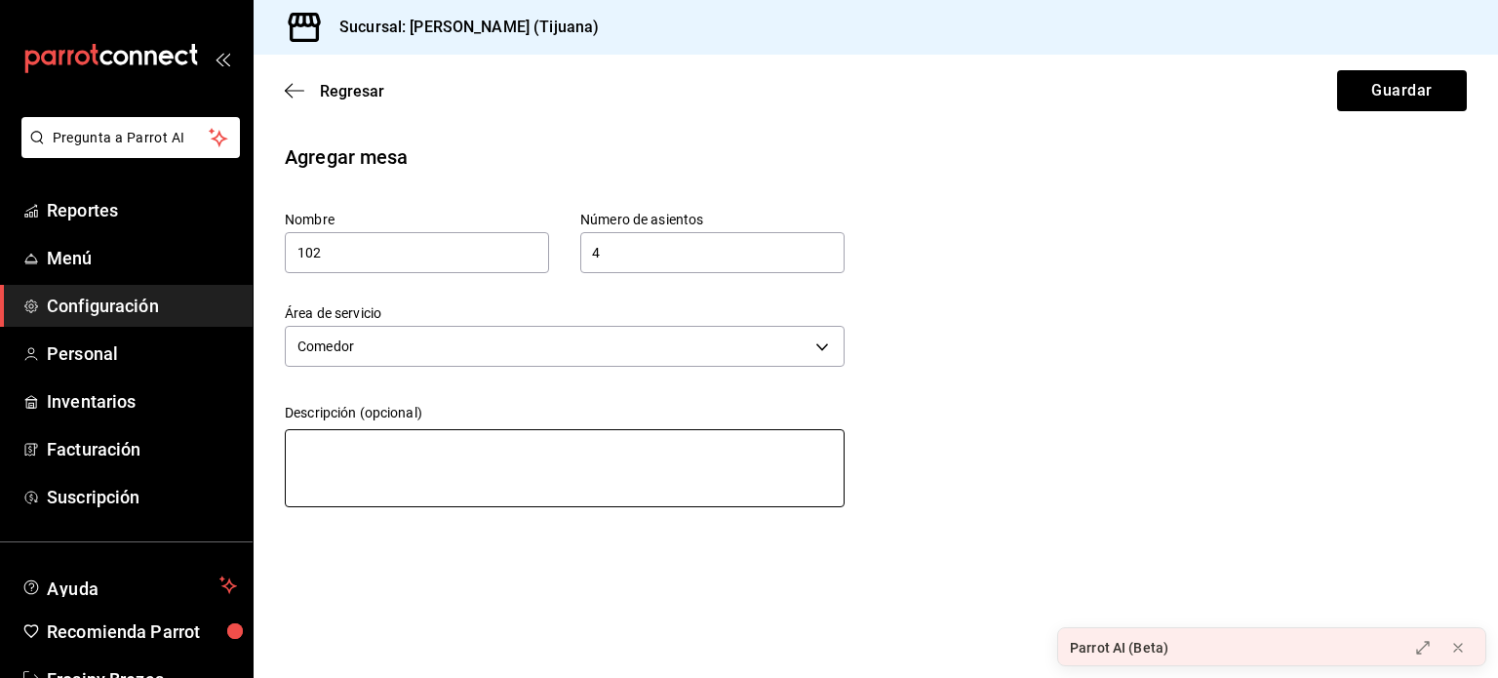
click at [399, 456] on textarea at bounding box center [565, 468] width 560 height 78
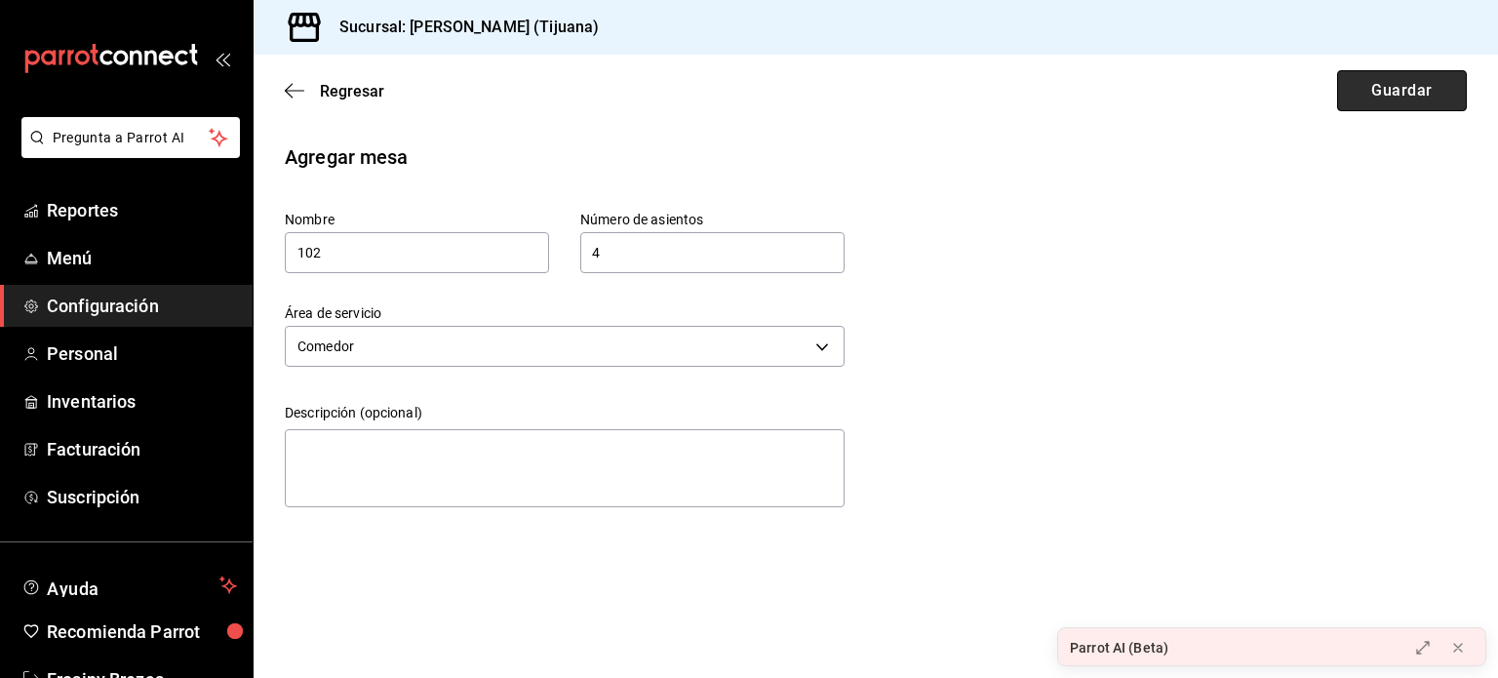
click at [1384, 86] on button "Guardar" at bounding box center [1402, 90] width 130 height 41
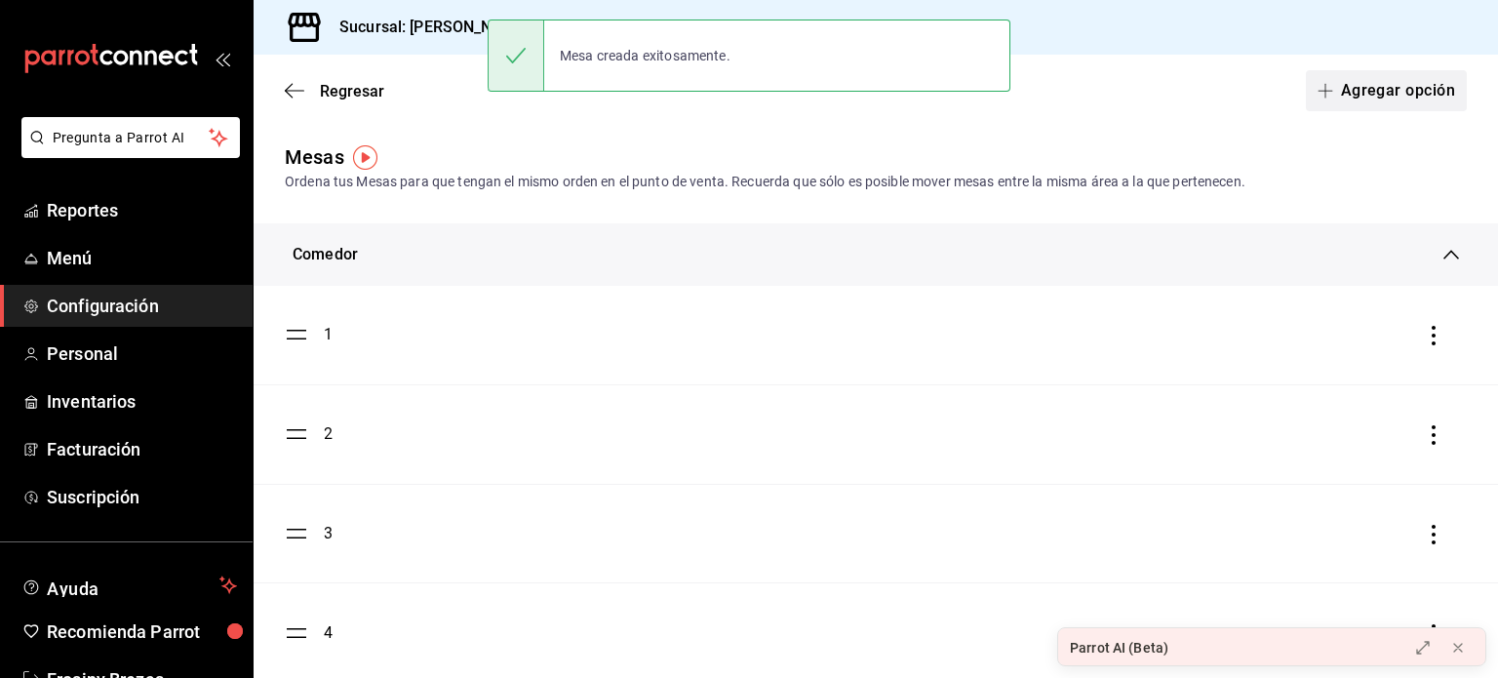
click at [1354, 93] on button "Agregar opción" at bounding box center [1386, 90] width 161 height 41
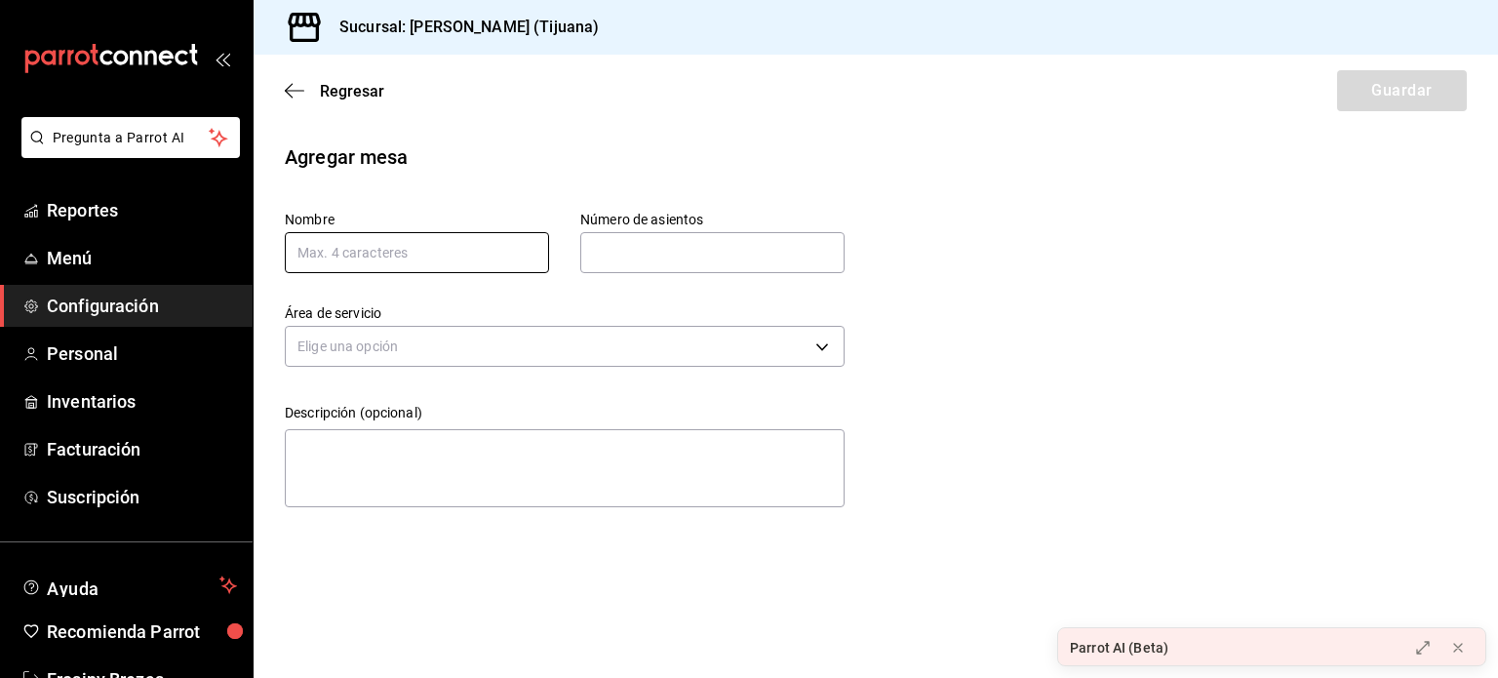
click at [529, 262] on input "text" at bounding box center [417, 252] width 264 height 41
click at [532, 252] on input "text" at bounding box center [417, 252] width 264 height 41
type input "104"
click at [662, 230] on div "Número de asientos Número de asientos" at bounding box center [712, 242] width 264 height 62
click at [663, 237] on input "text" at bounding box center [712, 252] width 264 height 39
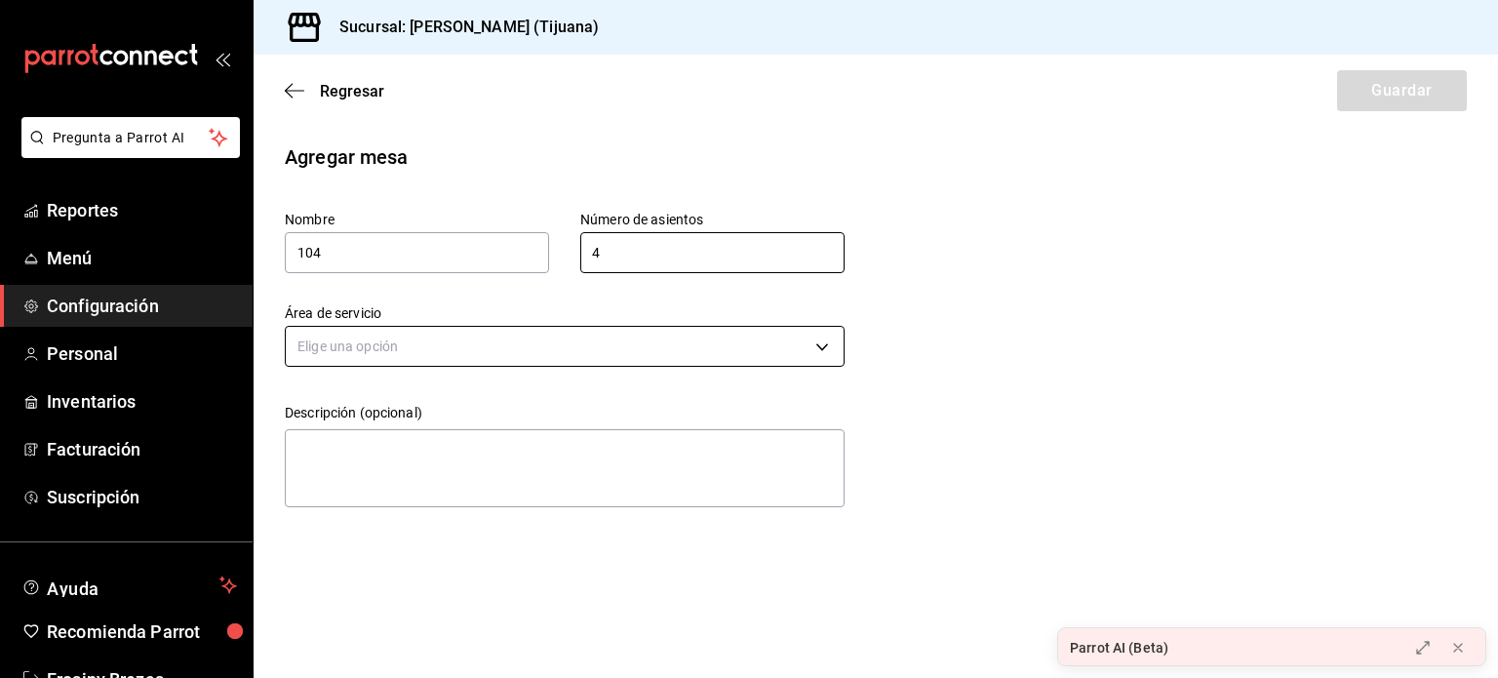
type input "4"
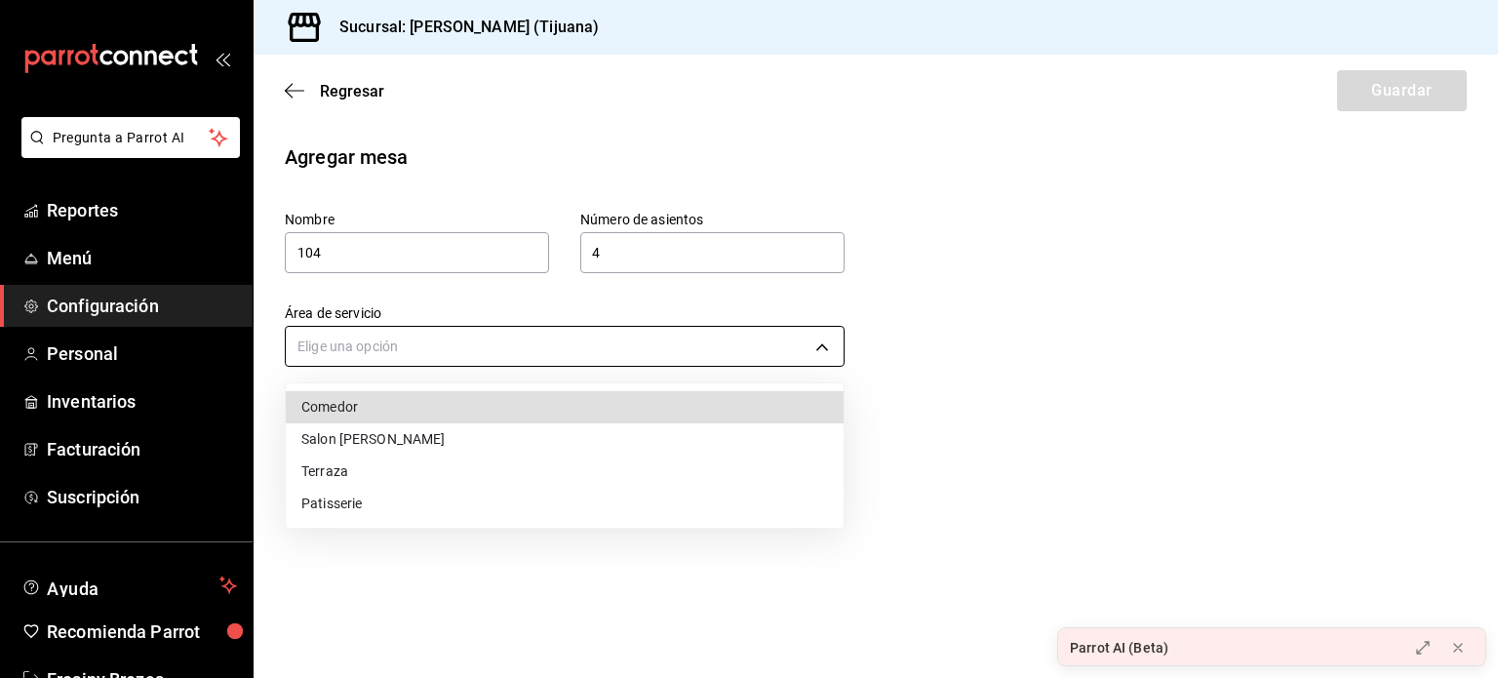
click at [663, 337] on body "Pregunta a Parrot AI Reportes Menú Configuración Personal Inventarios Facturaci…" at bounding box center [749, 339] width 1498 height 678
click at [582, 394] on li "Comedor" at bounding box center [565, 407] width 558 height 32
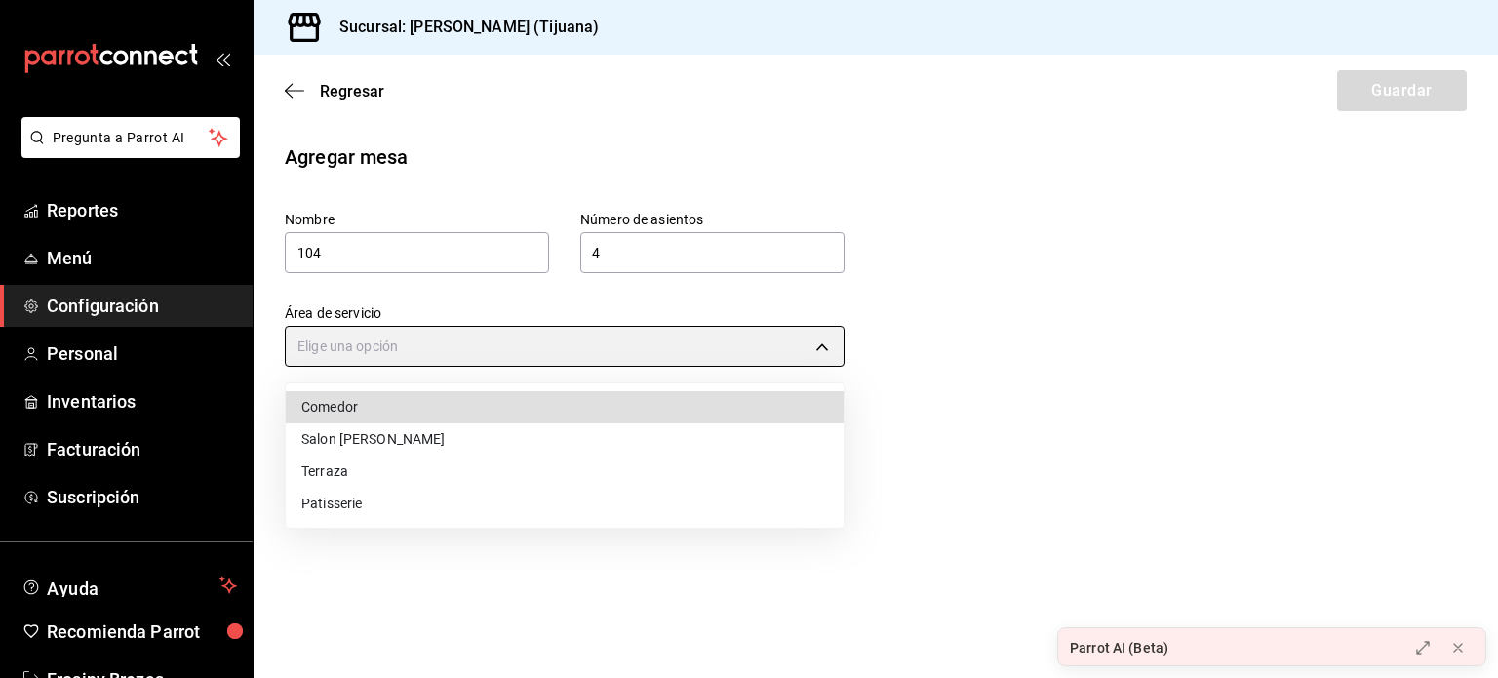
type input "3f5d78d3-0624-425d-8157-83bb7f9297bc"
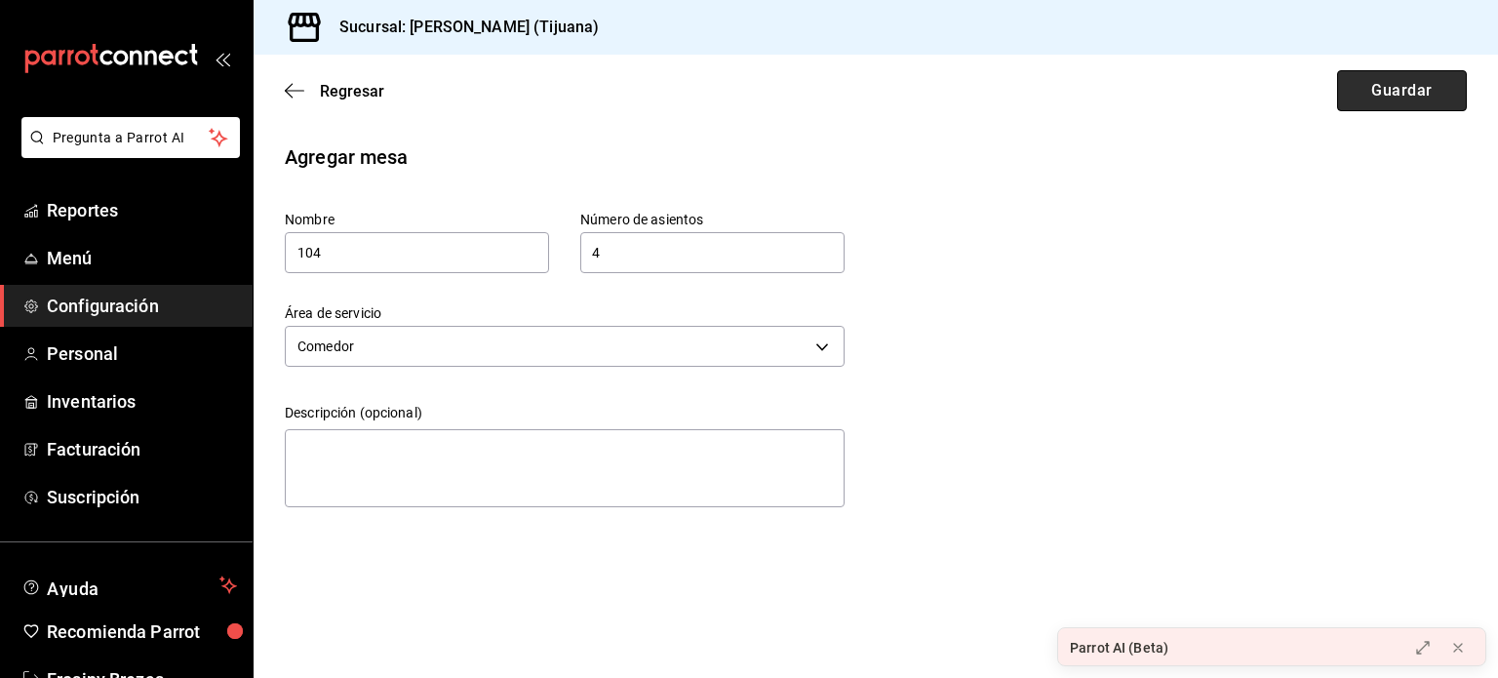
click at [1358, 100] on button "Guardar" at bounding box center [1402, 90] width 130 height 41
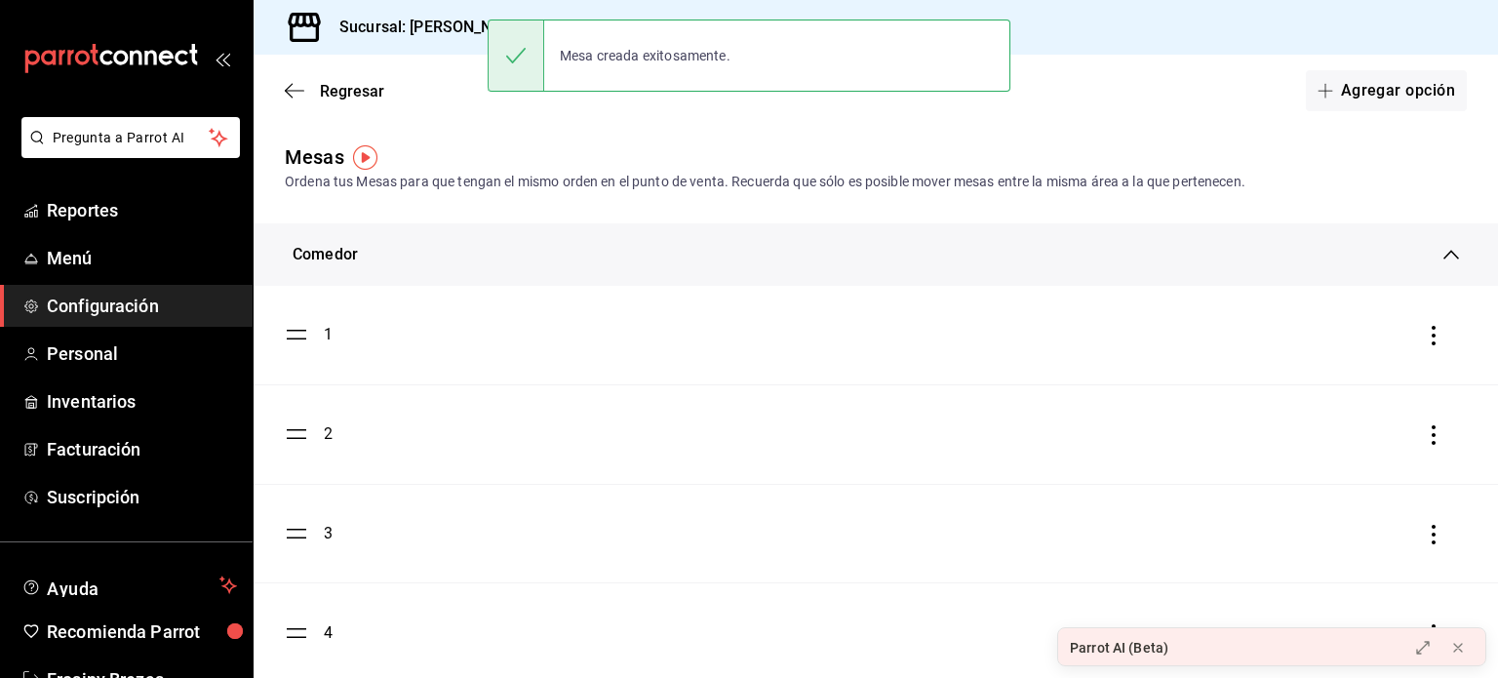
click at [1293, 145] on div "Mesas Ordena tus Mesas para que tengan el mismo orden en el punto de venta. Rec…" at bounding box center [876, 167] width 1245 height 50
click at [1318, 97] on icon "button" at bounding box center [1326, 91] width 16 height 16
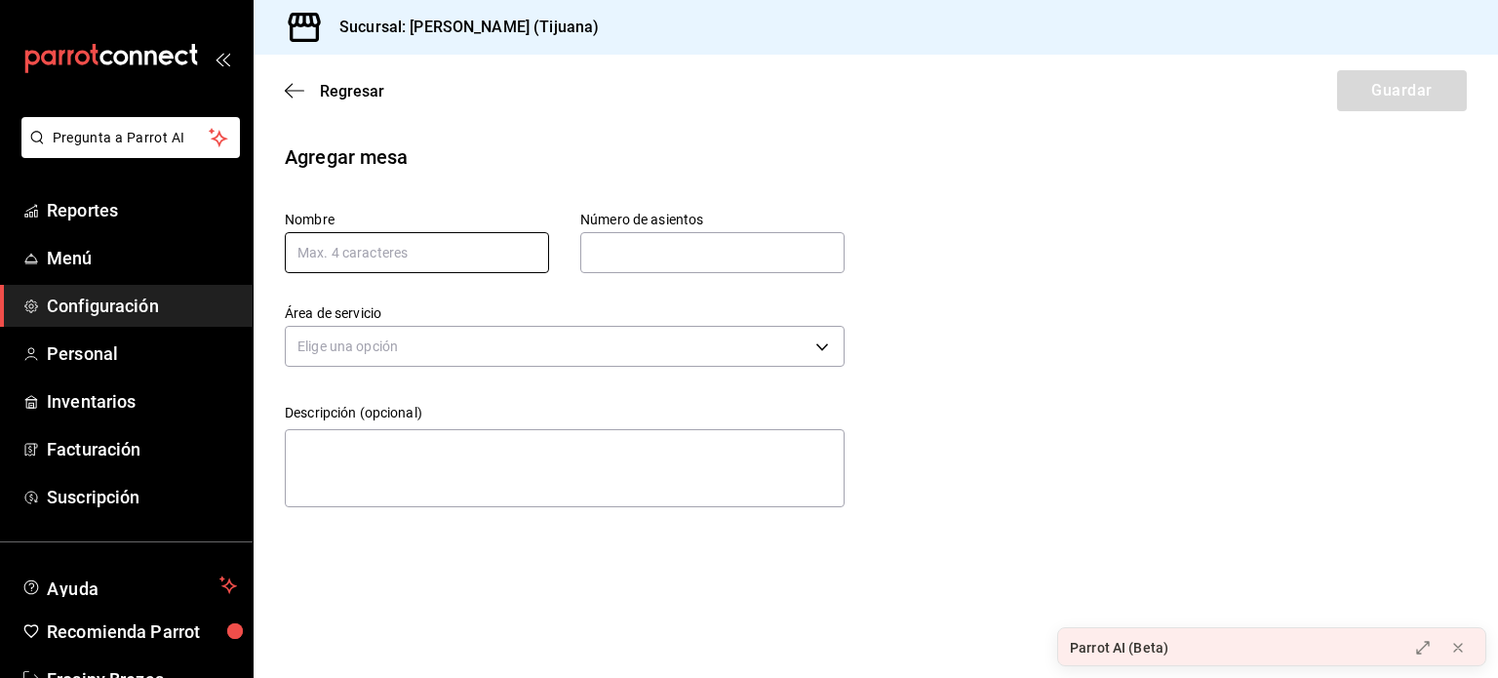
click at [512, 259] on input "text" at bounding box center [417, 252] width 264 height 41
type input "108"
click at [644, 264] on input "text" at bounding box center [712, 252] width 264 height 39
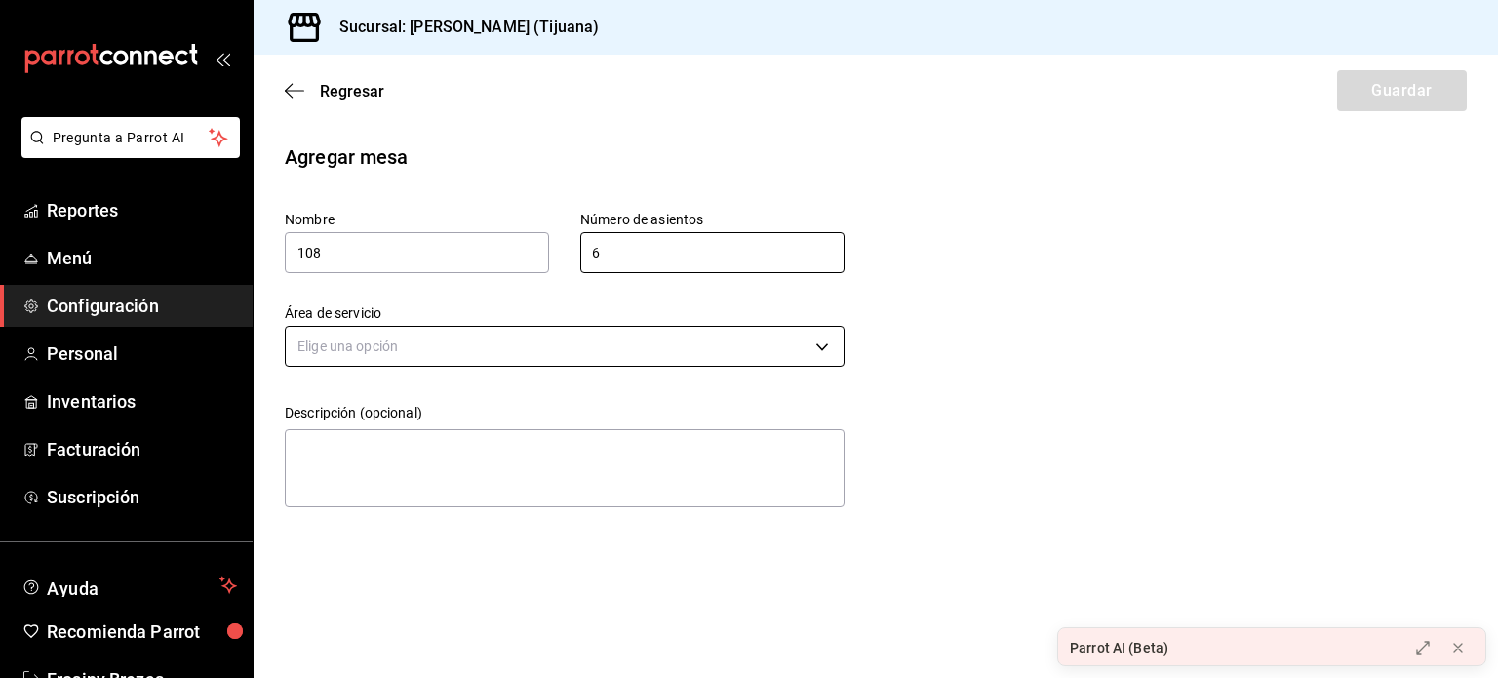
type input "6"
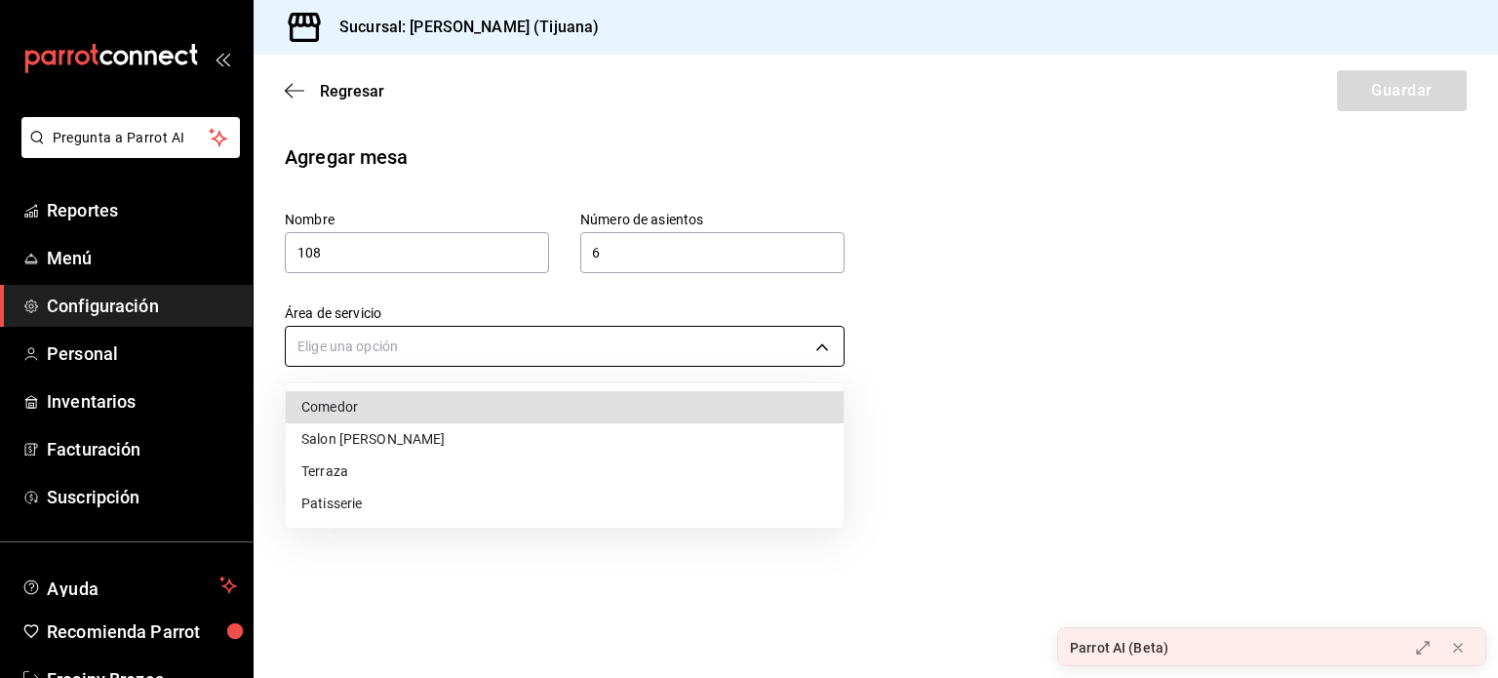
click at [600, 342] on body "Pregunta a Parrot AI Reportes Menú Configuración Personal Inventarios Facturaci…" at bounding box center [749, 339] width 1498 height 678
click at [562, 400] on li "Comedor" at bounding box center [565, 407] width 558 height 32
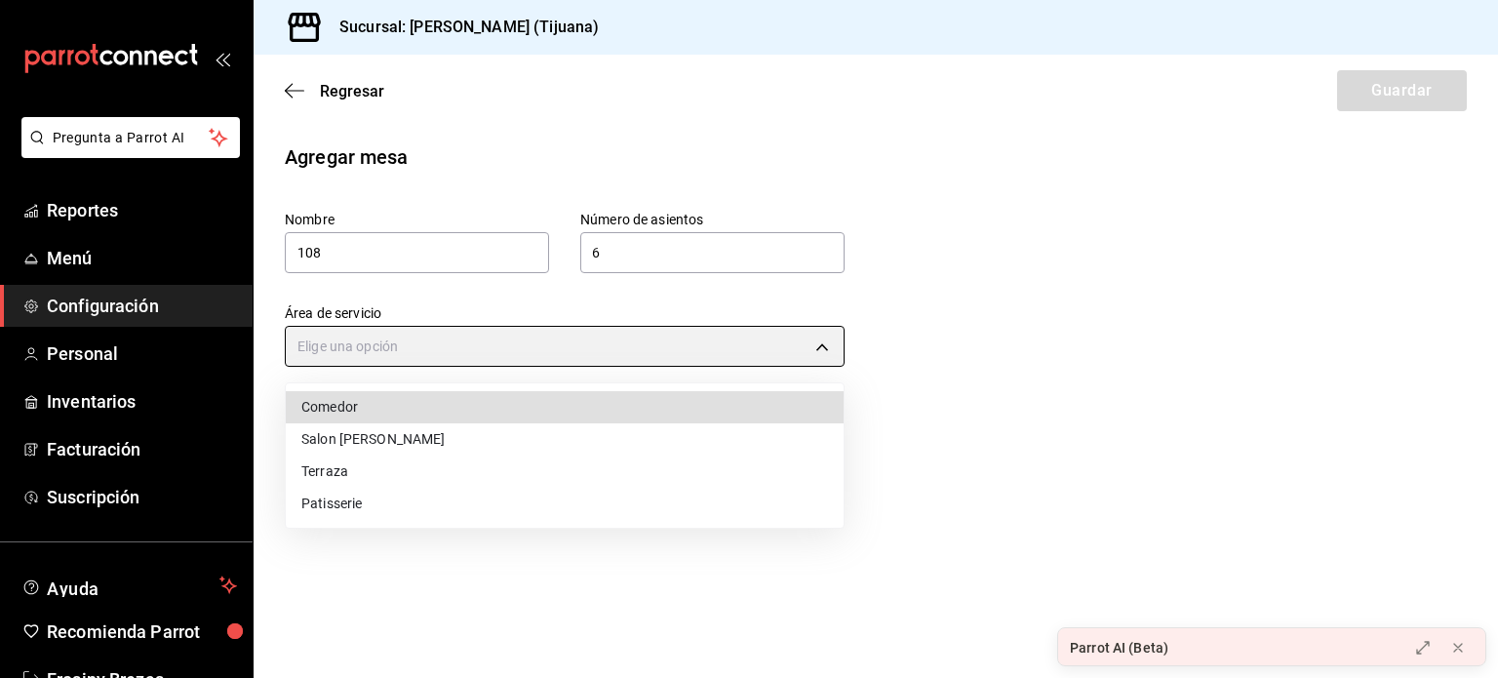
type input "3f5d78d3-0624-425d-8157-83bb7f9297bc"
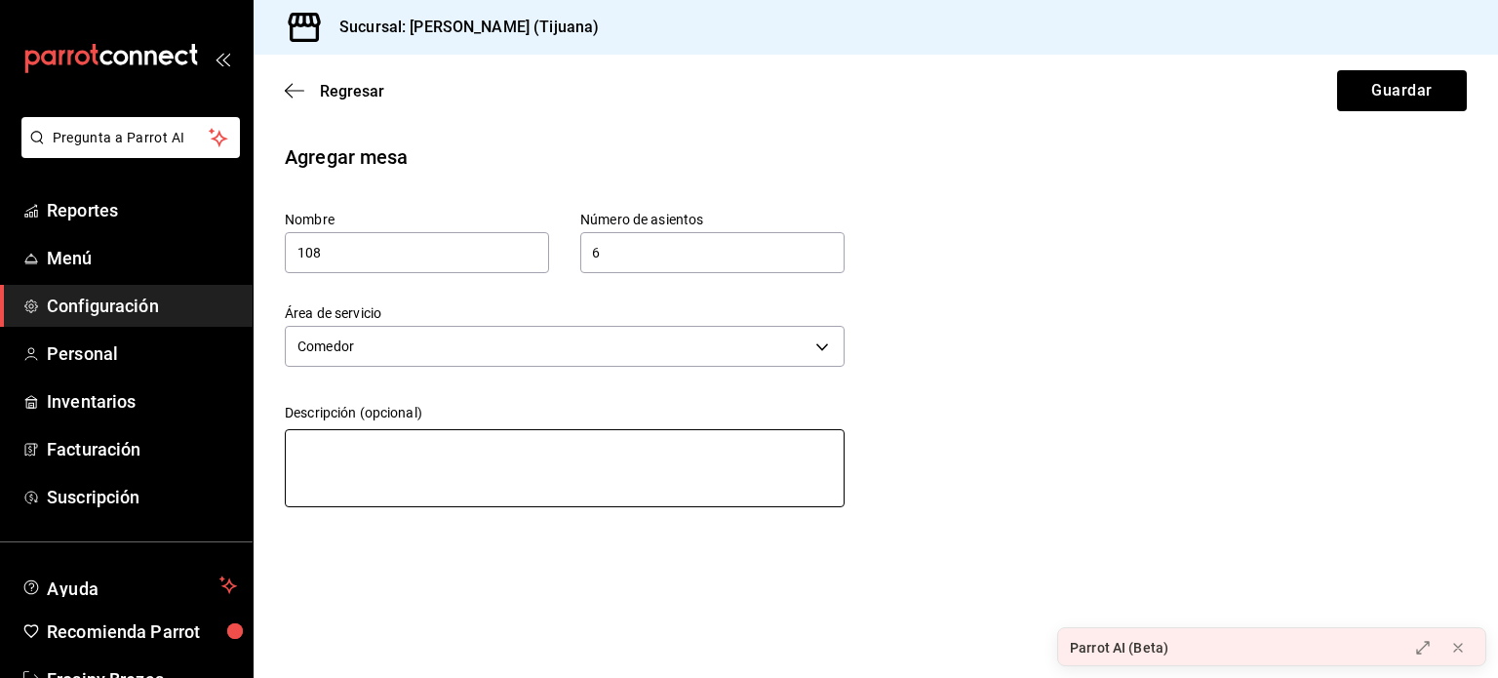
click at [485, 471] on textarea at bounding box center [565, 468] width 560 height 78
type textarea "M"
type textarea "x"
type textarea "Me"
type textarea "x"
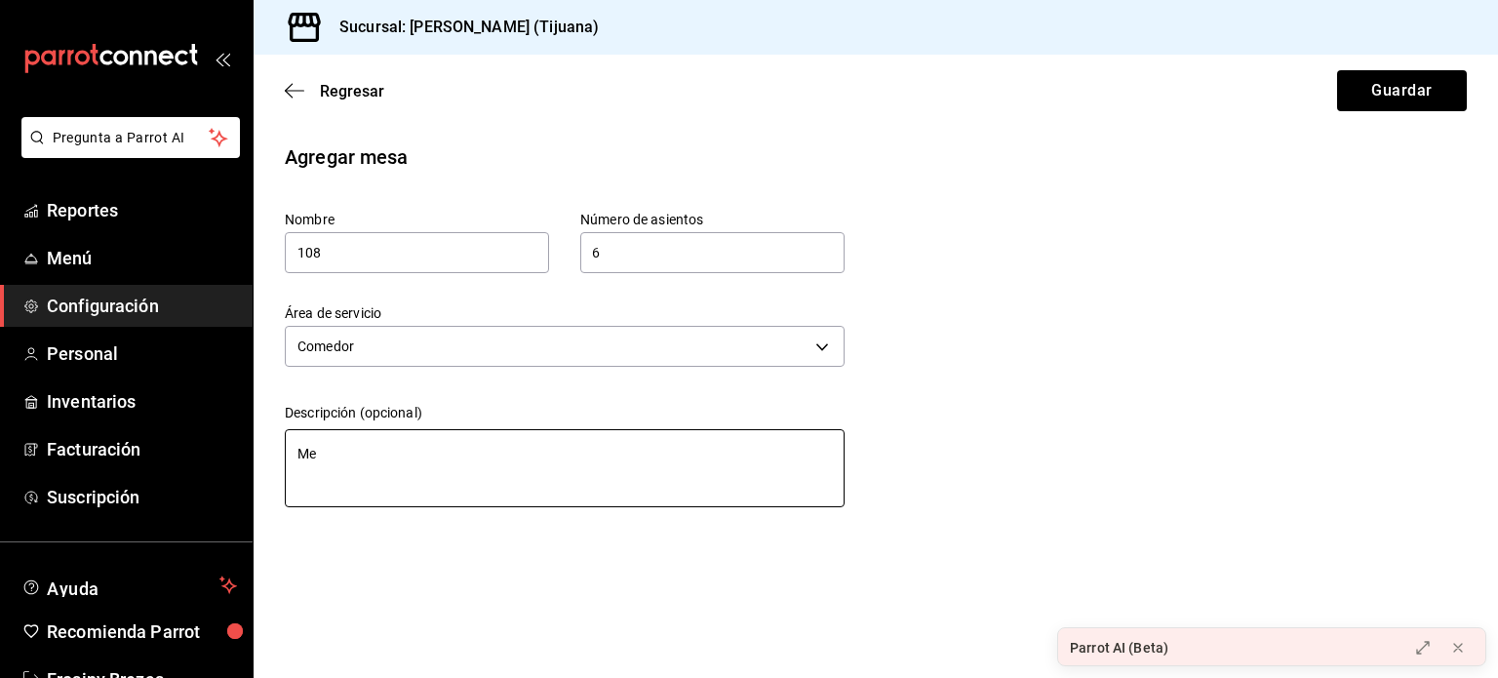
type textarea "Mea"
type textarea "x"
type textarea "Me"
type textarea "x"
type textarea "Mes"
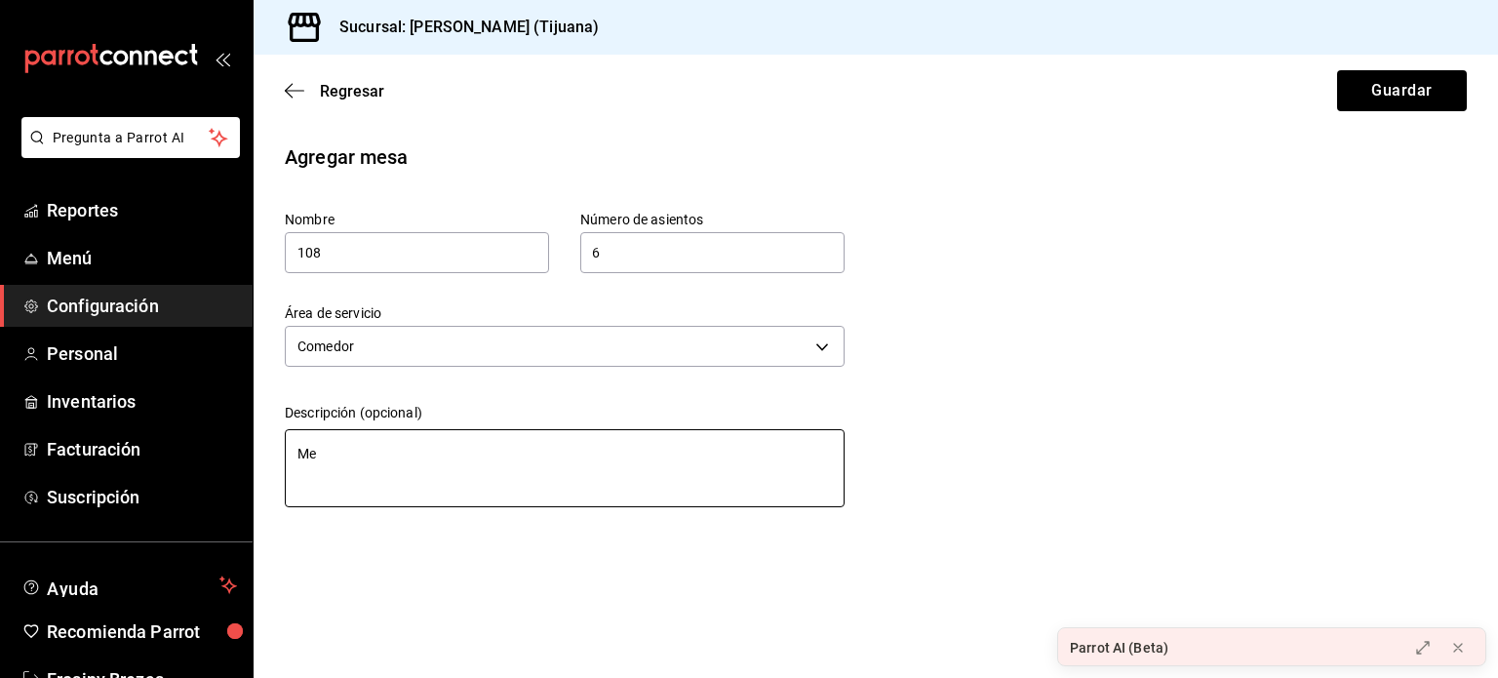
type textarea "x"
type textarea "Mesa"
type textarea "x"
type textarea "Mesa"
type textarea "x"
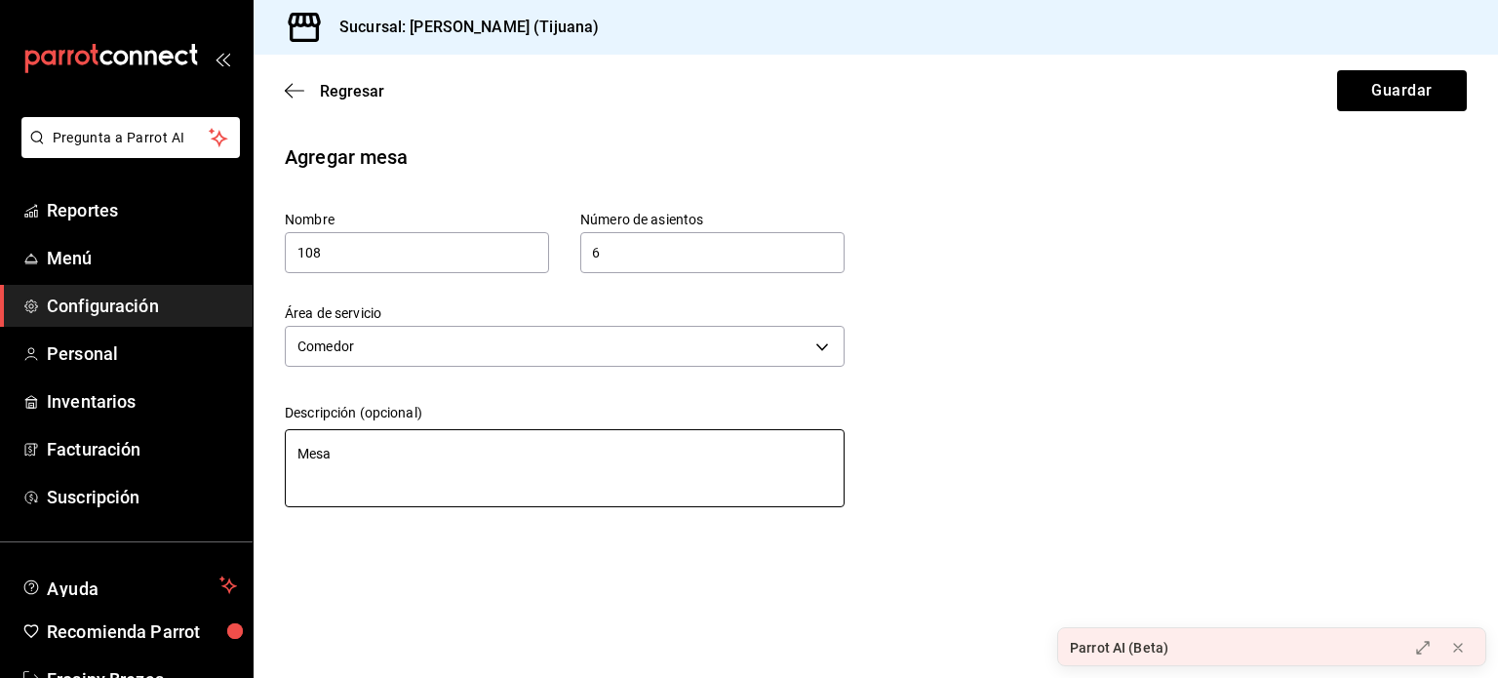
type textarea "Mesa R"
type textarea "x"
type textarea "Mesa Re"
type textarea "x"
type textarea "Mesa Red"
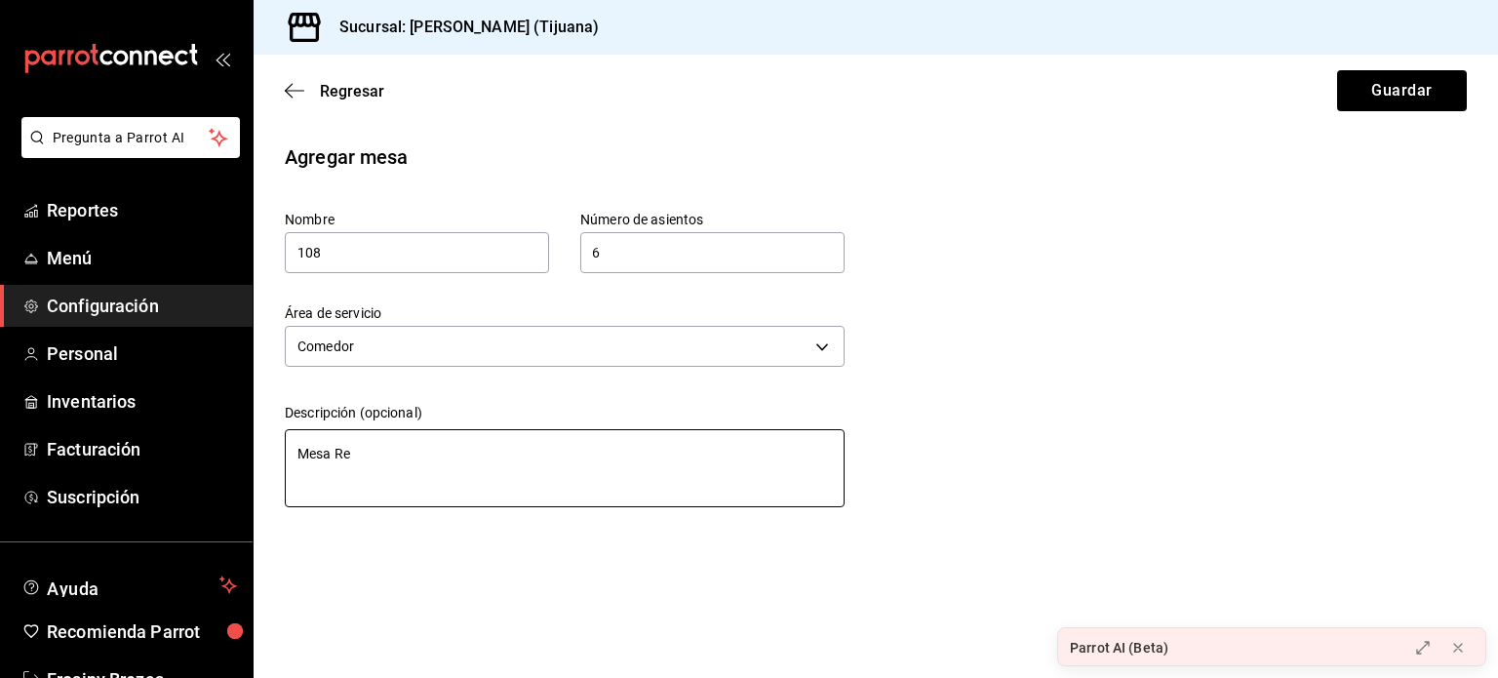
type textarea "x"
type textarea "Mesa Redo"
type textarea "x"
type textarea "Mesa [PERSON_NAME]"
type textarea "x"
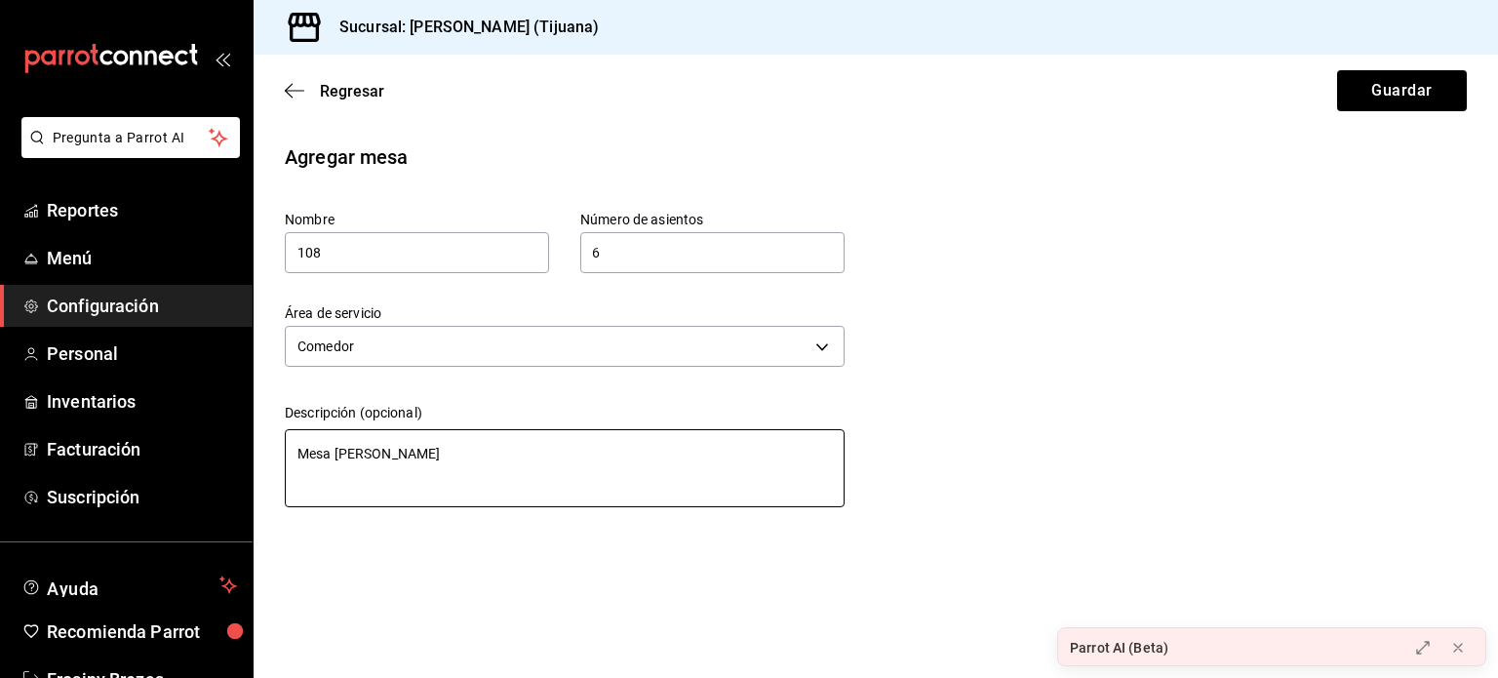
type textarea "Mesa Redond"
type textarea "x"
type textarea "Mesa Redonda"
type textarea "x"
type textarea "Mesa Redonda"
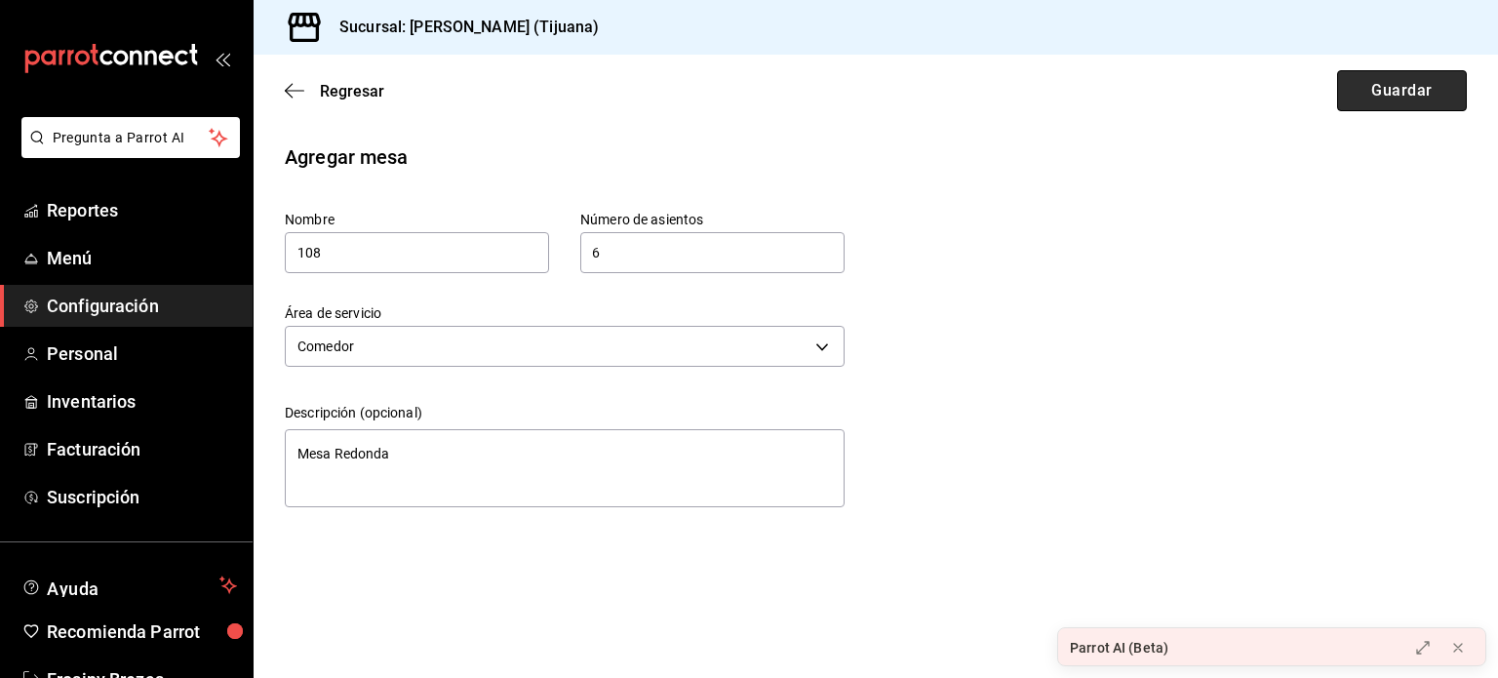
click at [1372, 86] on button "Guardar" at bounding box center [1402, 90] width 130 height 41
type textarea "x"
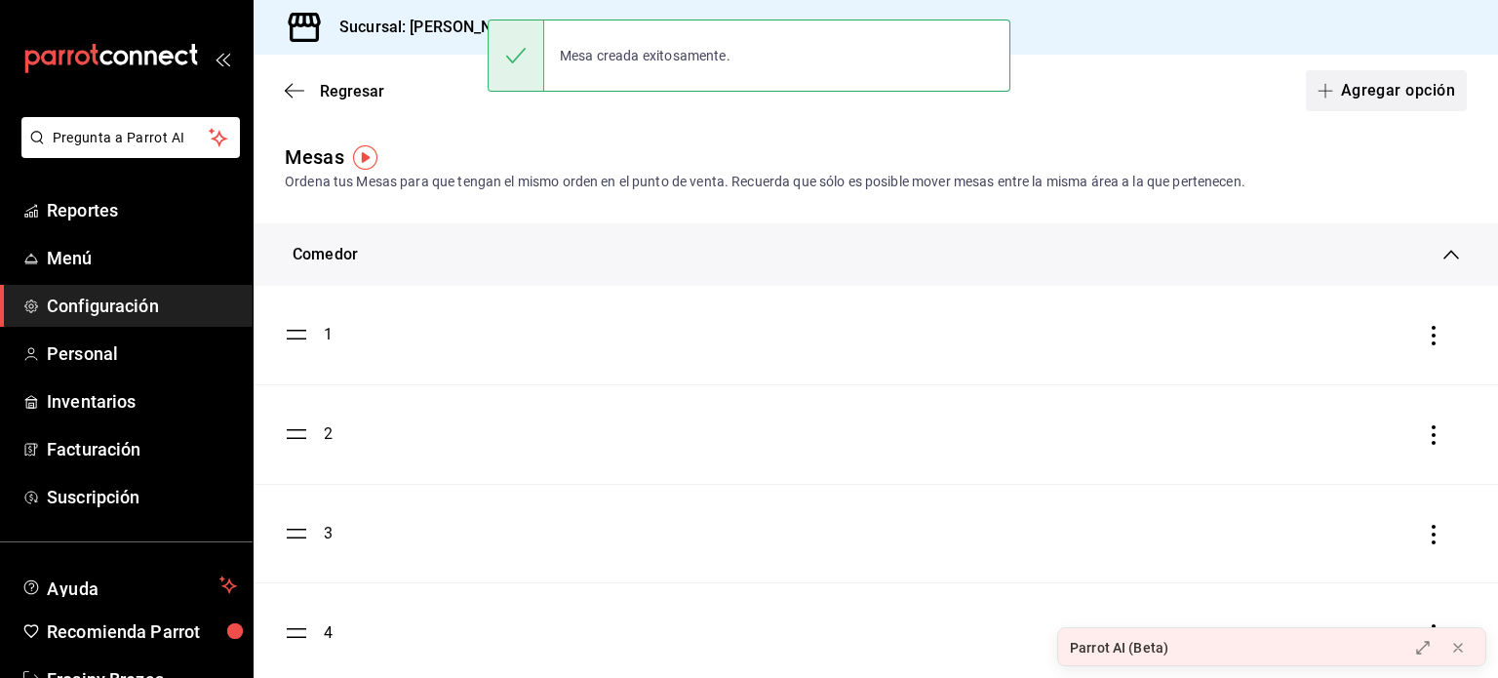
click at [1380, 97] on button "Agregar opción" at bounding box center [1386, 90] width 161 height 41
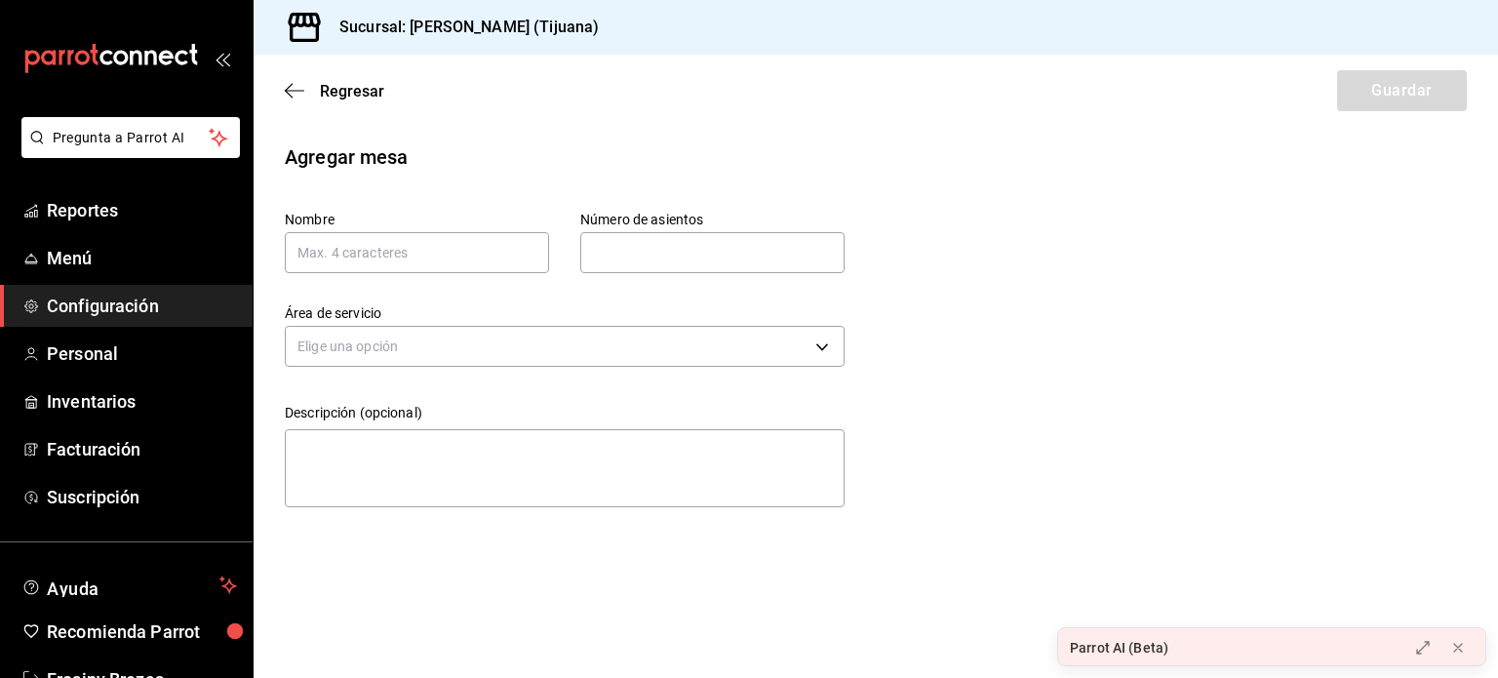
click at [1343, 452] on div "Agregar mesa Nombre Número de asientos Número de asientos Área de servicio Elig…" at bounding box center [876, 328] width 1245 height 373
click at [522, 234] on input "text" at bounding box center [417, 252] width 264 height 41
type input "110"
click at [662, 257] on input "text" at bounding box center [712, 252] width 264 height 39
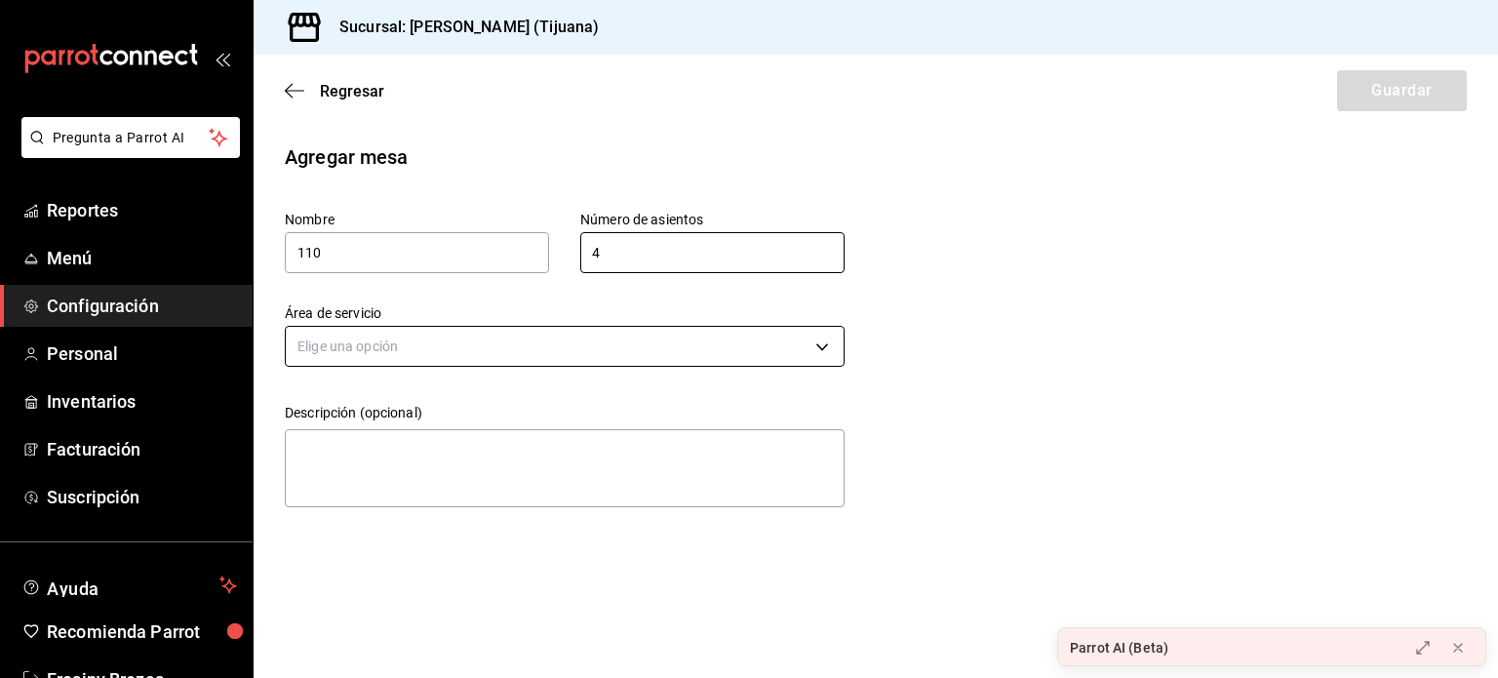
type input "4"
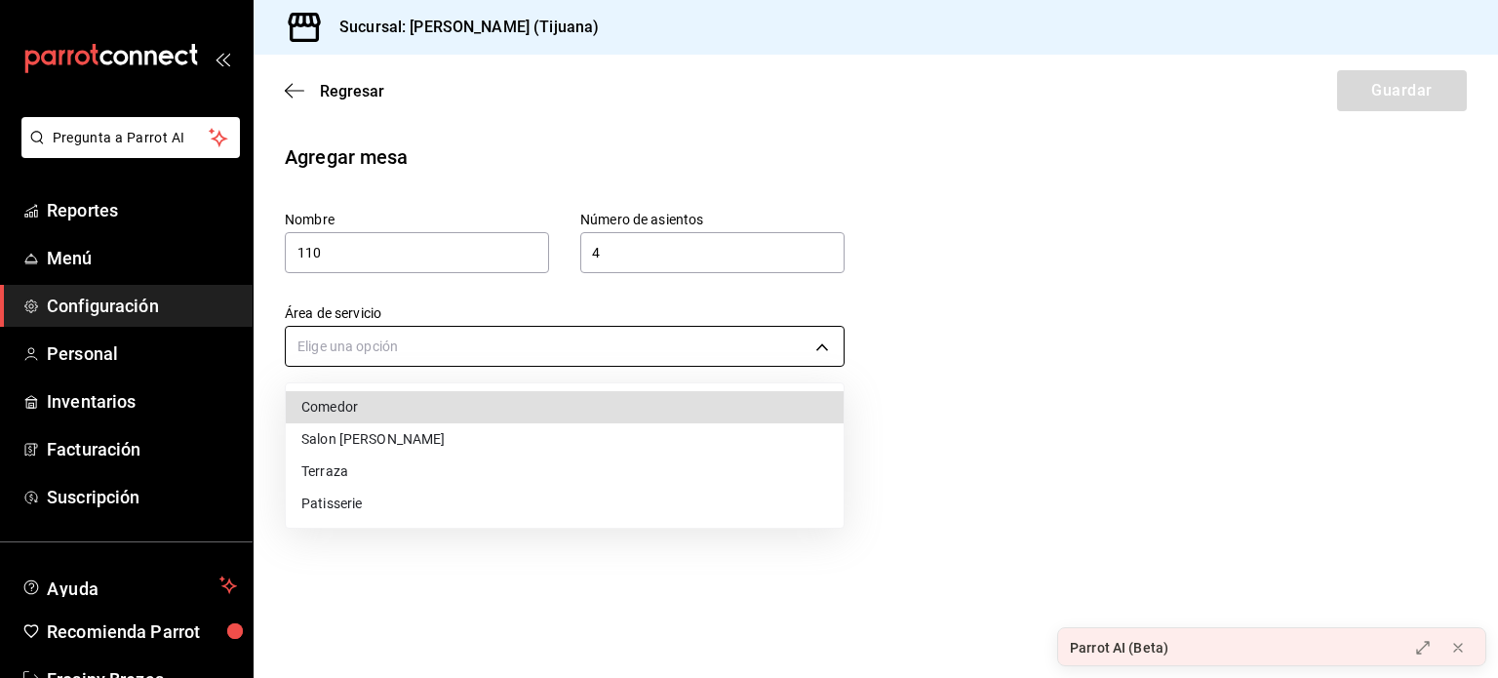
click at [609, 349] on body "Pregunta a Parrot AI Reportes Menú Configuración Personal Inventarios Facturaci…" at bounding box center [749, 339] width 1498 height 678
click at [507, 407] on li "Comedor" at bounding box center [565, 407] width 558 height 32
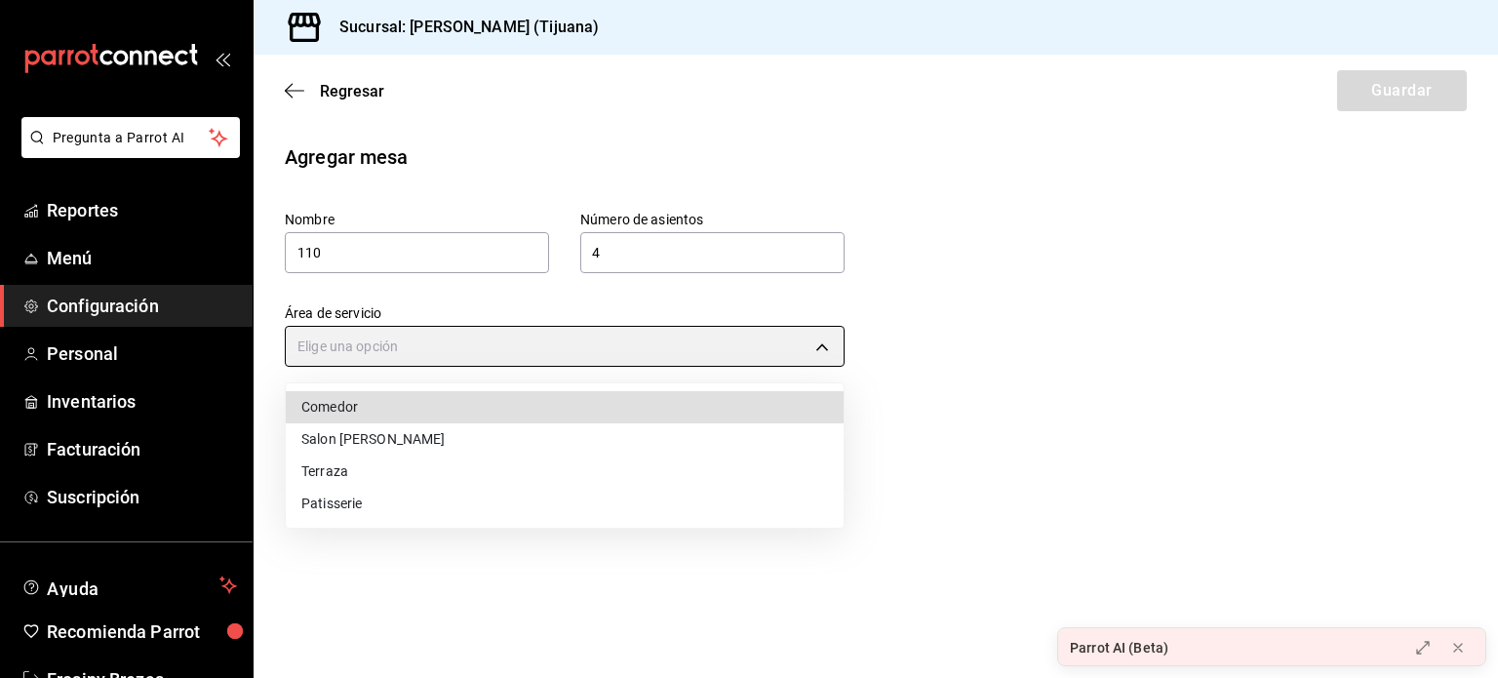
type input "3f5d78d3-0624-425d-8157-83bb7f9297bc"
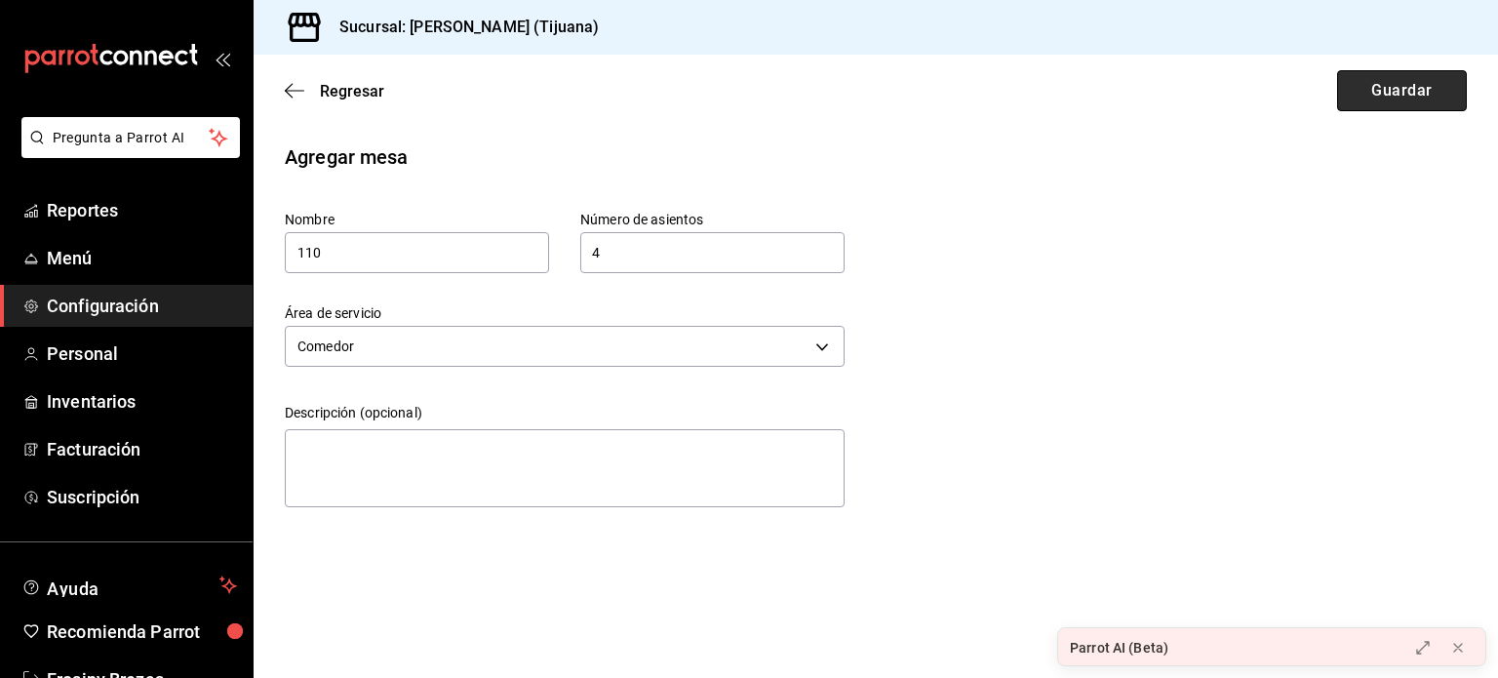
click at [1367, 97] on button "Guardar" at bounding box center [1402, 90] width 130 height 41
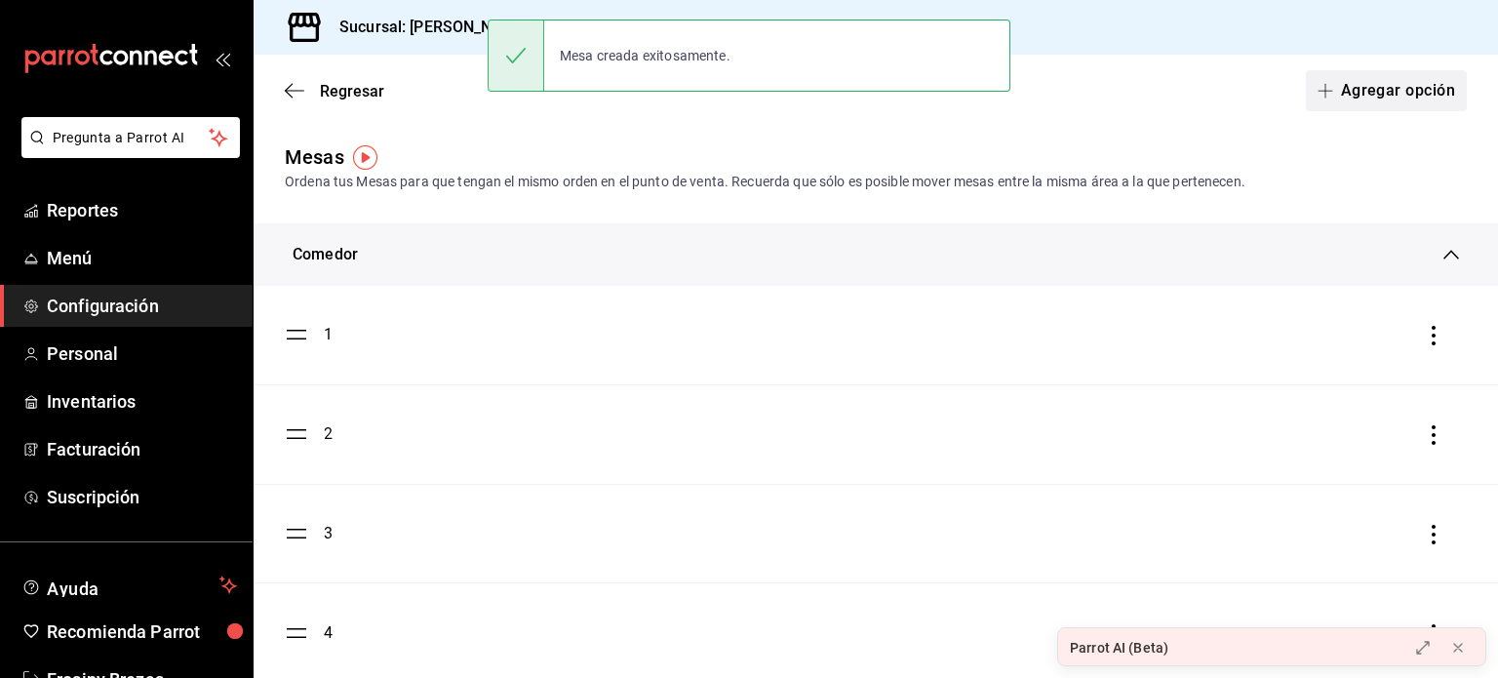
click at [1319, 90] on icon "button" at bounding box center [1326, 91] width 16 height 16
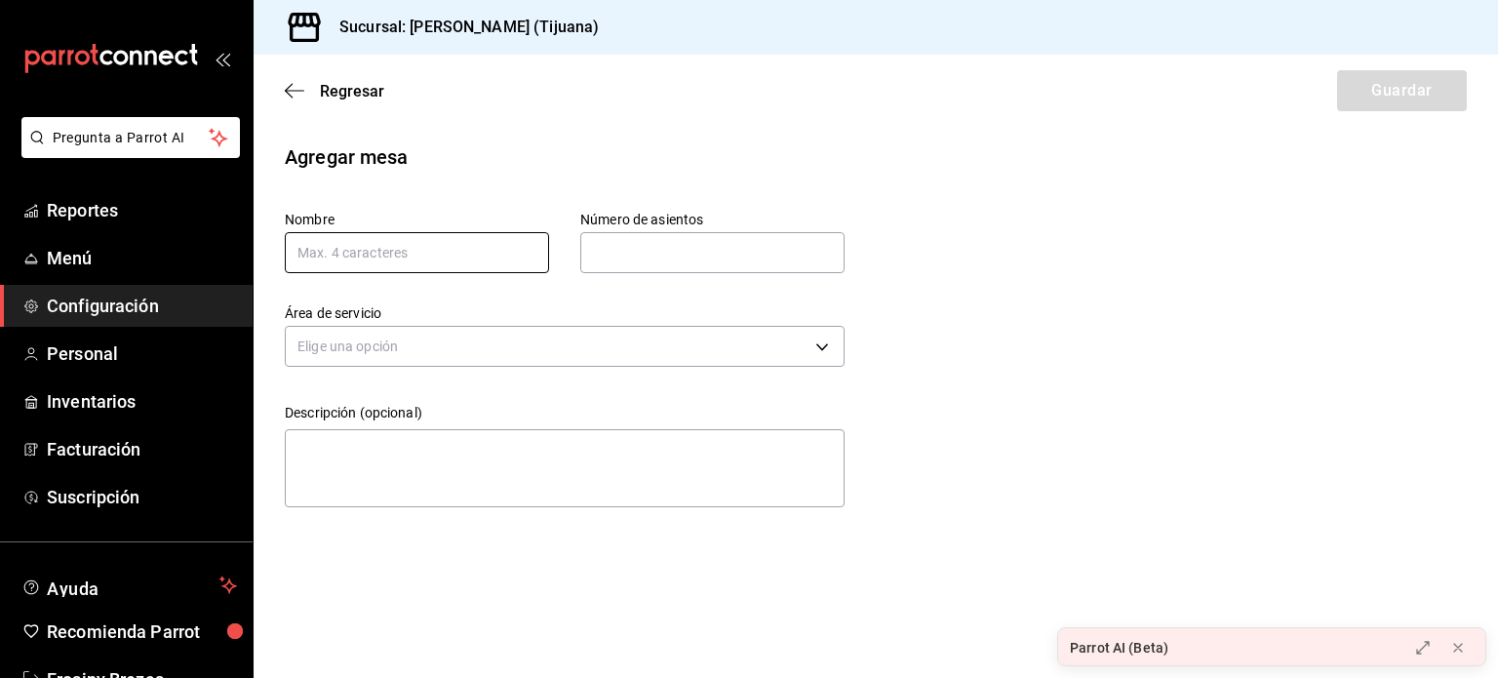
click at [488, 248] on input "text" at bounding box center [417, 252] width 264 height 41
type input "112"
click at [1381, 397] on div "Agregar mesa Nombre 112 Número de asientos Número de asientos Área de servicio …" at bounding box center [876, 328] width 1245 height 373
click at [652, 255] on input "text" at bounding box center [712, 252] width 264 height 39
type input "6"
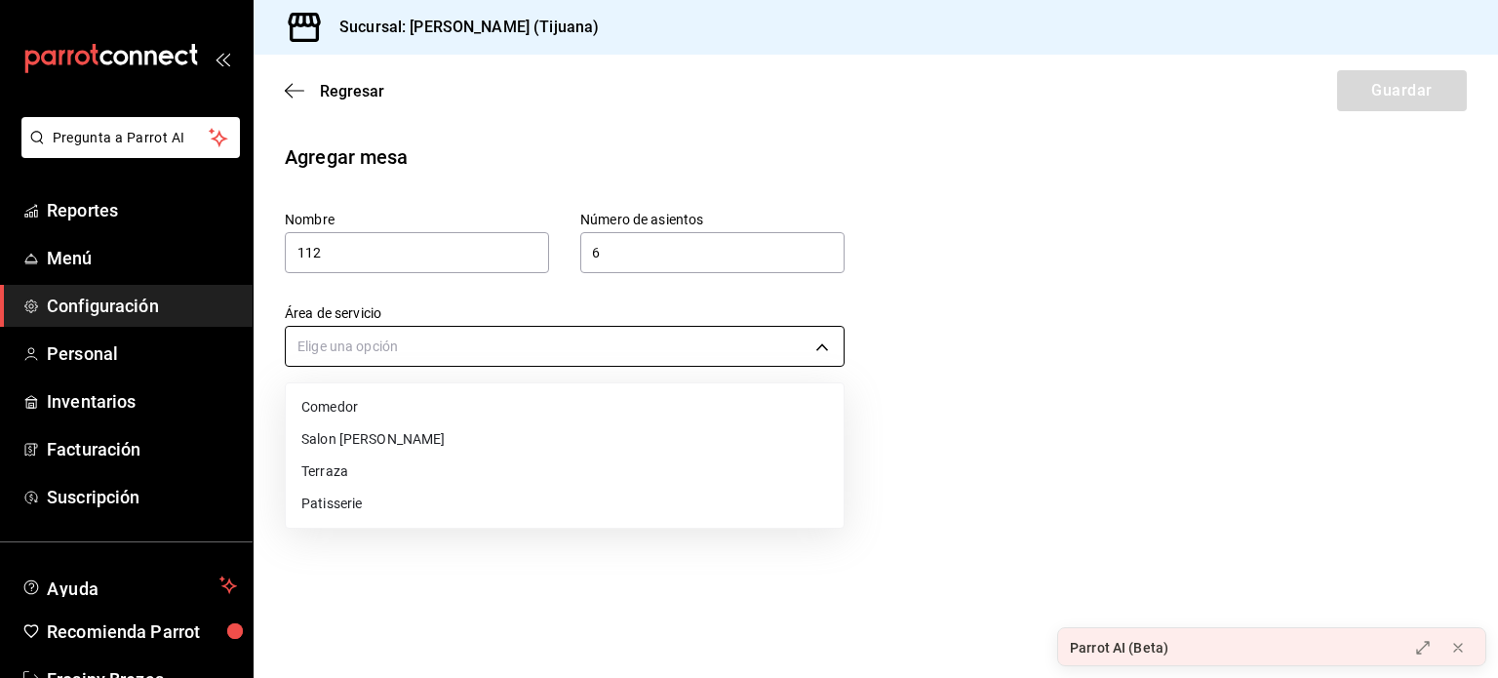
click at [593, 359] on body "Pregunta a Parrot AI Reportes Menú Configuración Personal Inventarios Facturaci…" at bounding box center [749, 339] width 1498 height 678
click at [434, 394] on li "Comedor" at bounding box center [565, 407] width 558 height 32
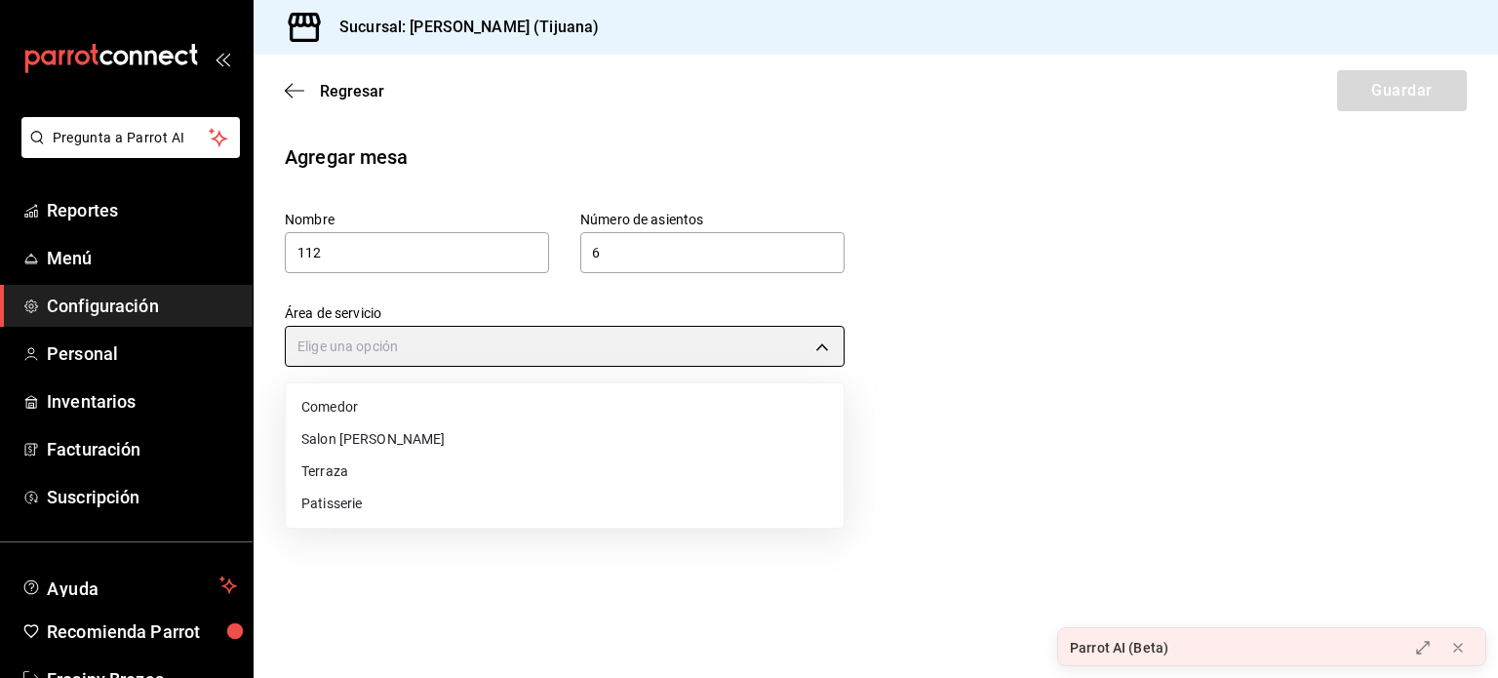
type input "3f5d78d3-0624-425d-8157-83bb7f9297bc"
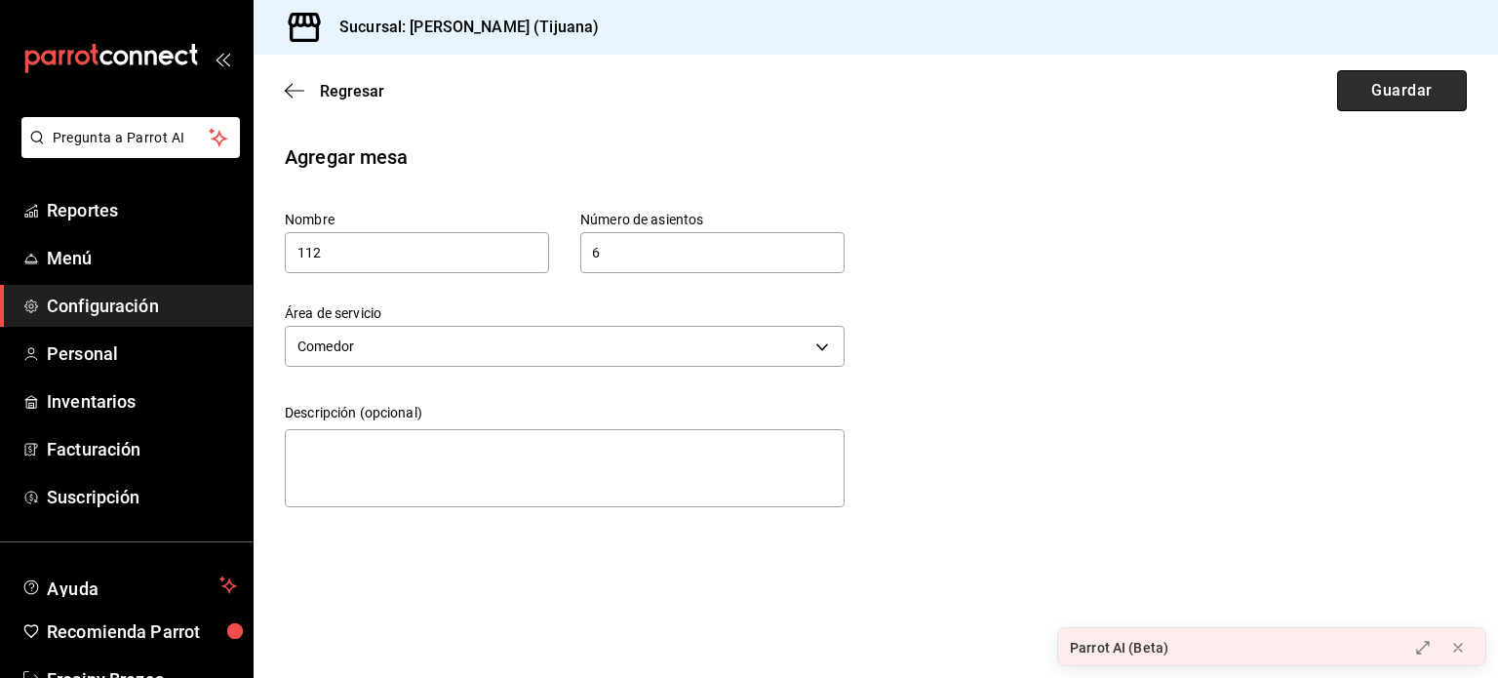
click at [1384, 87] on button "Guardar" at bounding box center [1402, 90] width 130 height 41
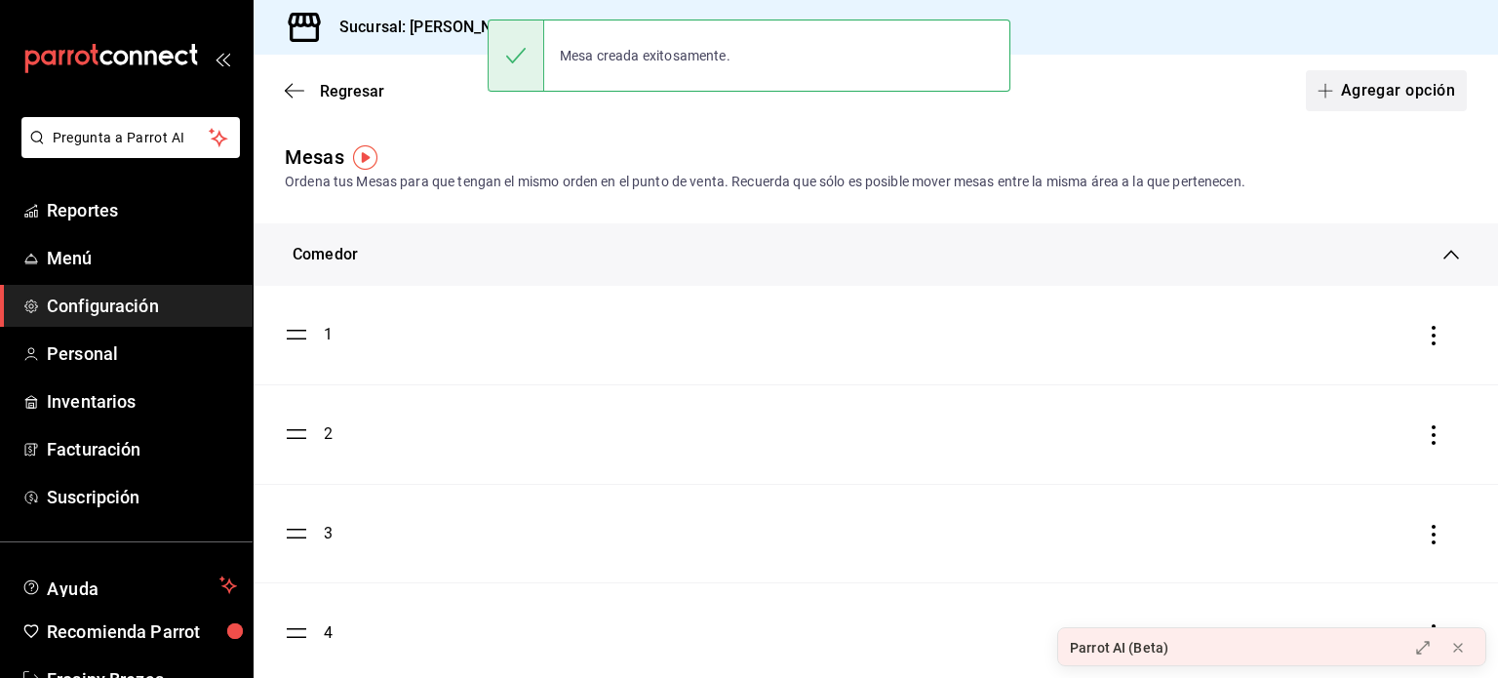
click at [1321, 91] on span "button" at bounding box center [1329, 91] width 23 height 16
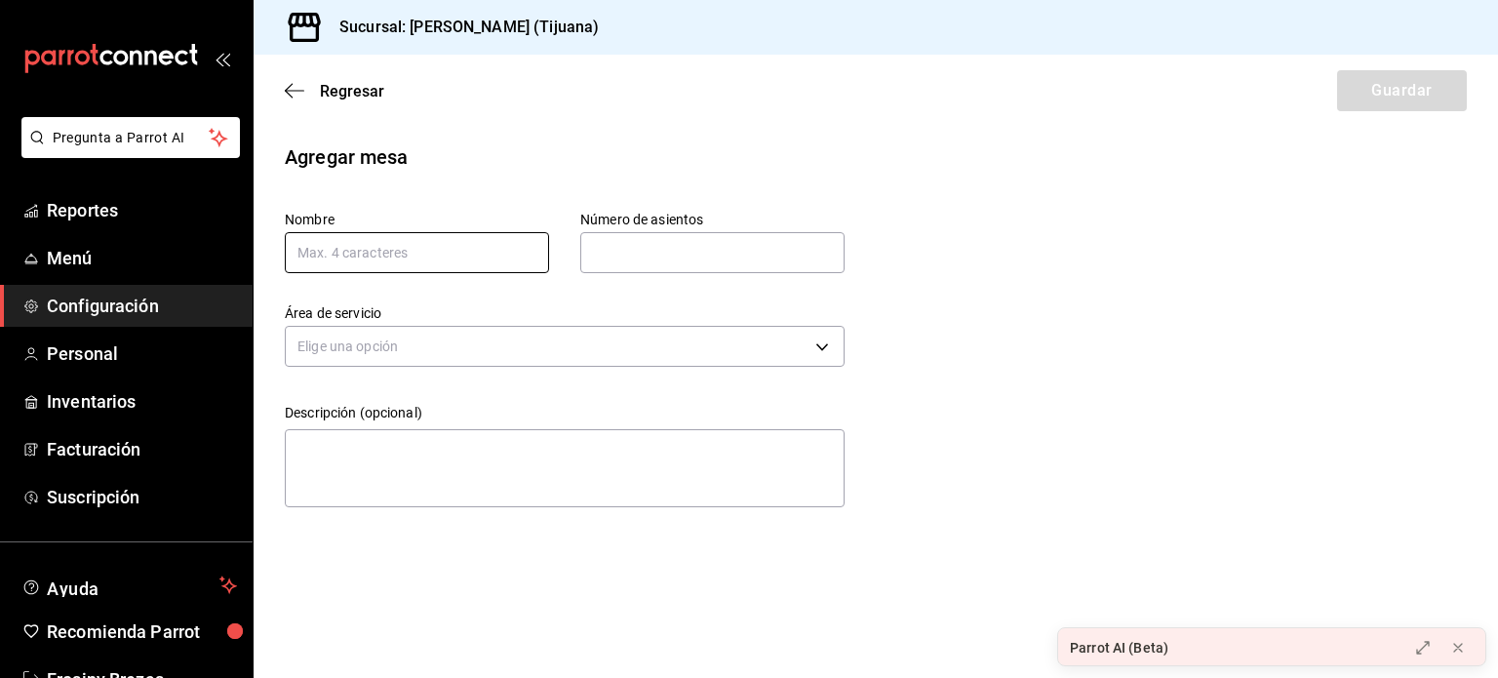
click at [434, 263] on input "text" at bounding box center [417, 252] width 264 height 41
type input "106"
click at [638, 242] on input "text" at bounding box center [712, 252] width 264 height 39
type input "4"
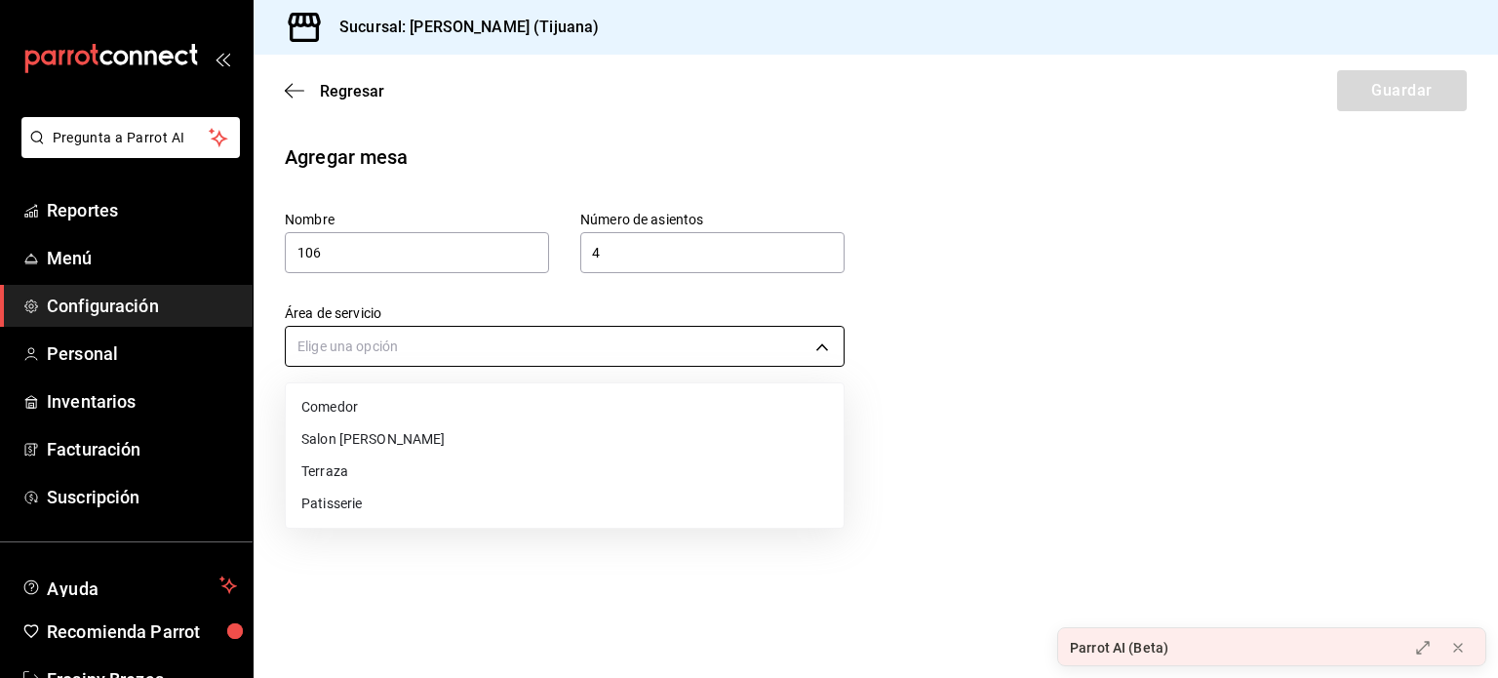
click at [660, 333] on body "Pregunta a Parrot AI Reportes Menú Configuración Personal Inventarios Facturaci…" at bounding box center [749, 339] width 1498 height 678
click at [520, 391] on li "Comedor" at bounding box center [565, 407] width 558 height 32
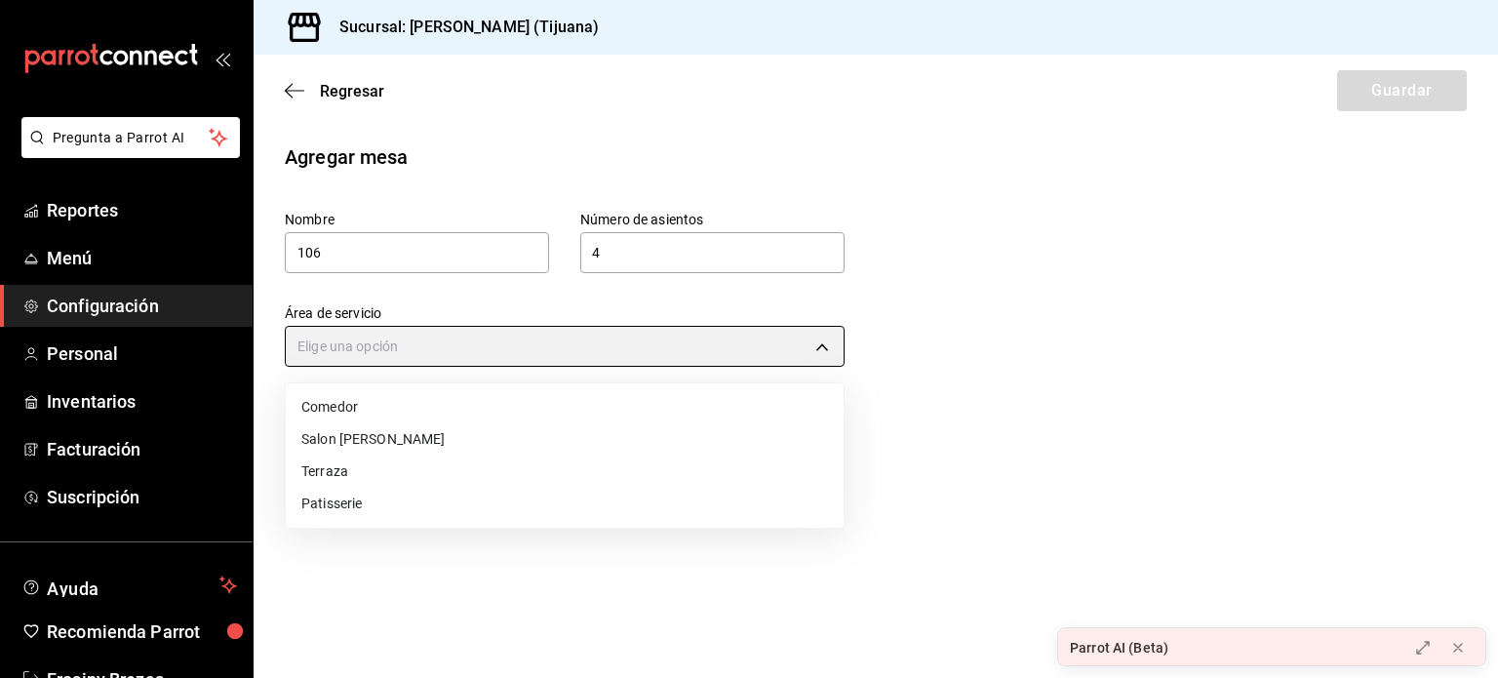
type input "3f5d78d3-0624-425d-8157-83bb7f9297bc"
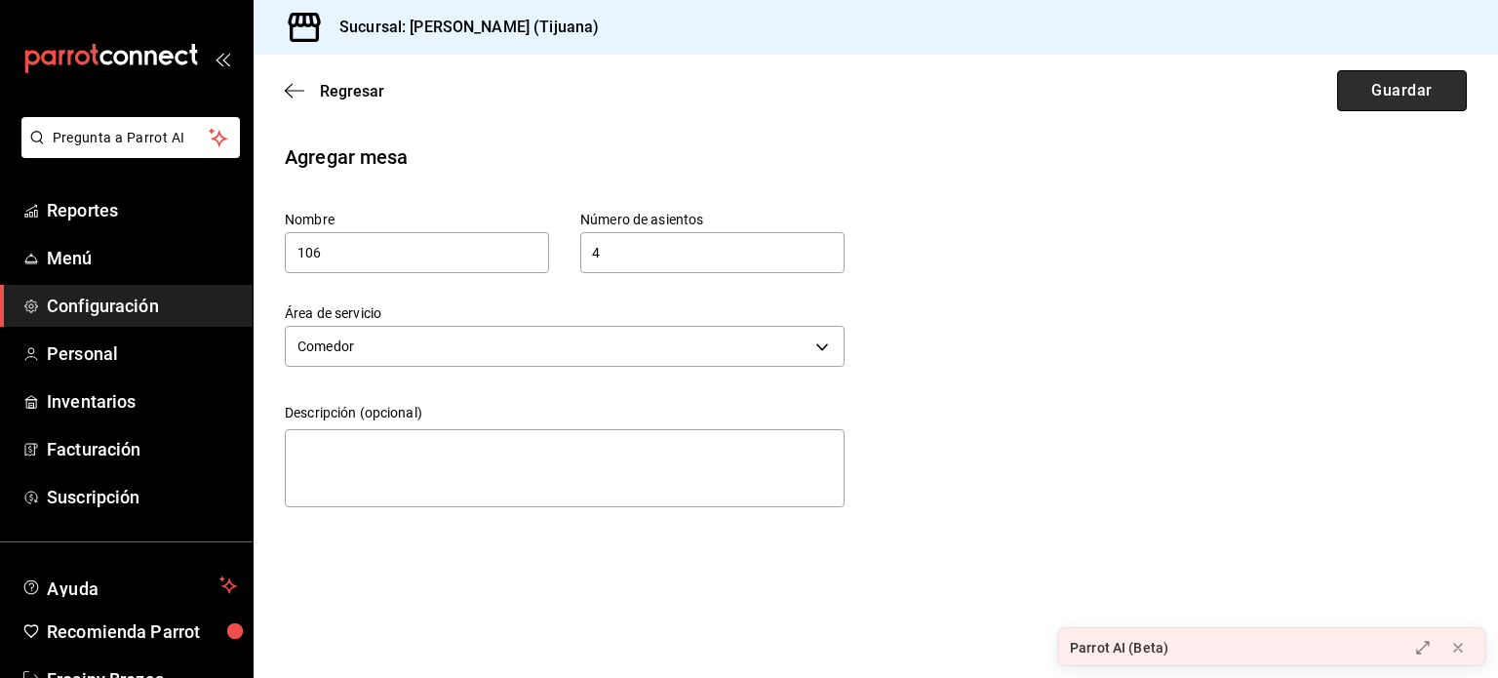
click at [1426, 91] on button "Guardar" at bounding box center [1402, 90] width 130 height 41
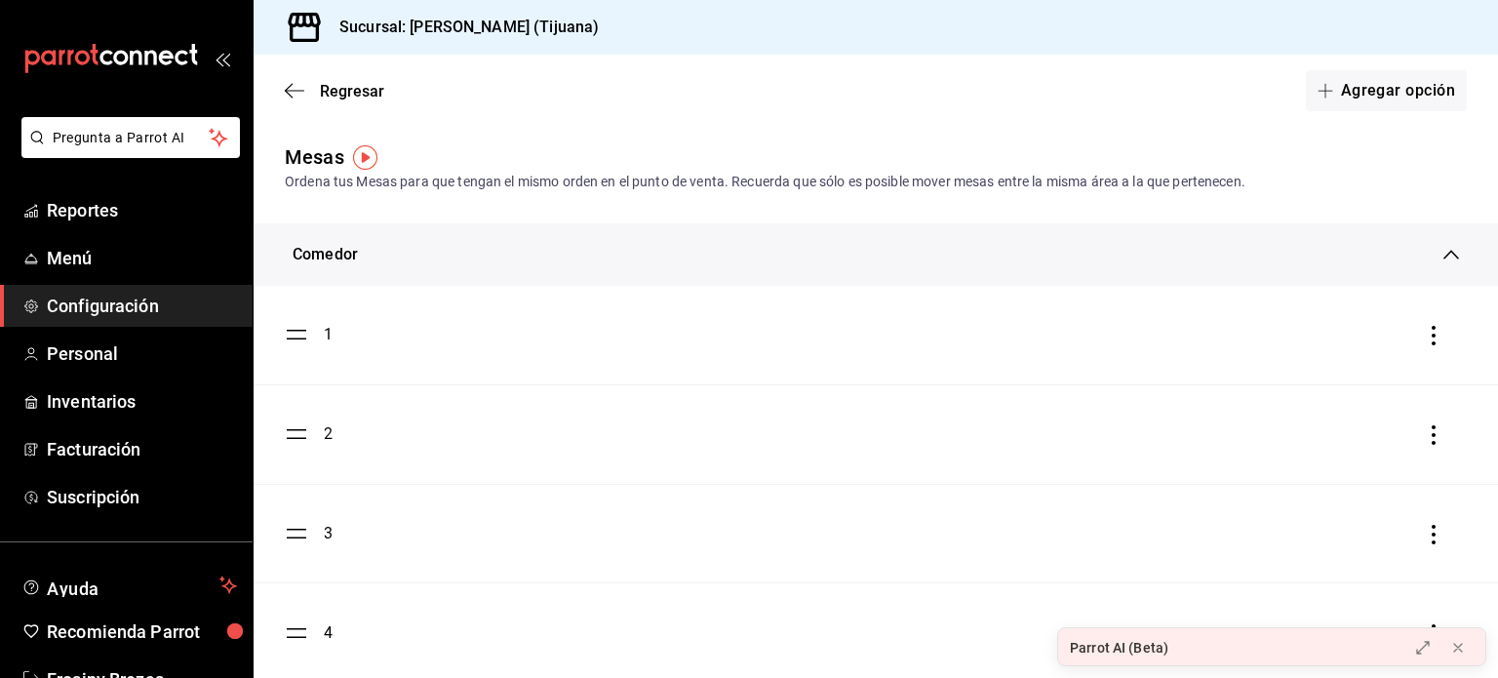
click at [1362, 151] on div "Mesas Ordena tus Mesas para que tengan el mismo orden en el punto de venta. Rec…" at bounding box center [876, 167] width 1245 height 50
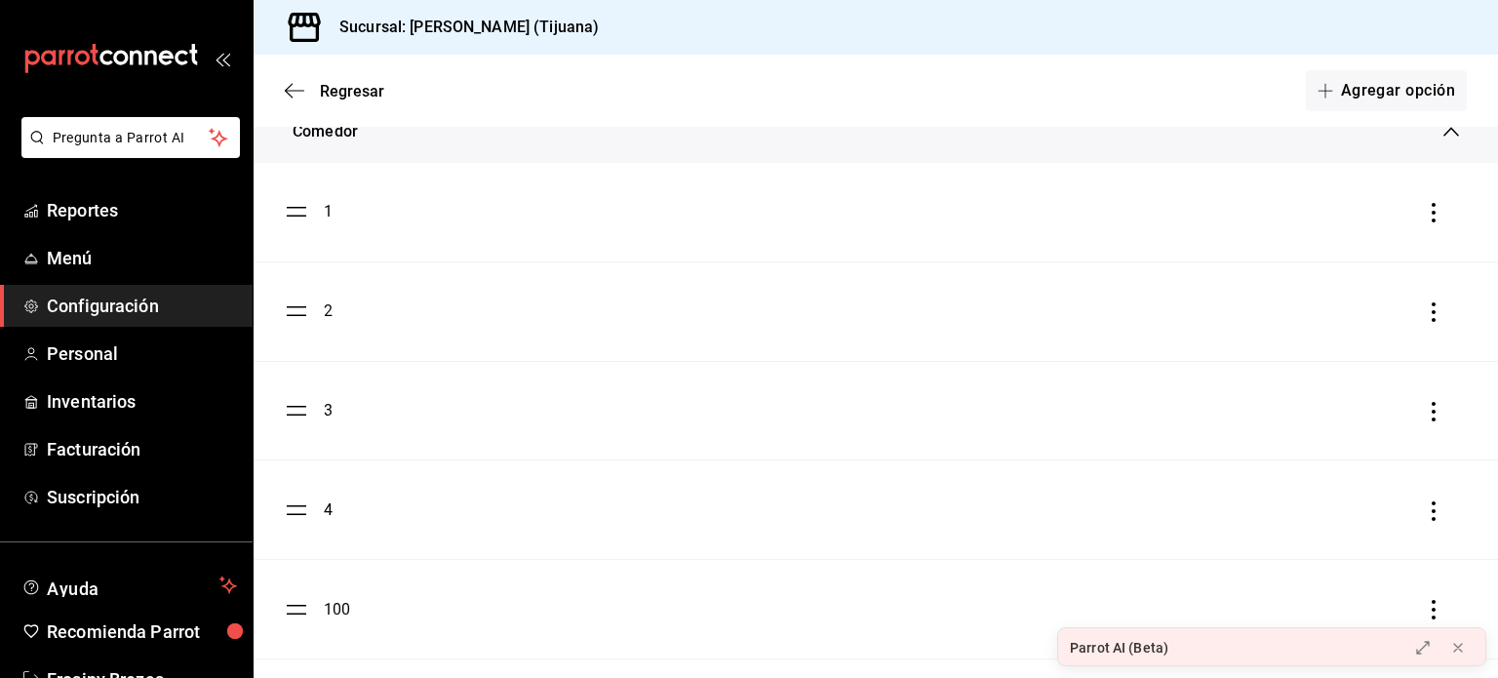
scroll to position [121, 0]
click at [328, 216] on div "1" at bounding box center [328, 213] width 9 height 23
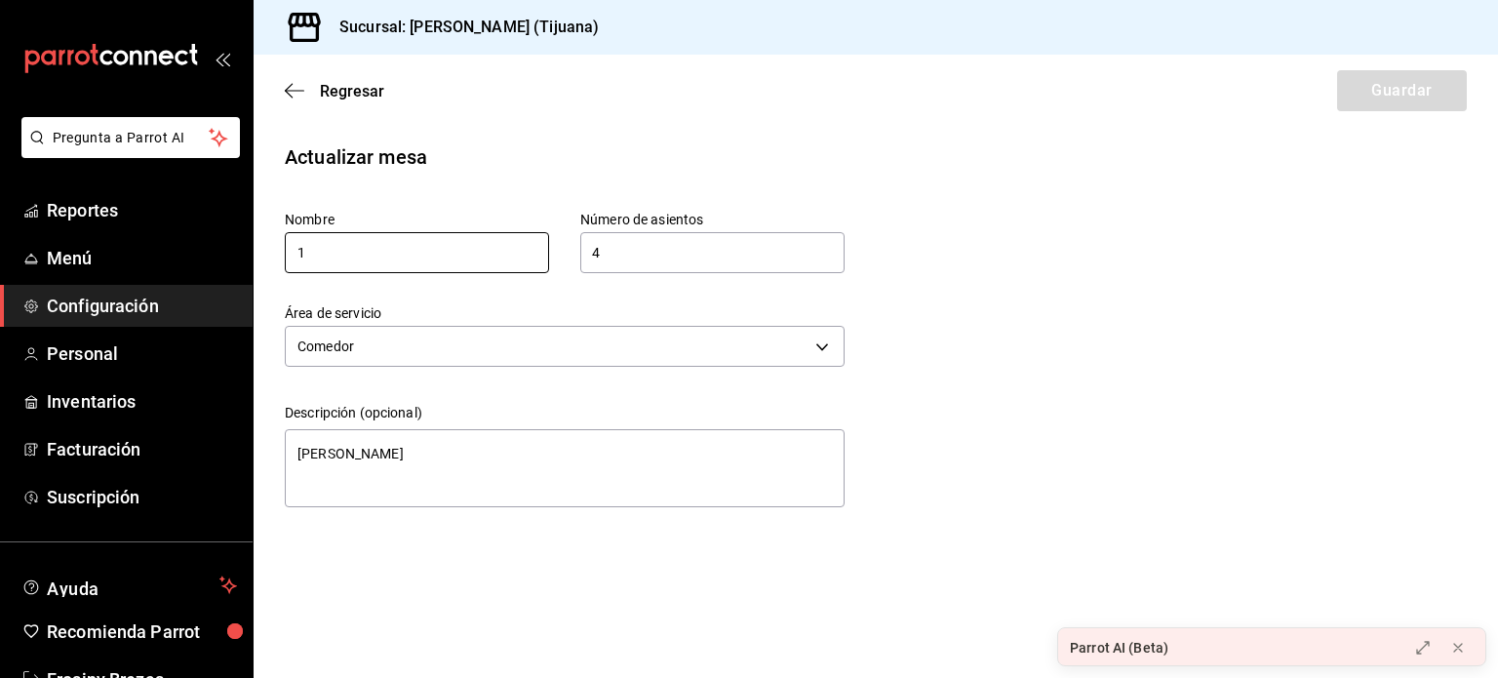
type textarea "x"
click at [293, 93] on icon "button" at bounding box center [295, 91] width 20 height 18
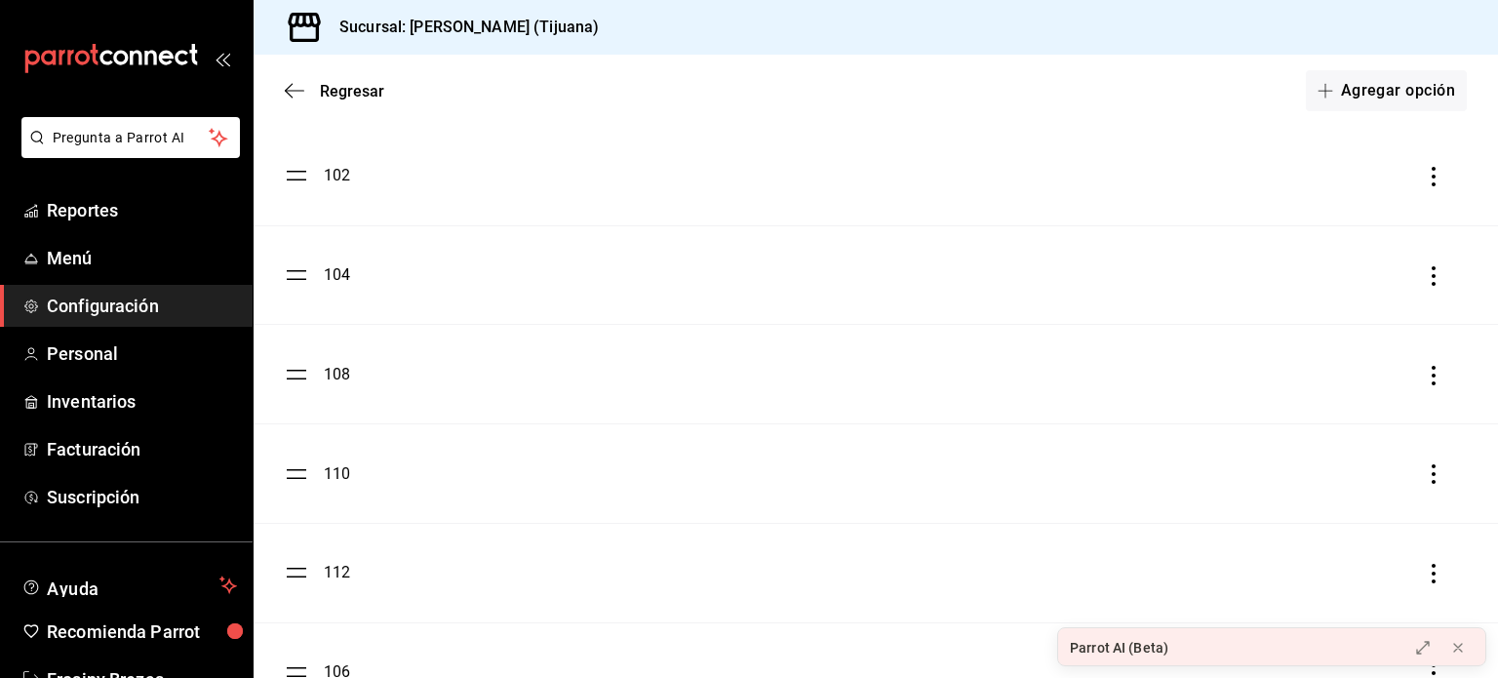
scroll to position [730, 0]
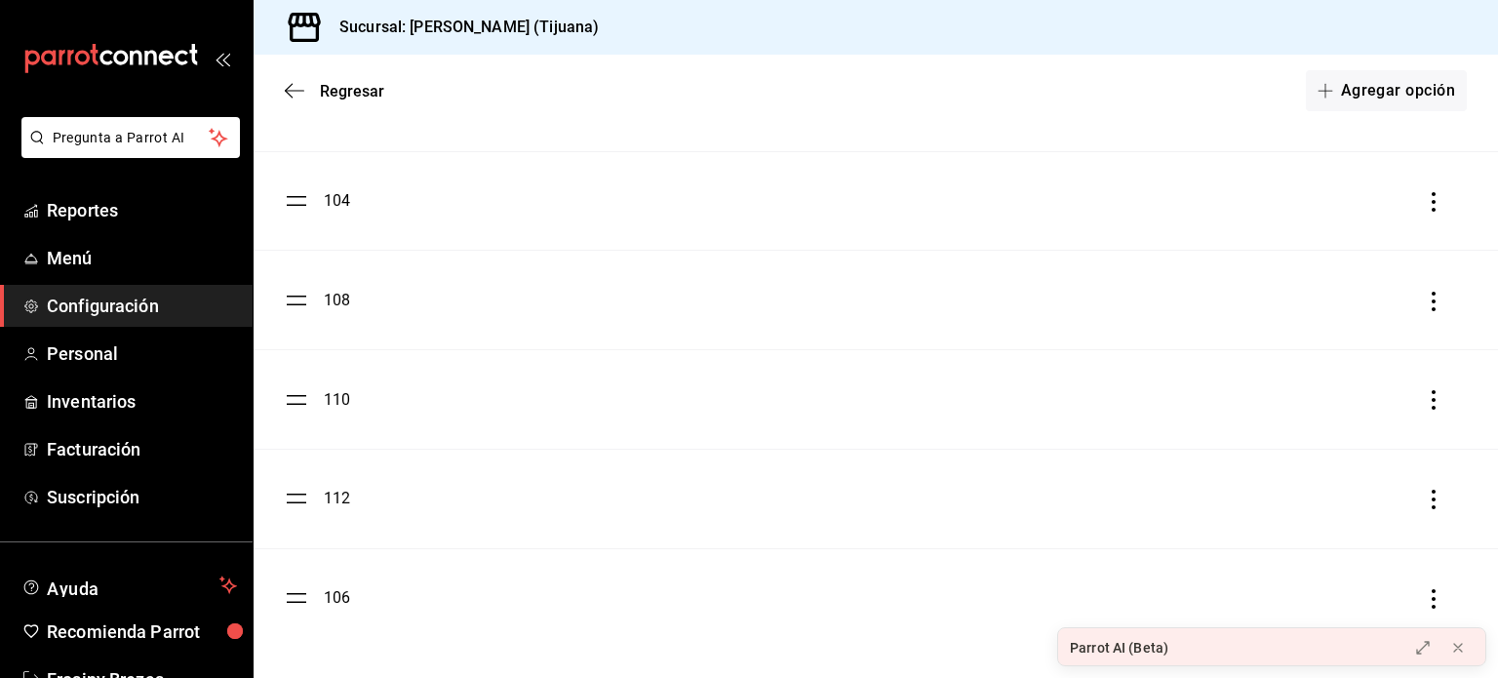
drag, startPoint x: 296, startPoint y: 604, endPoint x: 297, endPoint y: 346, distance: 257.5
drag, startPoint x: 297, startPoint y: 346, endPoint x: 298, endPoint y: 598, distance: 251.7
click at [298, 598] on ul "1 2 3 4 100 102 104 108 110 112 106" at bounding box center [876, 102] width 1245 height 1092
drag, startPoint x: 298, startPoint y: 604, endPoint x: 304, endPoint y: 559, distance: 45.4
click at [304, 559] on ul "1 2 3 4 100 102 104 108 110 112 106" at bounding box center [876, 102] width 1245 height 1092
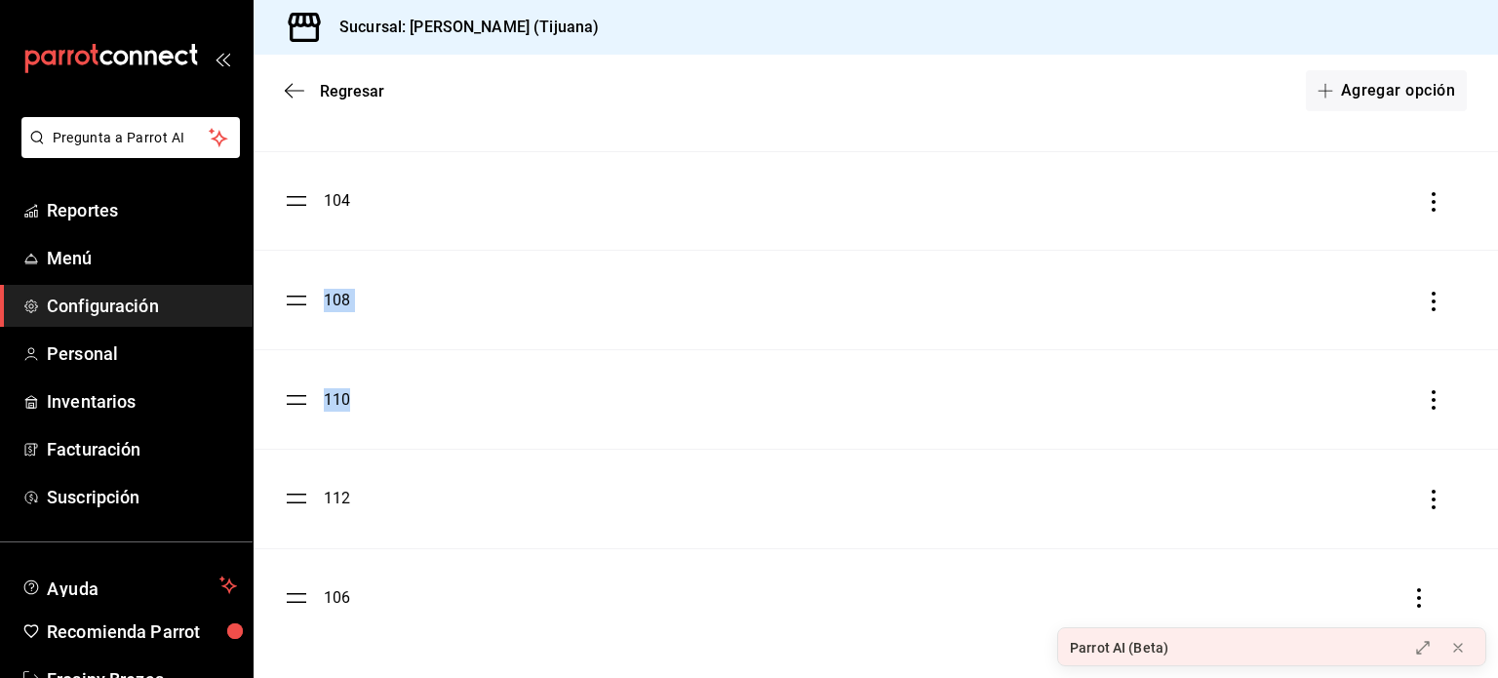
drag, startPoint x: 298, startPoint y: 600, endPoint x: 300, endPoint y: 299, distance: 300.5
click at [300, 299] on ul "1 2 3 4 100 102 104 108 110 112 106" at bounding box center [876, 102] width 1245 height 1092
click at [285, 586] on ul "1 2 3 4 100 102 104 108 110 112 106" at bounding box center [876, 102] width 1245 height 1092
drag, startPoint x: 294, startPoint y: 597, endPoint x: 297, endPoint y: 538, distance: 58.6
click at [297, 538] on ul "1 2 3 4 100 102 104 108 110 112 106" at bounding box center [876, 102] width 1245 height 1092
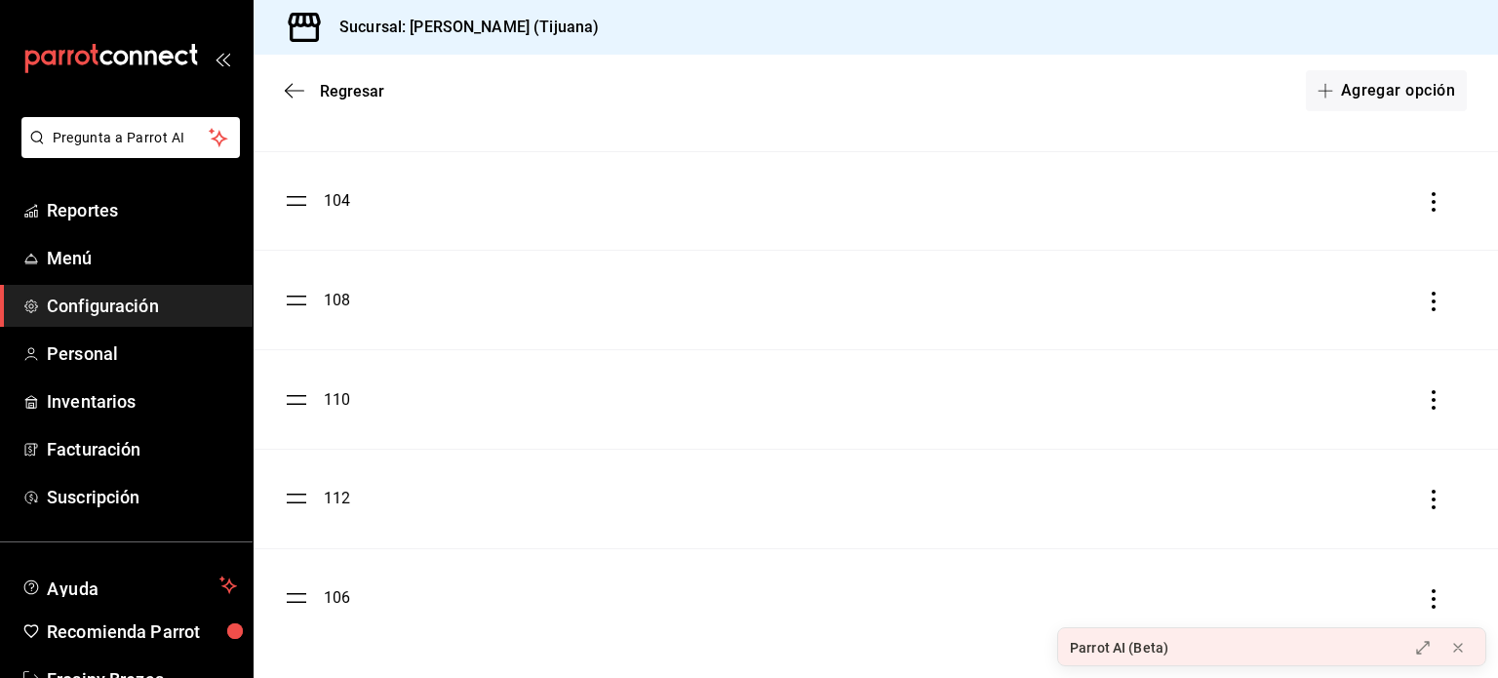
click at [298, 574] on li "106" at bounding box center [876, 598] width 1245 height 99
click at [296, 594] on ul "1 2 3 4 100 102 104 108 110 112 106" at bounding box center [876, 102] width 1245 height 1092
drag, startPoint x: 296, startPoint y: 594, endPoint x: 298, endPoint y: 569, distance: 25.4
drag, startPoint x: 298, startPoint y: 569, endPoint x: 298, endPoint y: 600, distance: 31.2
click at [298, 600] on ul "1 2 3 4 100 102 104 108 110 112 106" at bounding box center [876, 102] width 1245 height 1092
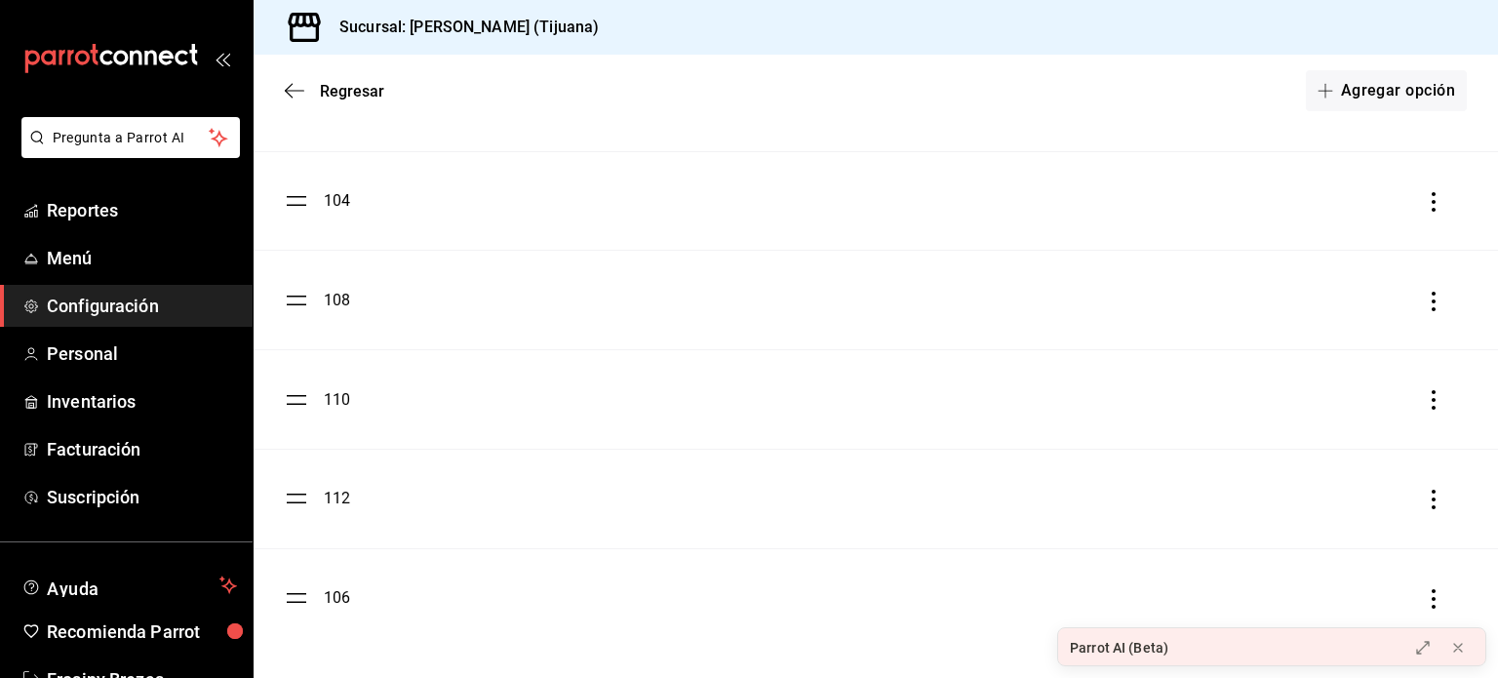
drag, startPoint x: 298, startPoint y: 600, endPoint x: 304, endPoint y: 522, distance: 78.3
drag, startPoint x: 304, startPoint y: 522, endPoint x: 293, endPoint y: 606, distance: 84.7
click at [293, 606] on ul "1 2 3 4 100 102 104 108 110 112 106" at bounding box center [876, 102] width 1245 height 1092
drag, startPoint x: 296, startPoint y: 600, endPoint x: 300, endPoint y: 565, distance: 35.5
drag, startPoint x: 300, startPoint y: 565, endPoint x: 290, endPoint y: 596, distance: 33.0
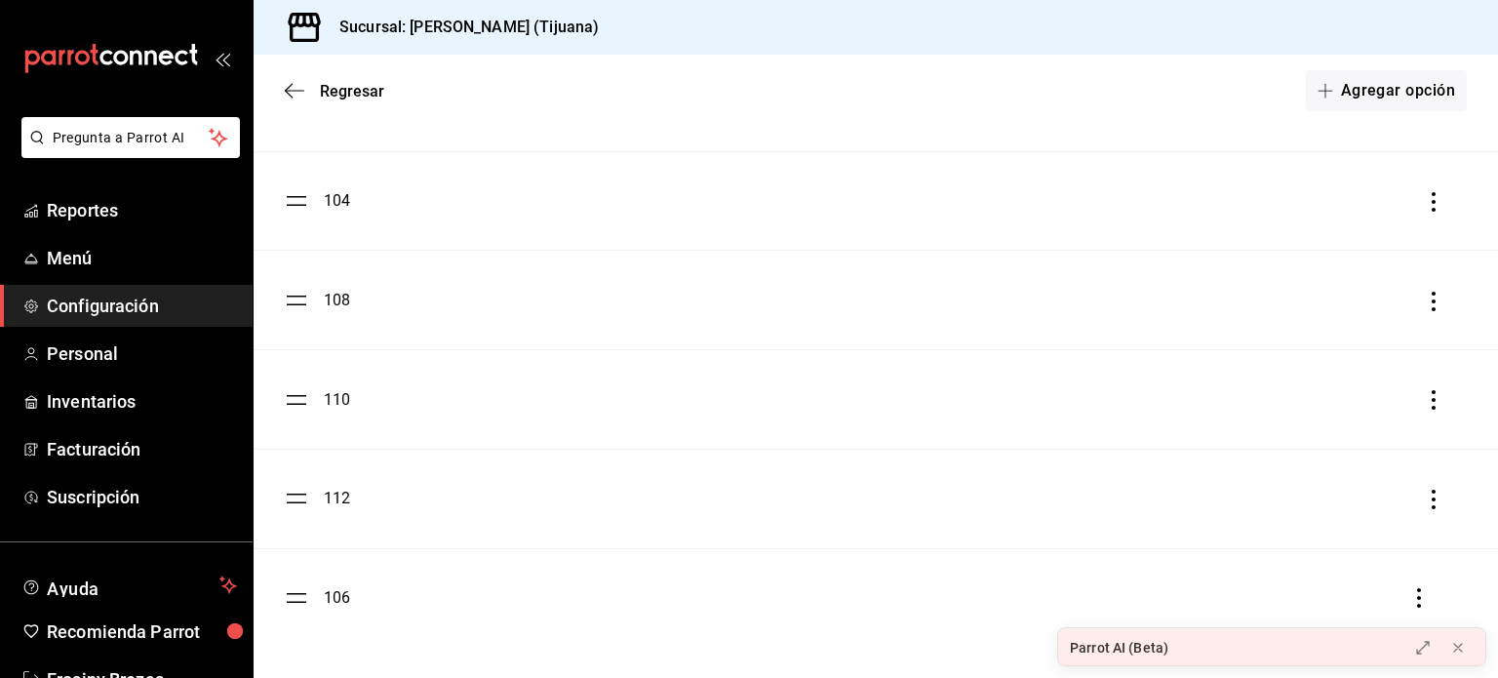
click at [290, 596] on ul "1 2 3 4 100 102 104 108 110 112 106" at bounding box center [876, 102] width 1245 height 1092
drag, startPoint x: 290, startPoint y: 596, endPoint x: 290, endPoint y: 582, distance: 13.7
click at [290, 582] on ul "1 2 3 4 100 102 104 108 110 112 106" at bounding box center [876, 102] width 1245 height 1092
drag, startPoint x: 294, startPoint y: 497, endPoint x: 304, endPoint y: 597, distance: 101.0
click at [304, 597] on ul "1 2 3 4 100 102 104 108 110 112 106" at bounding box center [876, 102] width 1245 height 1092
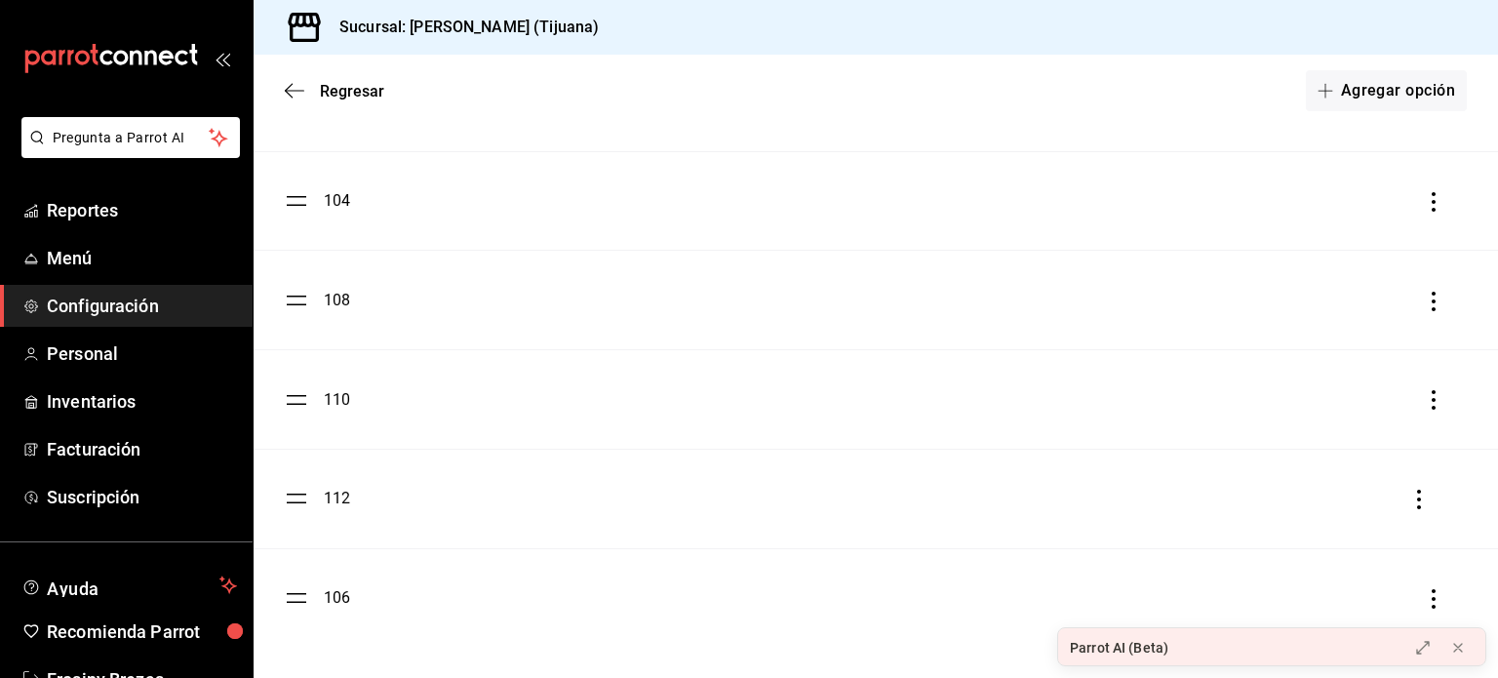
click at [300, 498] on ul "1 2 3 4 100 102 104 108 110 112 106" at bounding box center [876, 102] width 1245 height 1092
click at [299, 397] on ul "1 2 3 4 100 102 104 108 110 112 106" at bounding box center [876, 102] width 1245 height 1092
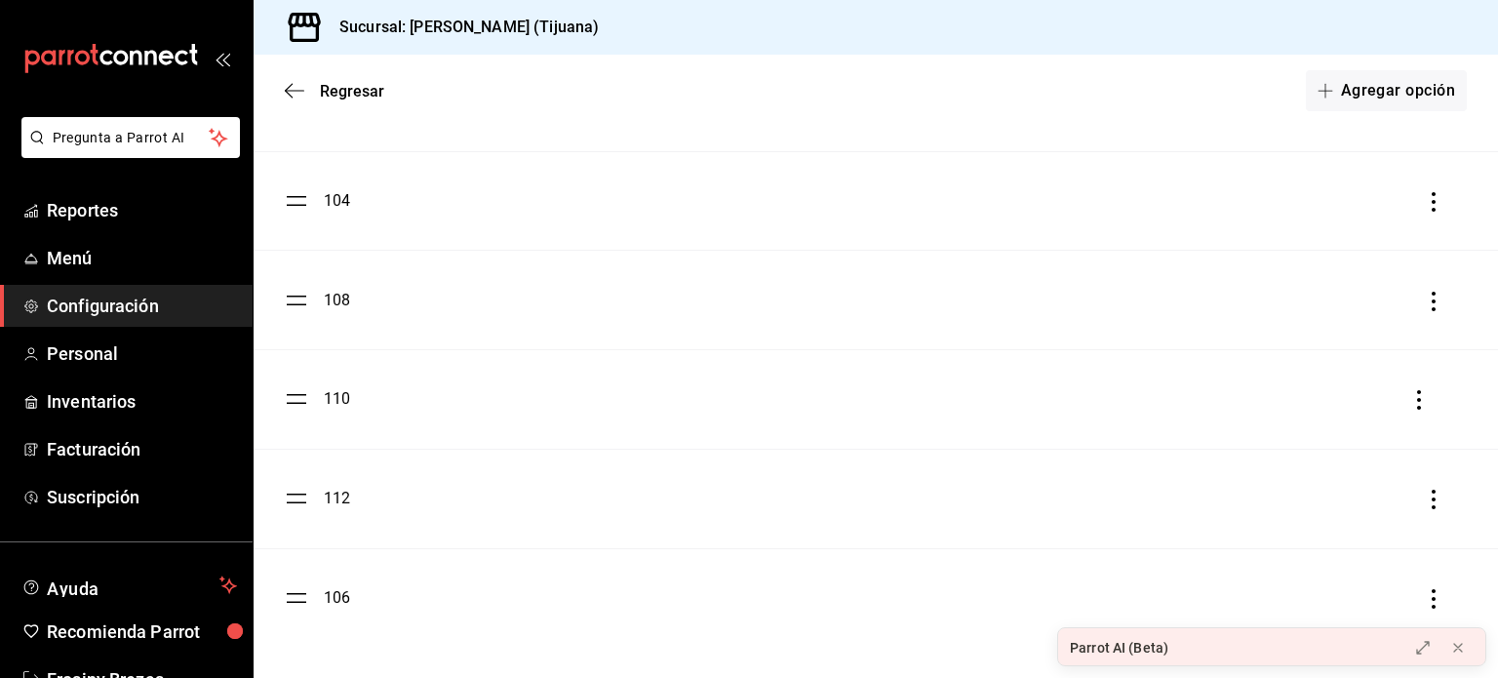
click at [299, 397] on ul "1 2 3 4 100 102 104 108 110 112 106" at bounding box center [876, 102] width 1245 height 1092
click at [295, 389] on ul "1 2 3 4 100 102 104 108 110 112 106" at bounding box center [876, 102] width 1245 height 1092
click at [1424, 406] on icon "button" at bounding box center [1434, 400] width 20 height 20
click at [301, 401] on div at bounding box center [749, 339] width 1498 height 678
click at [301, 401] on ul "1 2 3 4 100 102 104 108 110 112 106" at bounding box center [876, 102] width 1245 height 1092
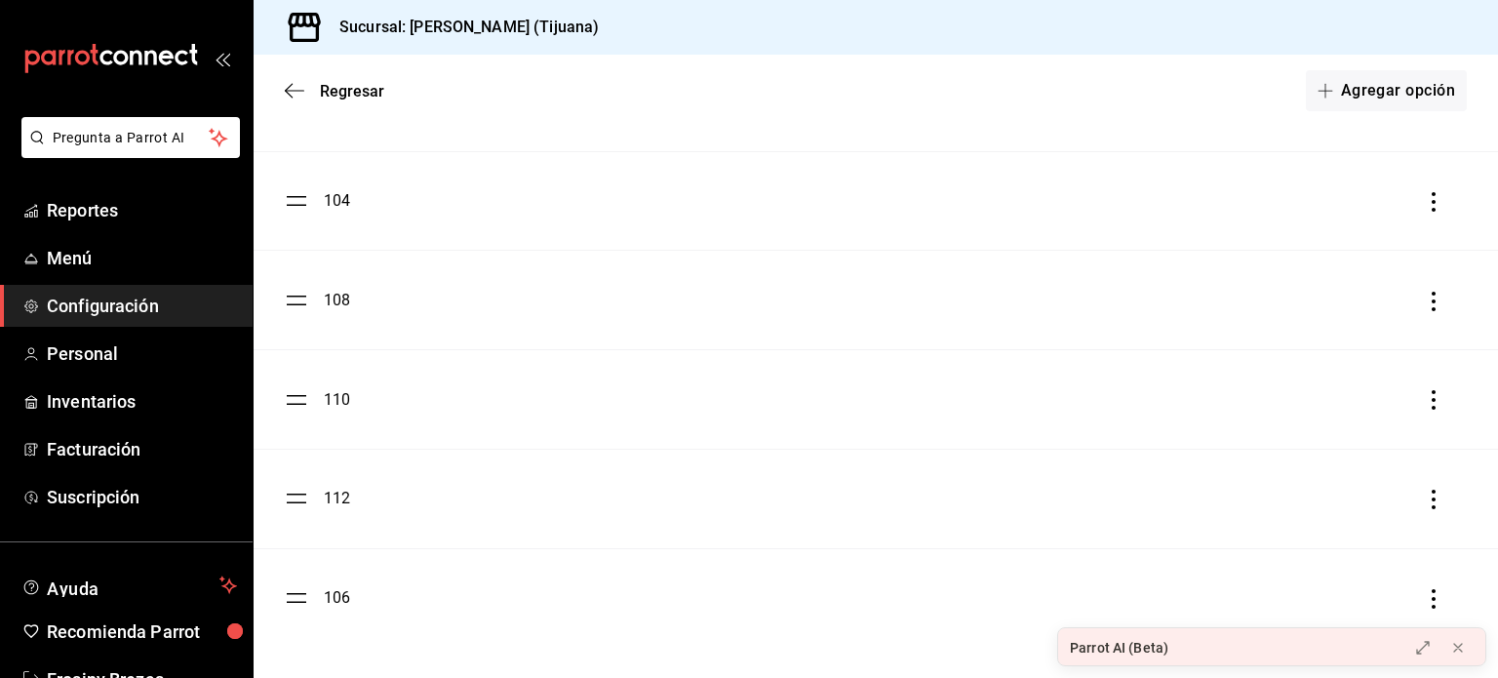
drag, startPoint x: 301, startPoint y: 401, endPoint x: 297, endPoint y: 430, distance: 29.7
drag, startPoint x: 297, startPoint y: 430, endPoint x: 645, endPoint y: 392, distance: 350.3
click at [645, 392] on div "110" at bounding box center [876, 399] width 1182 height 23
drag, startPoint x: 300, startPoint y: 604, endPoint x: 300, endPoint y: 451, distance: 153.2
drag, startPoint x: 300, startPoint y: 451, endPoint x: 656, endPoint y: 401, distance: 358.6
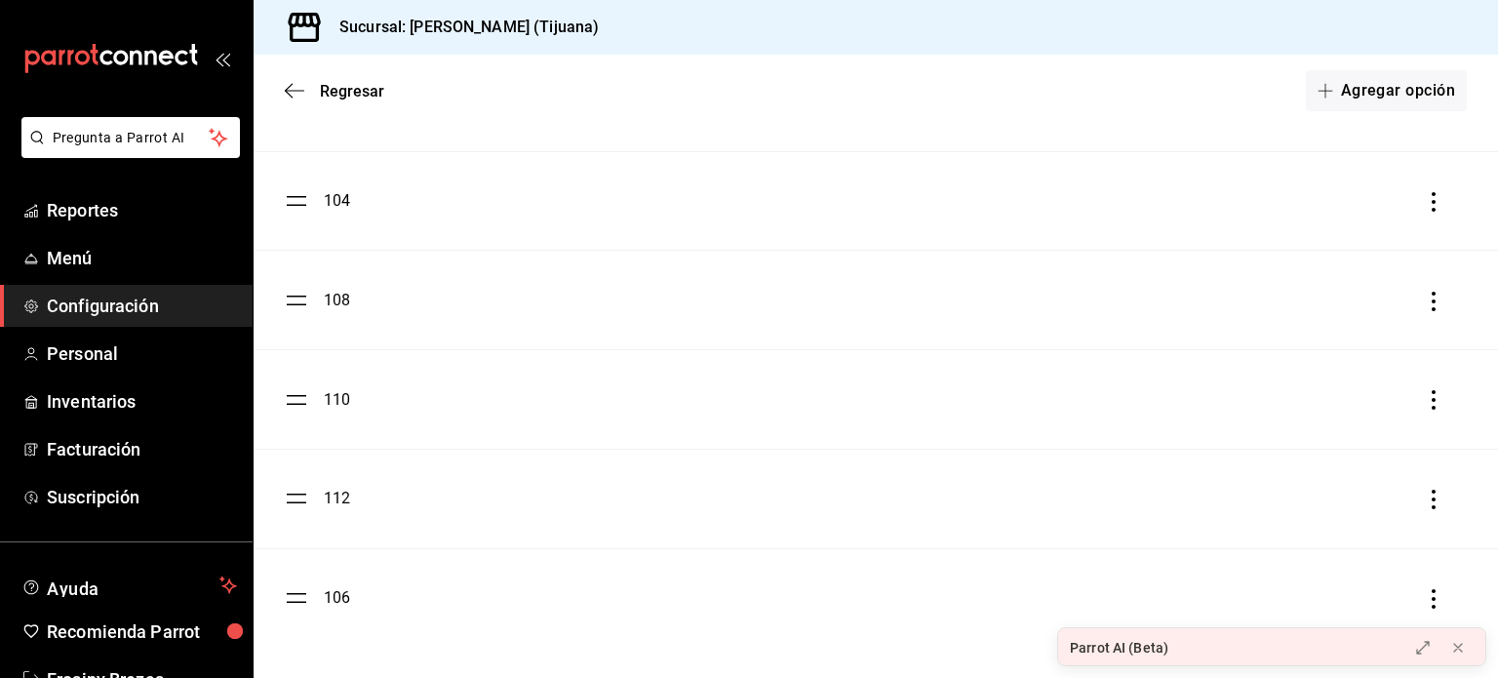
click at [656, 401] on div "110" at bounding box center [876, 399] width 1182 height 23
click at [1457, 643] on icon at bounding box center [1459, 648] width 16 height 16
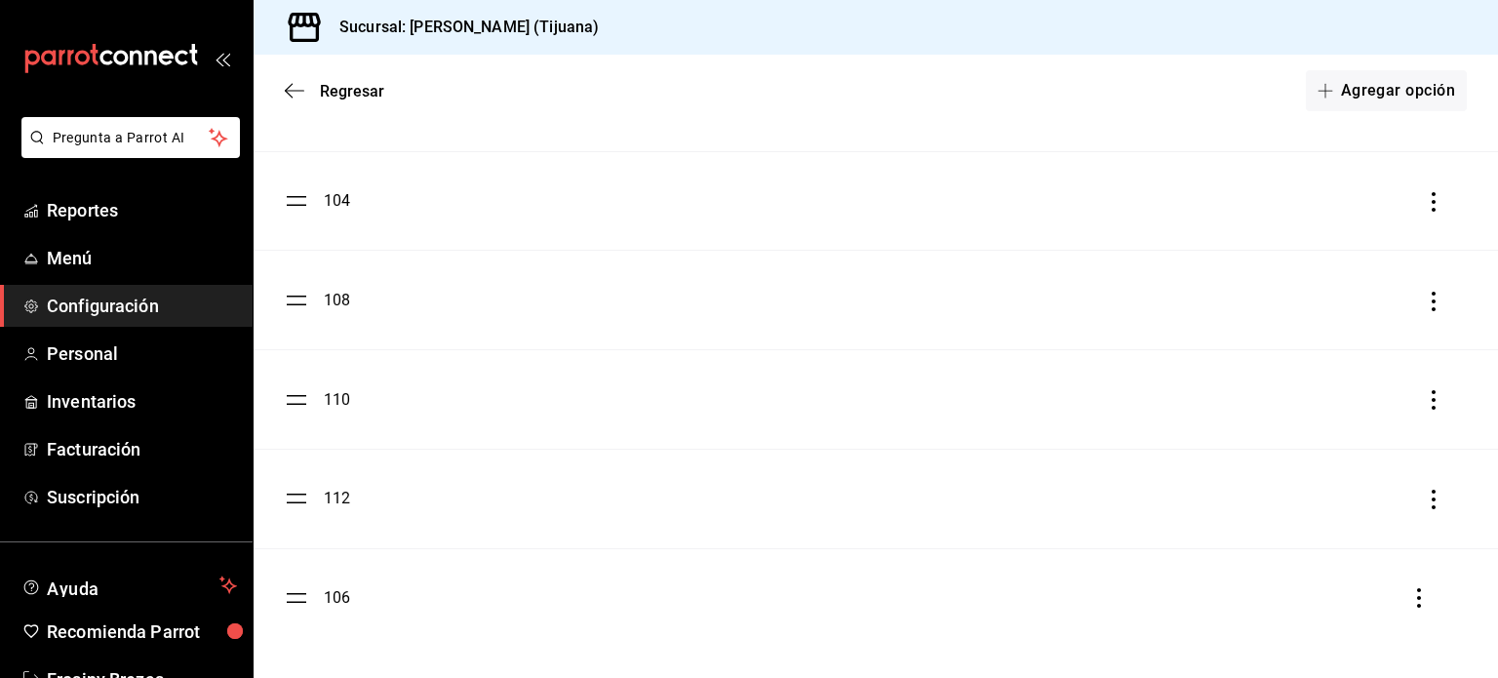
click at [297, 608] on ul "1 2 3 4 100 102 104 108 110 112 106" at bounding box center [876, 102] width 1245 height 1092
click at [297, 600] on ul "1 2 3 4 100 102 104 108 110 112 106" at bounding box center [876, 102] width 1245 height 1092
drag, startPoint x: 297, startPoint y: 600, endPoint x: 292, endPoint y: 555, distance: 45.1
drag, startPoint x: 292, startPoint y: 555, endPoint x: 275, endPoint y: 522, distance: 37.1
click at [275, 522] on li "112" at bounding box center [876, 499] width 1245 height 99
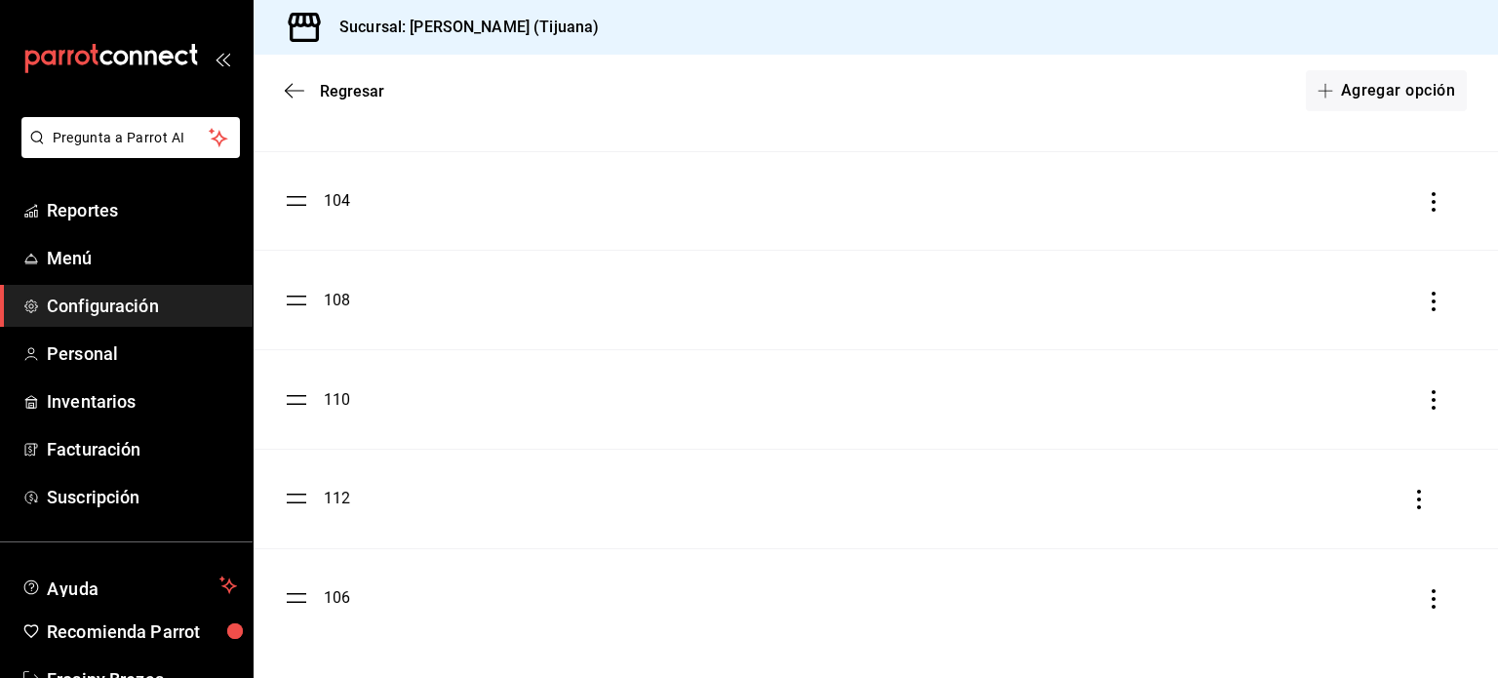
click at [290, 504] on ul "1 2 3 4 100 102 104 108 110 112 106" at bounding box center [876, 102] width 1245 height 1092
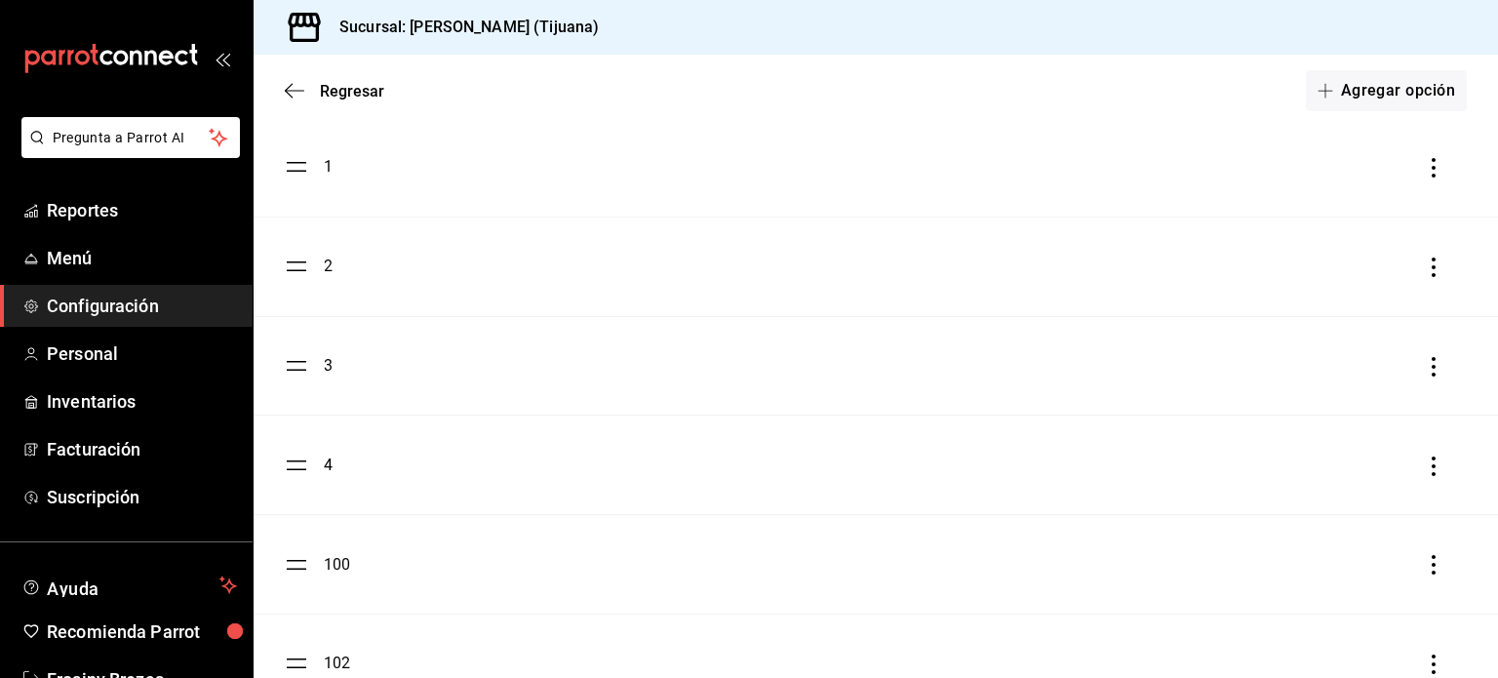
scroll to position [0, 0]
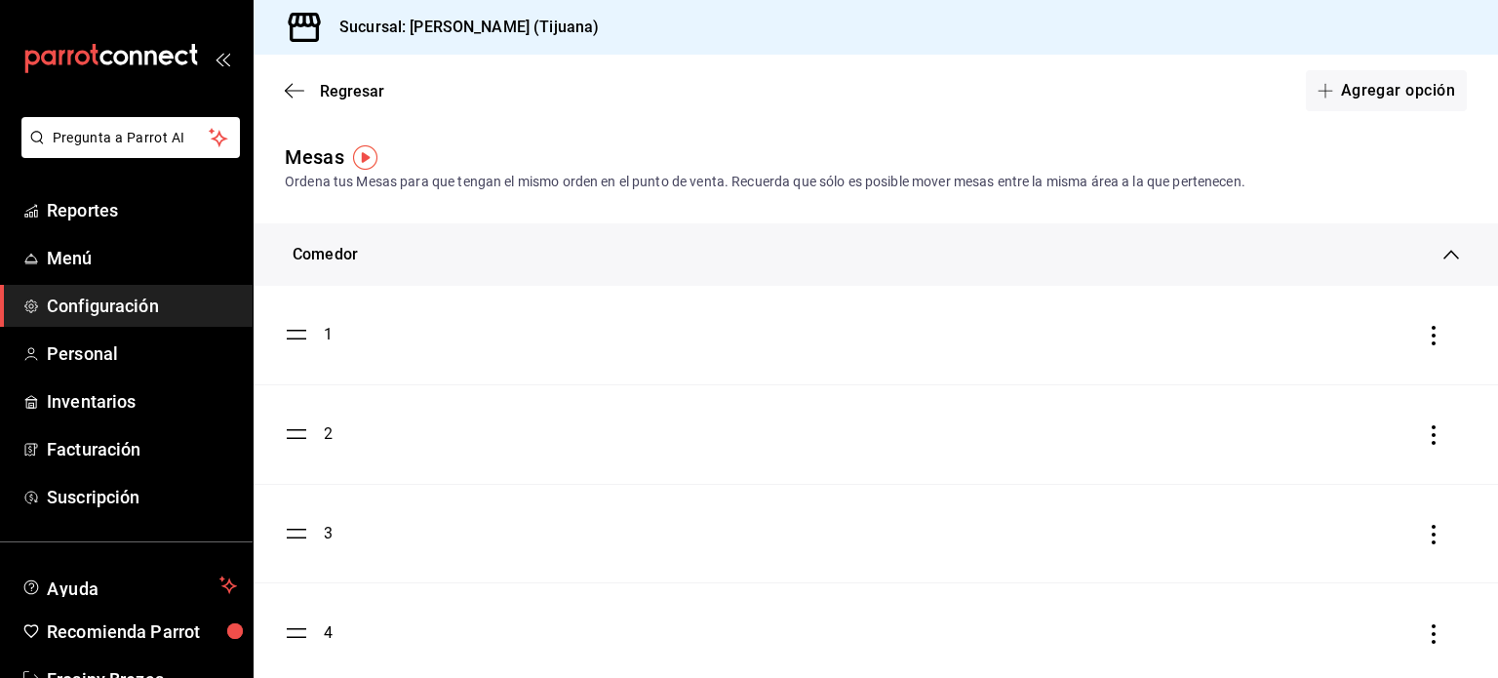
click at [368, 161] on img "button" at bounding box center [365, 157] width 24 height 24
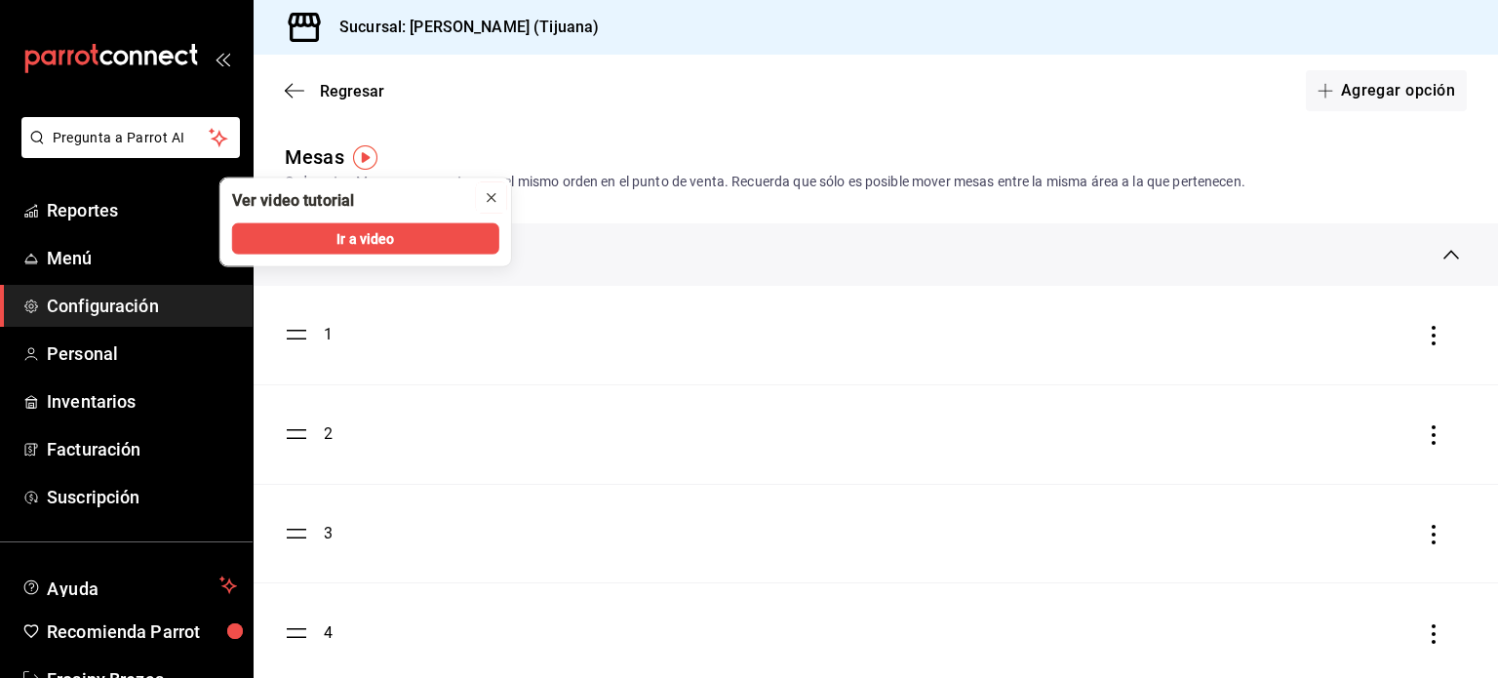
click at [506, 193] on button "close" at bounding box center [491, 197] width 31 height 31
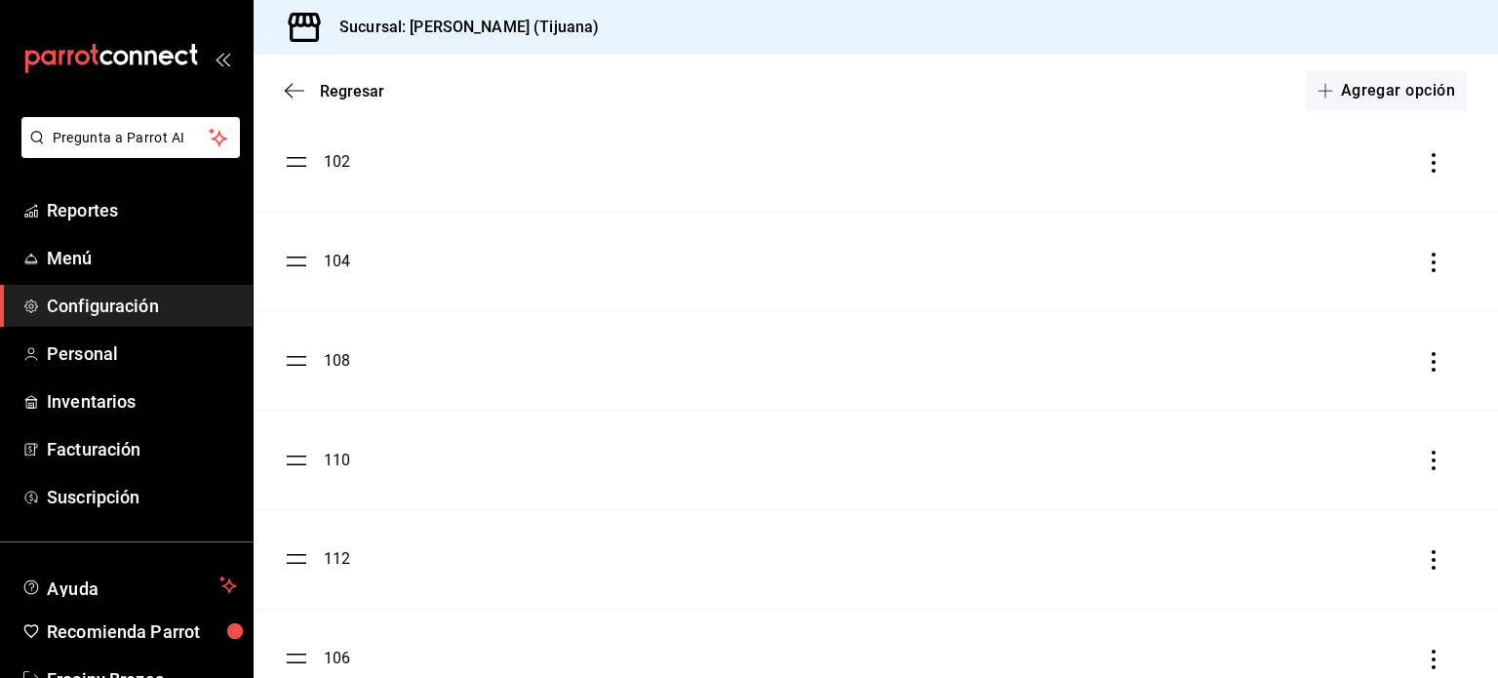
scroll to position [670, 0]
drag, startPoint x: 298, startPoint y: 361, endPoint x: 300, endPoint y: 374, distance: 13.0
click at [300, 374] on ul "1 2 3 4 100 102 104 108 110 112 106" at bounding box center [876, 162] width 1245 height 1092
click at [300, 374] on li "108" at bounding box center [876, 359] width 1245 height 99
drag, startPoint x: 300, startPoint y: 367, endPoint x: 291, endPoint y: 370, distance: 10.2
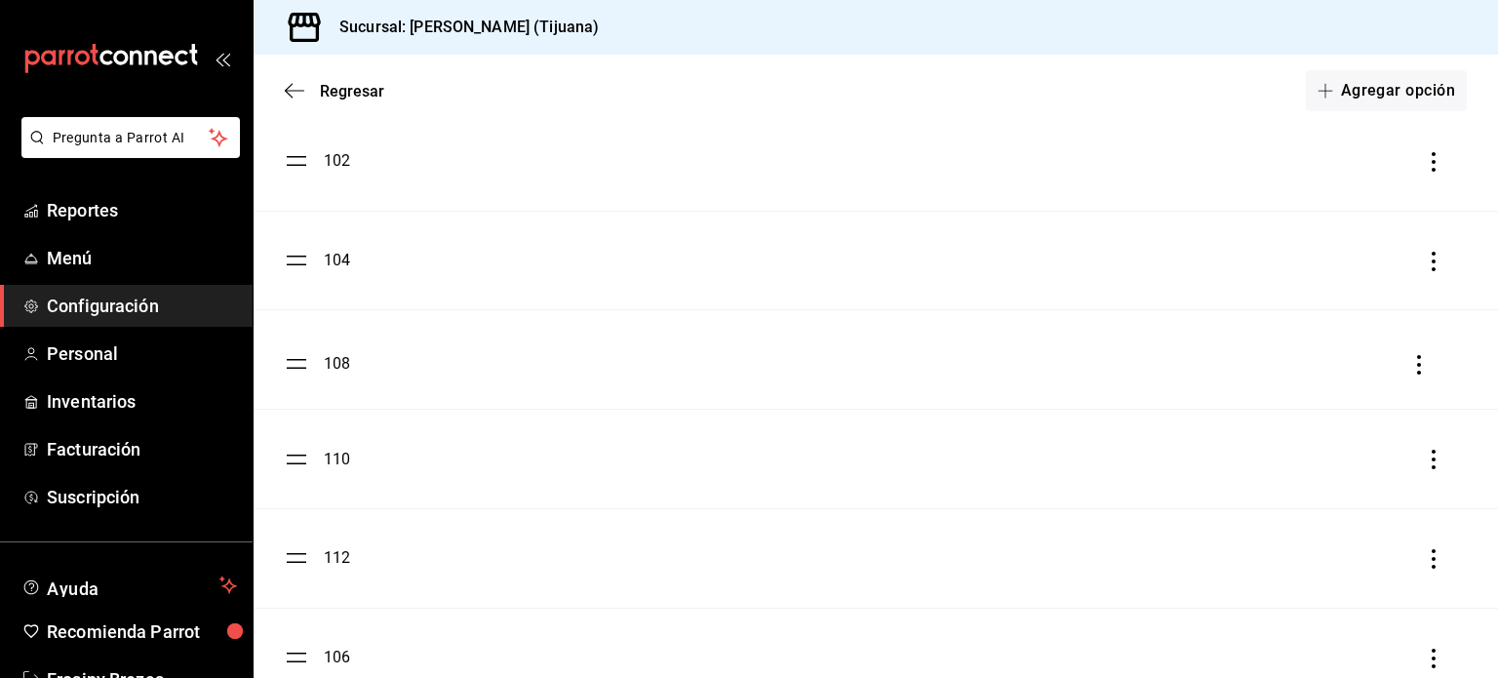
click at [291, 370] on ul "1 2 3 4 100 102 104 108 110 112 106" at bounding box center [876, 162] width 1245 height 1092
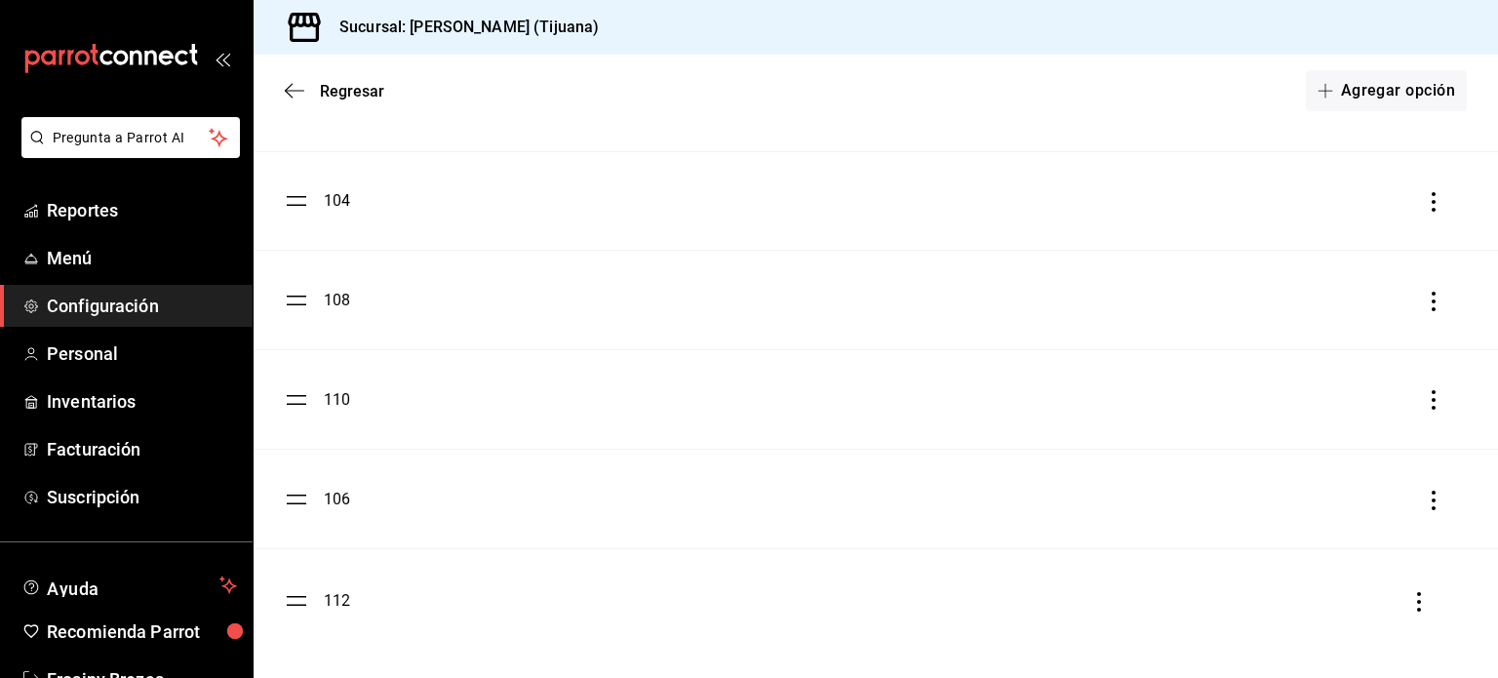
drag, startPoint x: 300, startPoint y: 505, endPoint x: 308, endPoint y: 608, distance: 102.7
click at [308, 608] on ul "1 2 3 4 100 102 104 108 110 112 106" at bounding box center [876, 102] width 1245 height 1092
drag, startPoint x: 298, startPoint y: 401, endPoint x: 308, endPoint y: 531, distance: 130.2
click at [308, 531] on ul "1 2 3 4 100 102 104 108 110 106 112" at bounding box center [876, 102] width 1245 height 1092
drag, startPoint x: 297, startPoint y: 295, endPoint x: 315, endPoint y: 404, distance: 110.8
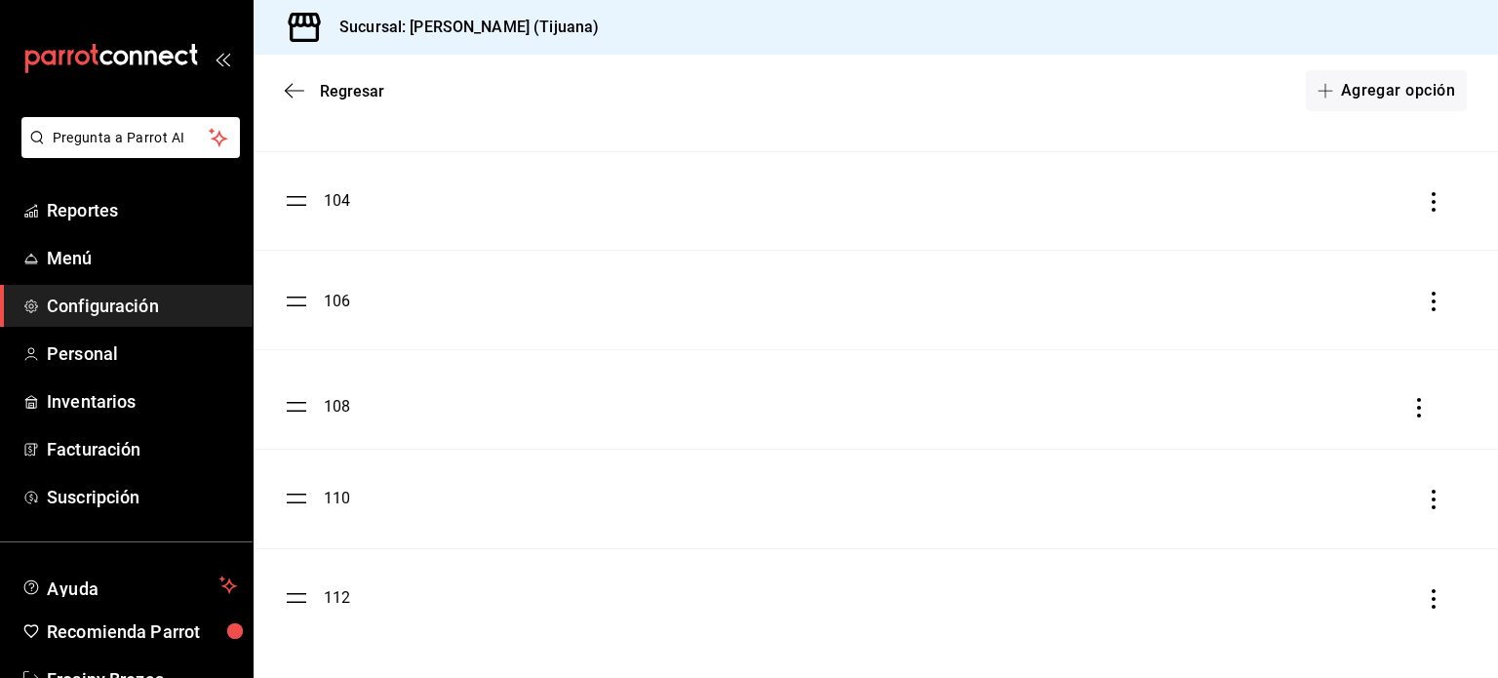
click at [315, 404] on ul "1 2 3 4 100 102 104 108 106 110 112" at bounding box center [876, 102] width 1245 height 1092
click at [1315, 101] on button "Agregar opción" at bounding box center [1386, 90] width 161 height 41
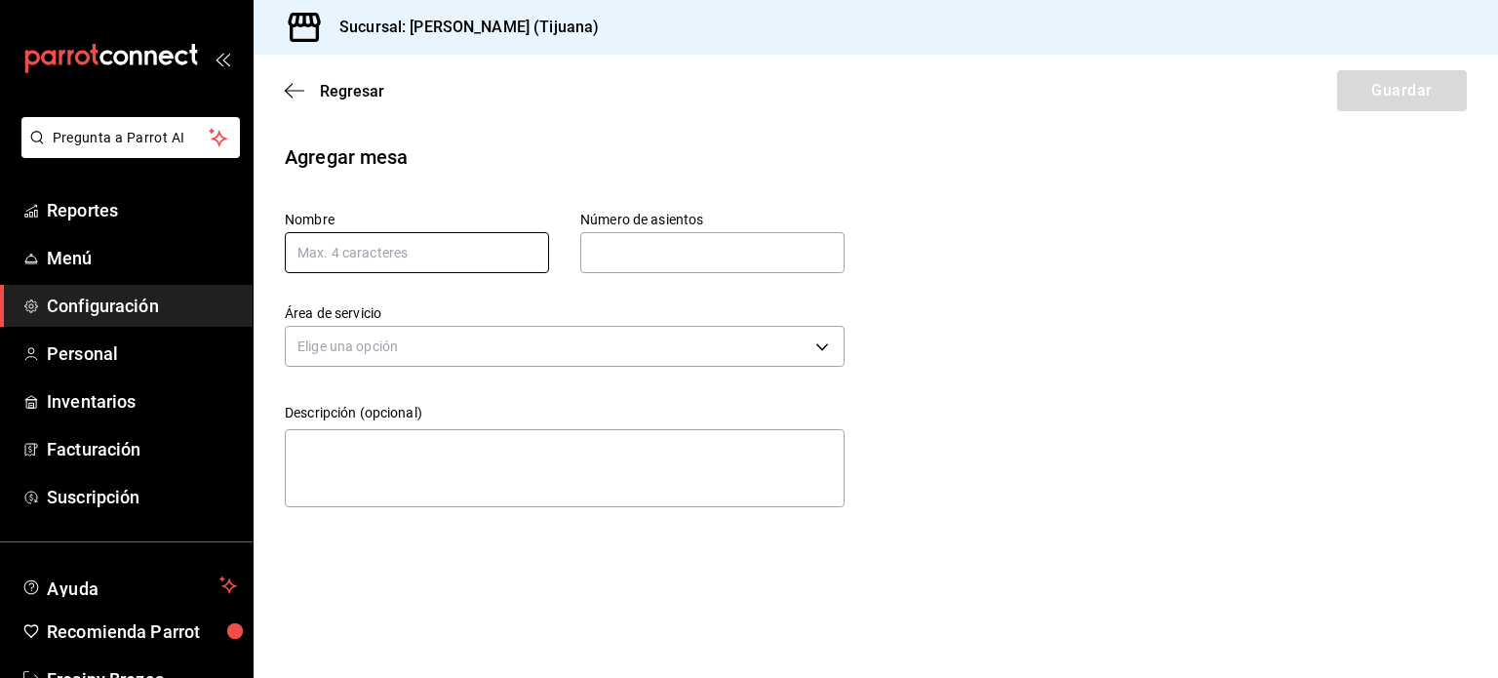
click at [457, 265] on input "text" at bounding box center [417, 252] width 264 height 41
type input "114"
click at [665, 260] on input "text" at bounding box center [712, 252] width 264 height 39
type input "4"
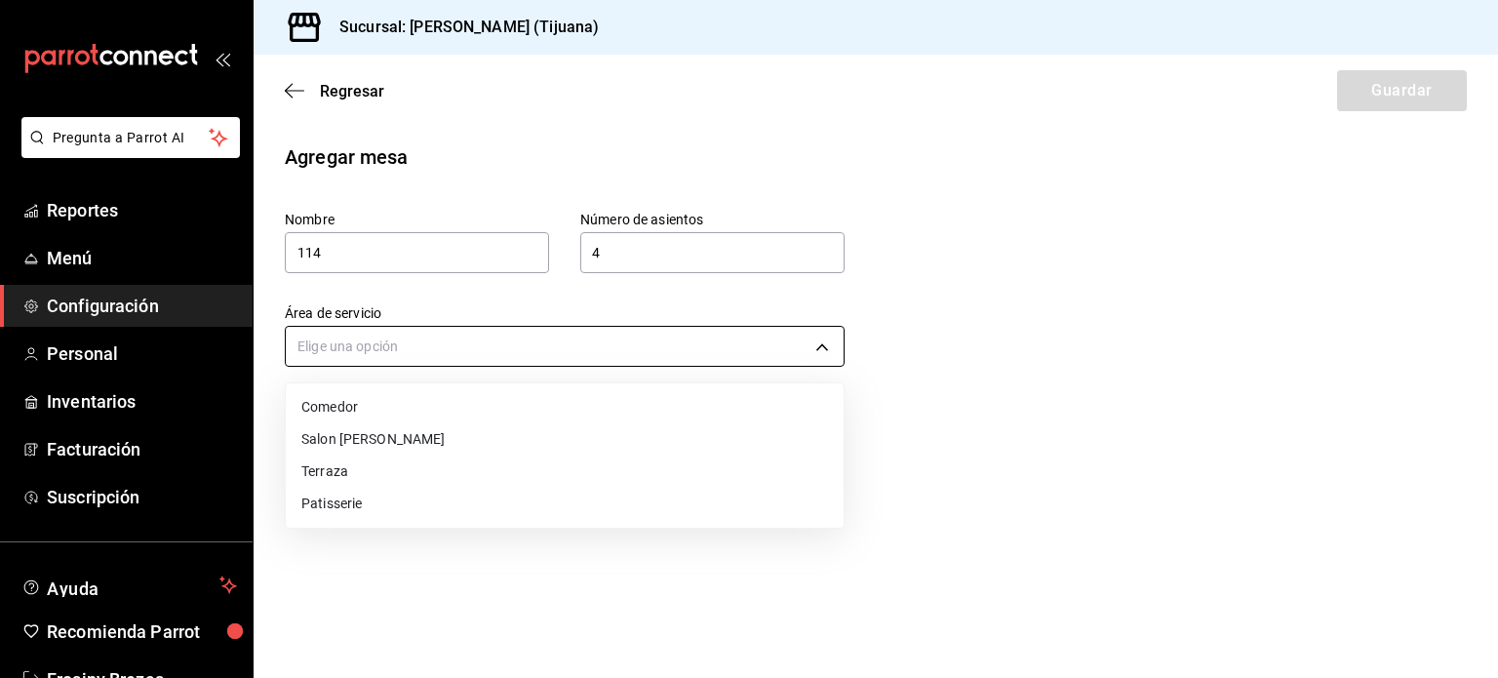
click at [541, 334] on body "Pregunta a Parrot AI Reportes Menú Configuración Personal Inventarios Facturaci…" at bounding box center [749, 339] width 1498 height 678
click at [439, 395] on li "Comedor" at bounding box center [565, 407] width 558 height 32
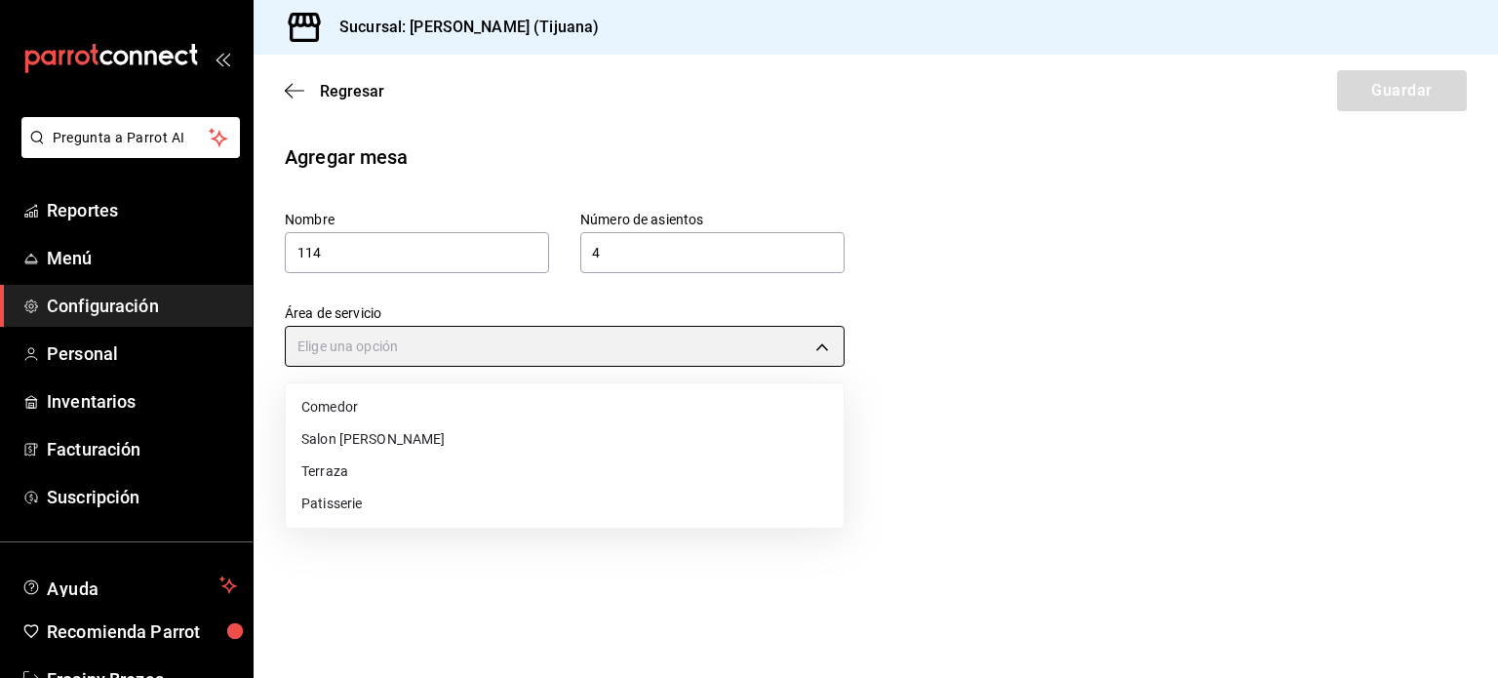
type input "3f5d78d3-0624-425d-8157-83bb7f9297bc"
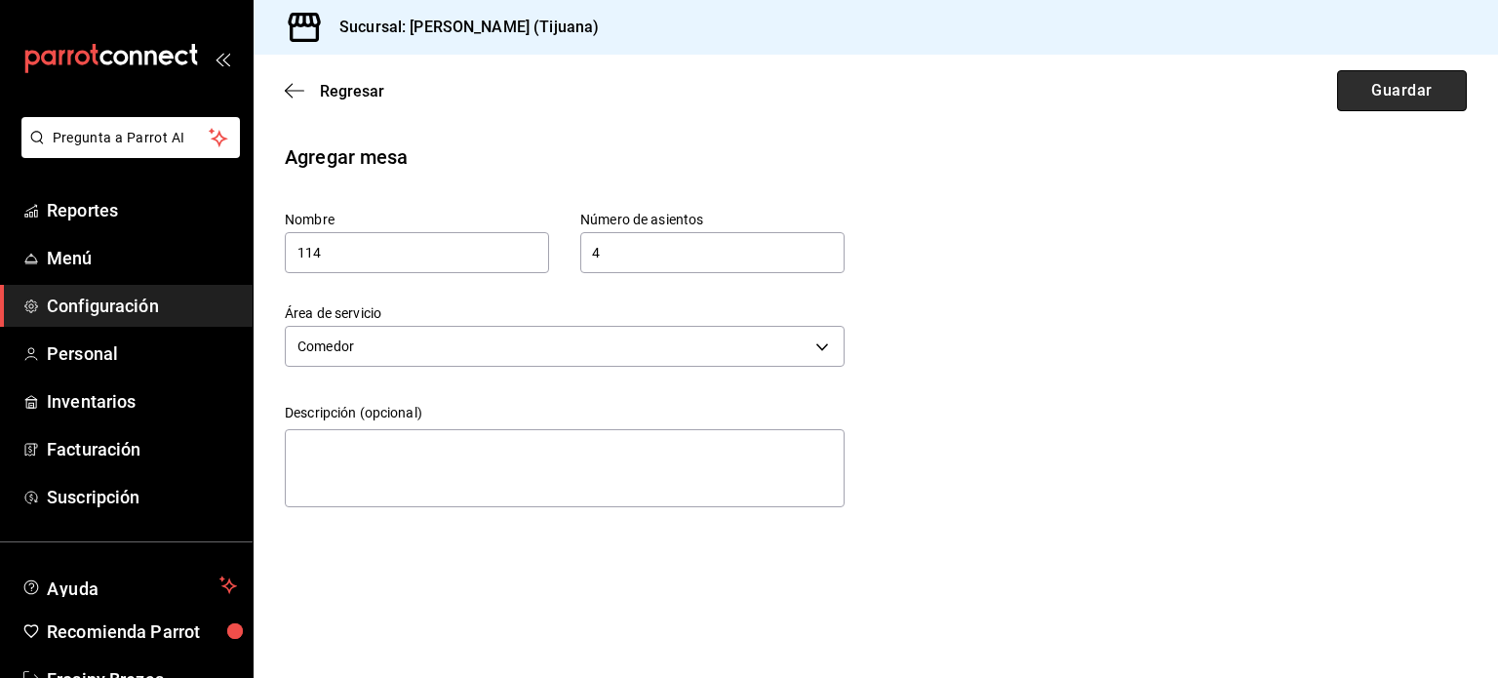
click at [1415, 101] on button "Guardar" at bounding box center [1402, 90] width 130 height 41
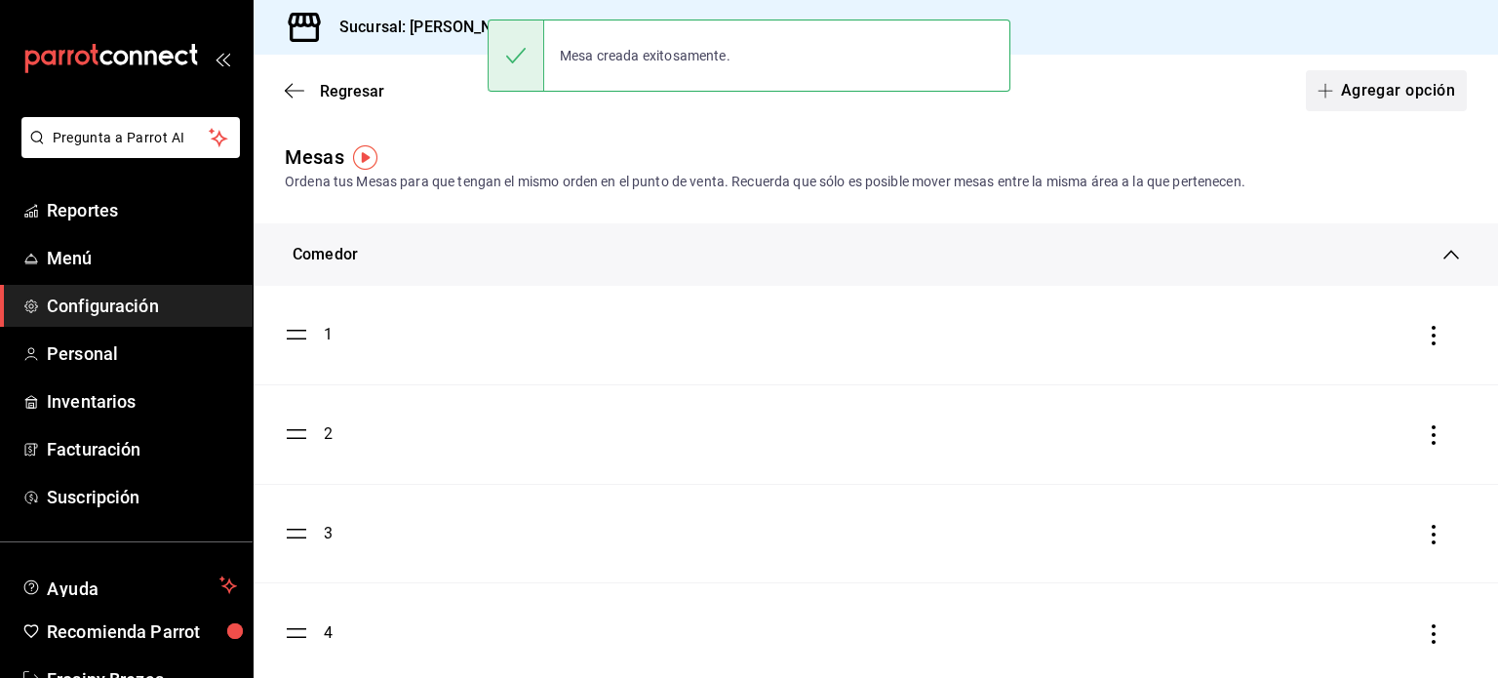
click at [1318, 93] on icon "button" at bounding box center [1326, 91] width 16 height 16
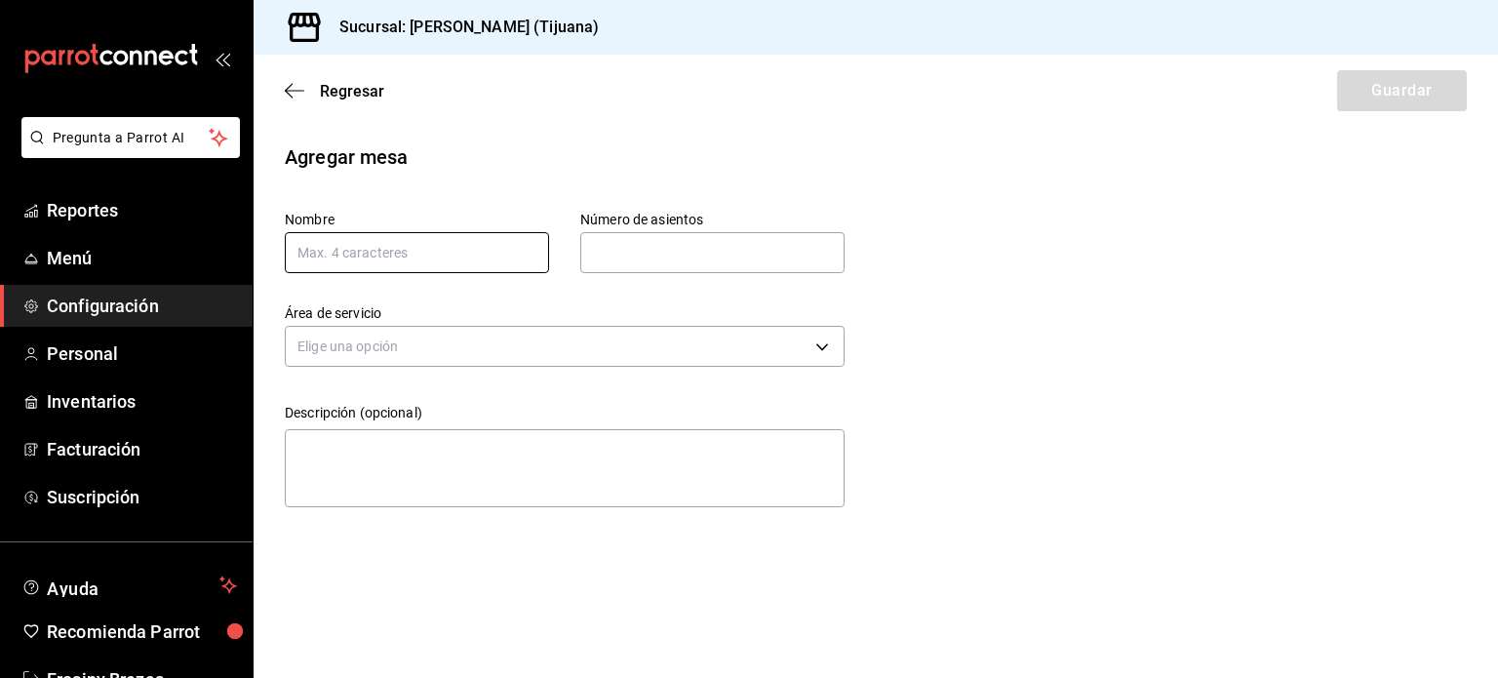
click at [462, 257] on input "text" at bounding box center [417, 252] width 264 height 41
type input "116"
click at [624, 257] on input "text" at bounding box center [712, 252] width 264 height 39
type input "4"
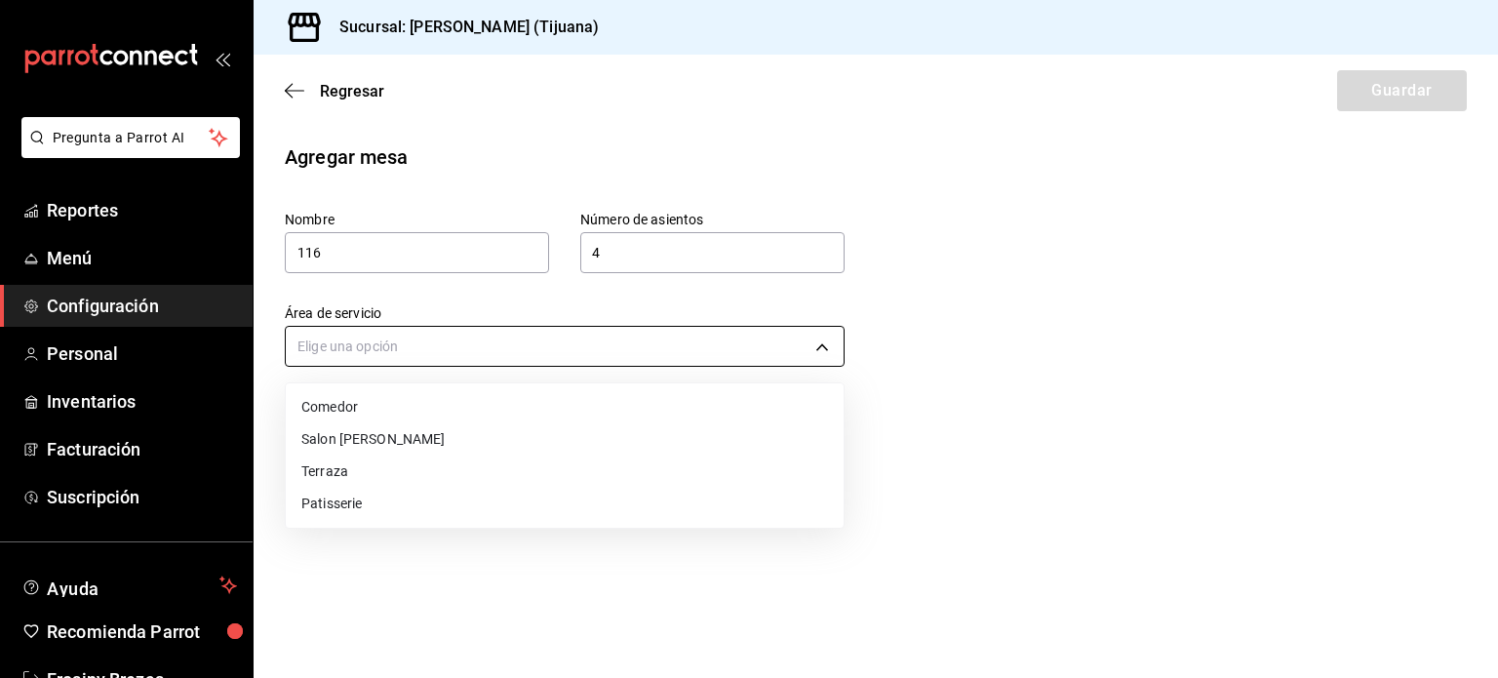
click at [594, 346] on body "Pregunta a Parrot AI Reportes Menú Configuración Personal Inventarios Facturaci…" at bounding box center [749, 339] width 1498 height 678
click at [480, 400] on li "Comedor" at bounding box center [565, 407] width 558 height 32
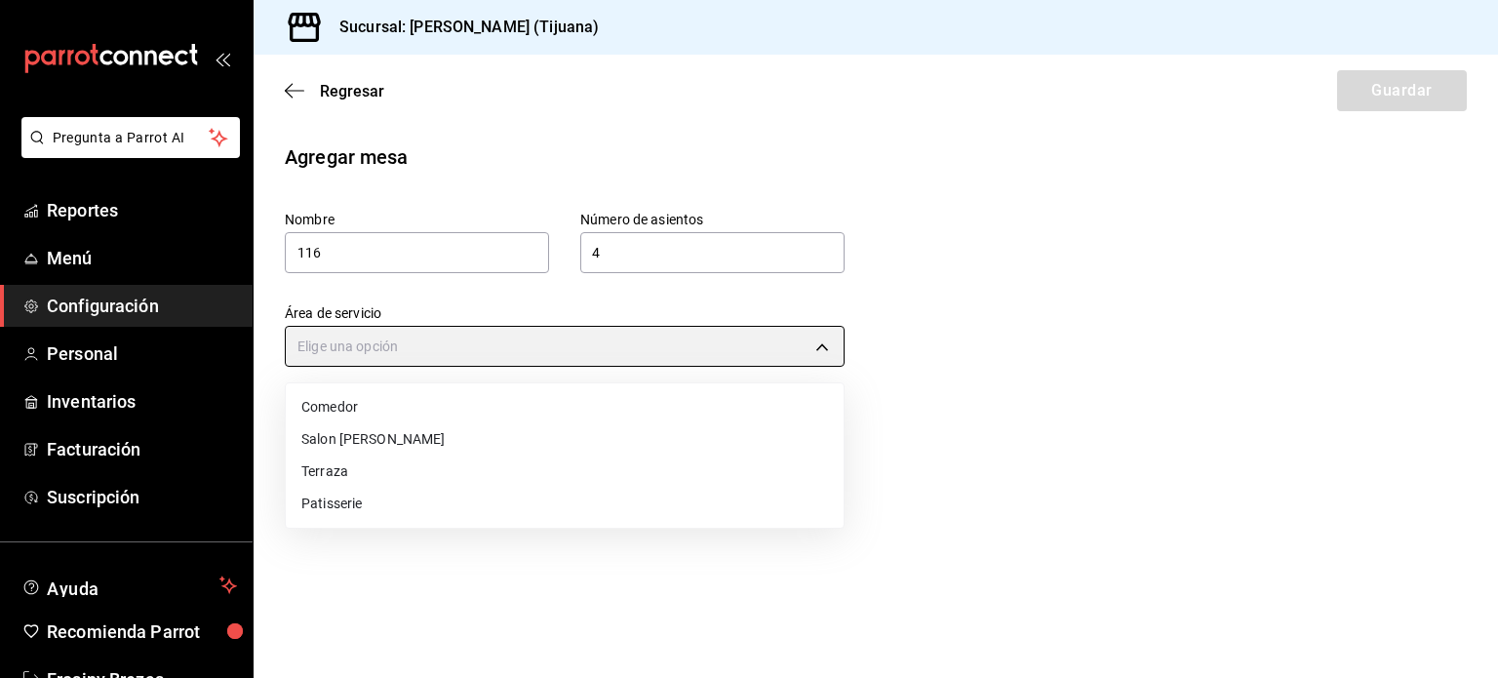
type input "3f5d78d3-0624-425d-8157-83bb7f9297bc"
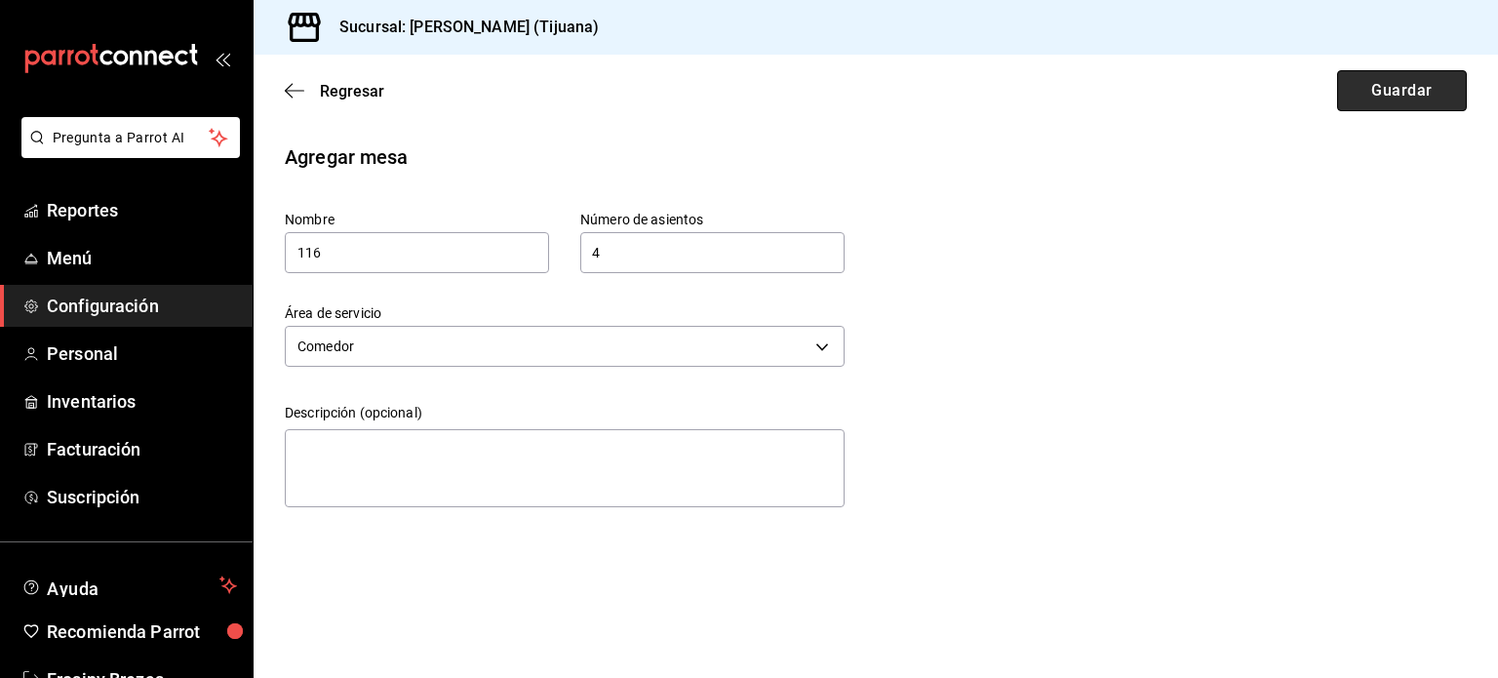
click at [1393, 89] on button "Guardar" at bounding box center [1402, 90] width 130 height 41
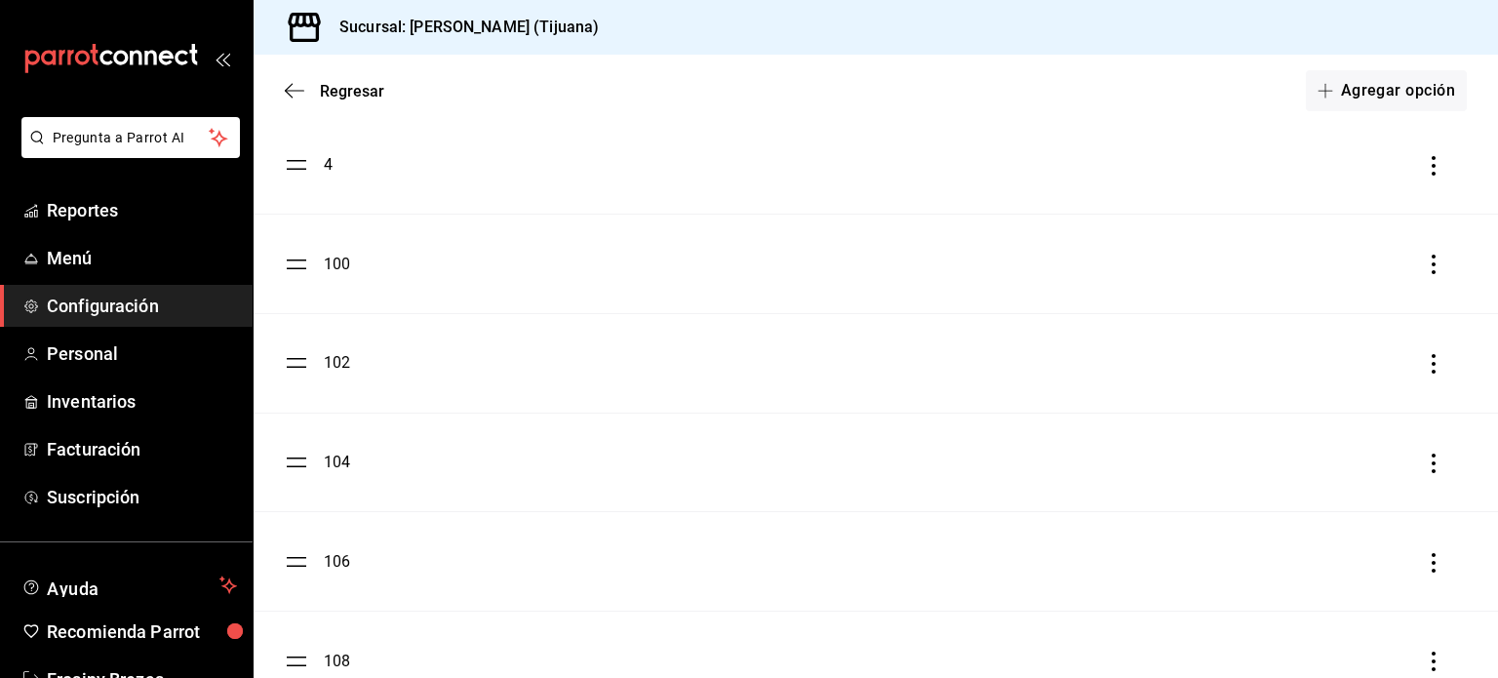
scroll to position [529, 0]
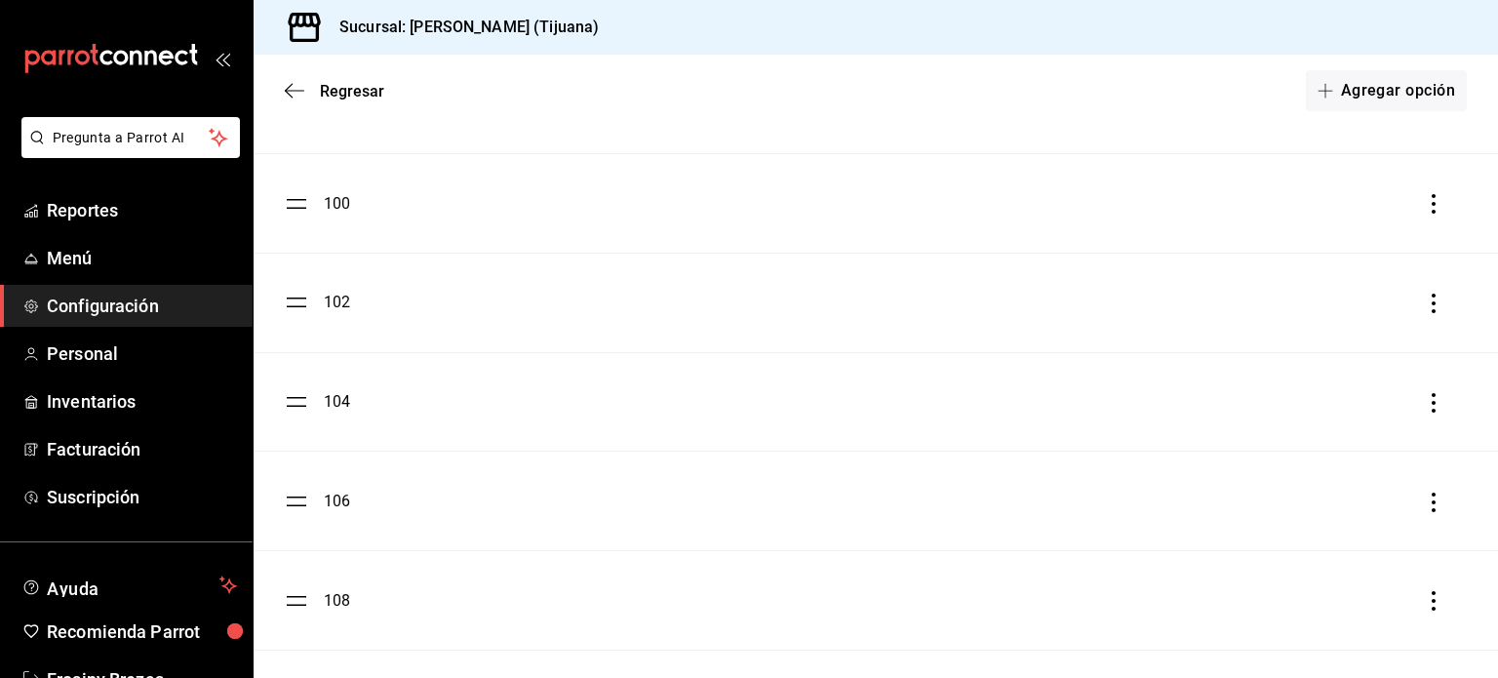
click at [332, 413] on div "104" at bounding box center [337, 401] width 26 height 23
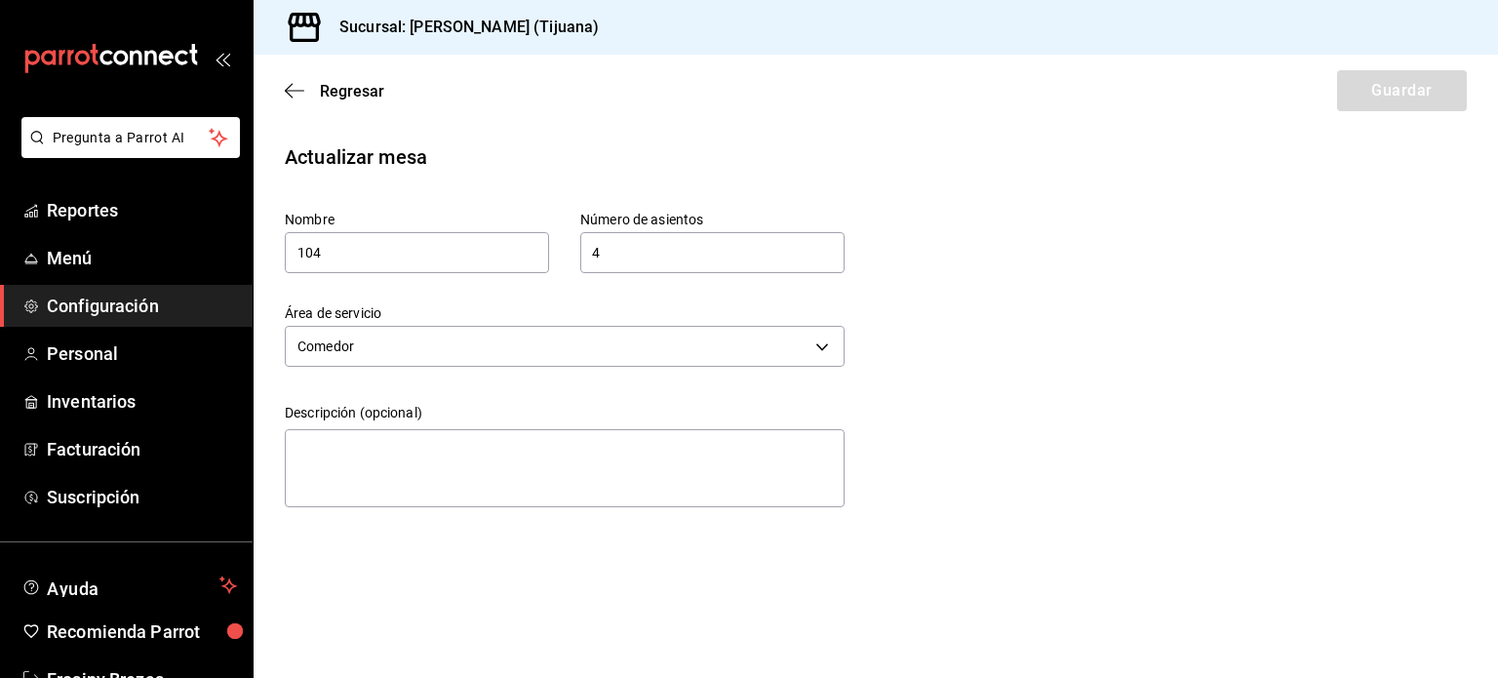
click at [603, 257] on input "4" at bounding box center [712, 252] width 264 height 39
type input "4"
type input "2"
click at [1396, 87] on button "Guardar" at bounding box center [1402, 90] width 130 height 41
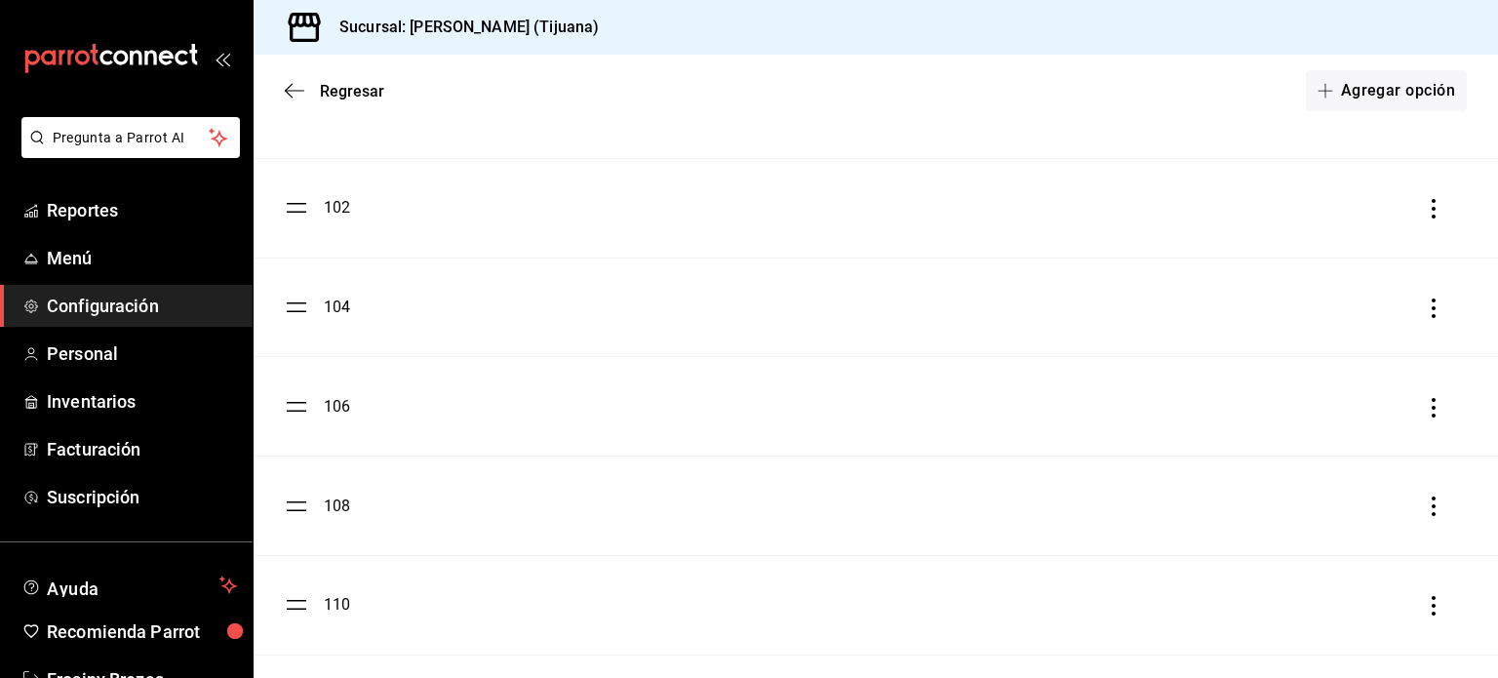
scroll to position [647, 0]
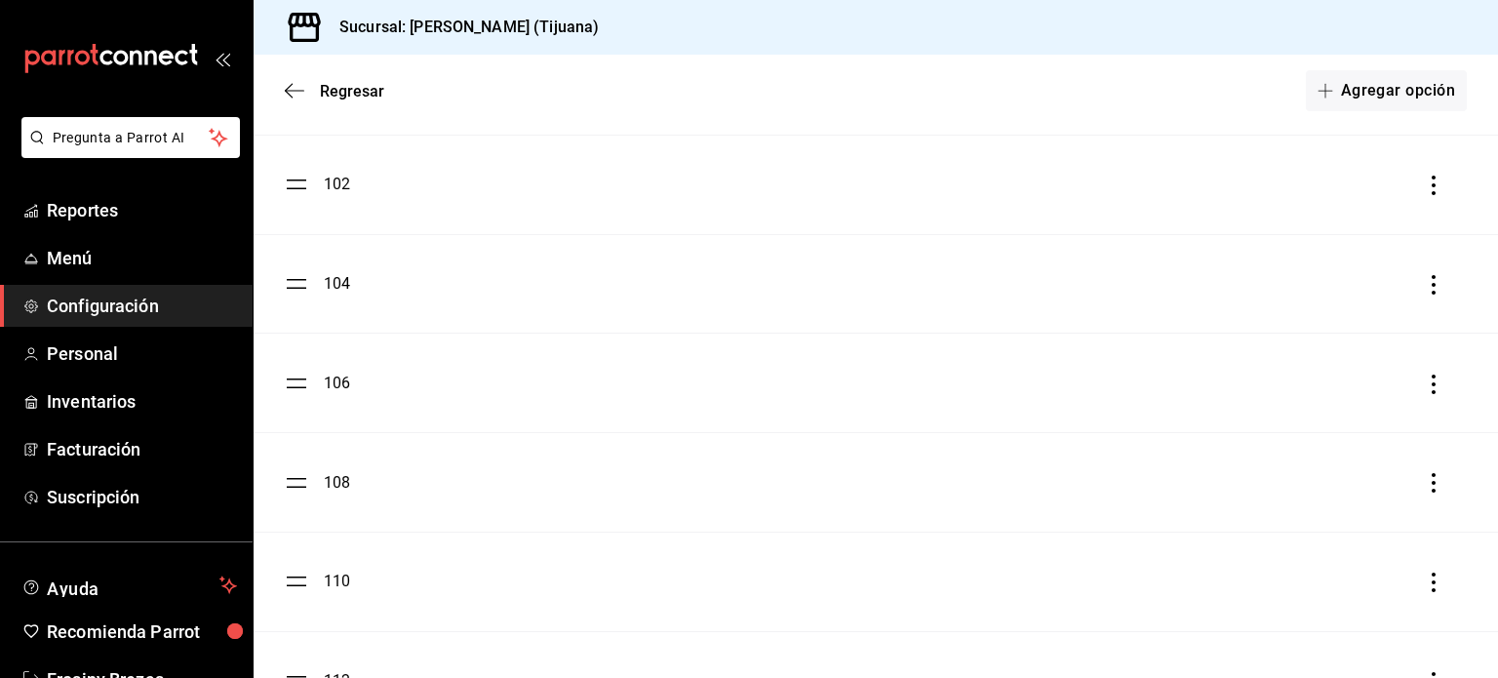
click at [324, 483] on div "108" at bounding box center [337, 482] width 26 height 23
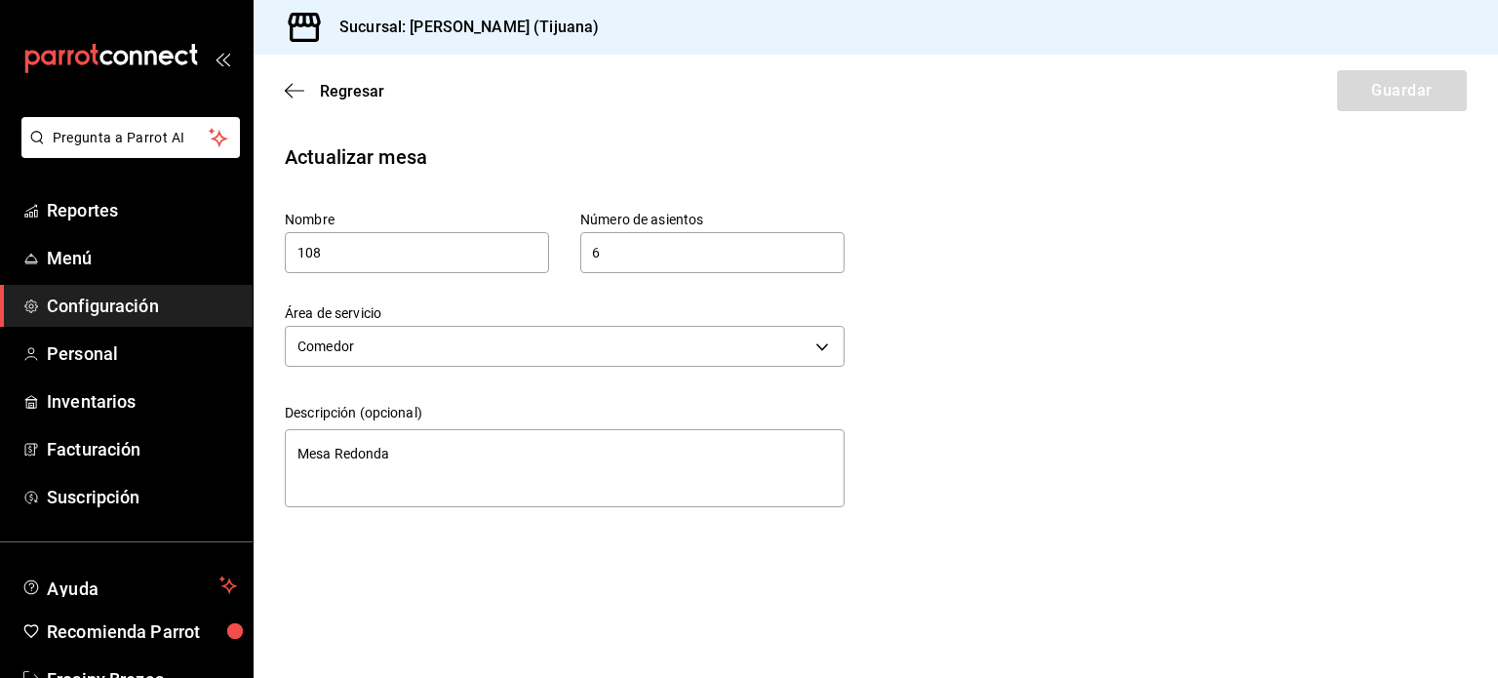
type textarea "x"
click at [295, 89] on icon "button" at bounding box center [295, 91] width 20 height 18
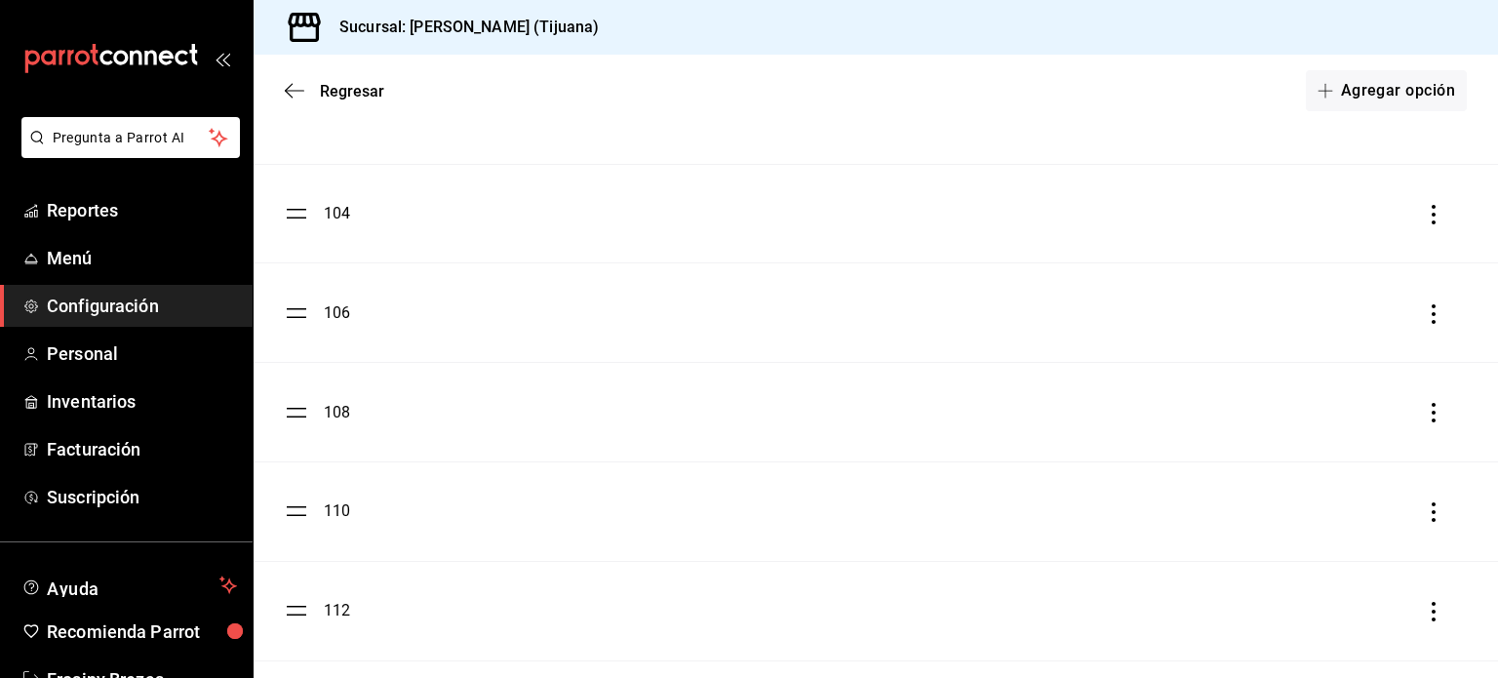
scroll to position [722, 0]
click at [338, 609] on div "112" at bounding box center [337, 605] width 26 height 23
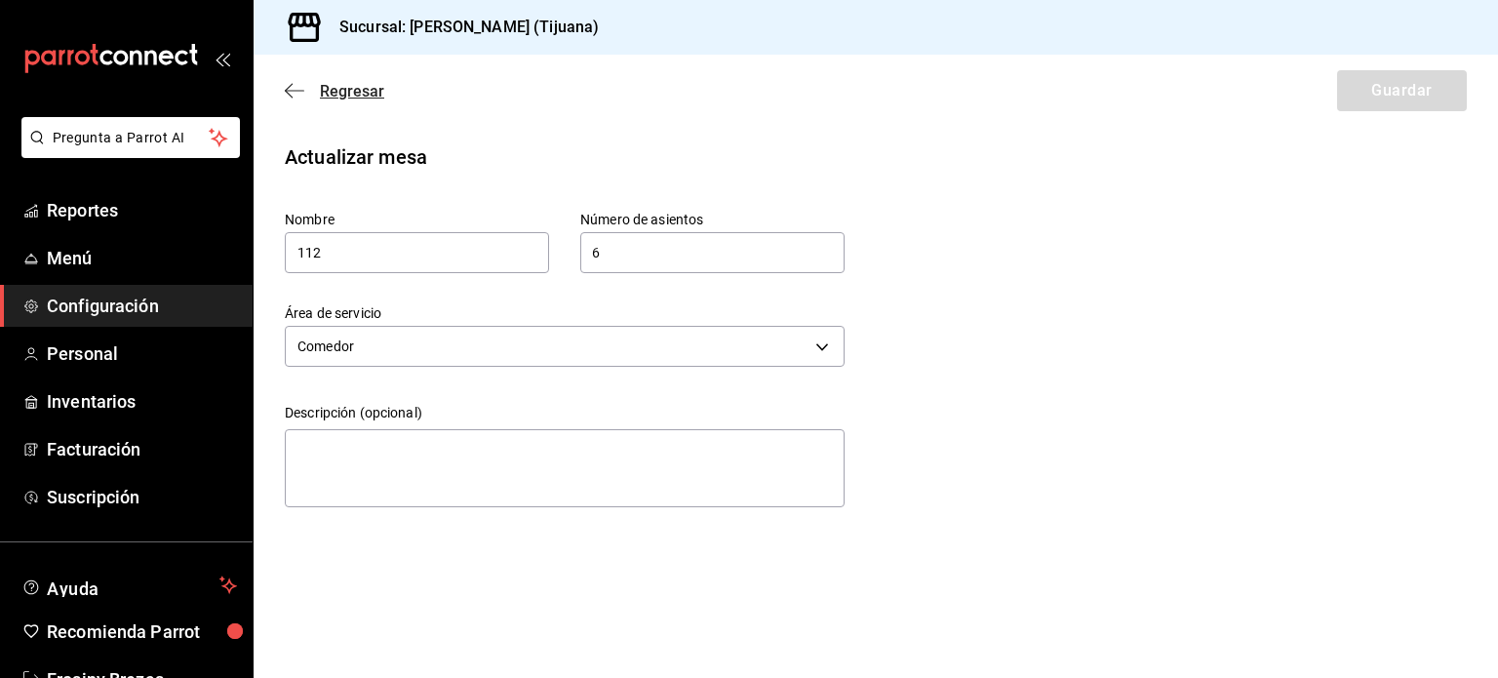
click at [297, 84] on icon "button" at bounding box center [295, 91] width 20 height 18
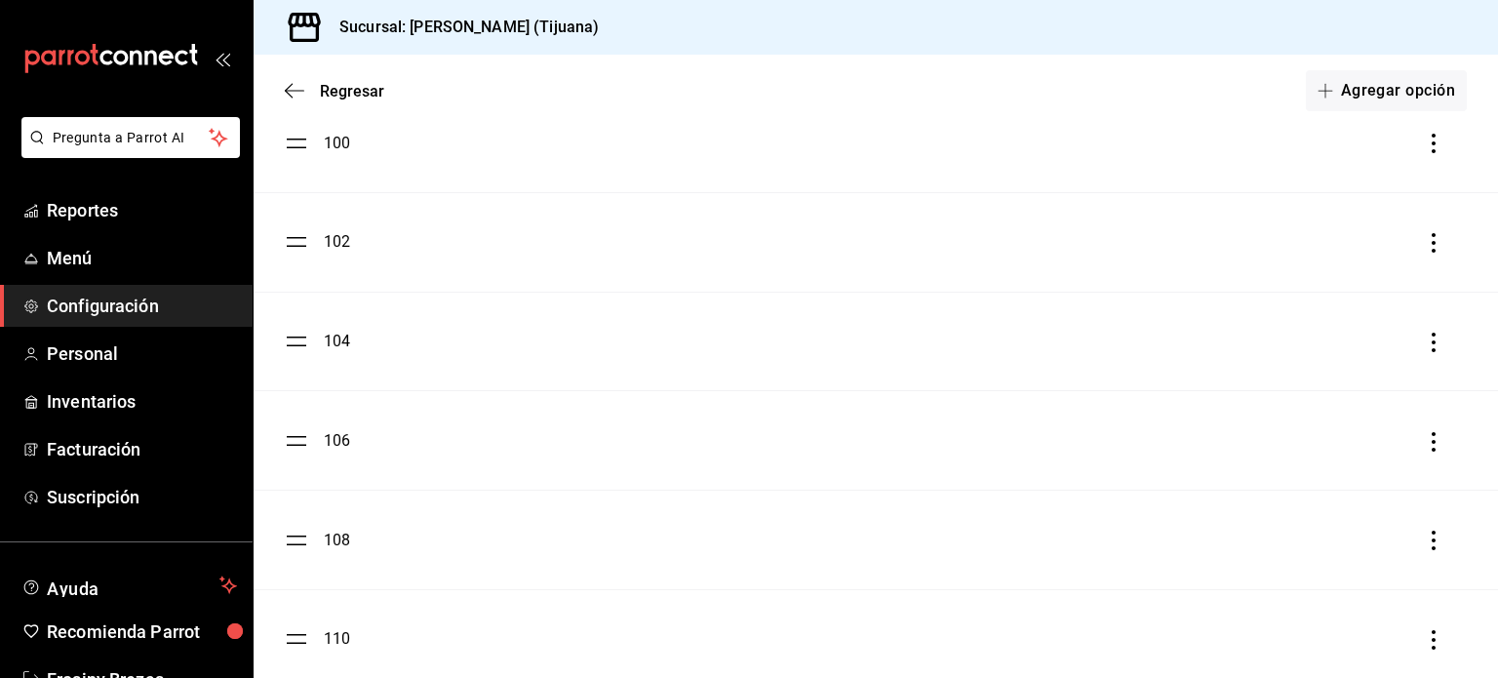
scroll to position [929, 0]
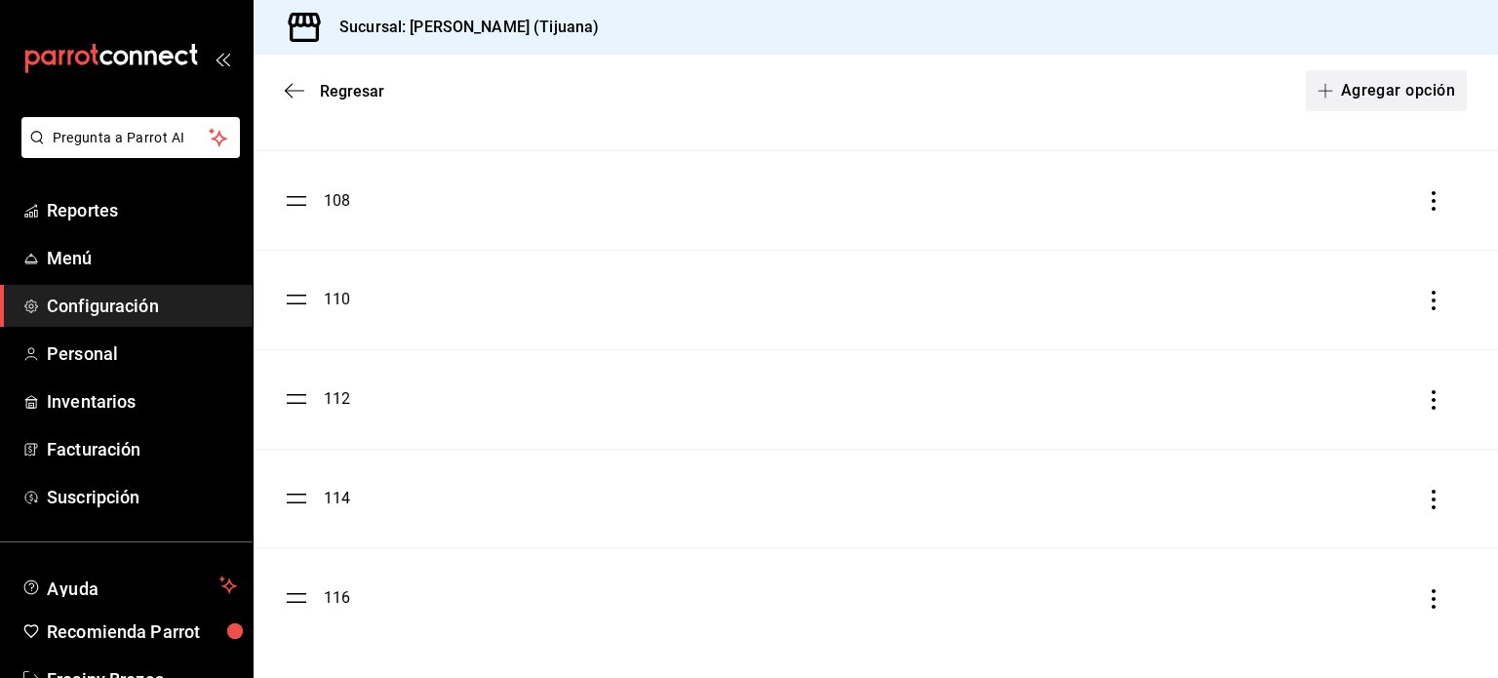
click at [1306, 101] on button "Agregar opción" at bounding box center [1386, 90] width 161 height 41
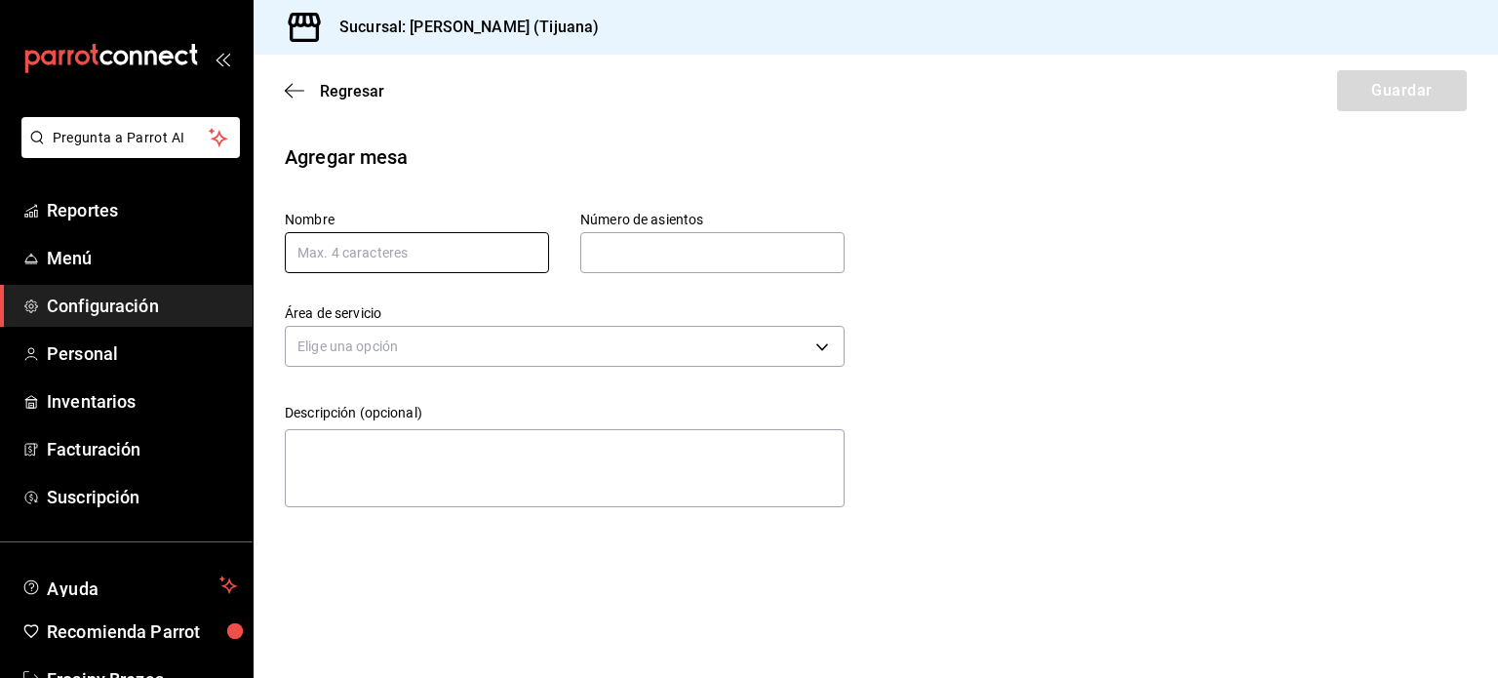
click at [461, 264] on input "text" at bounding box center [417, 252] width 264 height 41
type input "200"
click at [709, 249] on input "text" at bounding box center [712, 252] width 264 height 39
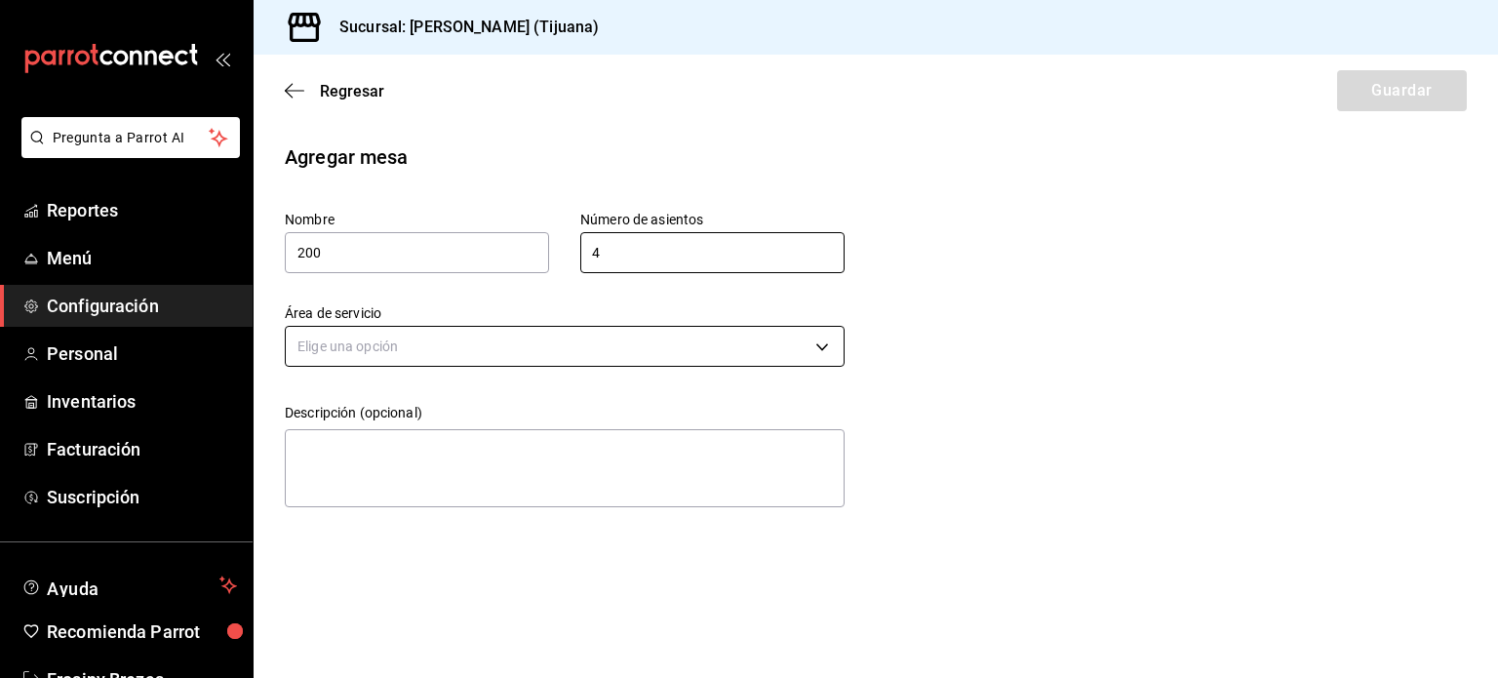
type input "4"
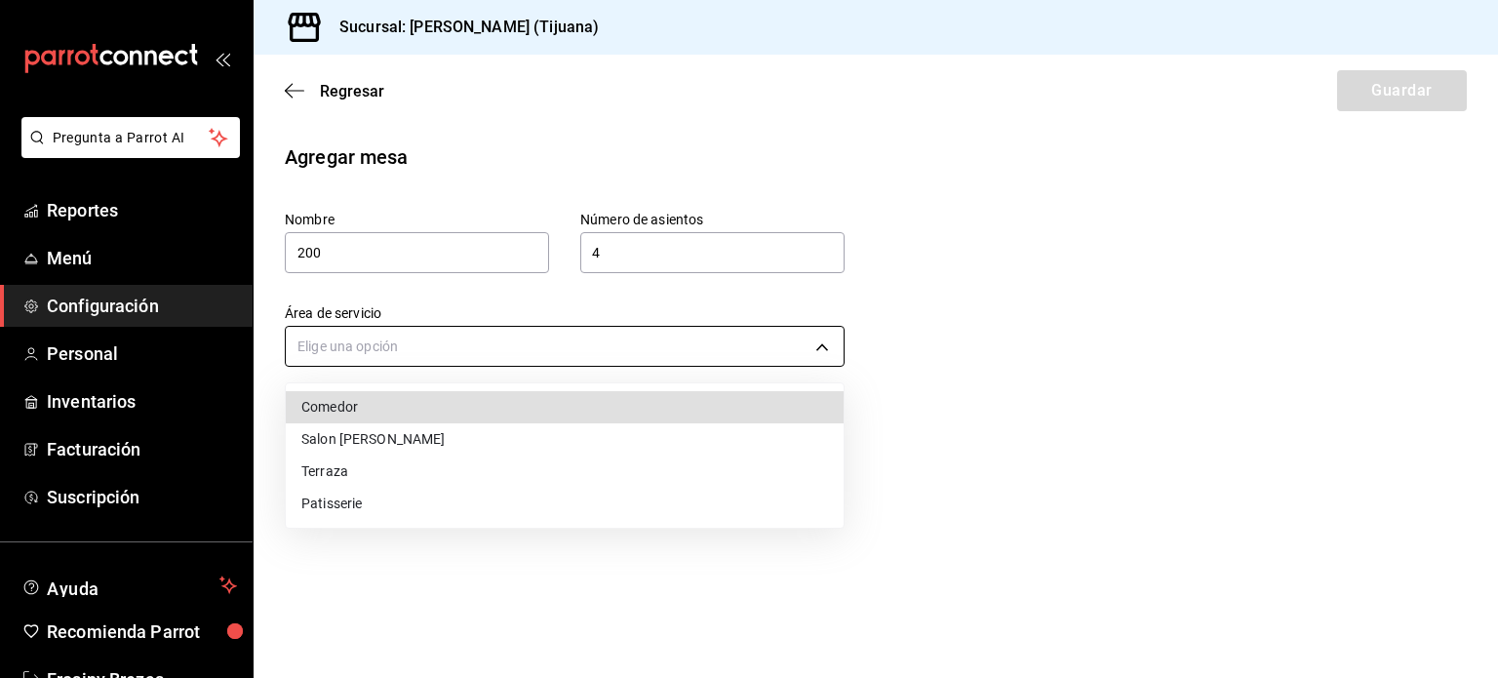
click at [542, 346] on body "Pregunta a Parrot AI Reportes Menú Configuración Personal Inventarios Facturaci…" at bounding box center [749, 339] width 1498 height 678
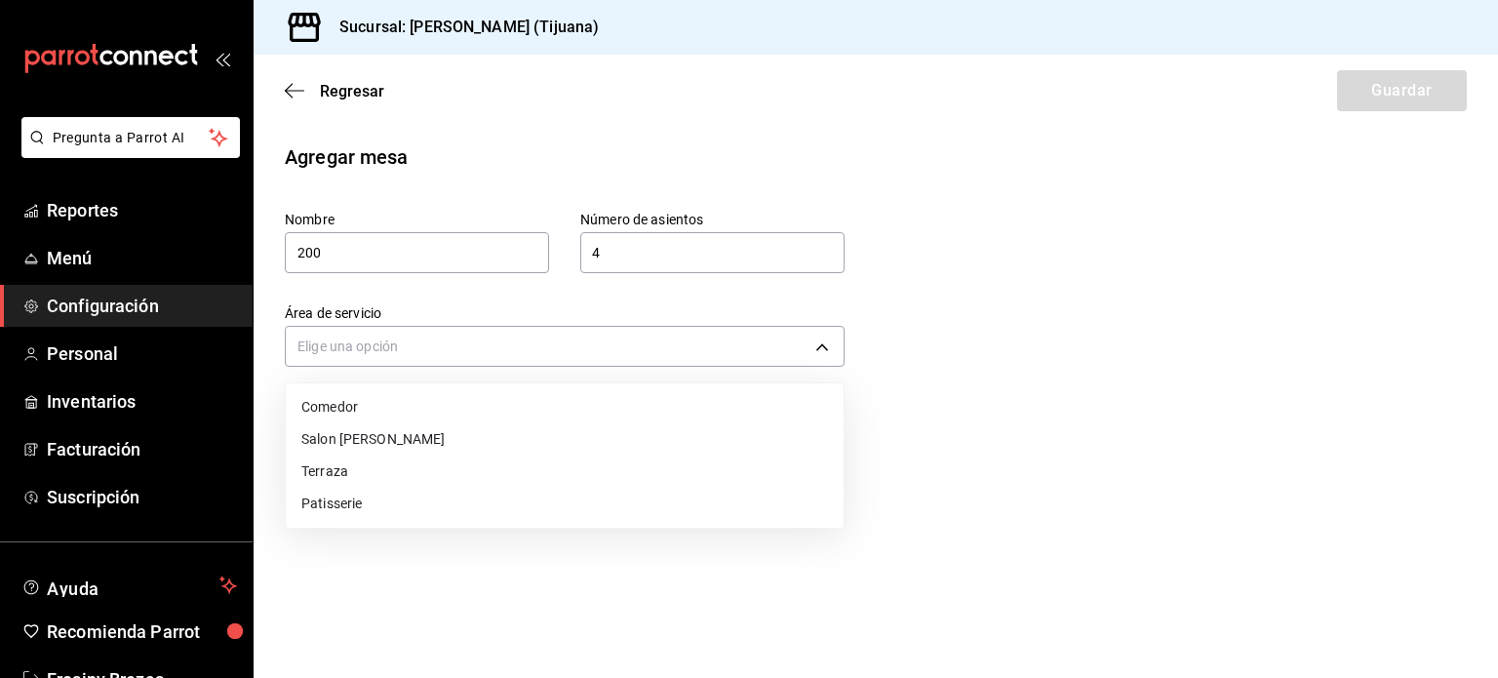
click at [416, 448] on li "Salon [PERSON_NAME]" at bounding box center [565, 439] width 558 height 32
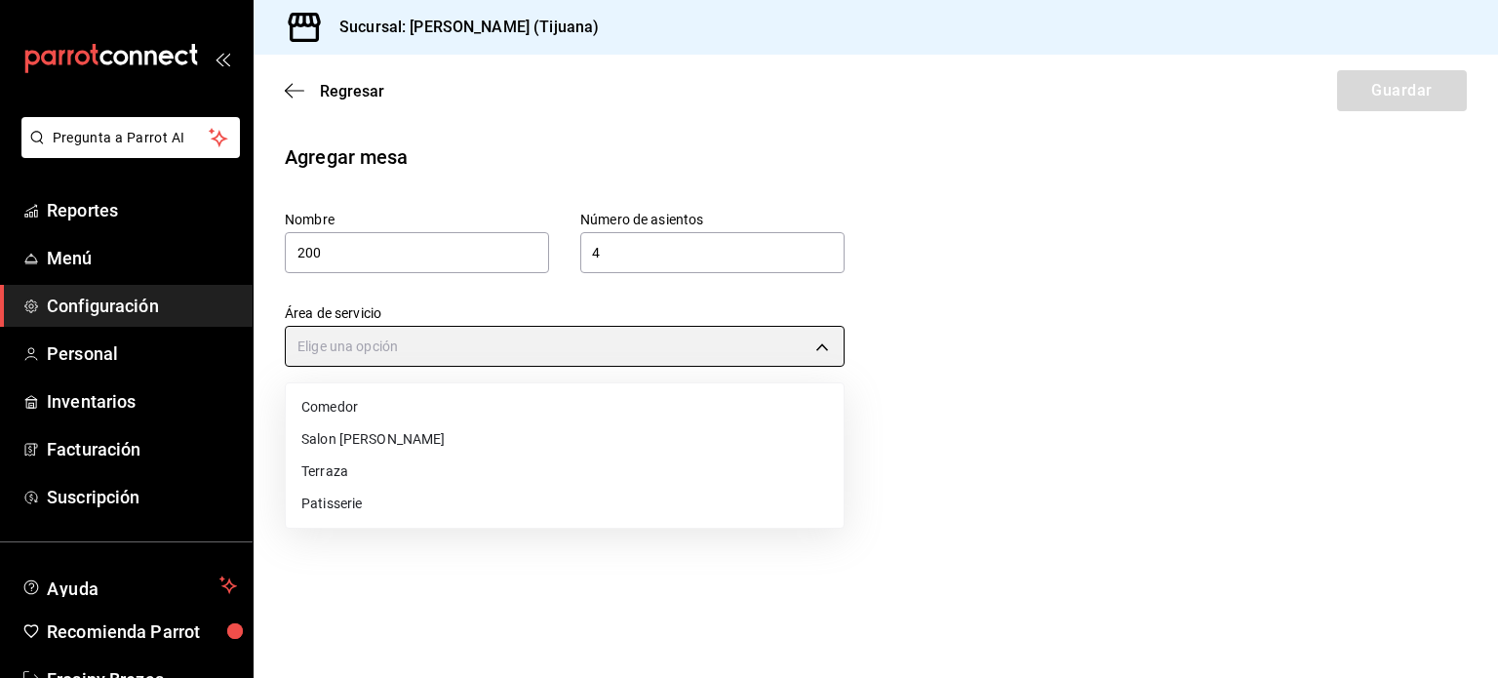
type input "3c1a5566-467d-4854-b394-ab5cae874666"
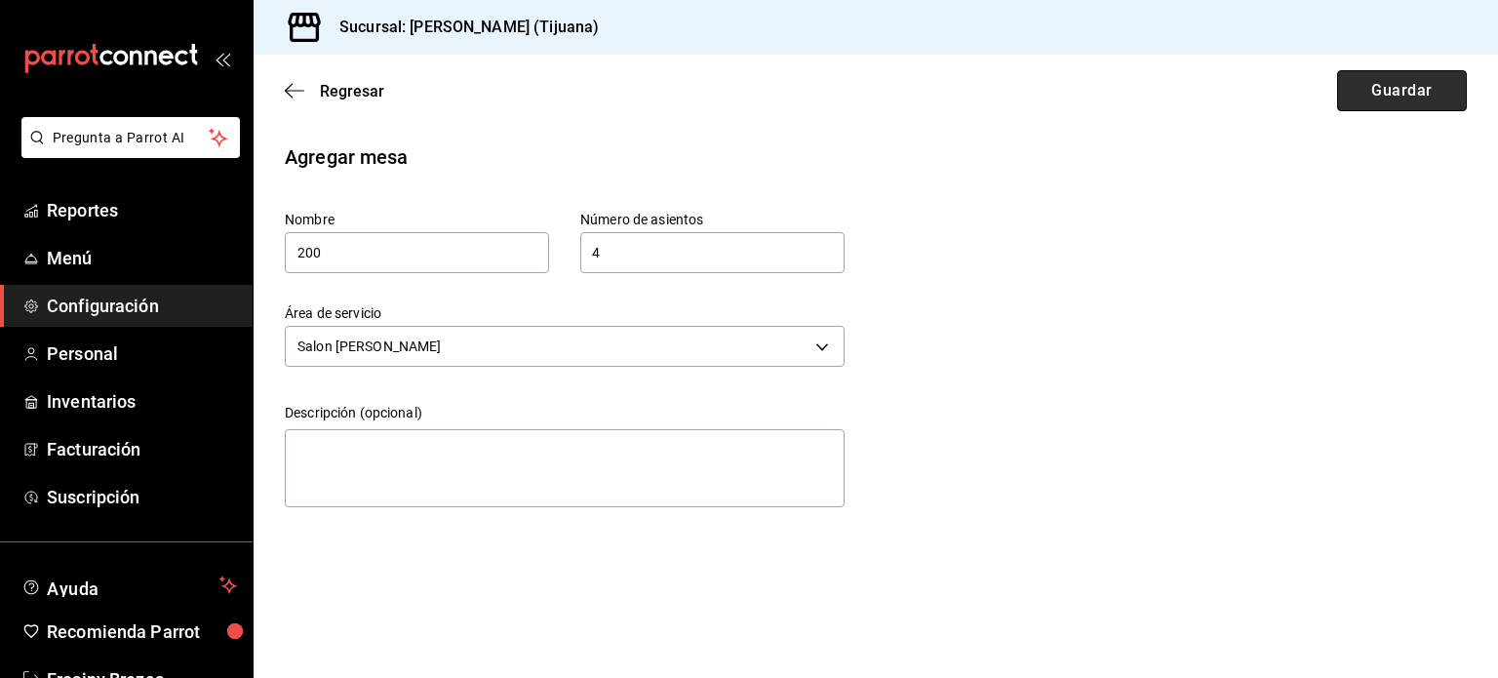
click at [1385, 102] on button "Guardar" at bounding box center [1402, 90] width 130 height 41
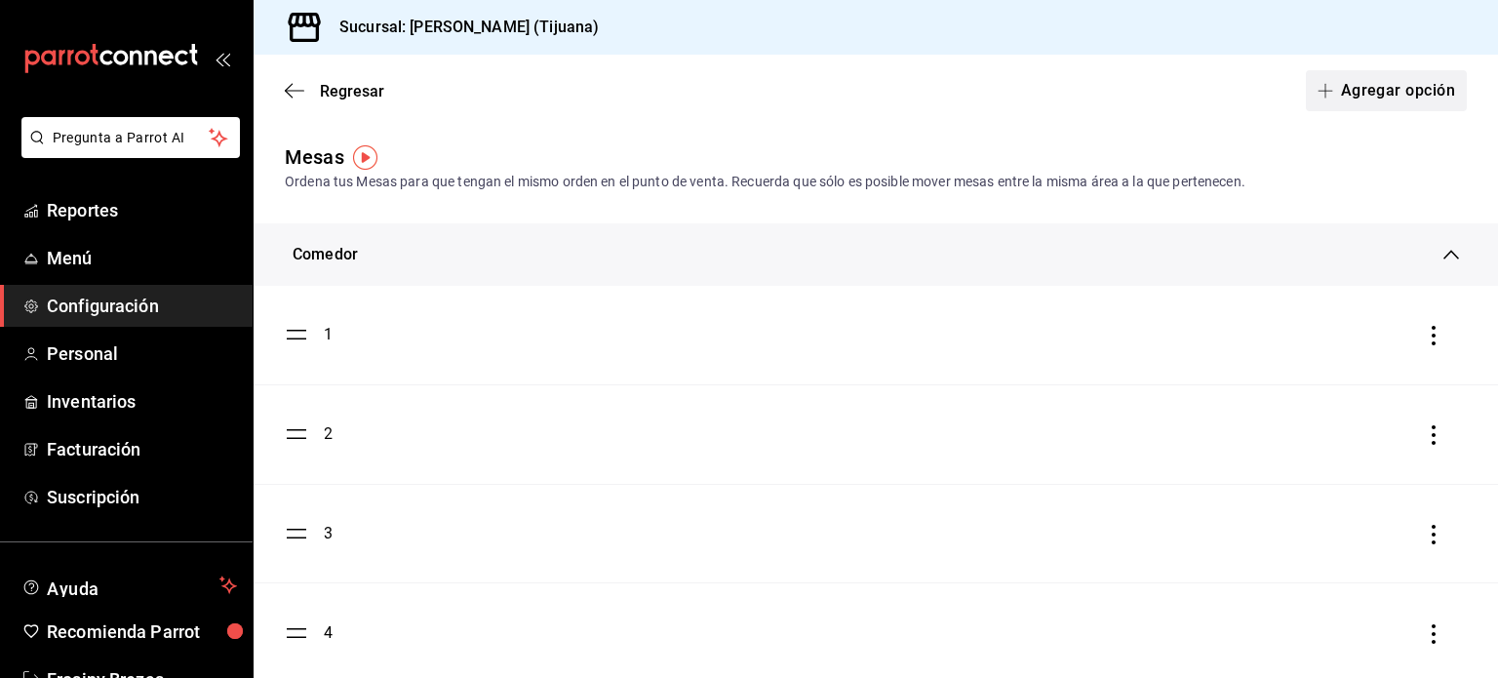
click at [1360, 77] on button "Agregar opción" at bounding box center [1386, 90] width 161 height 41
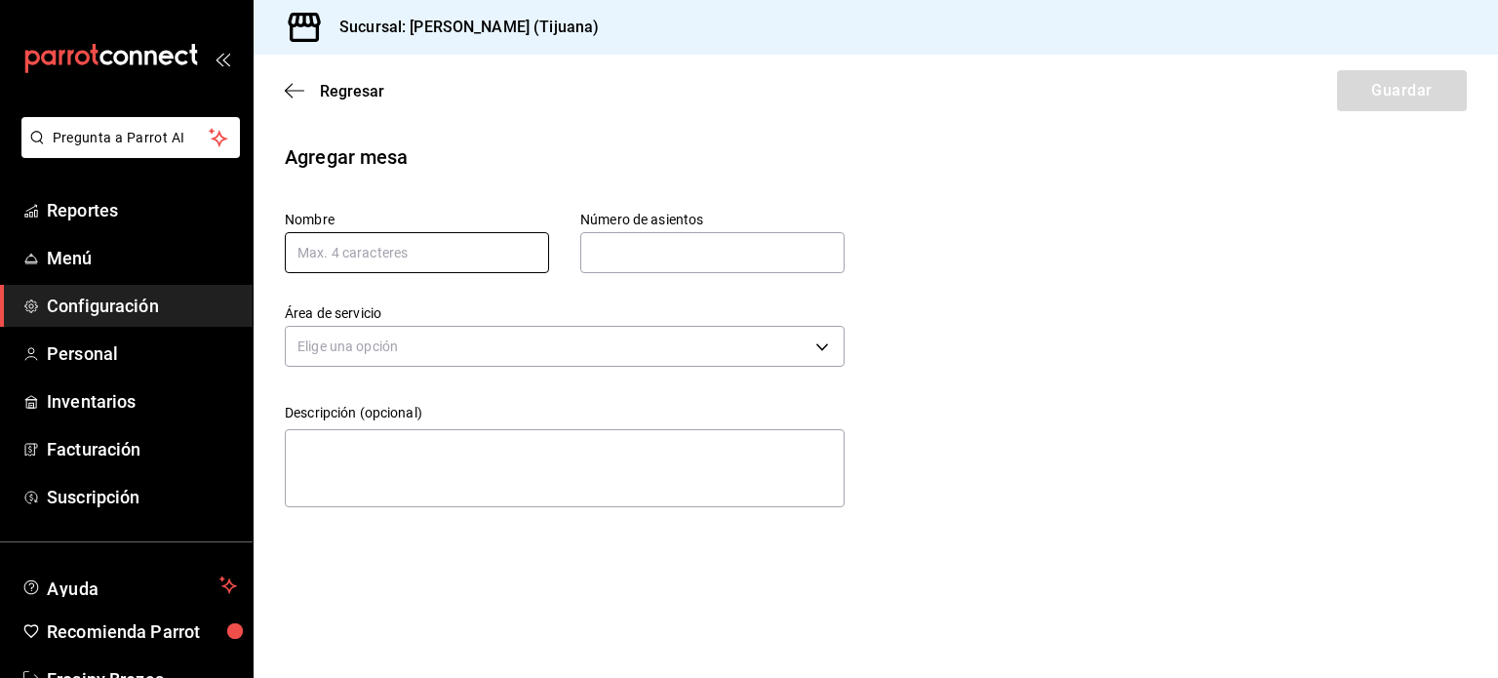
click at [439, 238] on input "text" at bounding box center [417, 252] width 264 height 41
type input "202"
click at [666, 259] on input "text" at bounding box center [712, 252] width 264 height 39
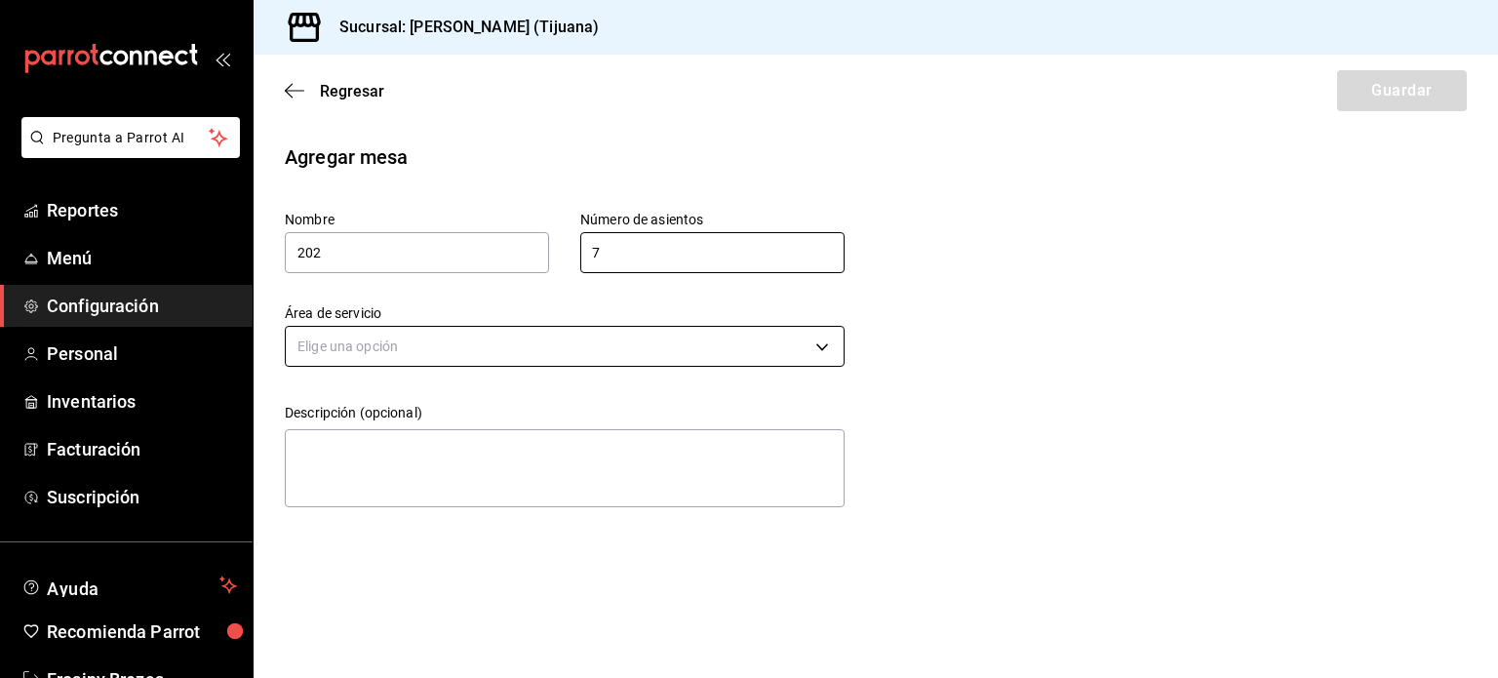
type input "7"
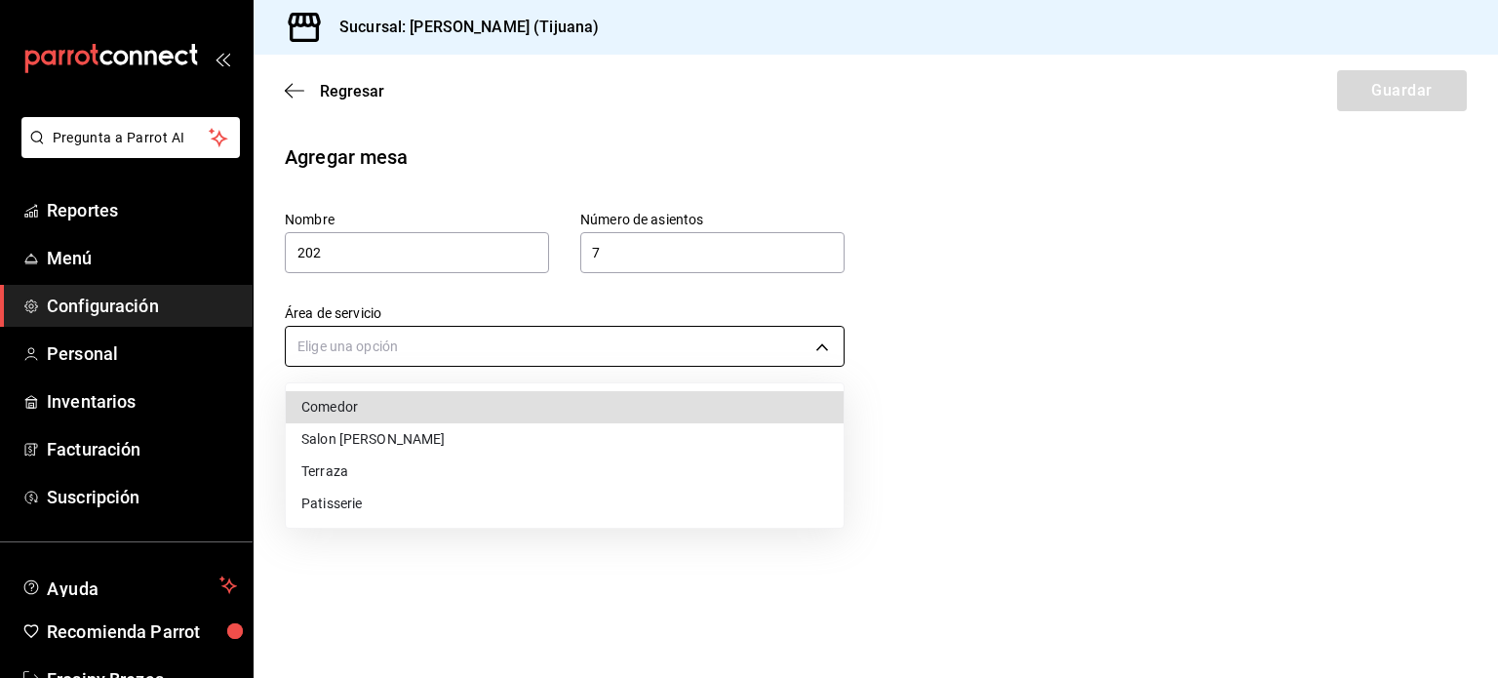
click at [534, 351] on body "Pregunta a Parrot AI Reportes Menú Configuración Personal Inventarios Facturaci…" at bounding box center [749, 339] width 1498 height 678
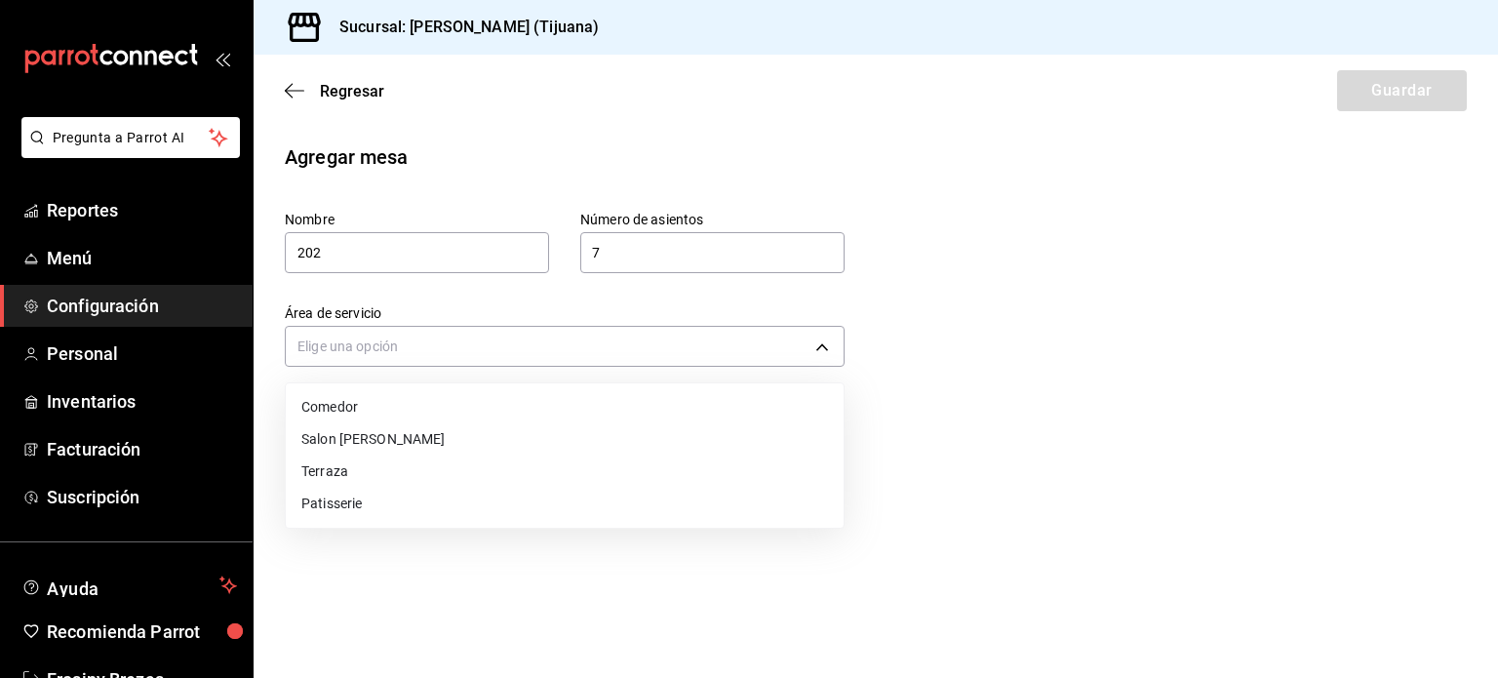
click at [444, 435] on li "Salon [PERSON_NAME]" at bounding box center [565, 439] width 558 height 32
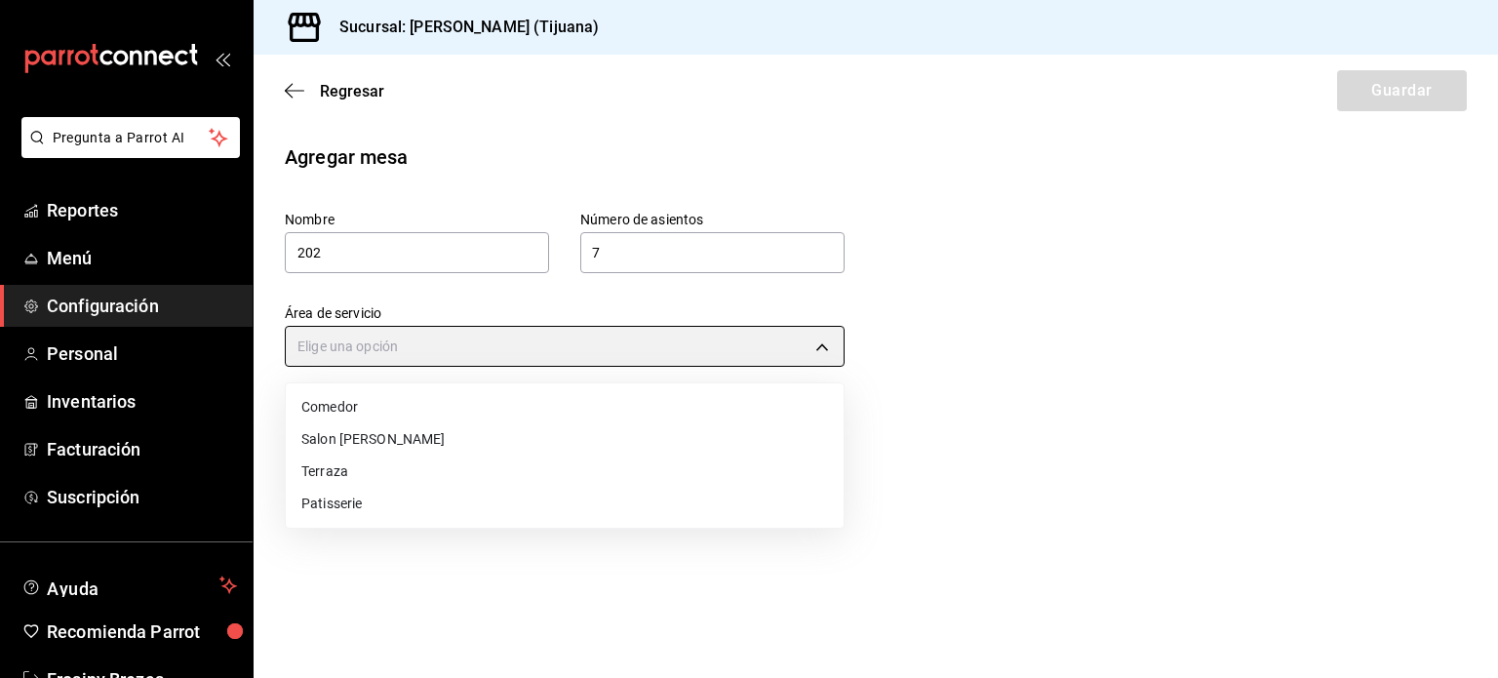
type input "3c1a5566-467d-4854-b394-ab5cae874666"
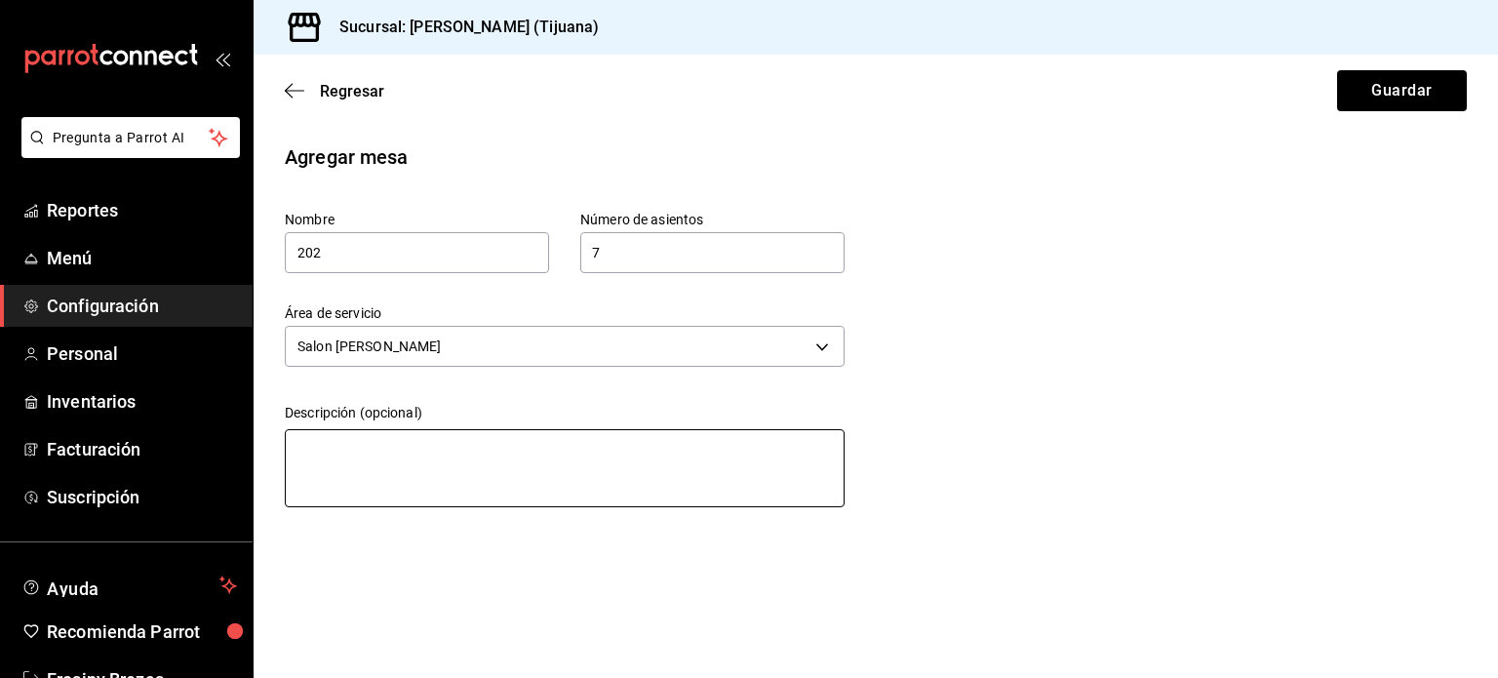
click at [390, 444] on textarea at bounding box center [565, 468] width 560 height 78
type textarea "M"
type textarea "x"
type textarea "Me"
type textarea "x"
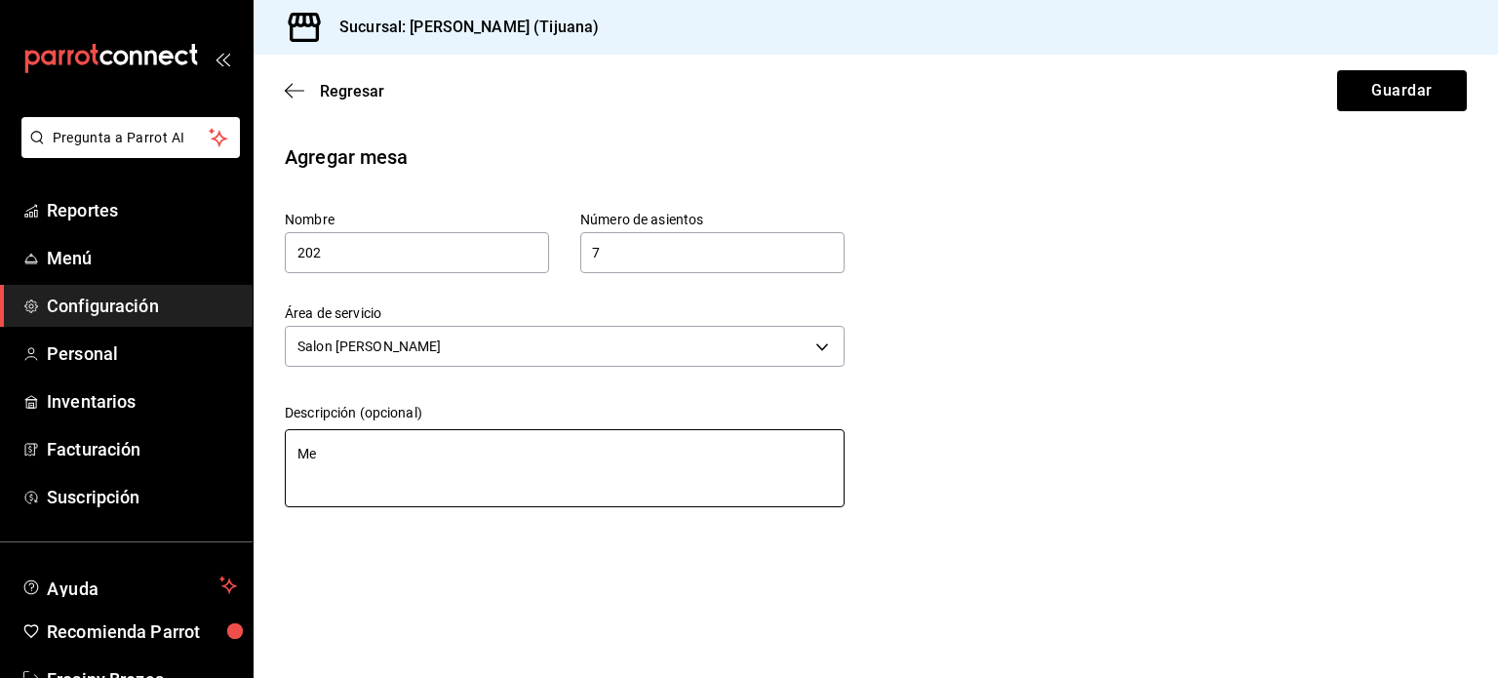
type textarea "Mea"
type textarea "x"
type textarea "Me"
type textarea "x"
type textarea "Mes"
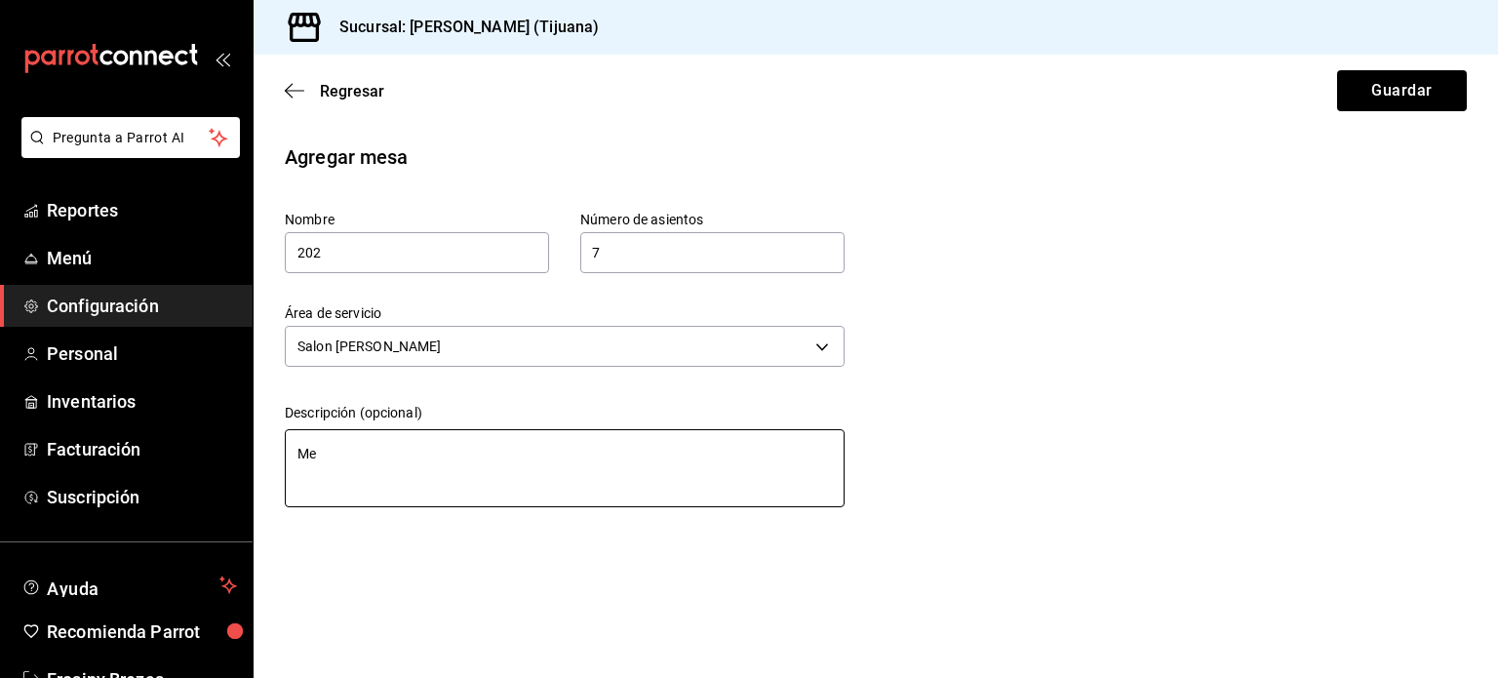
type textarea "x"
type textarea "Mesa"
type textarea "x"
type textarea "Mesa"
type textarea "x"
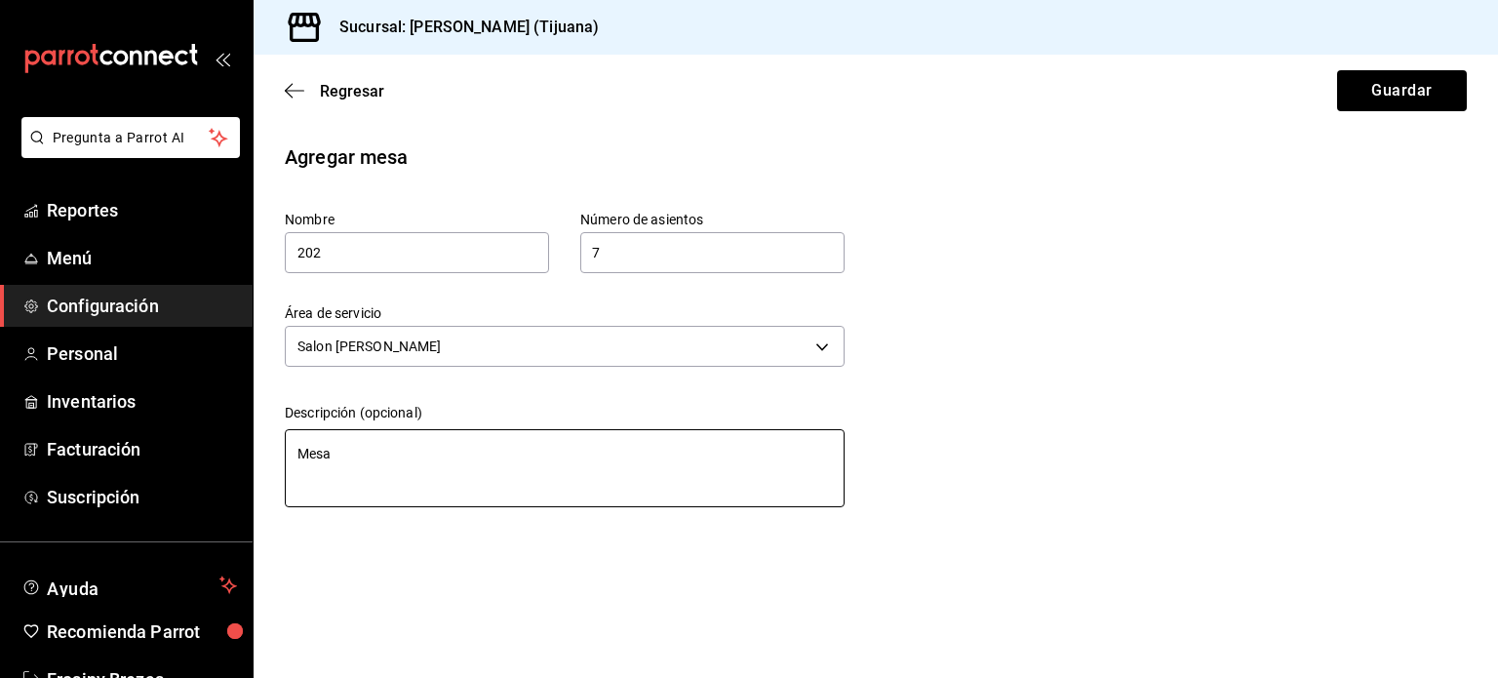
type textarea "Mesa R"
type textarea "x"
type textarea "Mesa Re"
type textarea "x"
type textarea "Mesa Red"
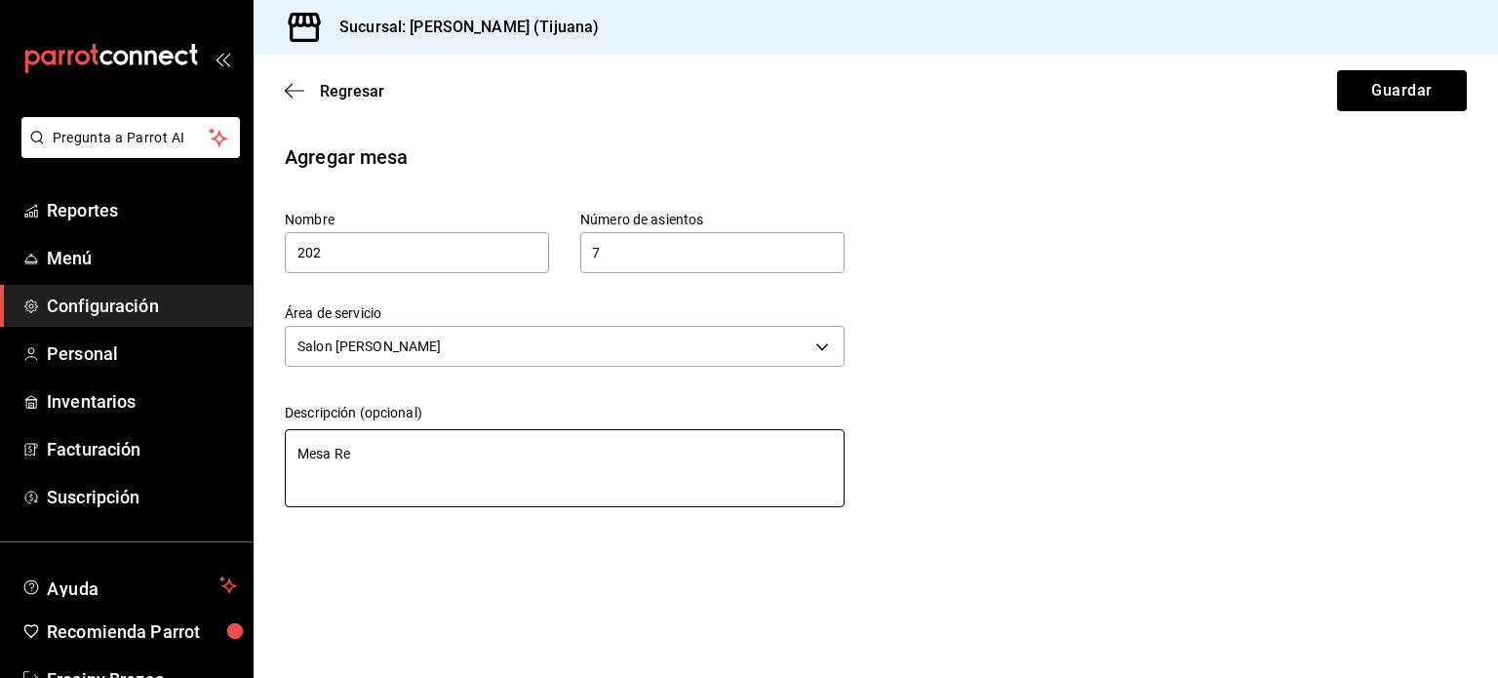
type textarea "x"
type textarea "Mesa Redo"
type textarea "x"
type textarea "Mesa [PERSON_NAME]"
type textarea "x"
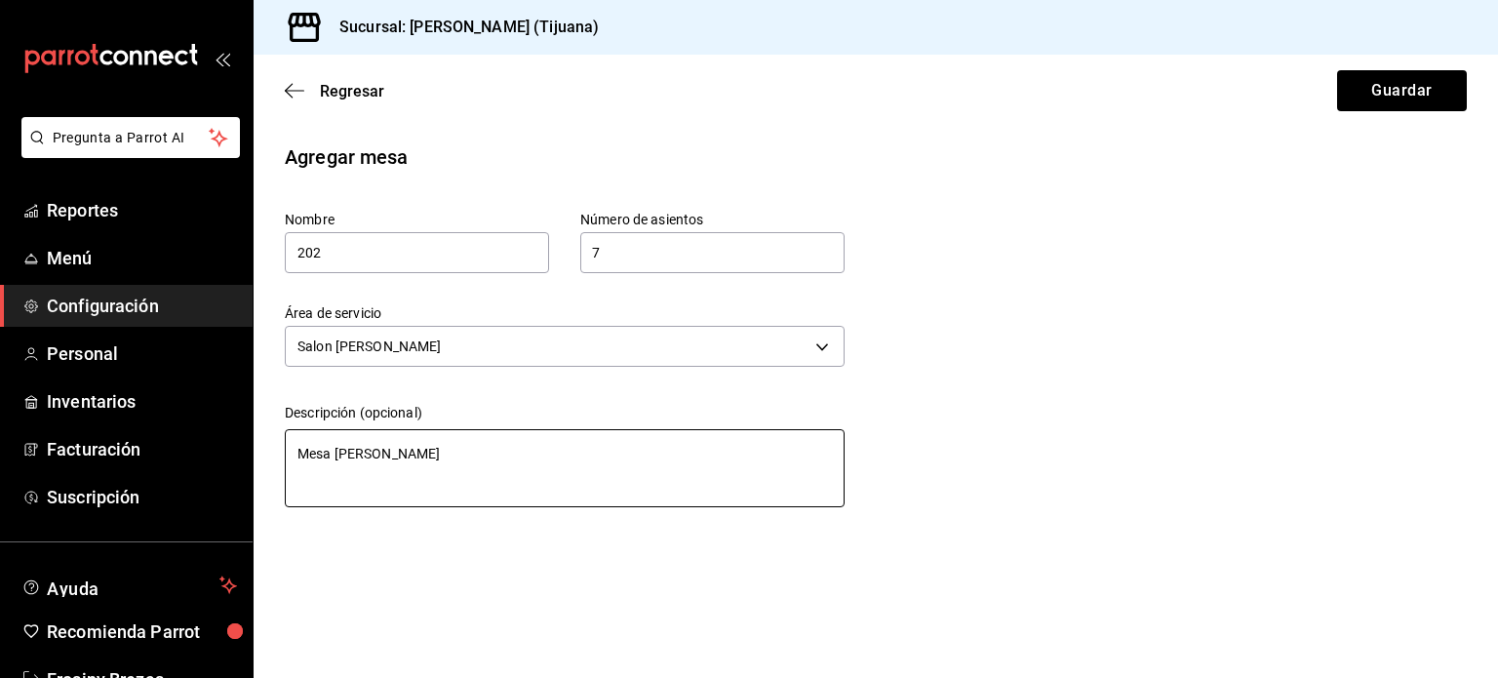
type textarea "Mesa Redond"
type textarea "x"
type textarea "Mesa Redonda"
type textarea "x"
type textarea "Mesa Redonda"
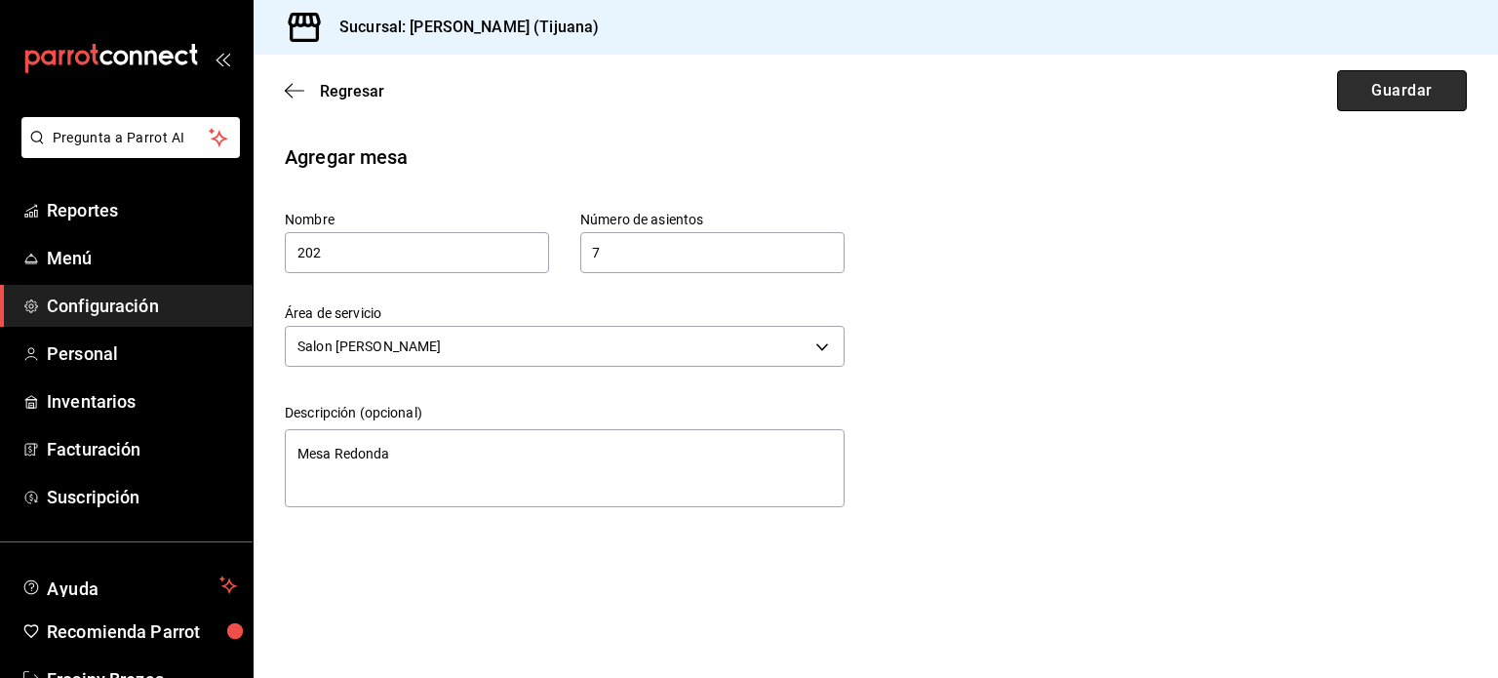
click at [1369, 107] on button "Guardar" at bounding box center [1402, 90] width 130 height 41
type textarea "x"
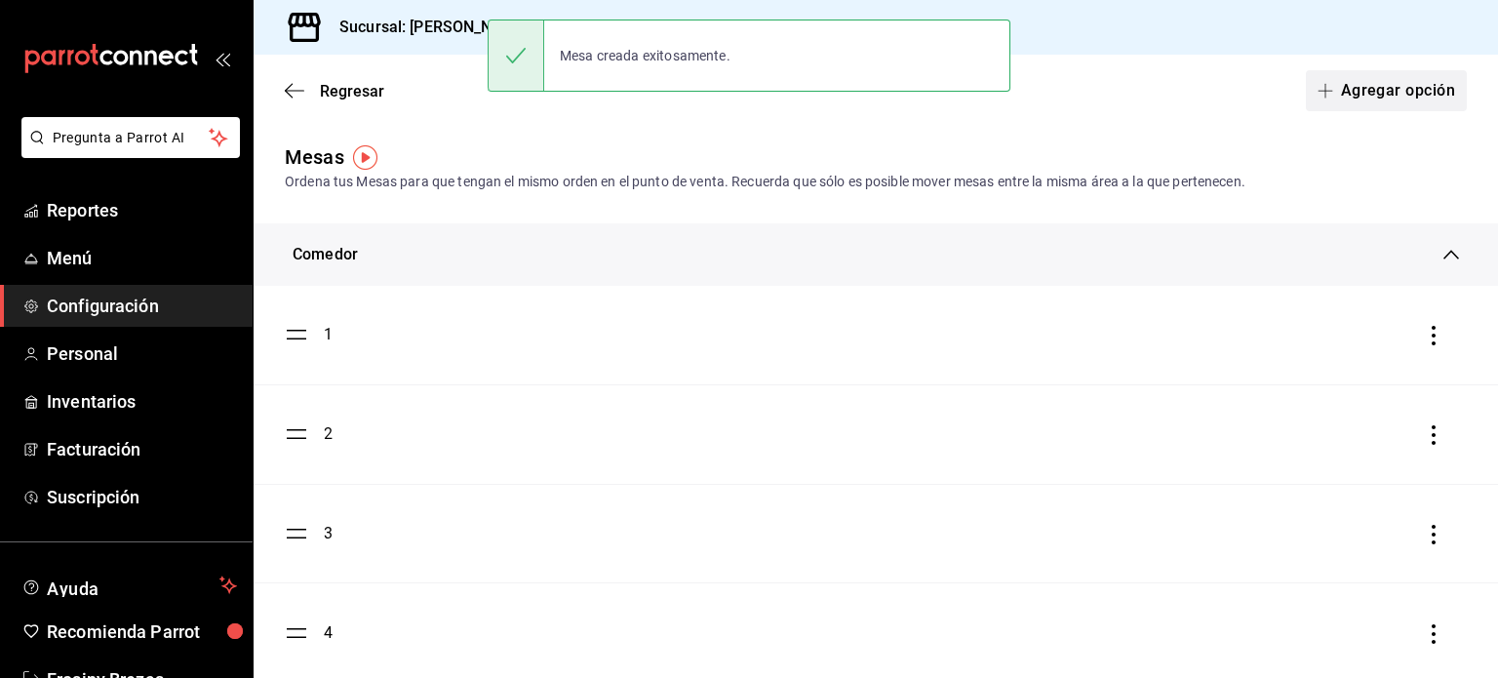
click at [1331, 96] on button "Agregar opción" at bounding box center [1386, 90] width 161 height 41
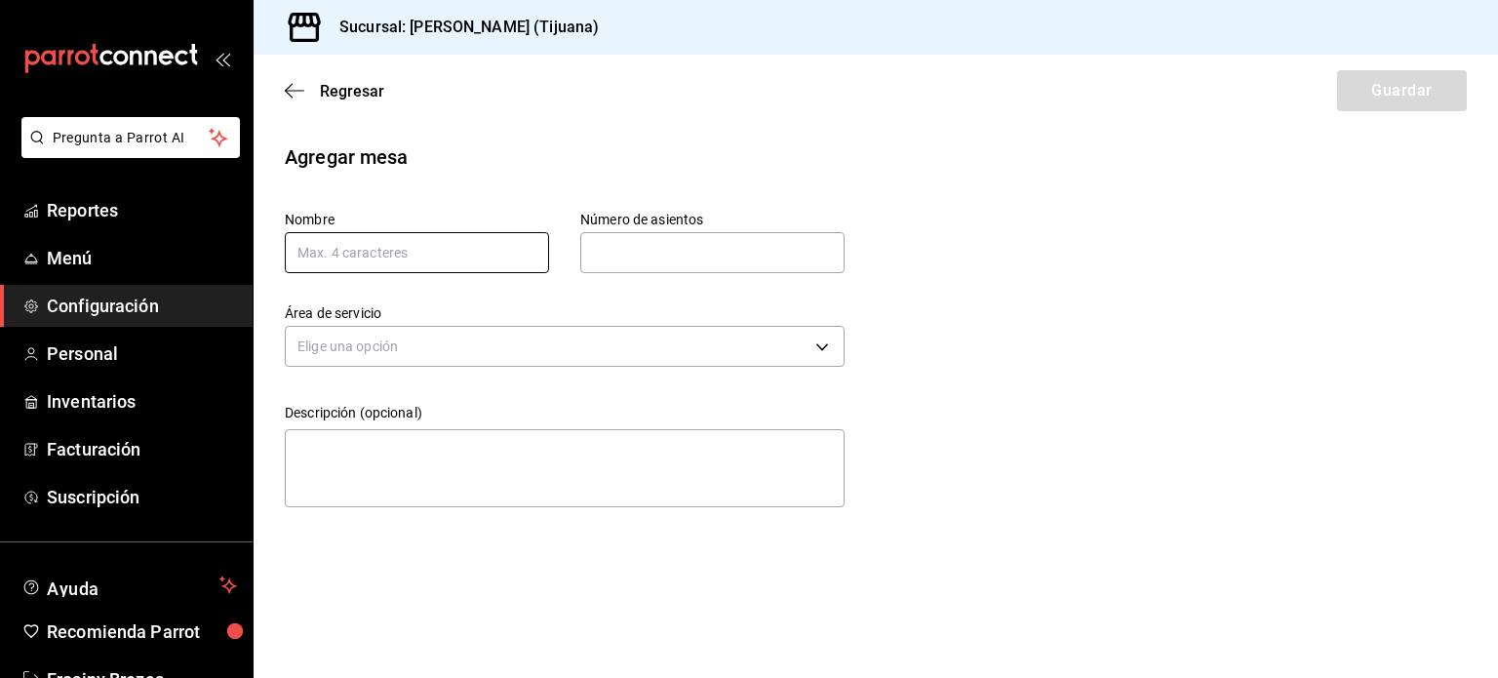
click at [533, 254] on input "text" at bounding box center [417, 252] width 264 height 41
type input "204"
click at [702, 250] on input "text" at bounding box center [712, 252] width 264 height 39
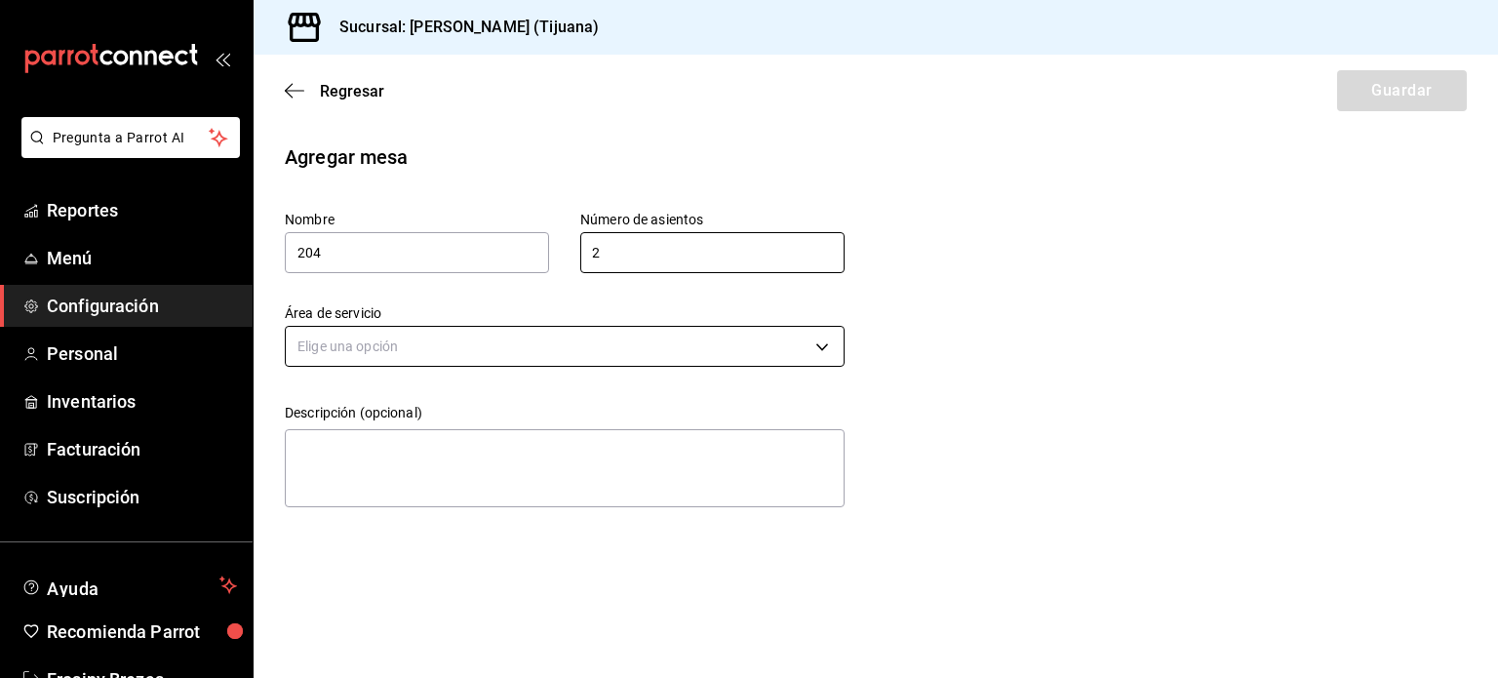
type input "2"
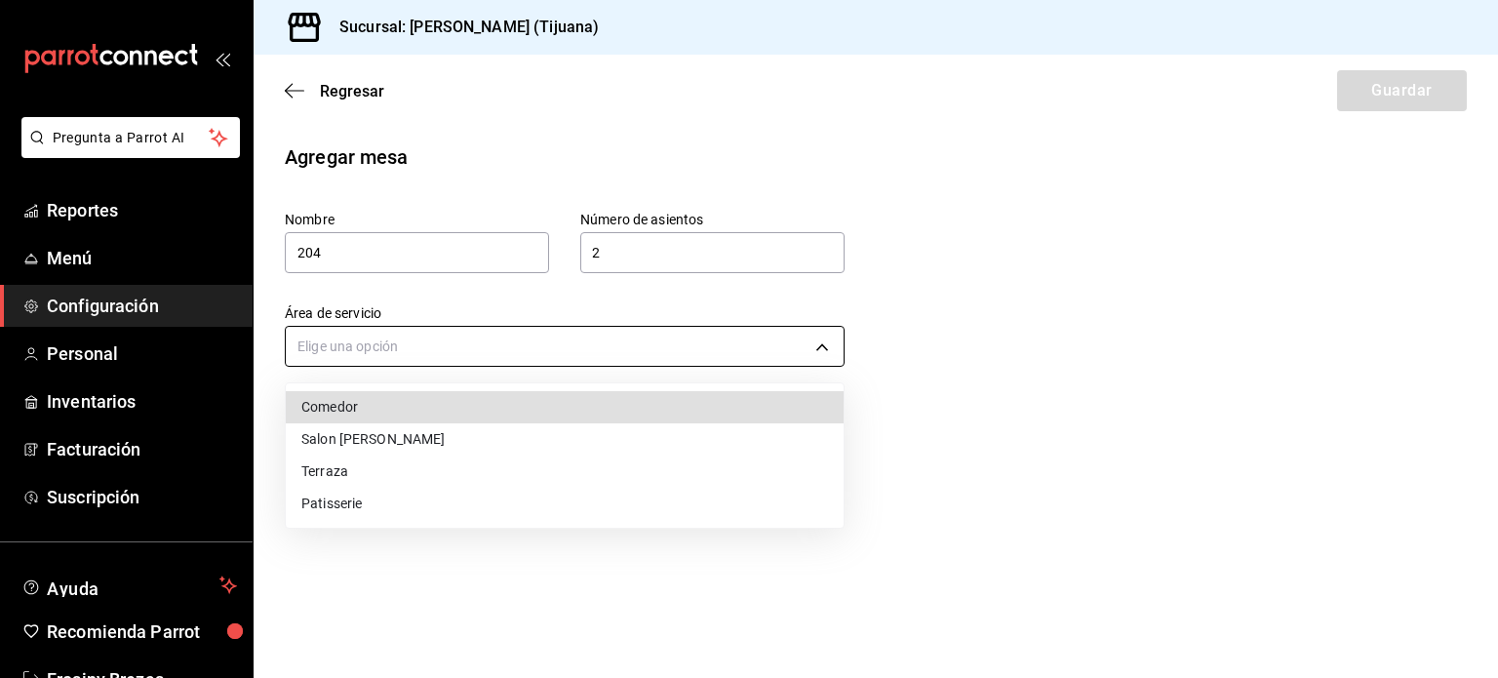
click at [455, 349] on body "Pregunta a Parrot AI Reportes Menú Configuración Personal Inventarios Facturaci…" at bounding box center [749, 339] width 1498 height 678
click at [435, 444] on li "Salon [PERSON_NAME]" at bounding box center [565, 439] width 558 height 32
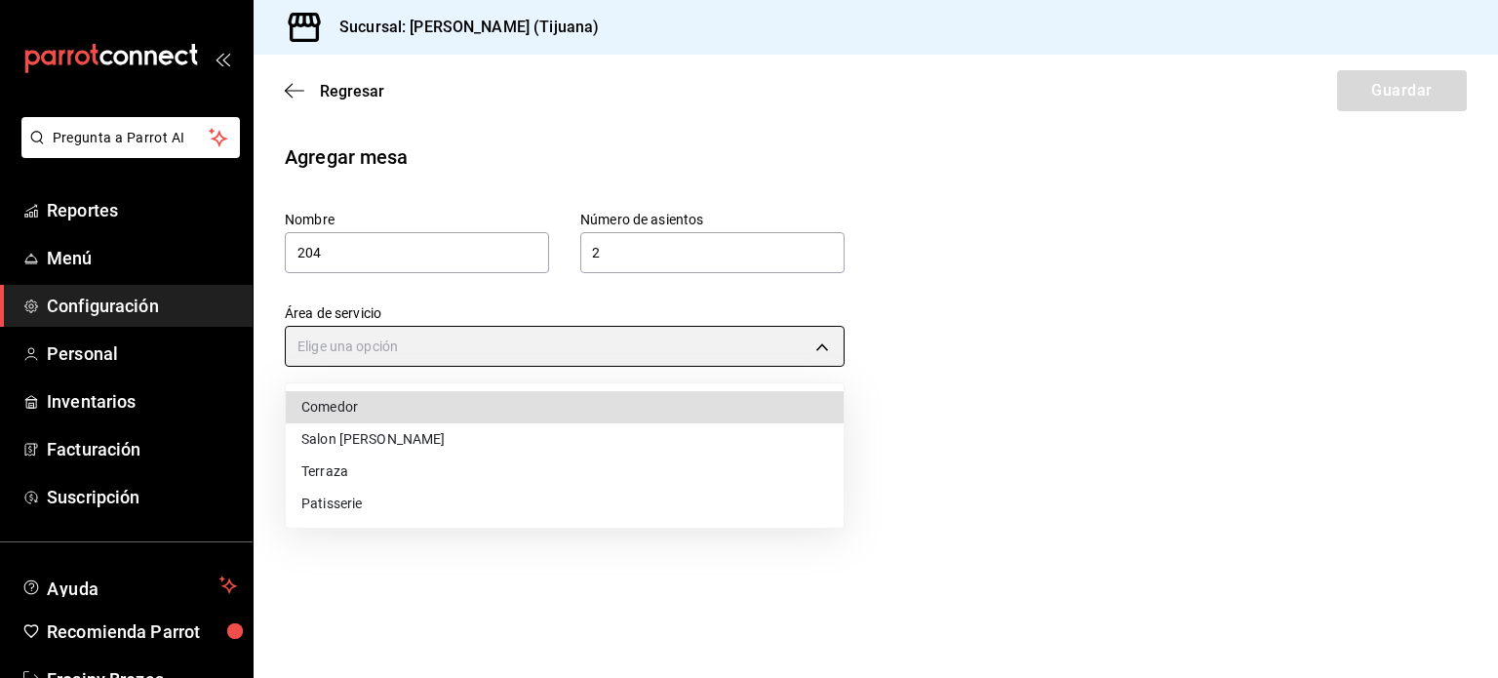
type input "3c1a5566-467d-4854-b394-ab5cae874666"
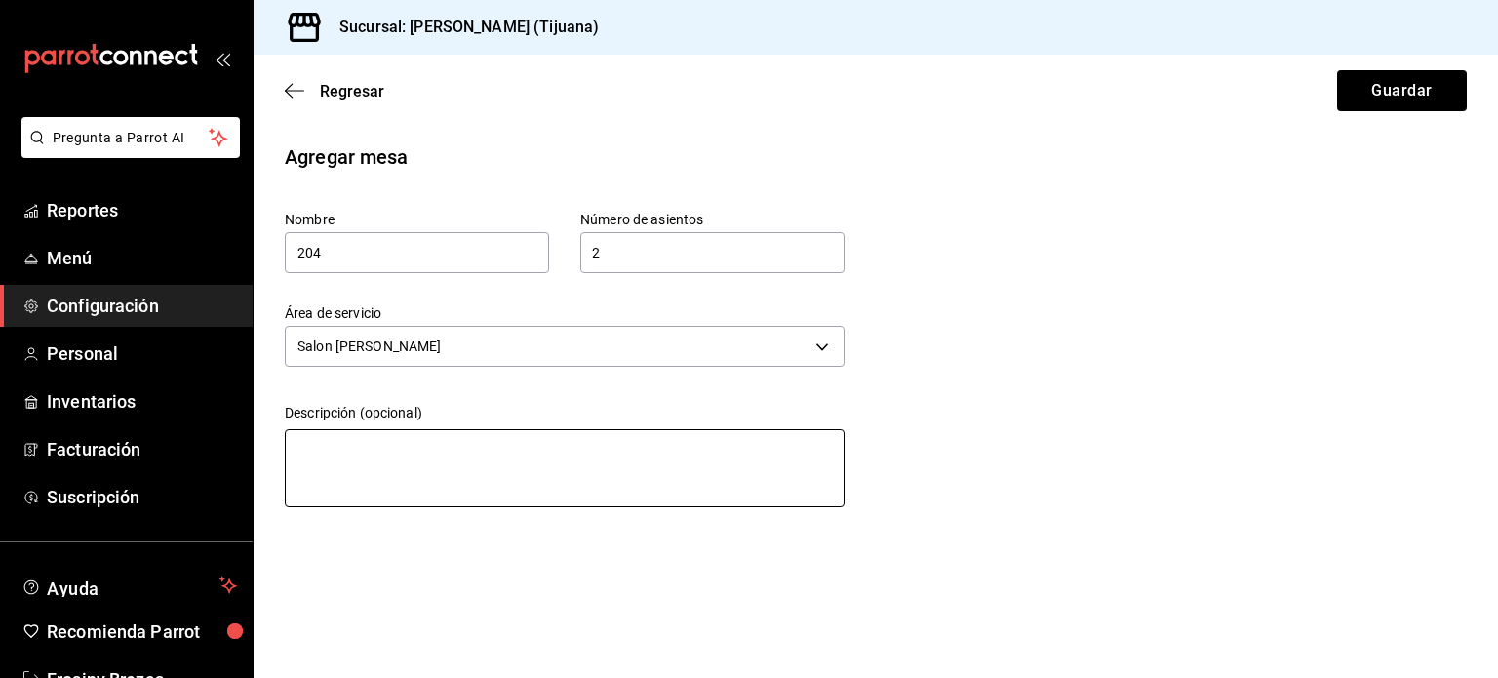
click at [435, 444] on textarea at bounding box center [565, 468] width 560 height 78
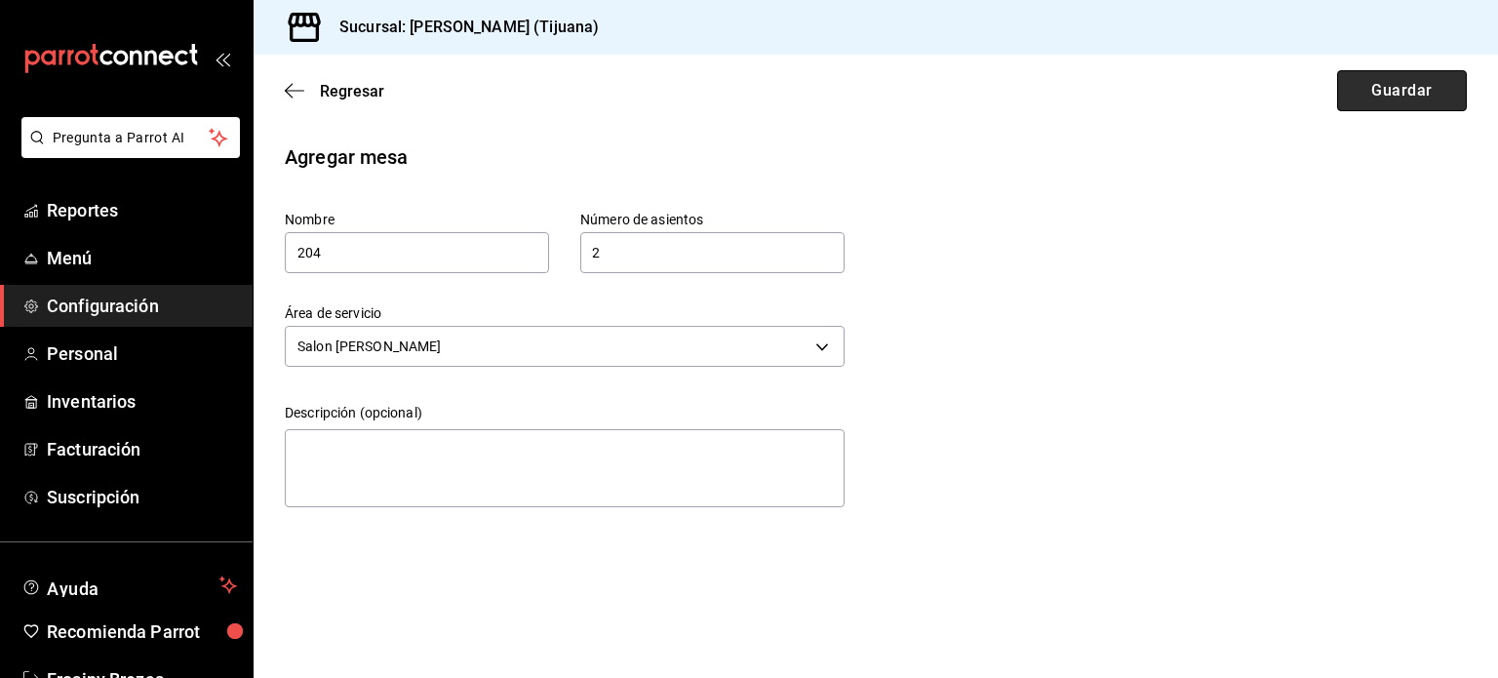
click at [1368, 89] on button "Guardar" at bounding box center [1402, 90] width 130 height 41
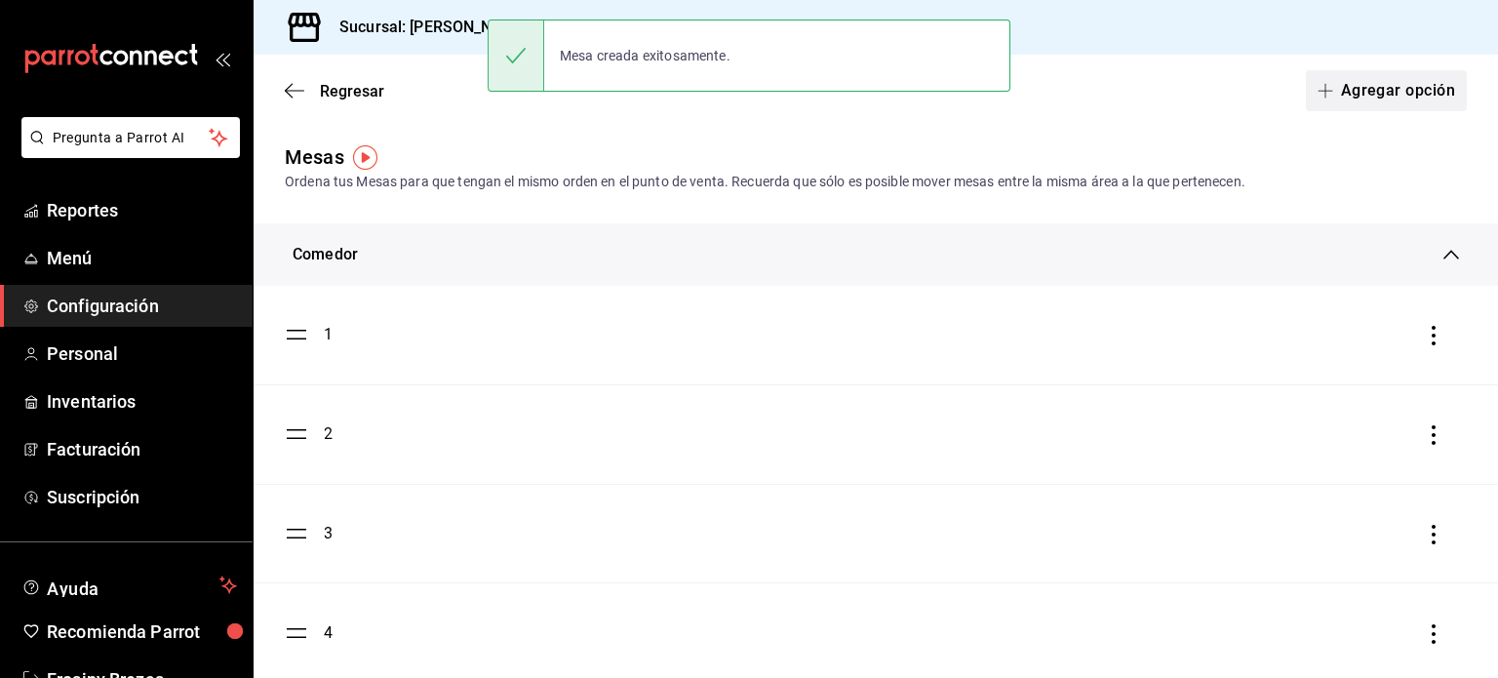
click at [1347, 105] on button "Agregar opción" at bounding box center [1386, 90] width 161 height 41
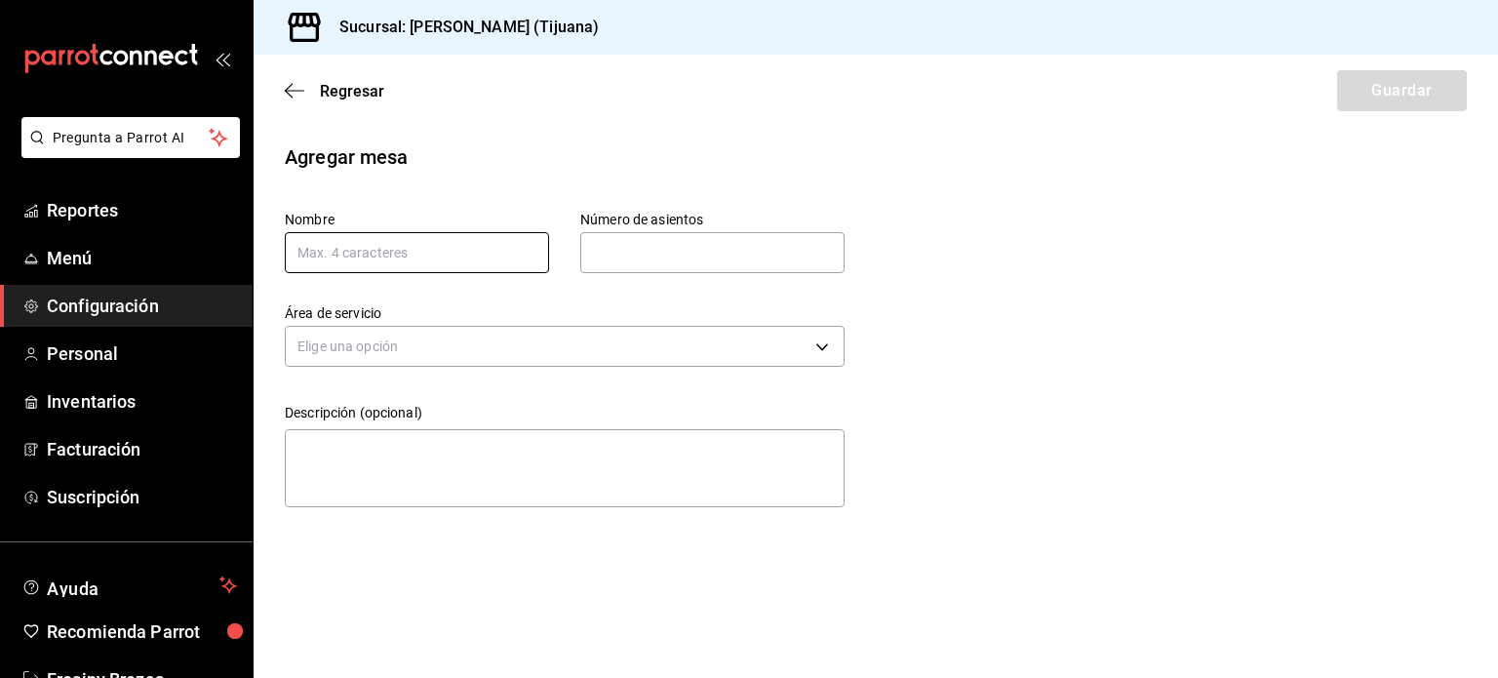
click at [406, 246] on input "text" at bounding box center [417, 252] width 264 height 41
type input "206"
click at [643, 266] on input "text" at bounding box center [712, 252] width 264 height 39
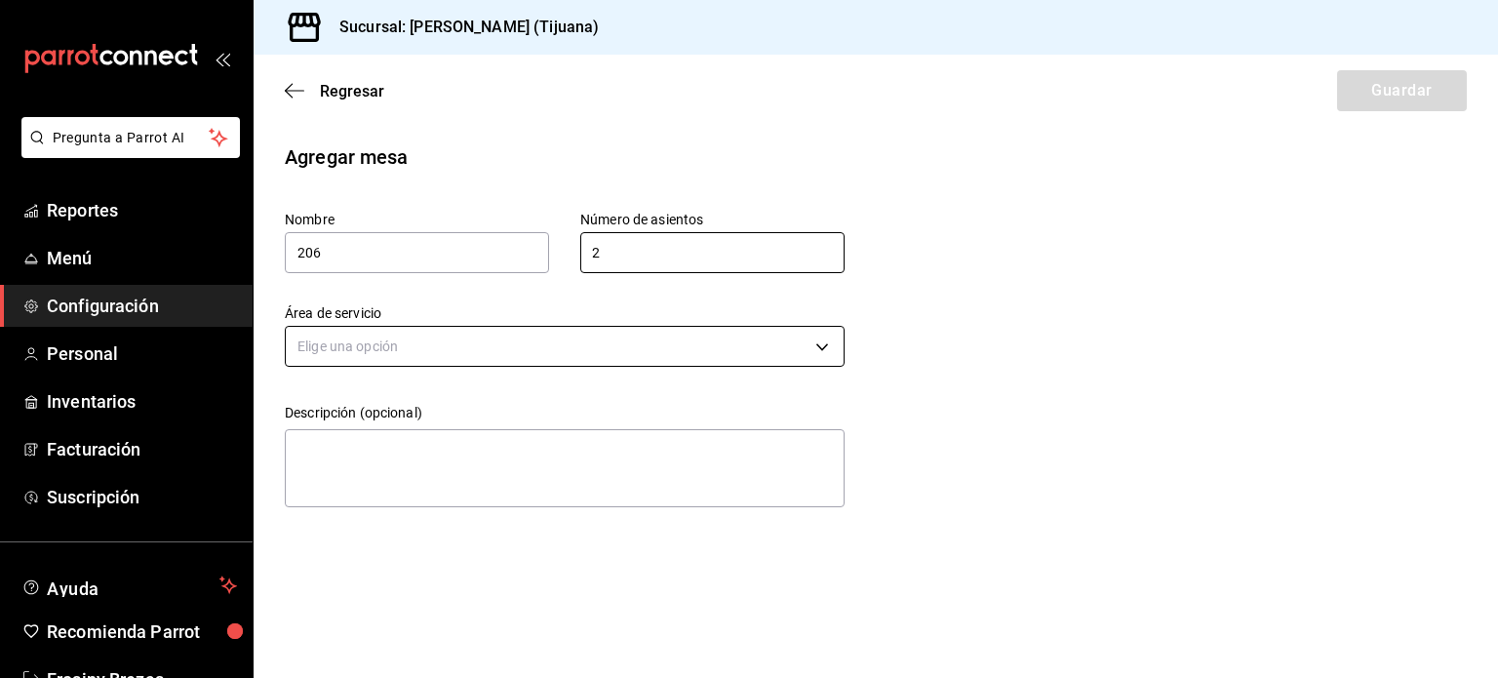
type input "2"
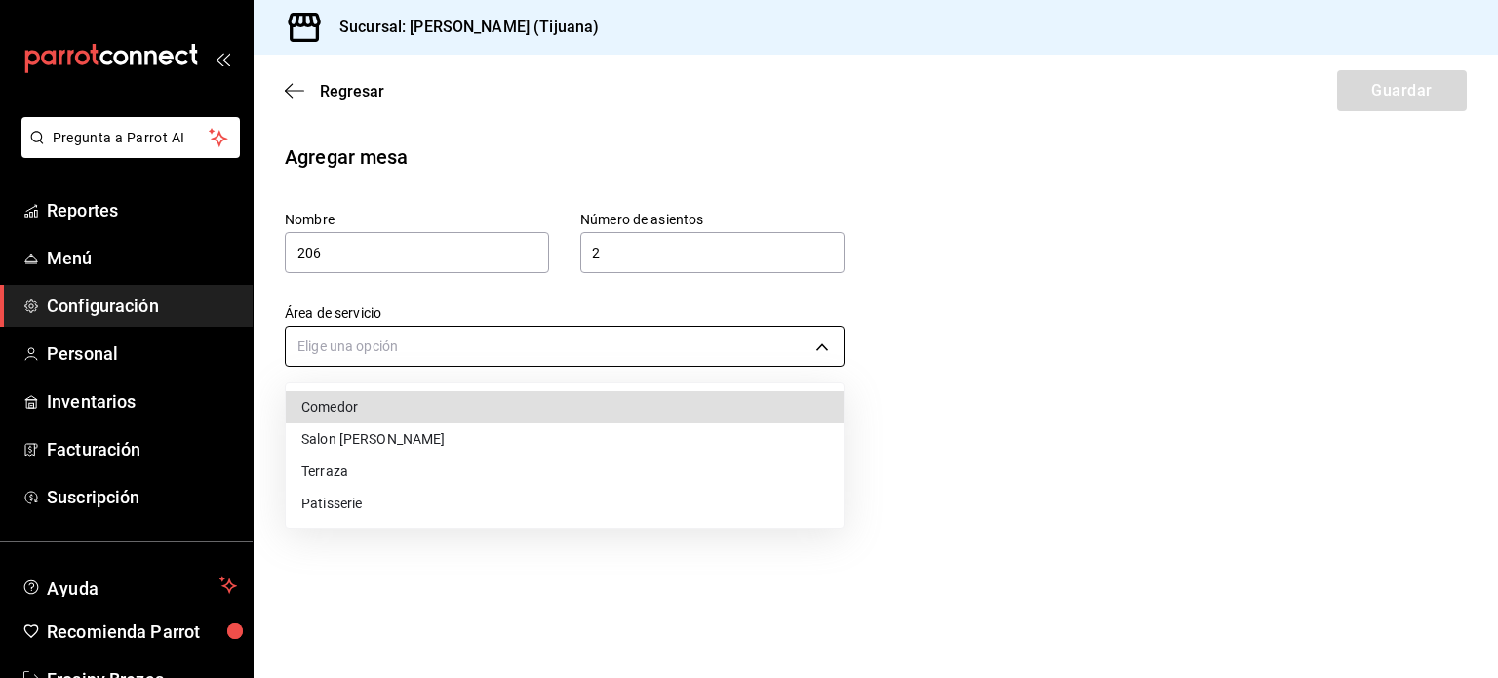
click at [585, 343] on body "Pregunta a Parrot AI Reportes Menú Configuración Personal Inventarios Facturaci…" at bounding box center [749, 339] width 1498 height 678
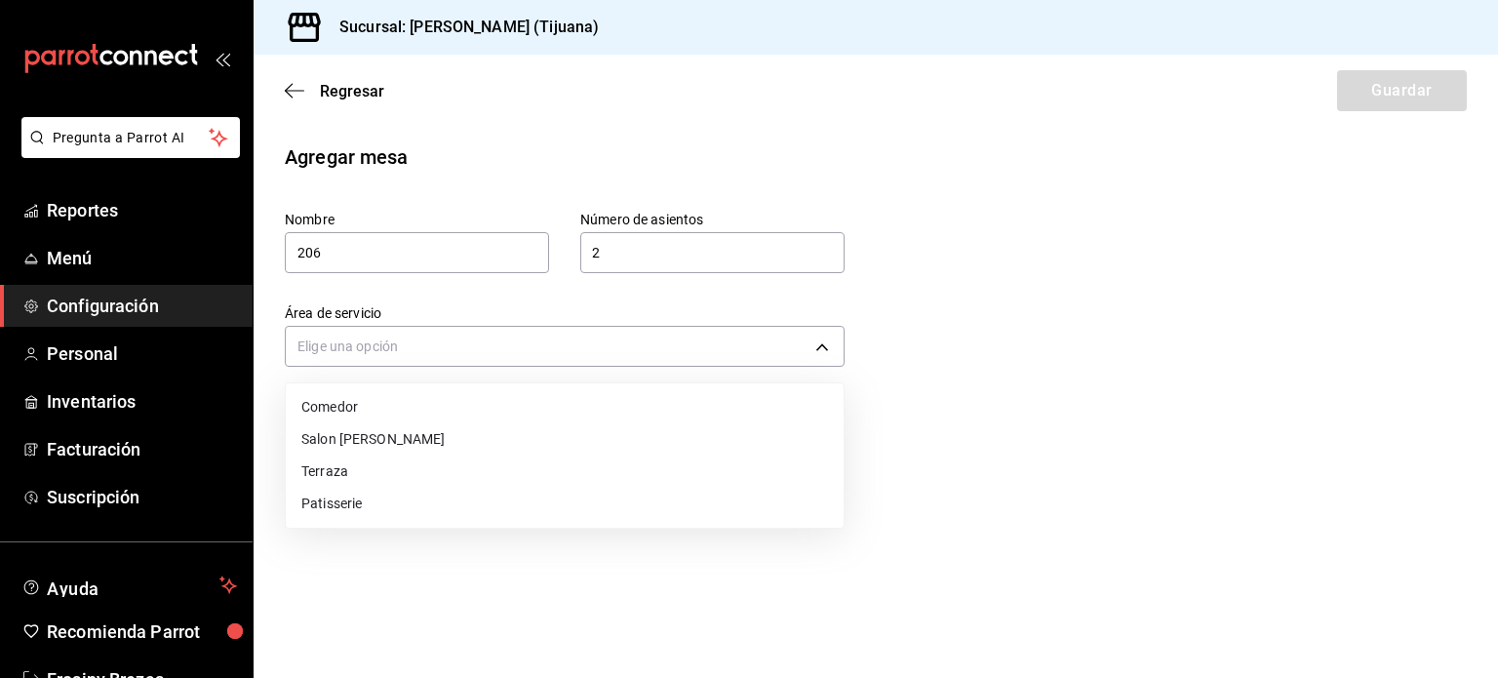
click at [477, 424] on li "Salon [PERSON_NAME]" at bounding box center [565, 439] width 558 height 32
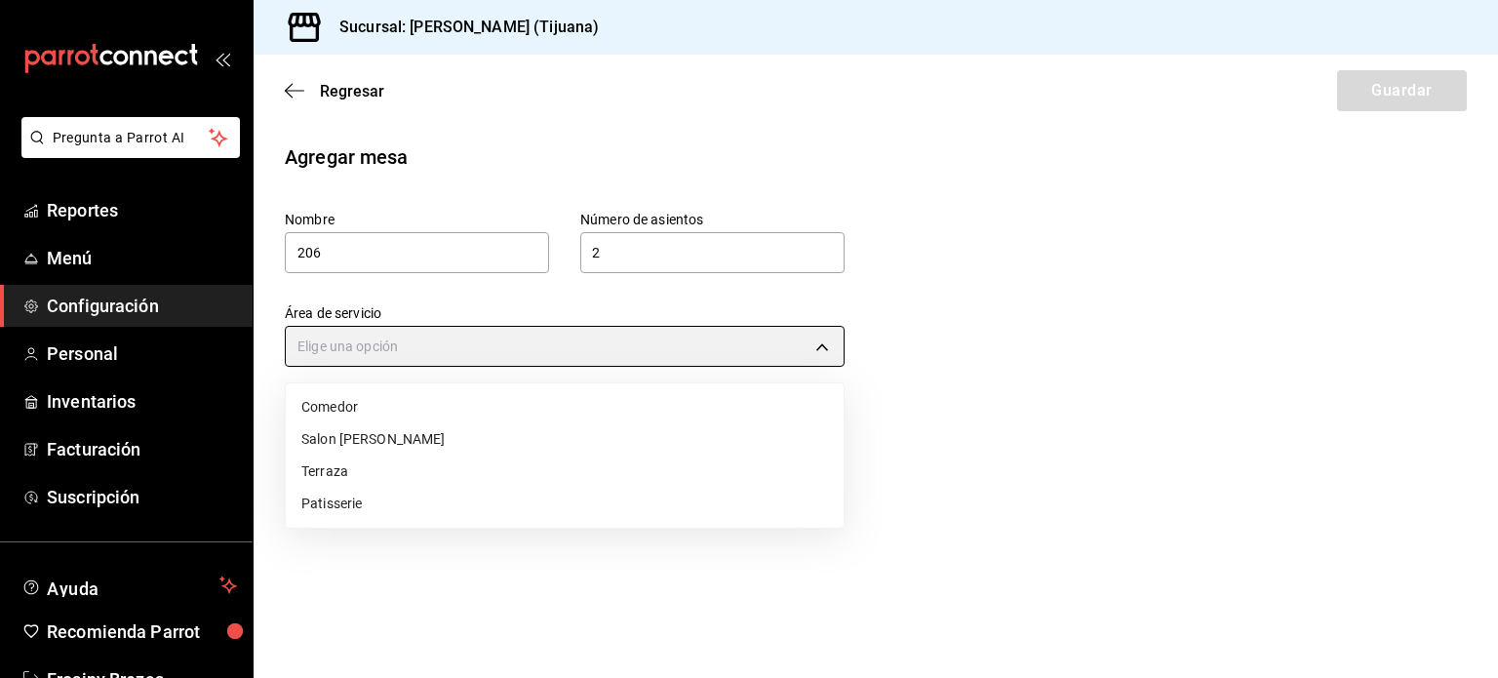
type input "3c1a5566-467d-4854-b394-ab5cae874666"
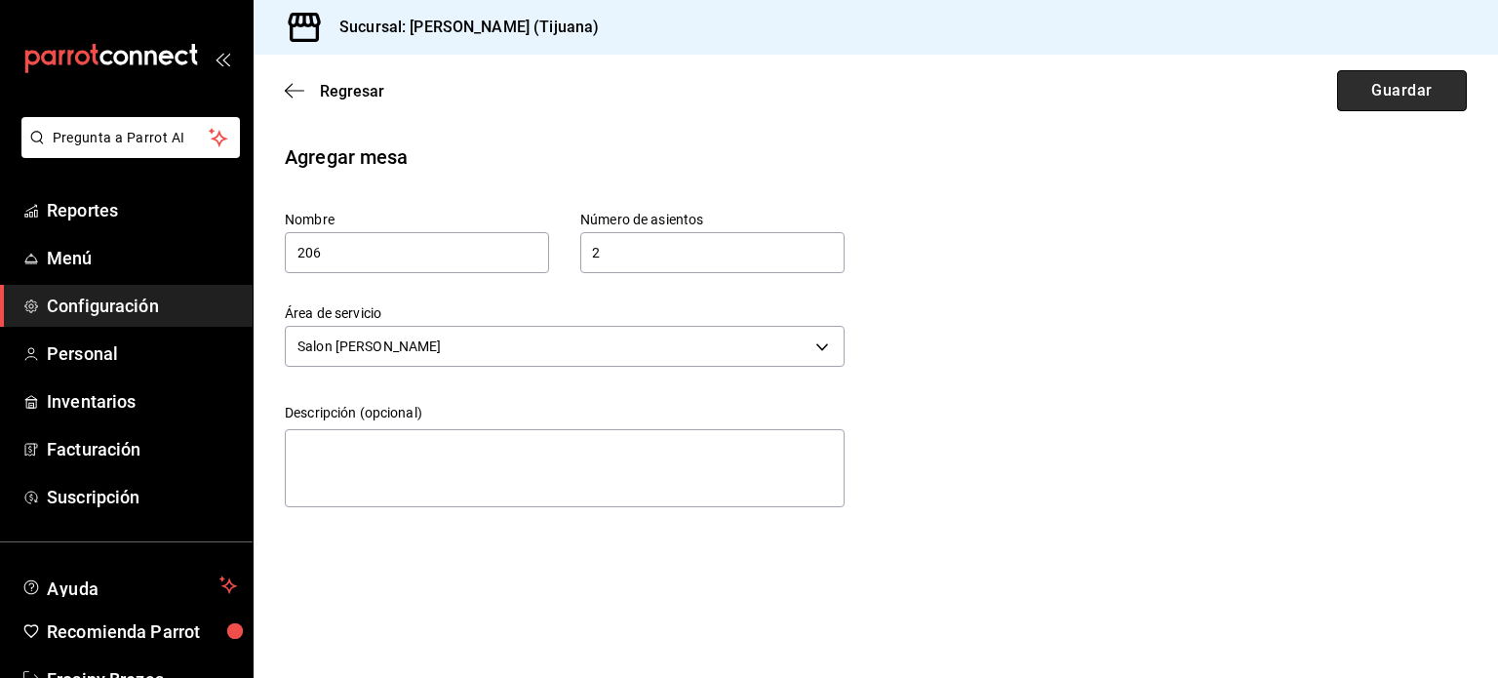
click at [1393, 93] on button "Guardar" at bounding box center [1402, 90] width 130 height 41
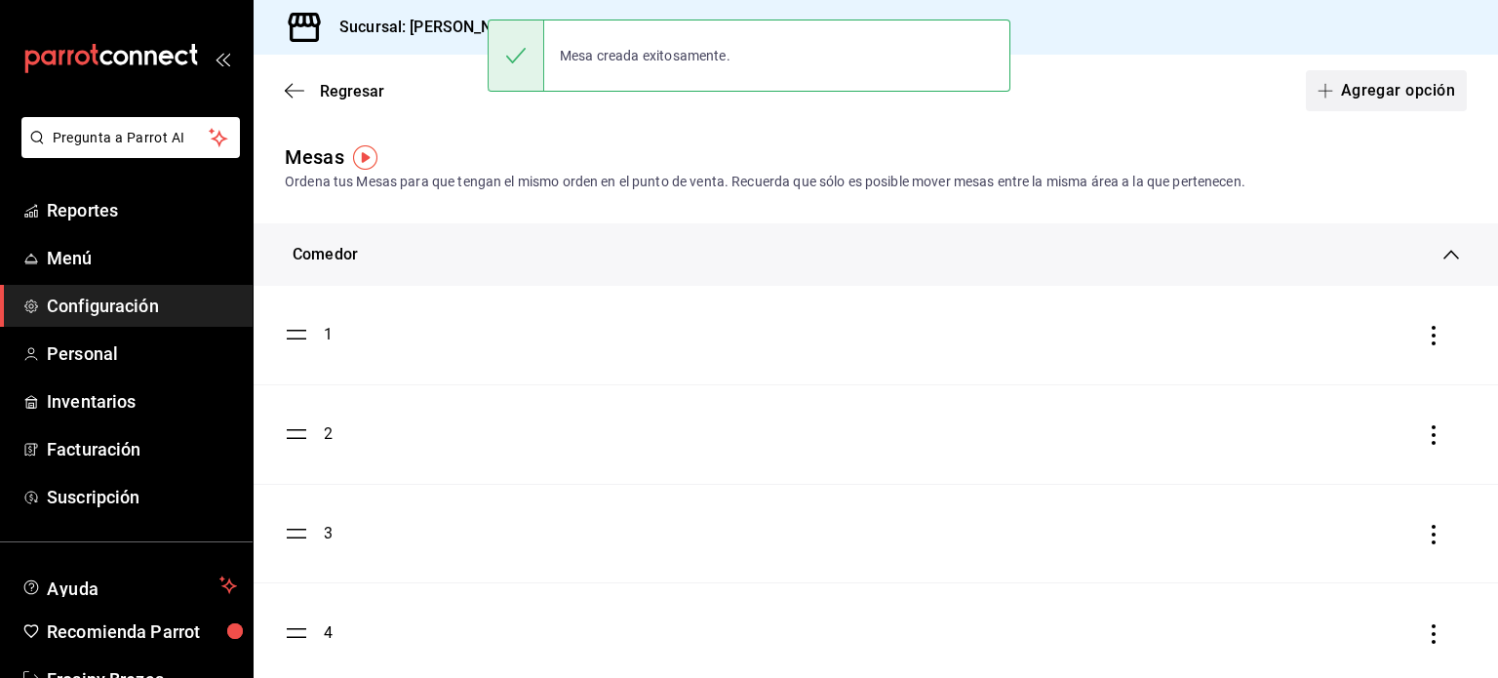
click at [1318, 92] on icon "button" at bounding box center [1326, 91] width 16 height 16
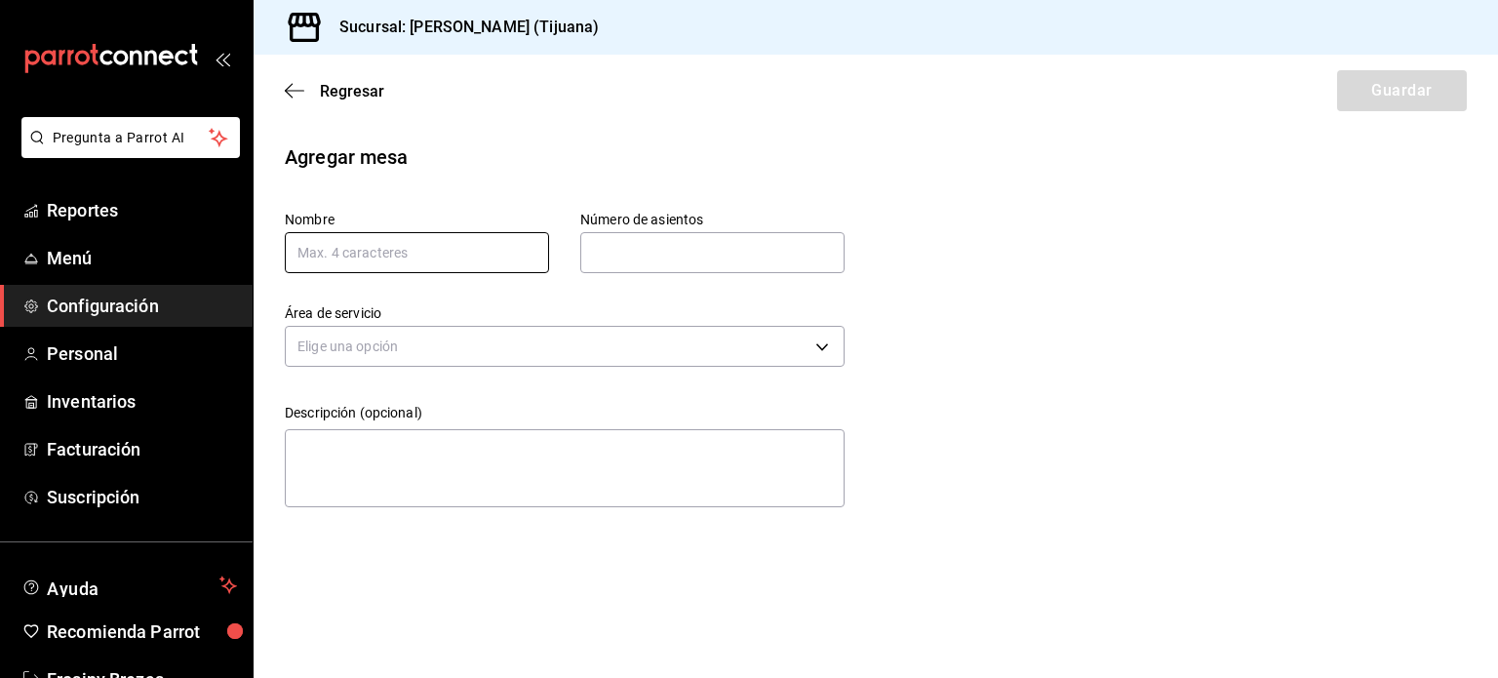
click at [483, 256] on input "text" at bounding box center [417, 252] width 264 height 41
type input "208"
click at [669, 235] on input "text" at bounding box center [712, 252] width 264 height 39
type input "6"
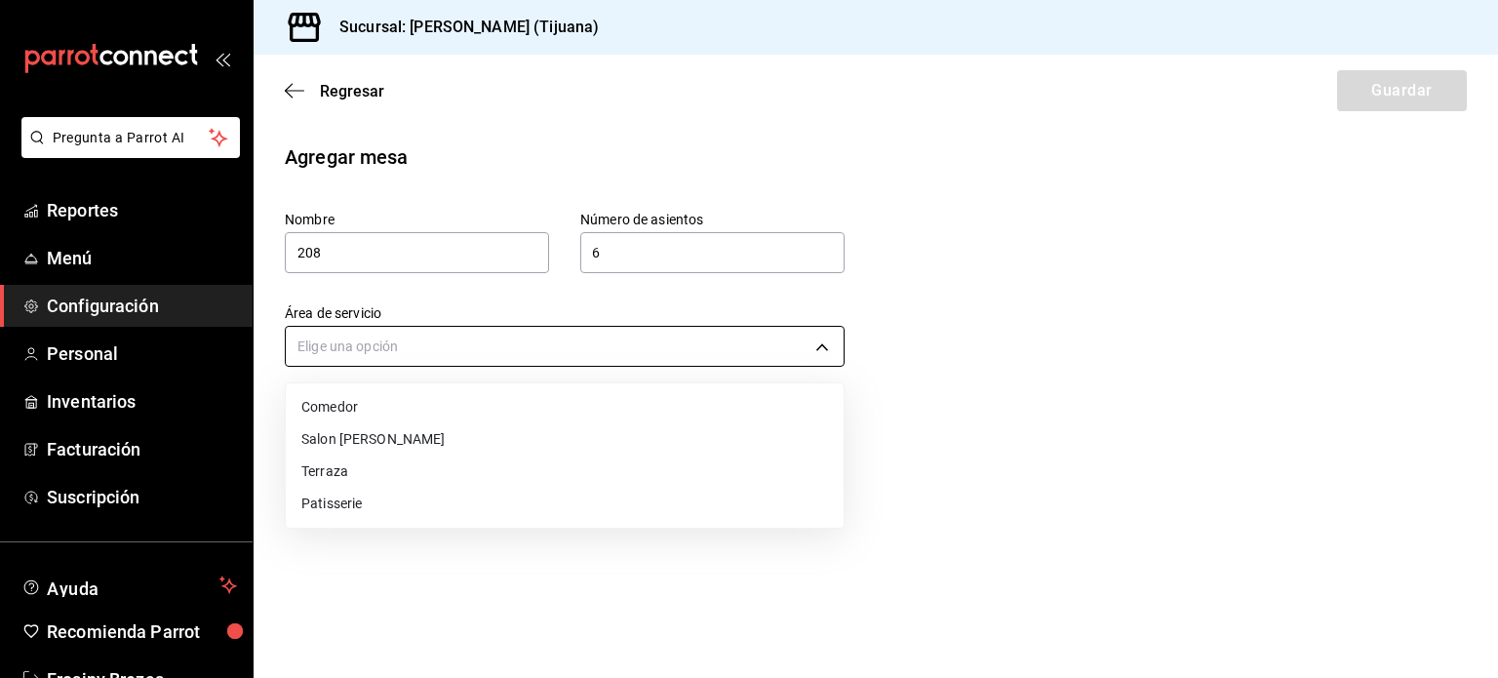
click at [364, 336] on body "Pregunta a Parrot AI Reportes Menú Configuración Personal Inventarios Facturaci…" at bounding box center [749, 339] width 1498 height 678
click at [362, 446] on li "Salon [PERSON_NAME]" at bounding box center [565, 439] width 558 height 32
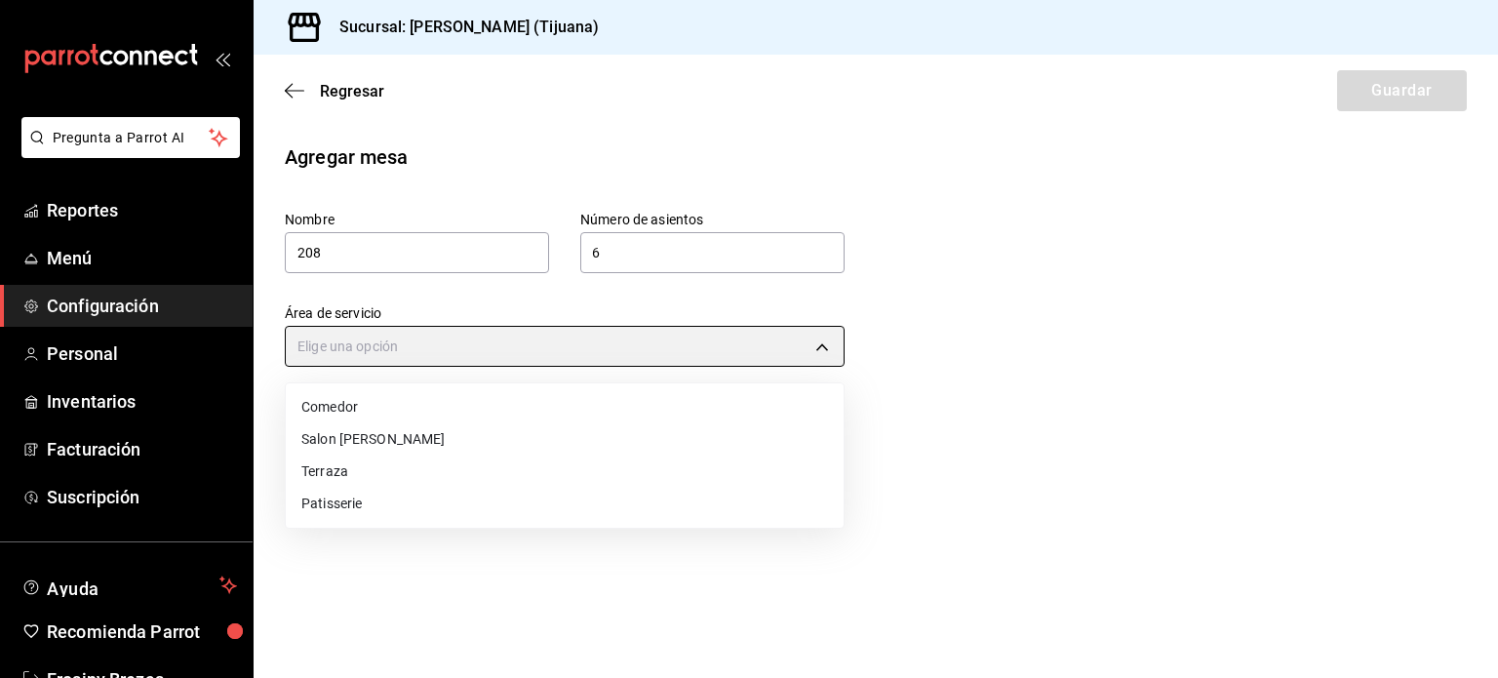
type input "3c1a5566-467d-4854-b394-ab5cae874666"
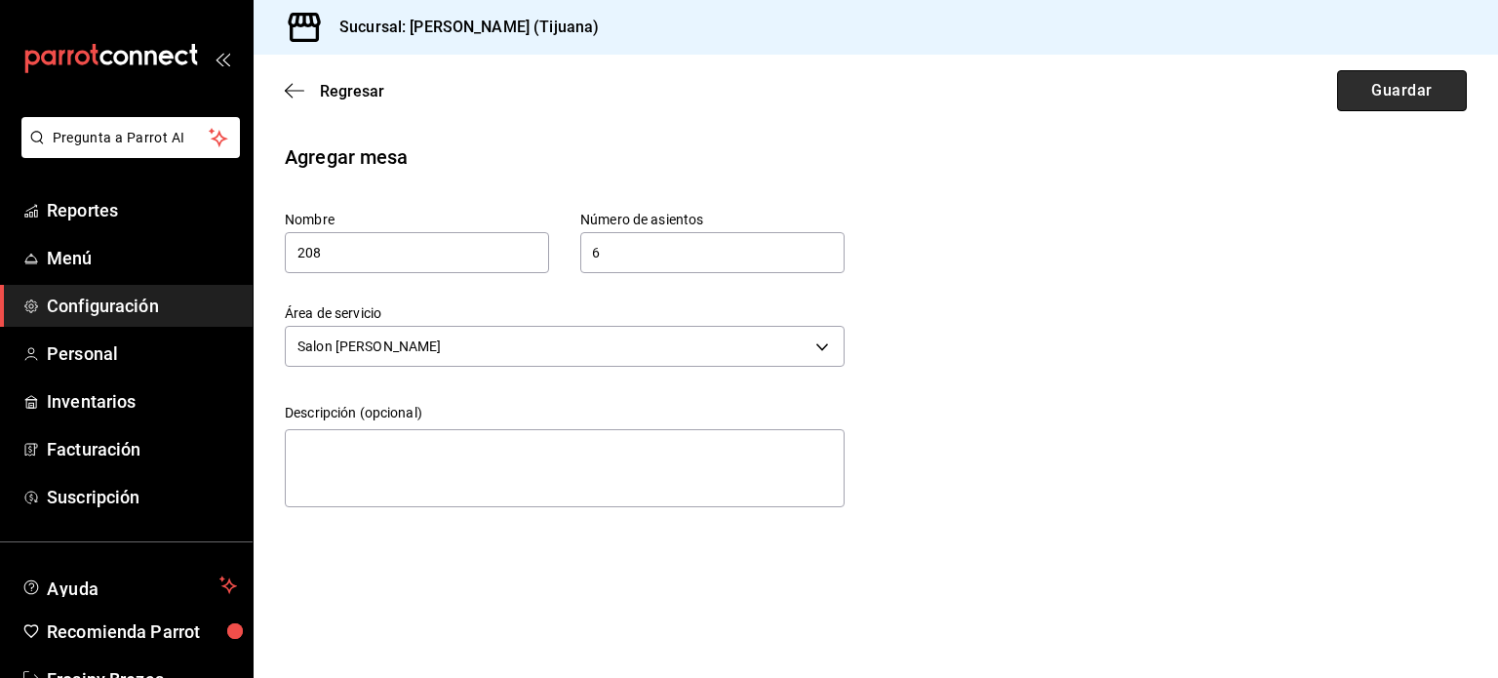
click at [1389, 76] on button "Guardar" at bounding box center [1402, 90] width 130 height 41
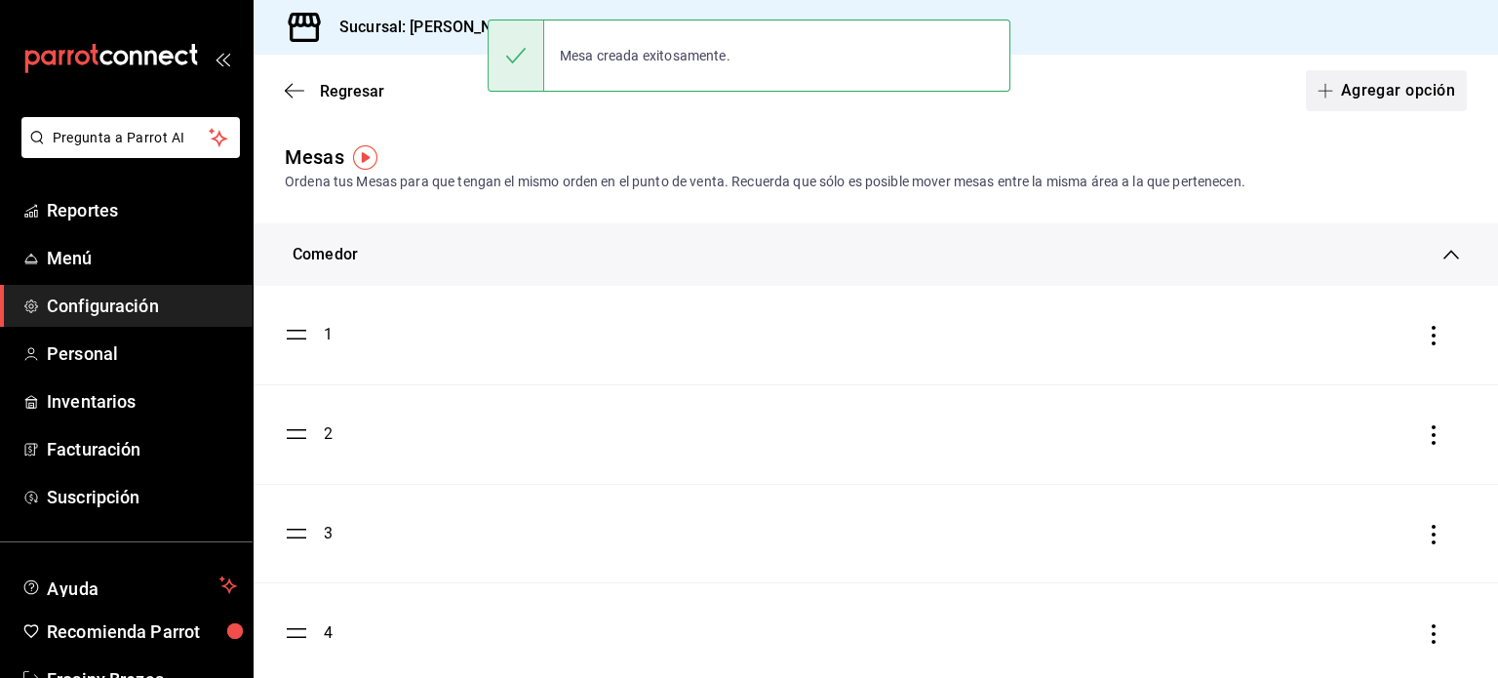
click at [1328, 91] on button "Agregar opción" at bounding box center [1386, 90] width 161 height 41
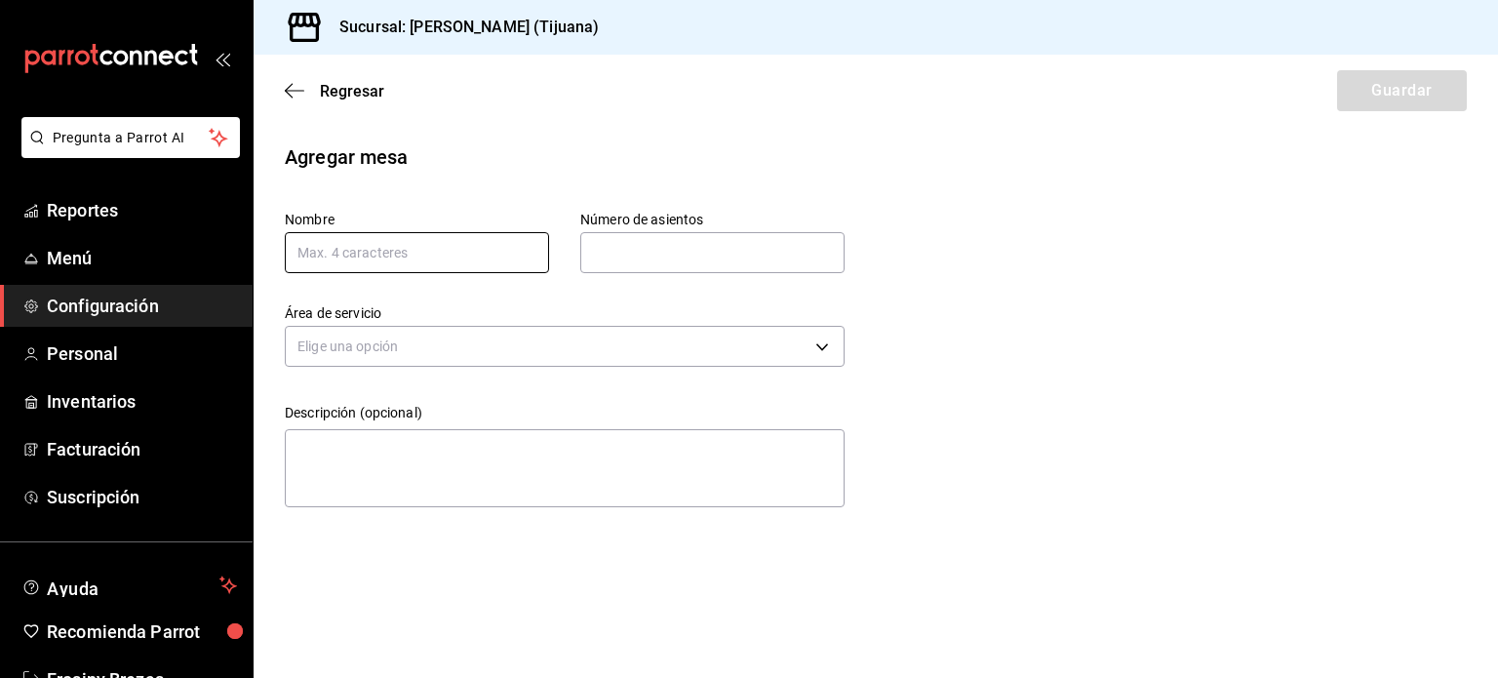
click at [451, 257] on input "text" at bounding box center [417, 252] width 264 height 41
type input "210"
click at [616, 259] on input "text" at bounding box center [712, 252] width 264 height 39
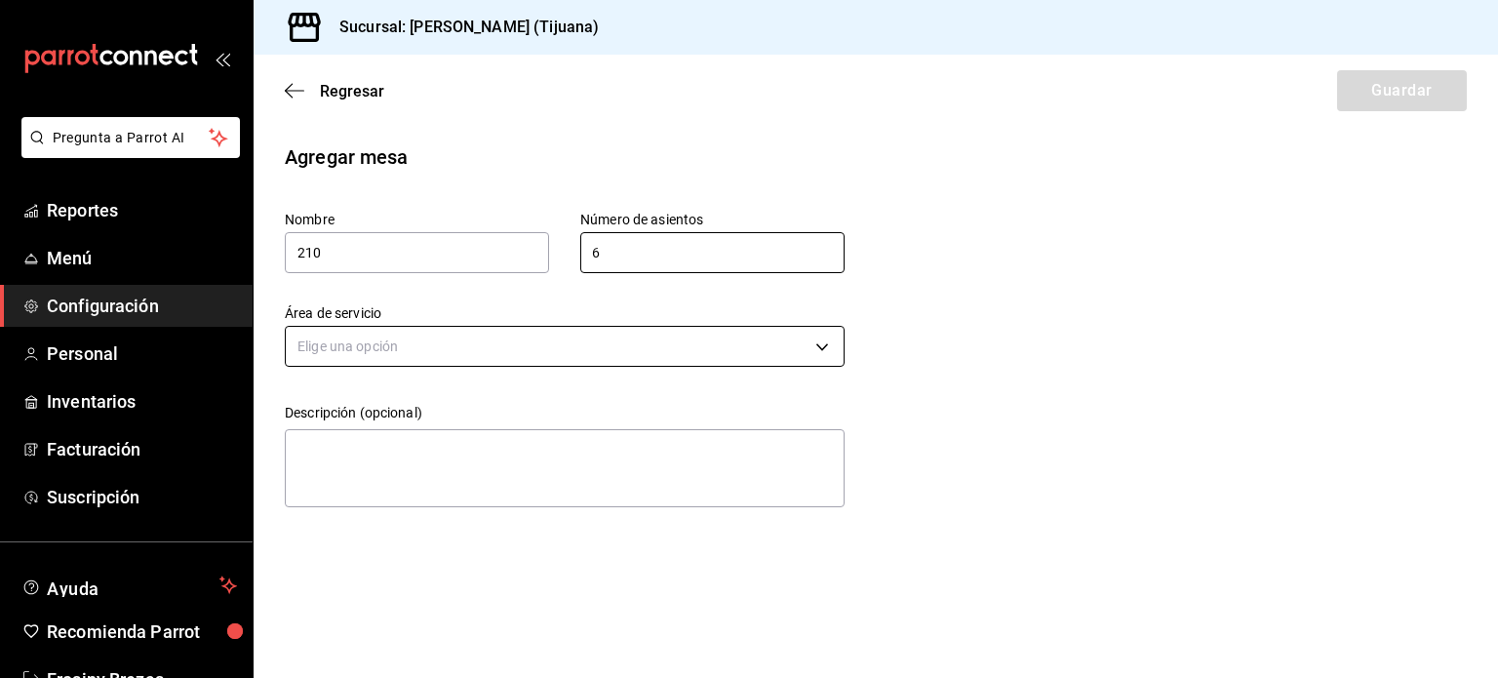
type input "6"
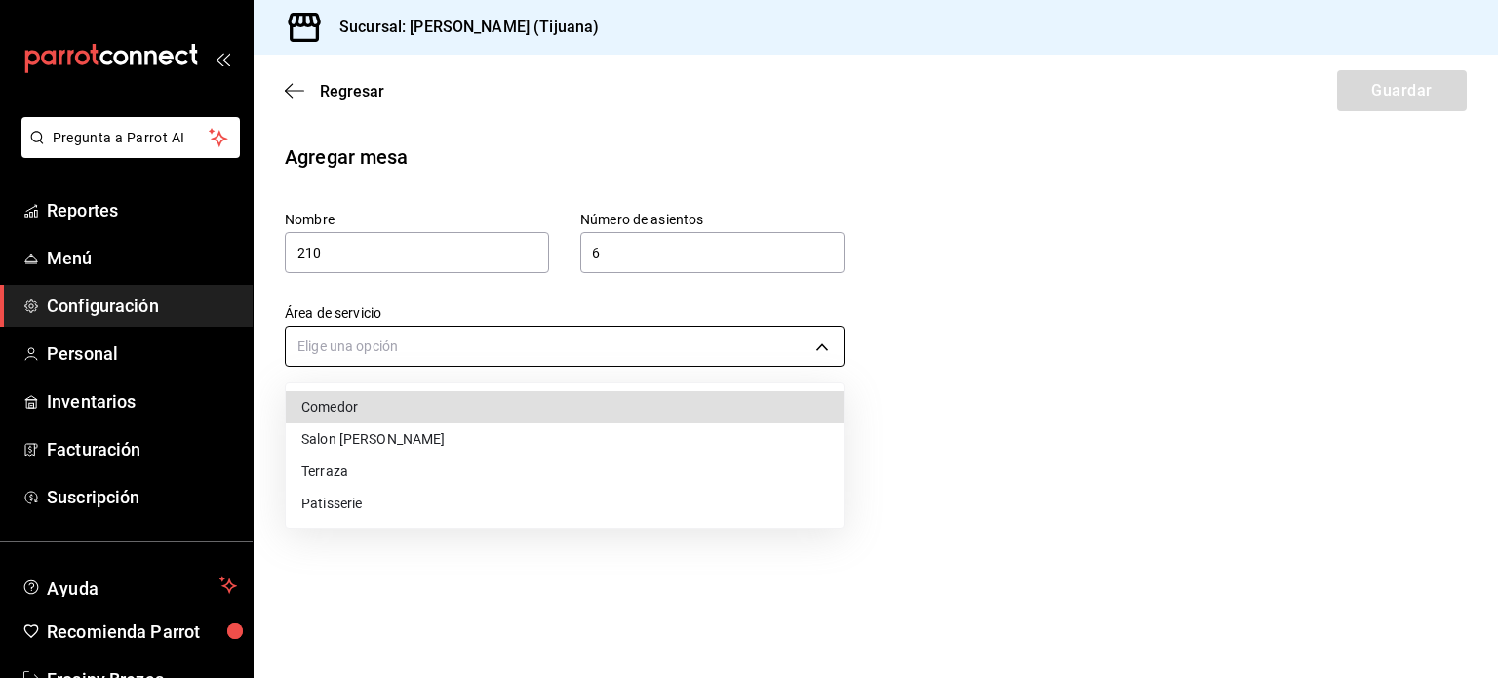
click at [638, 352] on body "Pregunta a Parrot AI Reportes Menú Configuración Personal Inventarios Facturaci…" at bounding box center [749, 339] width 1498 height 678
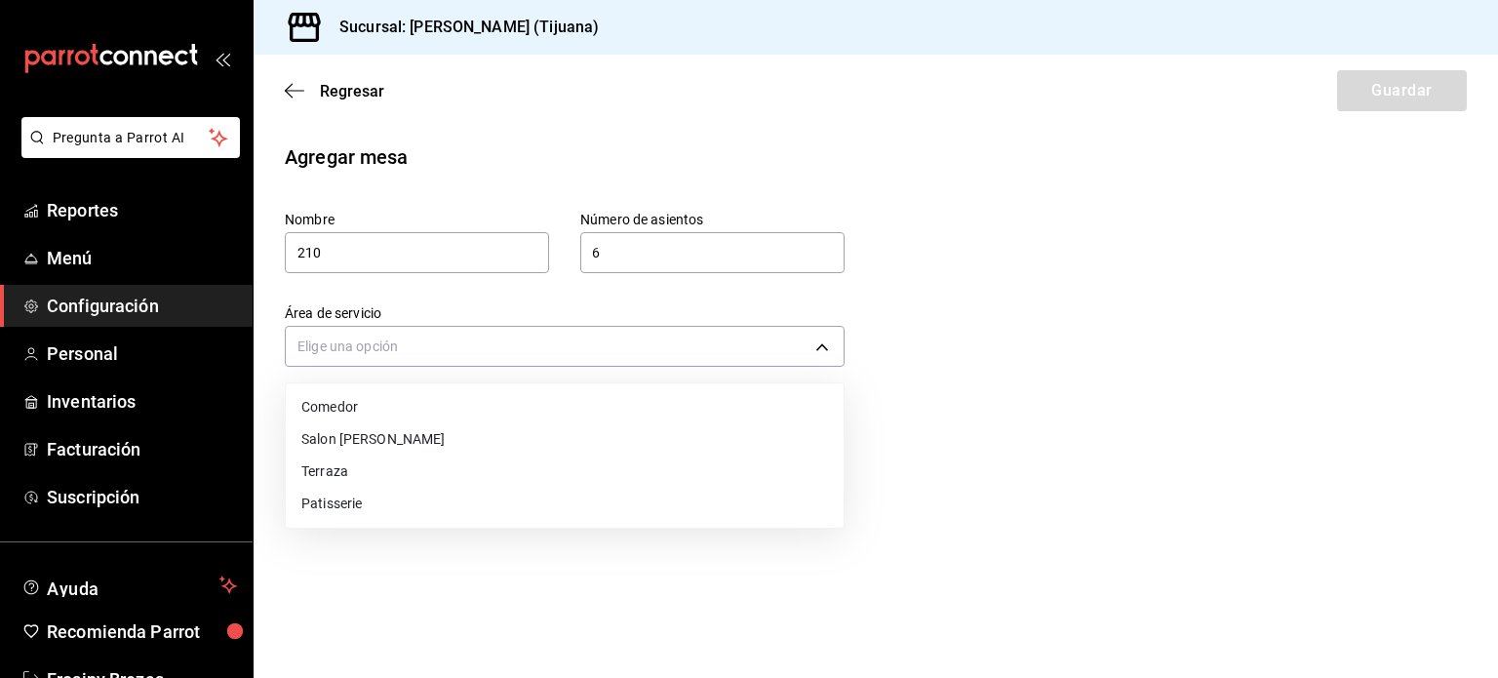
click at [548, 432] on li "Salon [PERSON_NAME]" at bounding box center [565, 439] width 558 height 32
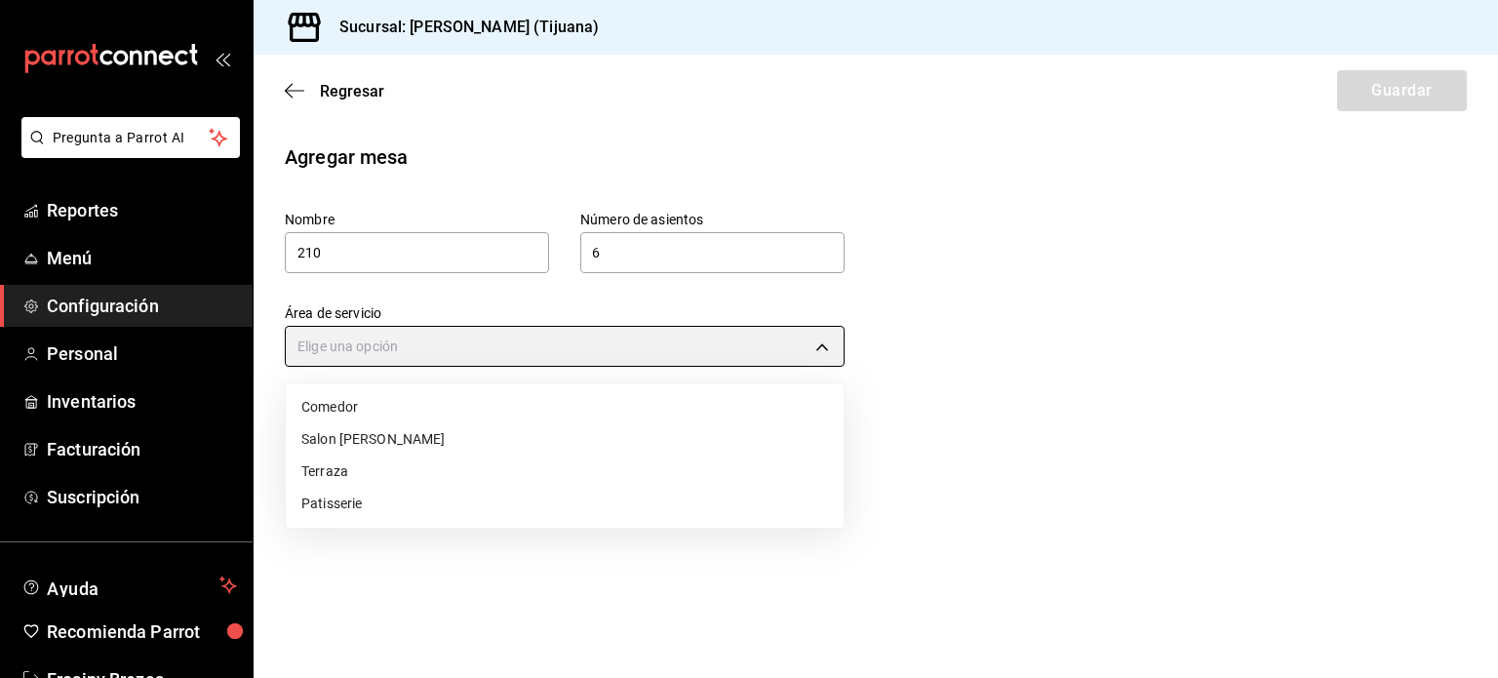
type input "3c1a5566-467d-4854-b394-ab5cae874666"
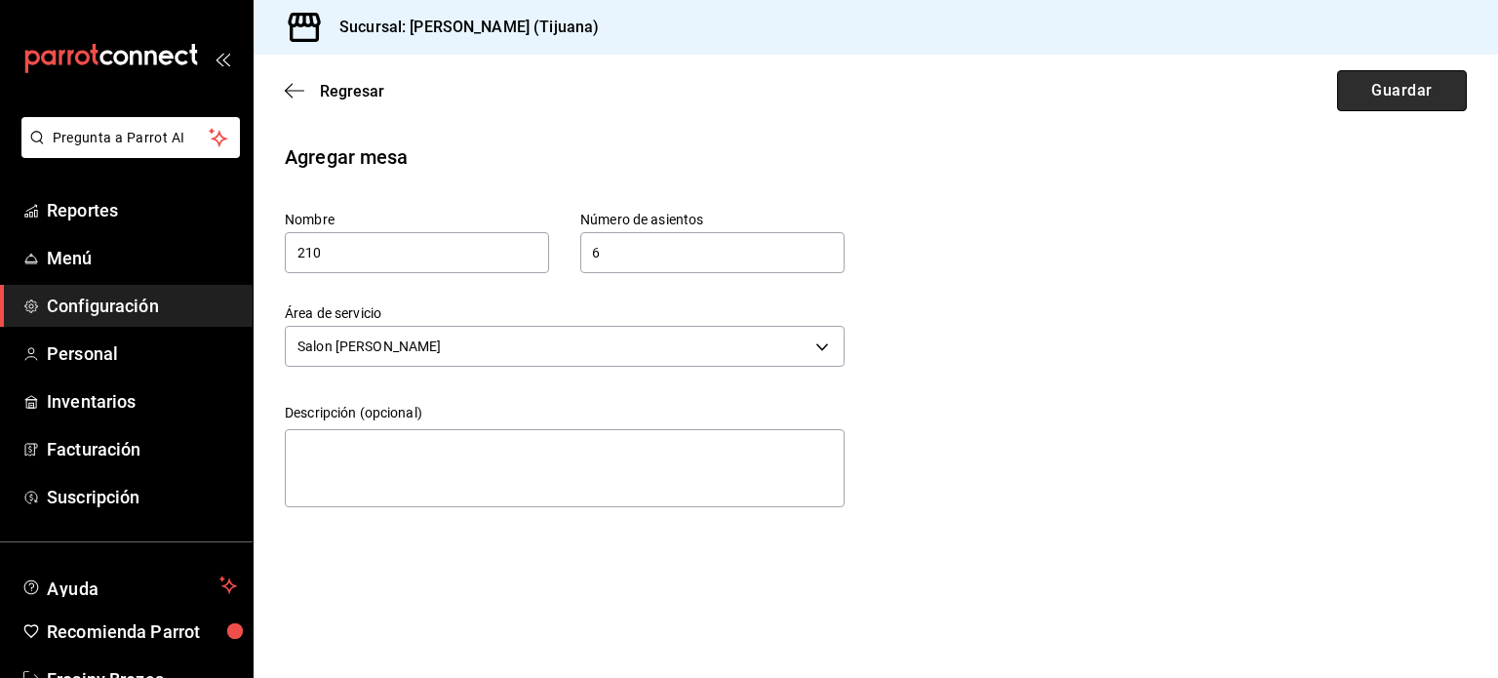
click at [1375, 74] on button "Guardar" at bounding box center [1402, 90] width 130 height 41
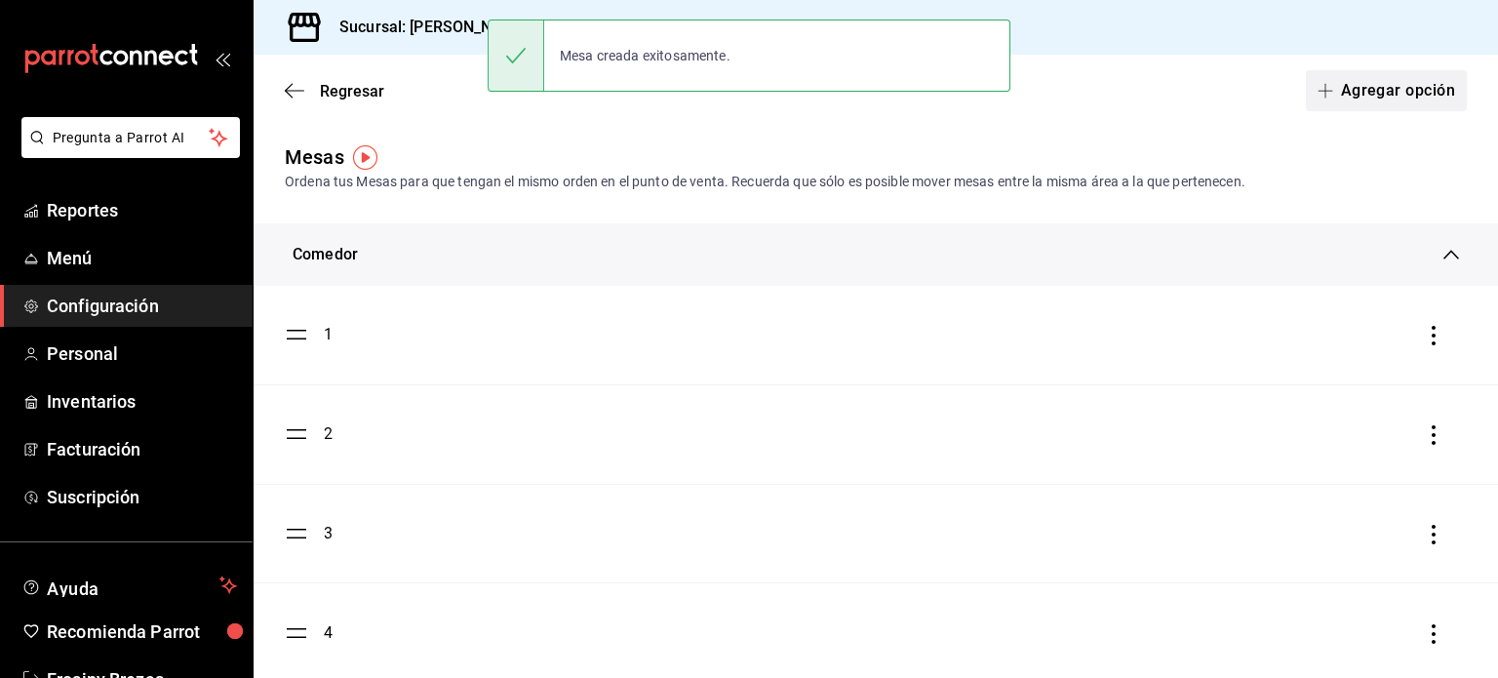
click at [1372, 89] on button "Agregar opción" at bounding box center [1386, 90] width 161 height 41
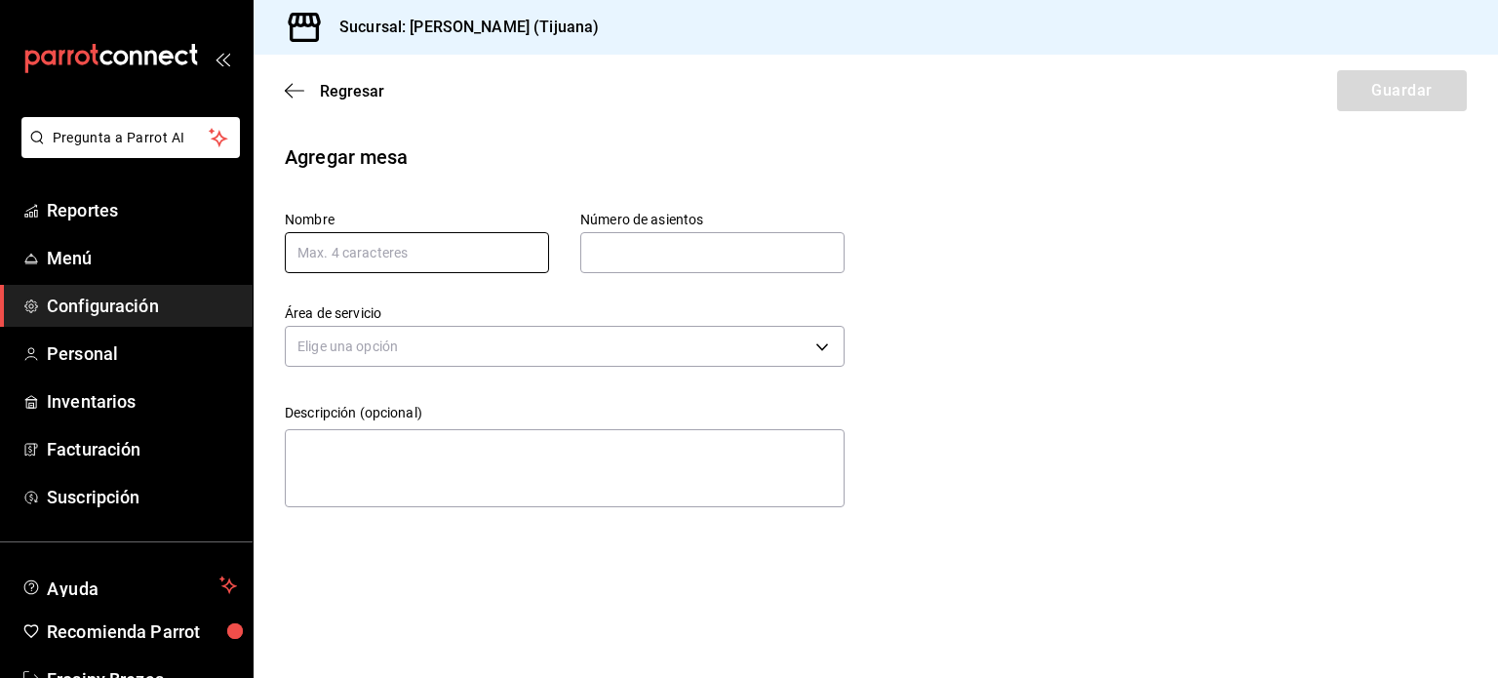
click at [429, 253] on input "text" at bounding box center [417, 252] width 264 height 41
type input "212"
click at [682, 249] on input "text" at bounding box center [712, 252] width 264 height 39
type input "2"
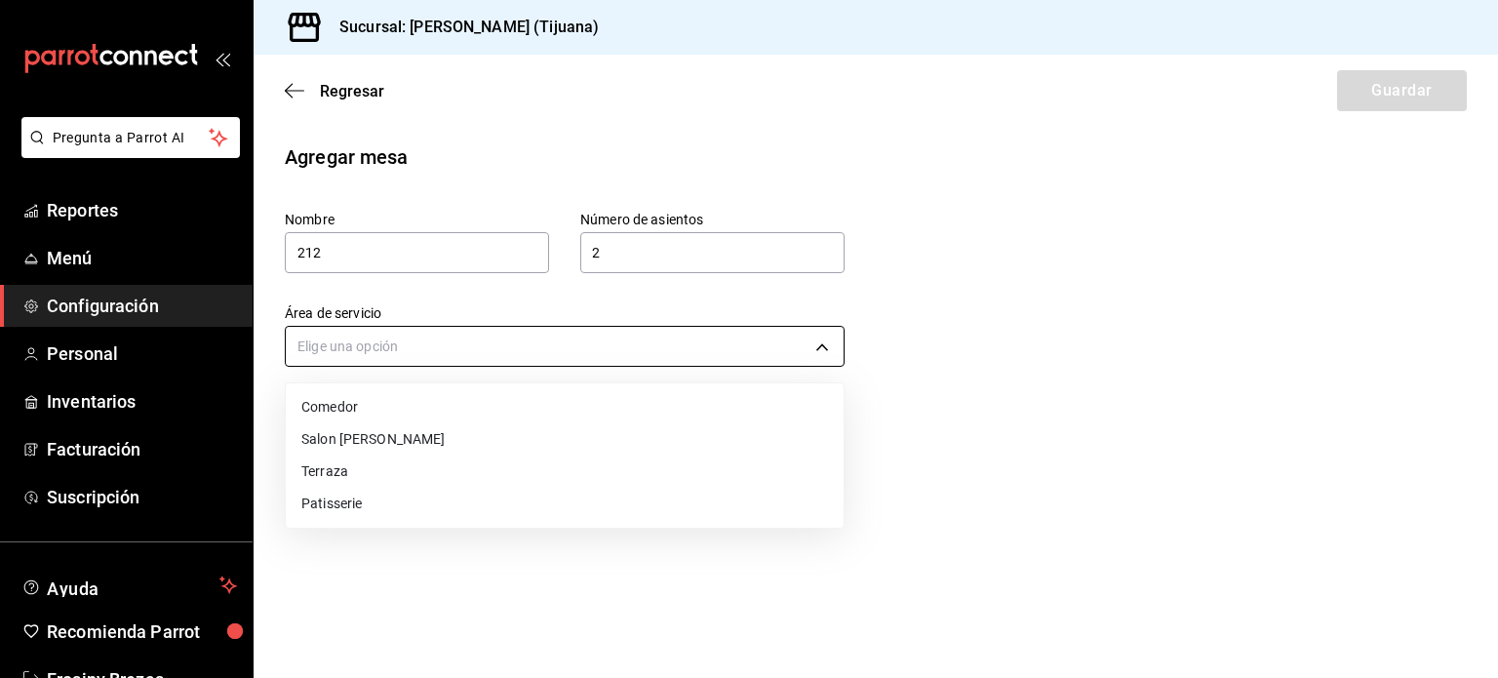
click at [575, 342] on body "Pregunta a Parrot AI Reportes Menú Configuración Personal Inventarios Facturaci…" at bounding box center [749, 339] width 1498 height 678
click at [458, 424] on li "Salon [PERSON_NAME]" at bounding box center [565, 439] width 558 height 32
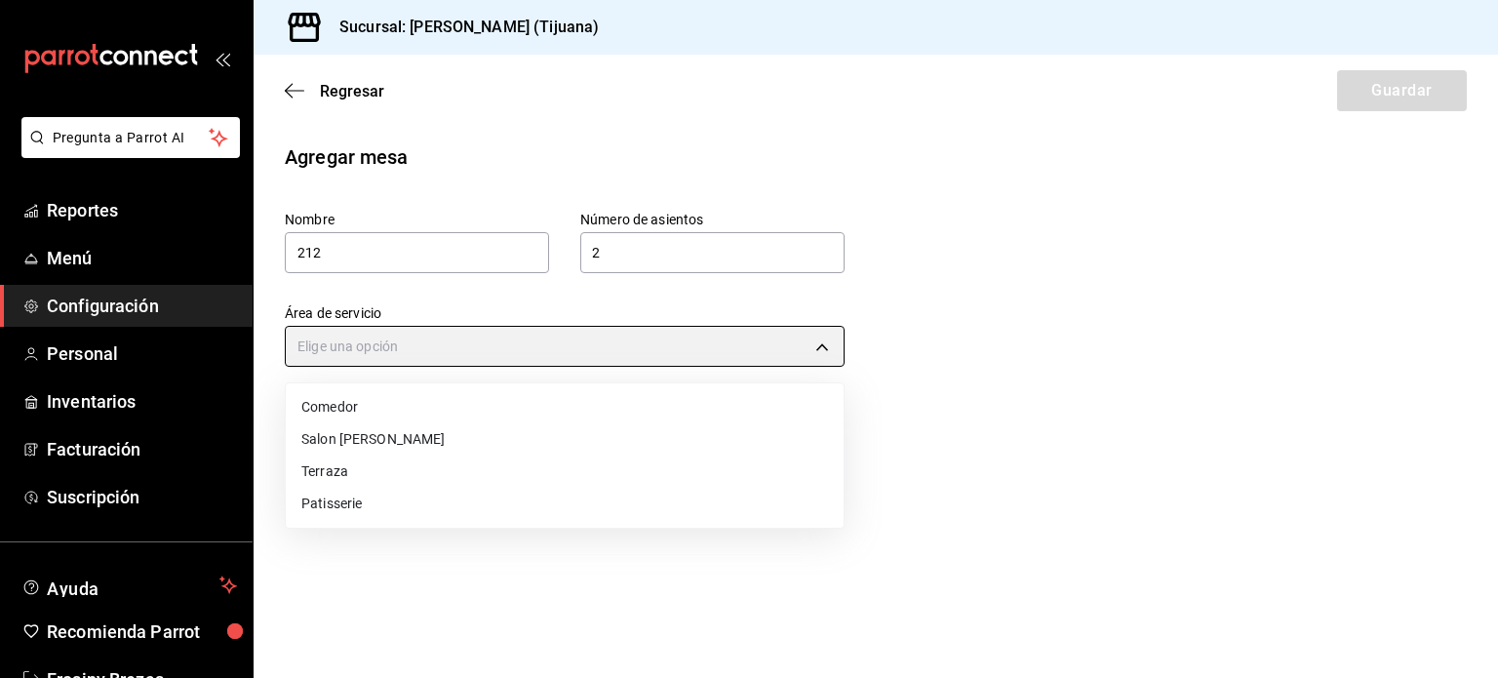
type input "3c1a5566-467d-4854-b394-ab5cae874666"
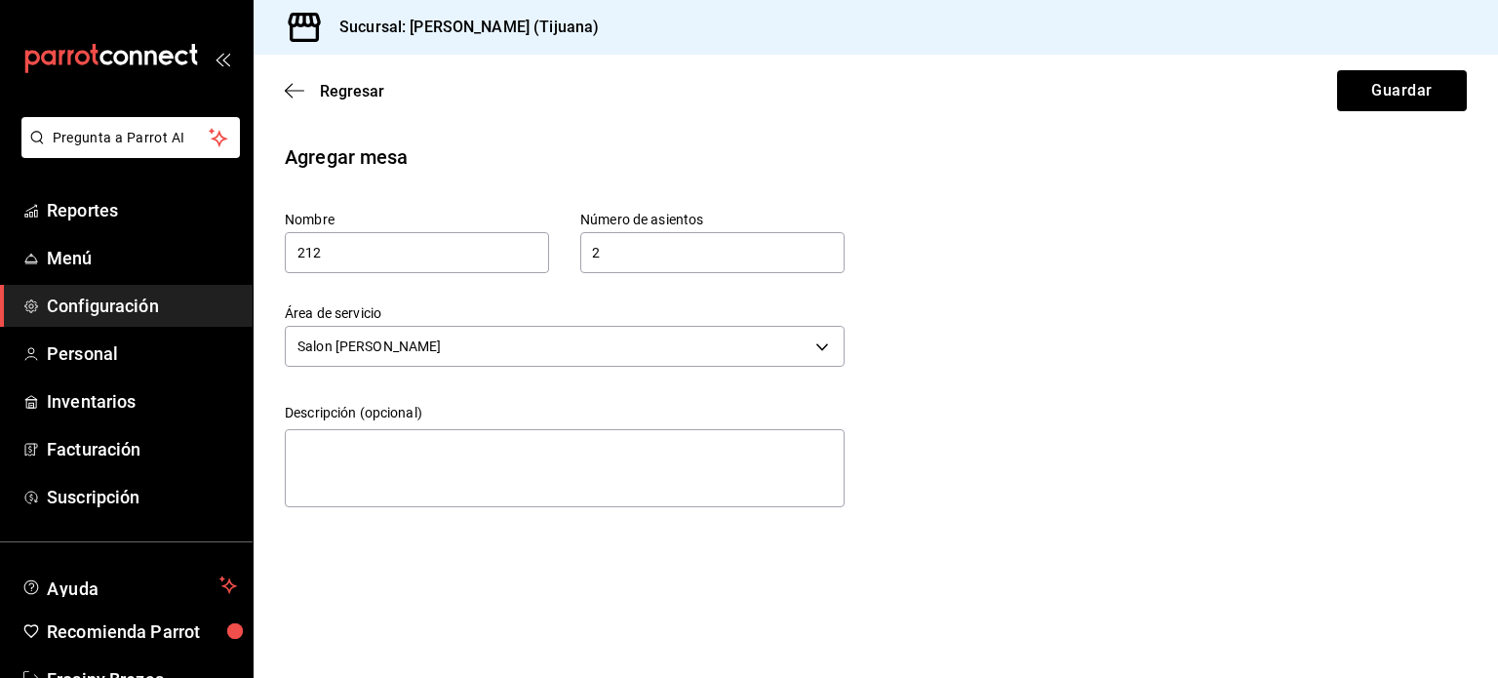
click at [458, 424] on li "Salon [PERSON_NAME]" at bounding box center [495, 415] width 418 height 19
click at [1374, 96] on button "Guardar" at bounding box center [1402, 90] width 130 height 41
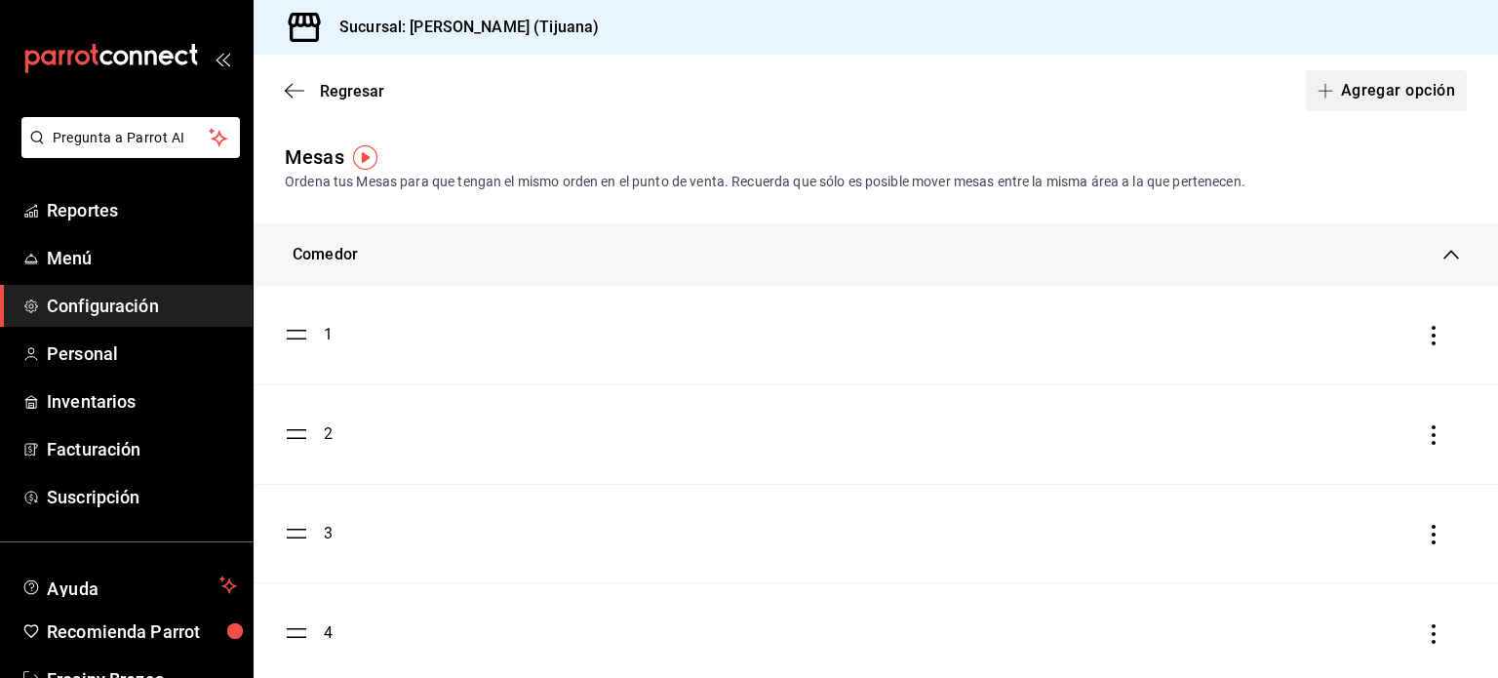
click at [1350, 84] on button "Agregar opción" at bounding box center [1386, 90] width 161 height 41
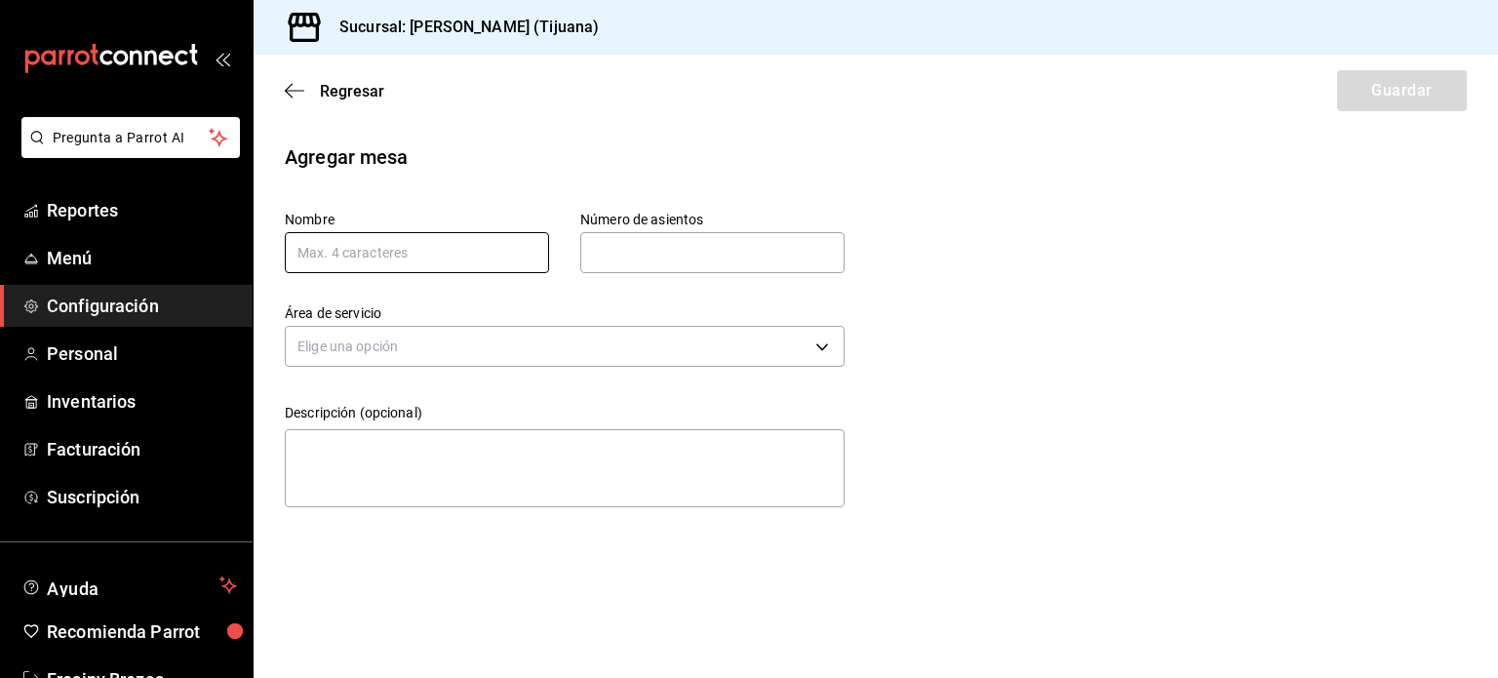
click at [462, 241] on input "text" at bounding box center [417, 252] width 264 height 41
type input "214"
click at [620, 253] on input "text" at bounding box center [712, 252] width 264 height 39
type input "4"
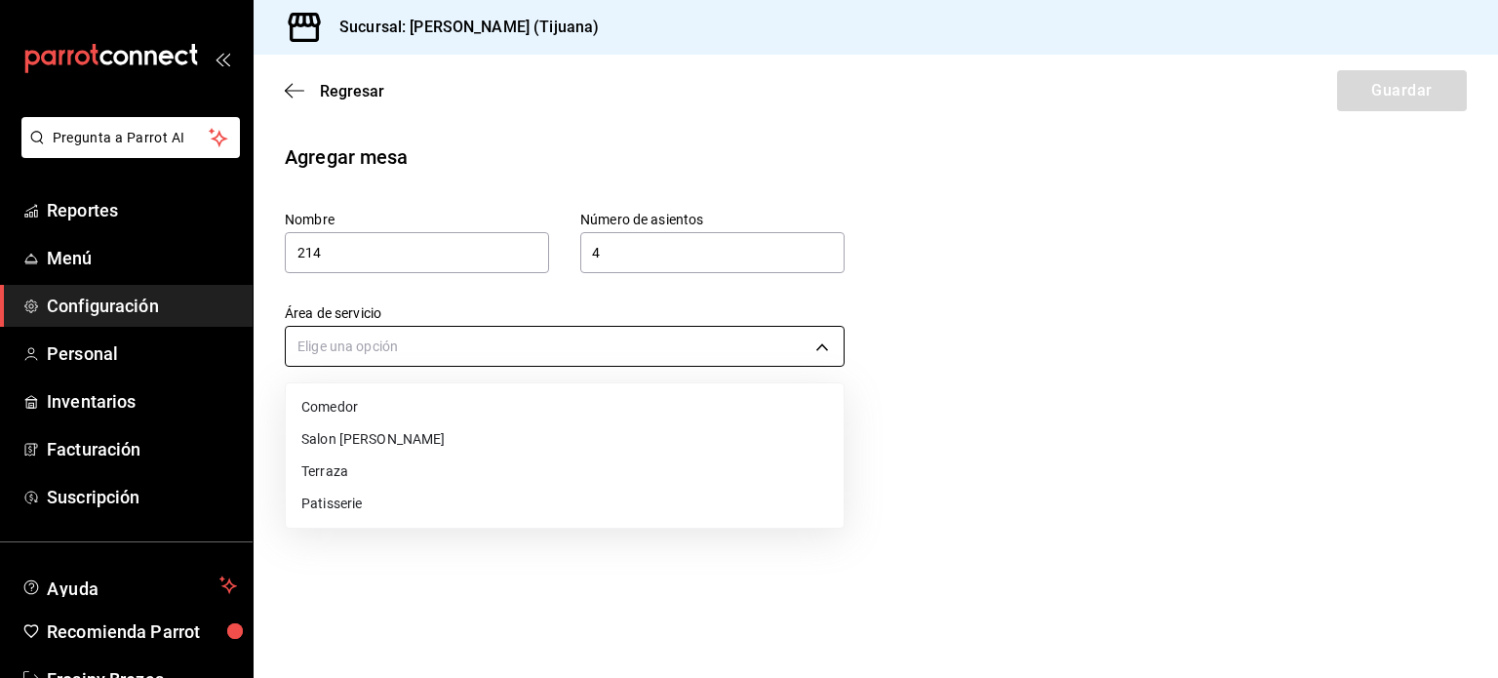
click at [636, 348] on body "Pregunta a Parrot AI Reportes Menú Configuración Personal Inventarios Facturaci…" at bounding box center [749, 339] width 1498 height 678
click at [517, 428] on li "Salon [PERSON_NAME]" at bounding box center [565, 439] width 558 height 32
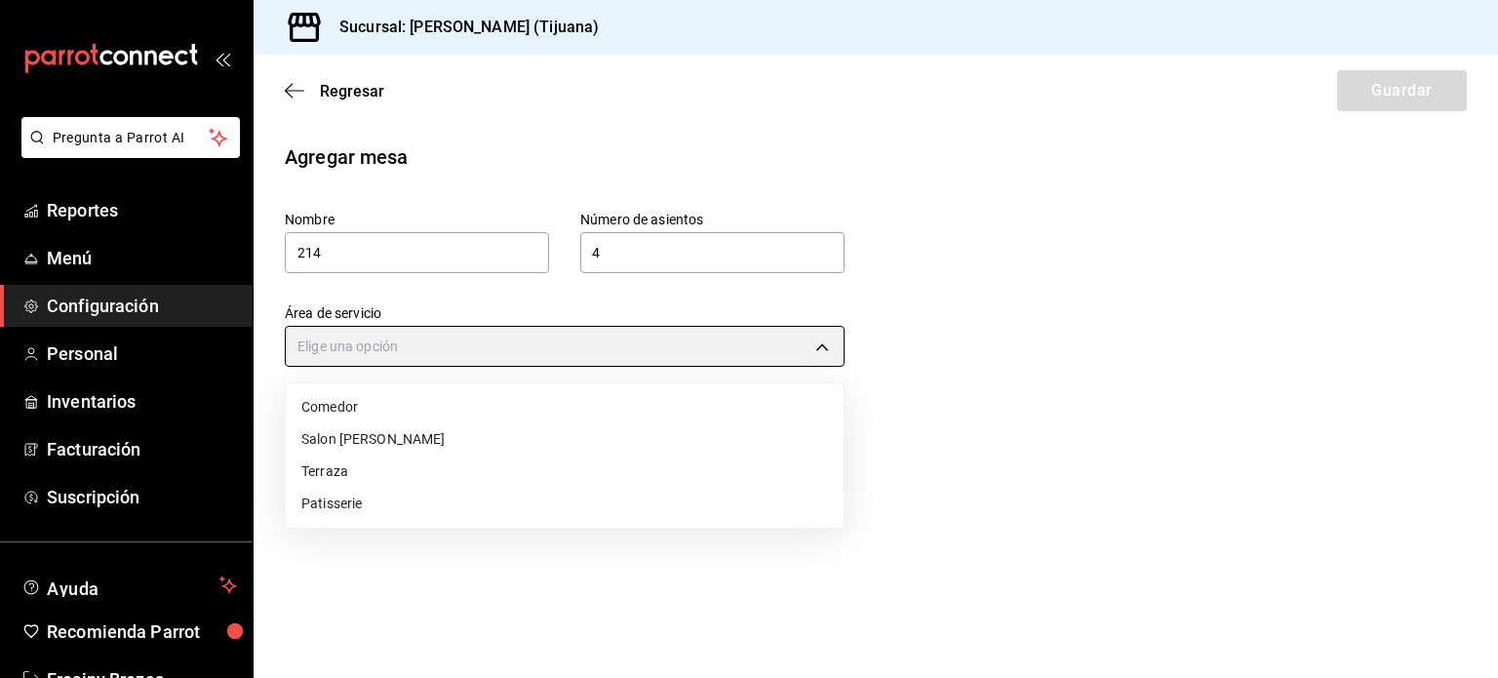
type input "3c1a5566-467d-4854-b394-ab5cae874666"
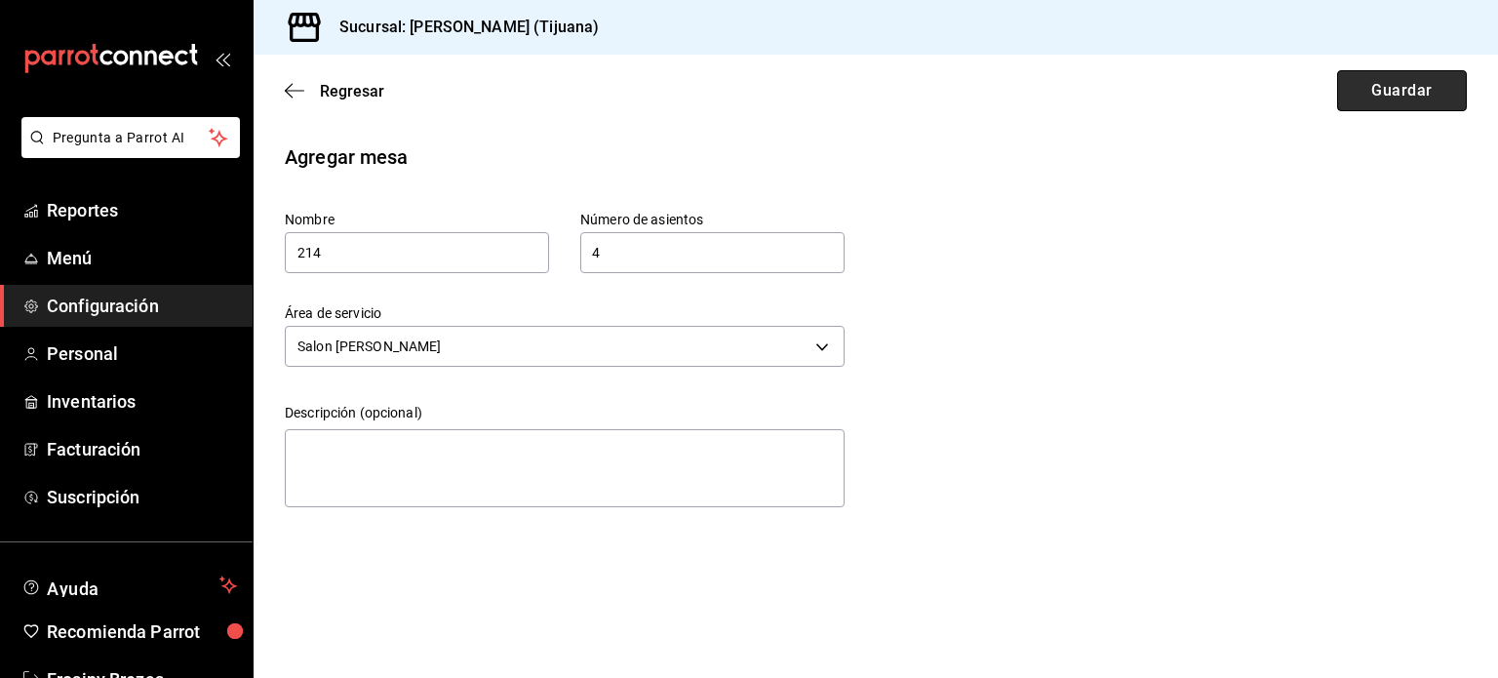
click at [1373, 103] on button "Guardar" at bounding box center [1402, 90] width 130 height 41
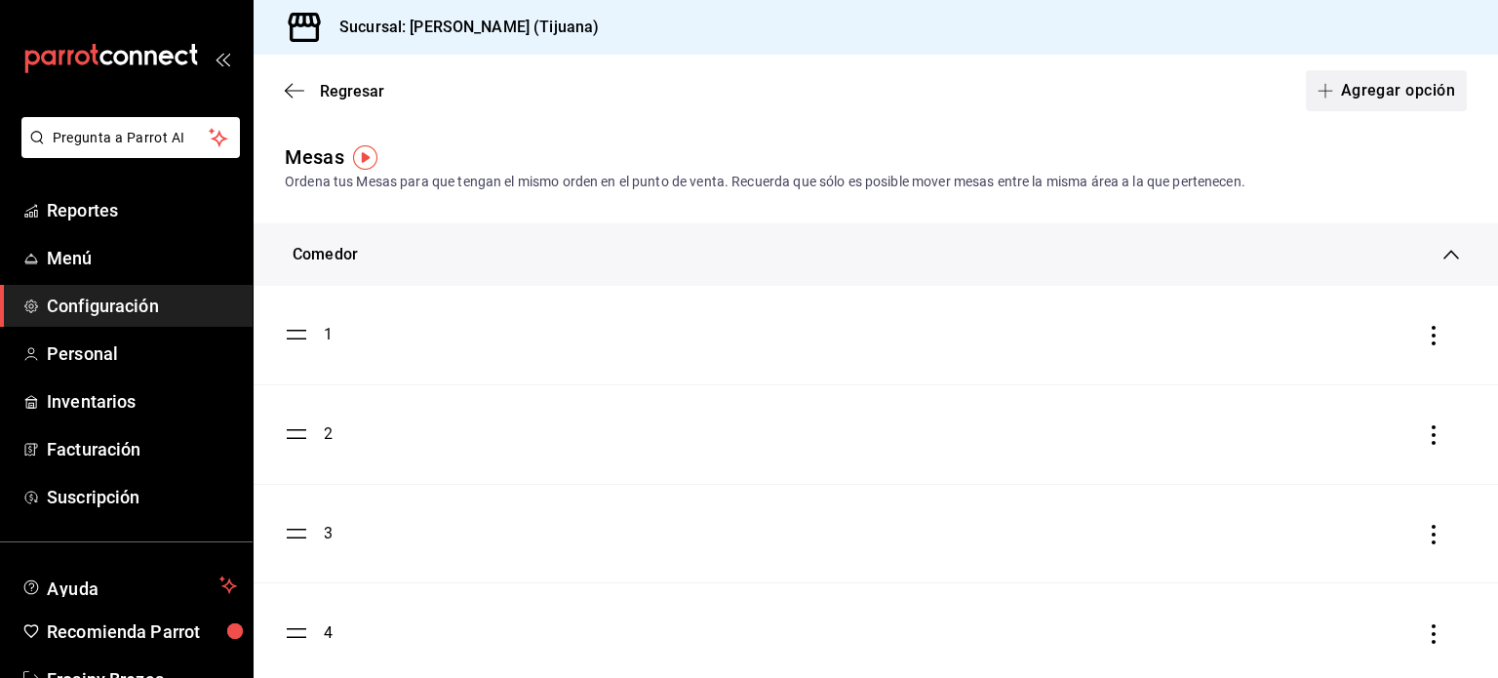
click at [1360, 101] on button "Agregar opción" at bounding box center [1386, 90] width 161 height 41
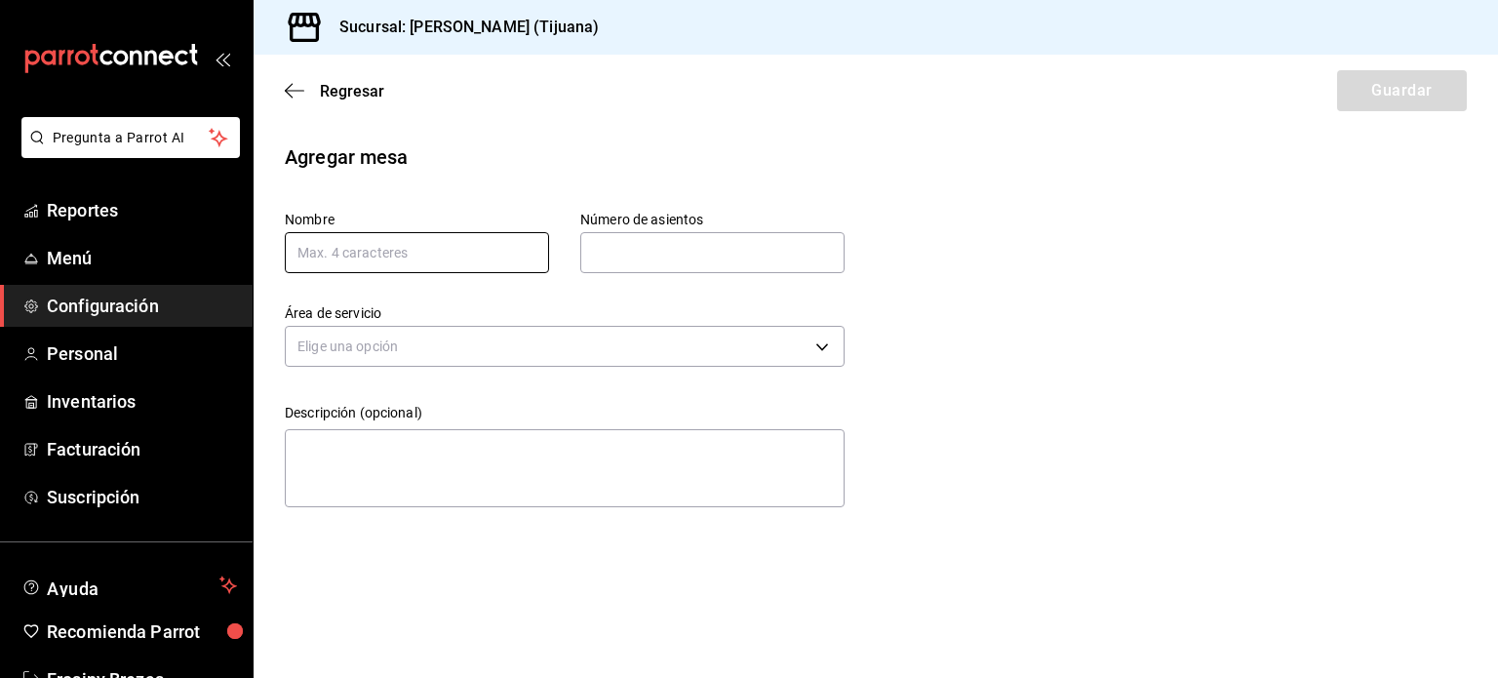
click at [486, 251] on input "text" at bounding box center [417, 252] width 264 height 41
click at [477, 255] on input "text" at bounding box center [417, 252] width 264 height 41
type input "216"
click at [663, 253] on input "text" at bounding box center [712, 252] width 264 height 39
type input "4"
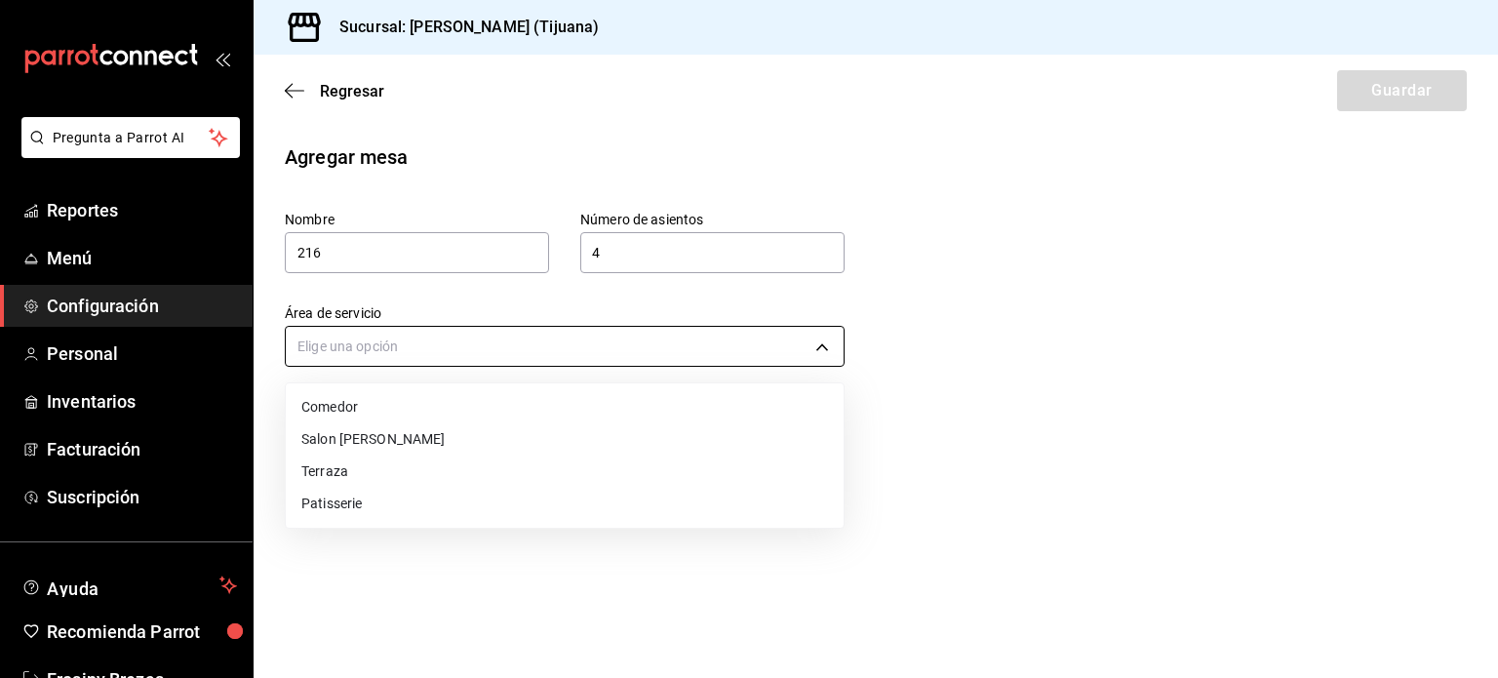
click at [601, 334] on body "Pregunta a Parrot AI Reportes Menú Configuración Personal Inventarios Facturaci…" at bounding box center [749, 339] width 1498 height 678
click at [497, 435] on li "Salon [PERSON_NAME]" at bounding box center [565, 439] width 558 height 32
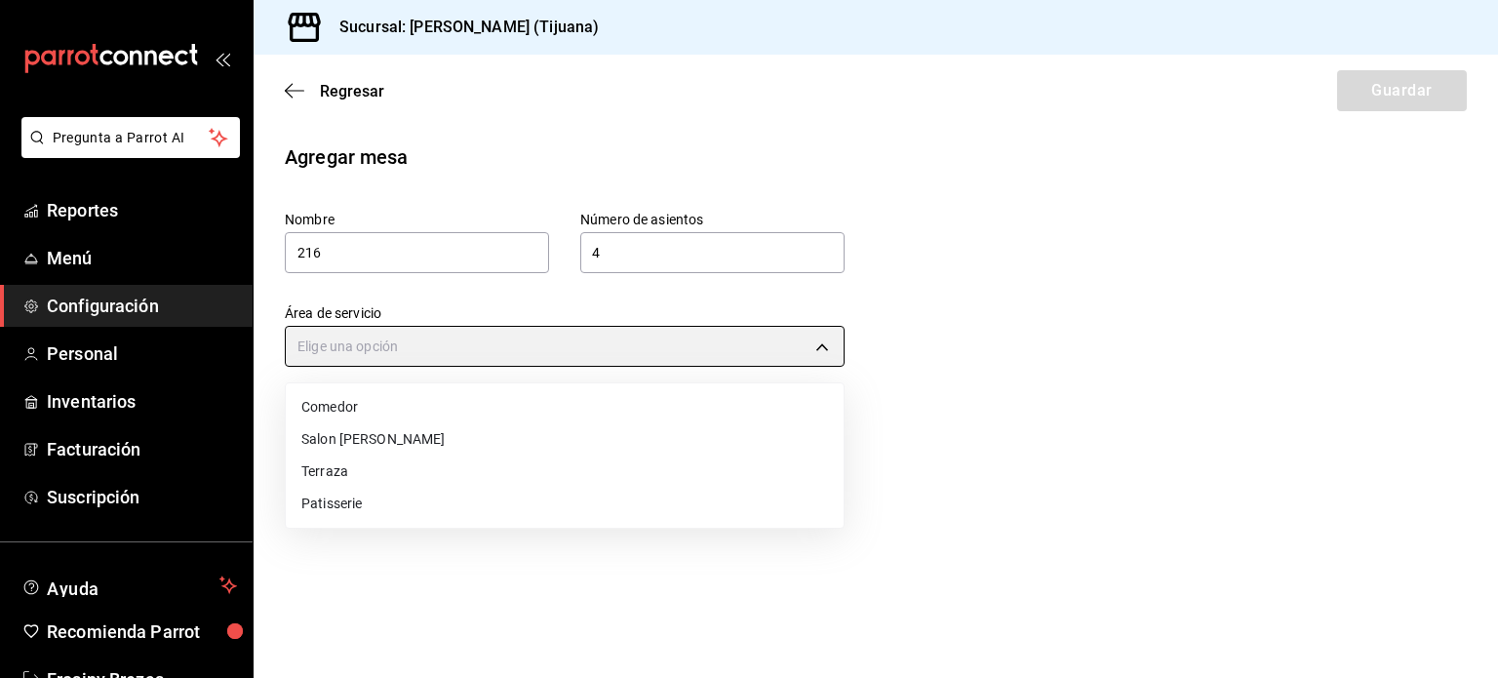
type input "3c1a5566-467d-4854-b394-ab5cae874666"
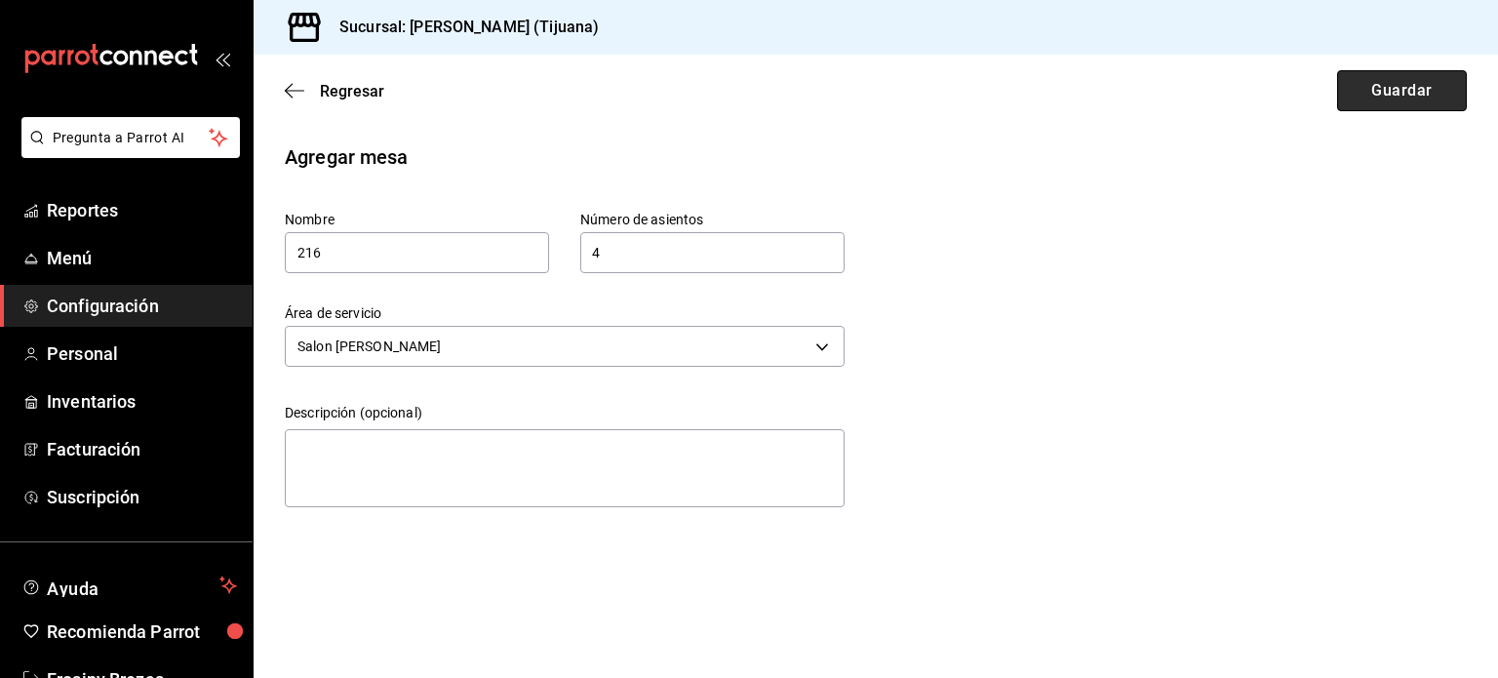
click at [1377, 94] on button "Guardar" at bounding box center [1402, 90] width 130 height 41
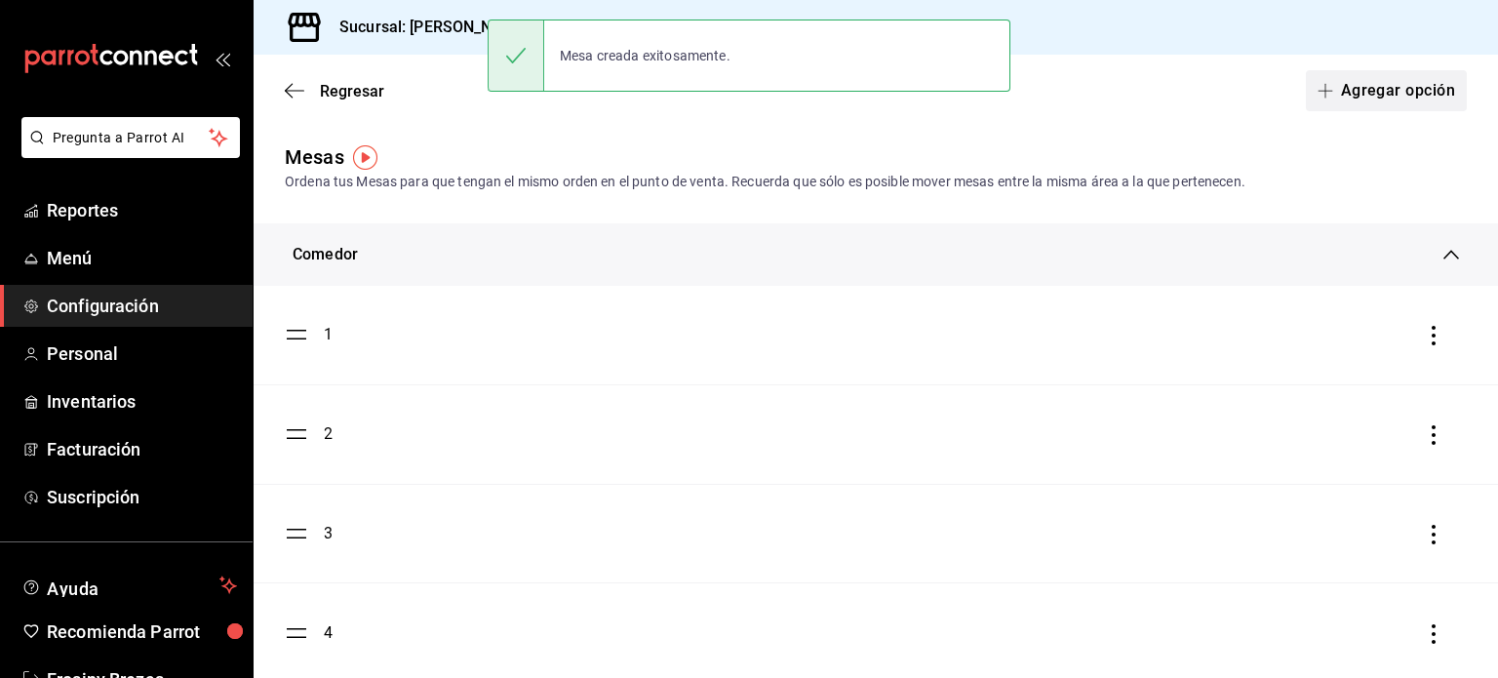
click at [1319, 88] on span "button" at bounding box center [1329, 91] width 23 height 16
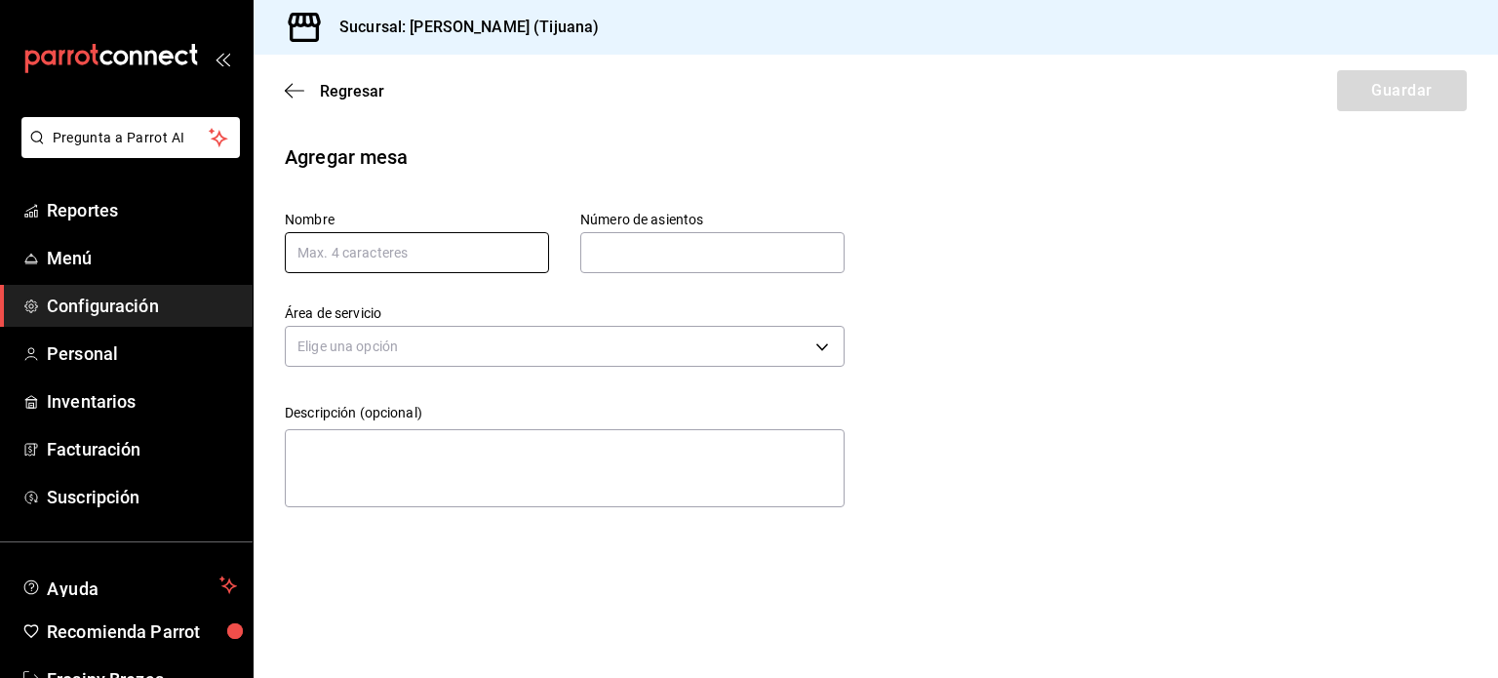
click at [517, 249] on input "text" at bounding box center [417, 252] width 264 height 41
type input "218"
click at [707, 249] on input "text" at bounding box center [712, 252] width 264 height 39
type input "4"
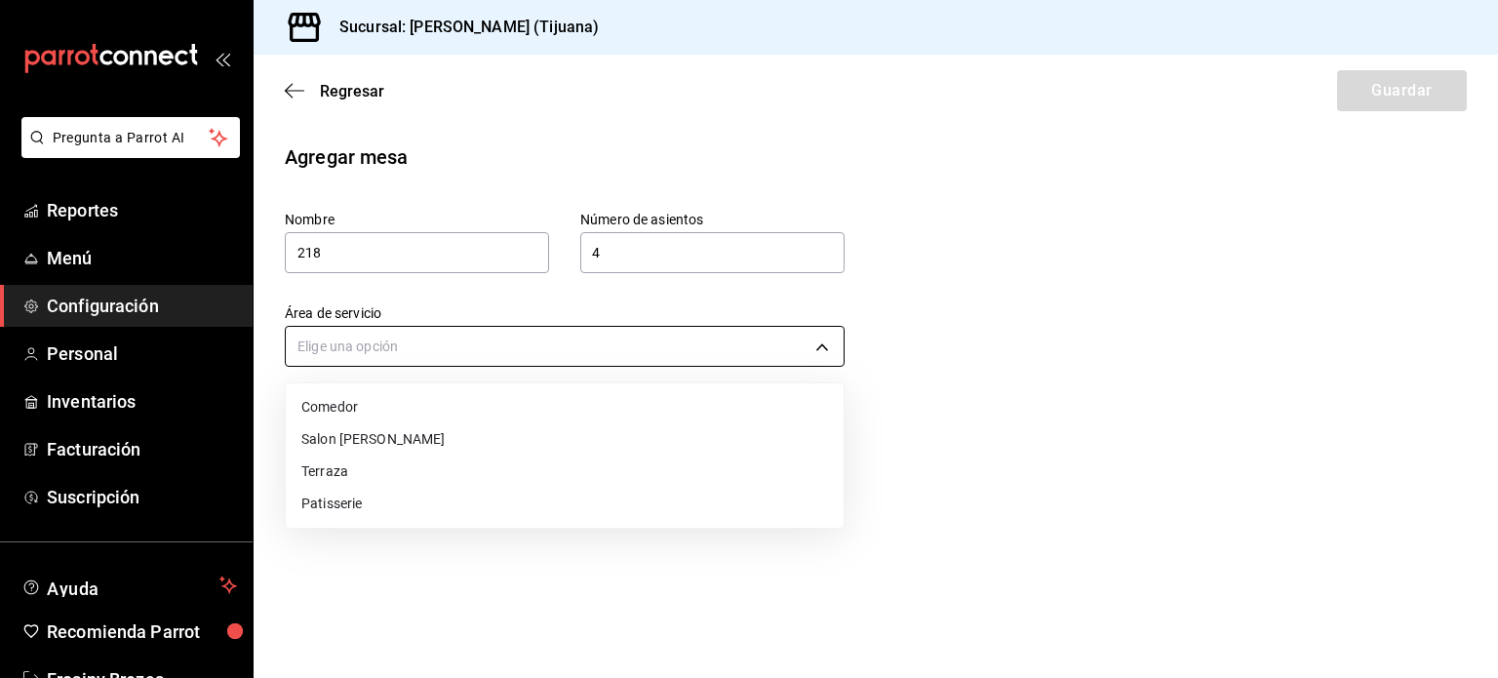
click at [614, 360] on body "Pregunta a Parrot AI Reportes Menú Configuración Personal Inventarios Facturaci…" at bounding box center [749, 339] width 1498 height 678
click at [496, 440] on li "Salon [PERSON_NAME]" at bounding box center [565, 439] width 558 height 32
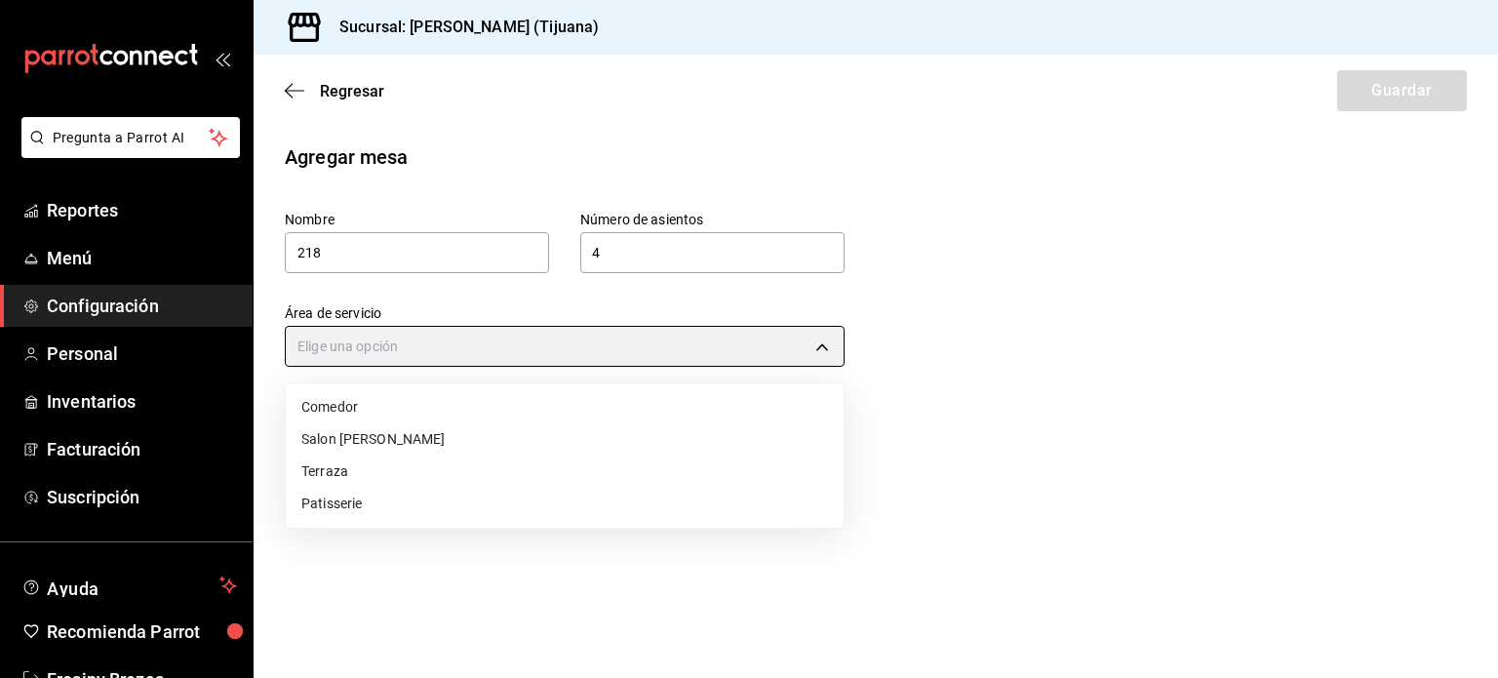
type input "3c1a5566-467d-4854-b394-ab5cae874666"
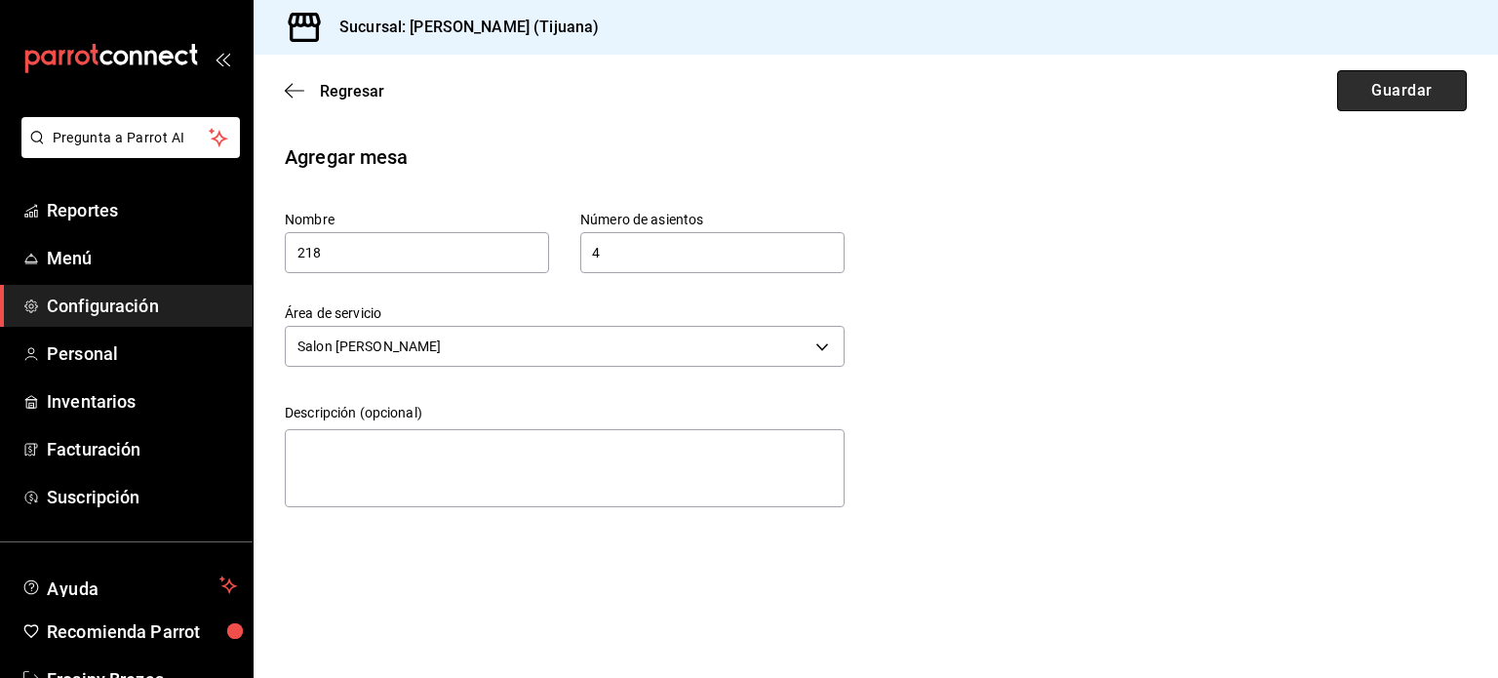
click at [1369, 98] on button "Guardar" at bounding box center [1402, 90] width 130 height 41
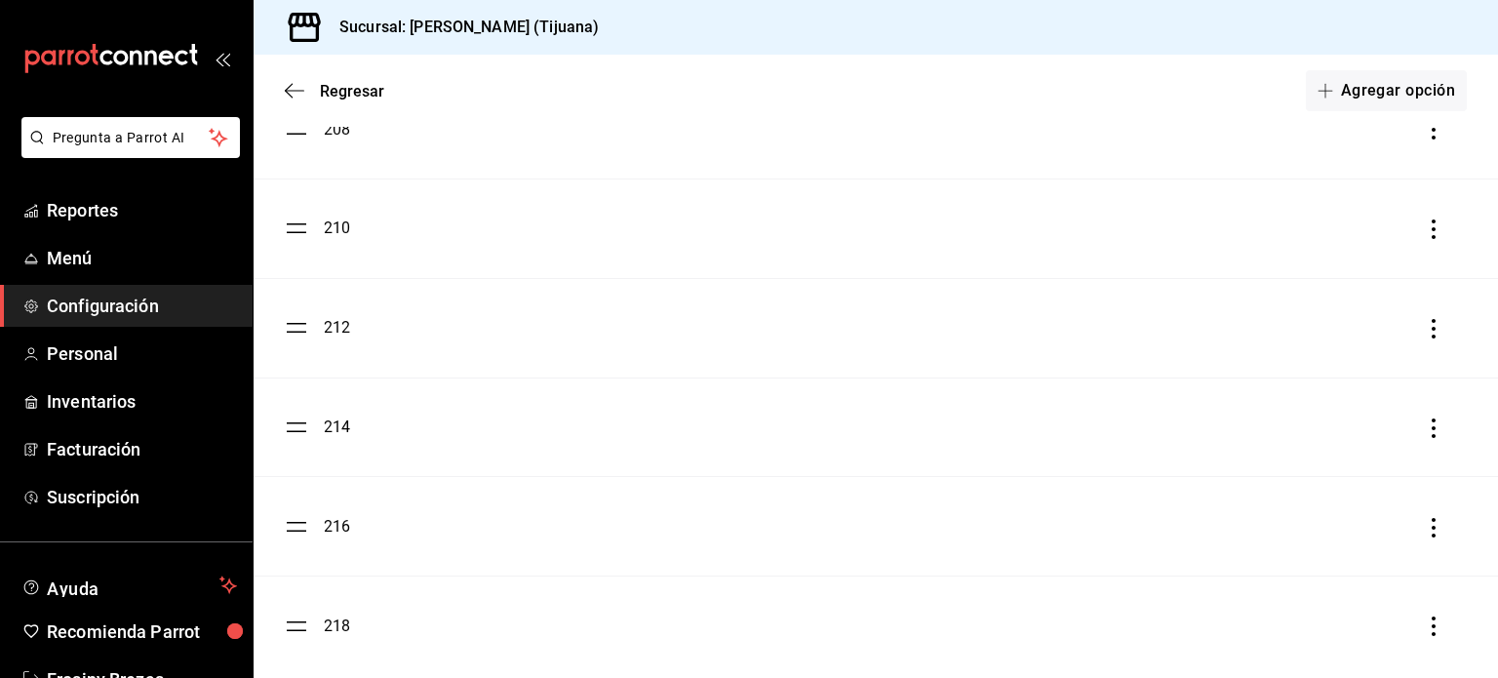
scroll to position [1983, 0]
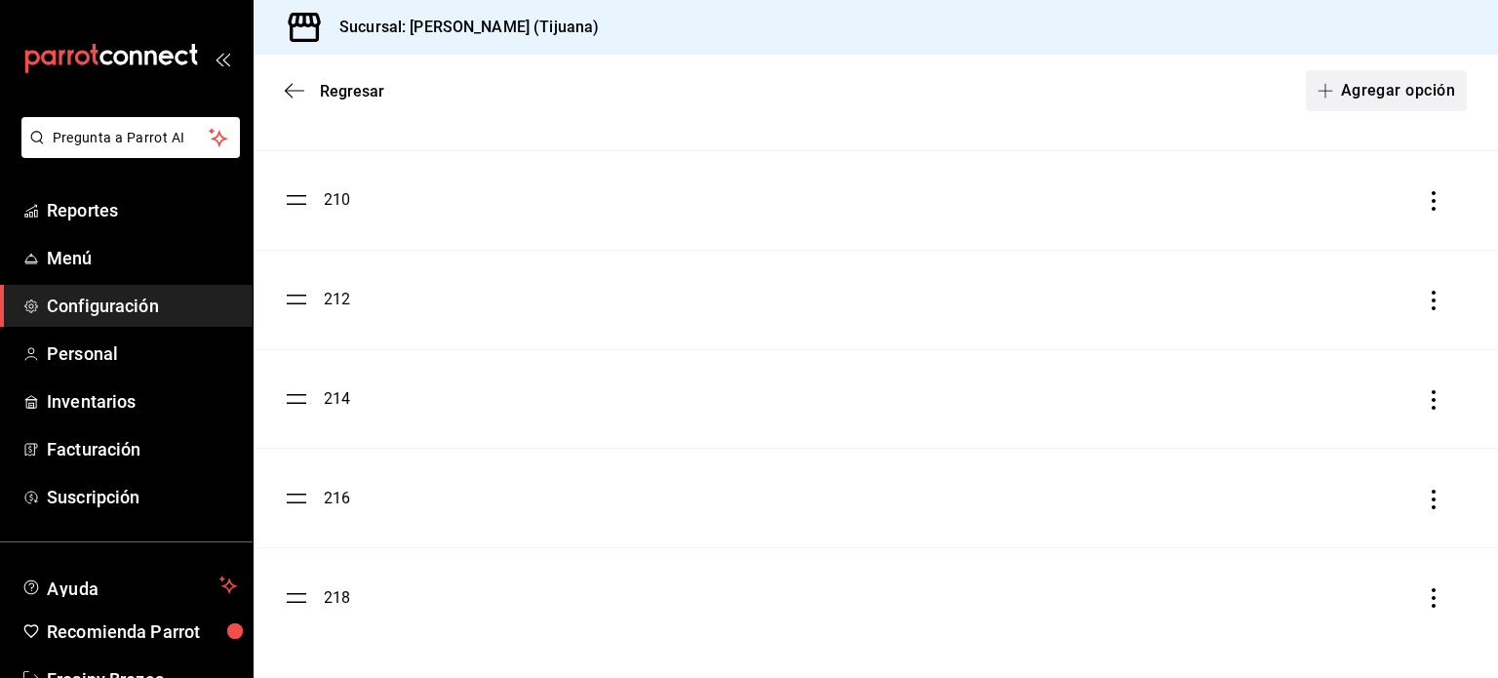
click at [1343, 100] on button "Agregar opción" at bounding box center [1386, 90] width 161 height 41
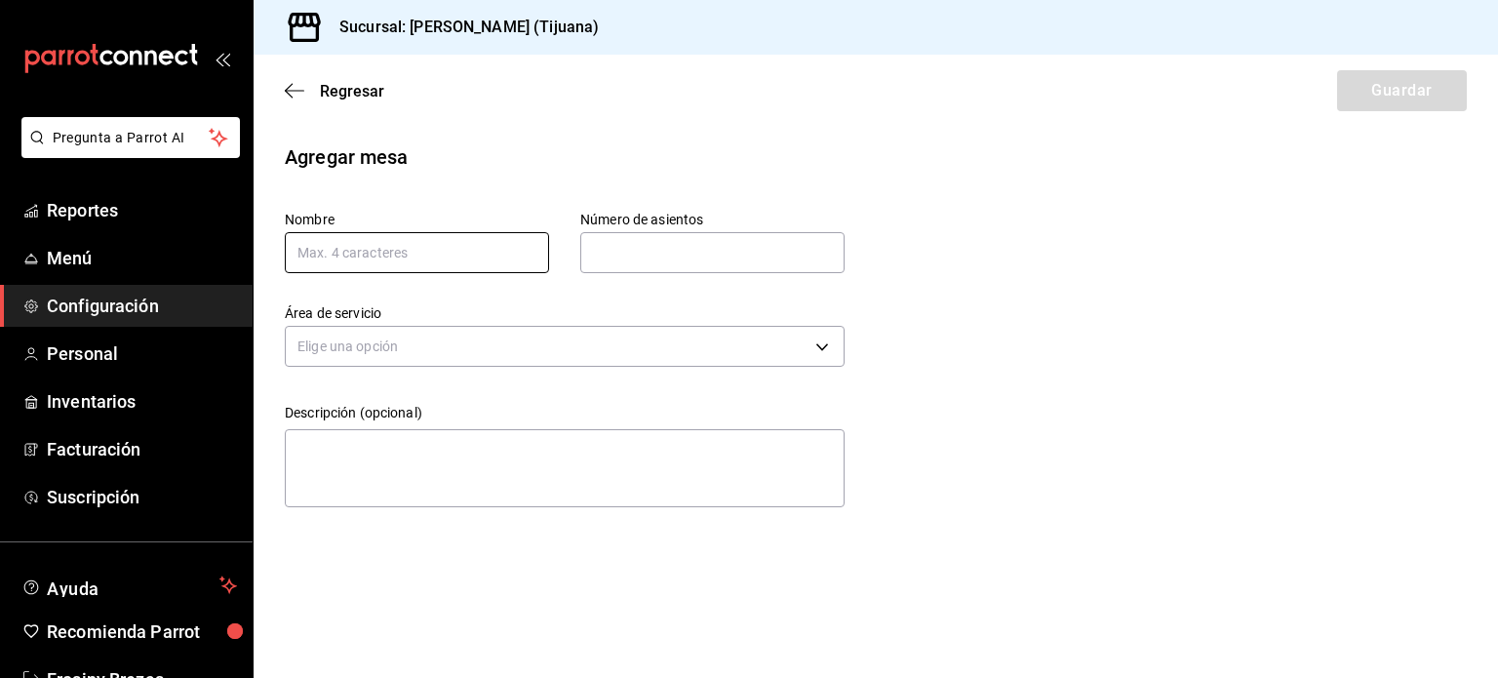
click at [460, 261] on input "text" at bounding box center [417, 252] width 264 height 41
type input "300"
click at [641, 235] on input "text" at bounding box center [712, 252] width 264 height 39
type input "2"
click at [528, 369] on div "Elige una opción" at bounding box center [565, 344] width 560 height 52
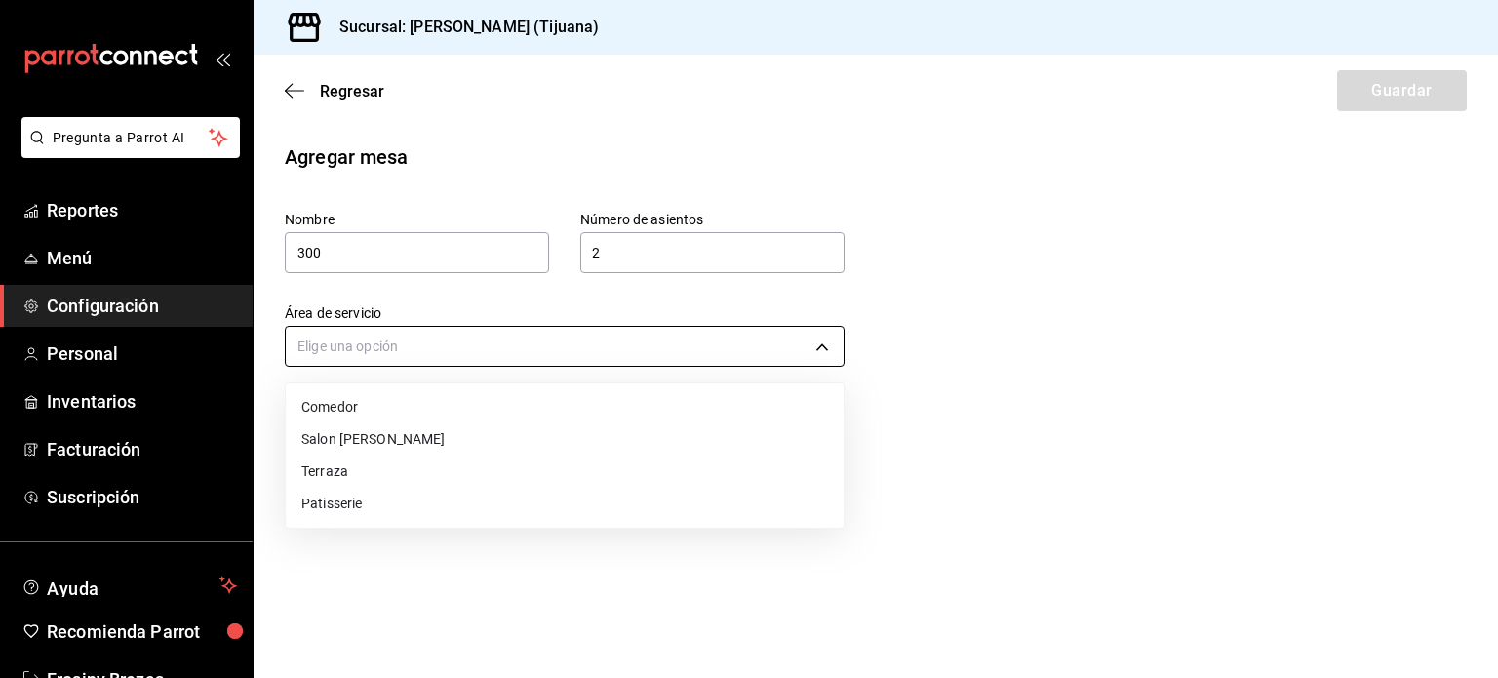
click at [529, 362] on body "Pregunta a Parrot AI Reportes Menú Configuración Personal Inventarios Facturaci…" at bounding box center [749, 339] width 1498 height 678
click at [433, 471] on li "Terraza" at bounding box center [565, 472] width 558 height 32
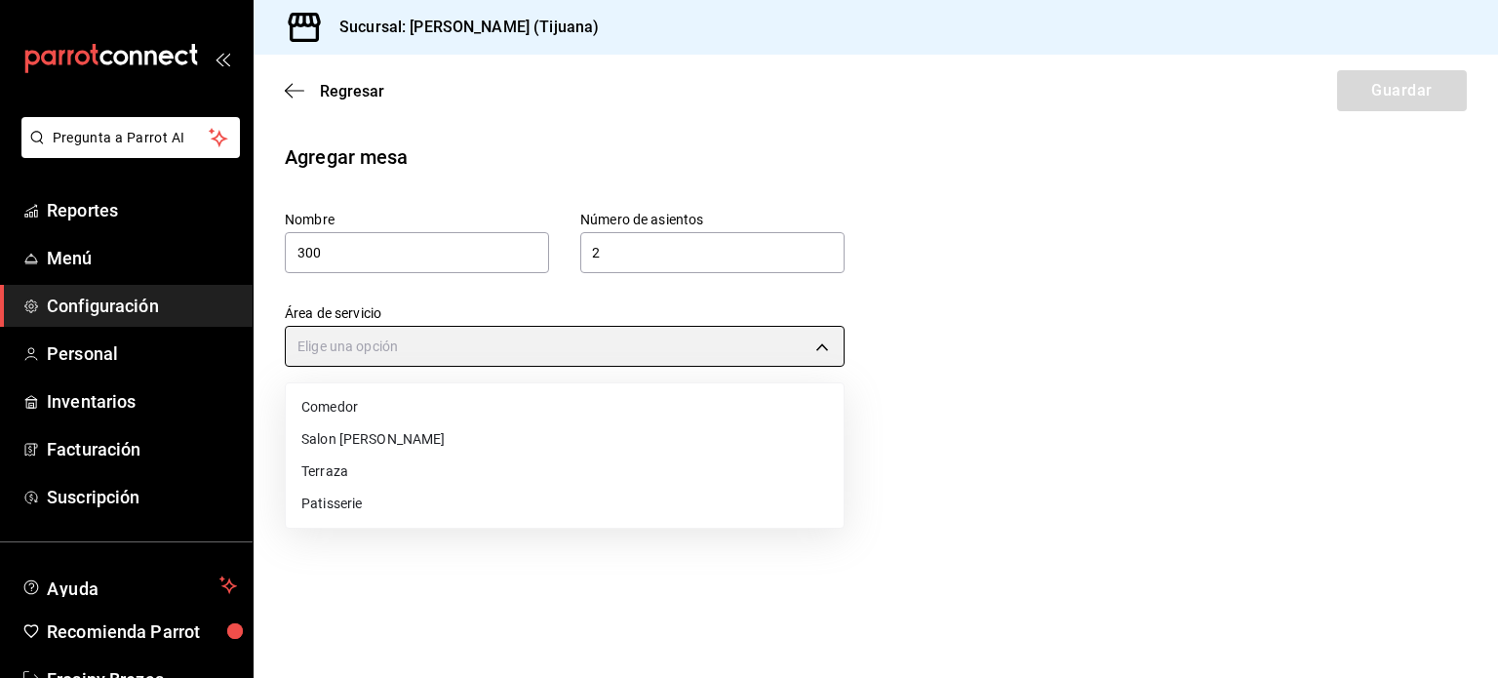
type input "c7aa39bd-baed-47d3-b46e-835a530cc60a"
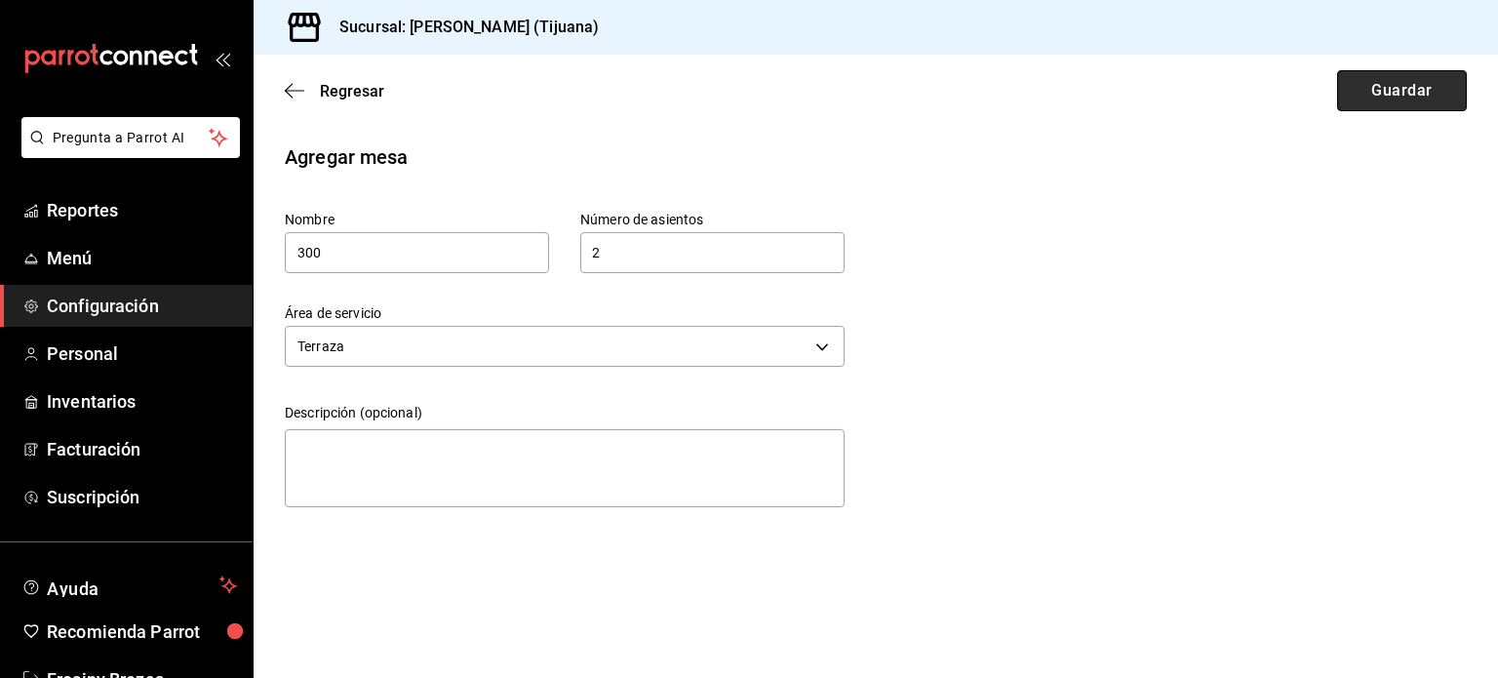
click at [1358, 87] on button "Guardar" at bounding box center [1402, 90] width 130 height 41
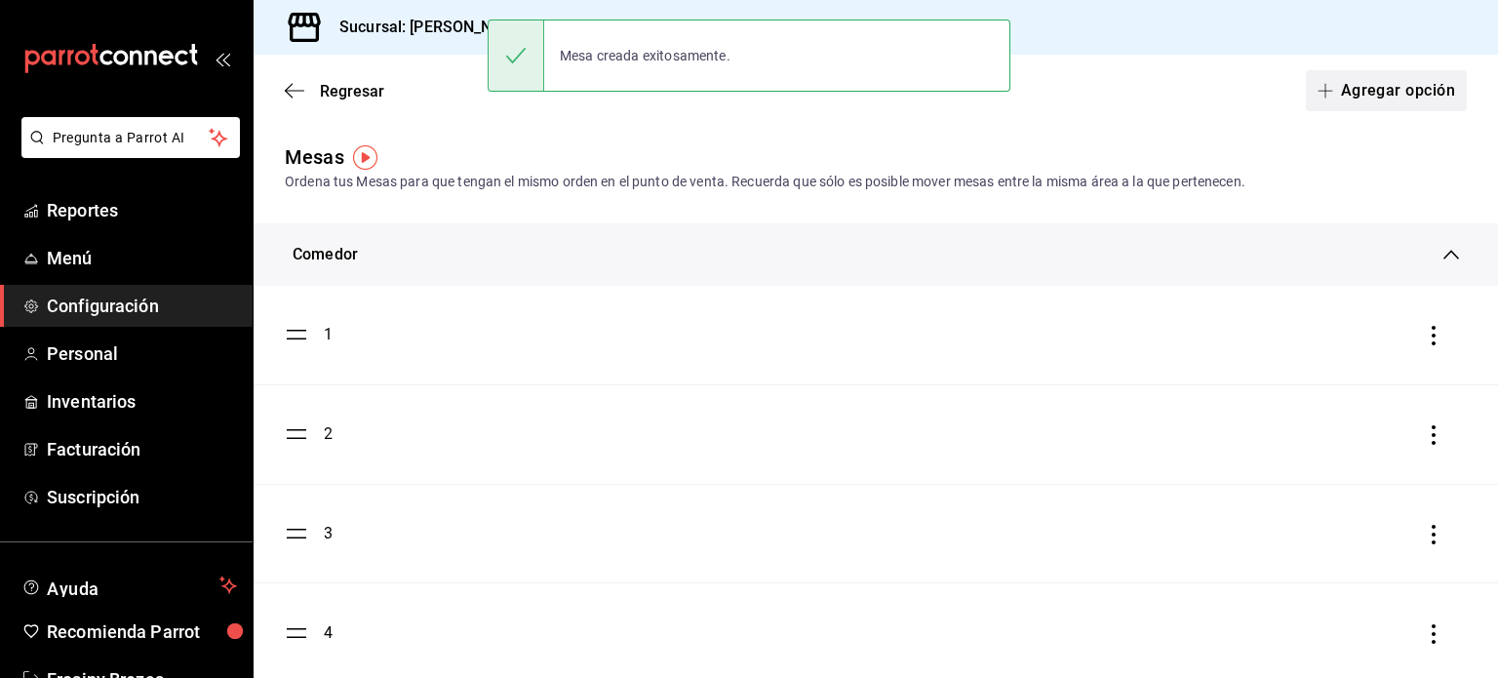
click at [1329, 82] on button "Agregar opción" at bounding box center [1386, 90] width 161 height 41
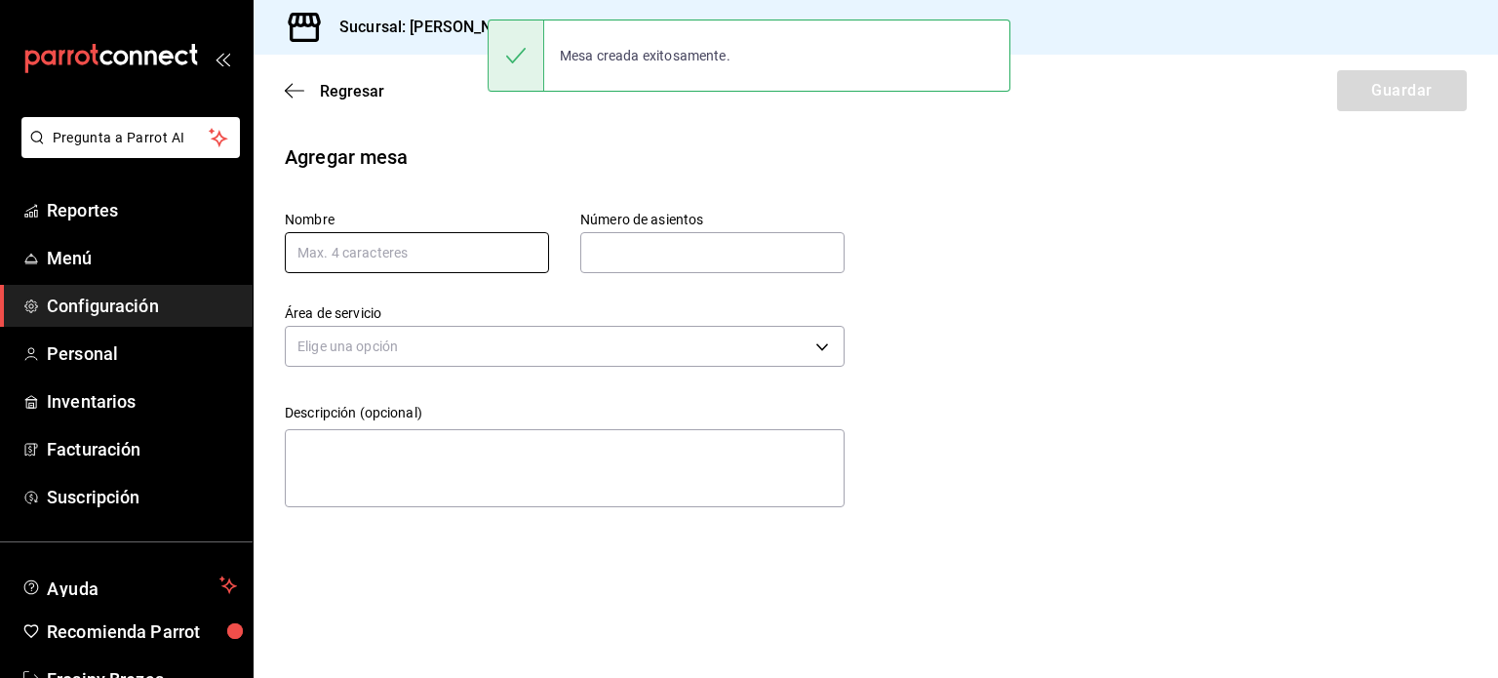
click at [511, 254] on input "text" at bounding box center [417, 252] width 264 height 41
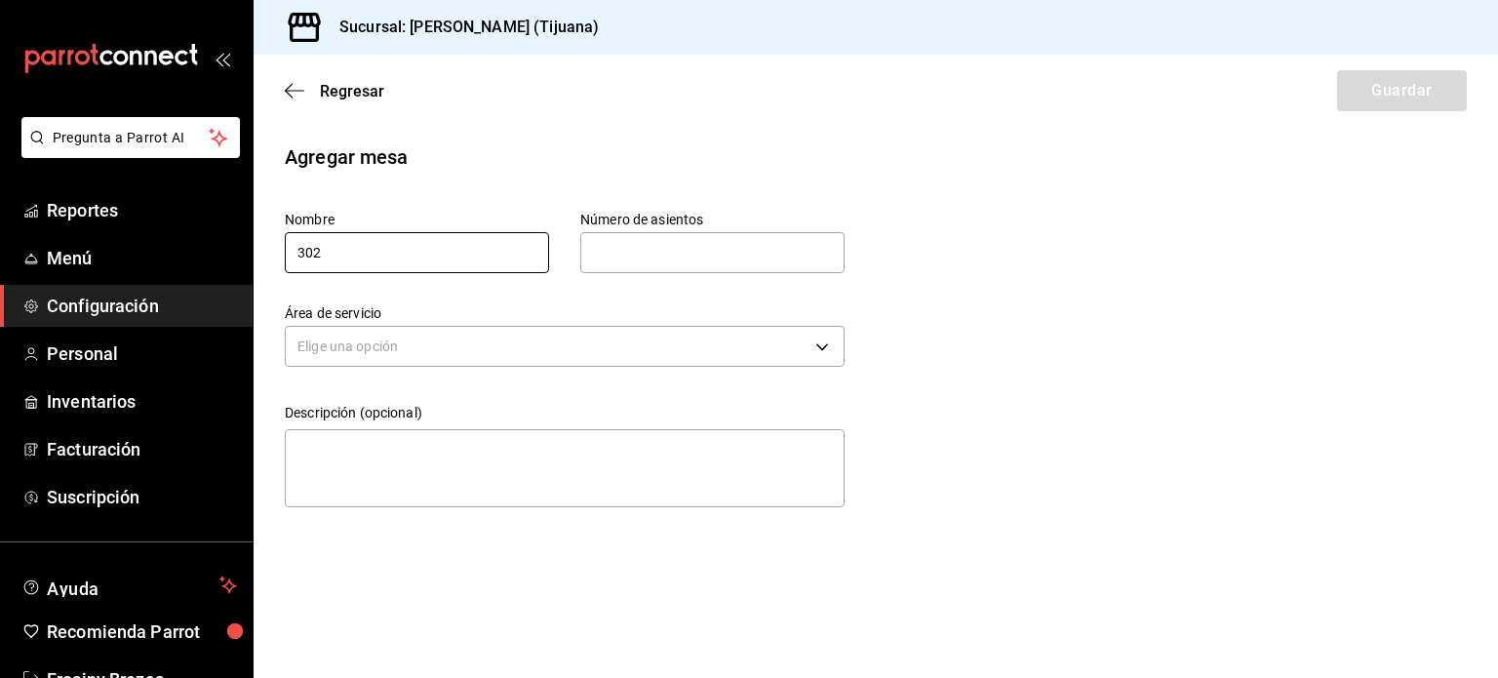
type input "302"
click at [695, 257] on input "text" at bounding box center [712, 252] width 264 height 39
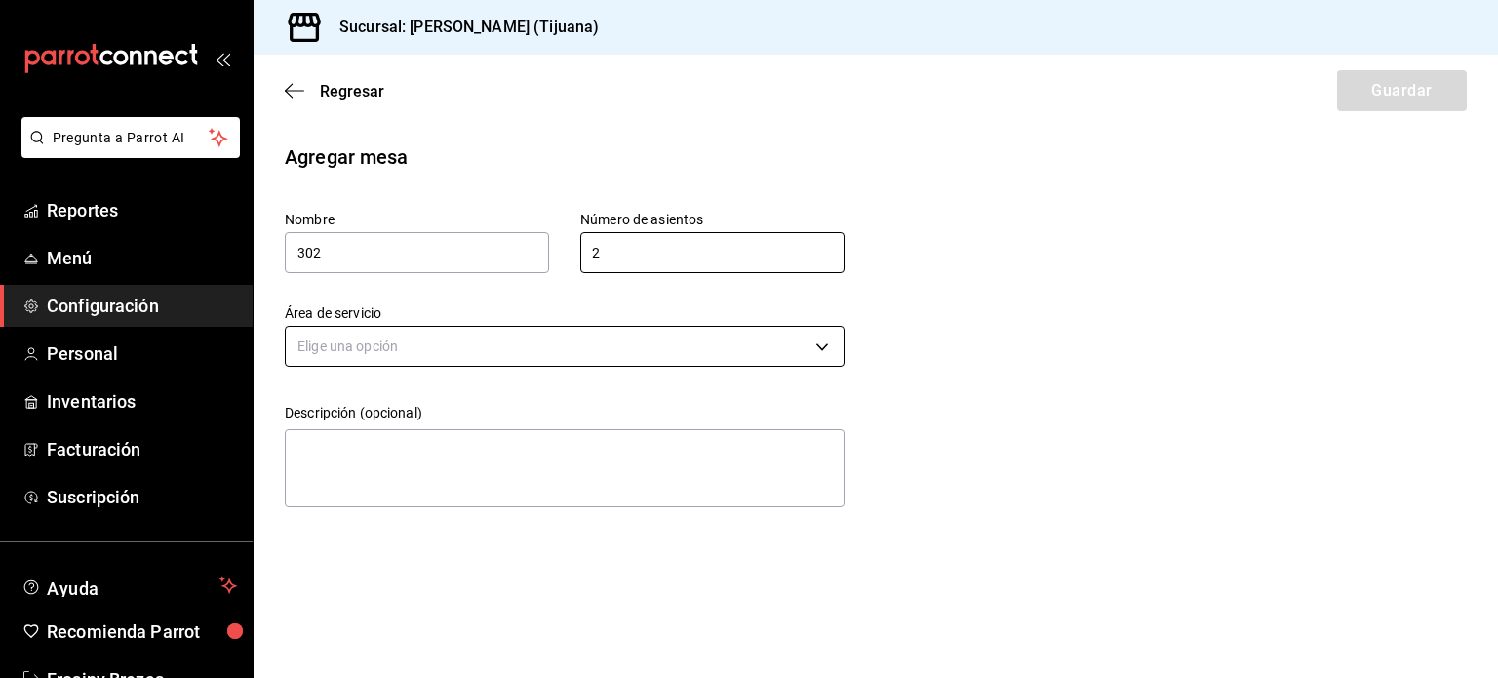
type input "2"
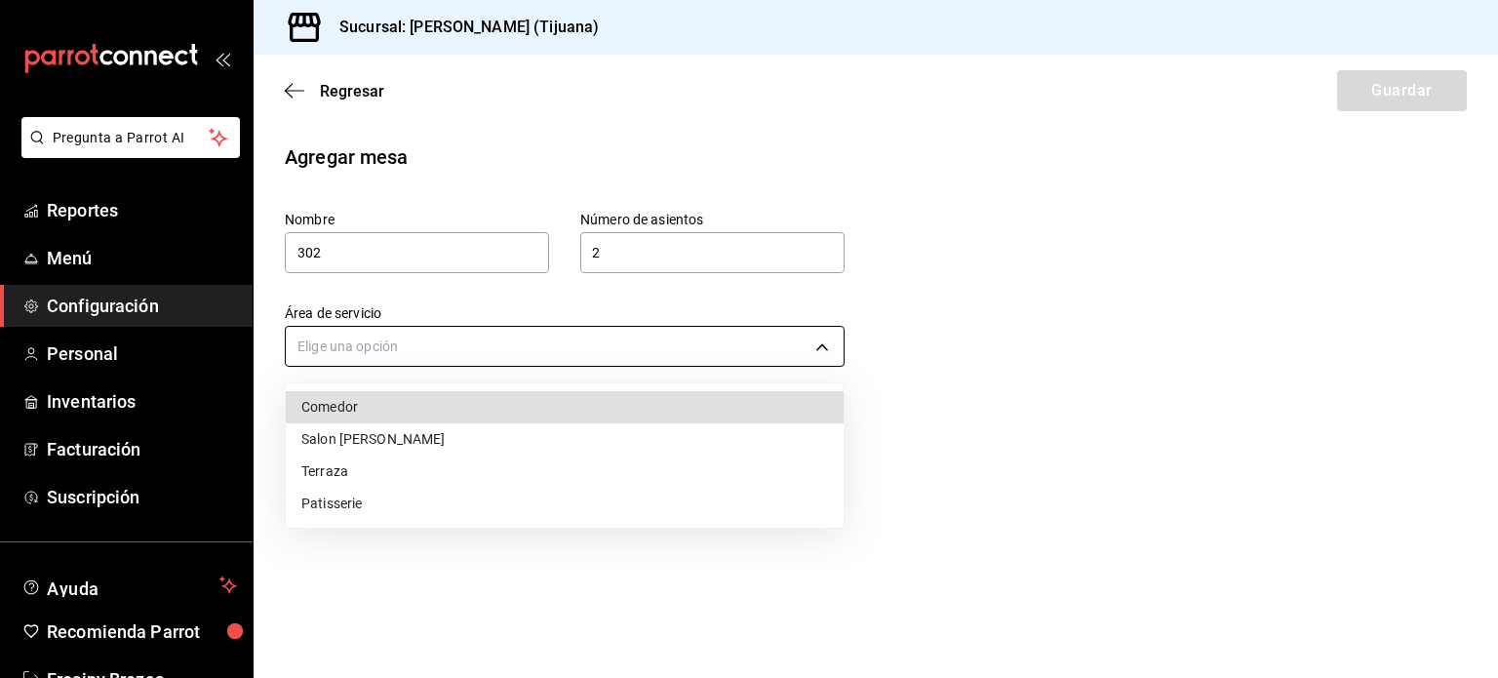
click at [645, 353] on body "Pregunta a Parrot AI Reportes Menú Configuración Personal Inventarios Facturaci…" at bounding box center [749, 339] width 1498 height 678
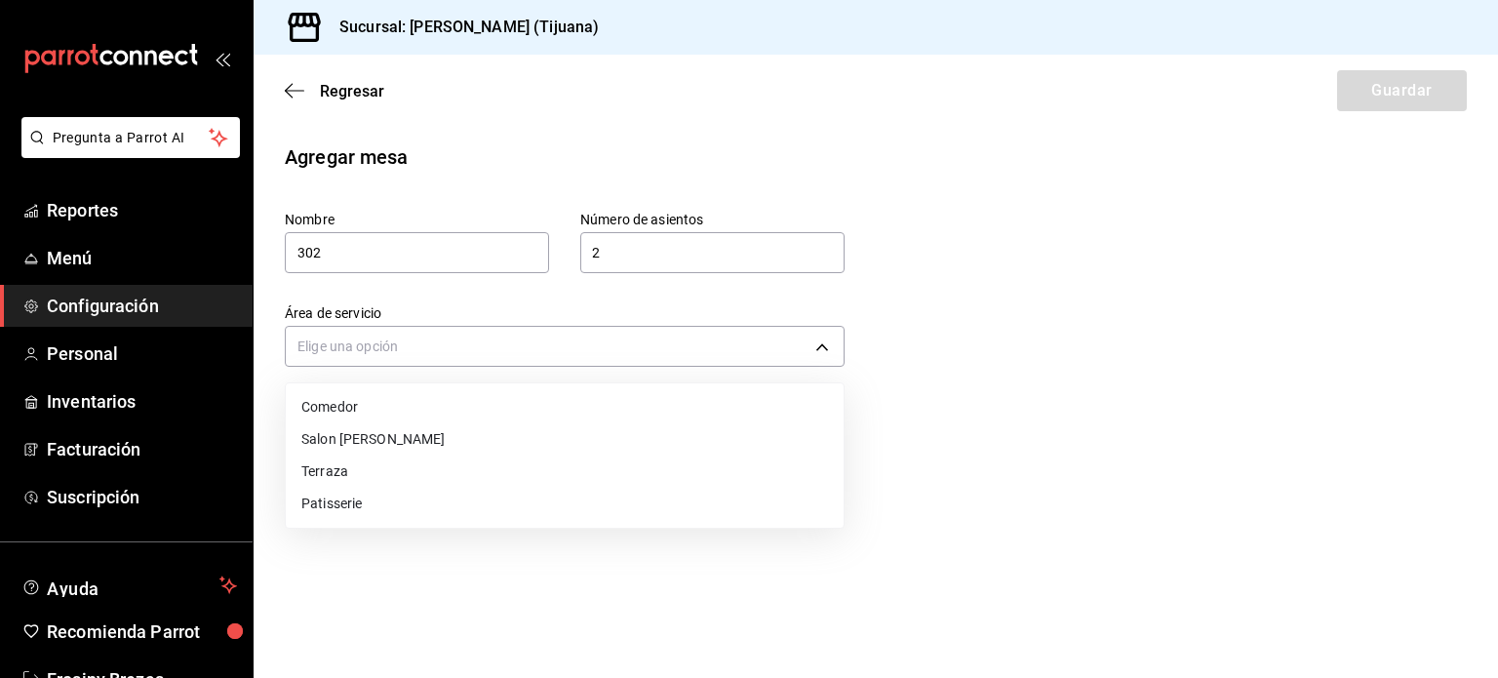
click at [441, 487] on li "Terraza" at bounding box center [565, 472] width 558 height 32
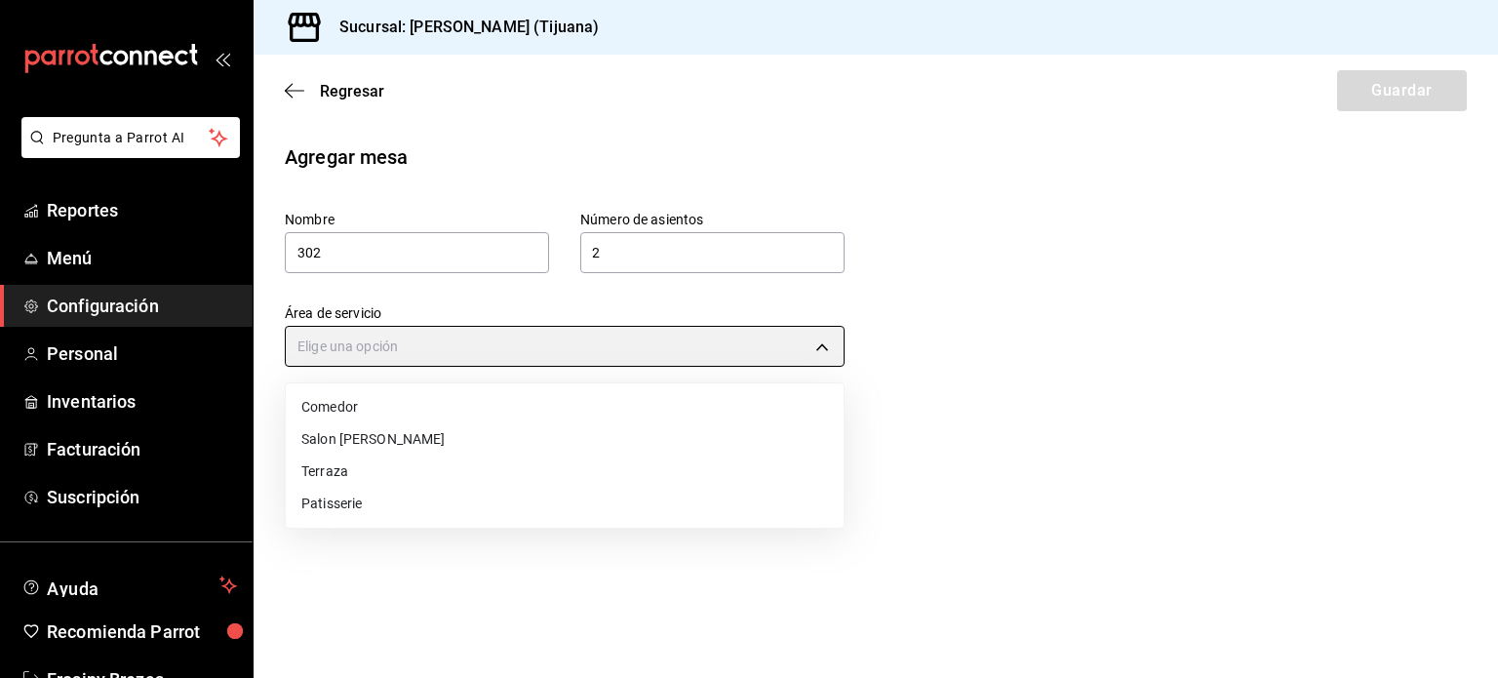
type input "c7aa39bd-baed-47d3-b46e-835a530cc60a"
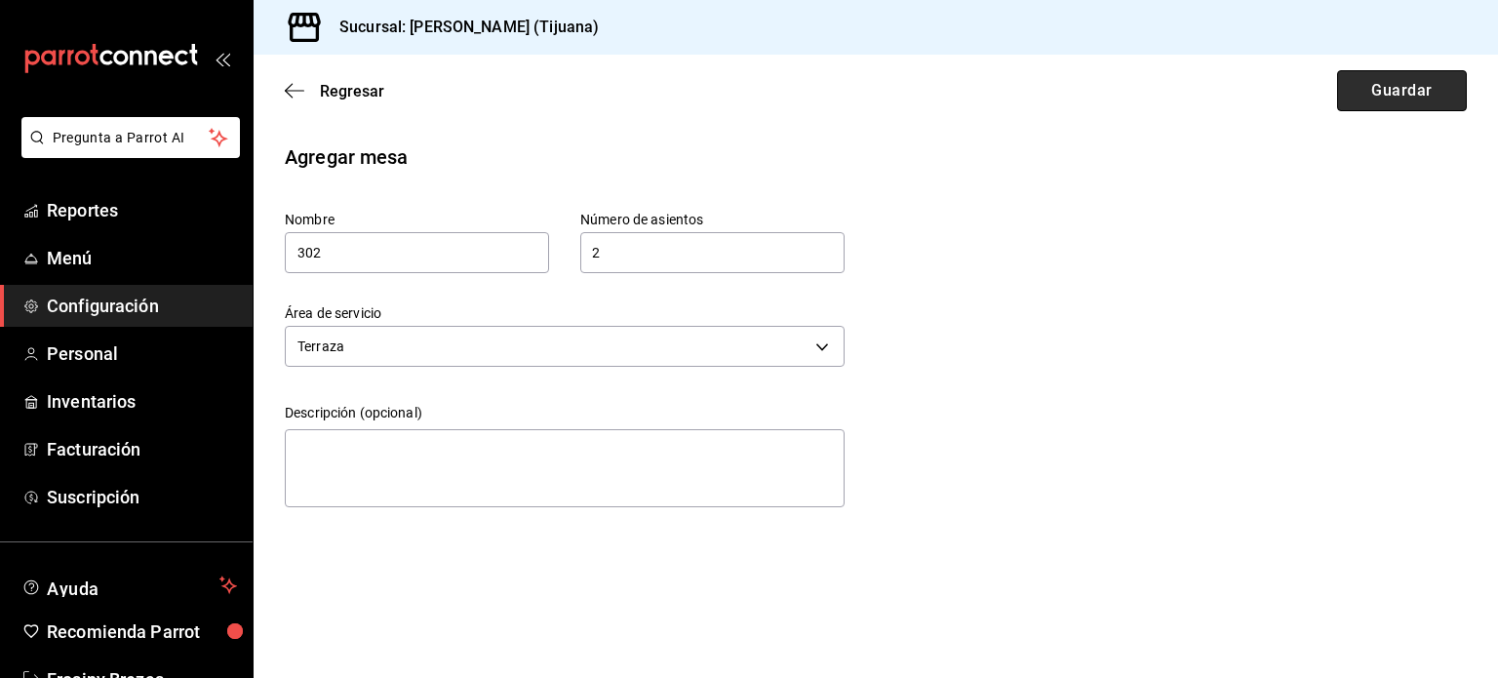
click at [1397, 99] on button "Guardar" at bounding box center [1402, 90] width 130 height 41
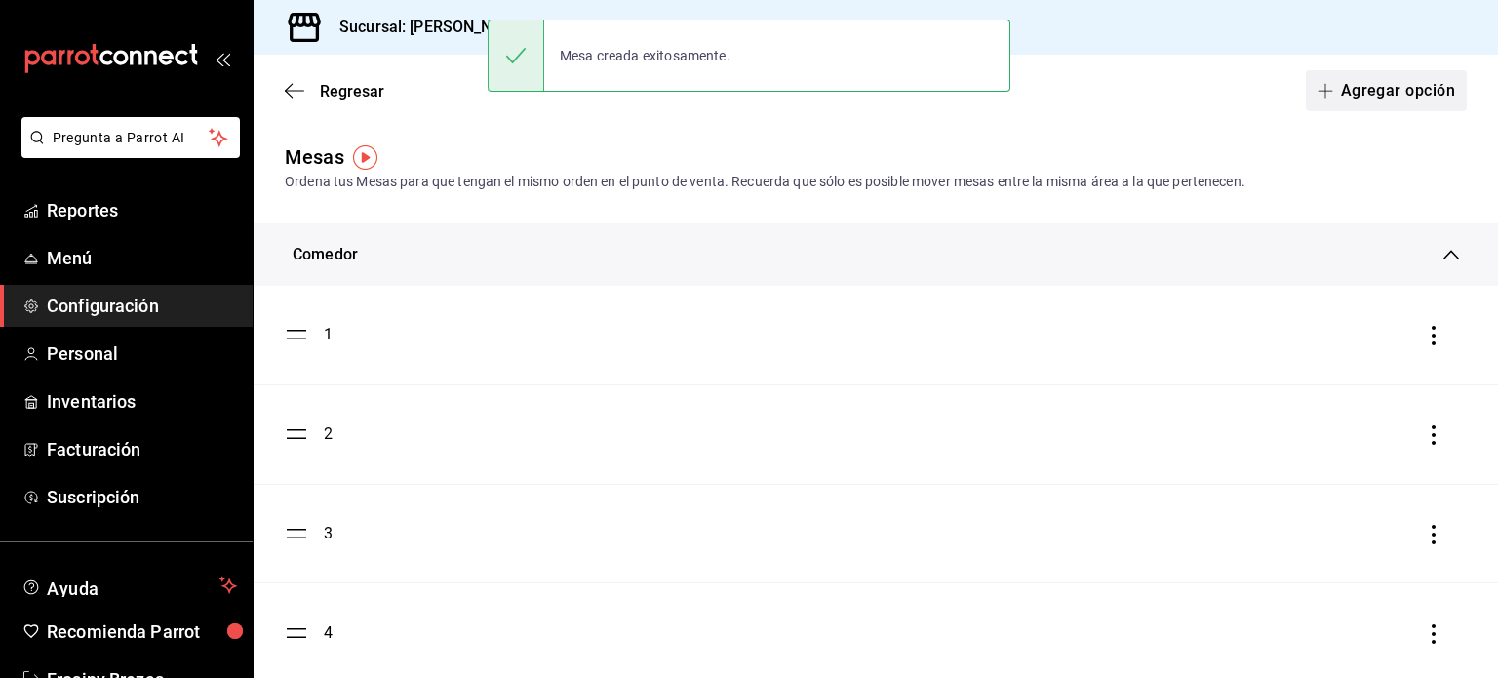
click at [1319, 83] on span "button" at bounding box center [1329, 91] width 23 height 16
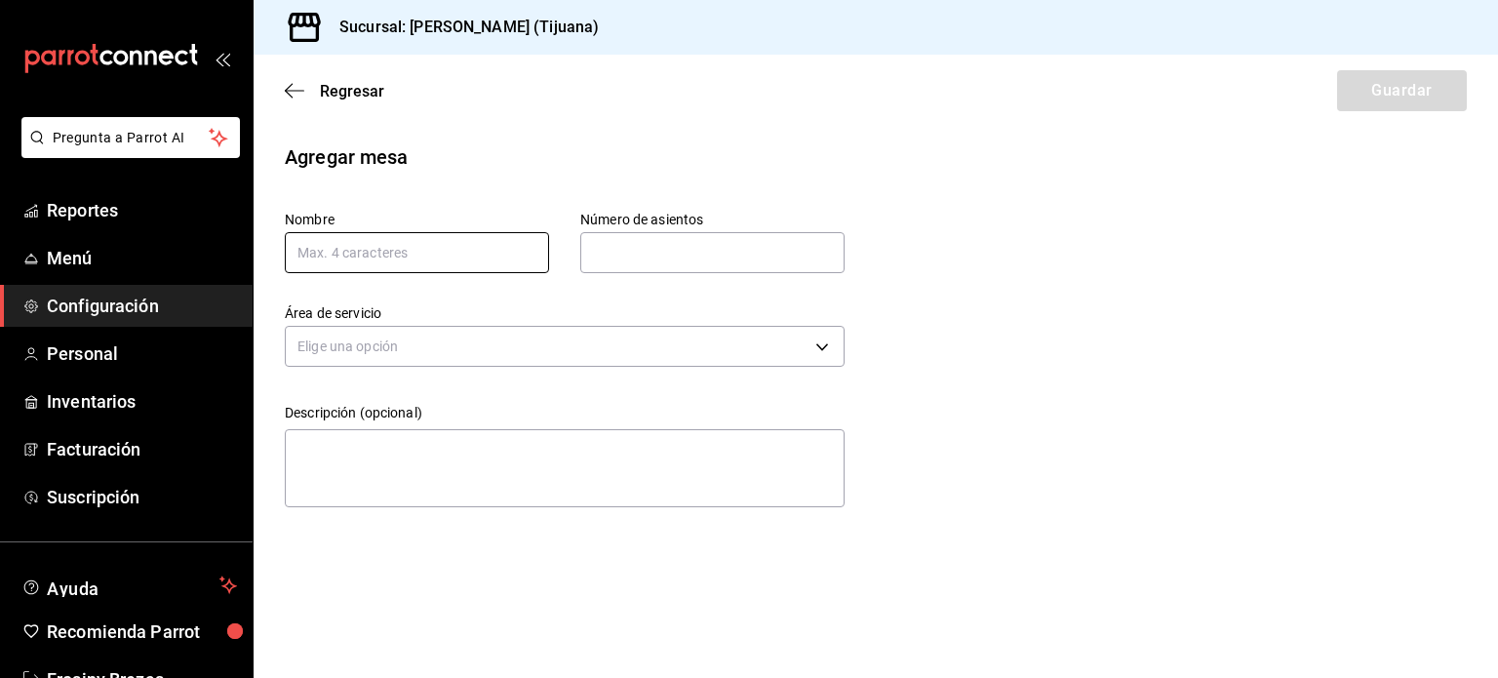
click at [472, 254] on input "text" at bounding box center [417, 252] width 264 height 41
type input "304"
click at [620, 255] on input "text" at bounding box center [712, 252] width 264 height 39
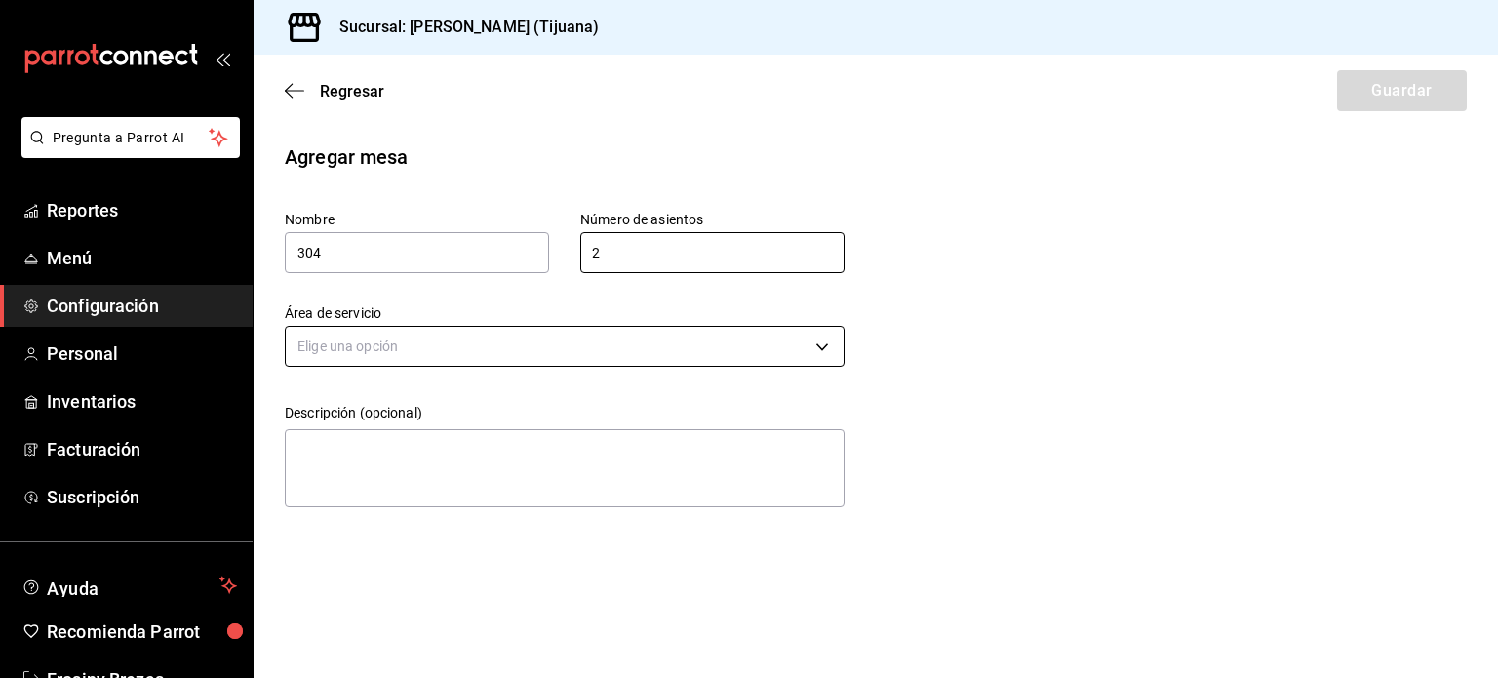
type input "2"
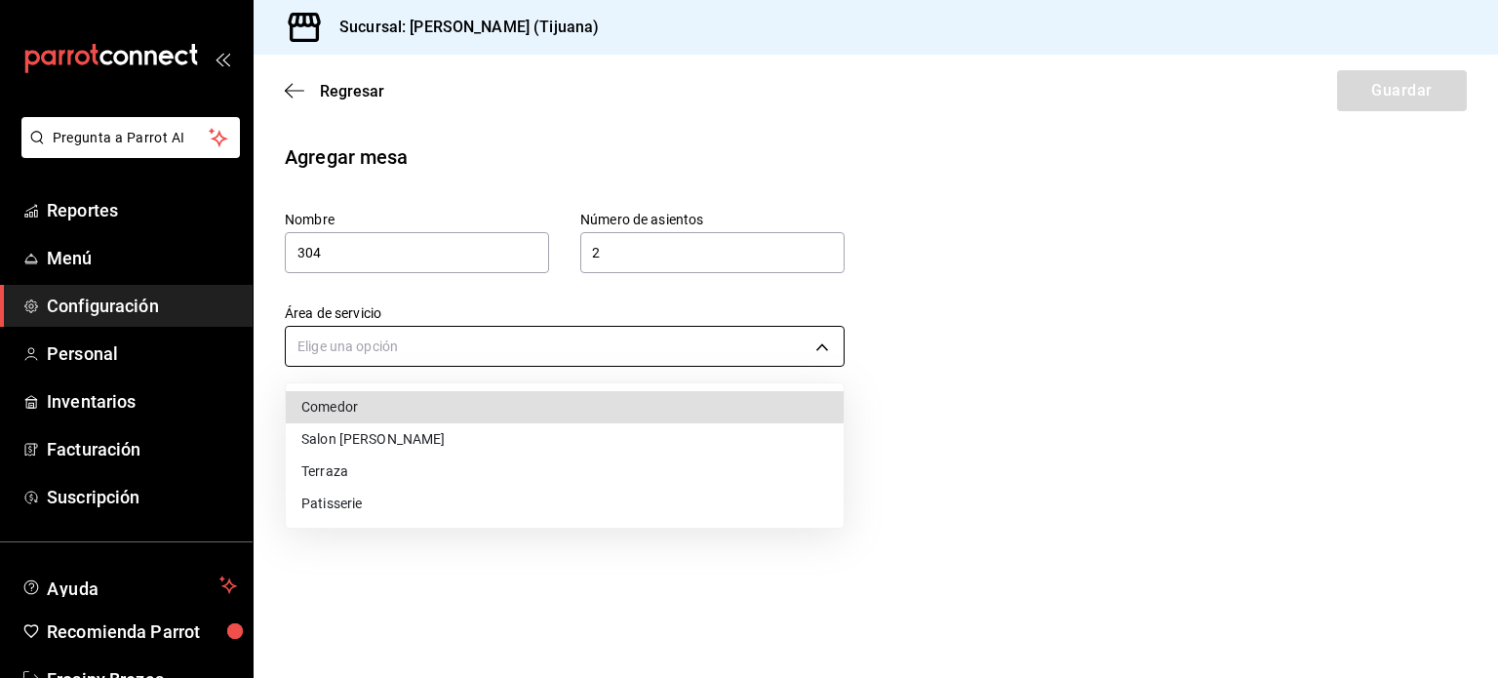
click at [484, 347] on body "Pregunta a Parrot AI Reportes Menú Configuración Personal Inventarios Facturaci…" at bounding box center [749, 339] width 1498 height 678
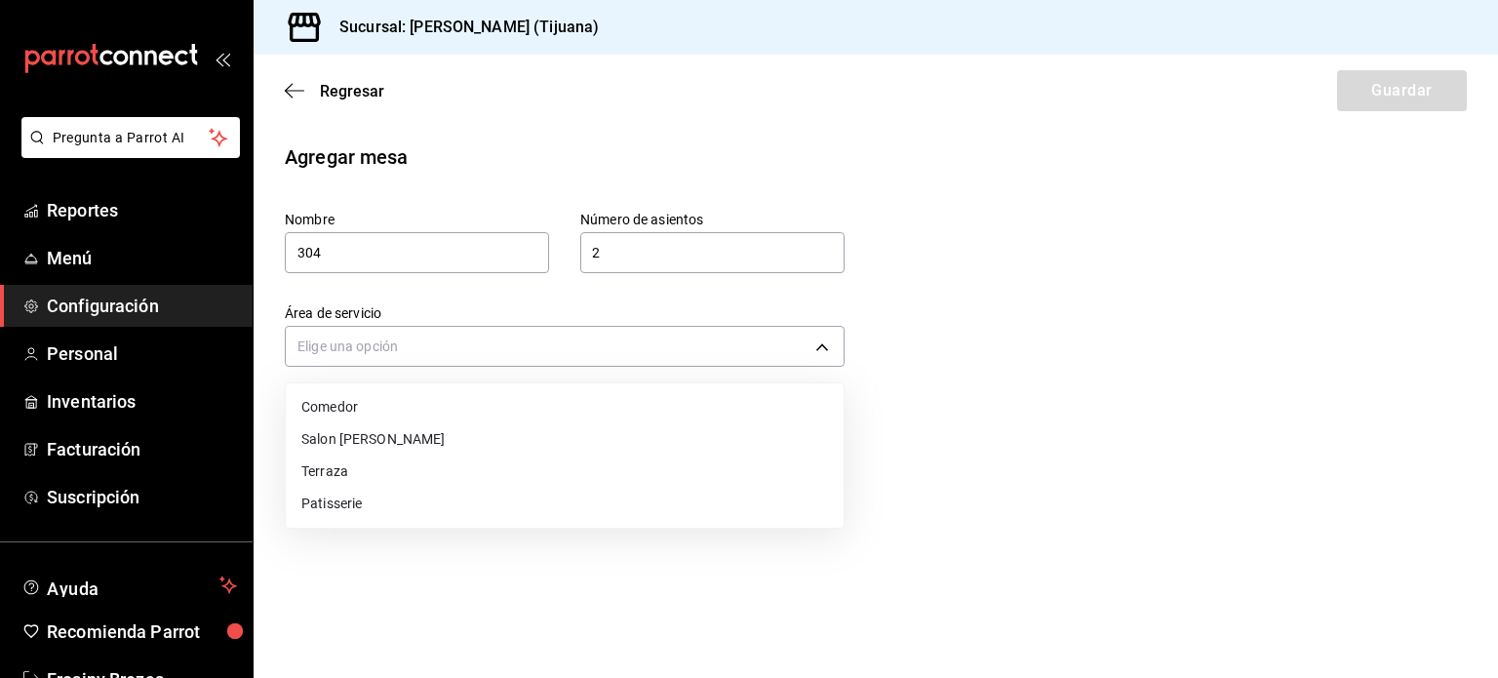
click at [390, 473] on li "Terraza" at bounding box center [565, 472] width 558 height 32
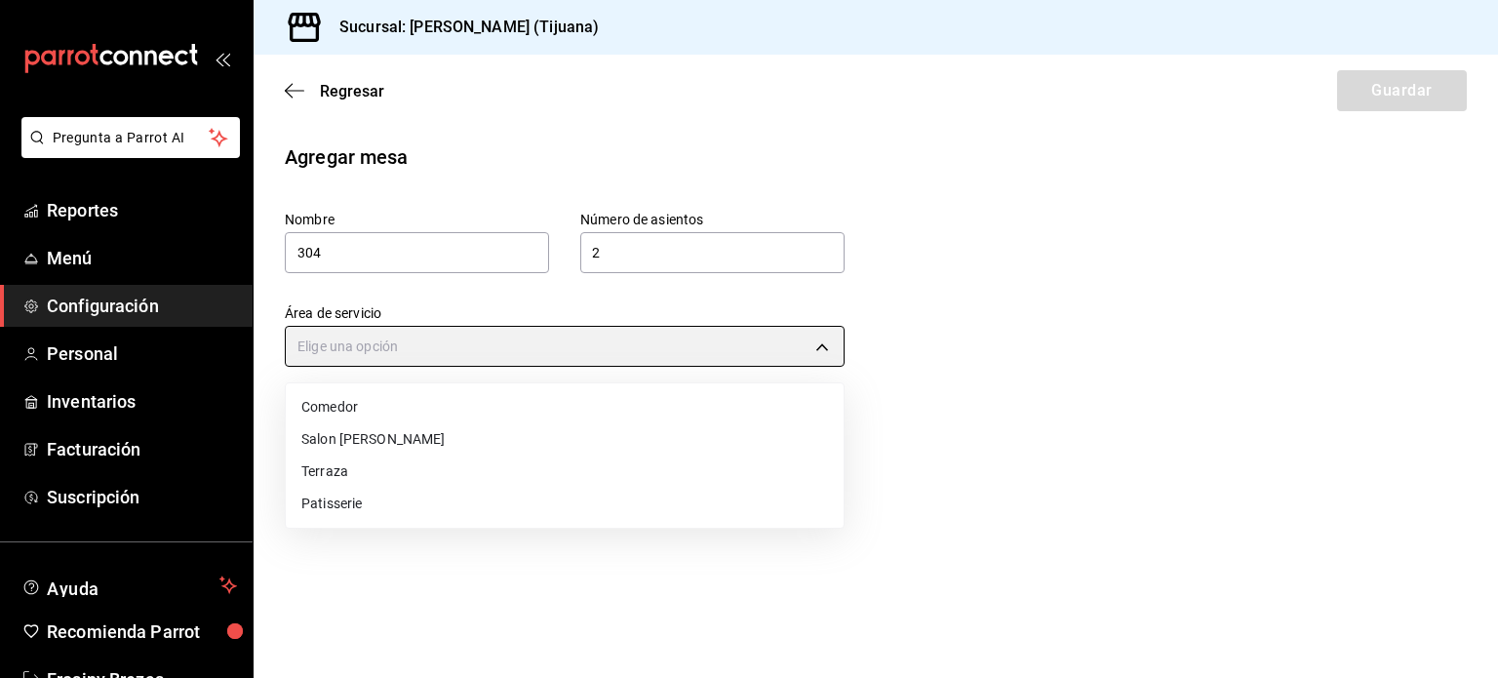
type input "c7aa39bd-baed-47d3-b46e-835a530cc60a"
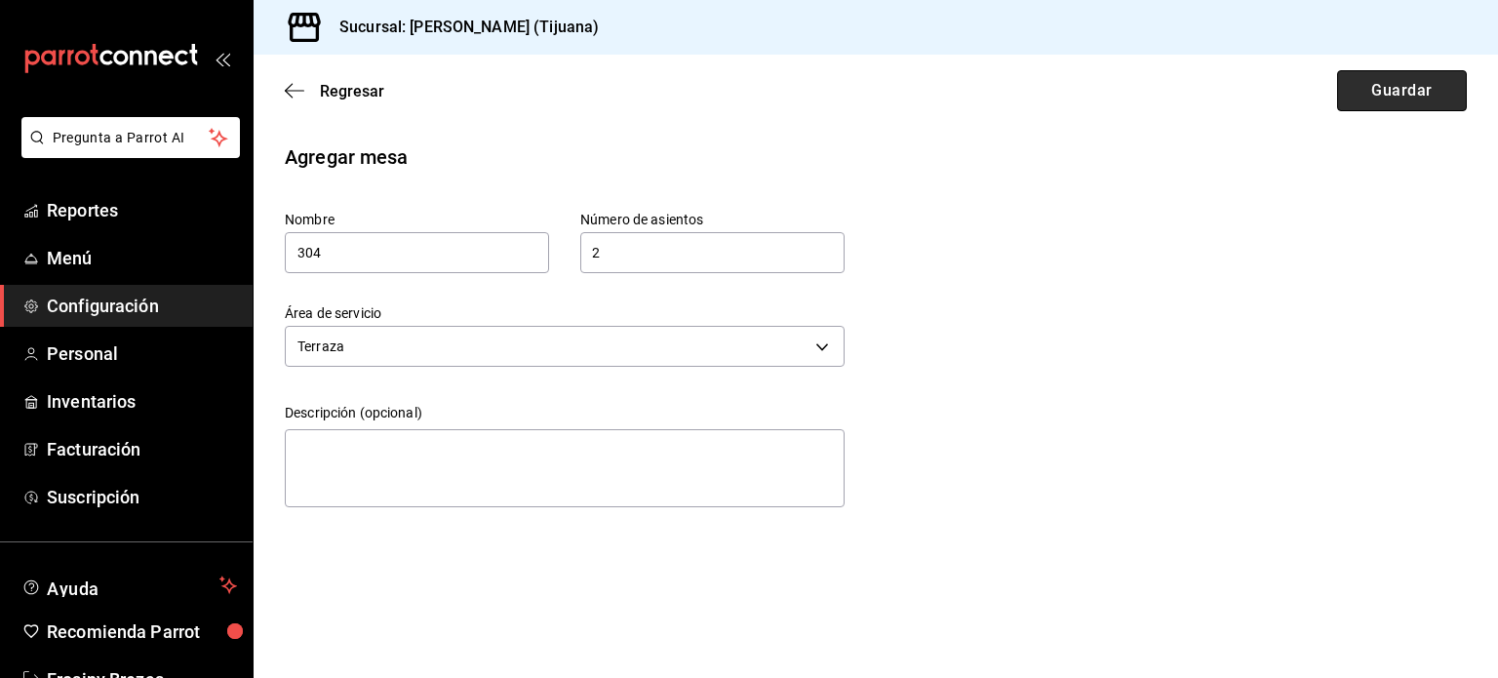
click at [1403, 100] on button "Guardar" at bounding box center [1402, 90] width 130 height 41
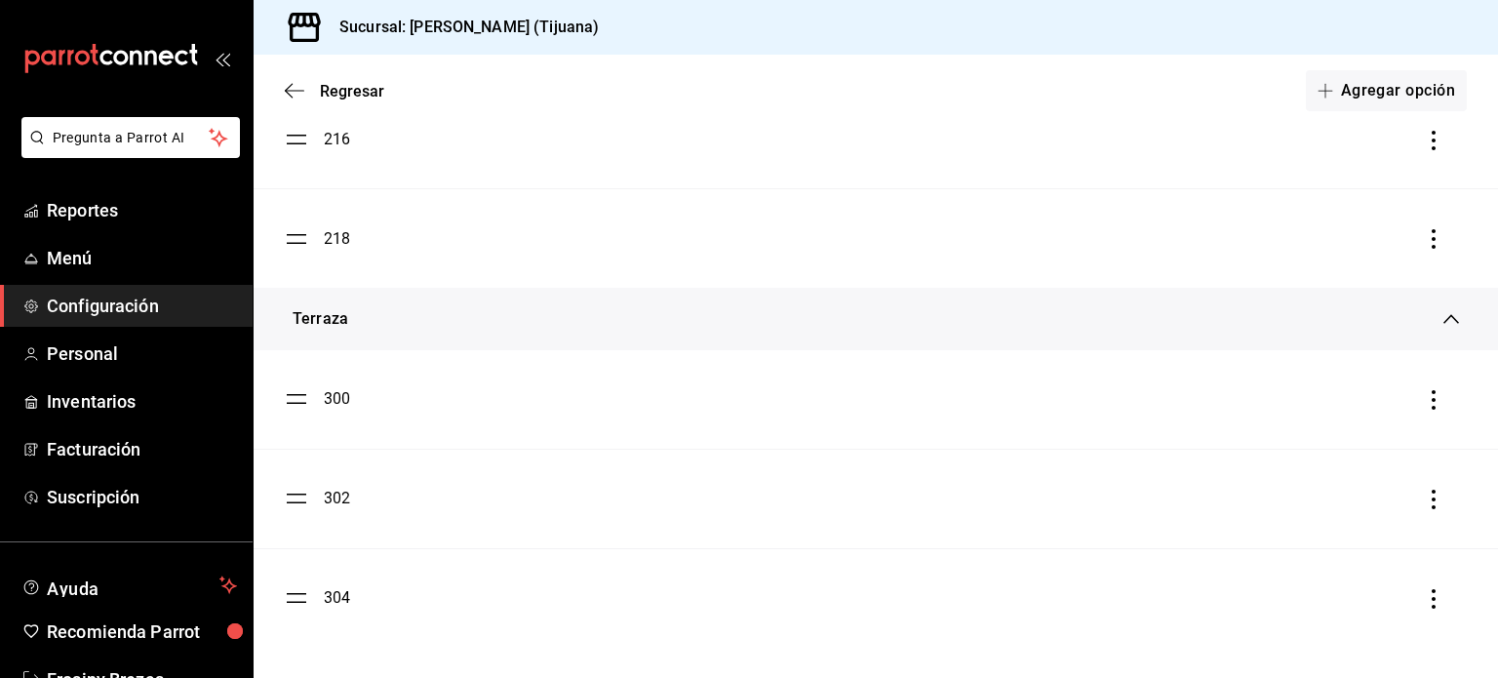
scroll to position [2342, 0]
click at [1345, 98] on button "Agregar opción" at bounding box center [1386, 90] width 161 height 41
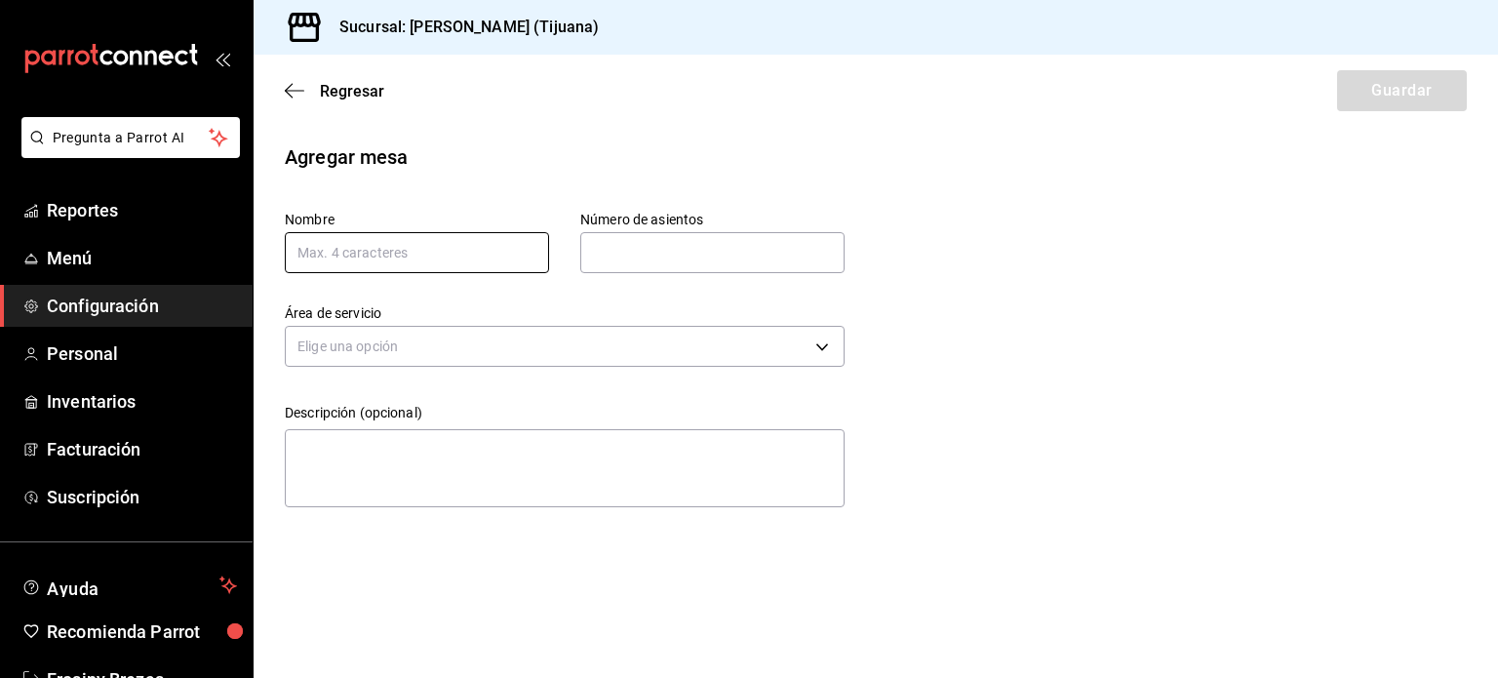
click at [530, 256] on input "text" at bounding box center [417, 252] width 264 height 41
type input "306"
click at [662, 250] on input "text" at bounding box center [712, 252] width 264 height 39
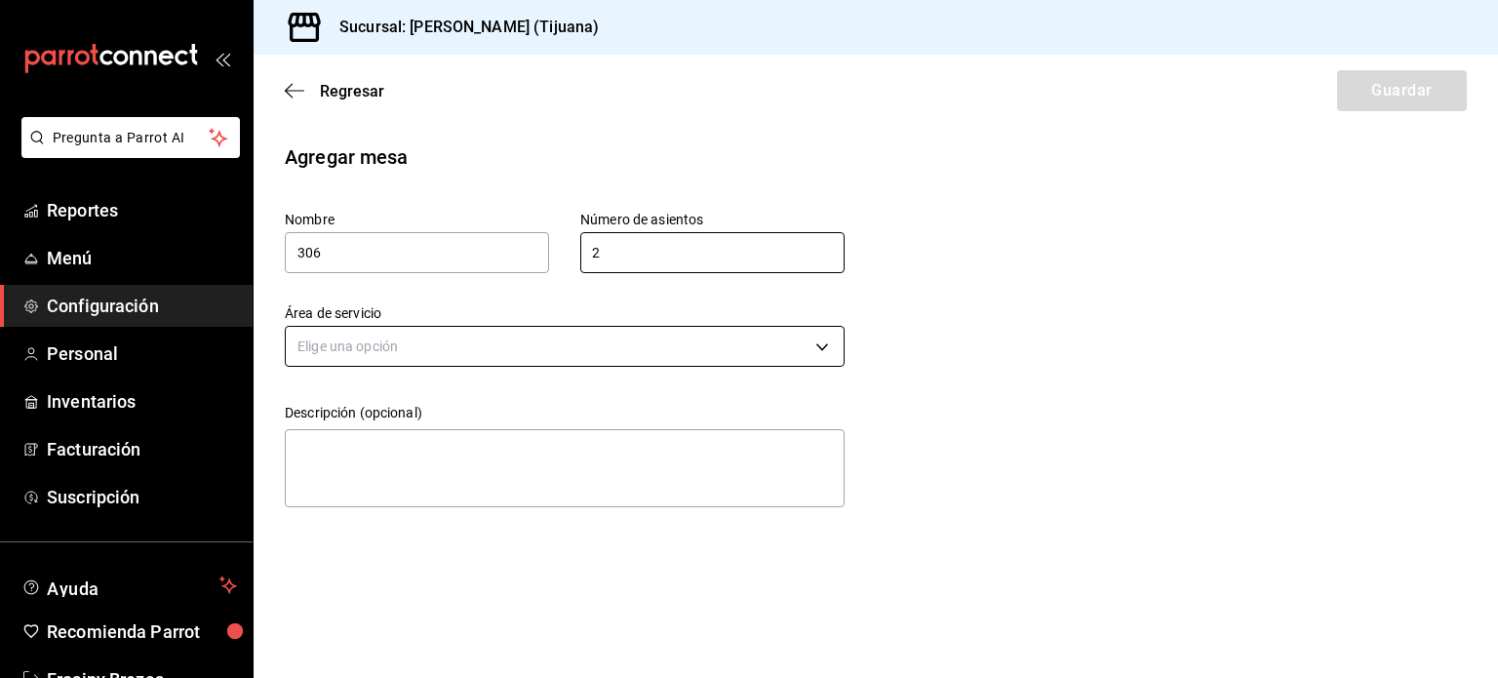
type input "2"
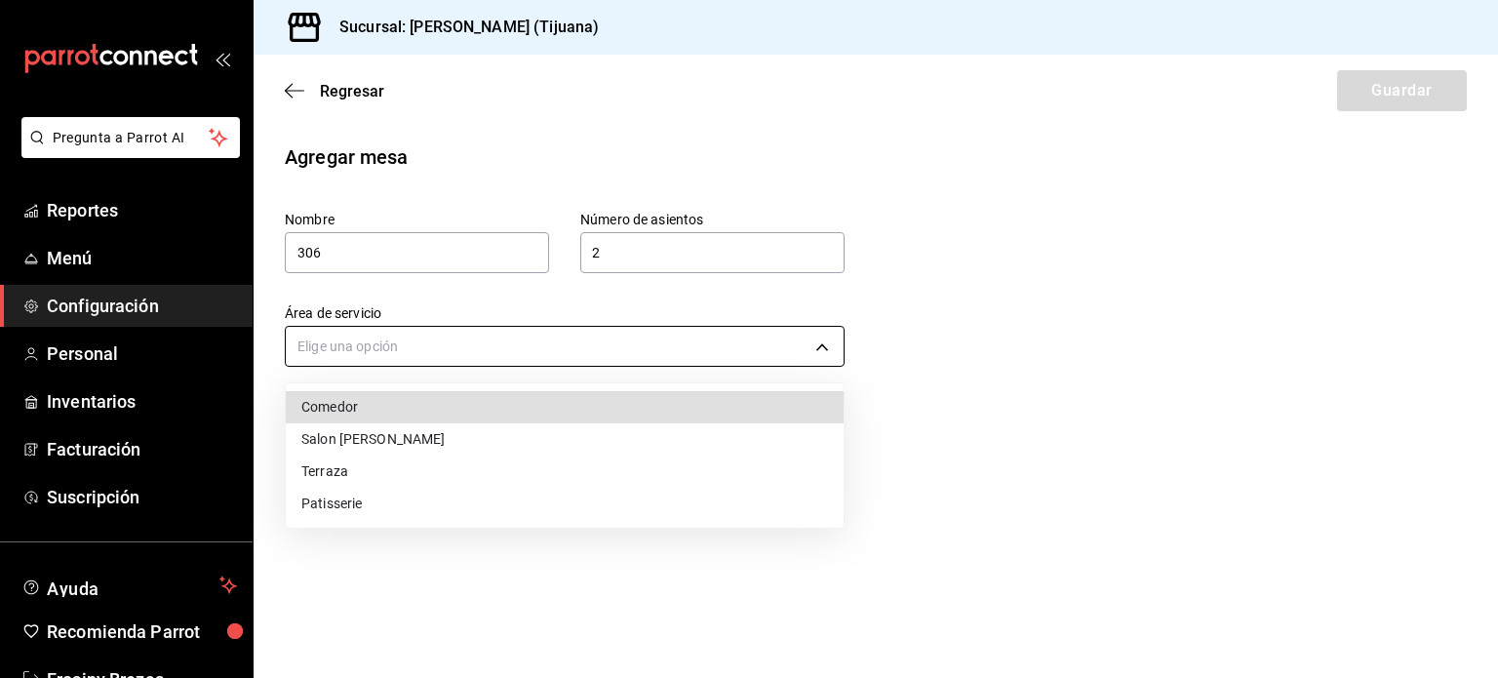
click at [613, 342] on body "Pregunta a Parrot AI Reportes Menú Configuración Personal Inventarios Facturaci…" at bounding box center [749, 339] width 1498 height 678
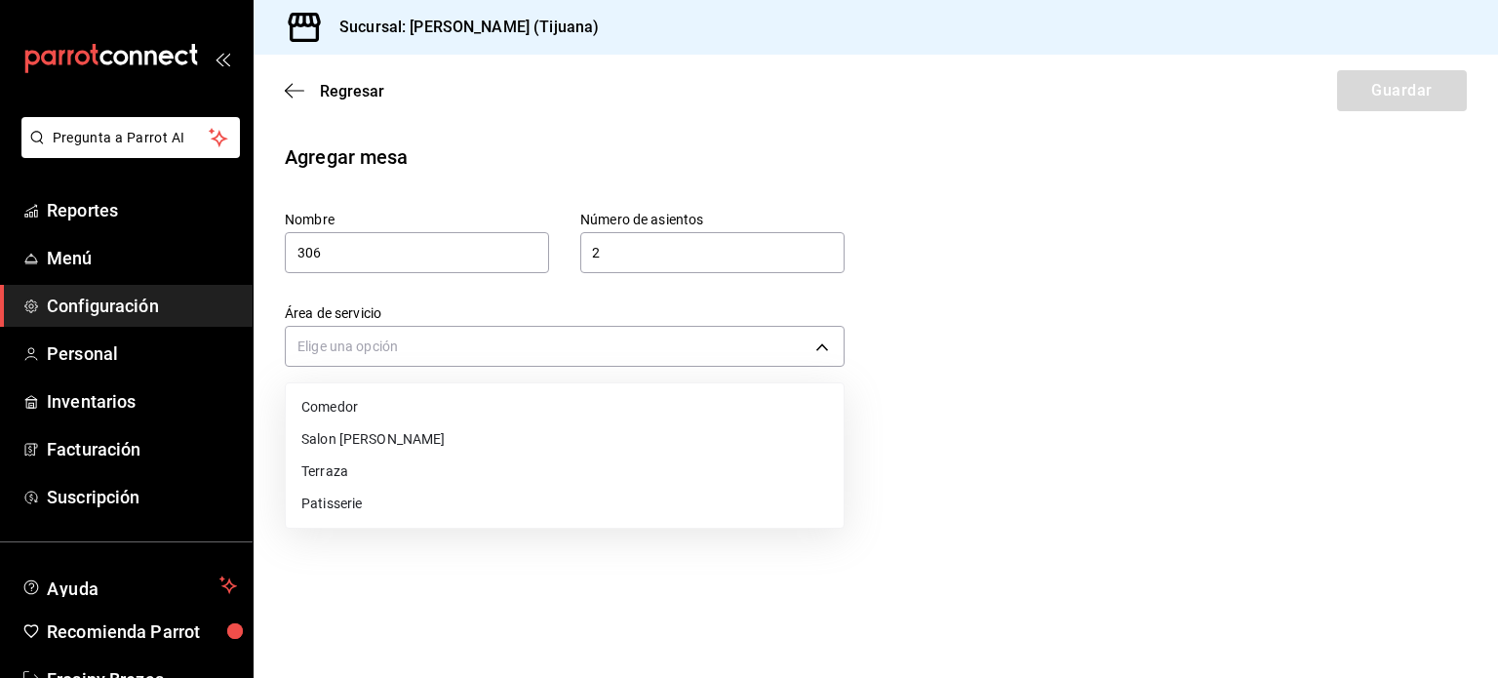
click at [498, 477] on li "Terraza" at bounding box center [565, 472] width 558 height 32
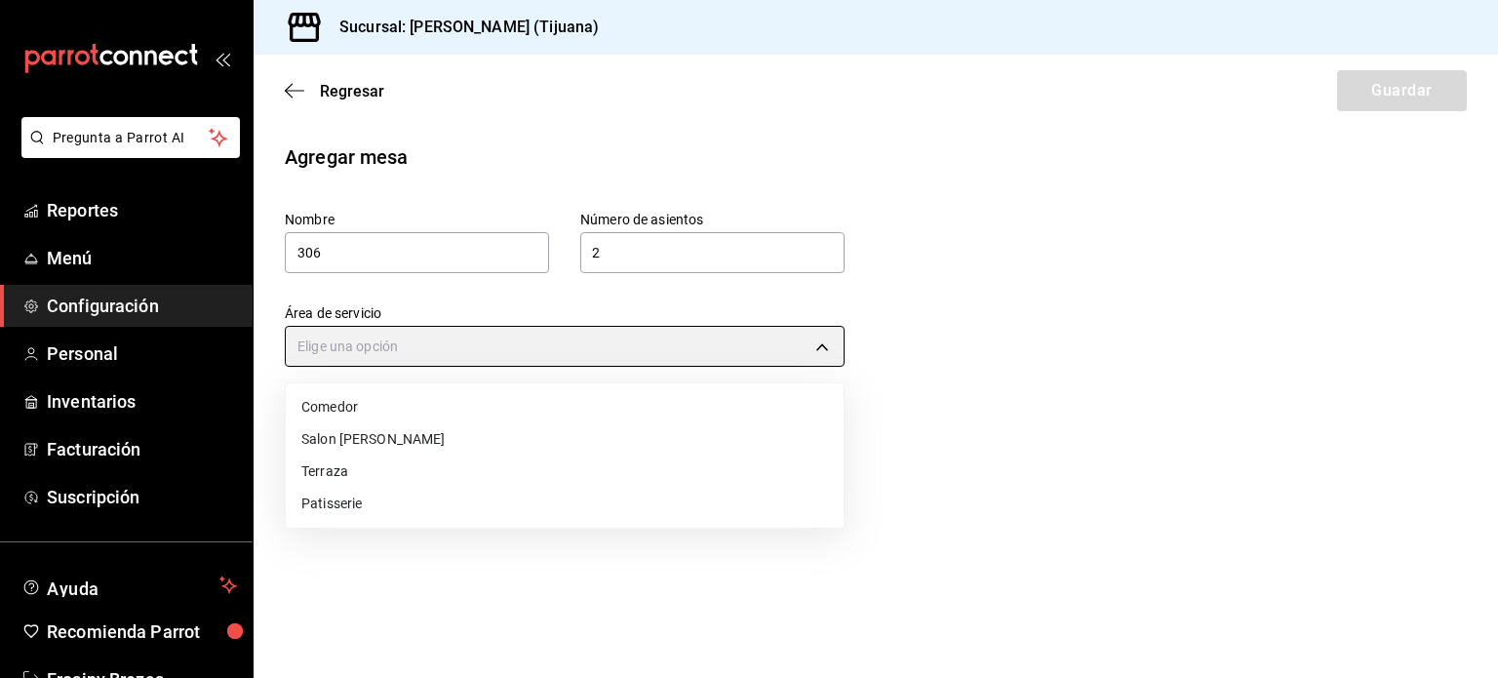
type input "c7aa39bd-baed-47d3-b46e-835a530cc60a"
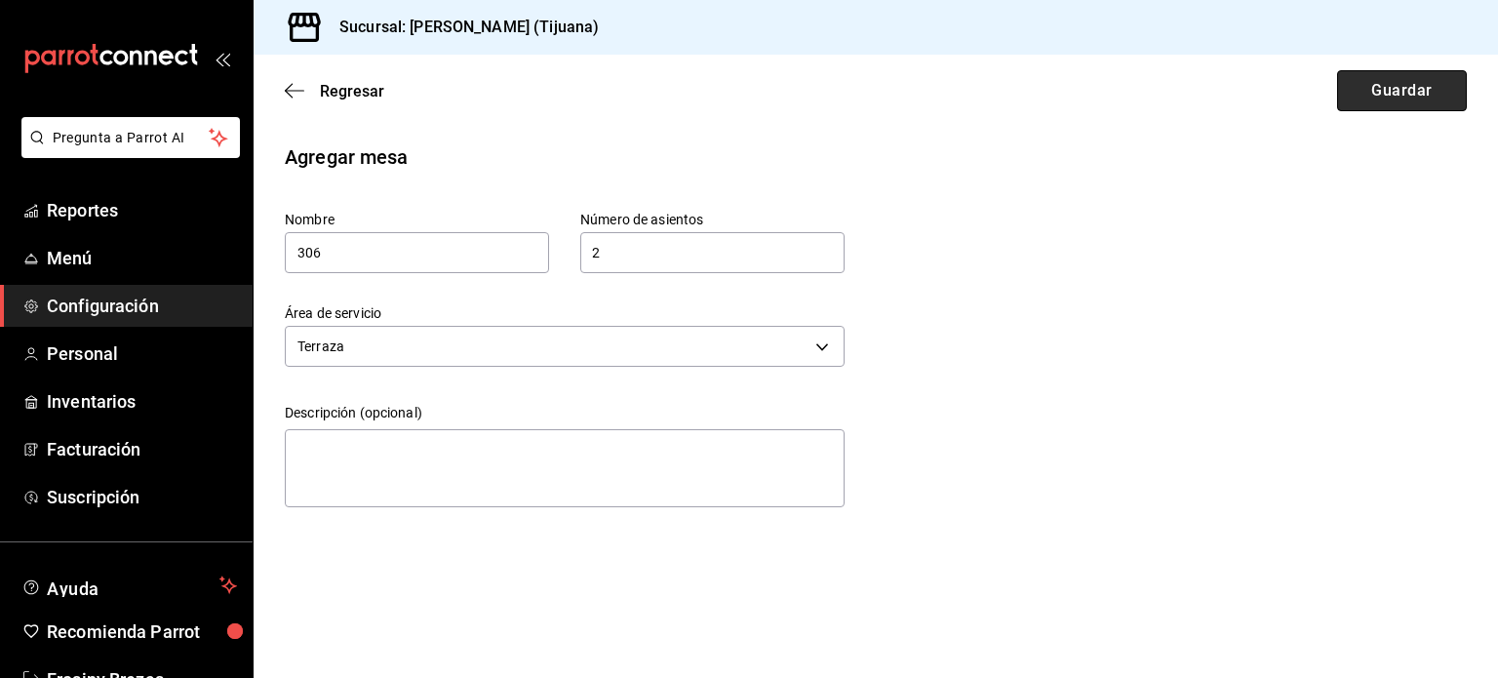
click at [1357, 81] on button "Guardar" at bounding box center [1402, 90] width 130 height 41
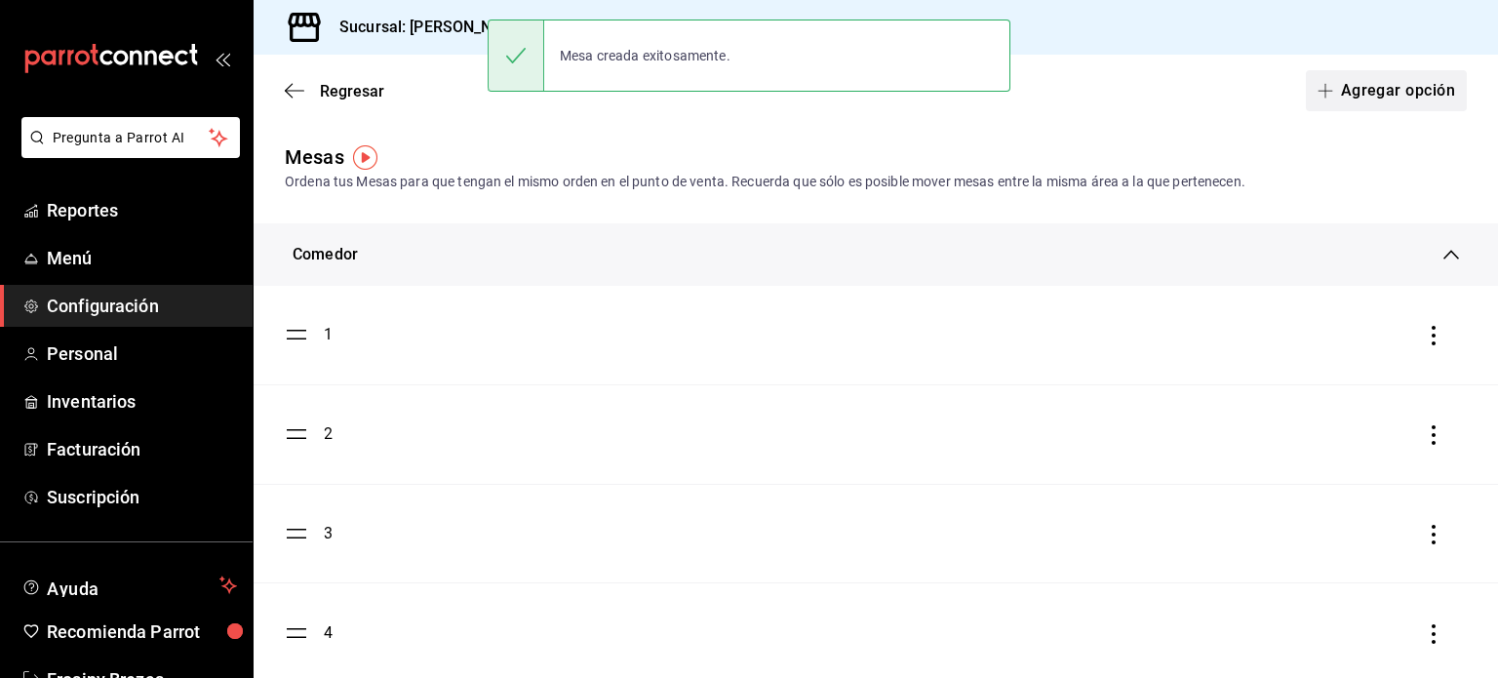
click at [1343, 104] on button "Agregar opción" at bounding box center [1386, 90] width 161 height 41
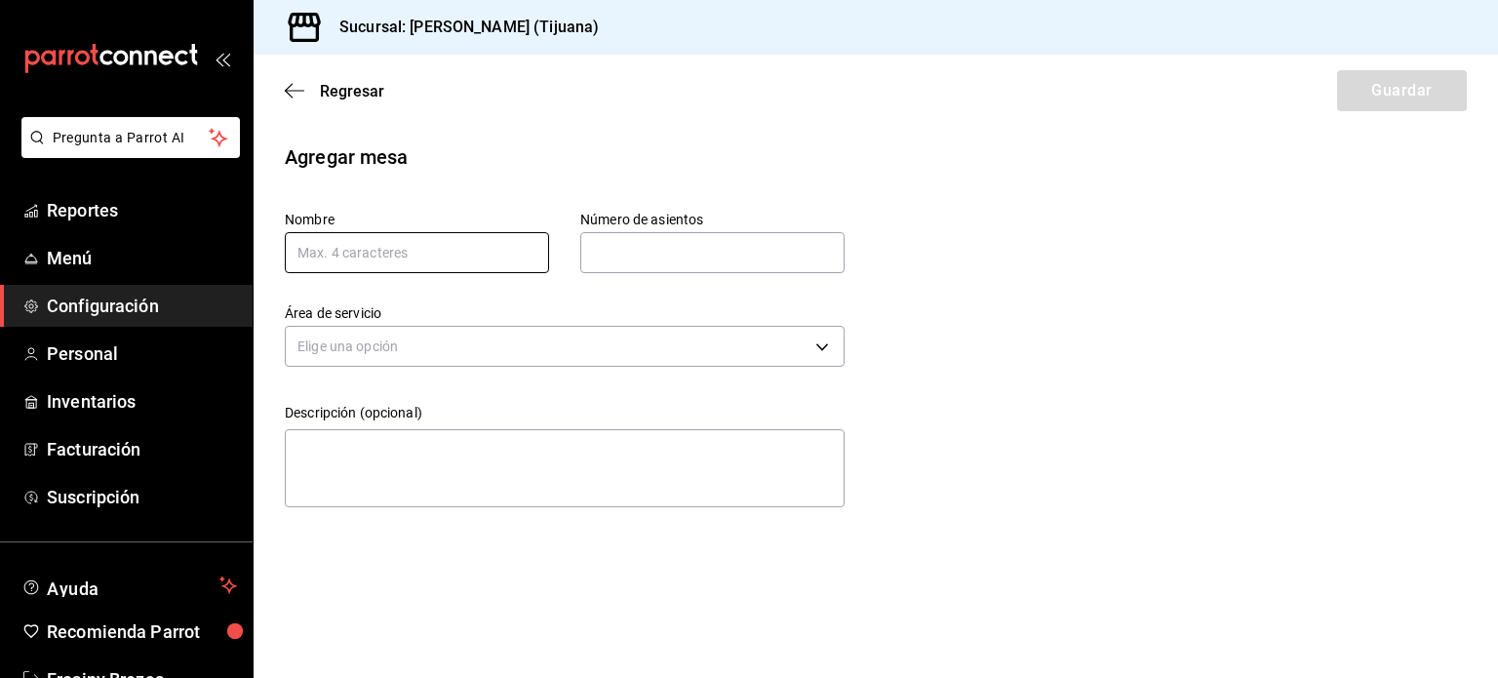
click at [426, 244] on input "text" at bounding box center [417, 252] width 264 height 41
type input "308"
click at [615, 252] on input "text" at bounding box center [712, 252] width 264 height 39
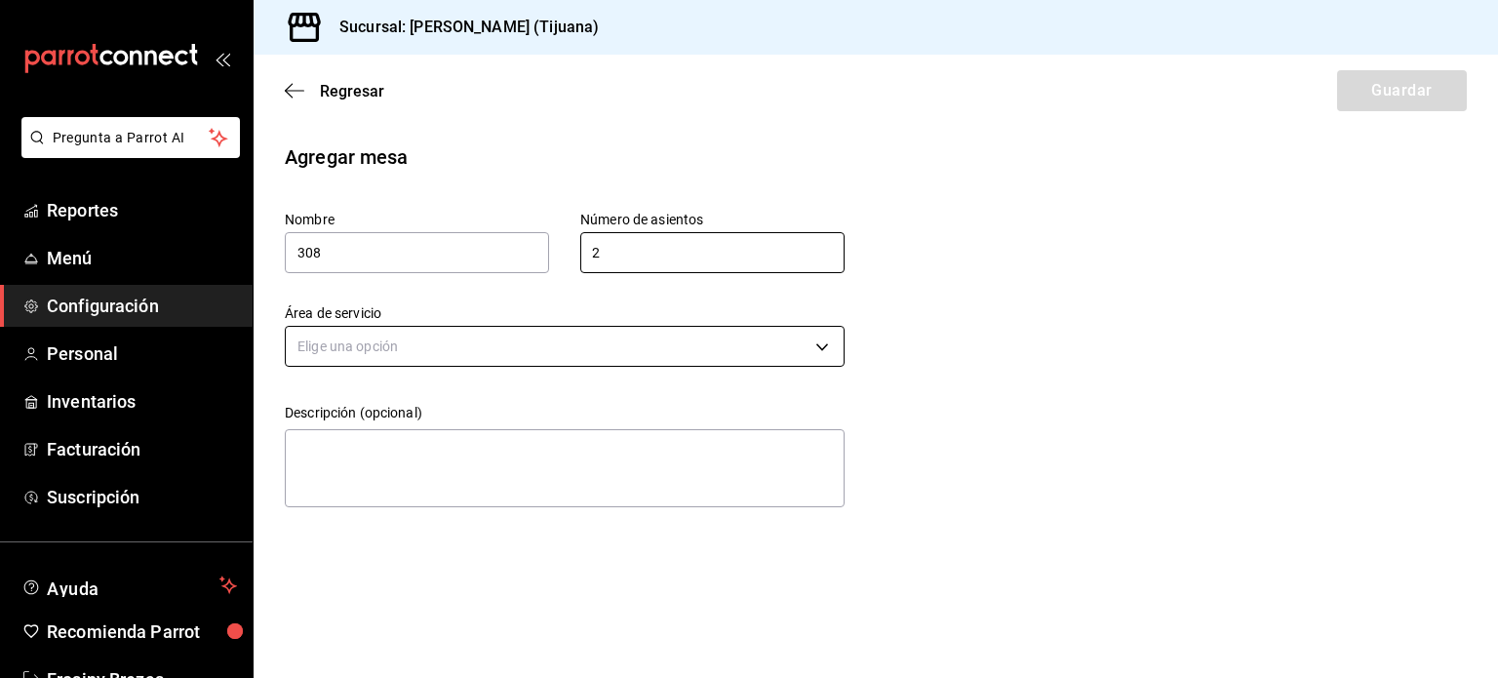
type input "2"
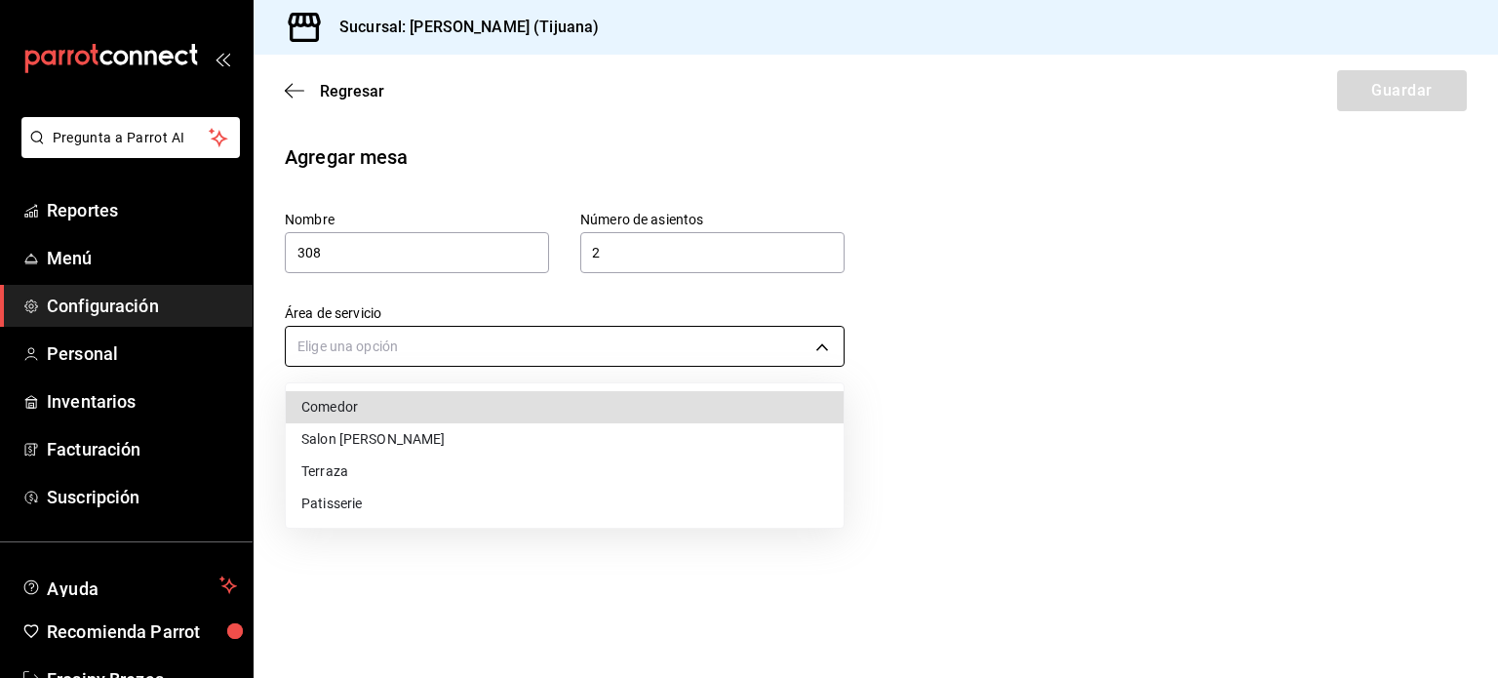
click at [599, 342] on body "Pregunta a Parrot AI Reportes Menú Configuración Personal Inventarios Facturaci…" at bounding box center [749, 339] width 1498 height 678
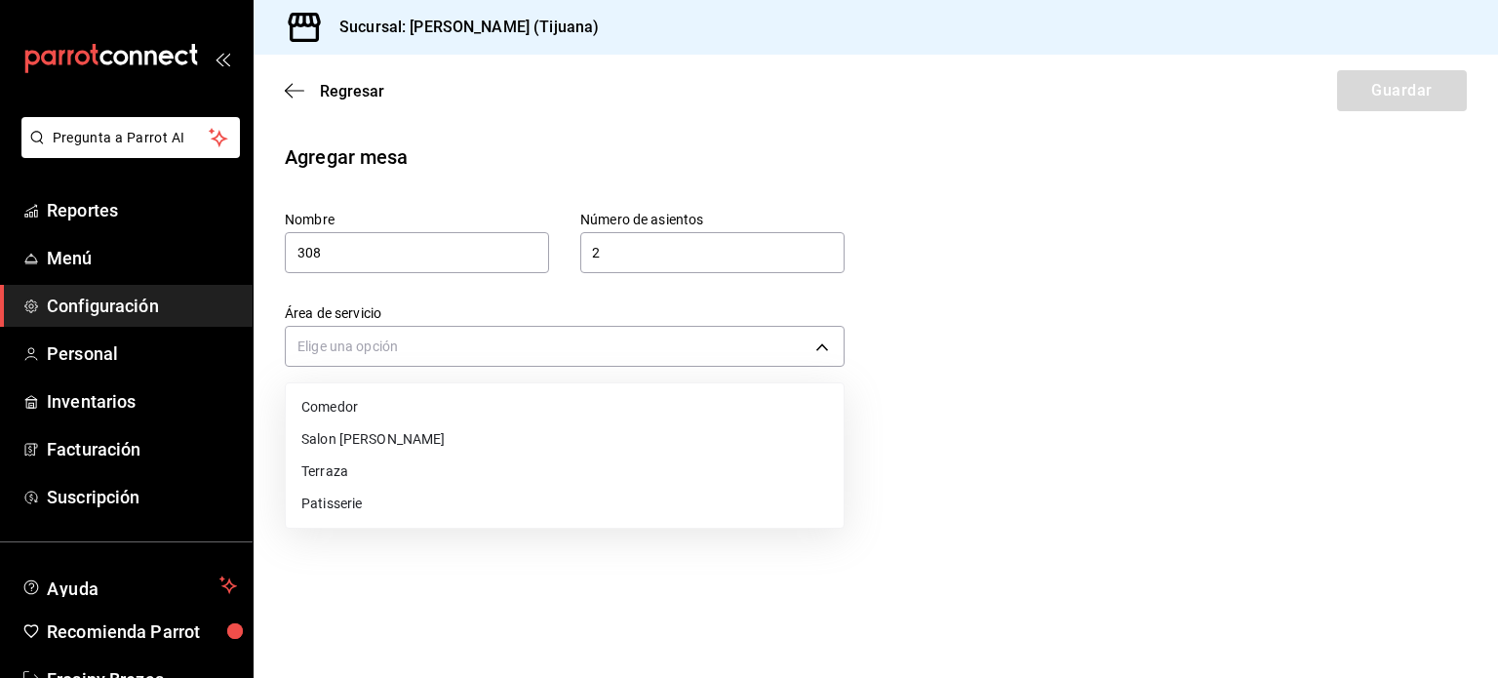
click at [444, 467] on li "Terraza" at bounding box center [565, 472] width 558 height 32
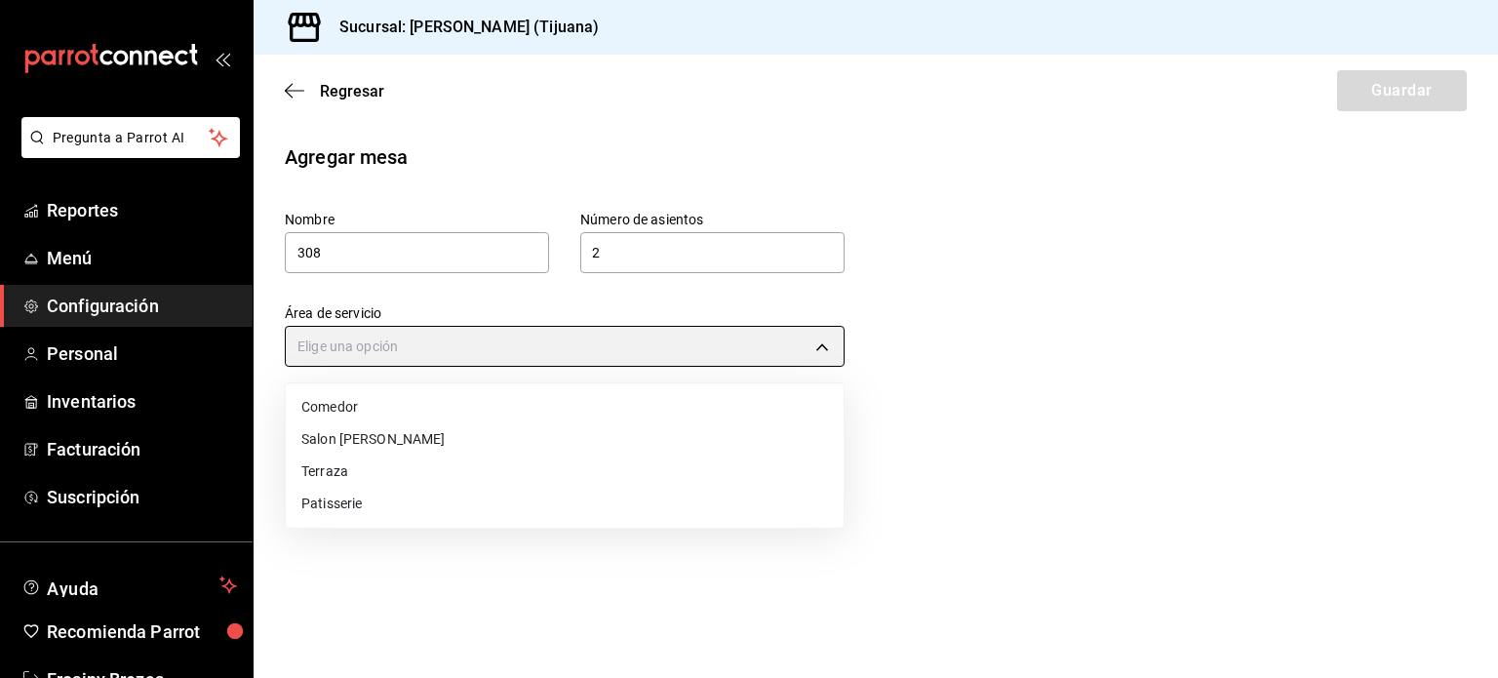
type input "c7aa39bd-baed-47d3-b46e-835a530cc60a"
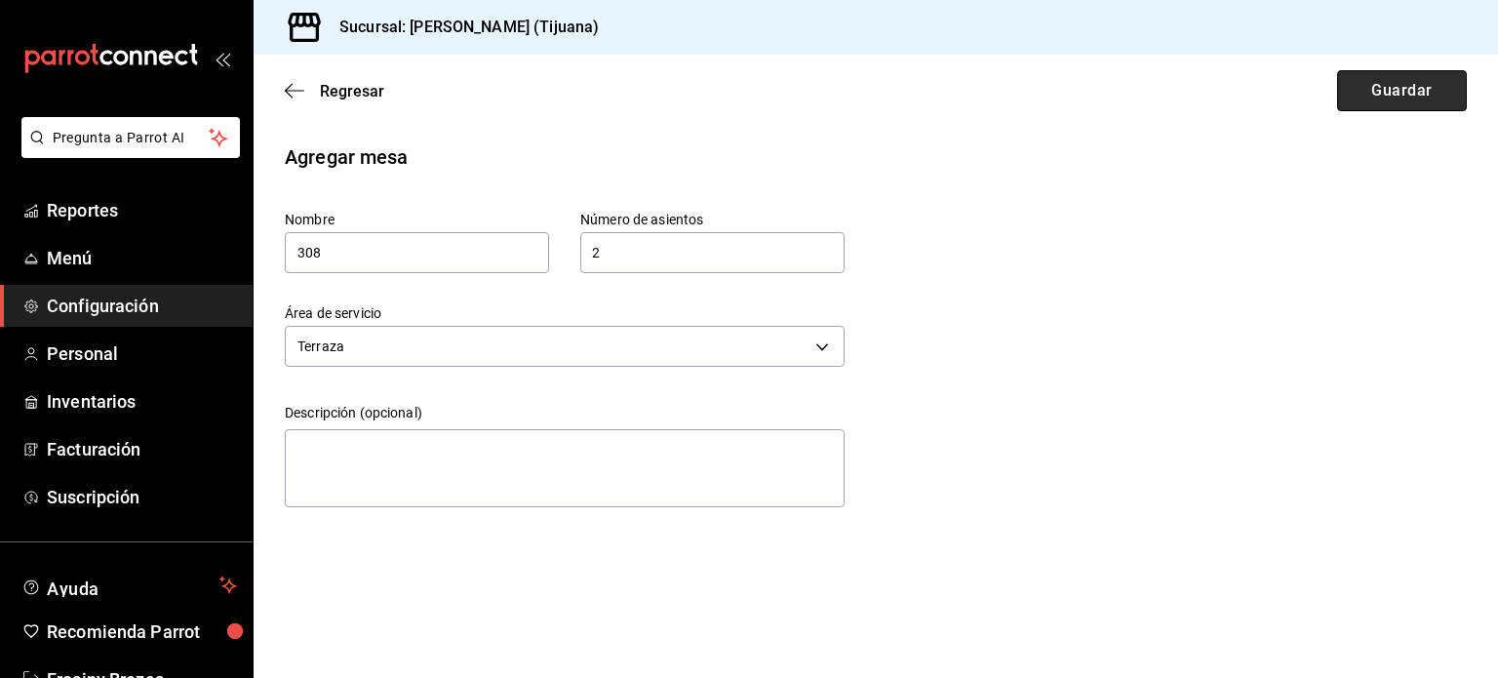
click at [1375, 88] on button "Guardar" at bounding box center [1402, 90] width 130 height 41
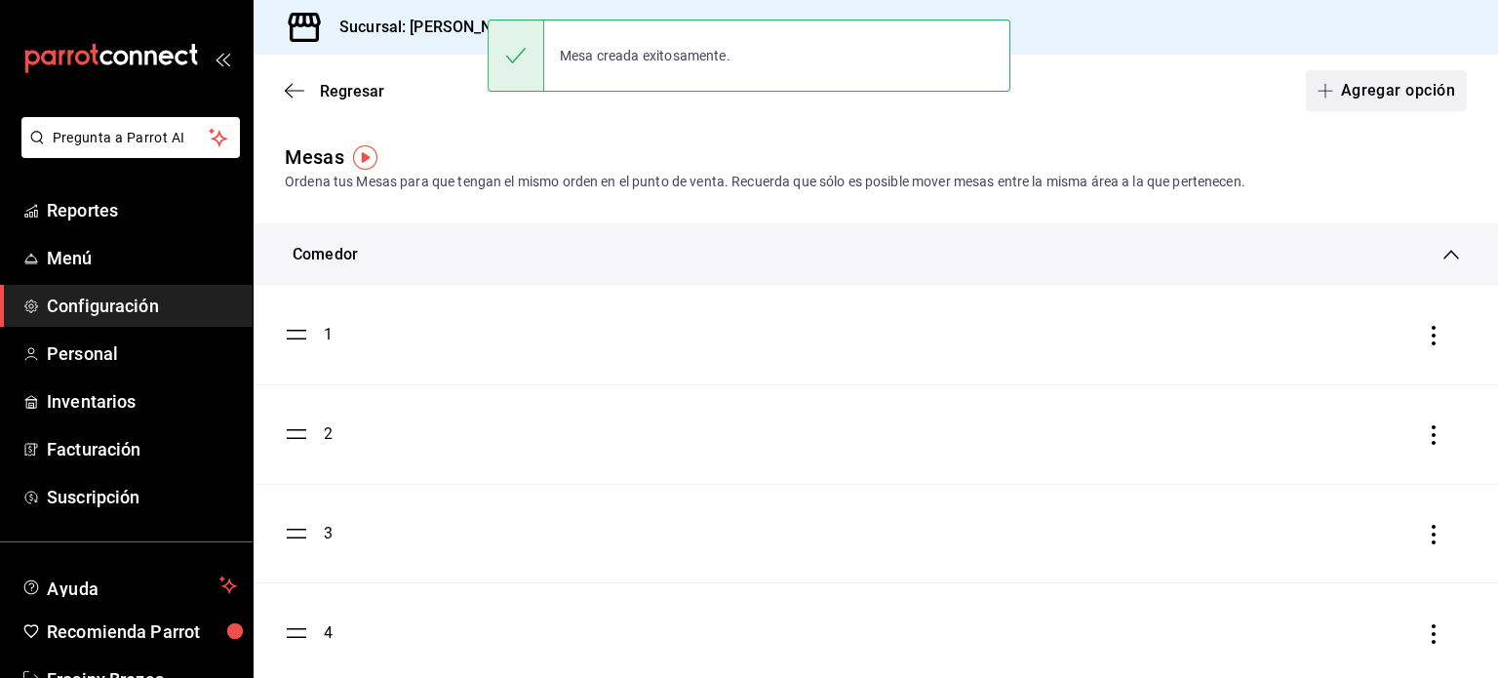
click at [1350, 101] on button "Agregar opción" at bounding box center [1386, 90] width 161 height 41
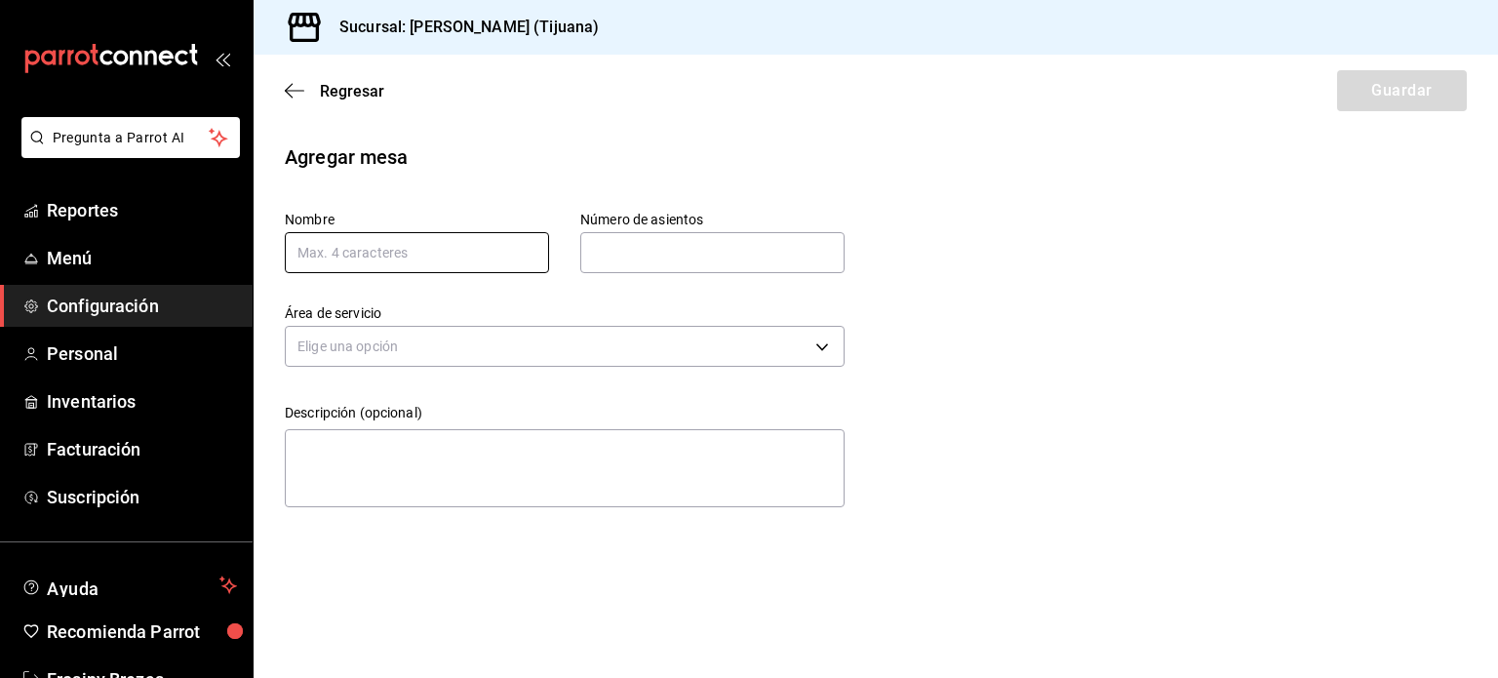
click at [437, 260] on input "text" at bounding box center [417, 252] width 264 height 41
type input "310"
click at [605, 256] on input "text" at bounding box center [712, 252] width 264 height 39
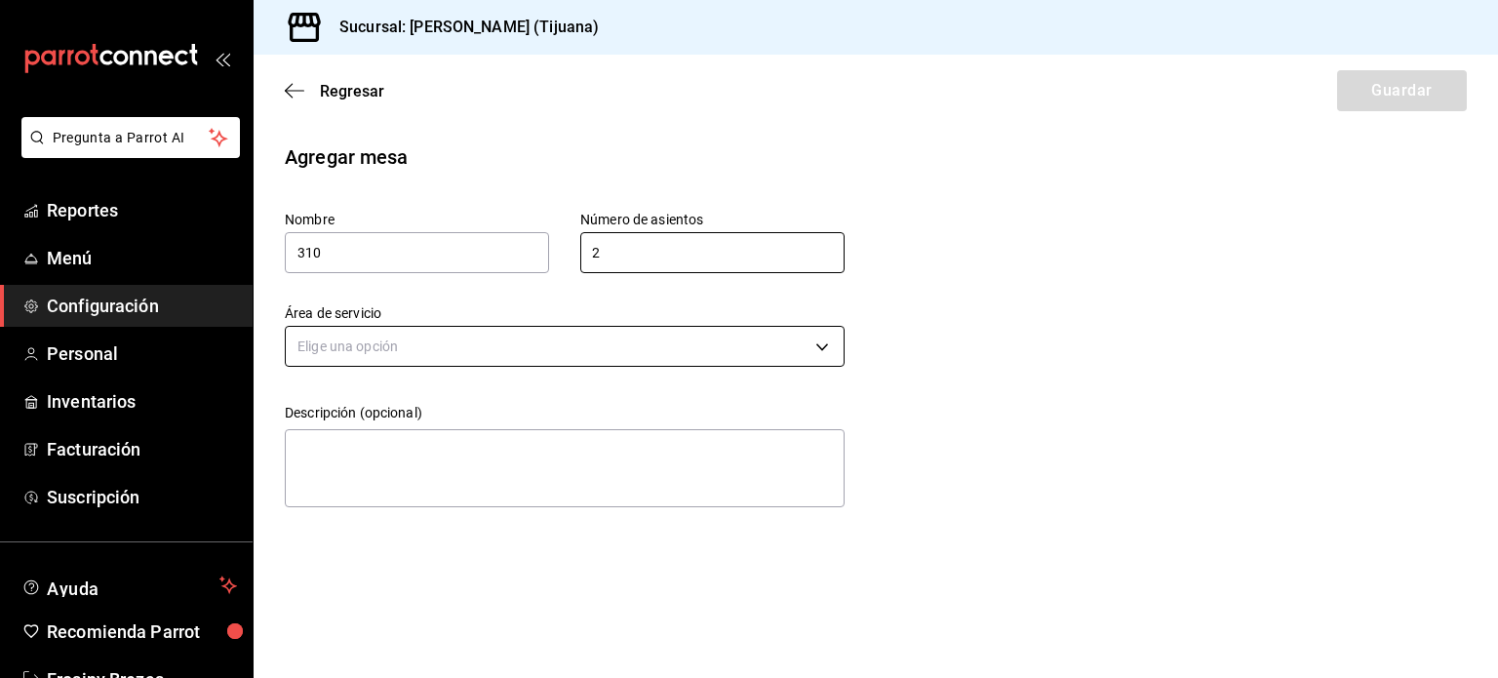
type input "2"
click at [570, 341] on body "Pregunta a Parrot AI Reportes Menú Configuración Personal Inventarios Facturaci…" at bounding box center [749, 339] width 1498 height 678
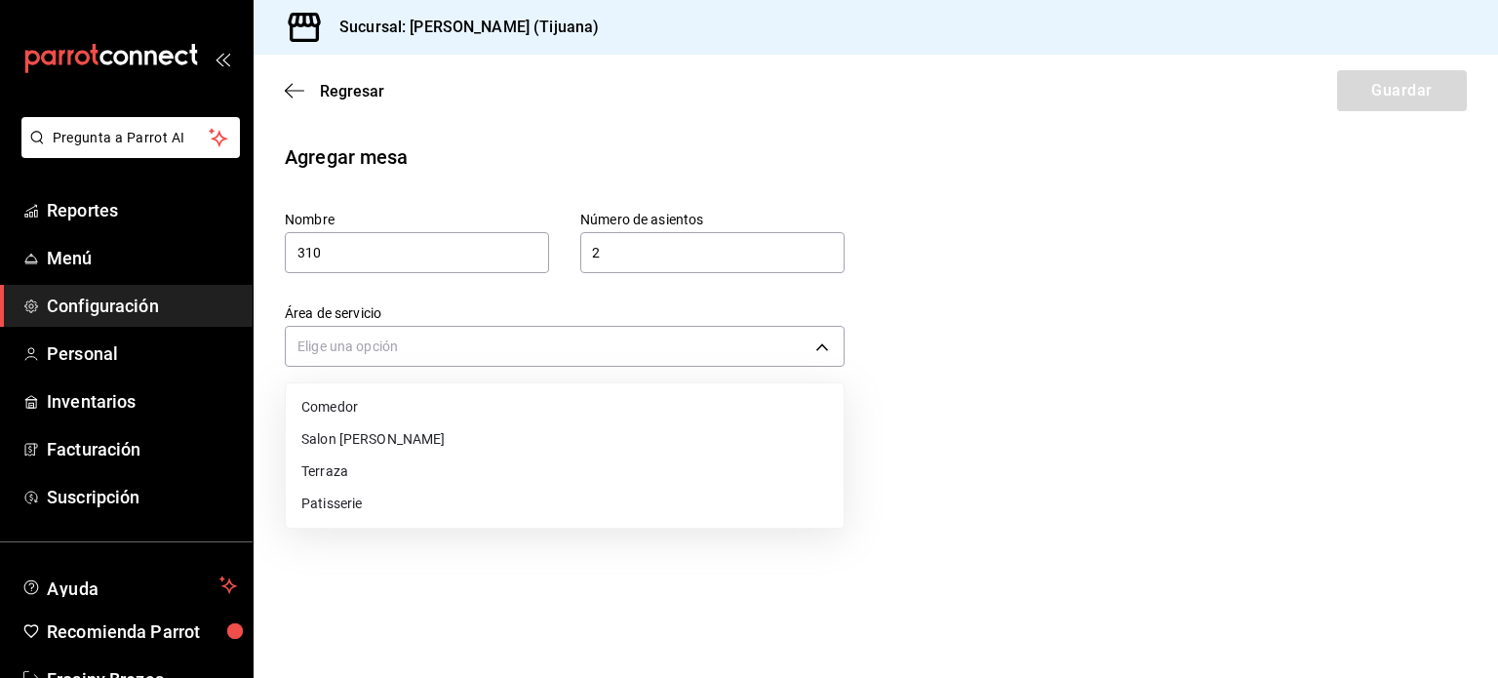
click at [460, 479] on li "Terraza" at bounding box center [565, 472] width 558 height 32
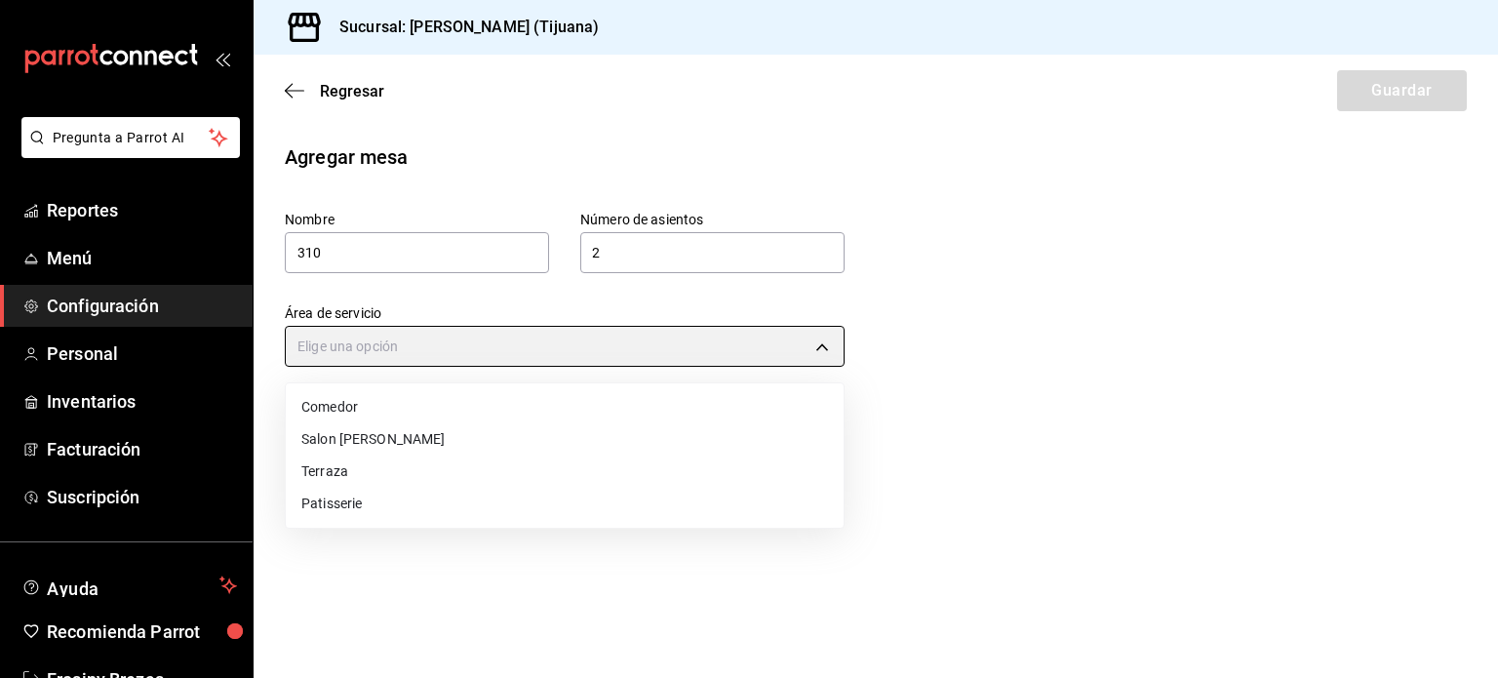
type input "c7aa39bd-baed-47d3-b46e-835a530cc60a"
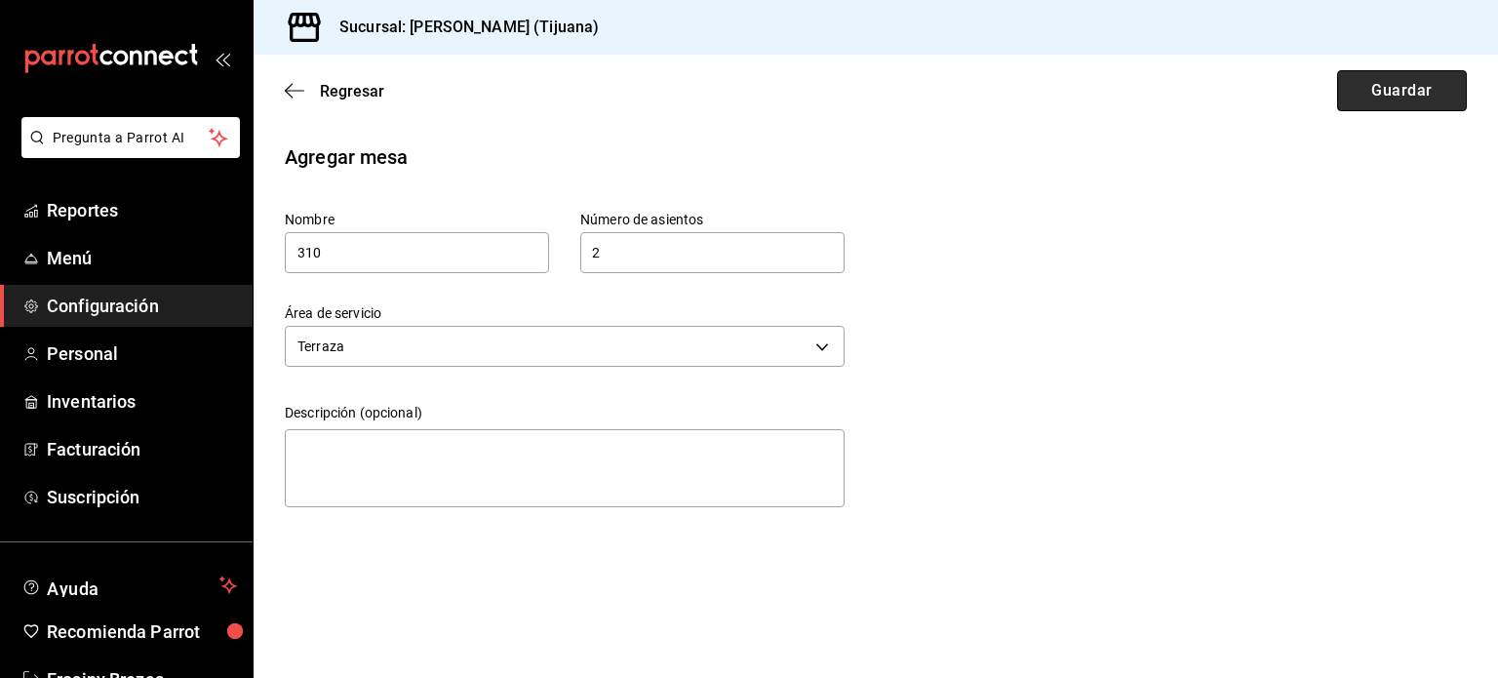
click at [1419, 87] on button "Guardar" at bounding box center [1402, 90] width 130 height 41
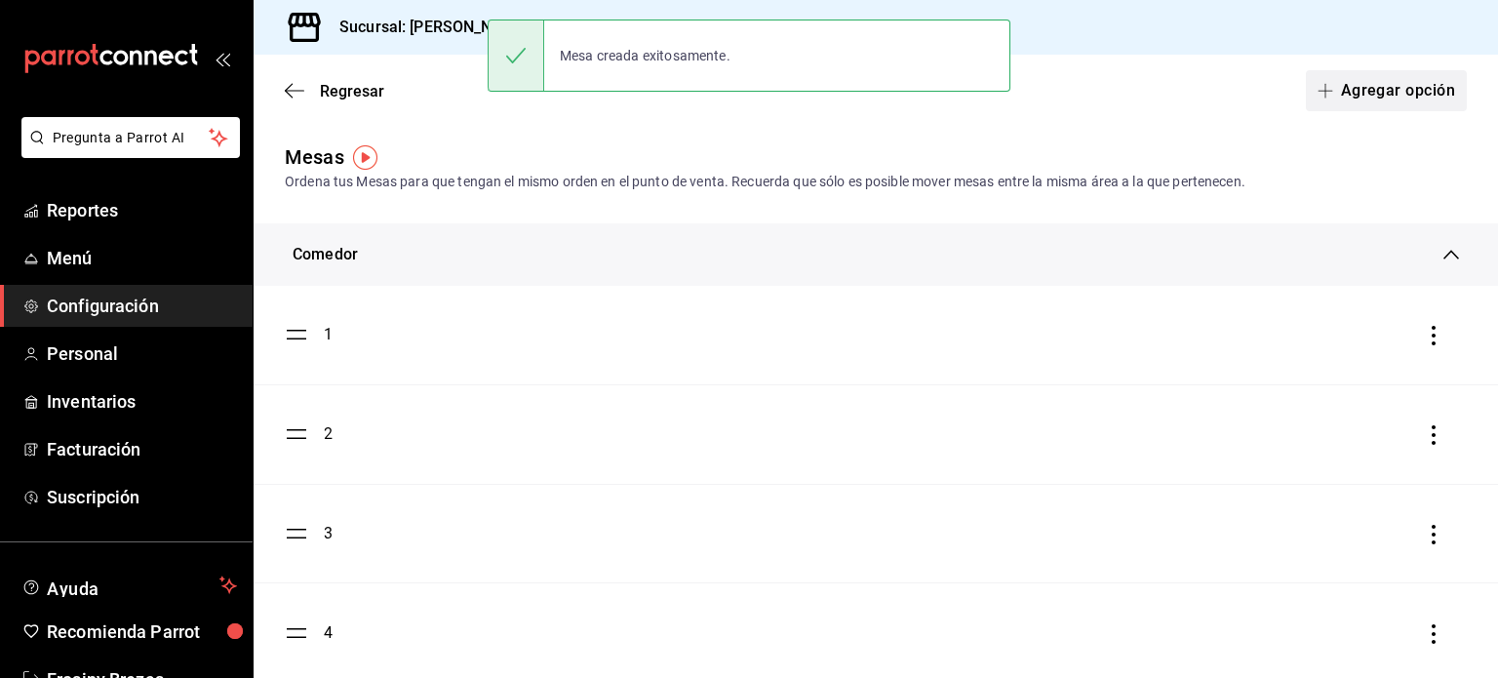
click at [1354, 97] on button "Agregar opción" at bounding box center [1386, 90] width 161 height 41
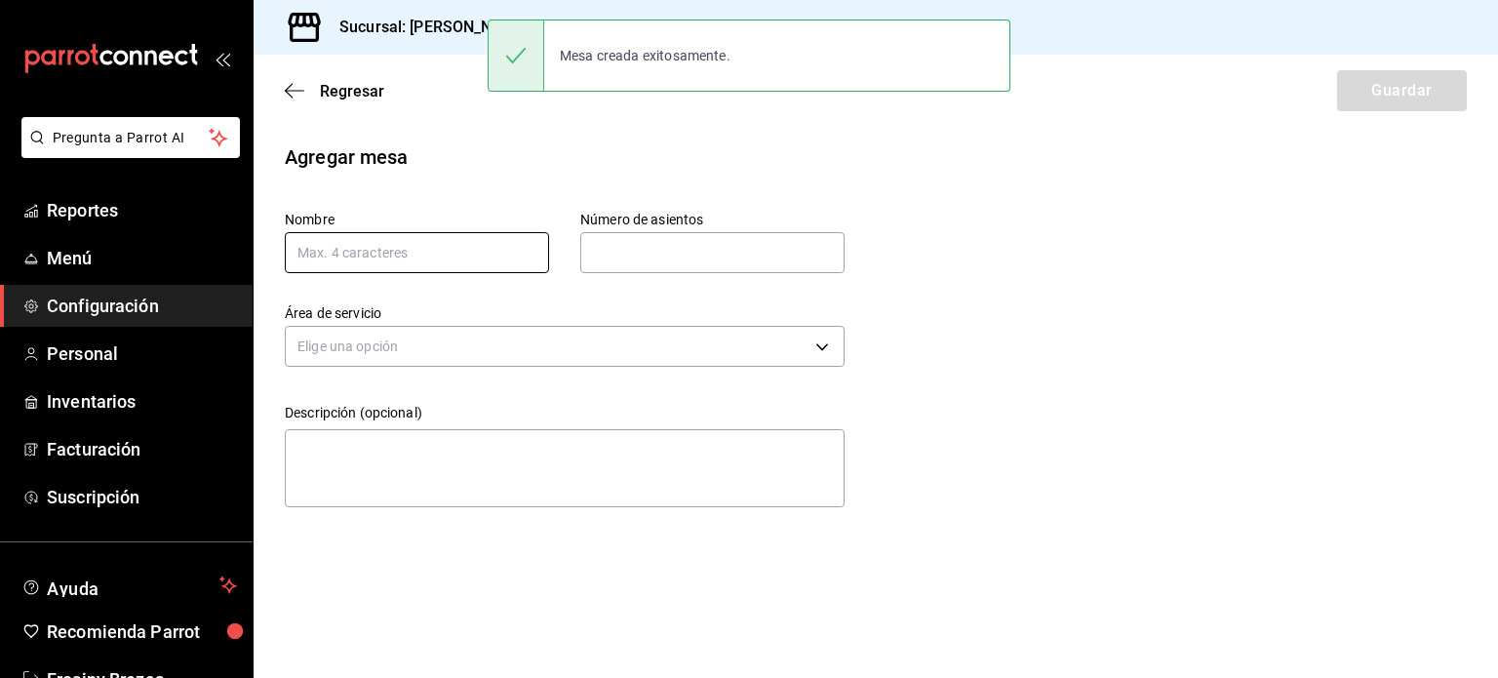
click at [464, 245] on input "text" at bounding box center [417, 252] width 264 height 41
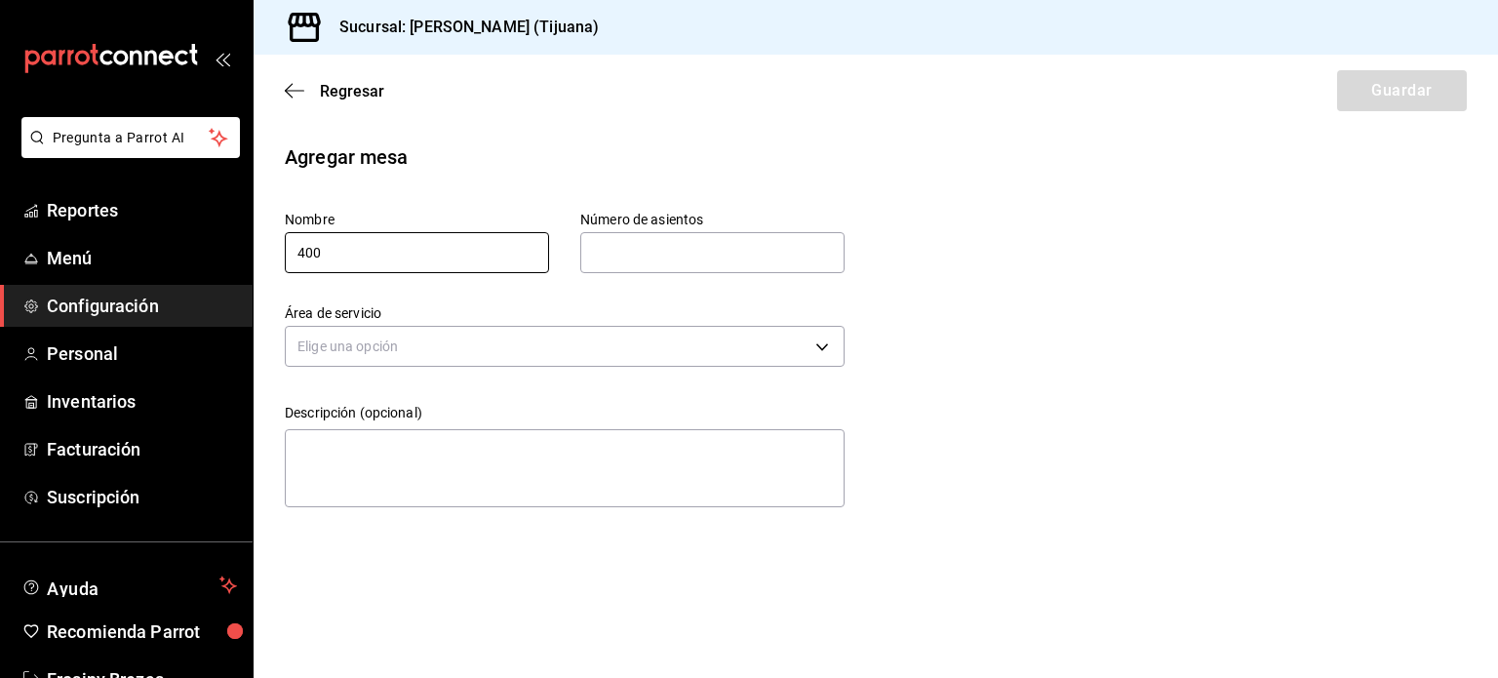
type input "400"
click at [624, 251] on input "text" at bounding box center [712, 252] width 264 height 39
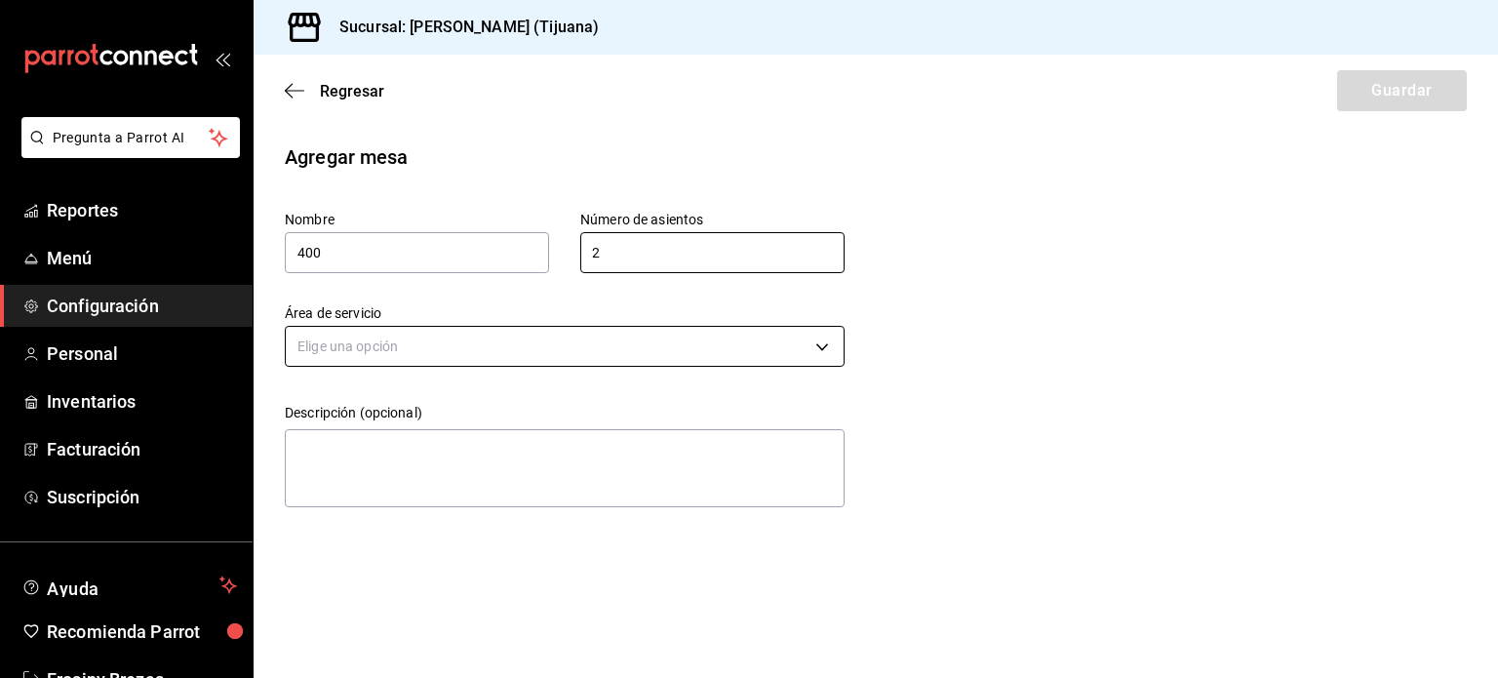
type input "2"
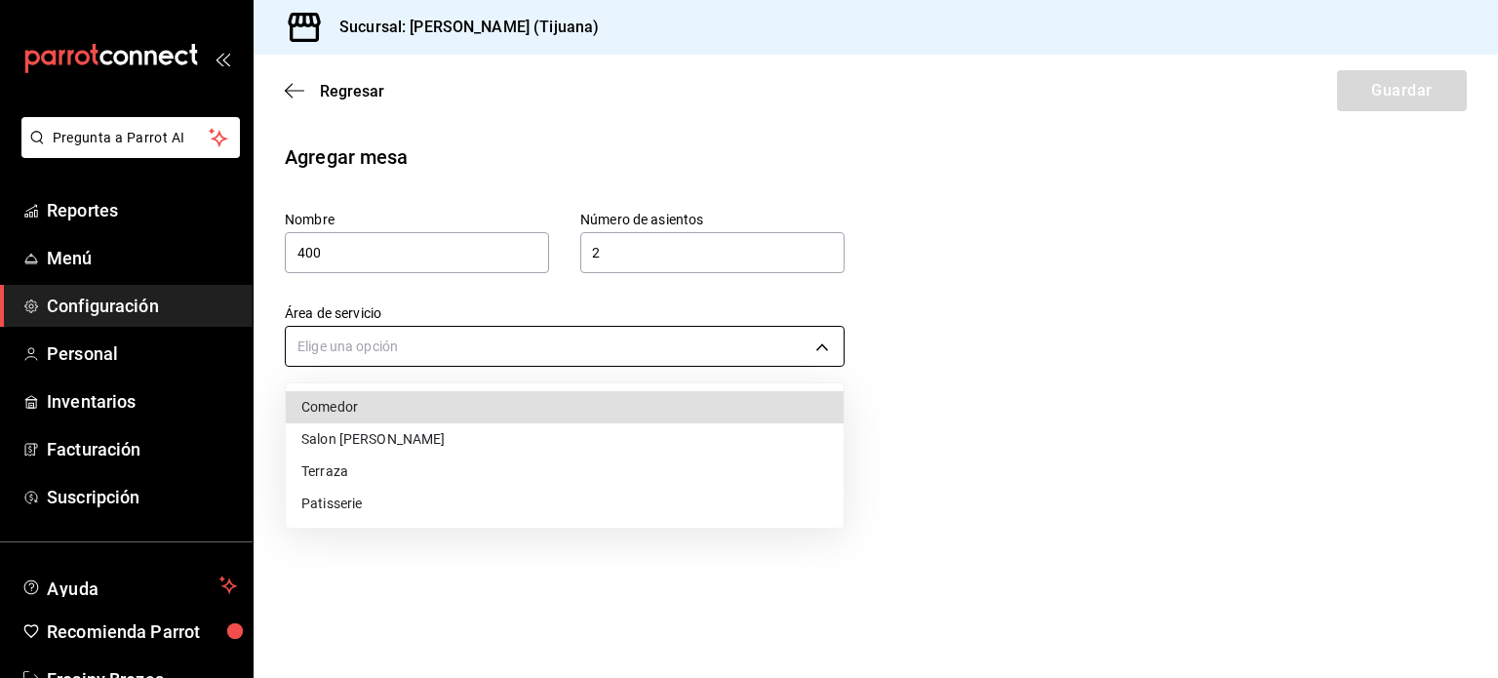
click at [573, 342] on body "Pregunta a Parrot AI Reportes Menú Configuración Personal Inventarios Facturaci…" at bounding box center [749, 339] width 1498 height 678
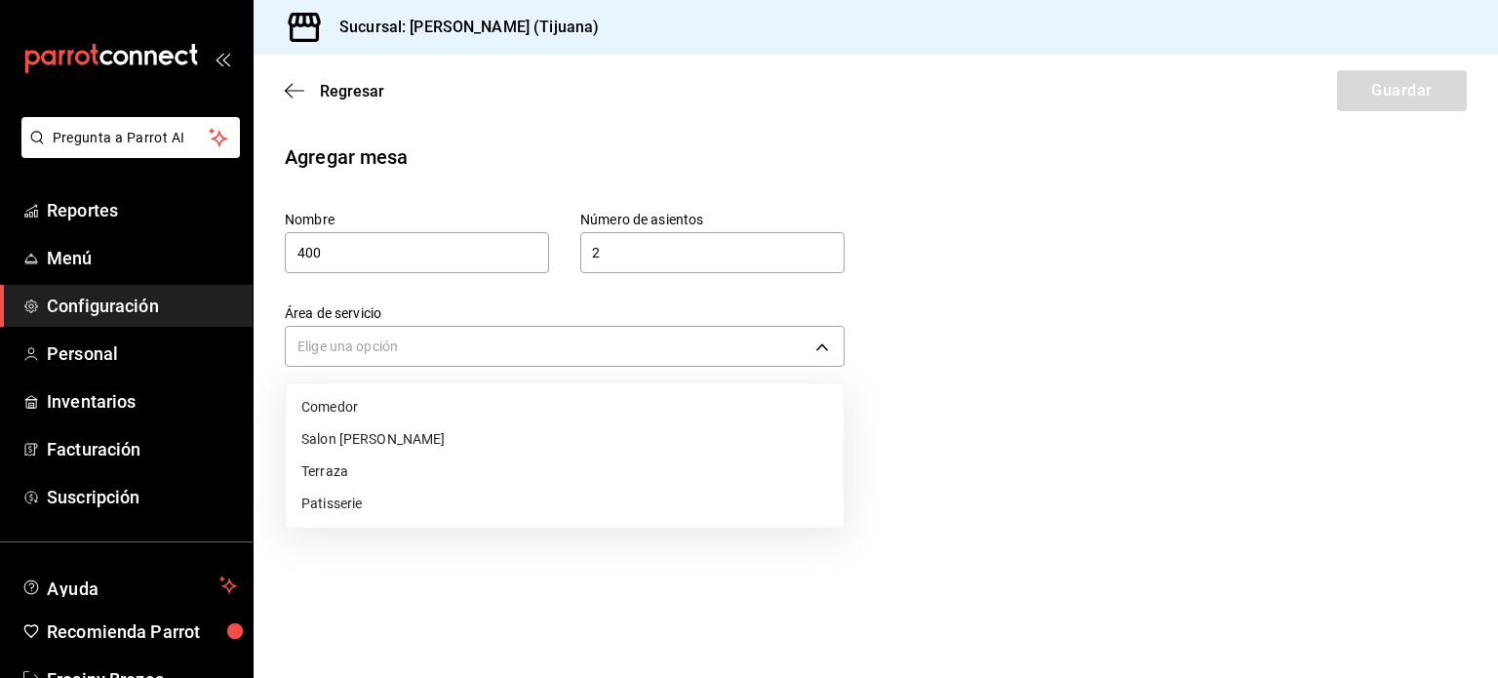
click at [445, 498] on li "Patisserie" at bounding box center [565, 504] width 558 height 32
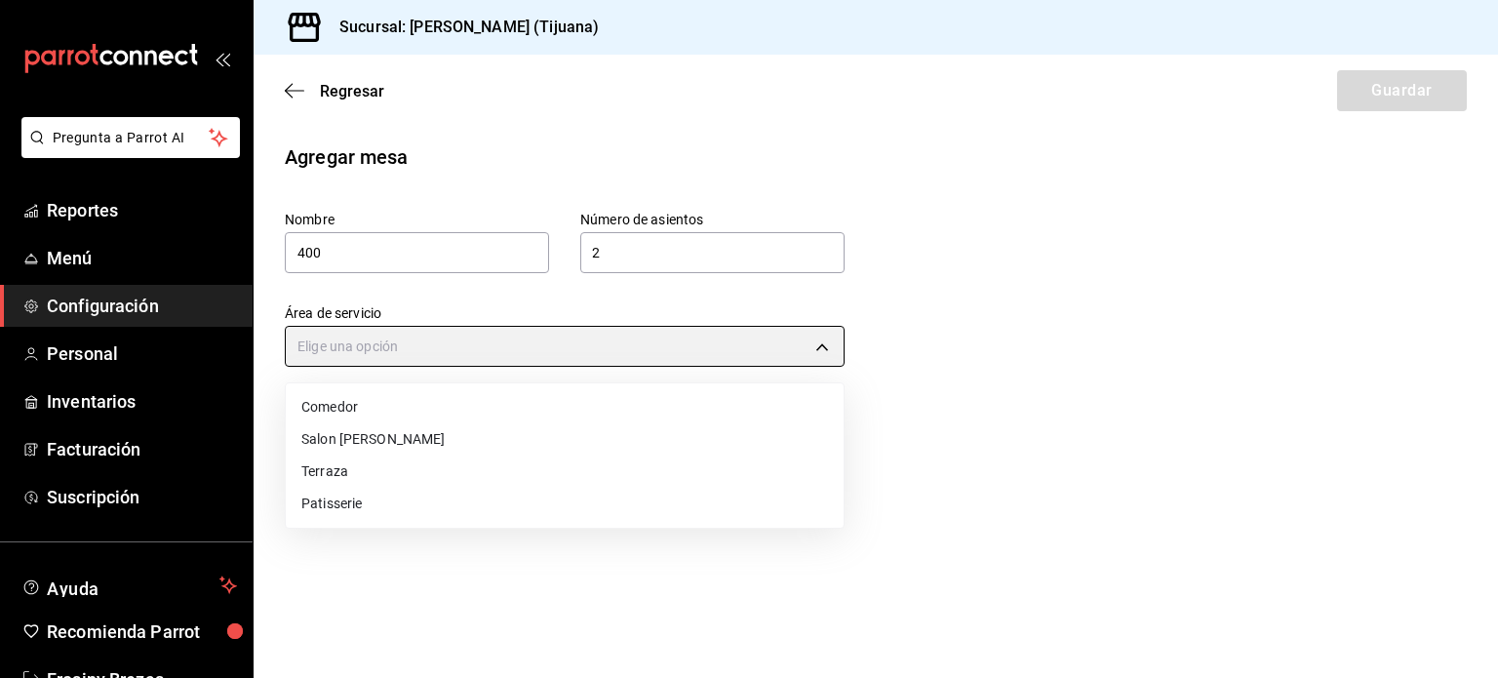
type input "1d5dee2b-542f-4cdd-ba81-674c27aaf5e9"
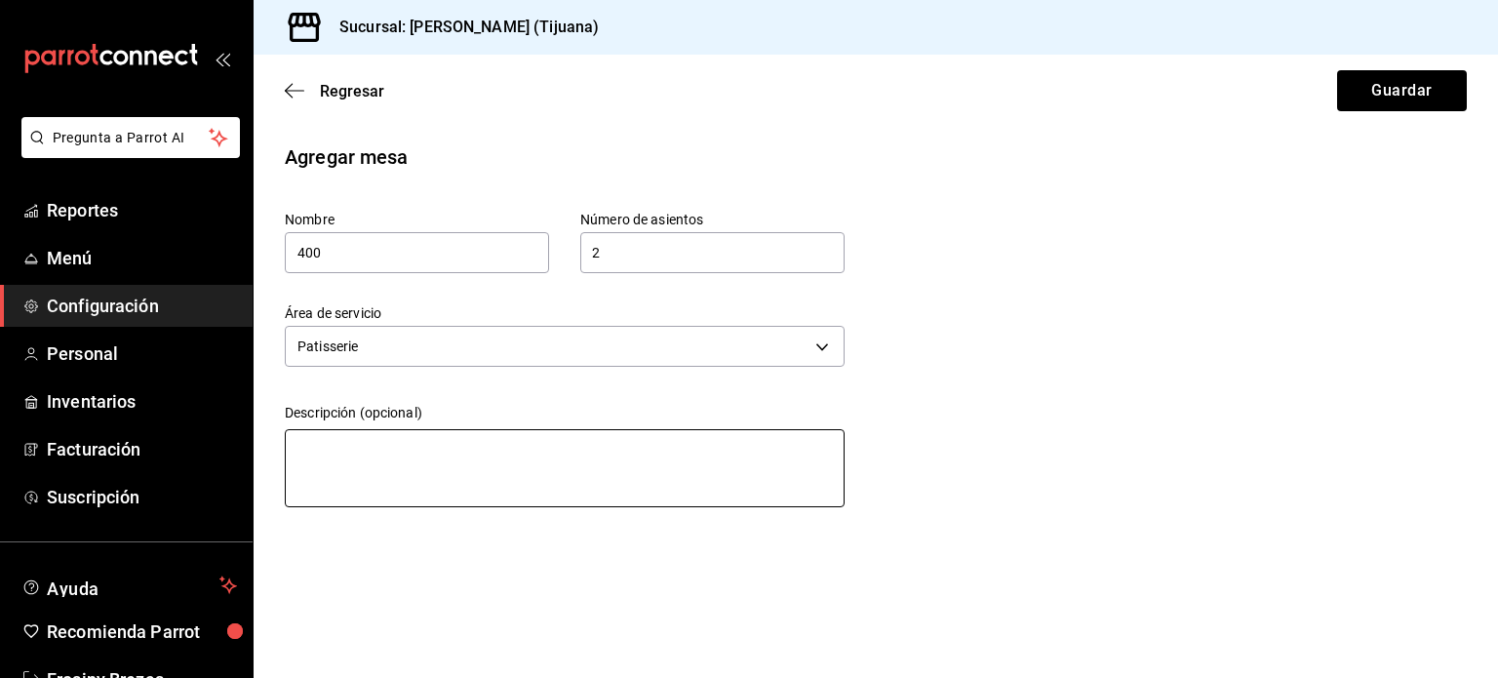
click at [739, 468] on textarea at bounding box center [565, 468] width 560 height 78
type textarea "S"
type textarea "x"
type textarea "Si"
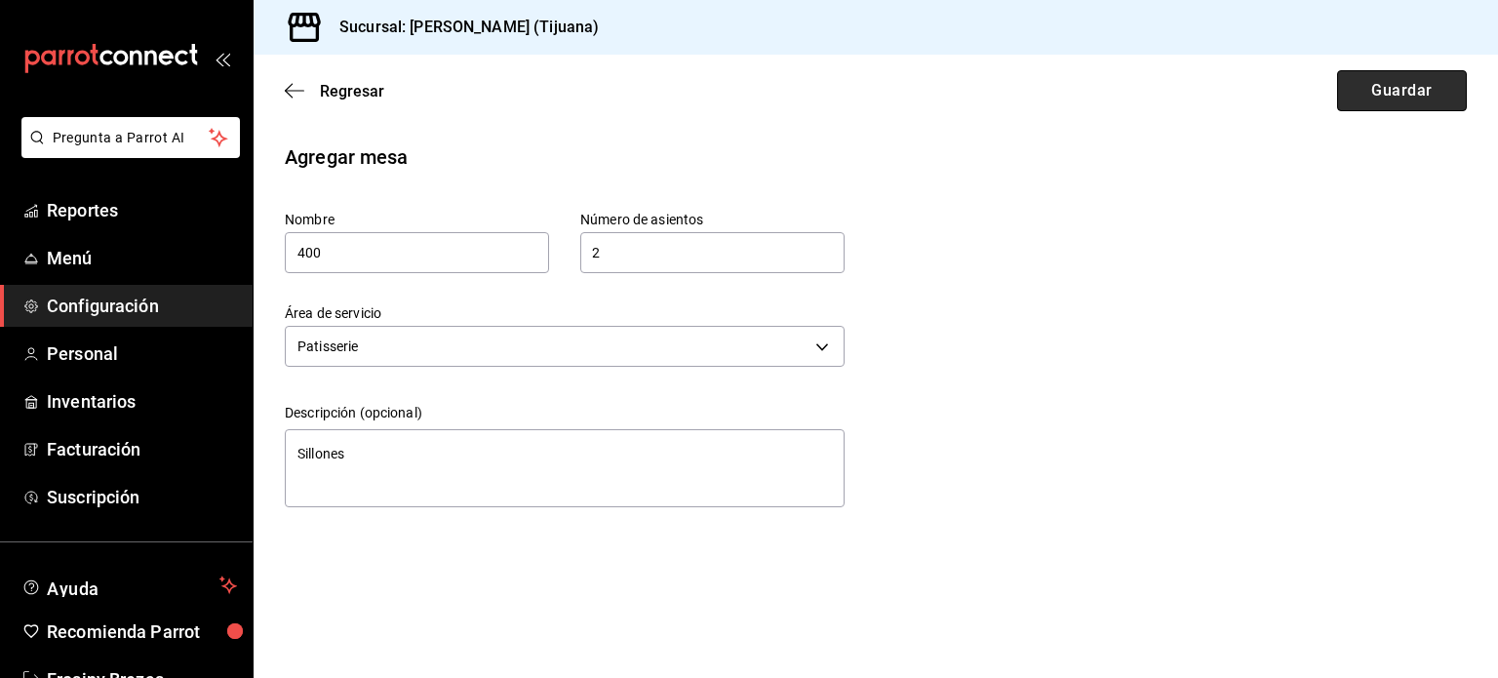
click at [1384, 93] on button "Guardar" at bounding box center [1402, 90] width 130 height 41
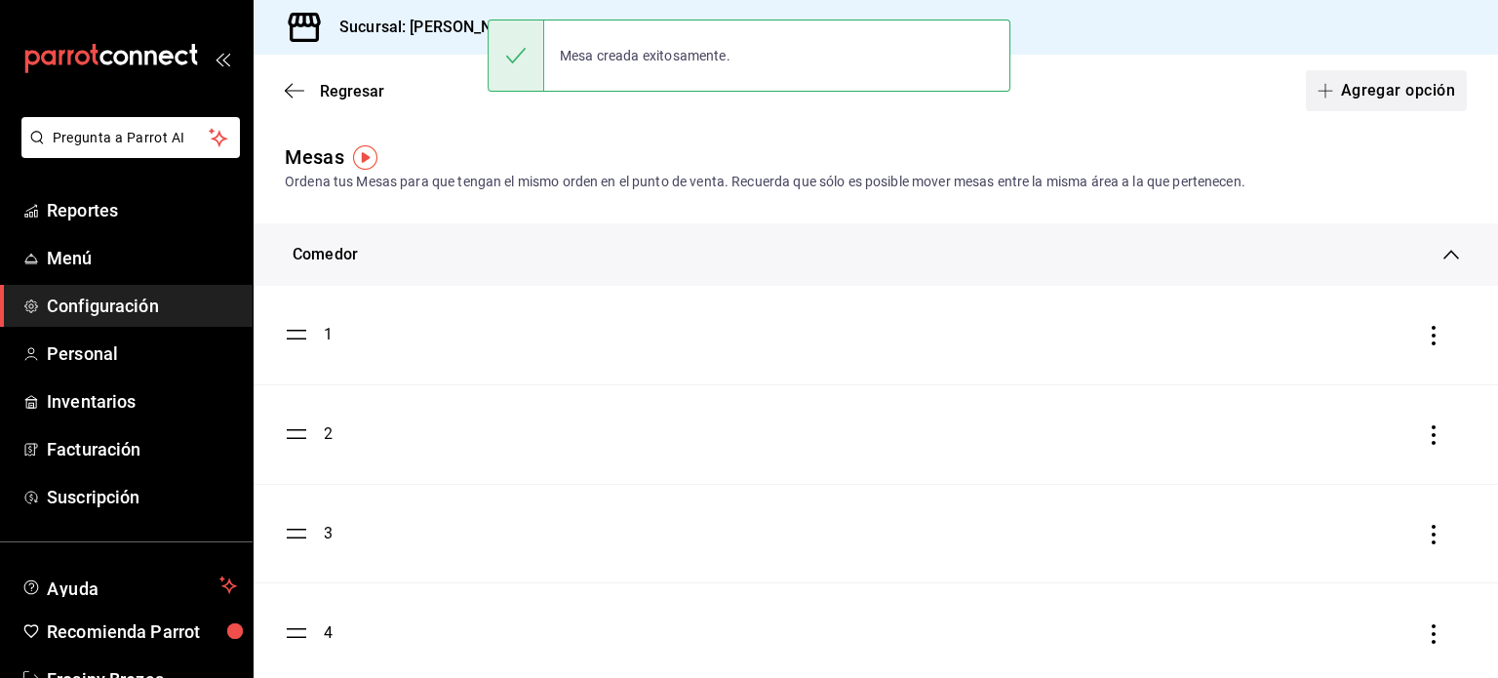
click at [1358, 104] on button "Agregar opción" at bounding box center [1386, 90] width 161 height 41
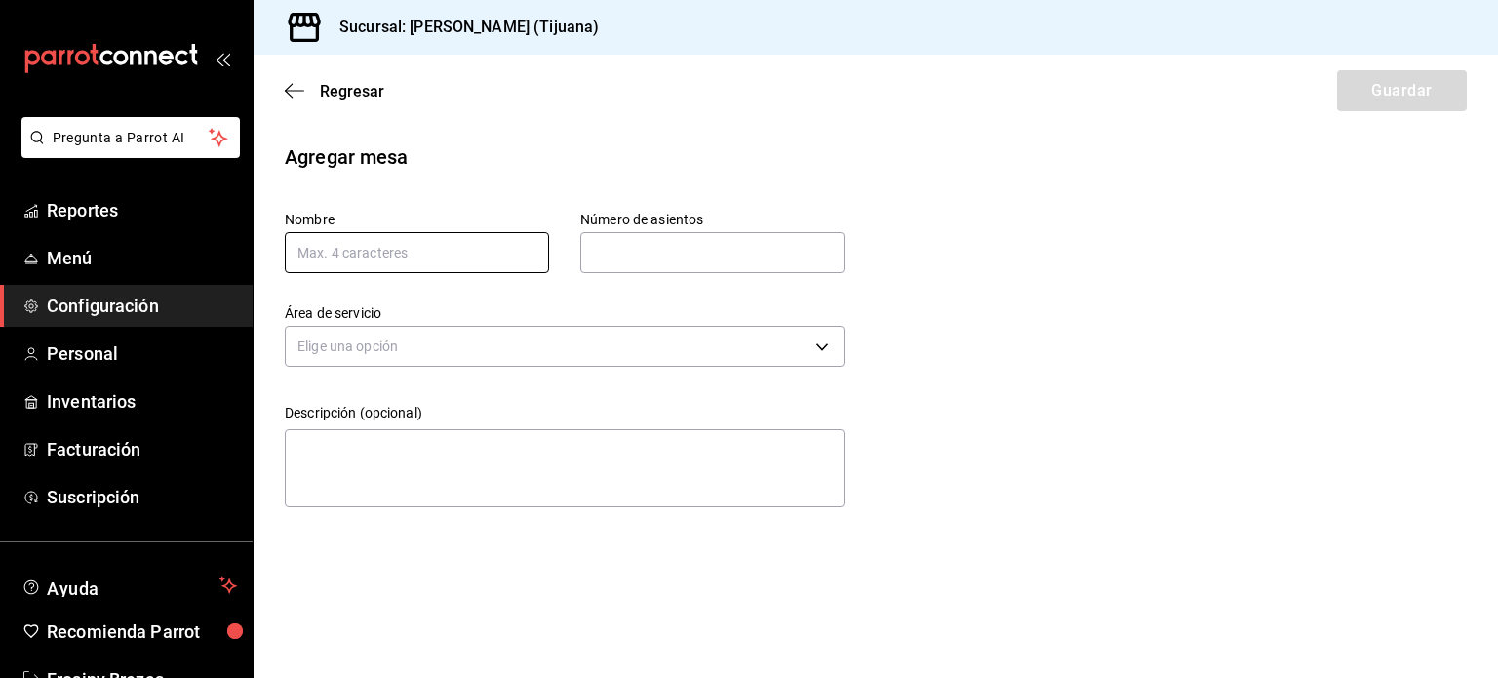
click at [375, 257] on input "text" at bounding box center [417, 252] width 264 height 41
click at [673, 240] on input "text" at bounding box center [712, 252] width 264 height 39
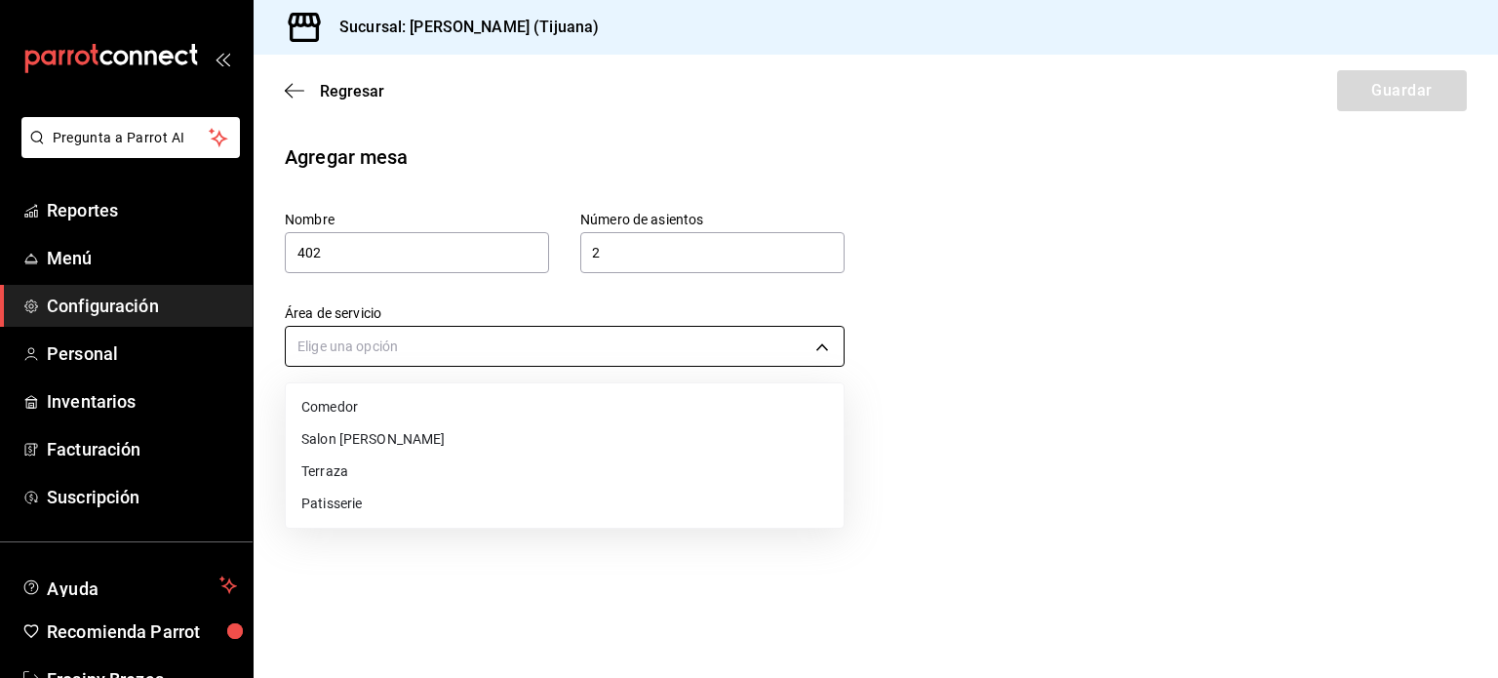
click at [642, 336] on body "Pregunta a Parrot AI Reportes Menú Configuración Personal Inventarios Facturaci…" at bounding box center [749, 339] width 1498 height 678
click at [355, 504] on li "Patisserie" at bounding box center [565, 504] width 558 height 32
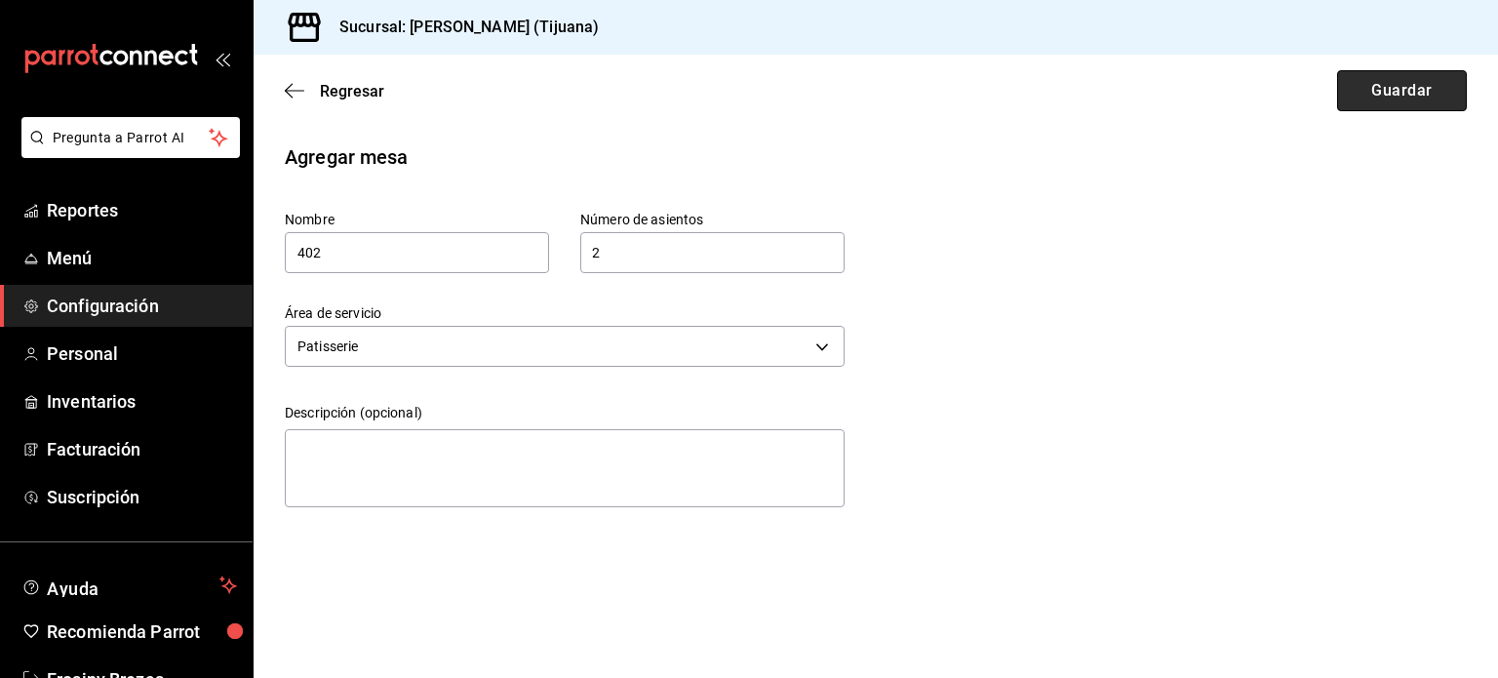
click at [1377, 77] on button "Guardar" at bounding box center [1402, 90] width 130 height 41
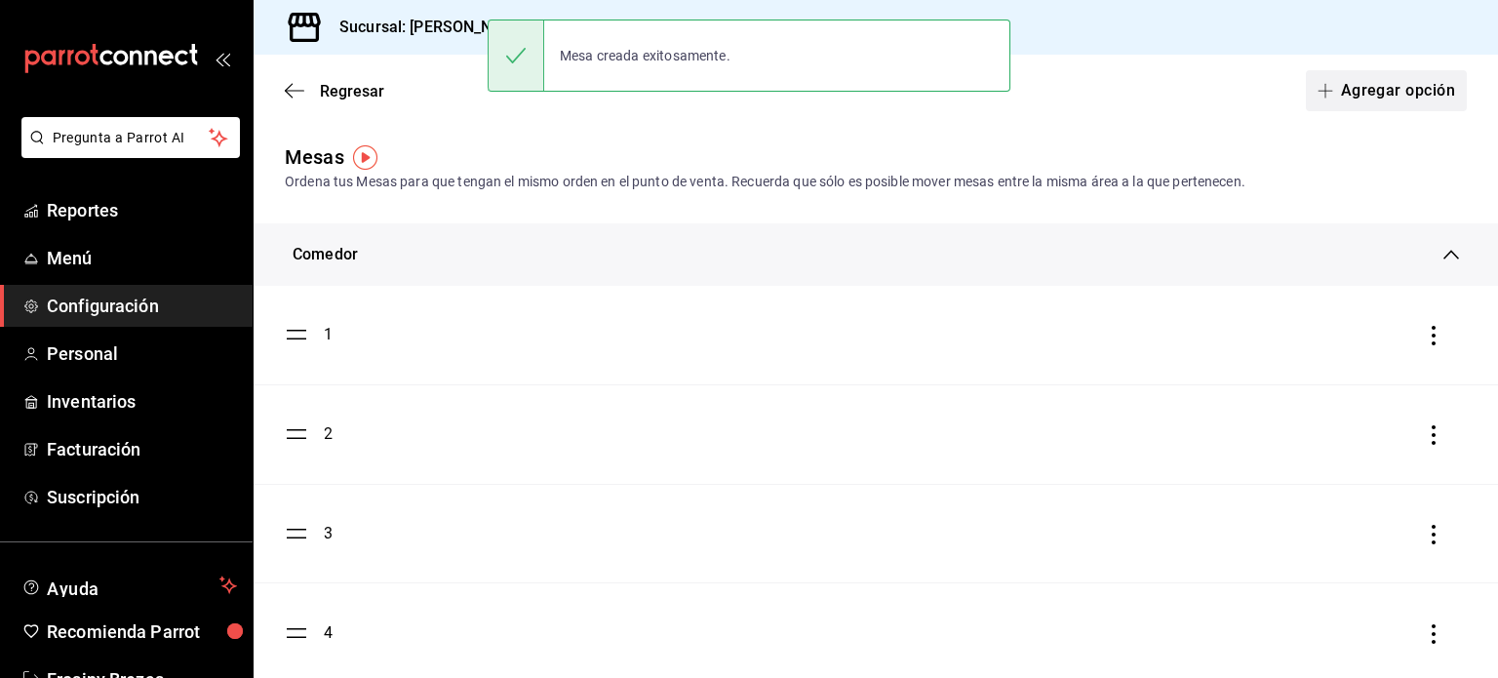
click at [1346, 95] on button "Agregar opción" at bounding box center [1386, 90] width 161 height 41
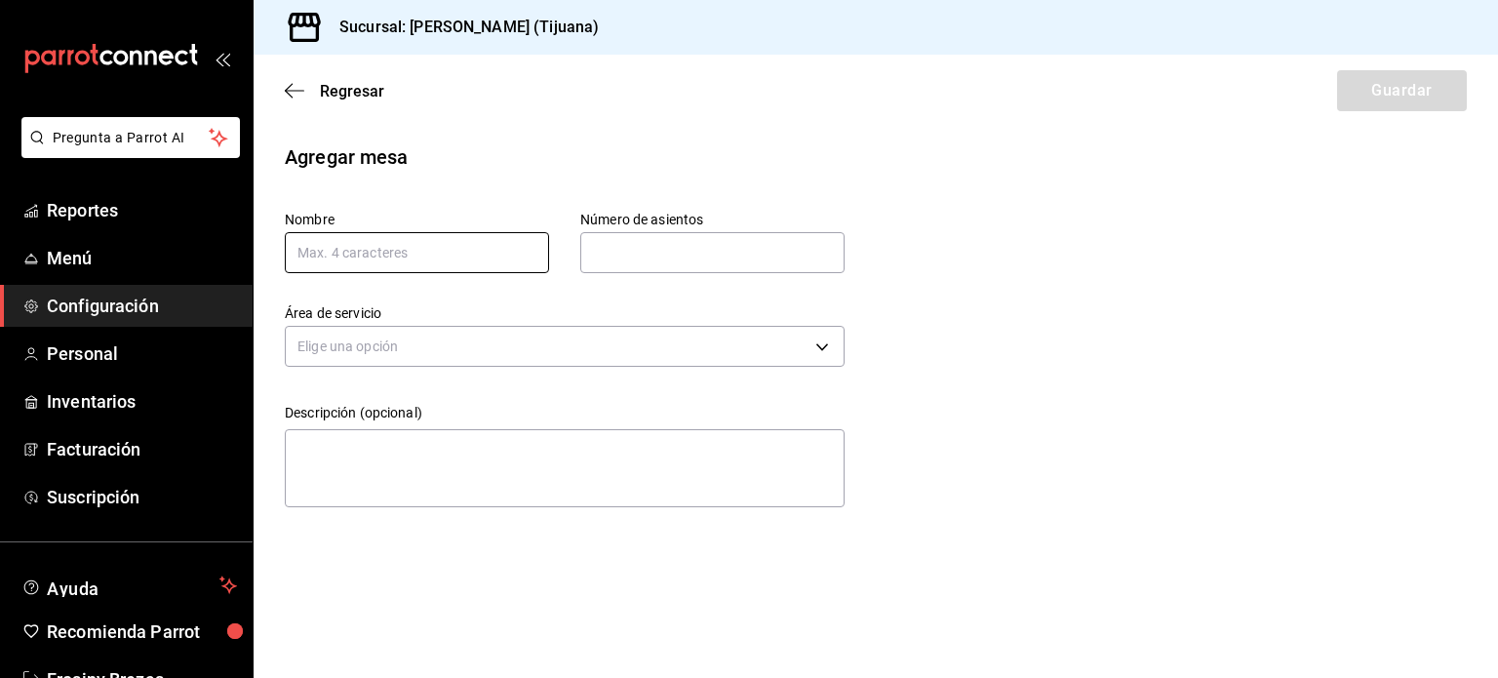
click at [402, 239] on input "text" at bounding box center [417, 252] width 264 height 41
click at [657, 259] on input "text" at bounding box center [712, 252] width 264 height 39
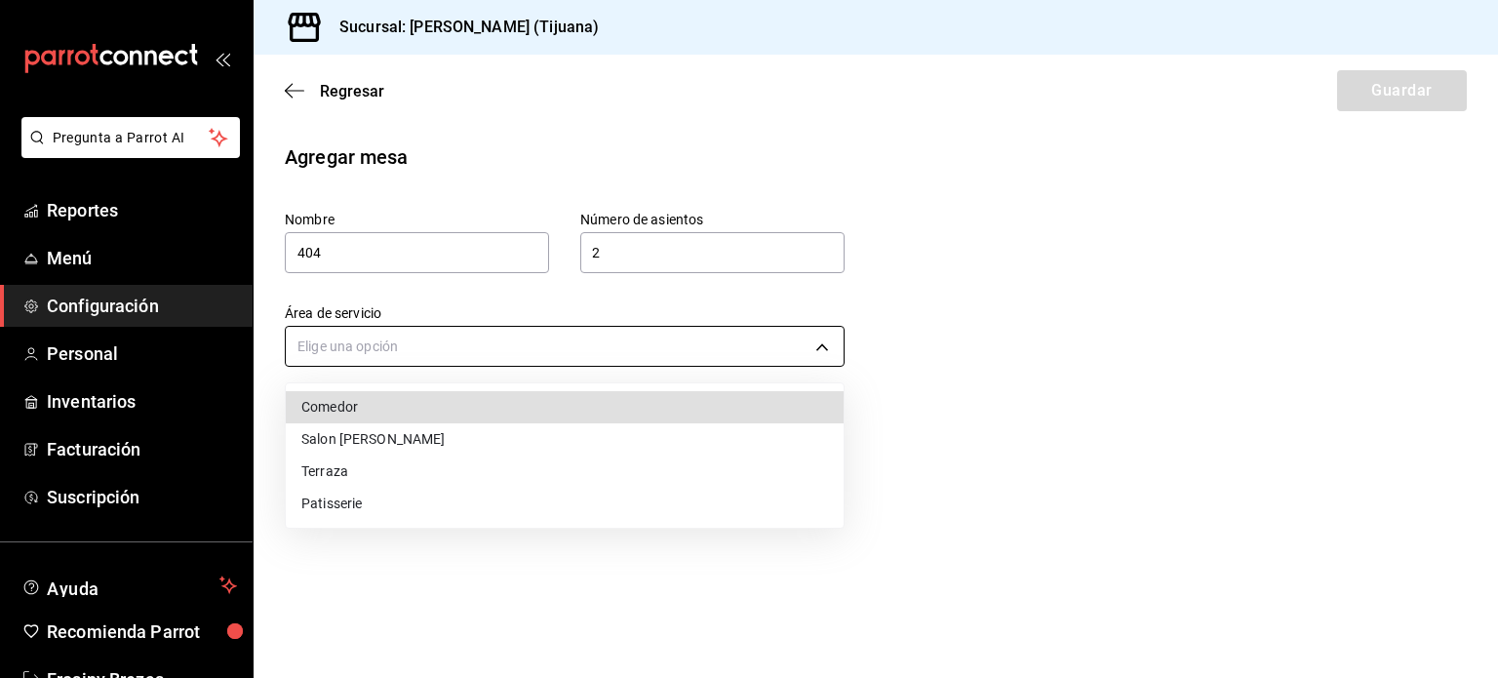
click at [476, 347] on body "Pregunta a Parrot AI Reportes Menú Configuración Personal Inventarios Facturaci…" at bounding box center [749, 339] width 1498 height 678
click at [409, 503] on li "Patisserie" at bounding box center [565, 504] width 558 height 32
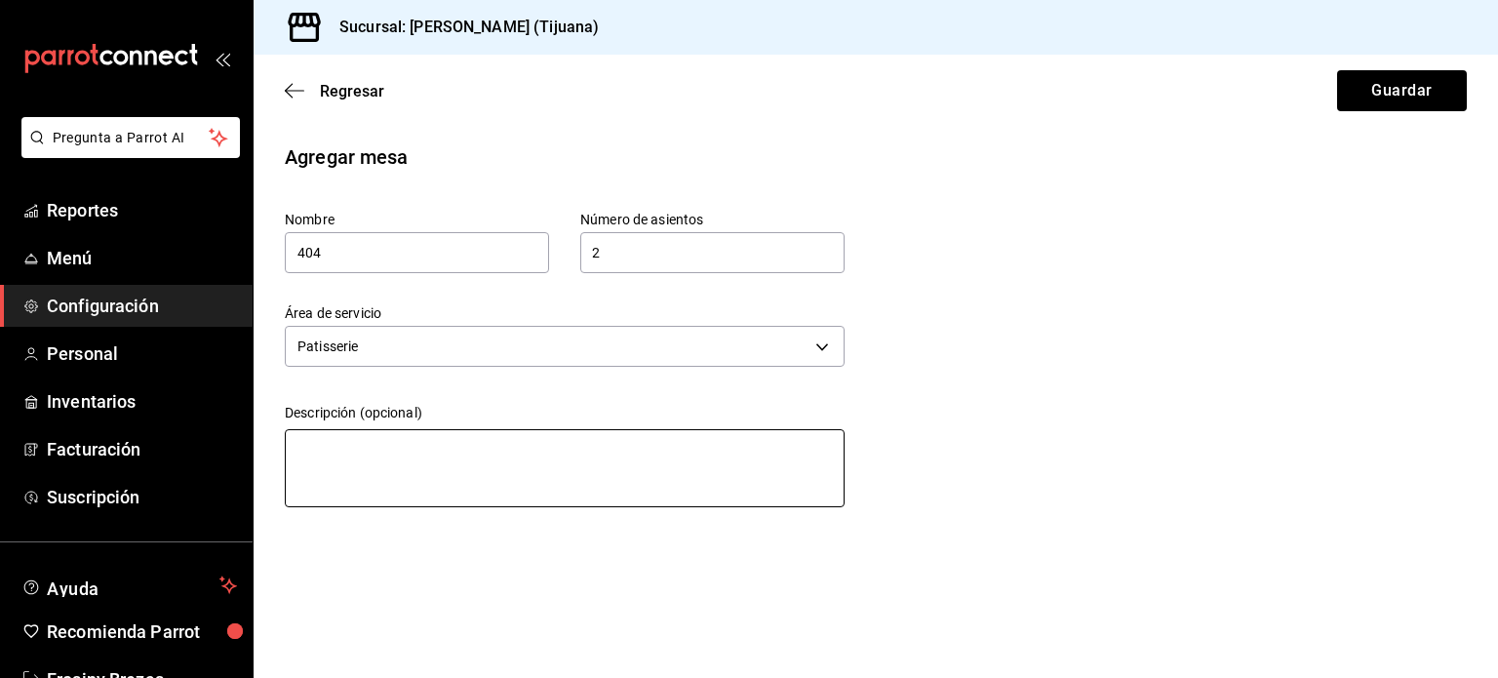
click at [395, 486] on textarea at bounding box center [565, 468] width 560 height 78
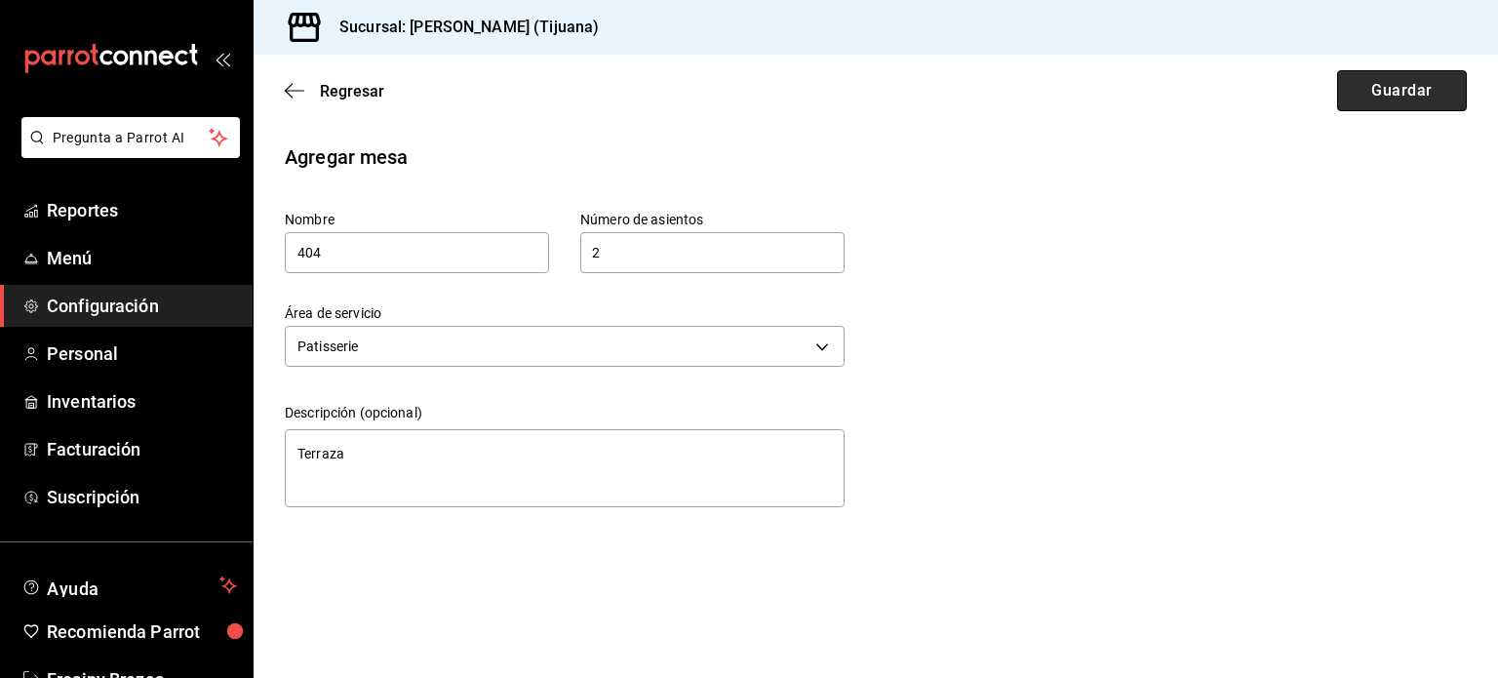
click at [1369, 82] on button "Guardar" at bounding box center [1402, 90] width 130 height 41
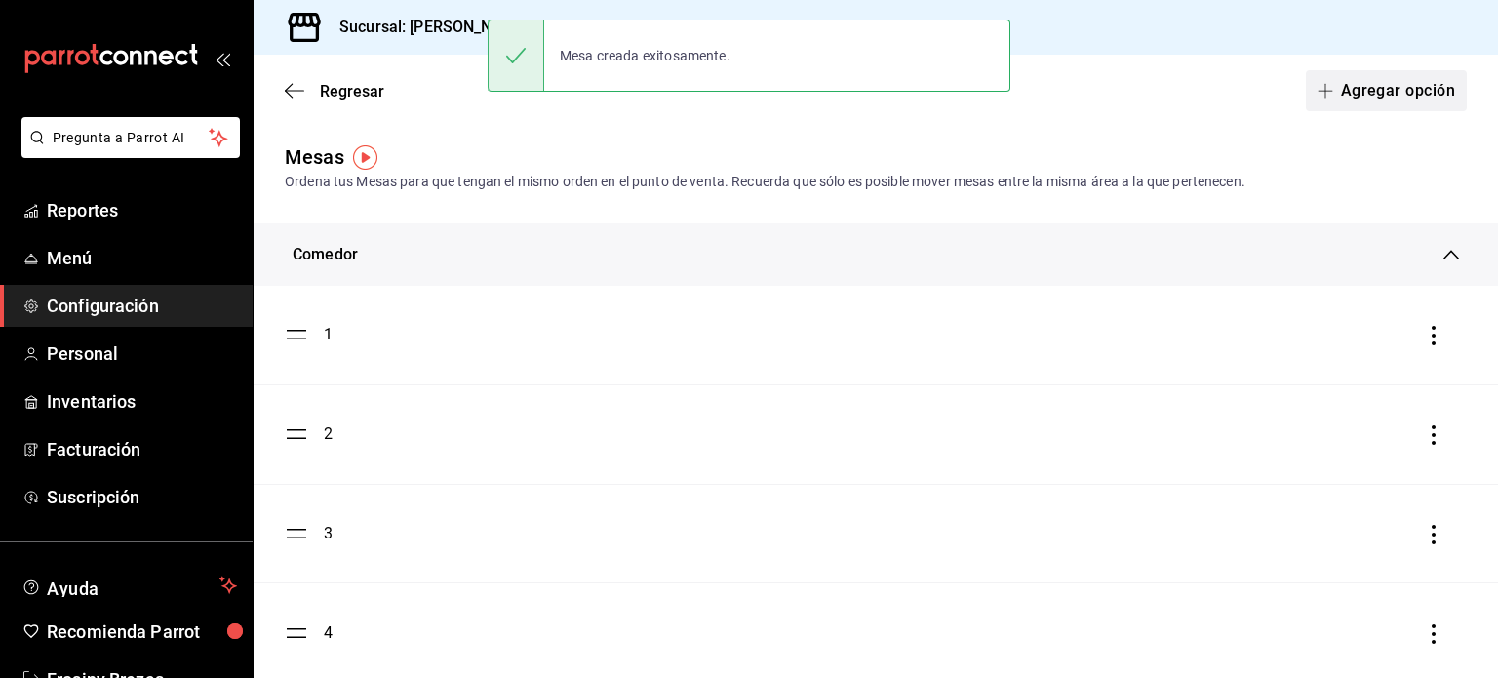
click at [1363, 97] on button "Agregar opción" at bounding box center [1386, 90] width 161 height 41
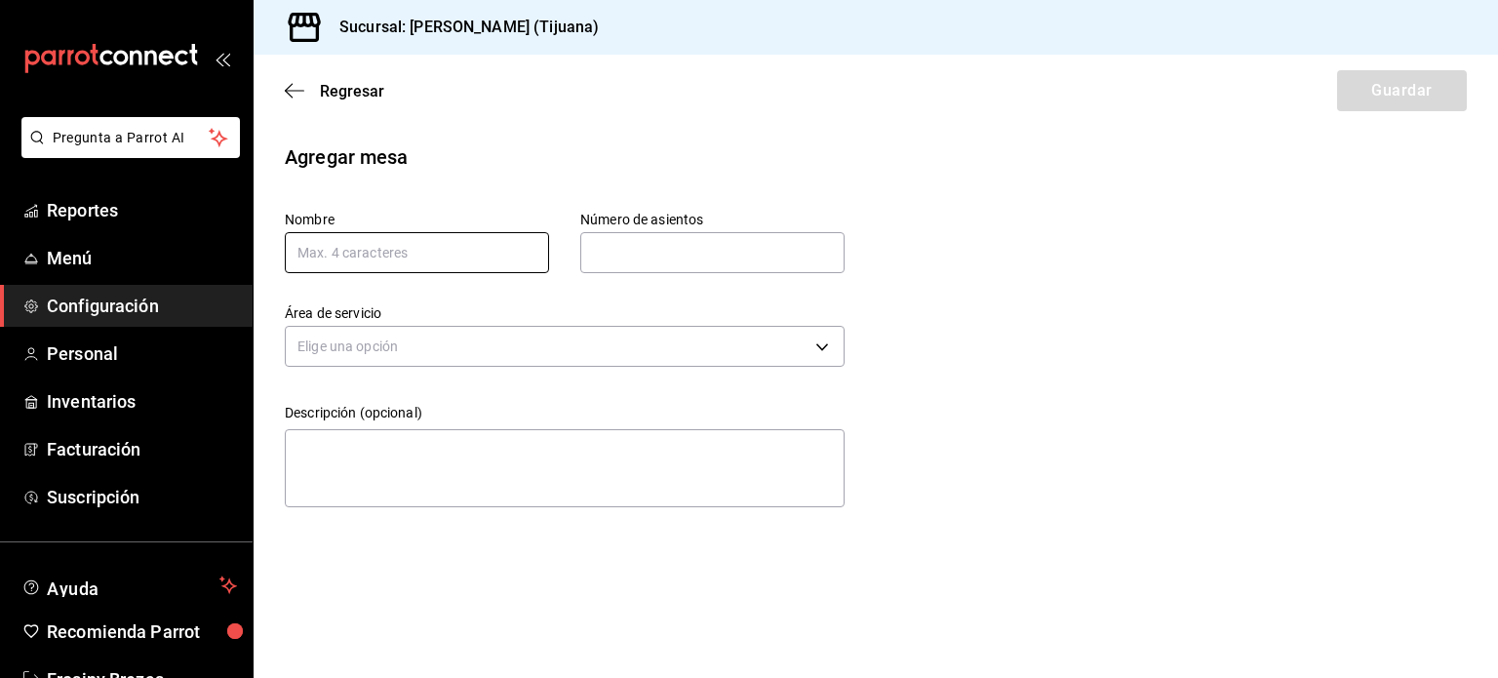
click at [531, 234] on input "text" at bounding box center [417, 252] width 264 height 41
click at [658, 259] on input "text" at bounding box center [712, 252] width 264 height 39
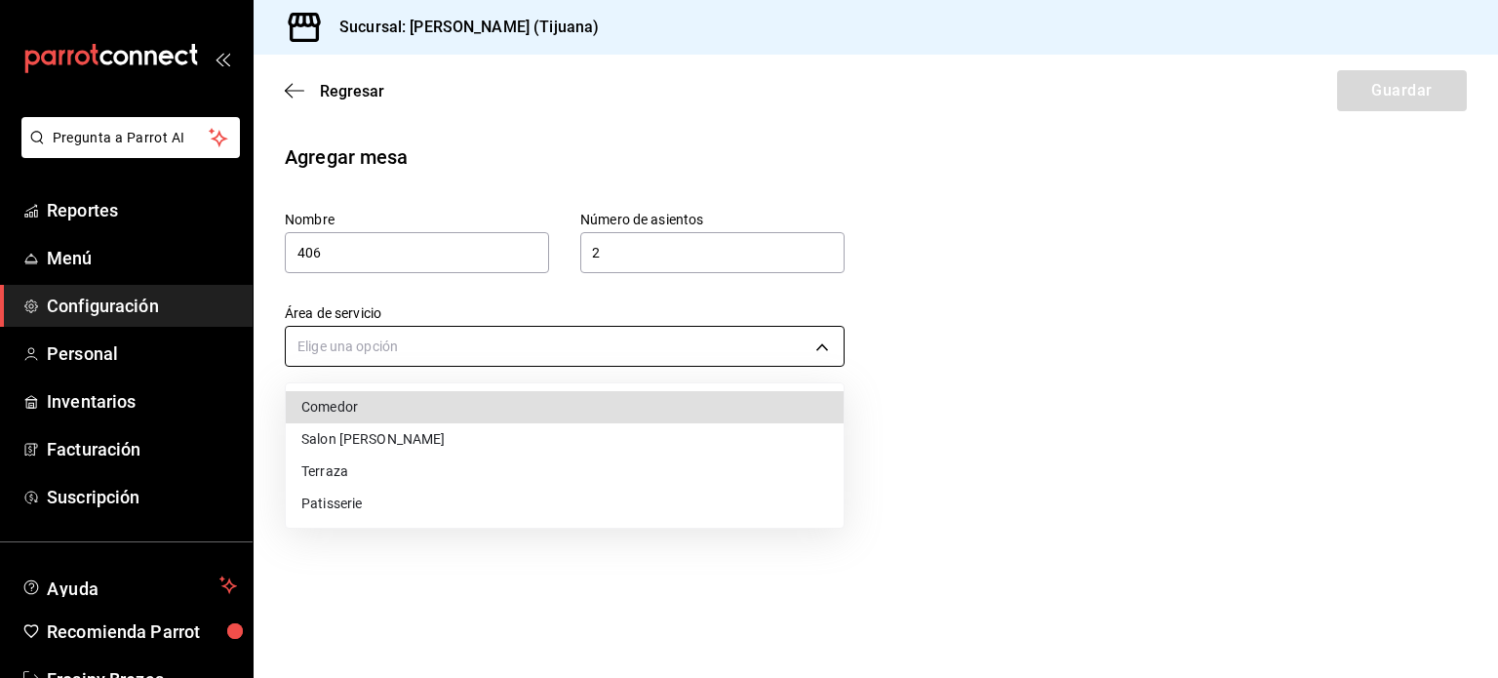
click at [616, 340] on body "Pregunta a Parrot AI Reportes Menú Configuración Personal Inventarios Facturaci…" at bounding box center [749, 339] width 1498 height 678
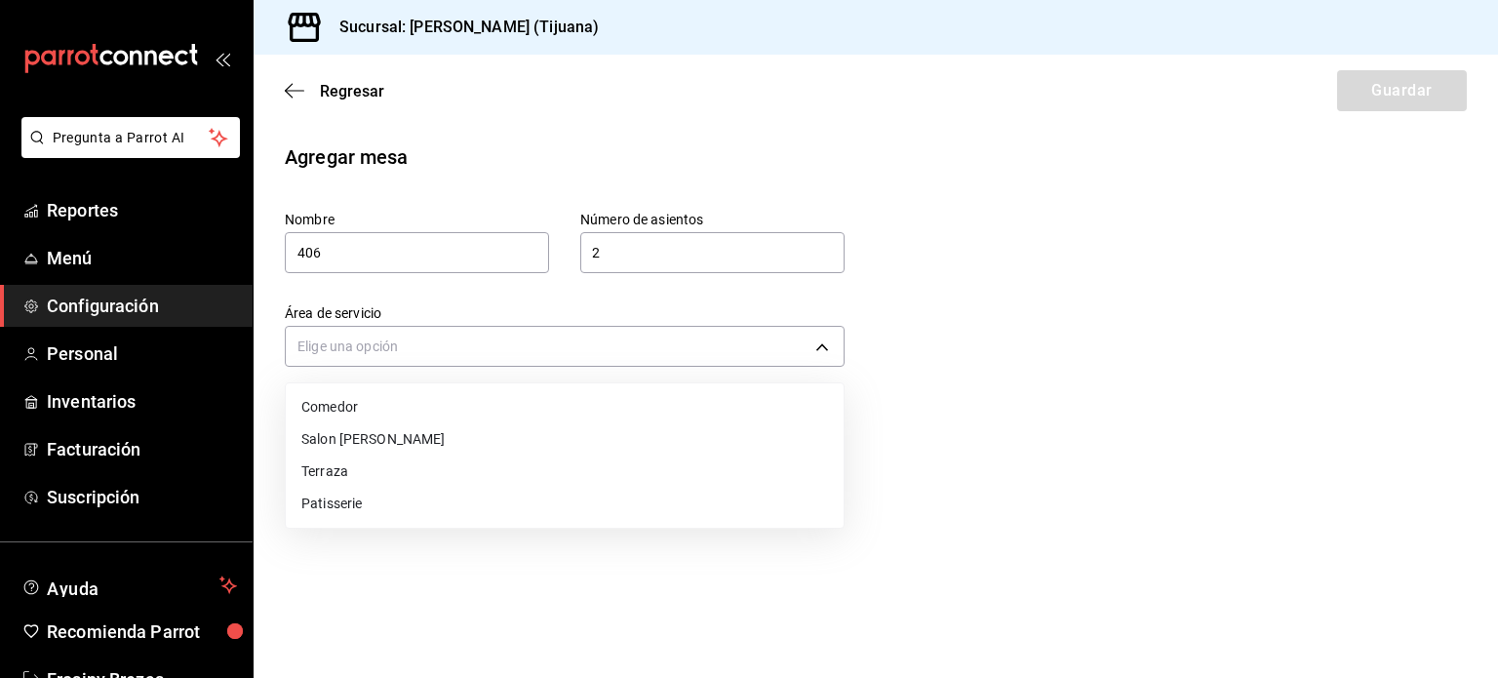
click at [437, 501] on li "Patisserie" at bounding box center [565, 504] width 558 height 32
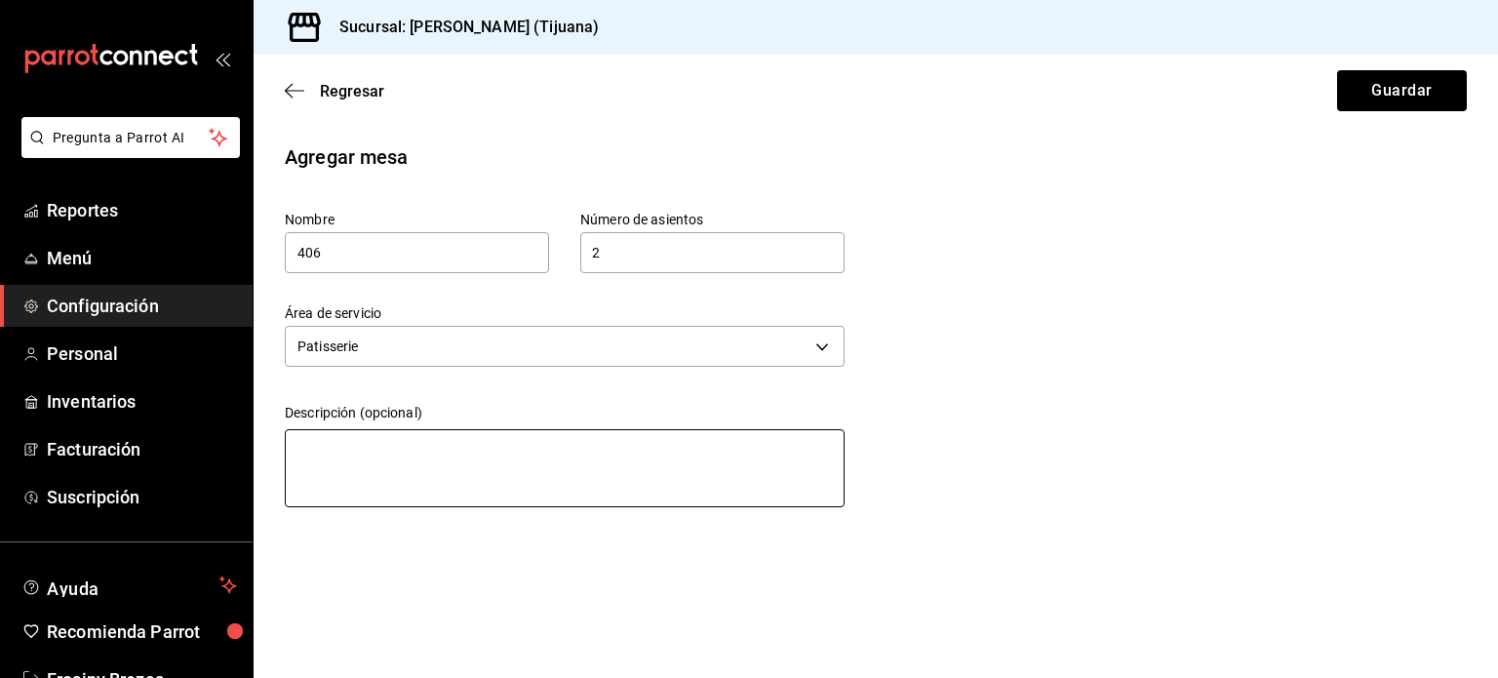
click at [437, 501] on textarea at bounding box center [565, 468] width 560 height 78
paste textarea "Terraza"
click at [1405, 65] on div "Regresar Guardar" at bounding box center [876, 91] width 1245 height 72
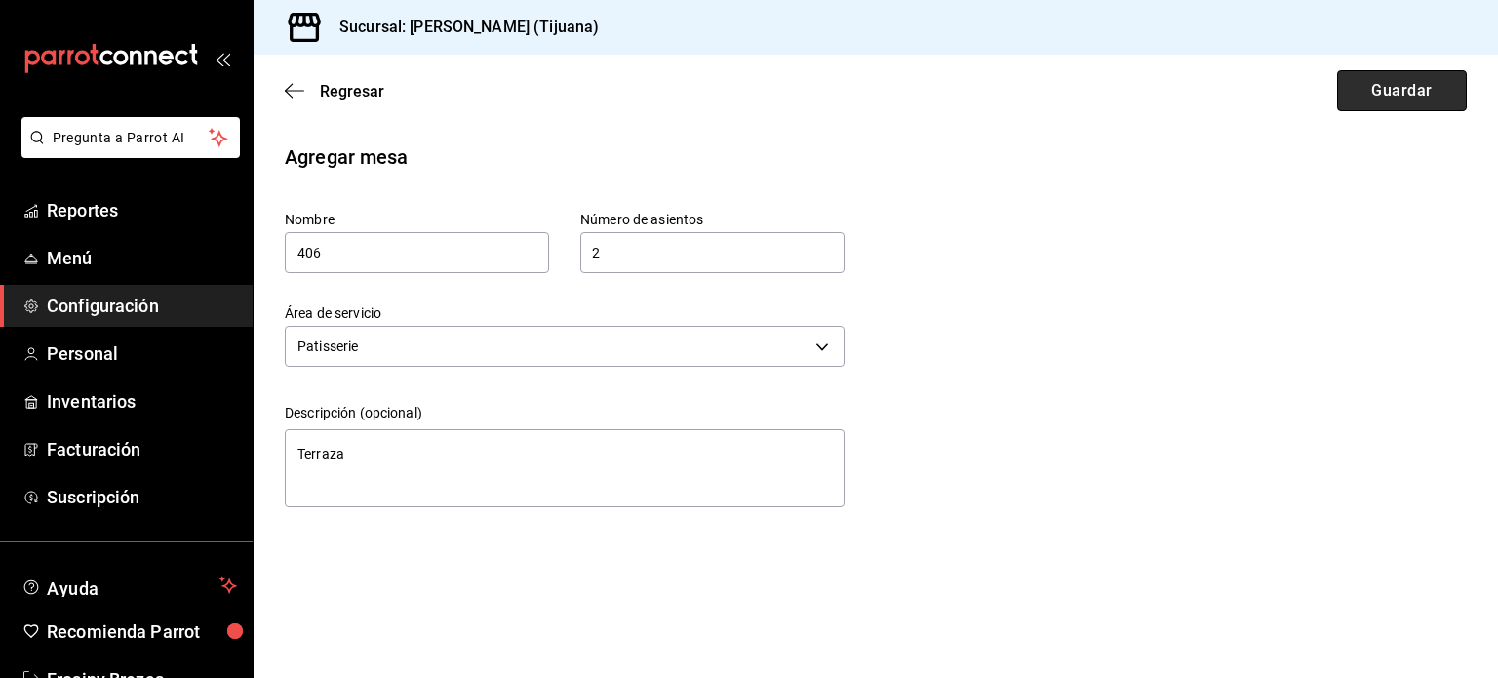
click at [1405, 81] on button "Guardar" at bounding box center [1402, 90] width 130 height 41
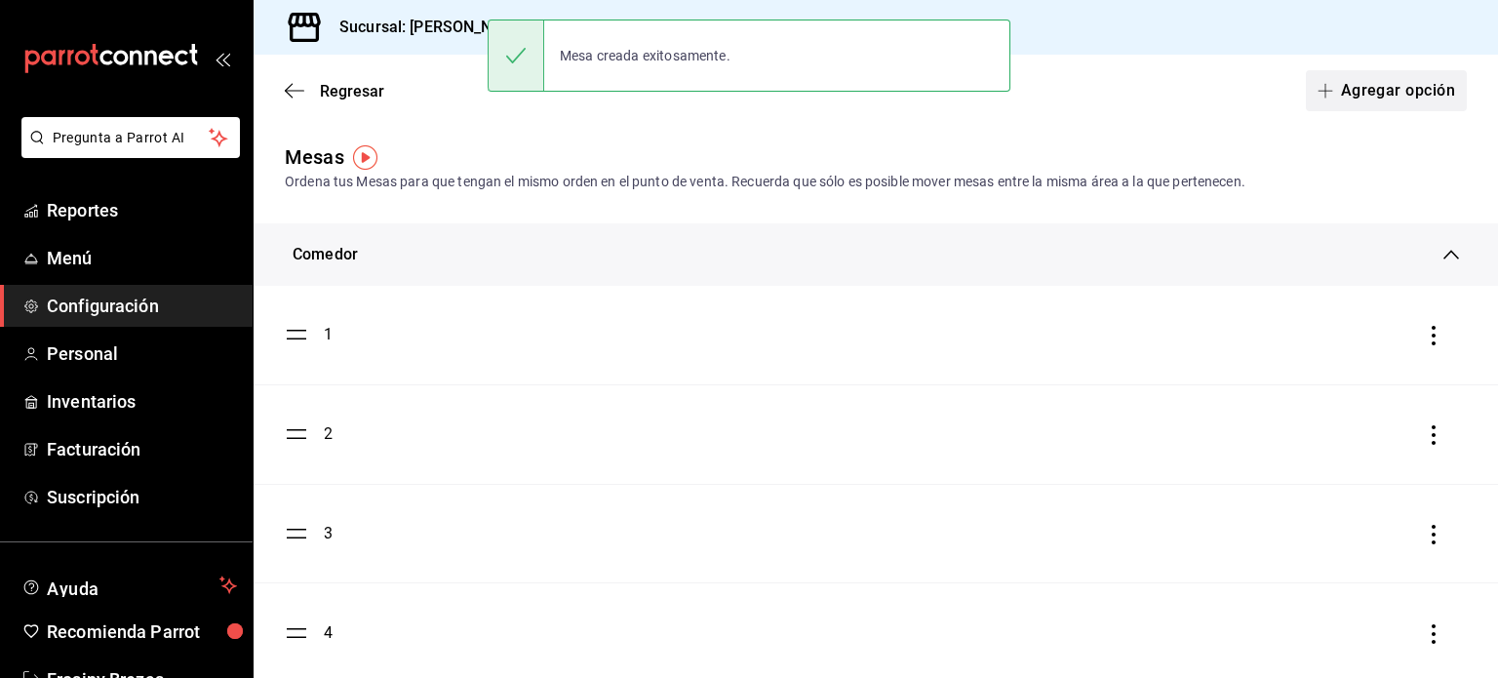
click at [1341, 89] on button "Agregar opción" at bounding box center [1386, 90] width 161 height 41
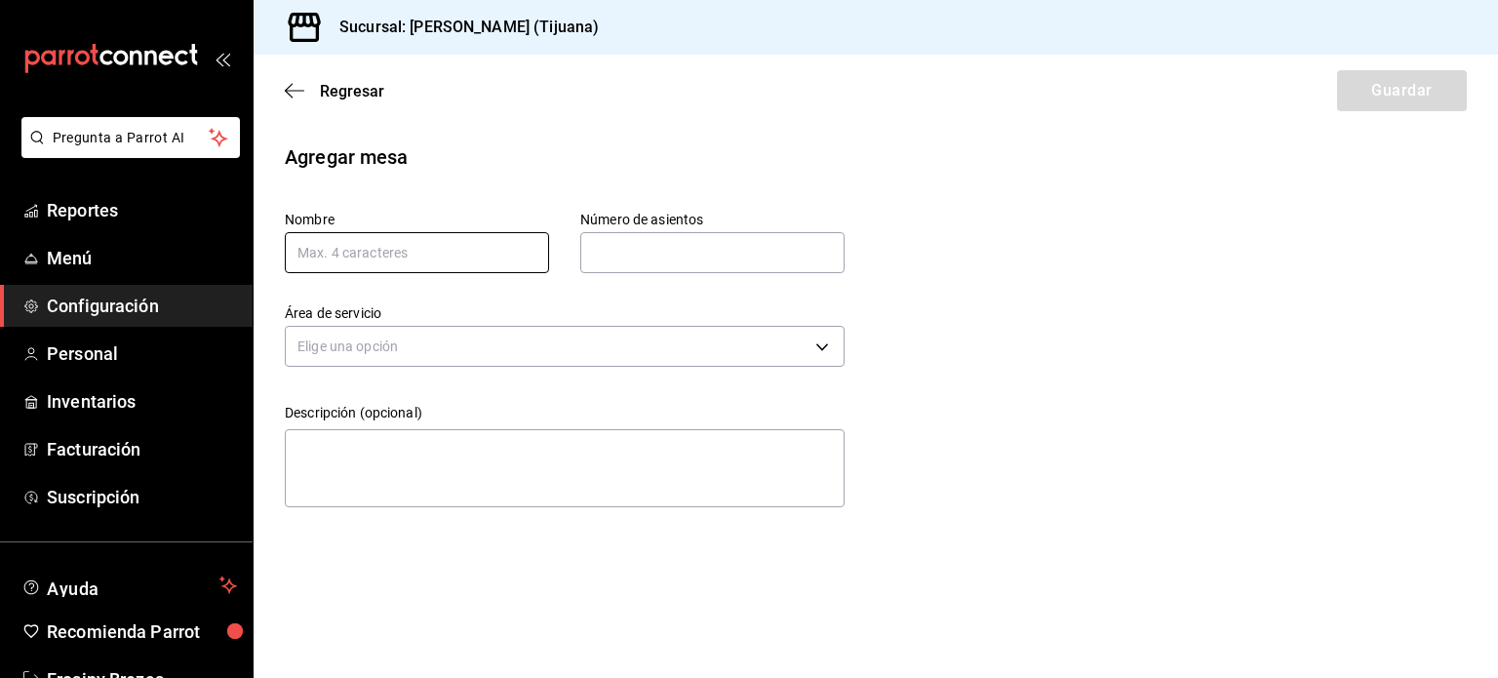
click at [442, 247] on input "text" at bounding box center [417, 252] width 264 height 41
click at [598, 248] on input "text" at bounding box center [712, 252] width 264 height 39
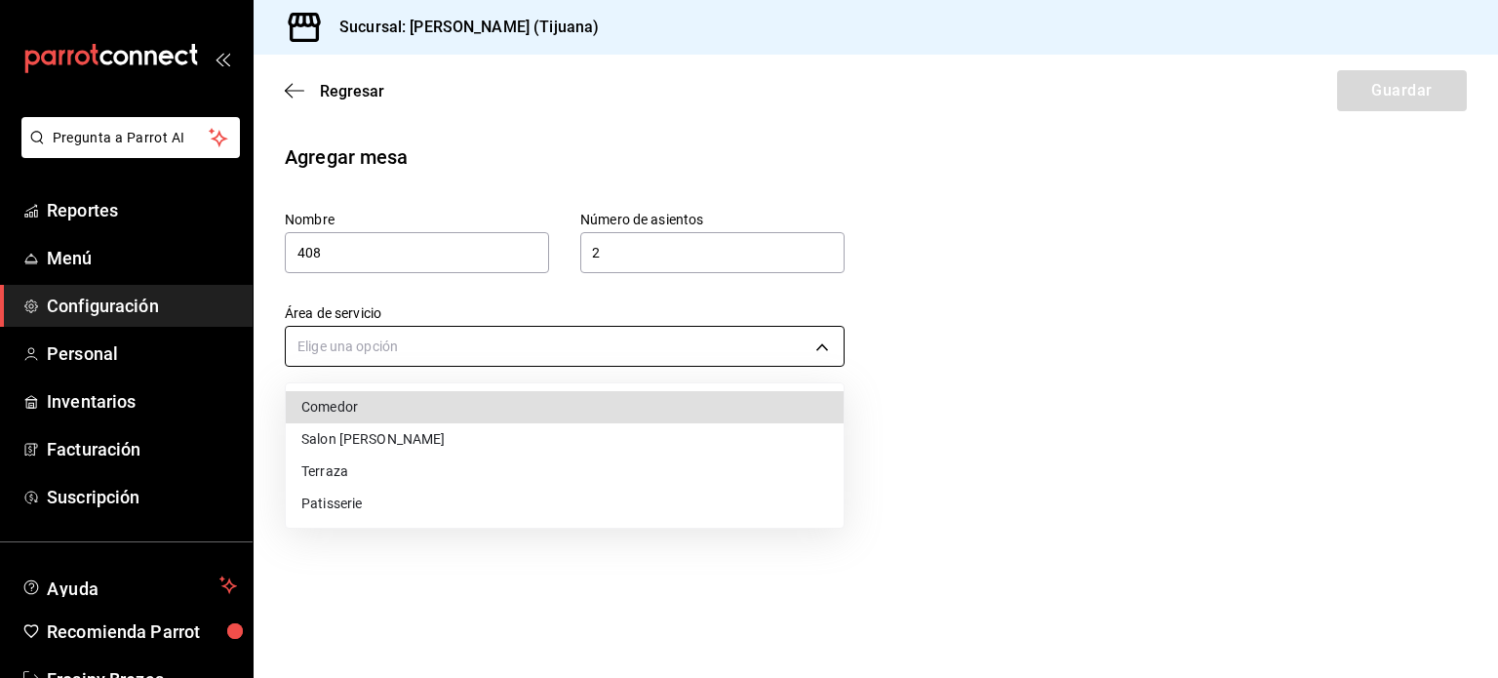
click at [616, 339] on body "Pregunta a Parrot AI Reportes Menú Configuración Personal Inventarios Facturaci…" at bounding box center [749, 339] width 1498 height 678
click at [431, 499] on li "Patisserie" at bounding box center [565, 504] width 558 height 32
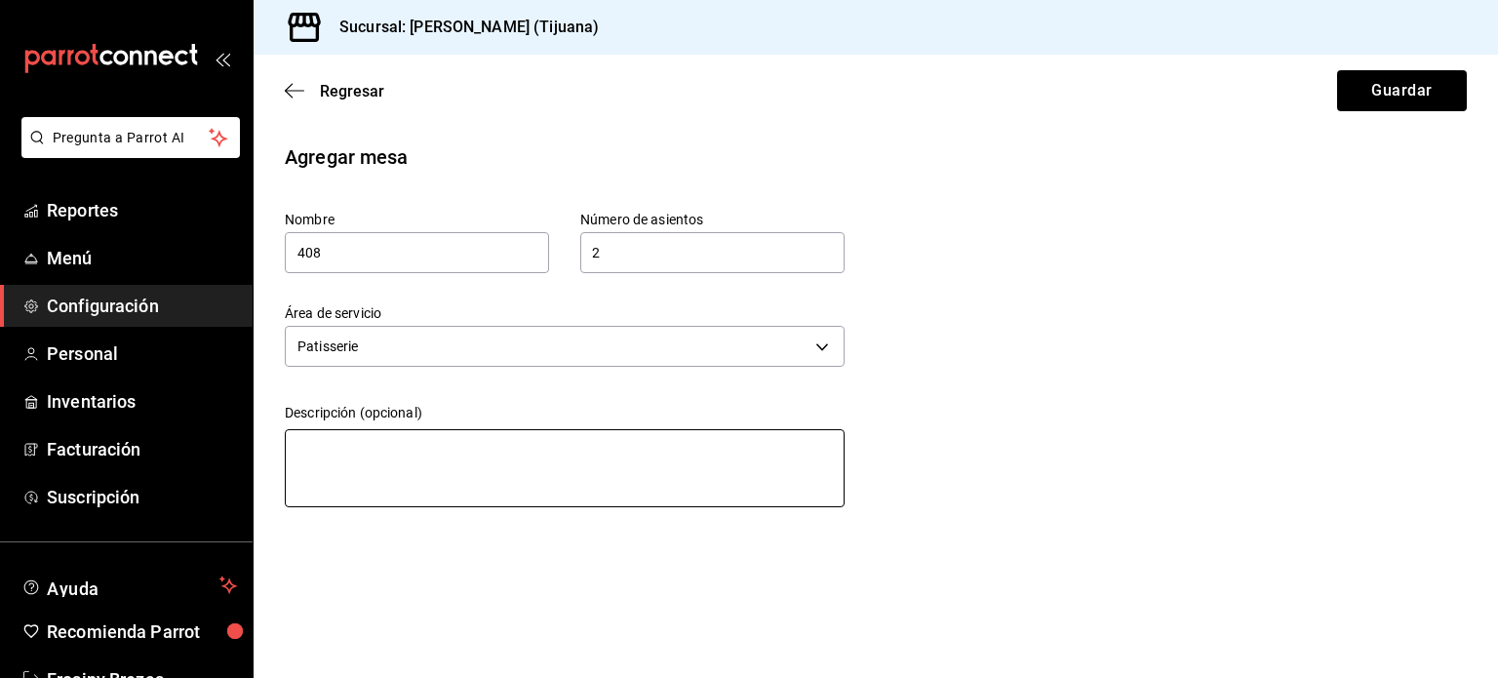
click at [425, 490] on textarea at bounding box center [565, 468] width 560 height 78
paste textarea "Terraza"
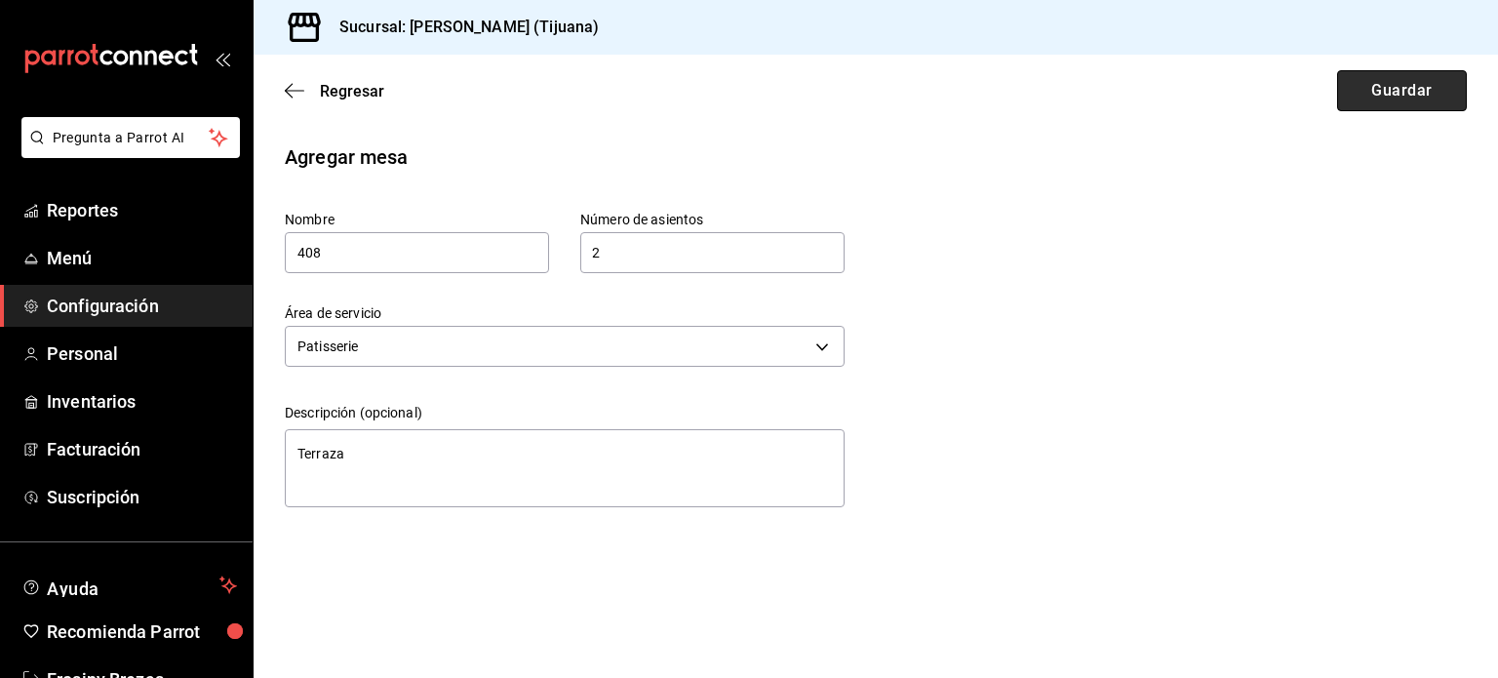
click at [1406, 82] on button "Guardar" at bounding box center [1402, 90] width 130 height 41
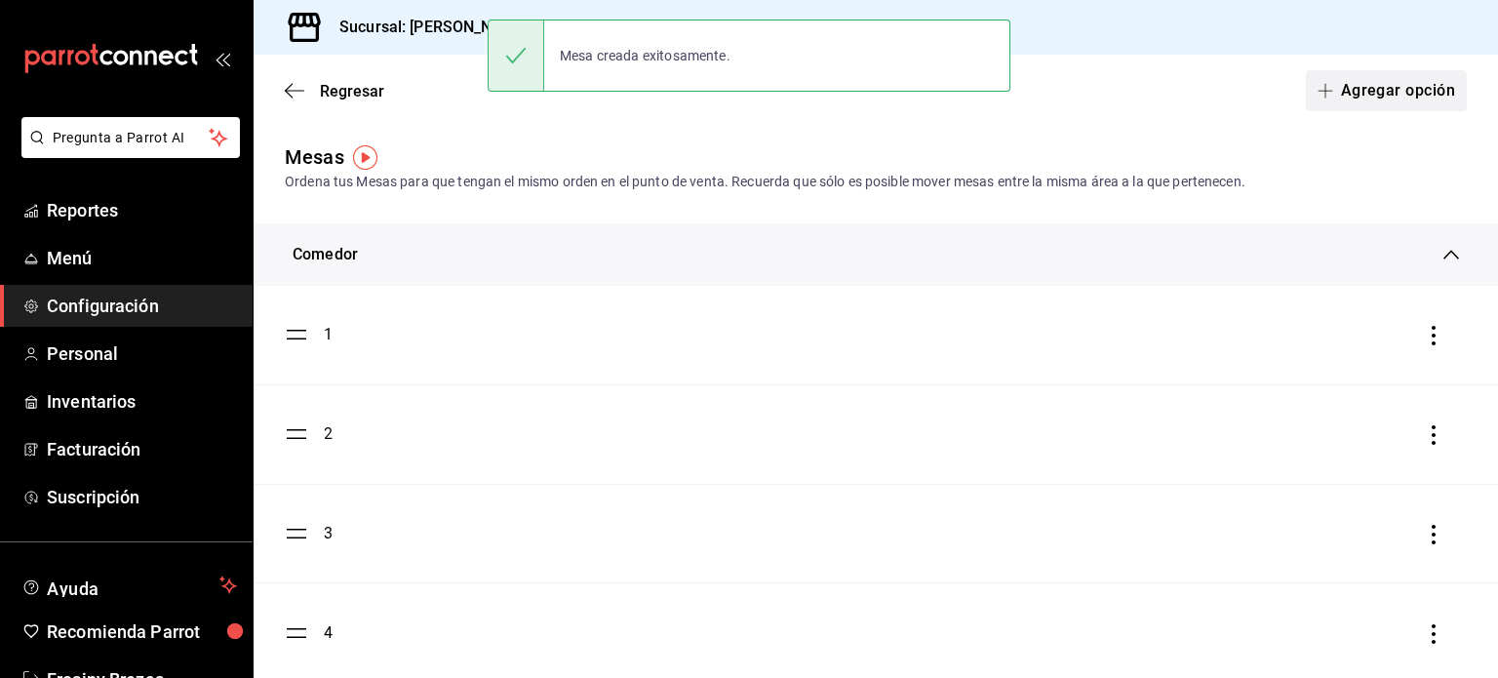
click at [1349, 90] on button "Agregar opción" at bounding box center [1386, 90] width 161 height 41
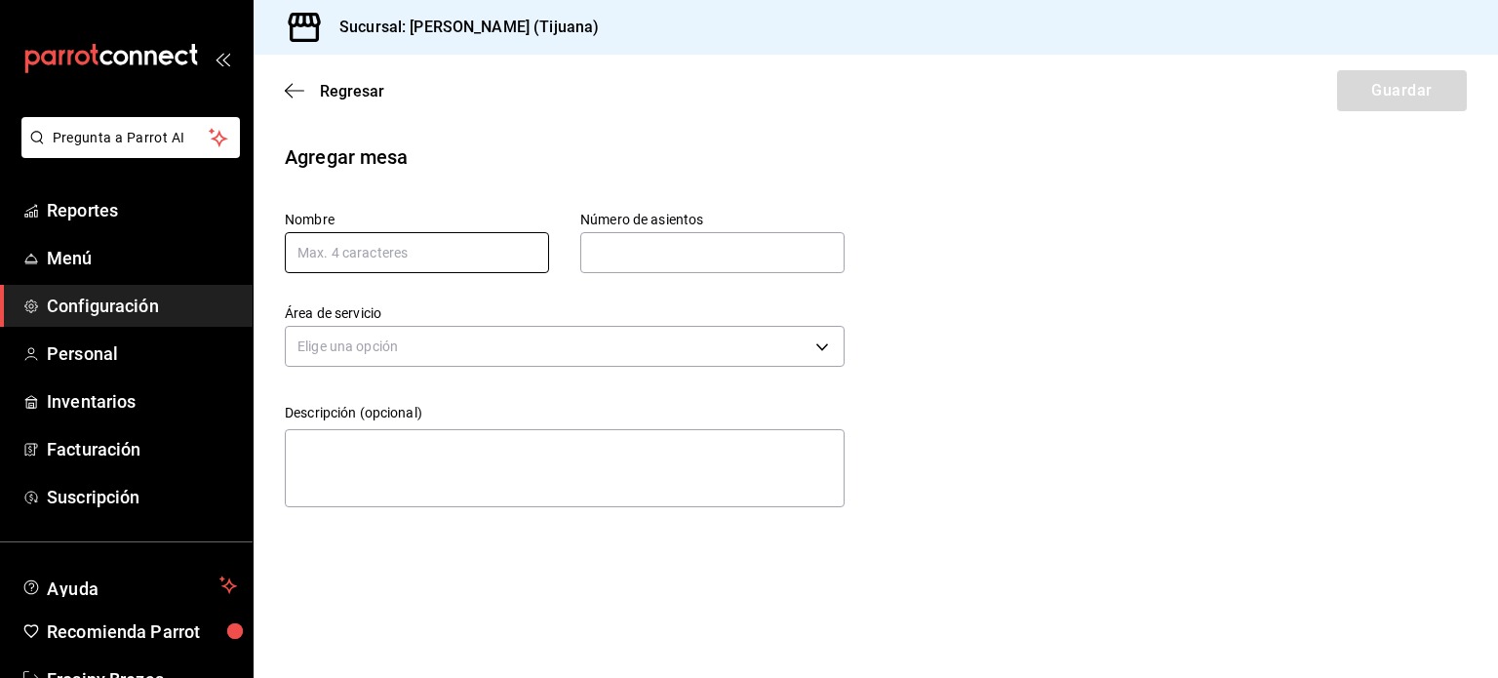
click at [482, 259] on input "text" at bounding box center [417, 252] width 264 height 41
click at [652, 255] on input "text" at bounding box center [712, 252] width 264 height 39
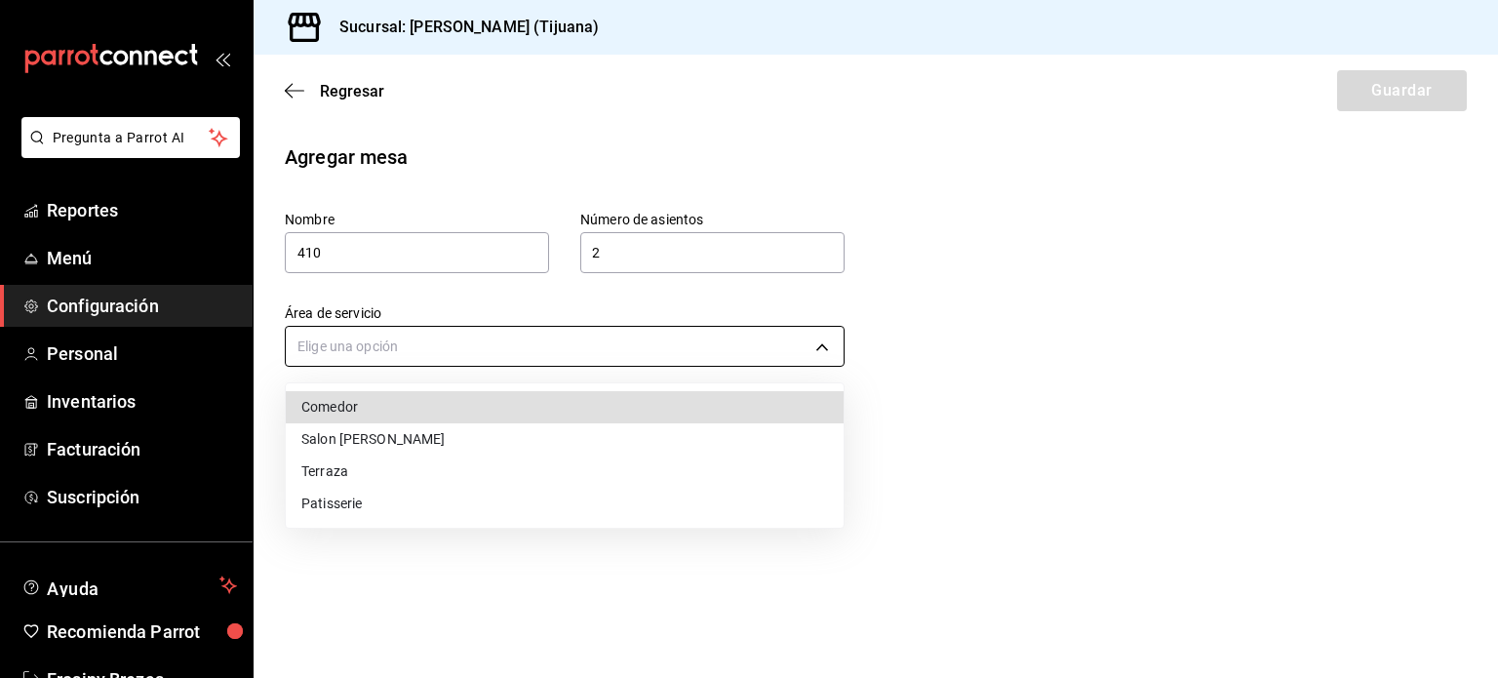
click at [532, 334] on body "Pregunta a Parrot AI Reportes Menú Configuración Personal Inventarios Facturaci…" at bounding box center [749, 339] width 1498 height 678
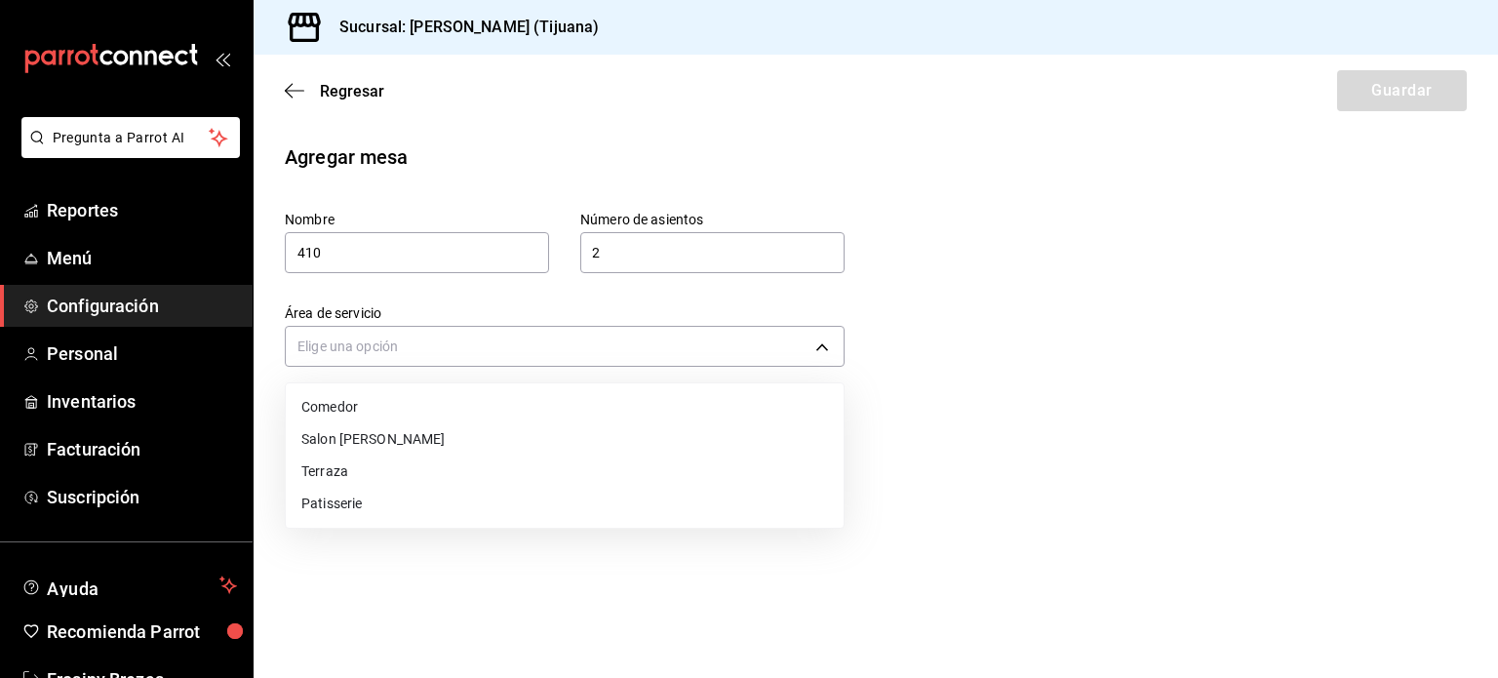
click at [387, 502] on li "Patisserie" at bounding box center [565, 504] width 558 height 32
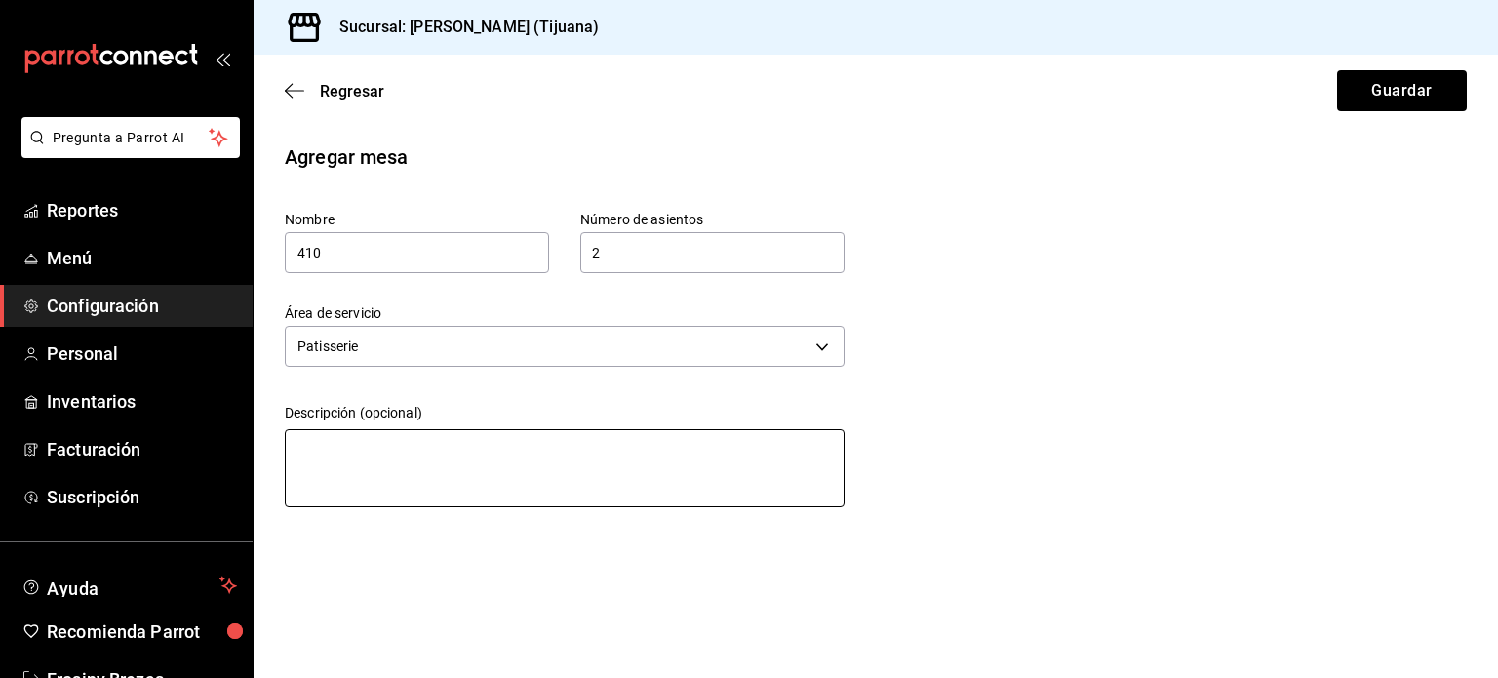
click at [390, 455] on textarea at bounding box center [565, 468] width 560 height 78
paste textarea "Terraza"
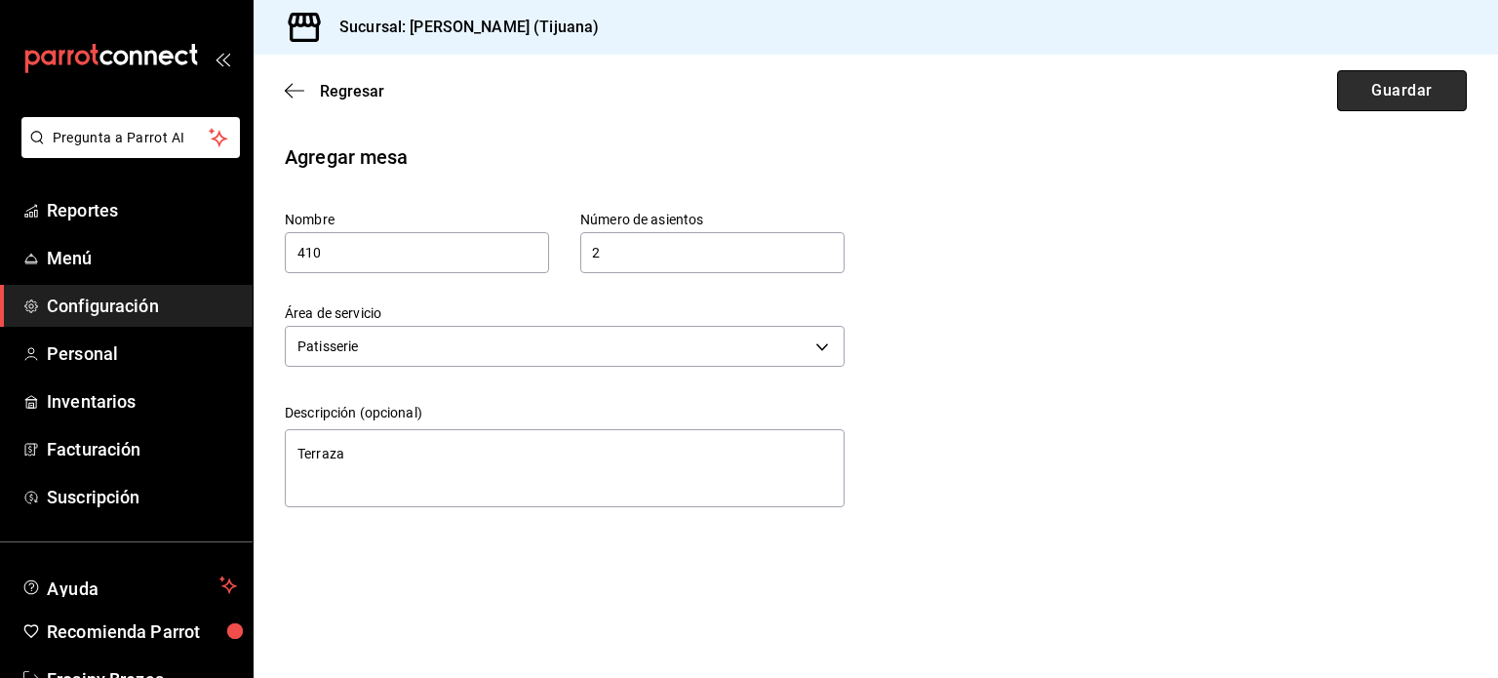
click at [1378, 74] on button "Guardar" at bounding box center [1402, 90] width 130 height 41
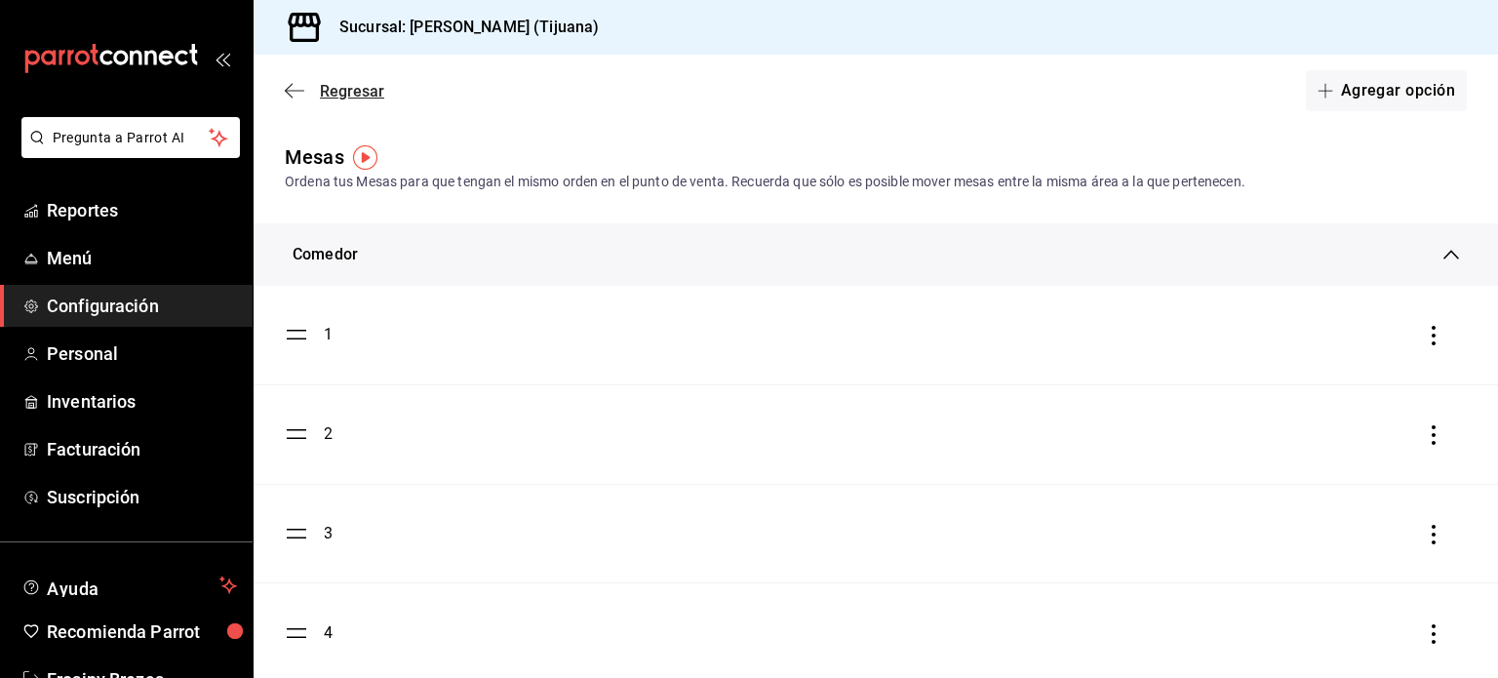
click at [313, 85] on span "Regresar" at bounding box center [335, 91] width 100 height 19
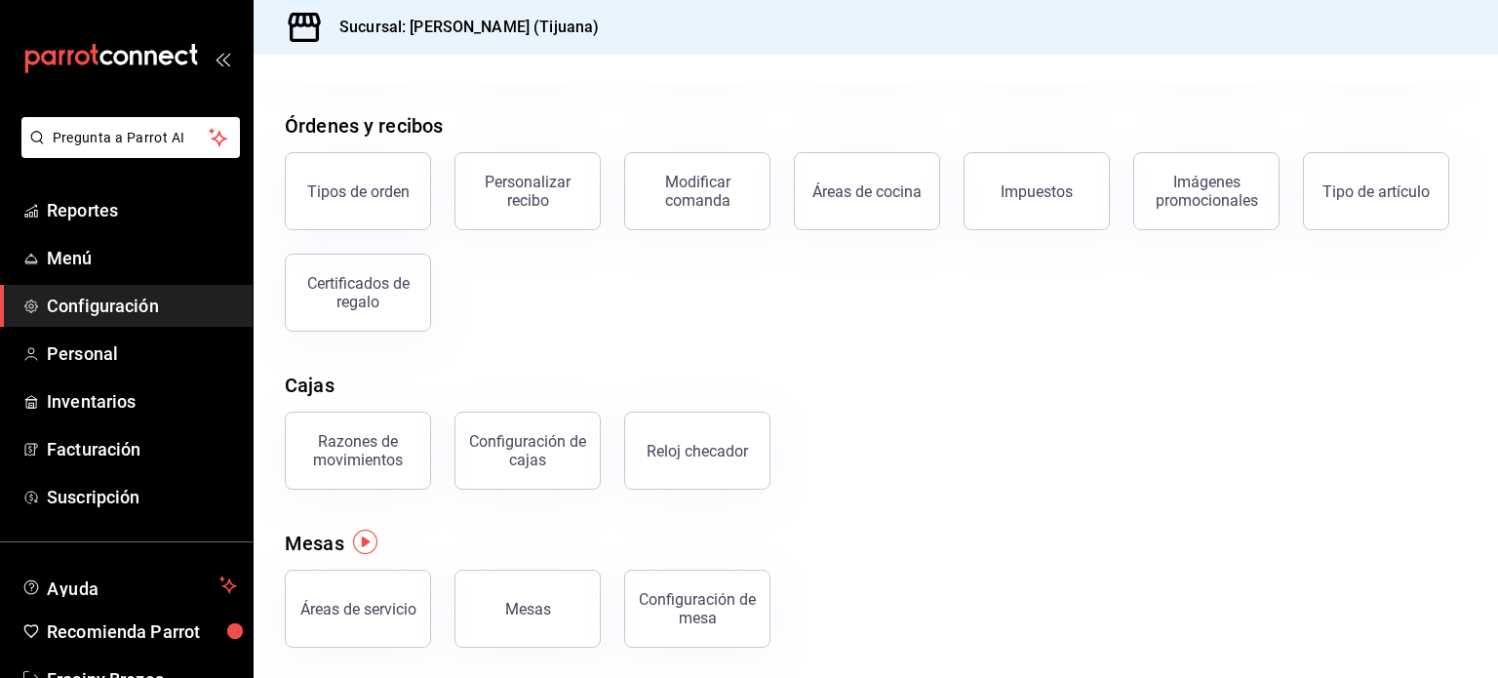
scroll to position [210, 0]
click at [714, 583] on button "Configuración de mesa" at bounding box center [697, 608] width 146 height 78
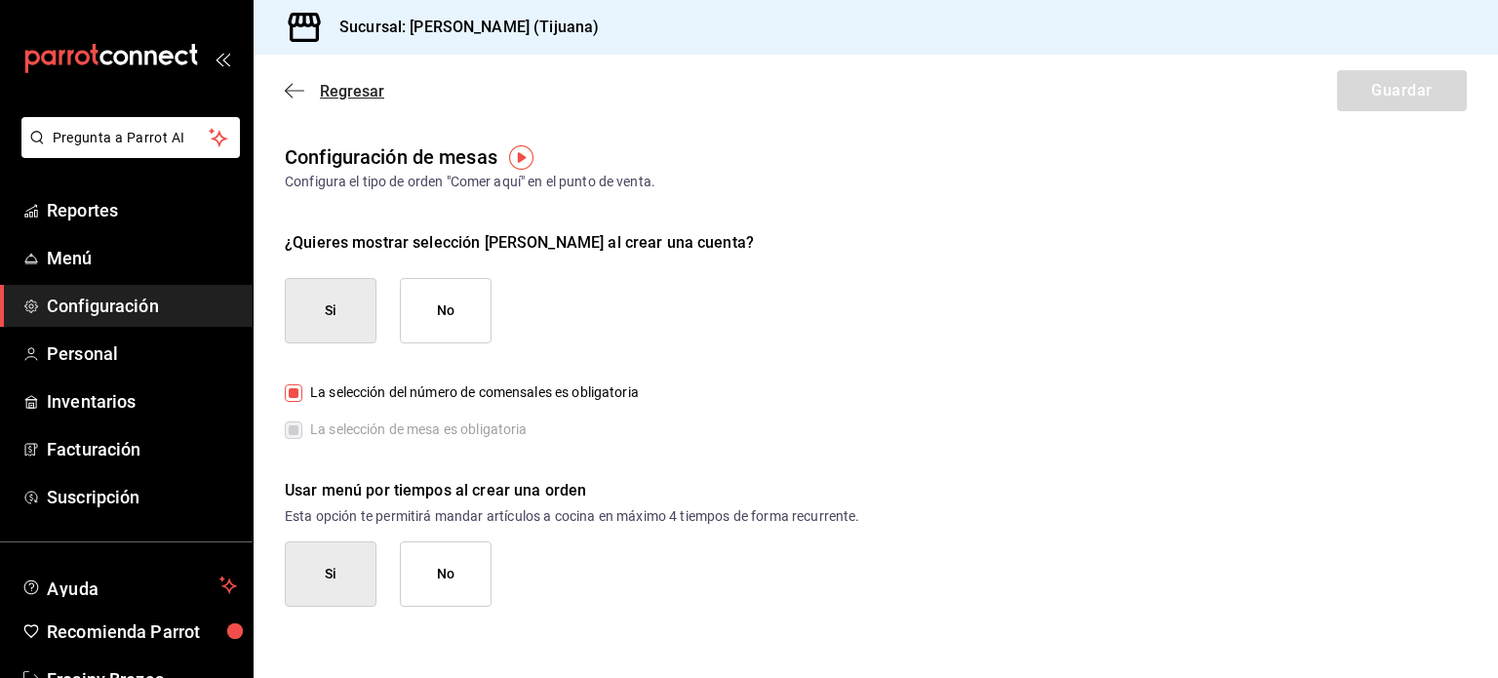
click at [295, 94] on icon "button" at bounding box center [295, 91] width 20 height 18
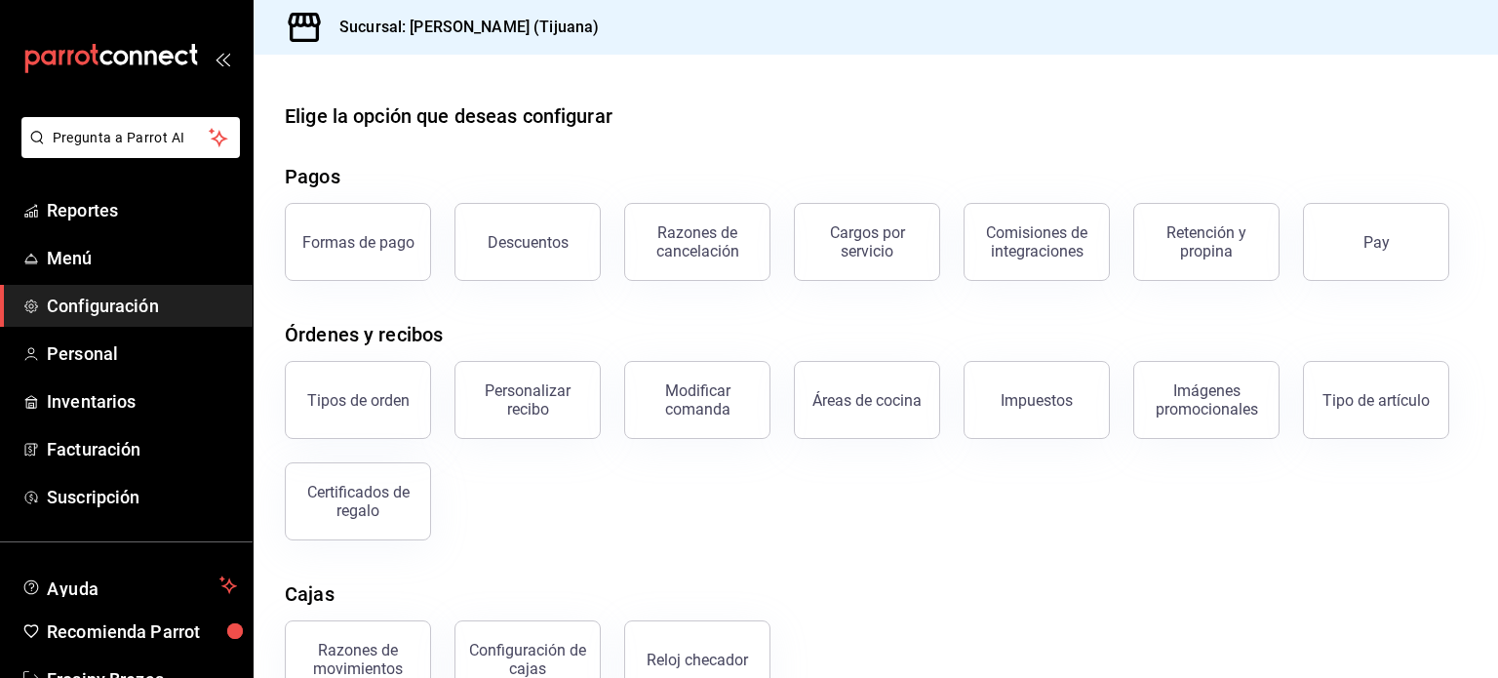
scroll to position [210, 0]
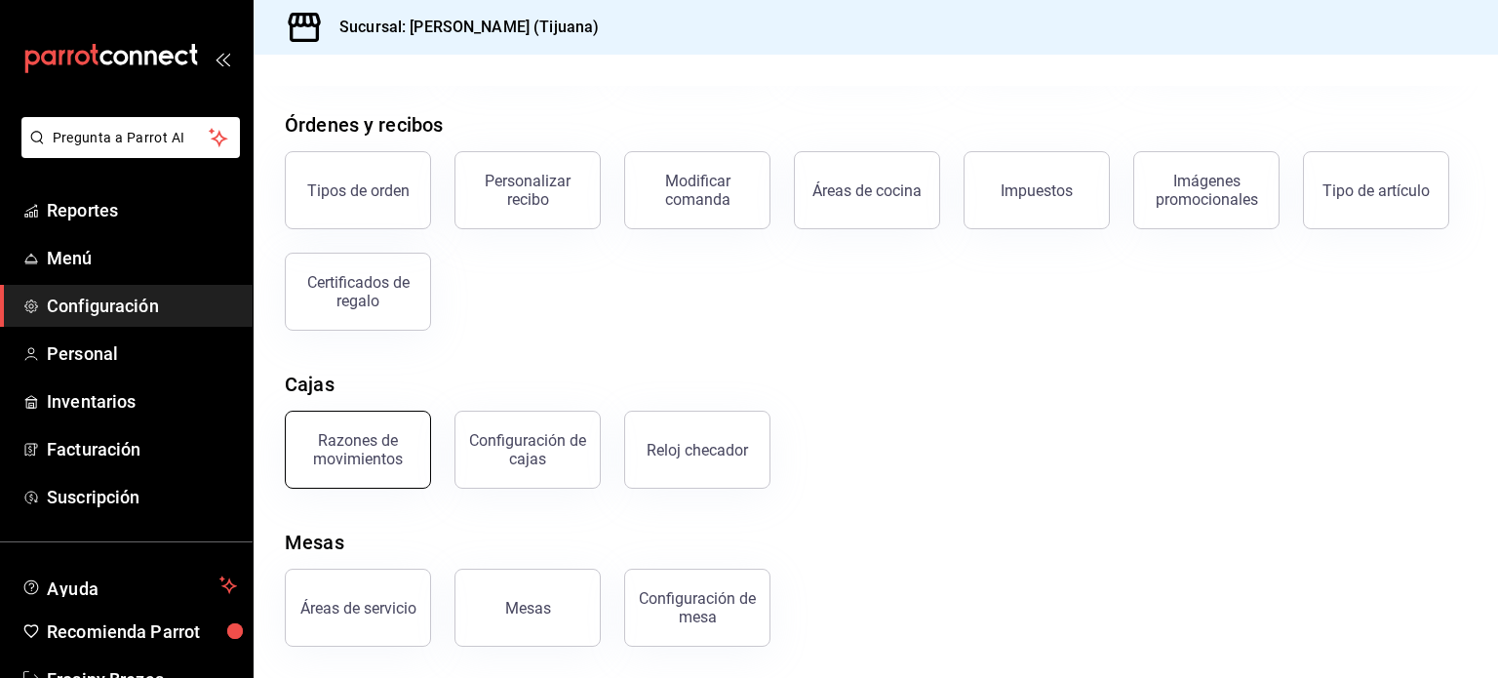
click at [358, 466] on button "Razones de movimientos" at bounding box center [358, 450] width 146 height 78
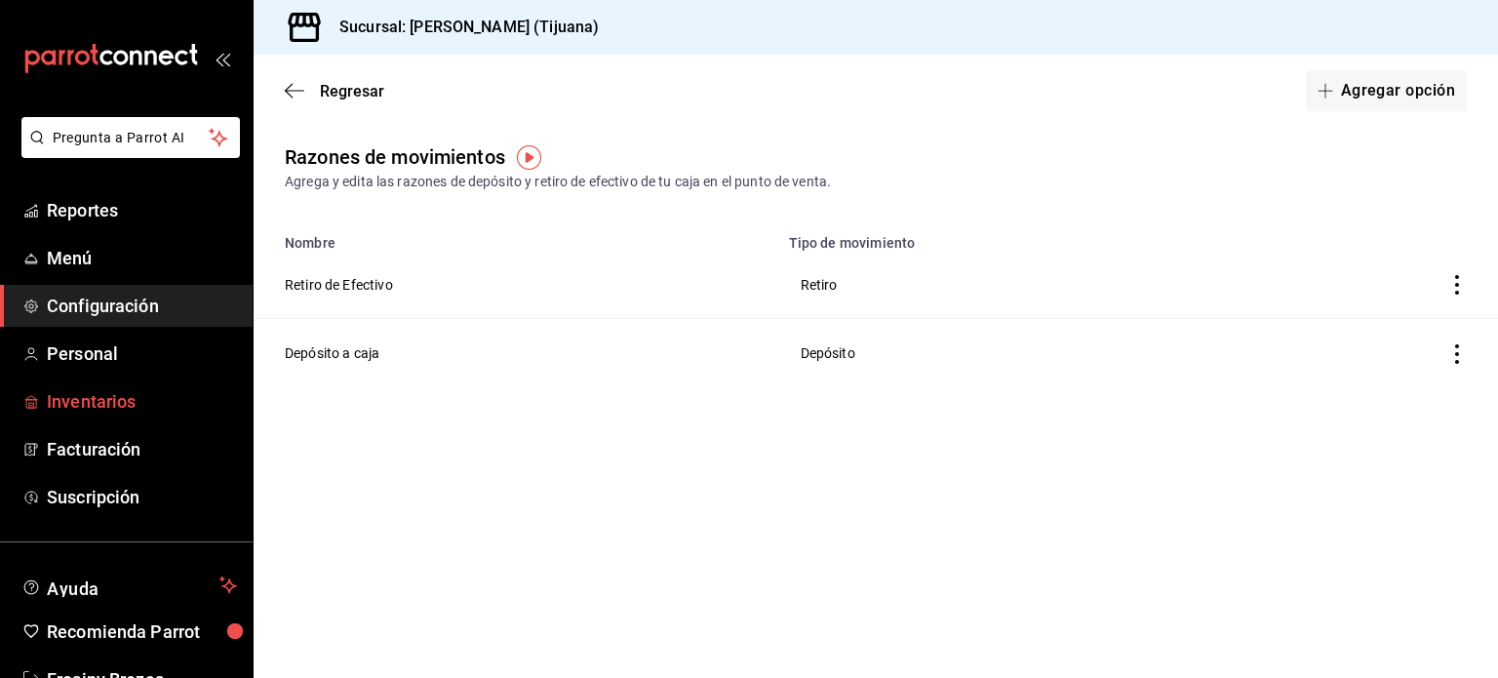
click at [125, 393] on span "Inventarios" at bounding box center [142, 401] width 190 height 26
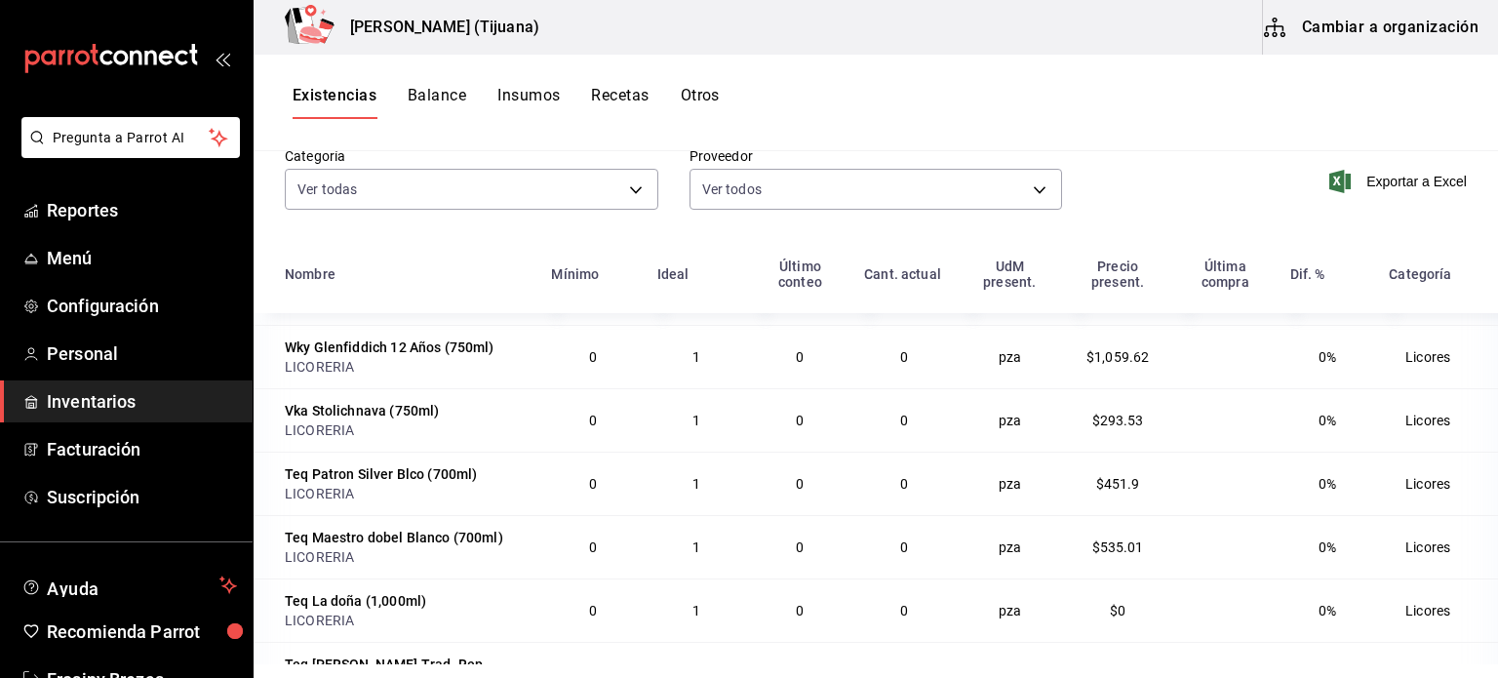
scroll to position [269, 0]
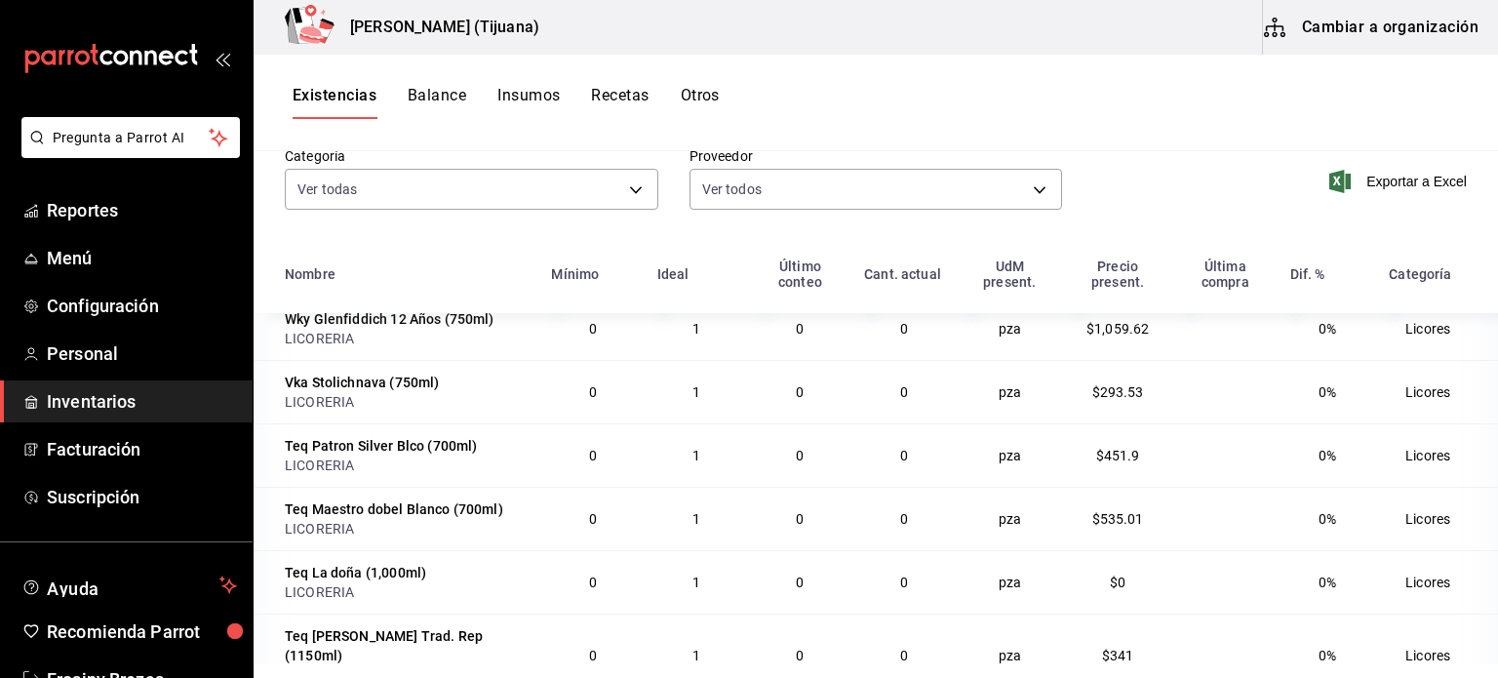
click at [1324, 26] on button "Cambiar a organización" at bounding box center [1372, 27] width 219 height 55
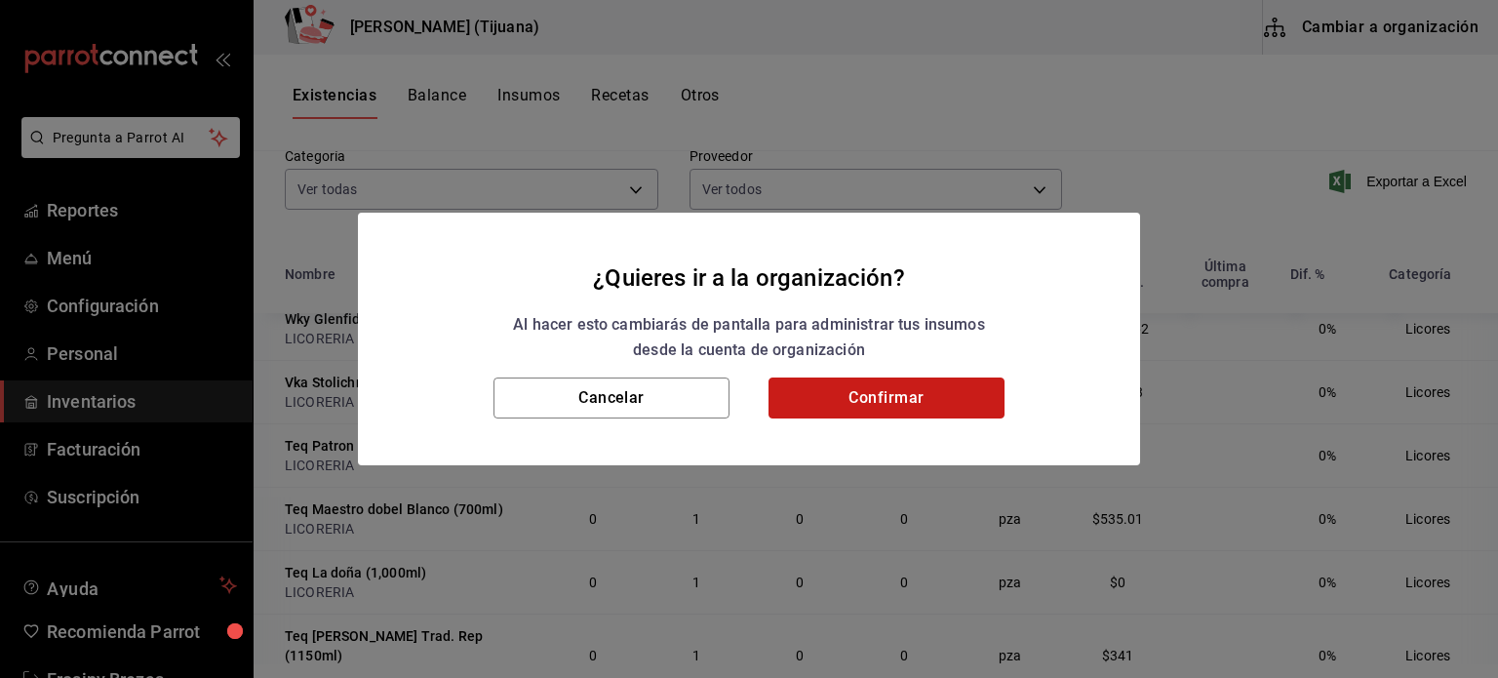
click at [843, 391] on button "Confirmar" at bounding box center [887, 398] width 236 height 41
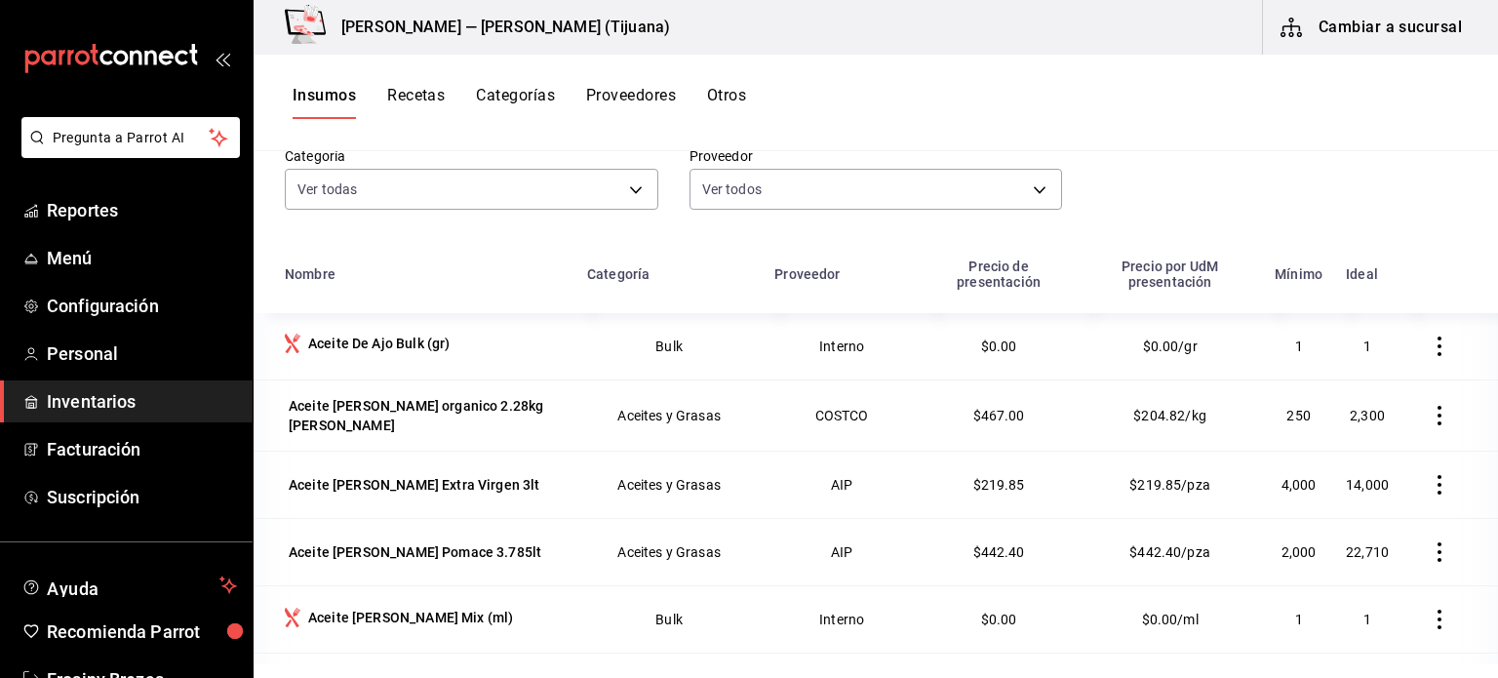
click at [411, 97] on button "Recetas" at bounding box center [416, 102] width 58 height 33
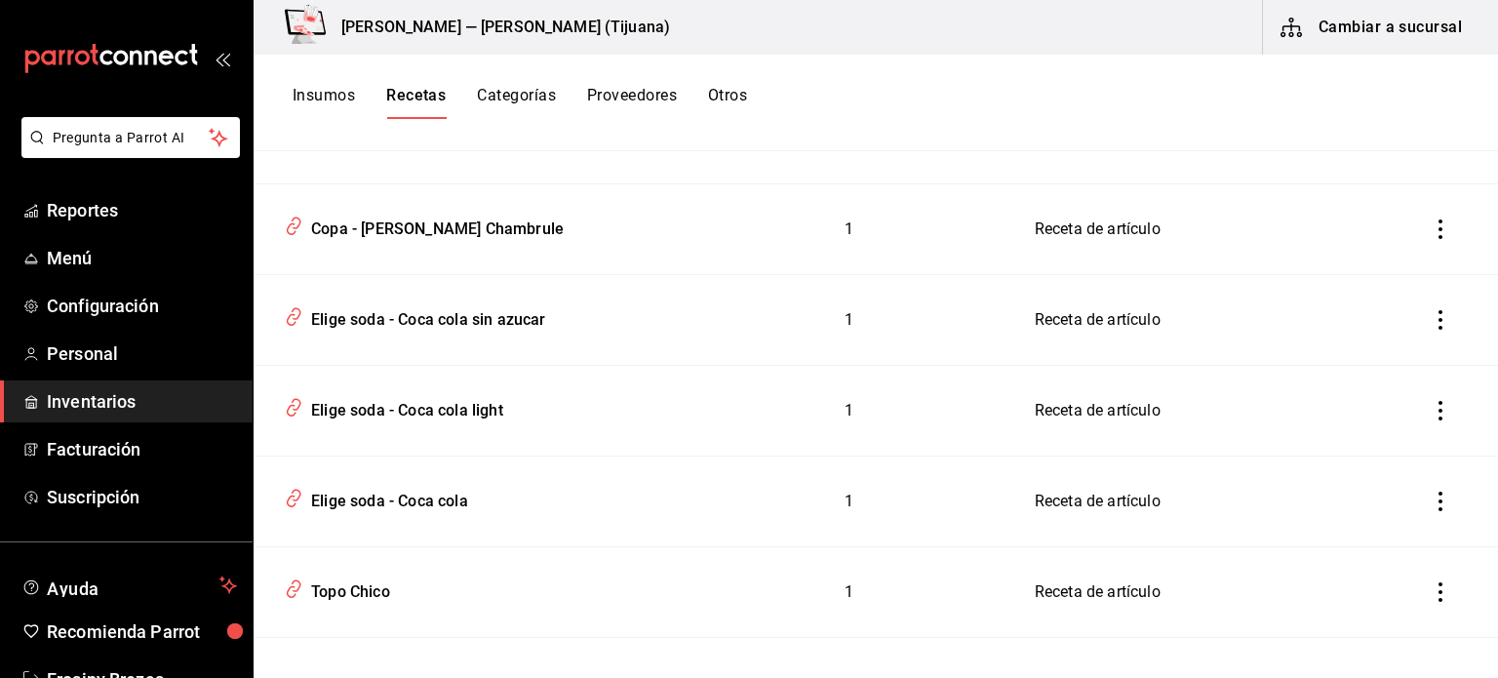
scroll to position [2544, 0]
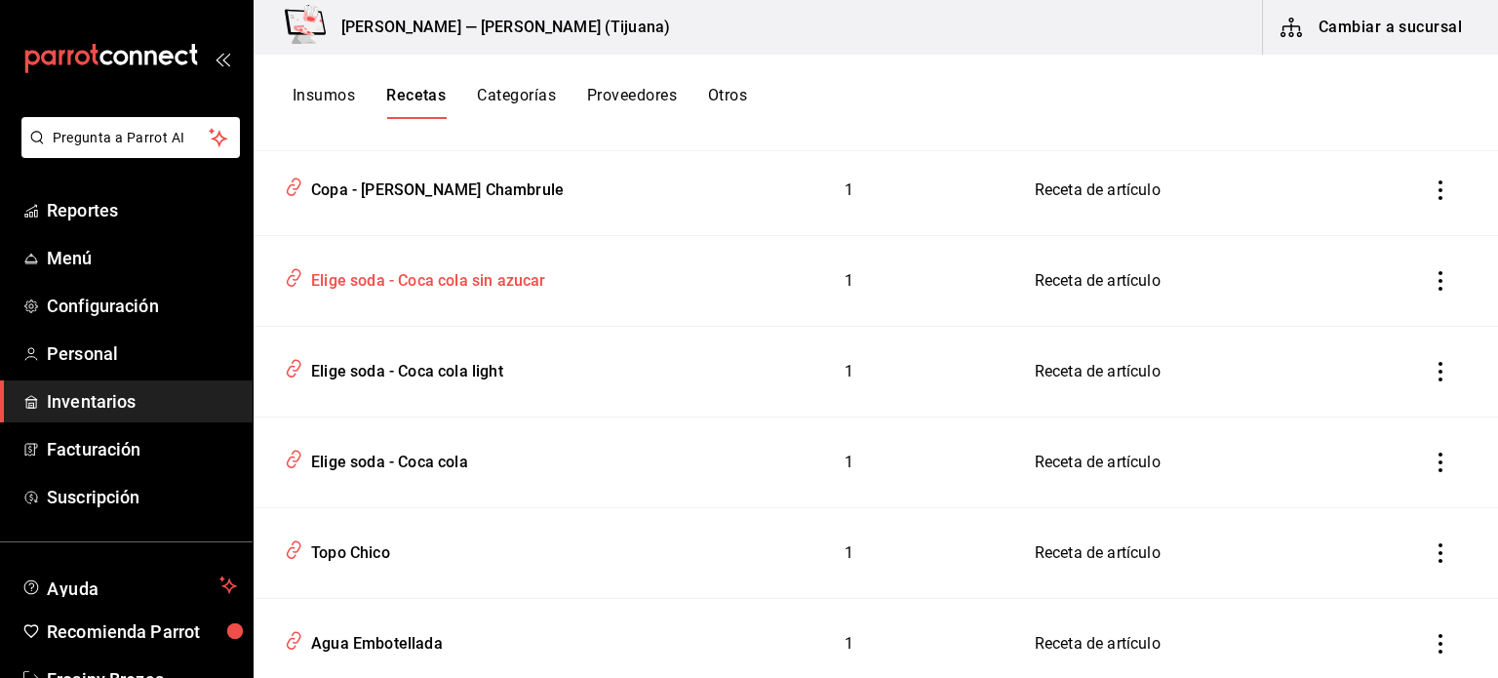
click at [460, 281] on div "Elige soda - Coca cola sin azucar" at bounding box center [424, 277] width 243 height 30
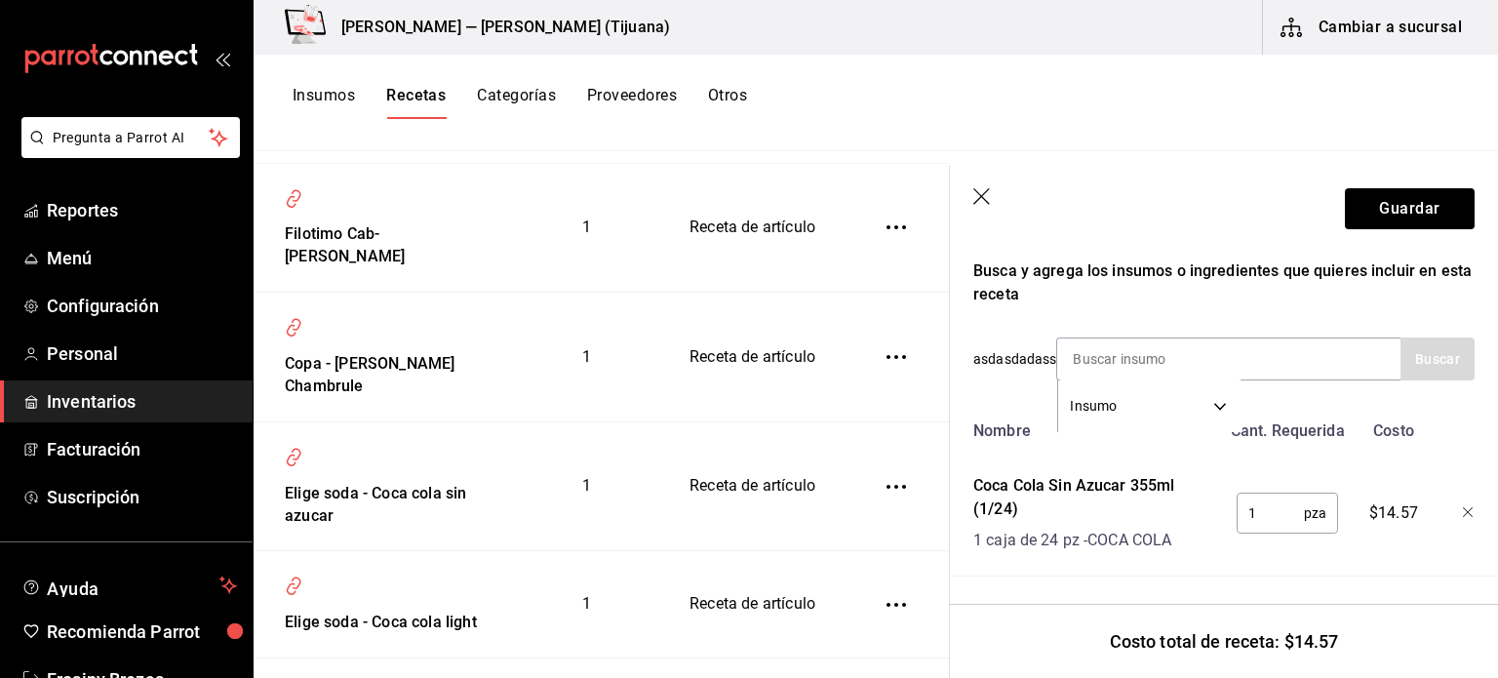
scroll to position [3300, 0]
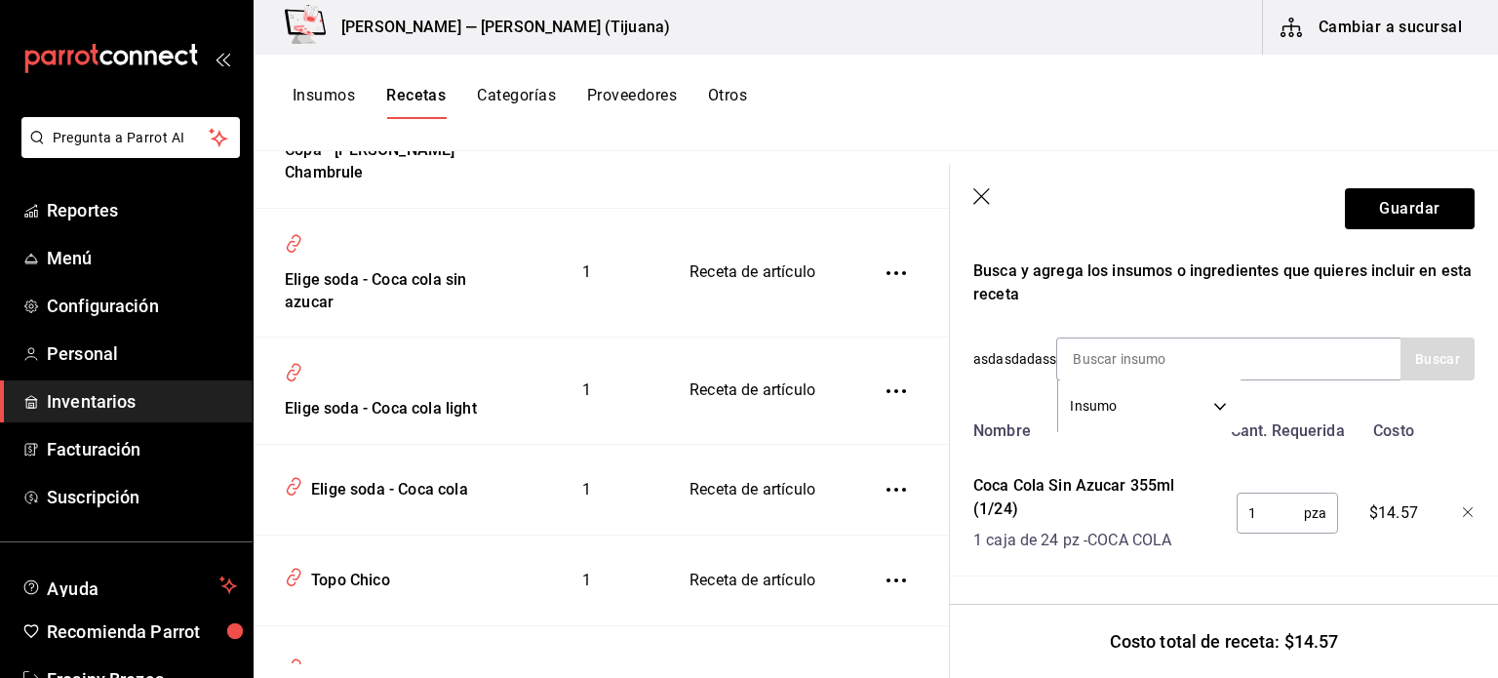
click at [980, 195] on icon "button" at bounding box center [982, 196] width 17 height 17
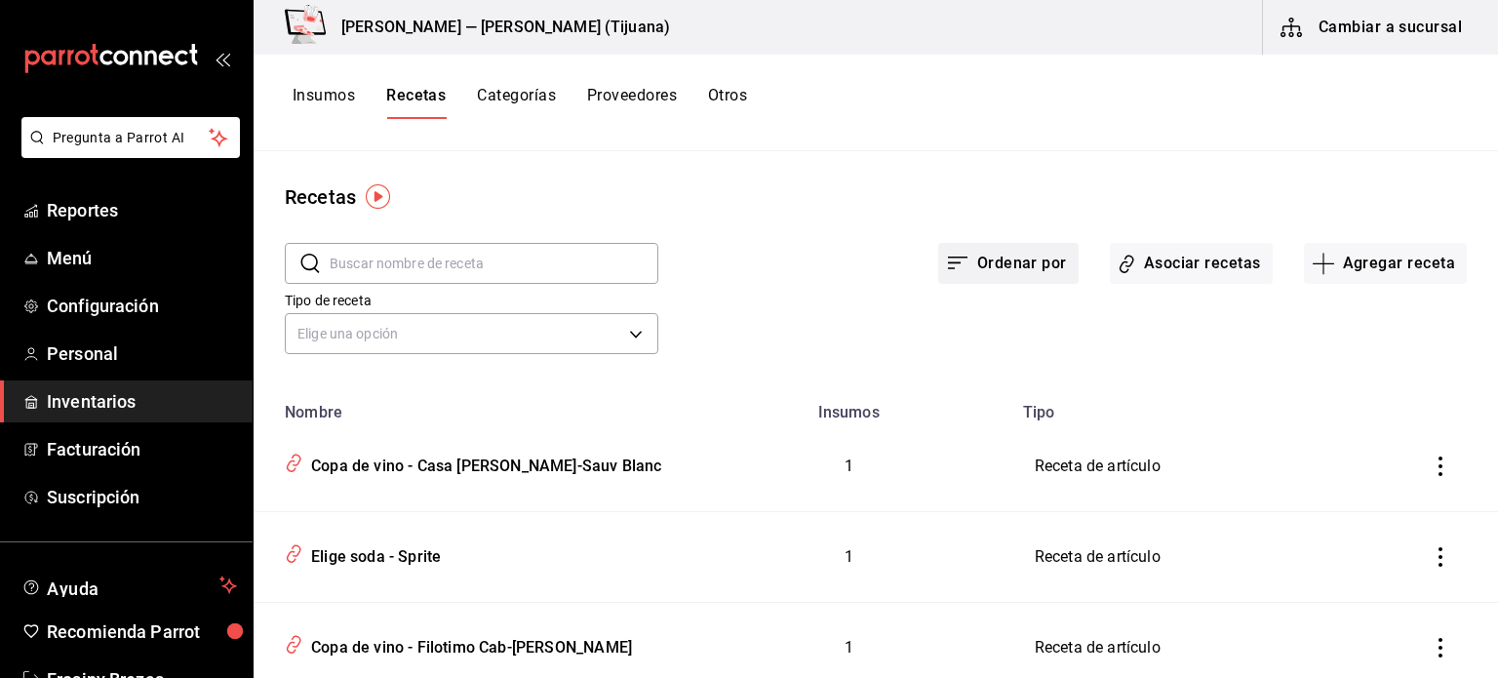
click at [995, 263] on button "Ordenar por" at bounding box center [1008, 263] width 140 height 41
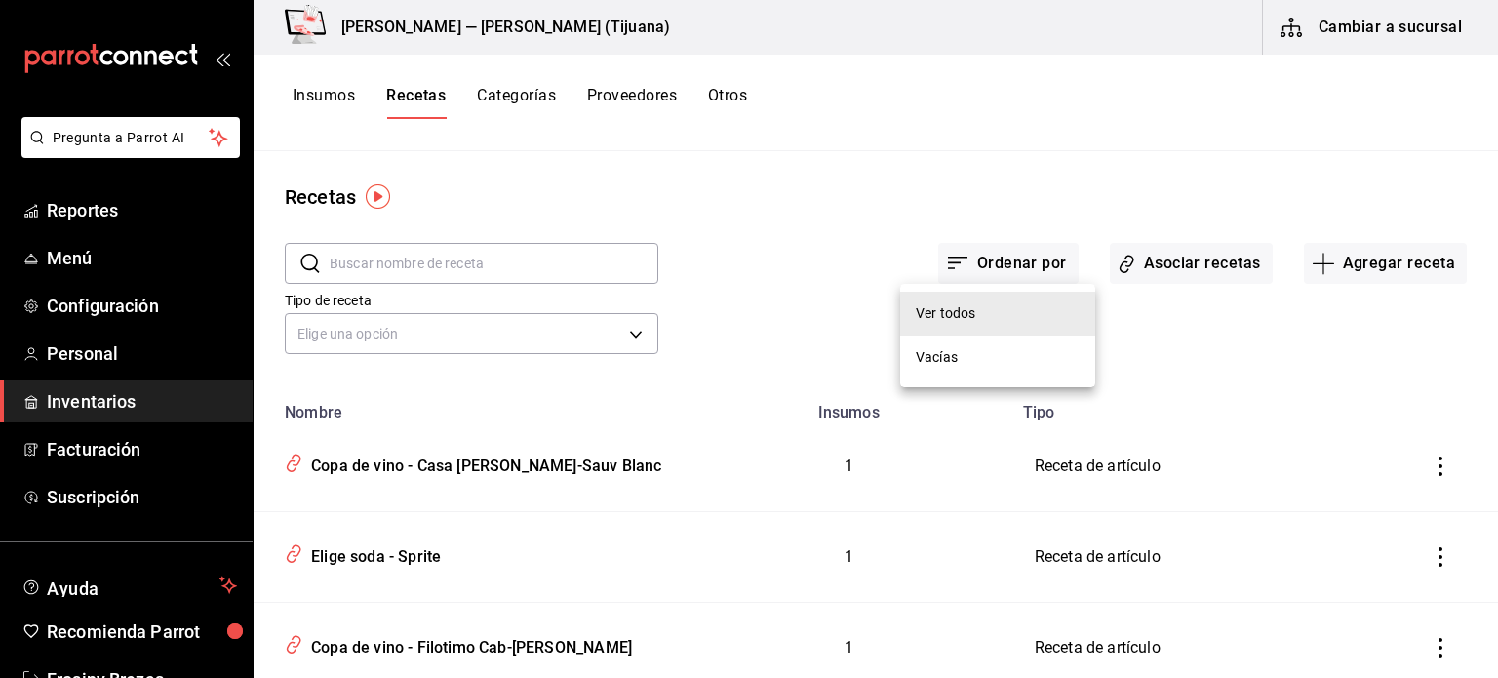
click at [962, 314] on div "Ver todos" at bounding box center [946, 313] width 60 height 20
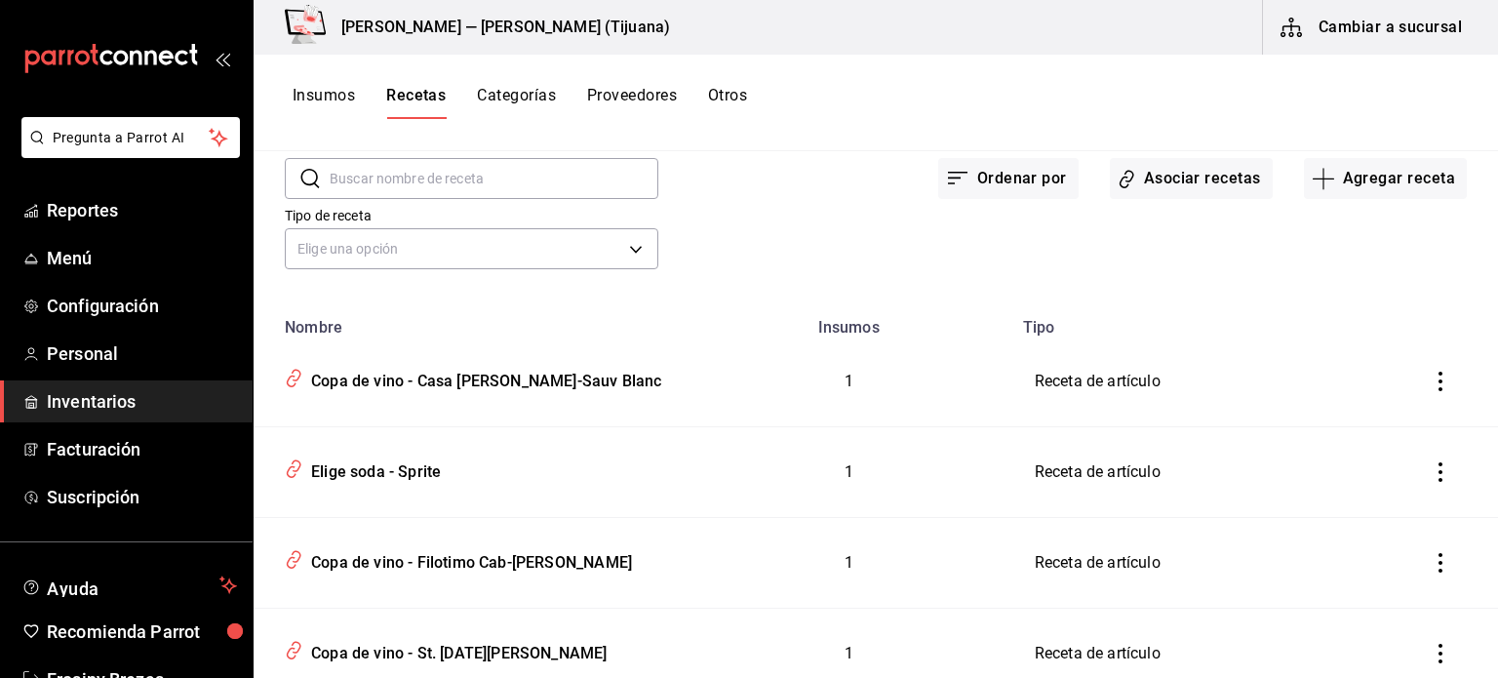
scroll to position [82, 0]
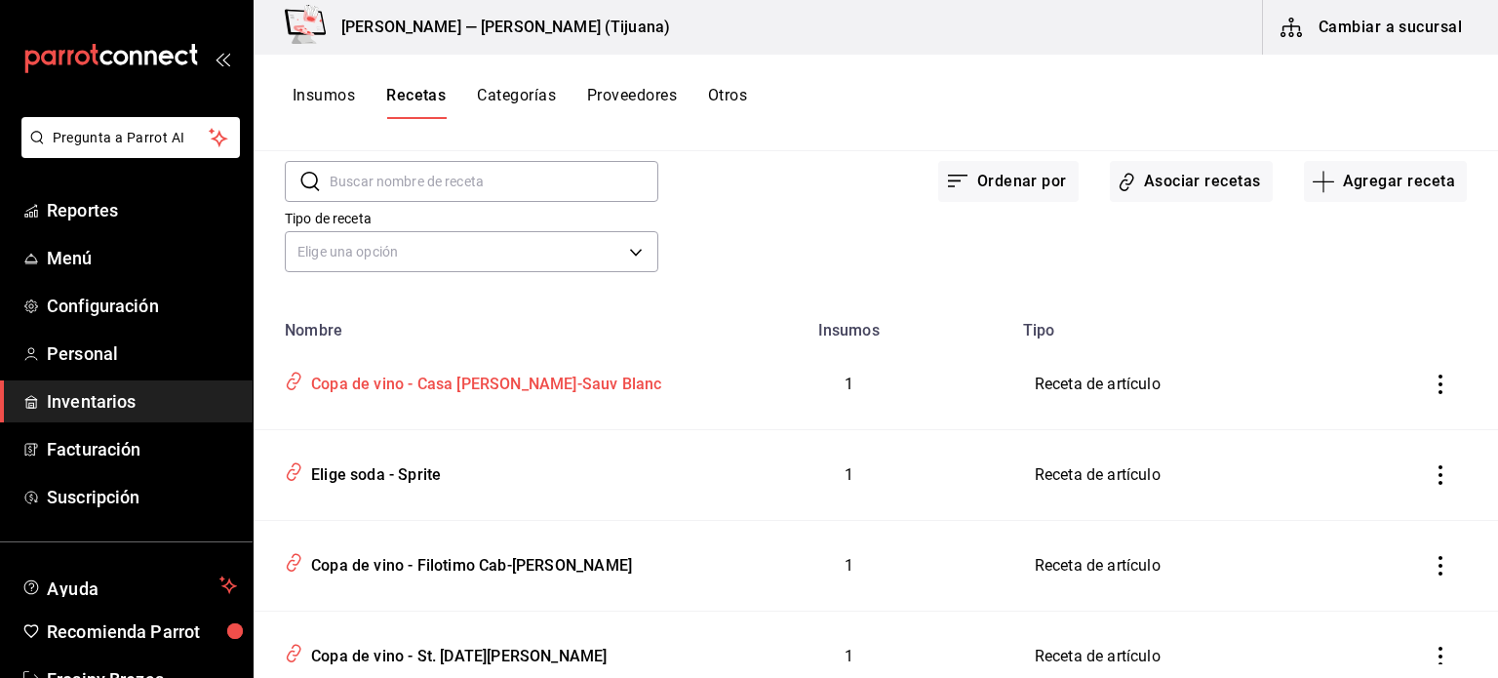
click at [535, 380] on div "Copa de vino - Casa [PERSON_NAME]-Sauv Blanc" at bounding box center [482, 381] width 359 height 30
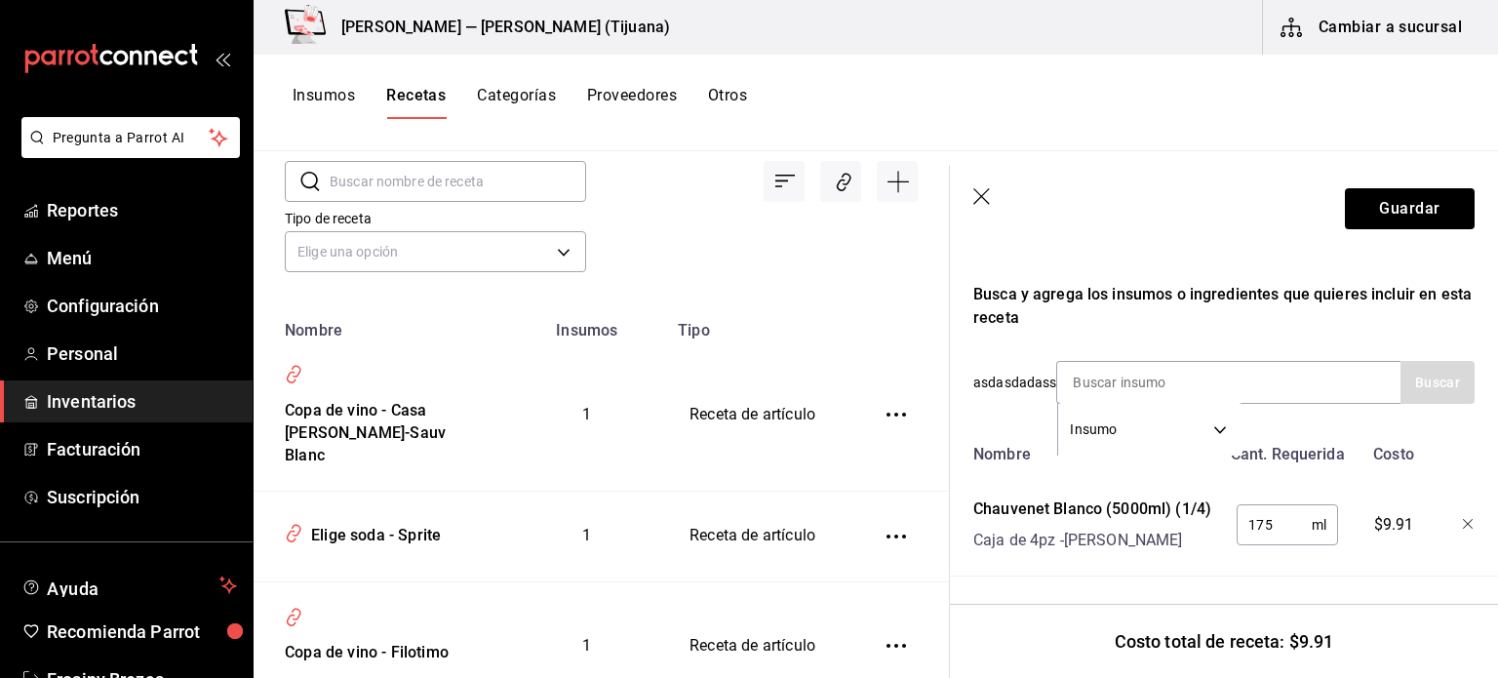
scroll to position [327, 0]
click at [1128, 320] on div "Busca y agrega los insumos o ingredientes que quieres incluir en esta receta" at bounding box center [1224, 306] width 501 height 47
click at [1219, 425] on body "Pregunta a Parrot AI Reportes Menú Configuración Personal Inventarios Facturaci…" at bounding box center [749, 332] width 1498 height 664
click at [1219, 425] on div at bounding box center [749, 339] width 1498 height 678
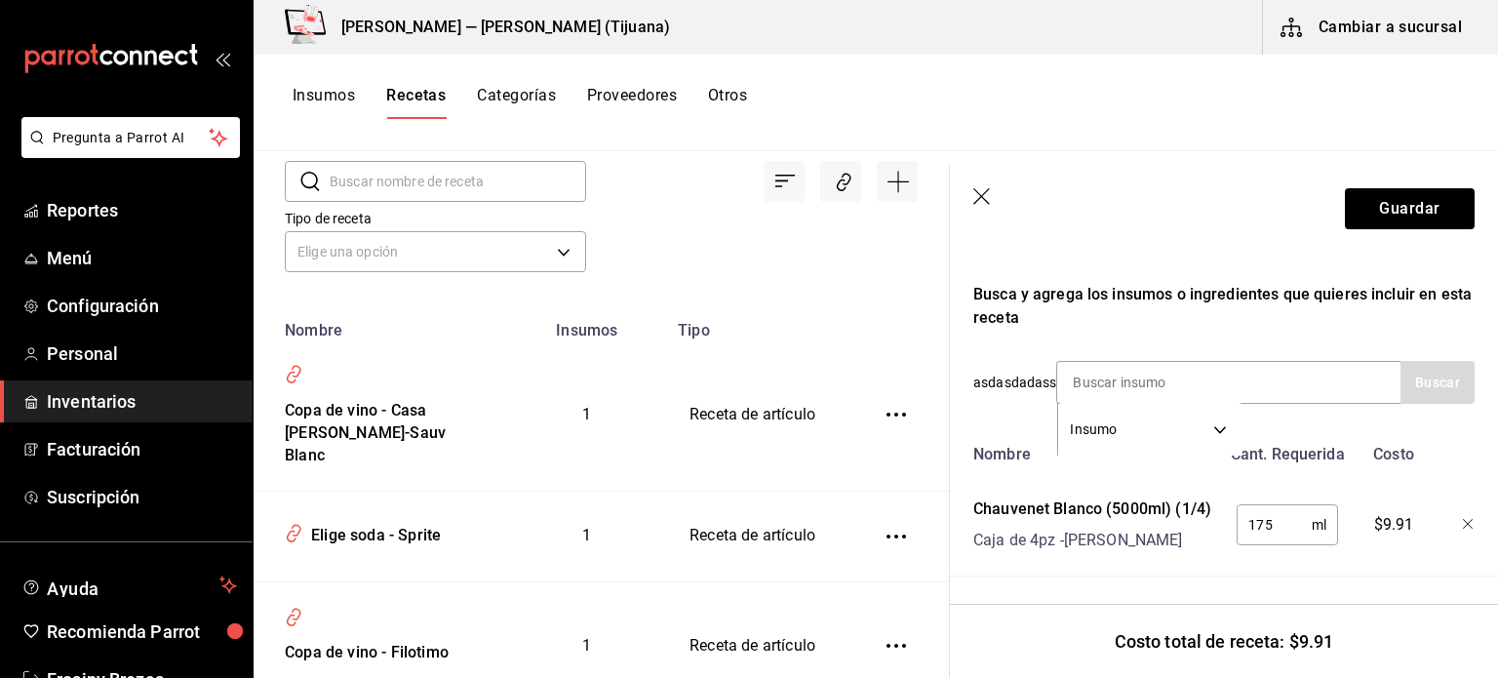
click at [972, 197] on header "Guardar" at bounding box center [1224, 209] width 548 height 88
click at [982, 197] on icon "button" at bounding box center [982, 196] width 17 height 17
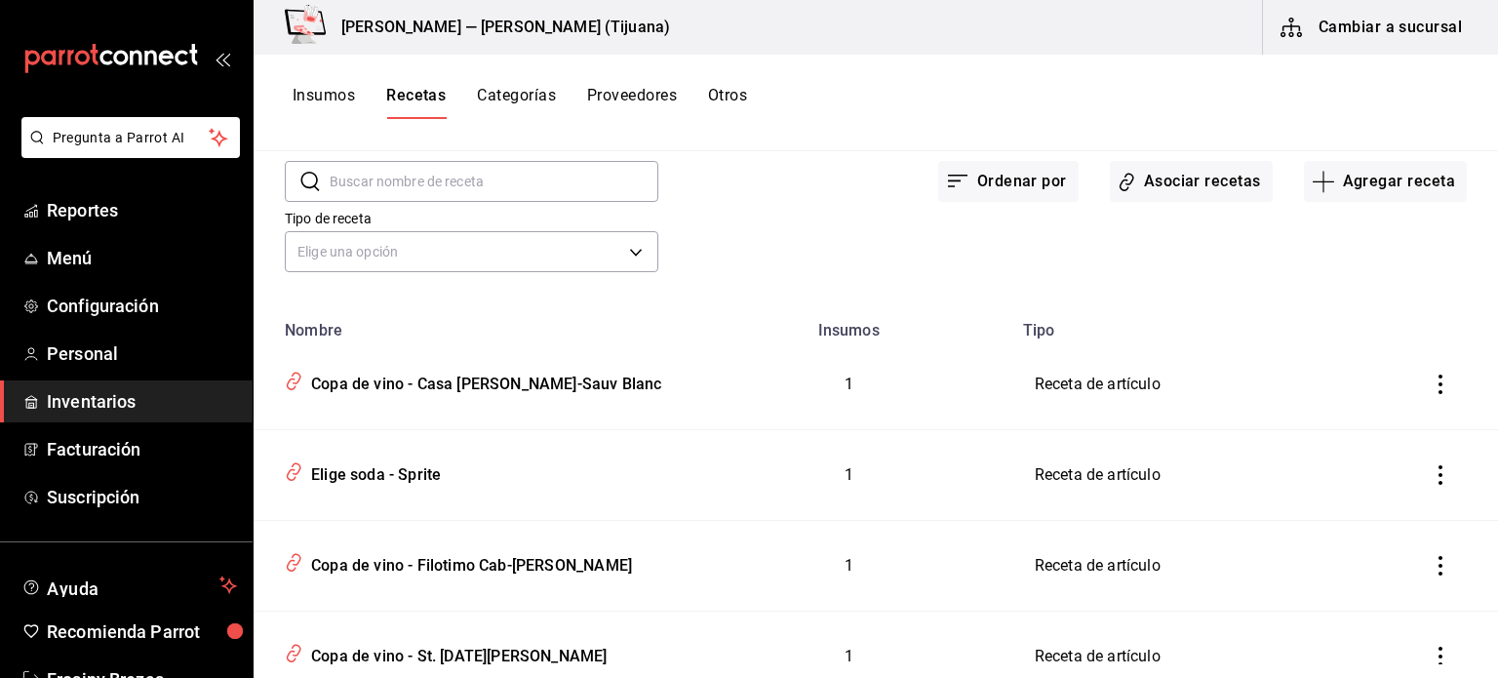
click at [333, 97] on button "Insumos" at bounding box center [324, 102] width 62 height 33
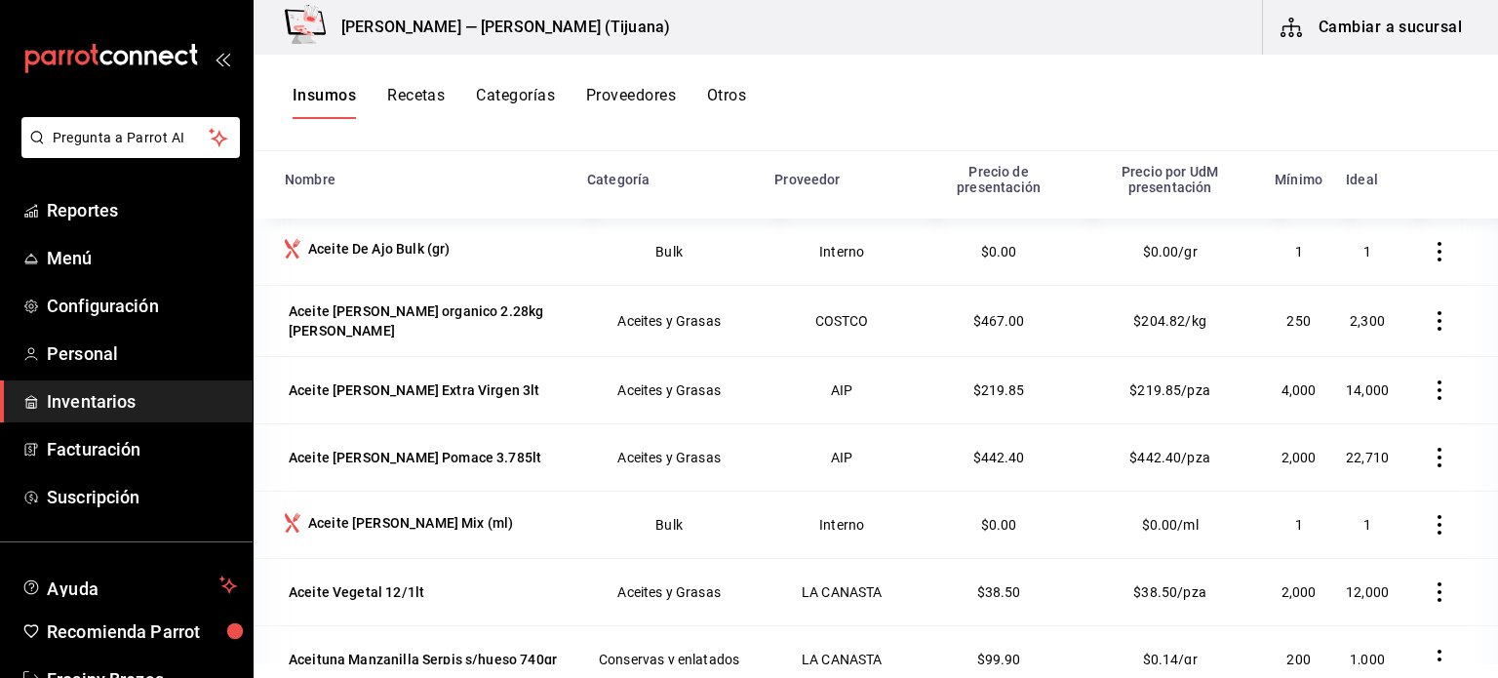
click at [414, 95] on button "Recetas" at bounding box center [416, 102] width 58 height 33
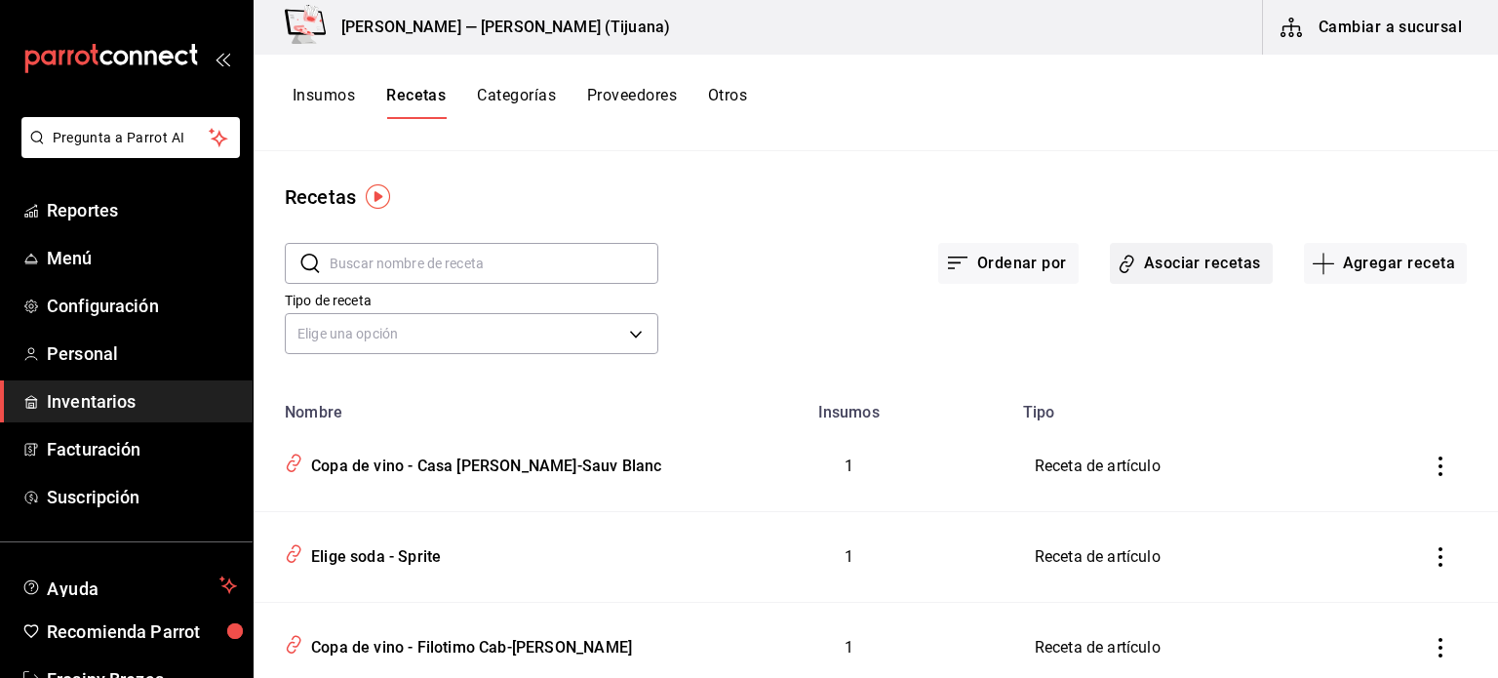
click at [1154, 265] on button "Asociar recetas" at bounding box center [1191, 263] width 163 height 41
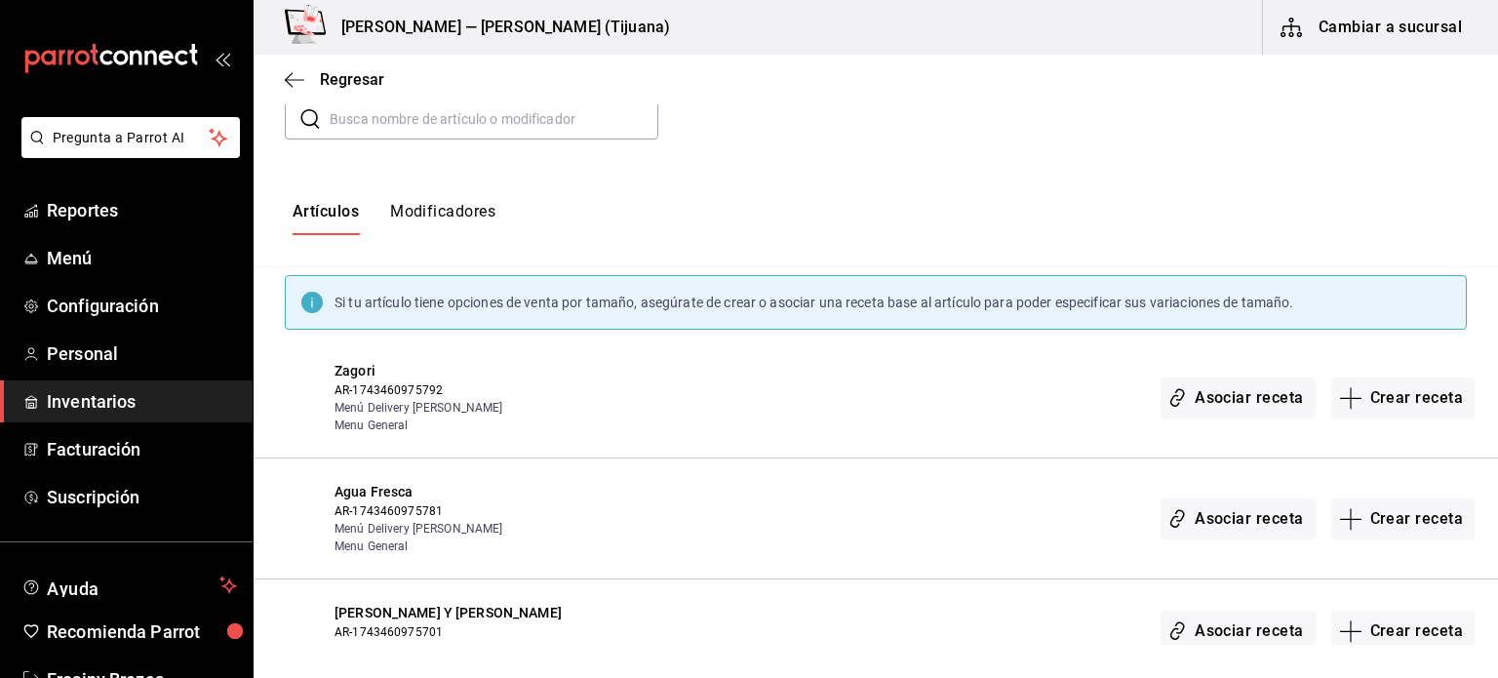
scroll to position [243, 0]
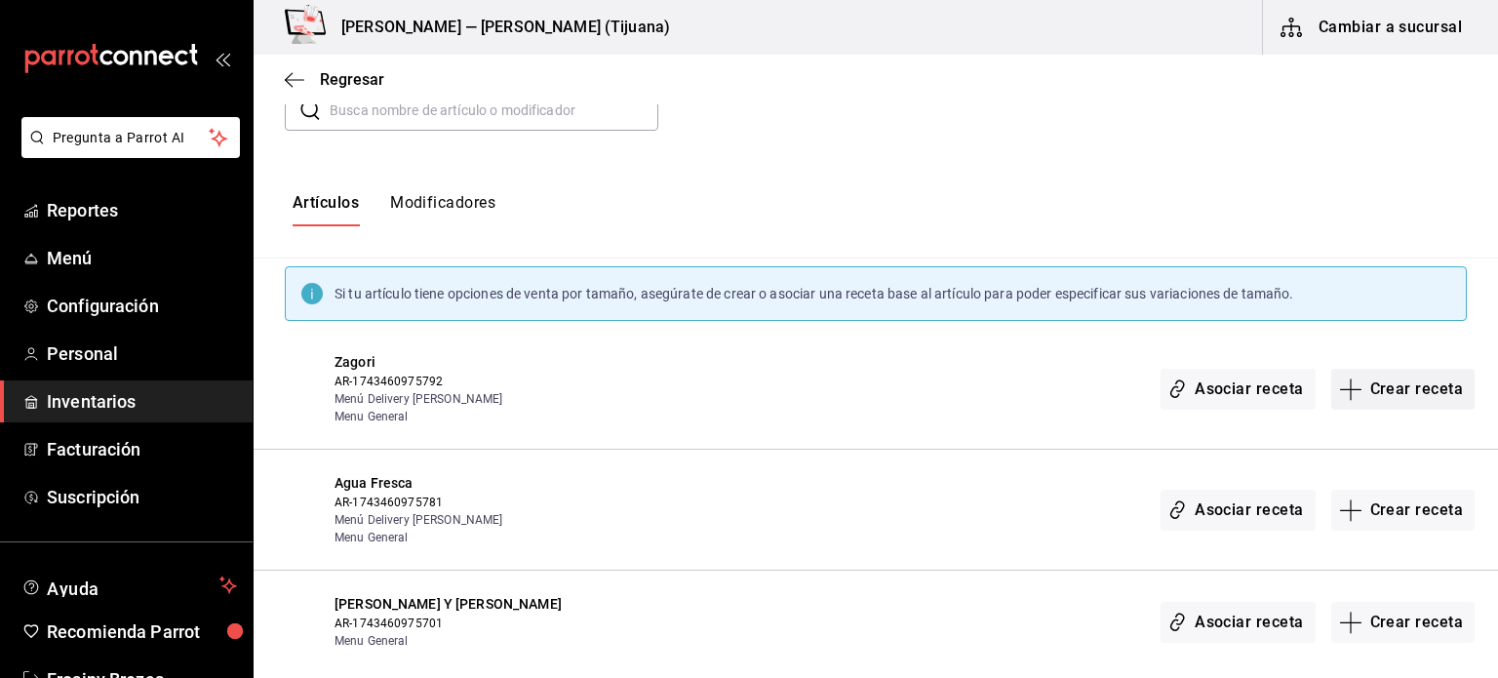
click at [1356, 386] on button "Crear receta" at bounding box center [1404, 389] width 144 height 41
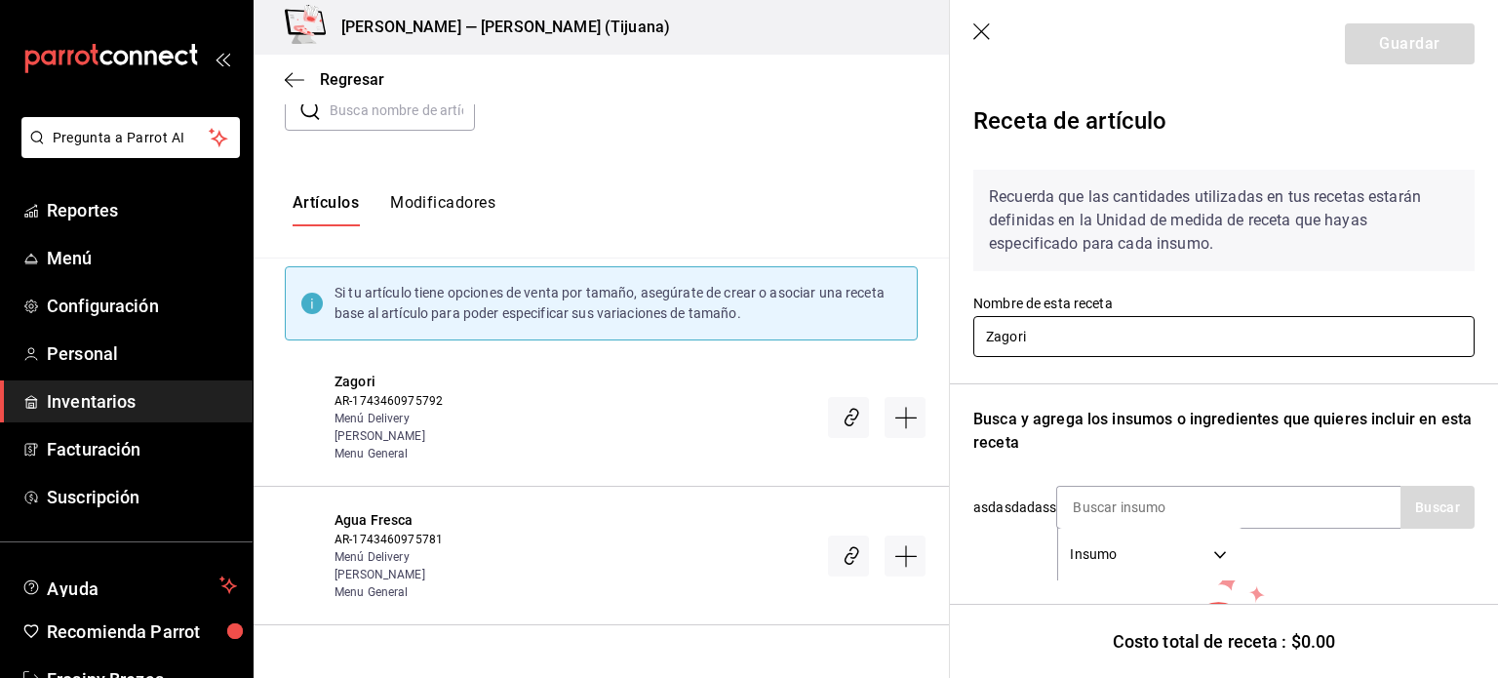
scroll to position [155, 0]
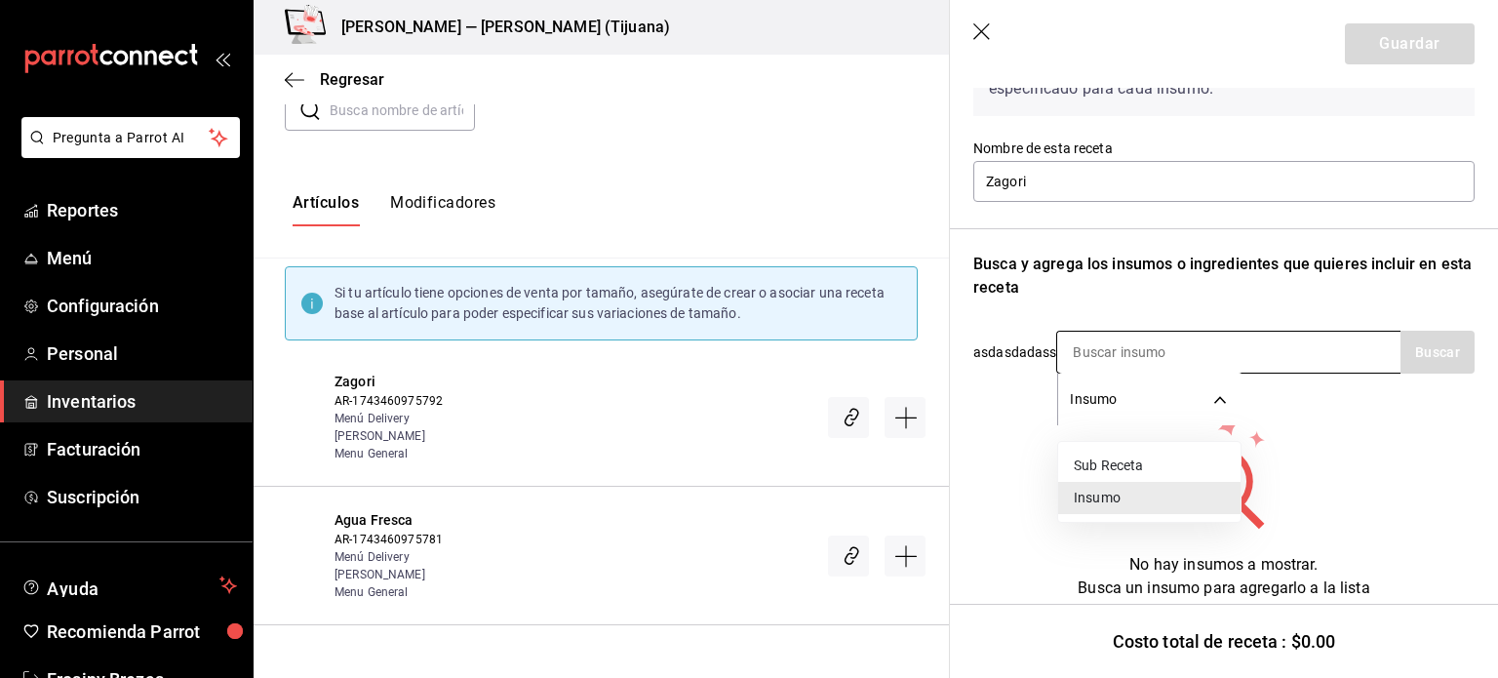
click at [1139, 407] on body "Pregunta a Parrot AI Reportes Menú Configuración Personal Inventarios Facturaci…" at bounding box center [749, 322] width 1498 height 645
click at [1128, 495] on li "Insumo" at bounding box center [1149, 498] width 182 height 32
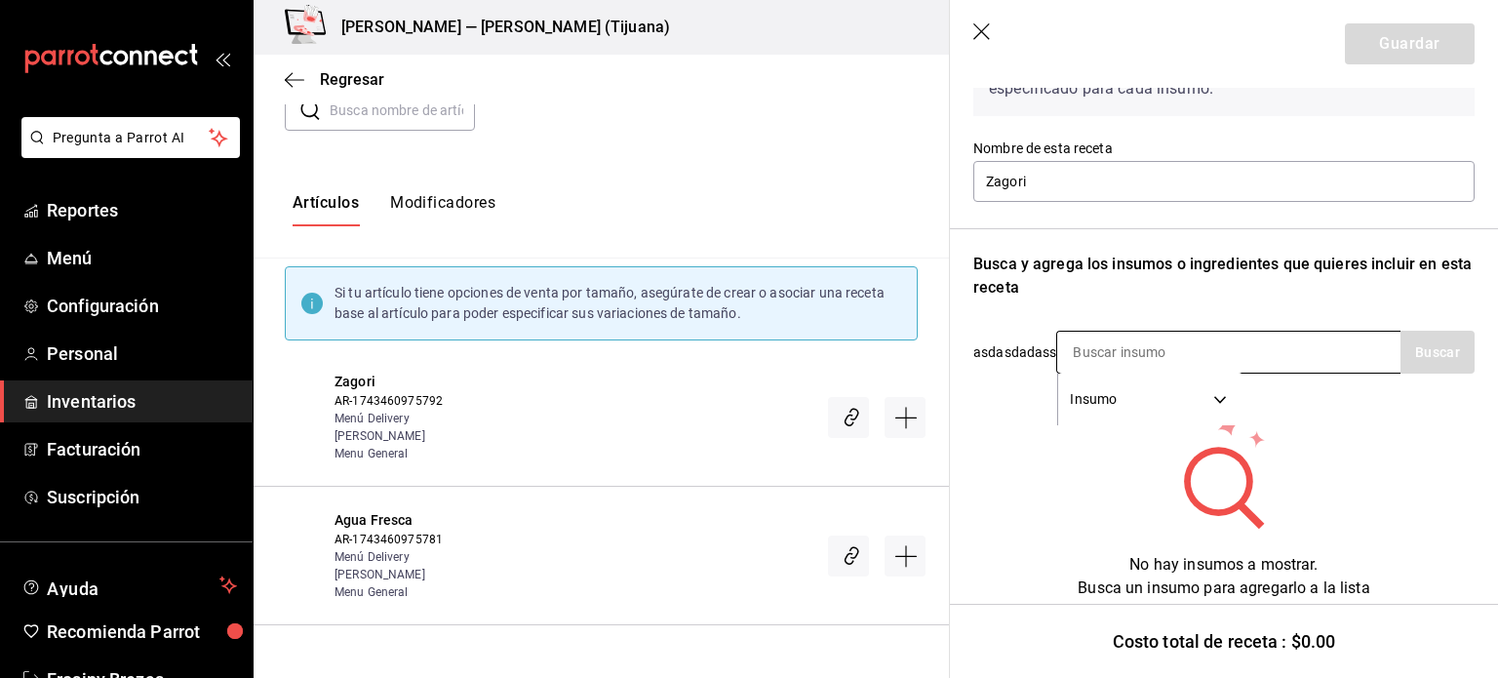
click at [1096, 350] on input at bounding box center [1154, 352] width 195 height 41
click at [1430, 361] on button "Buscar" at bounding box center [1438, 352] width 74 height 43
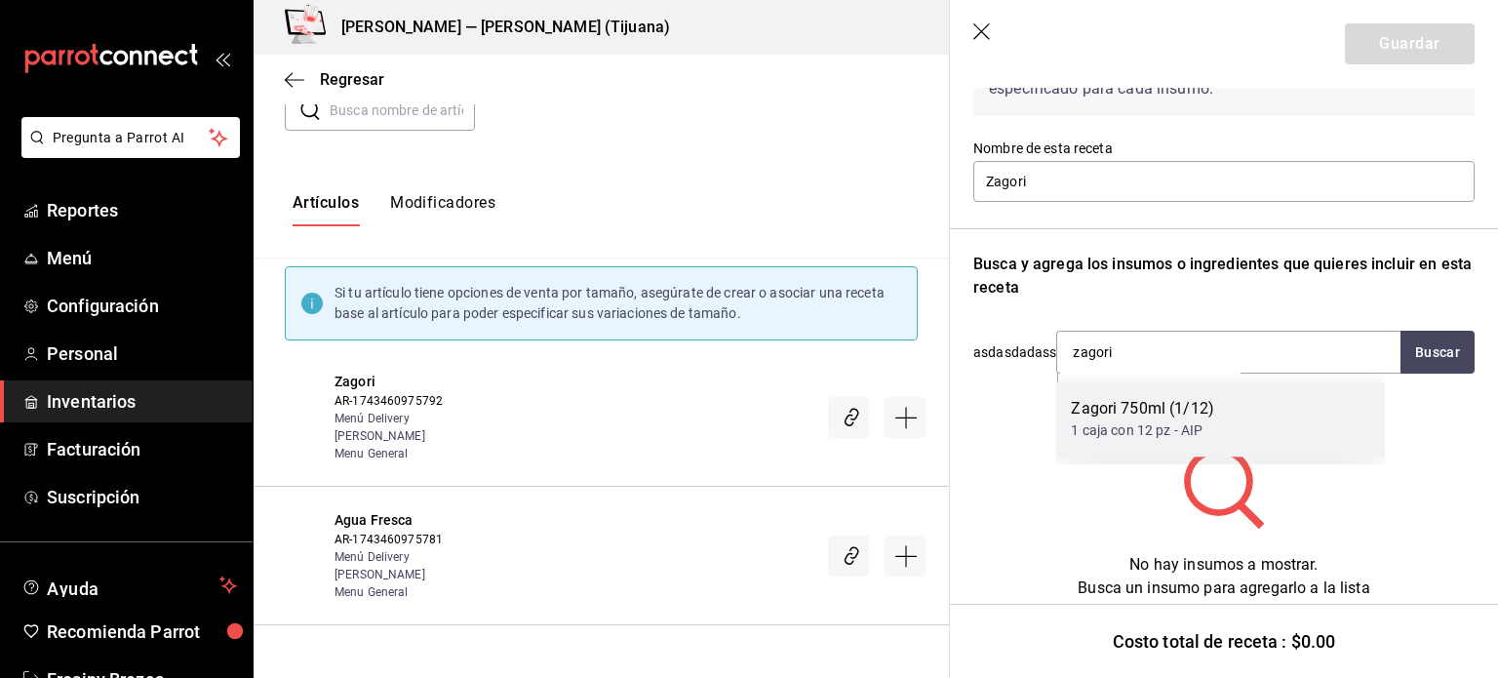
click at [1215, 420] on div "Zagori 750ml (1/12) 1 caja con 12 pz - AIP" at bounding box center [1221, 418] width 330 height 75
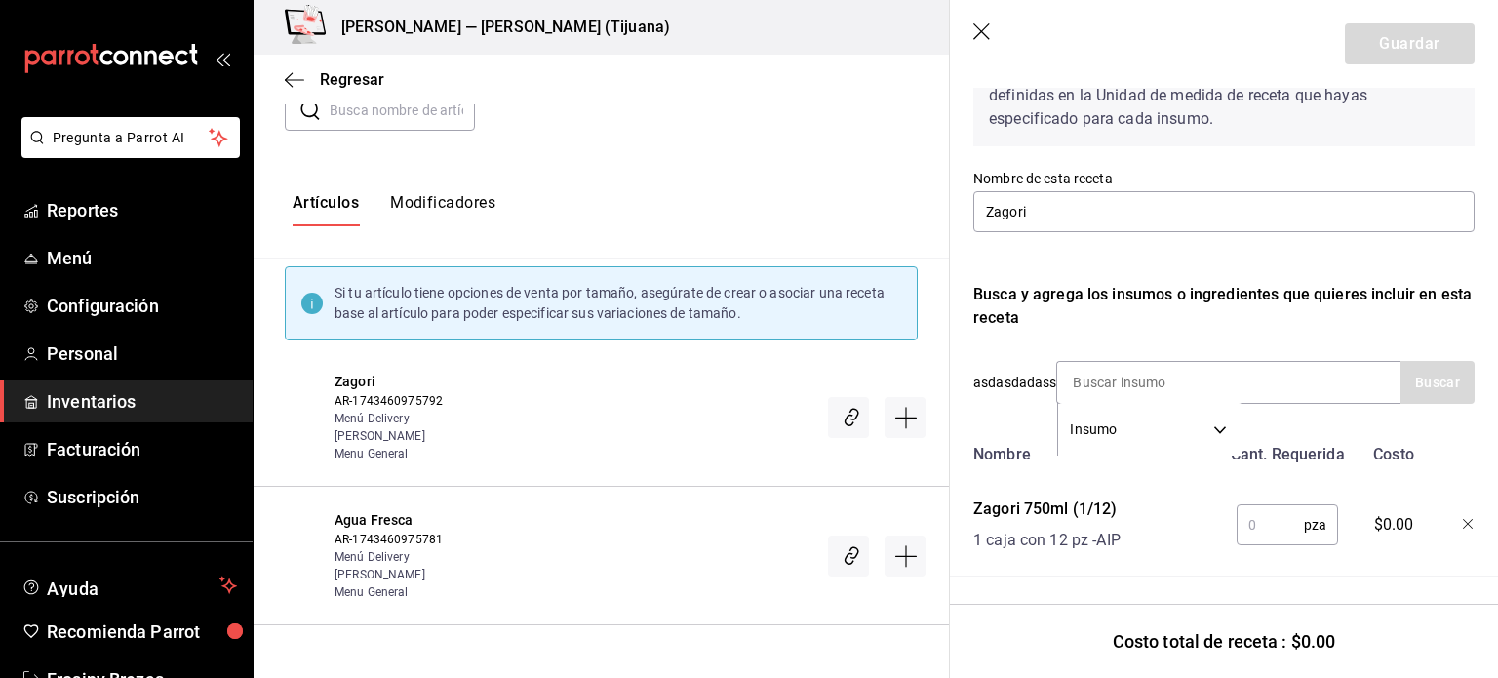
click at [1260, 515] on input "text" at bounding box center [1270, 524] width 67 height 39
click at [1393, 46] on button "Guardar" at bounding box center [1410, 43] width 130 height 41
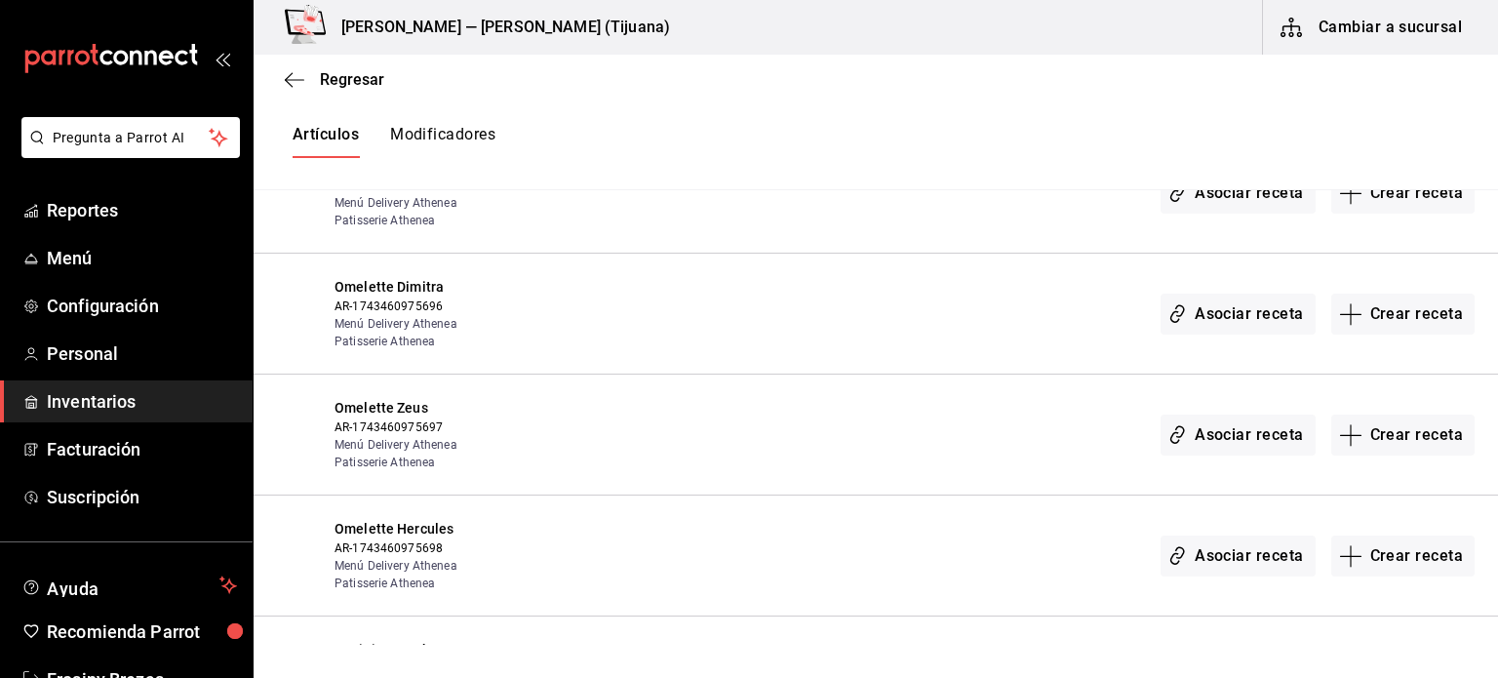
scroll to position [2154, 0]
